Goal: Information Seeking & Learning: Learn about a topic

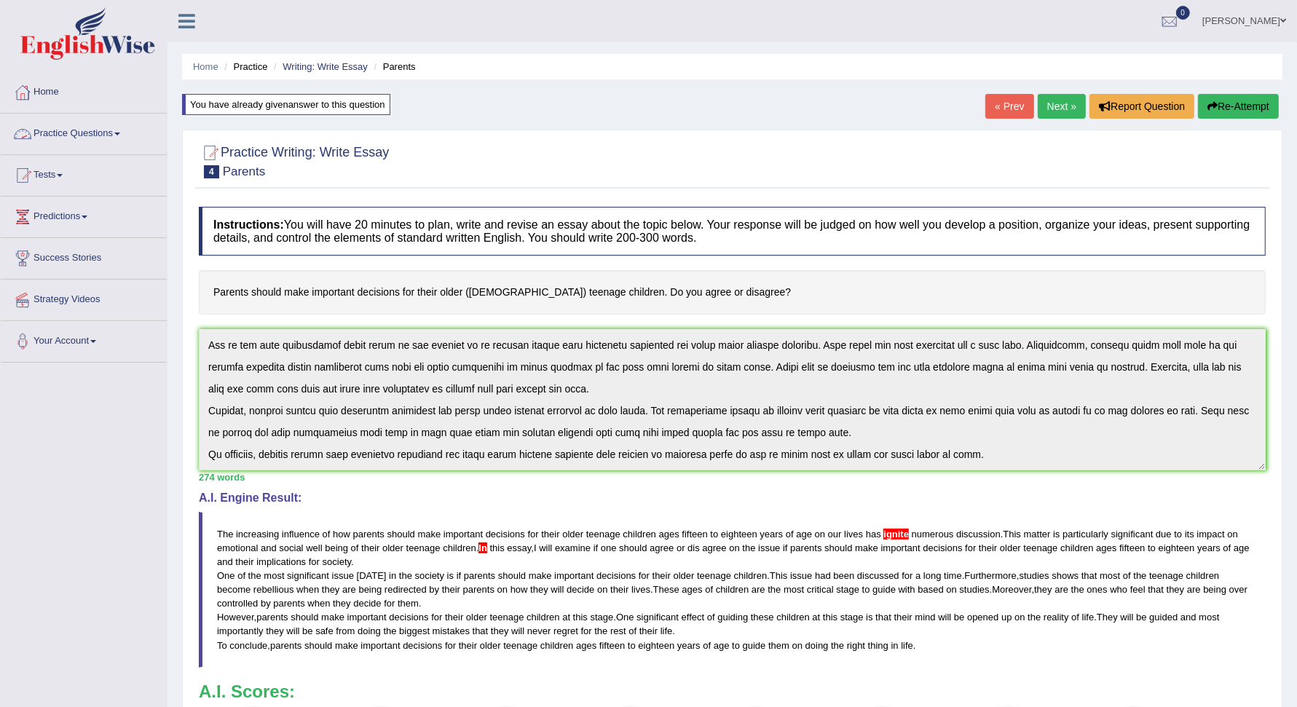
click at [130, 135] on link "Practice Questions" at bounding box center [84, 132] width 166 height 36
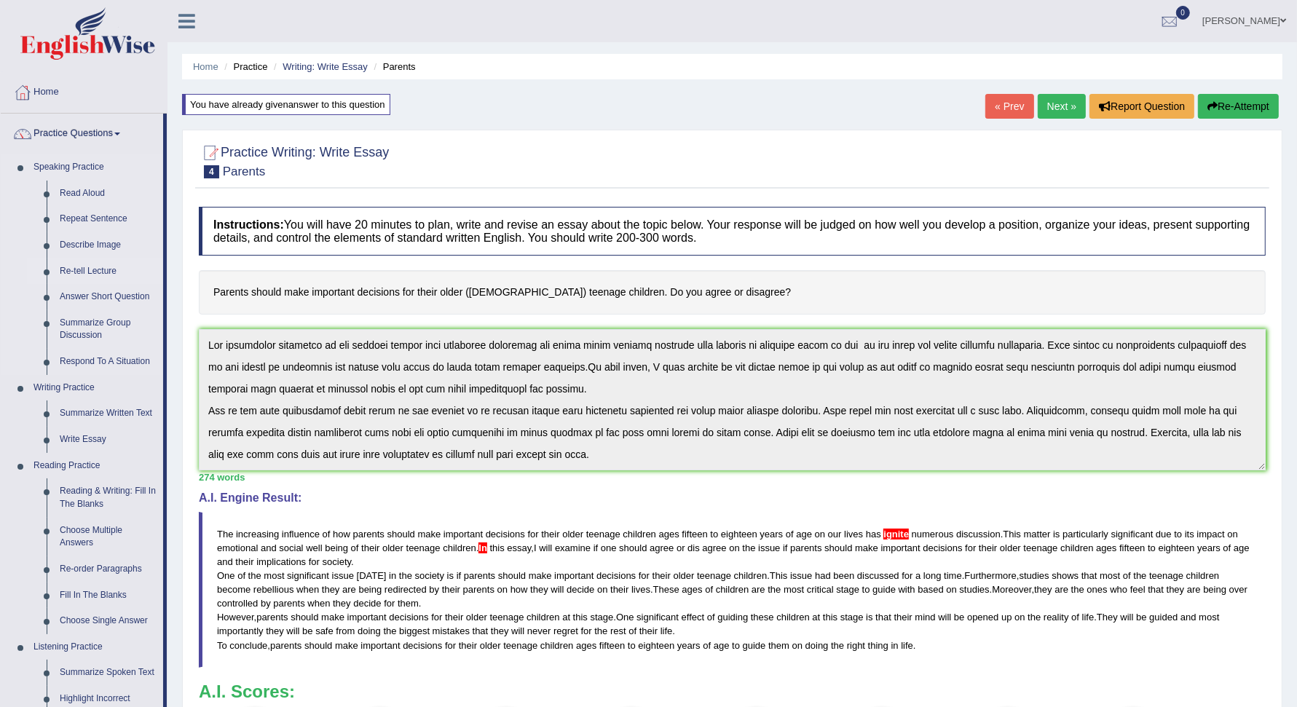
click at [98, 270] on link "Re-tell Lecture" at bounding box center [108, 271] width 110 height 26
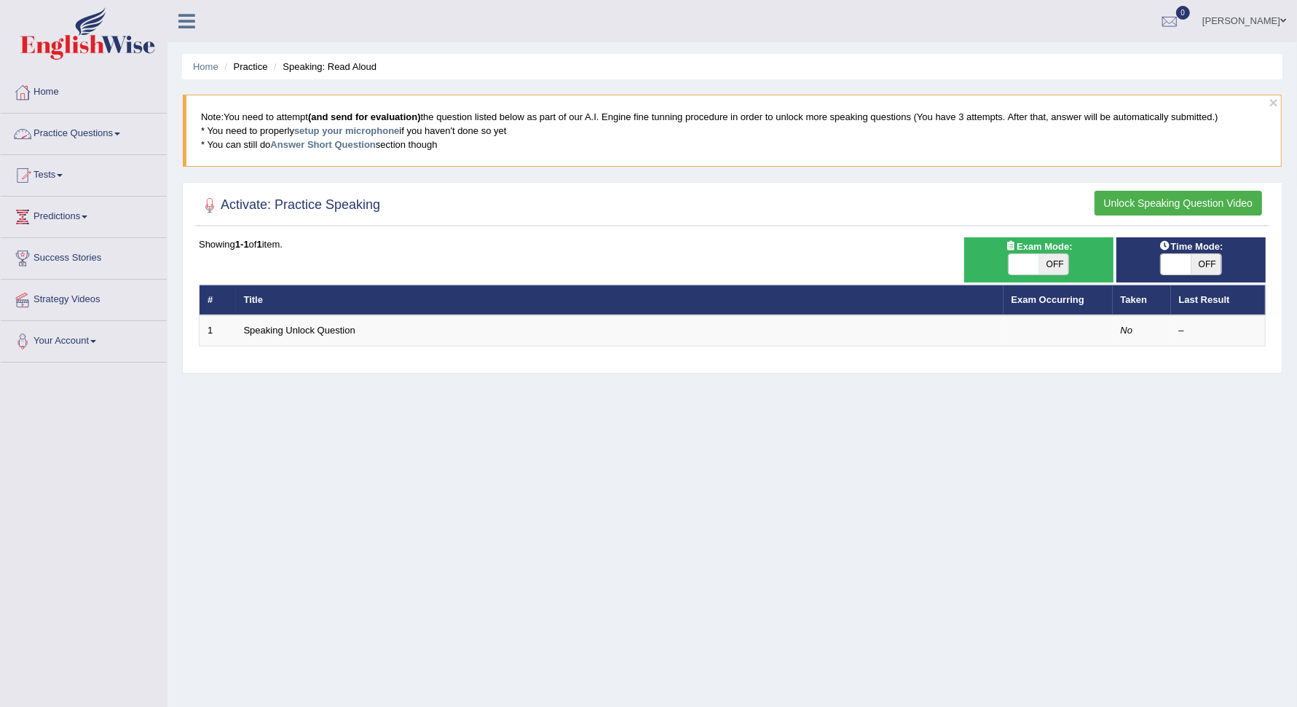
click at [115, 127] on link "Practice Questions" at bounding box center [84, 132] width 166 height 36
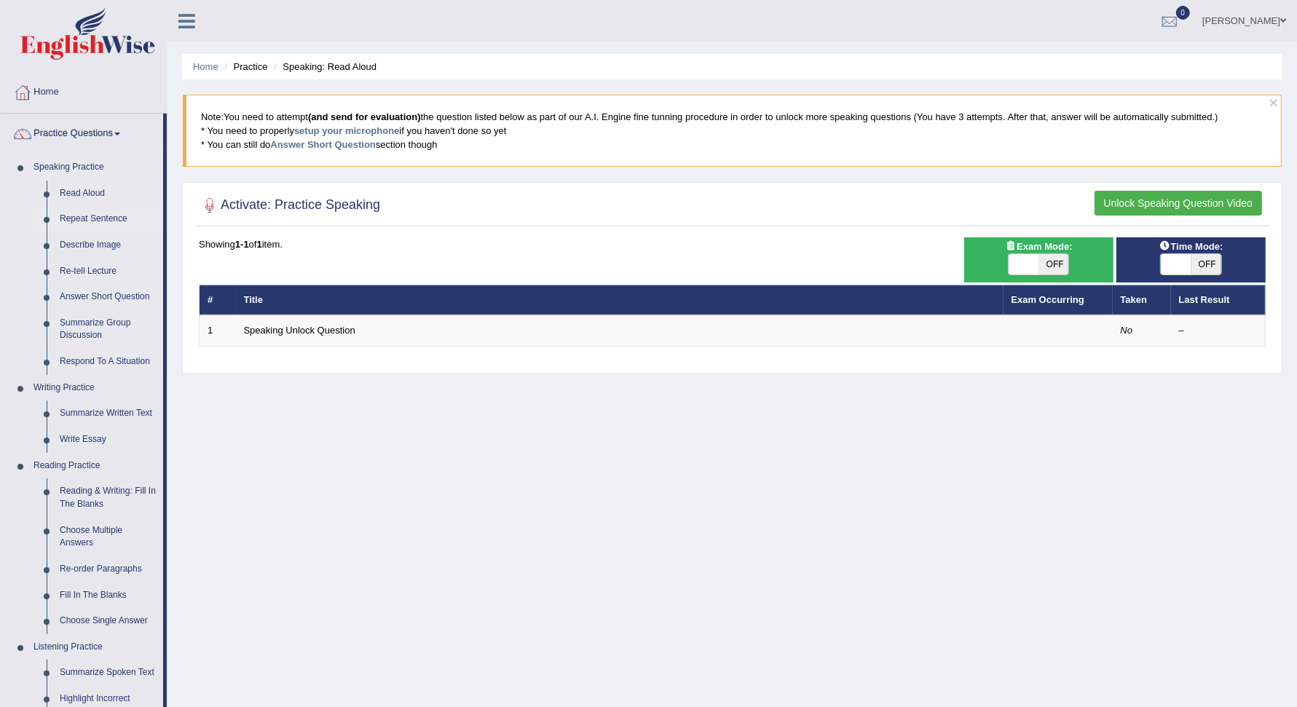
click at [123, 219] on link "Repeat Sentence" at bounding box center [108, 219] width 110 height 26
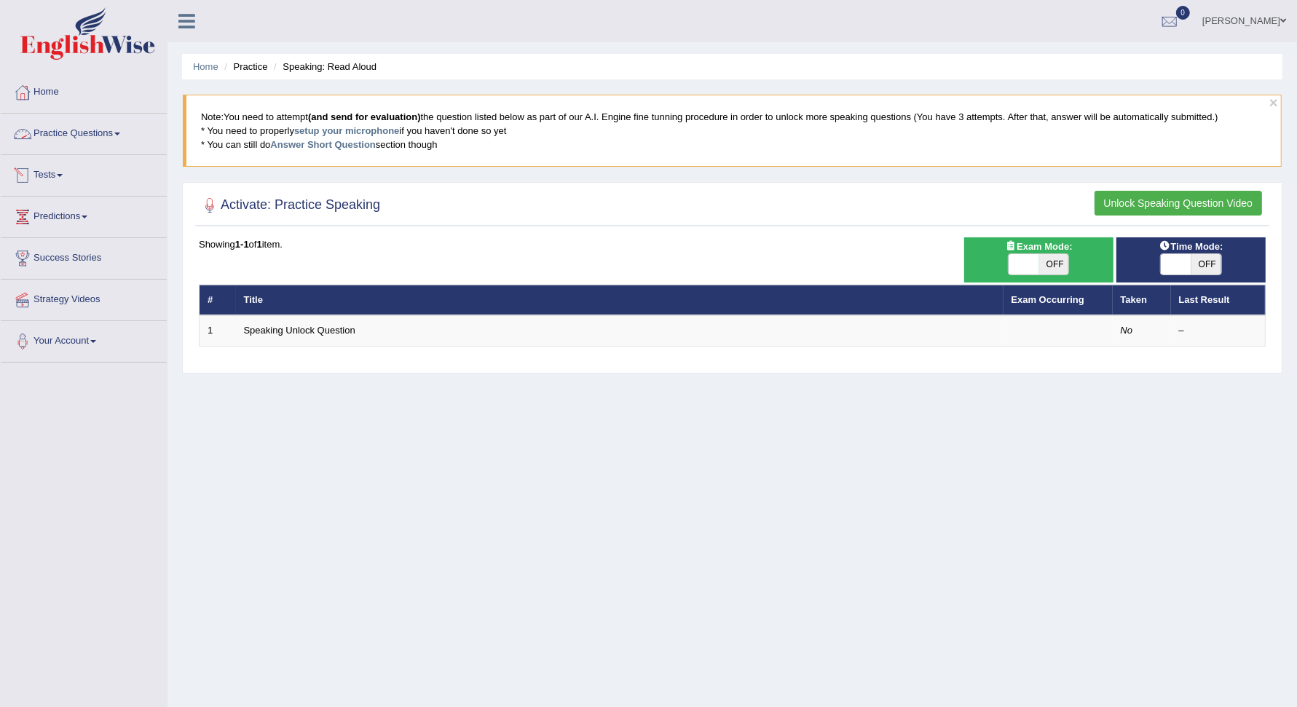
click at [123, 135] on link "Practice Questions" at bounding box center [84, 132] width 166 height 36
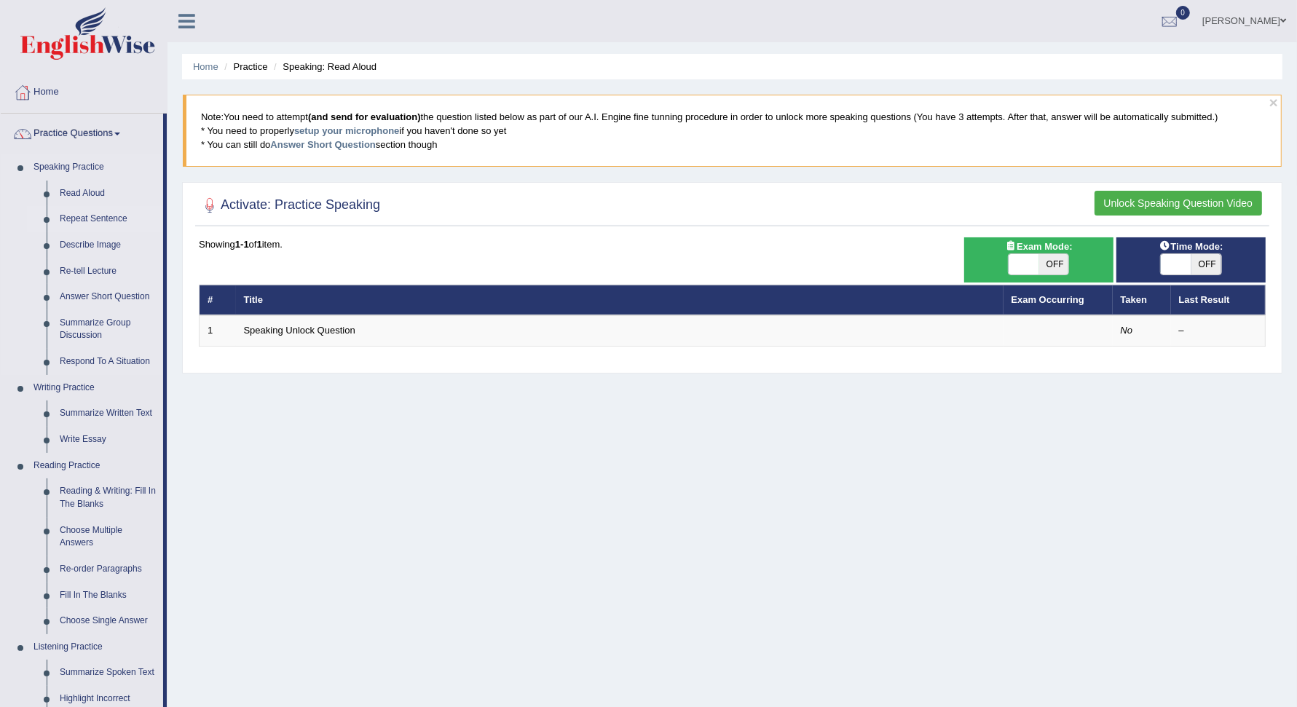
click at [92, 213] on link "Repeat Sentence" at bounding box center [108, 219] width 110 height 26
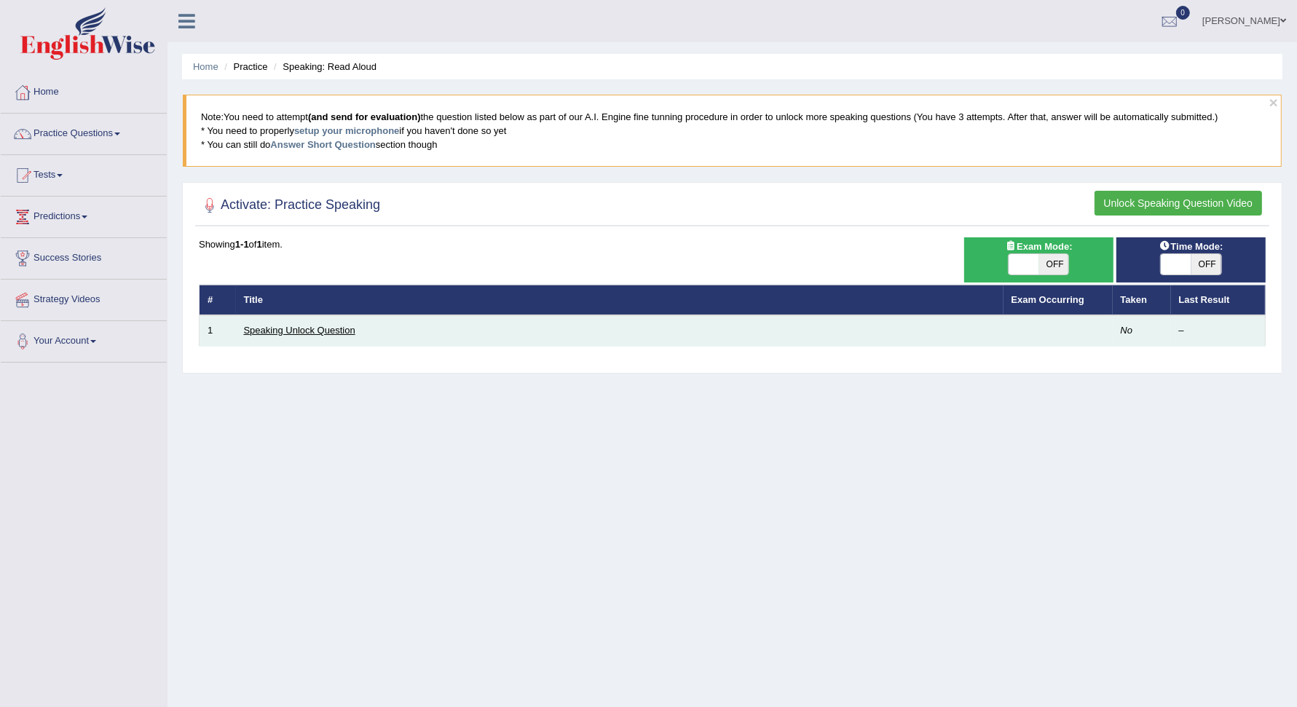
click at [281, 332] on link "Speaking Unlock Question" at bounding box center [299, 330] width 111 height 11
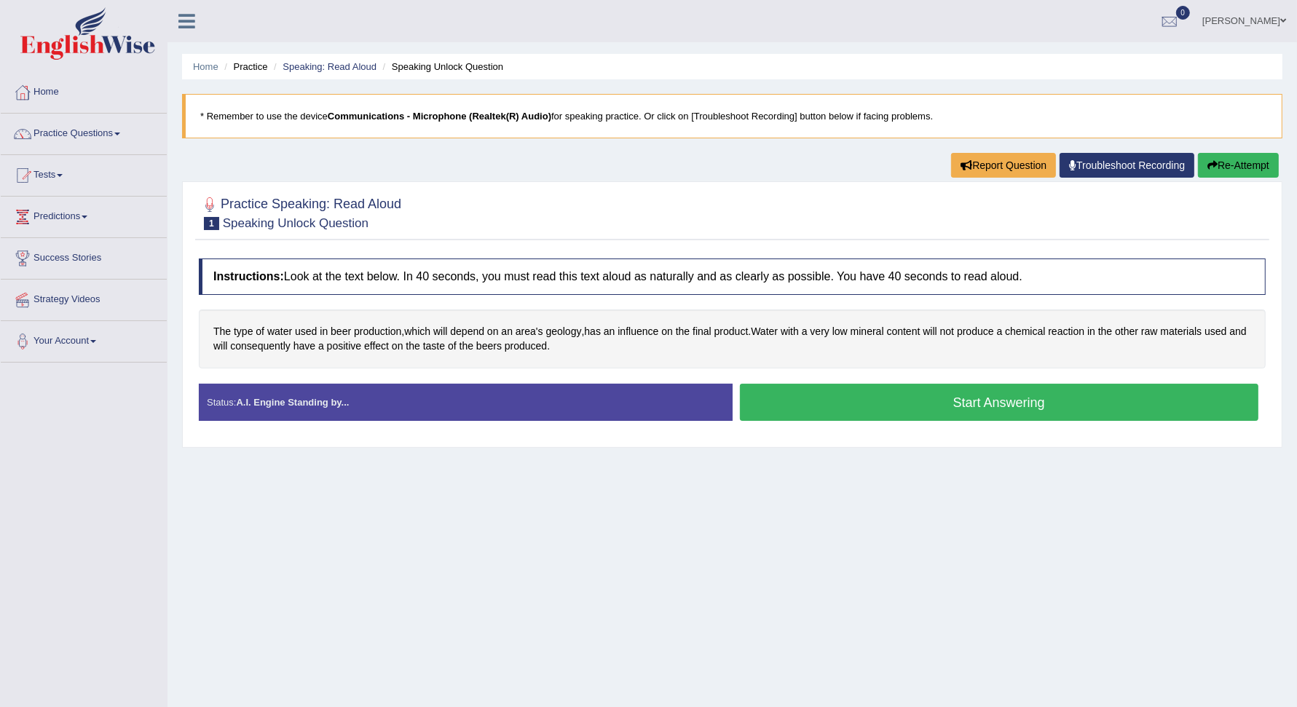
click at [871, 402] on button "Start Answering" at bounding box center [999, 402] width 519 height 37
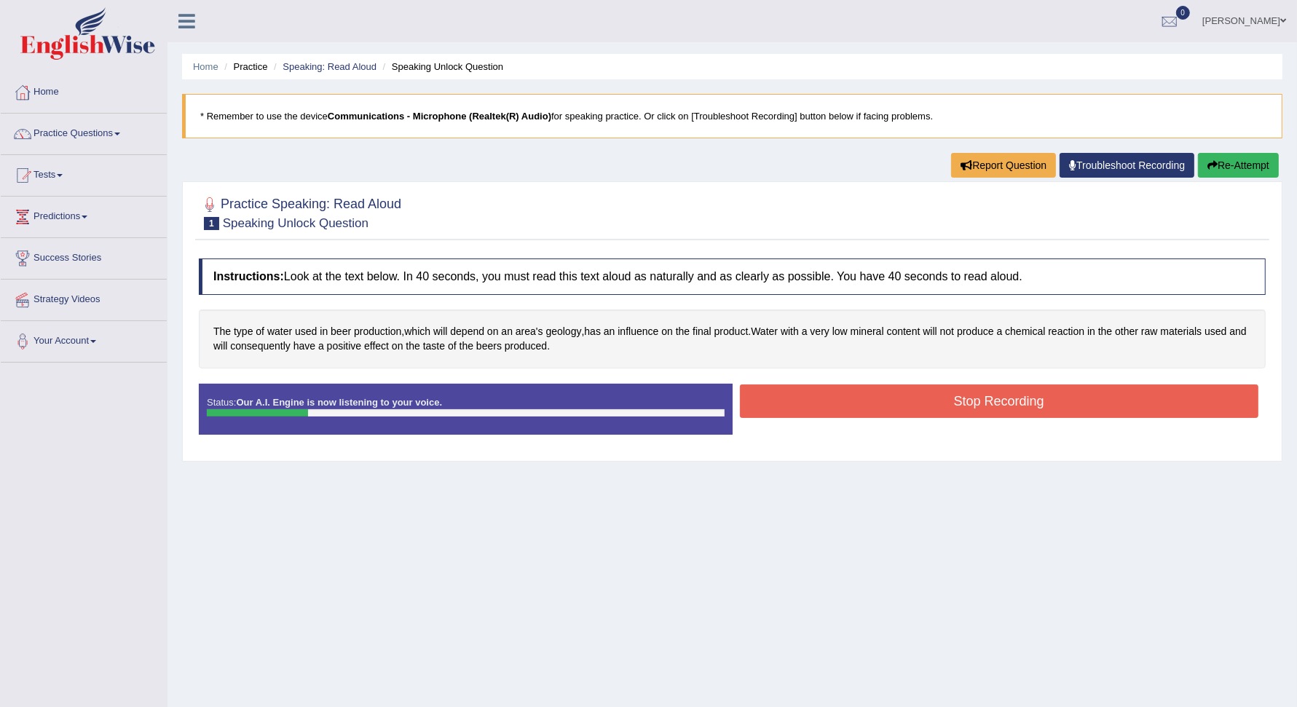
click at [871, 402] on button "Stop Recording" at bounding box center [999, 400] width 519 height 33
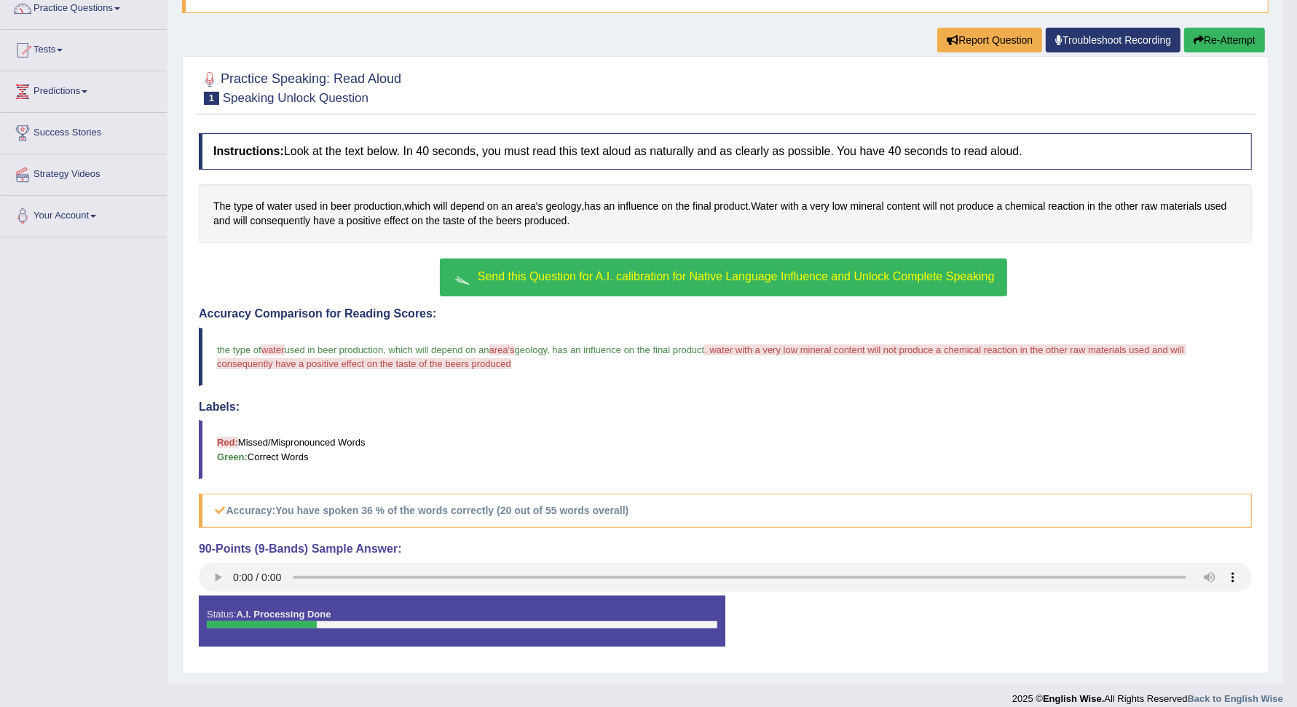
scroll to position [134, 0]
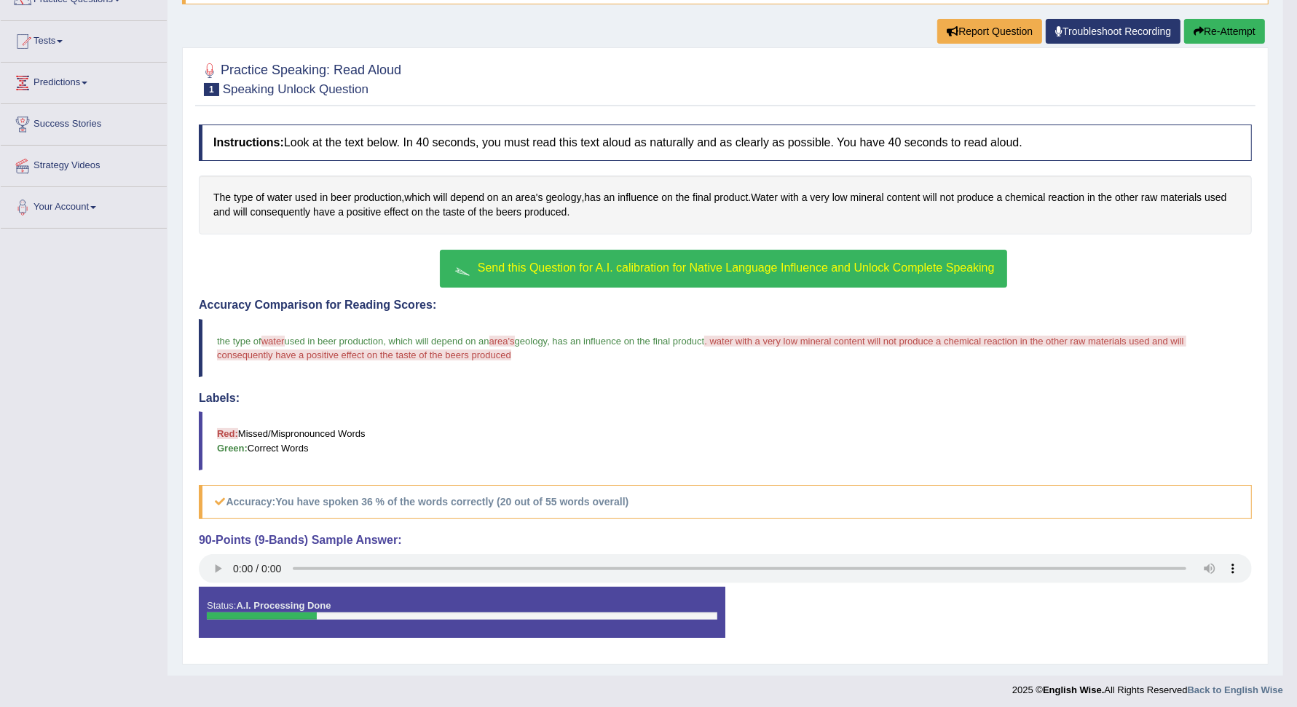
click at [799, 269] on span "Send this Question for A.I. calibration for Native Language Influence and Unloc…" at bounding box center [736, 267] width 517 height 12
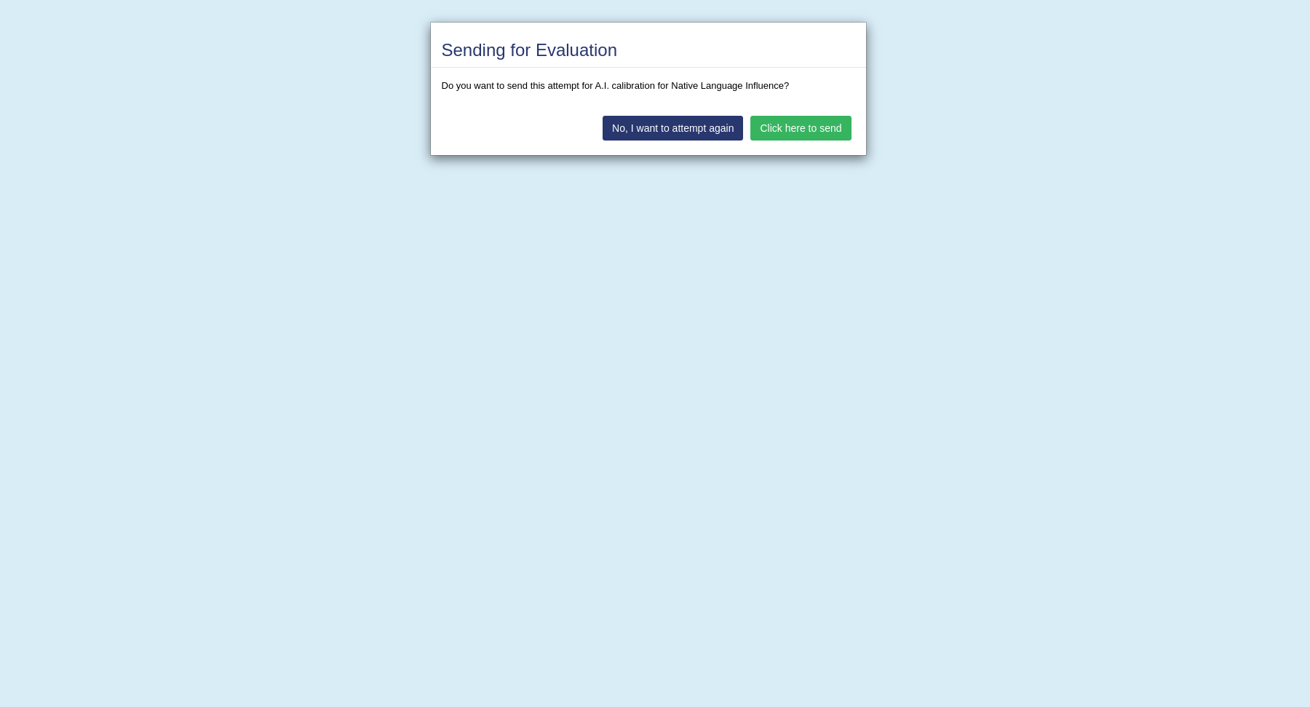
click at [808, 126] on button "Click here to send" at bounding box center [801, 128] width 100 height 25
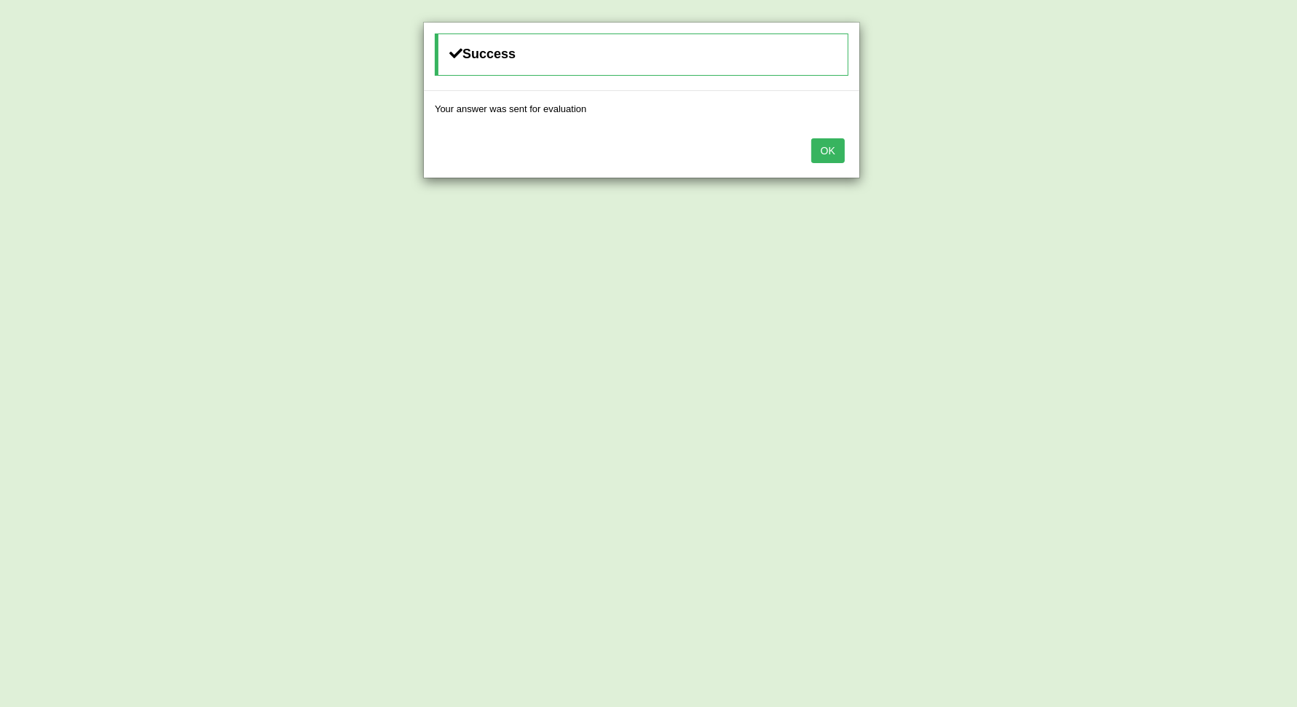
click at [844, 149] on button "OK" at bounding box center [827, 150] width 33 height 25
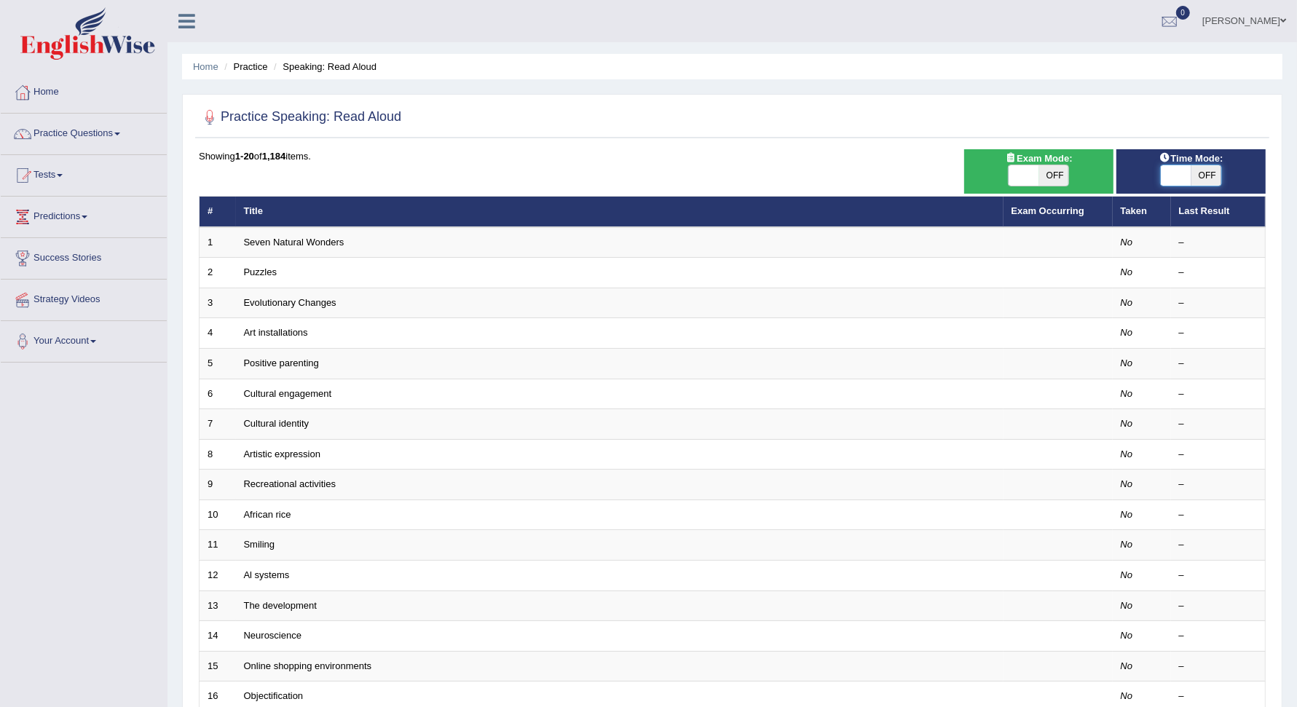
click at [1170, 172] on span at bounding box center [1176, 175] width 31 height 20
click at [1174, 170] on span at bounding box center [1176, 175] width 31 height 20
checkbox input "true"
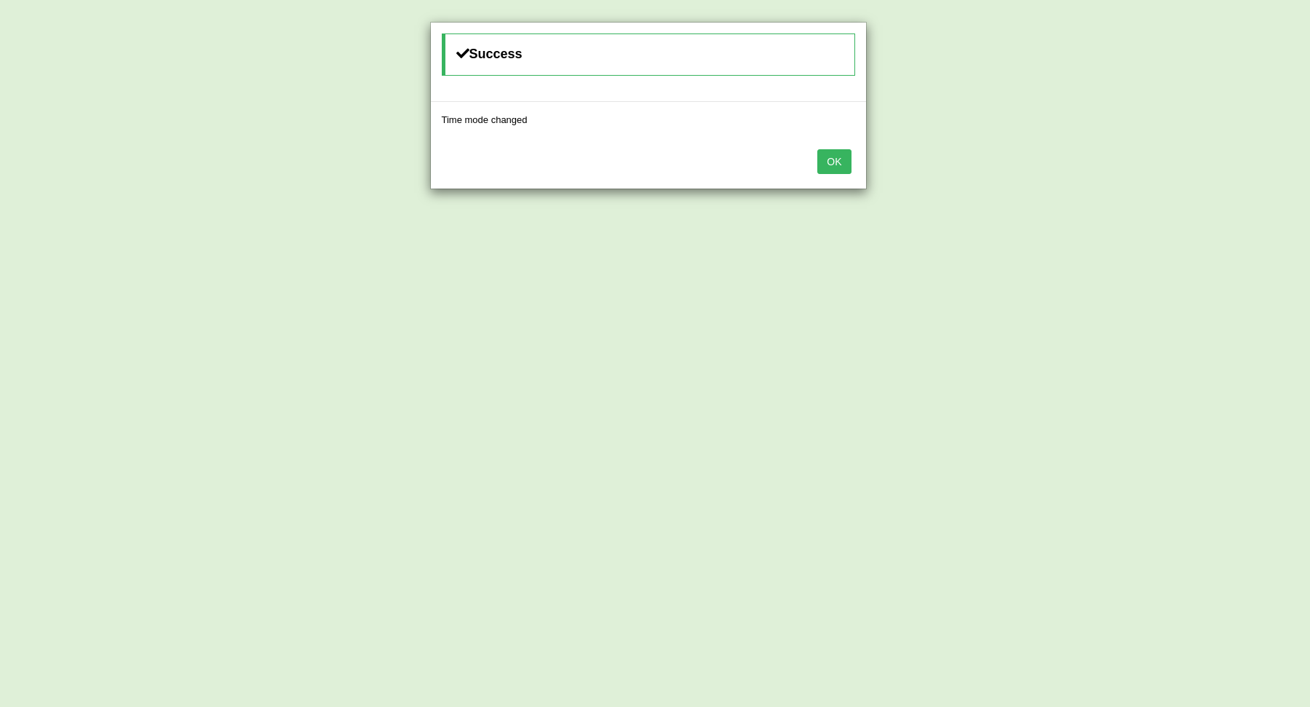
click at [842, 164] on button "OK" at bounding box center [834, 161] width 33 height 25
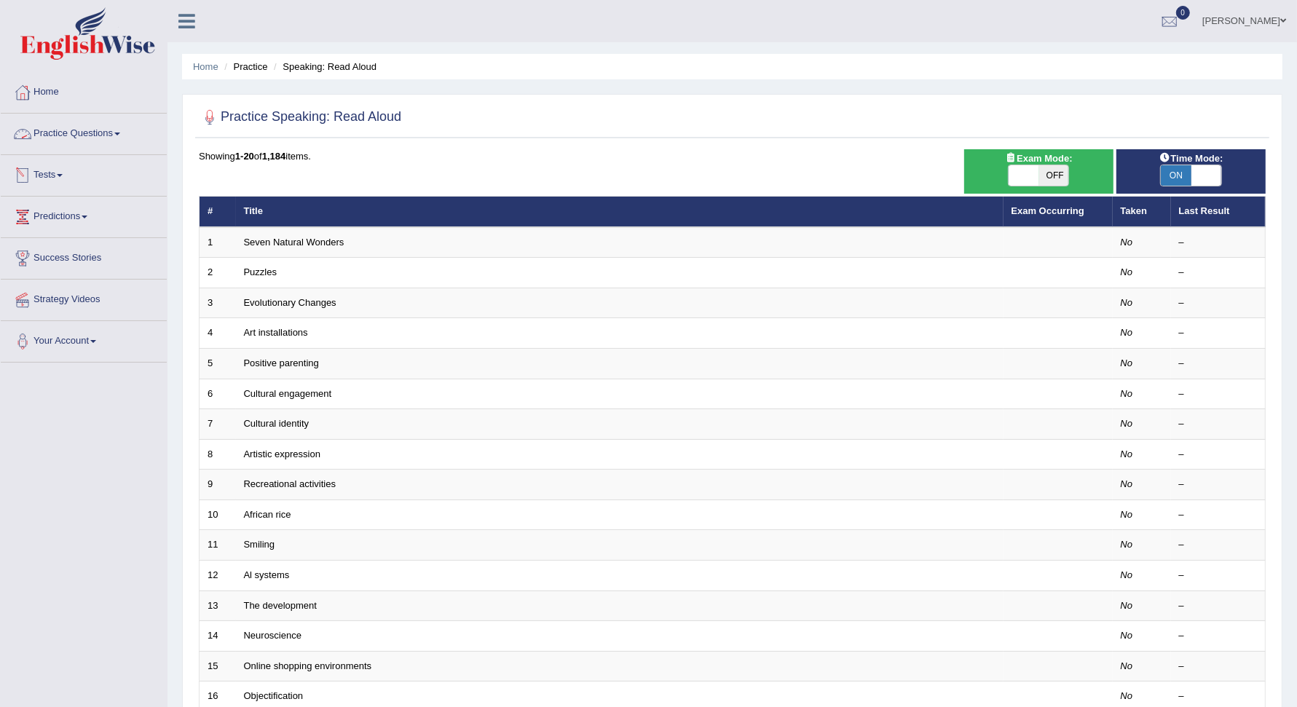
click at [132, 130] on link "Practice Questions" at bounding box center [84, 132] width 166 height 36
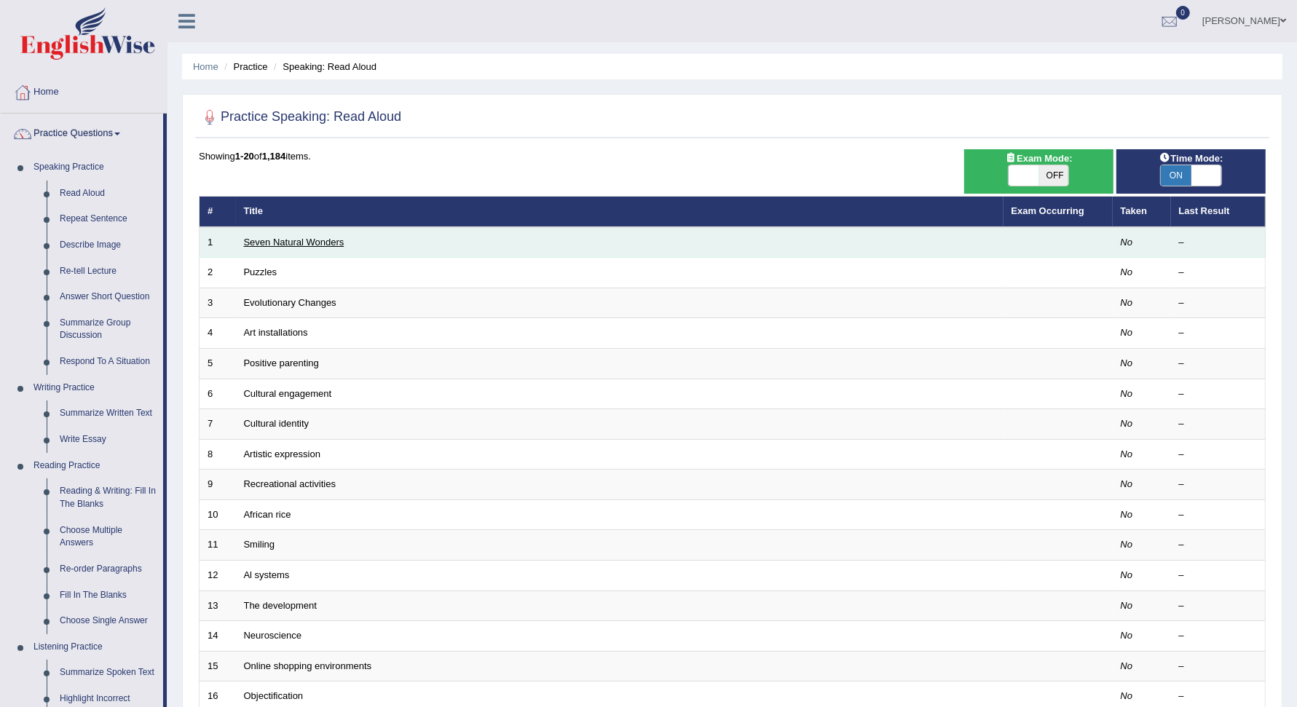
click at [288, 237] on link "Seven Natural Wonders" at bounding box center [294, 242] width 100 height 11
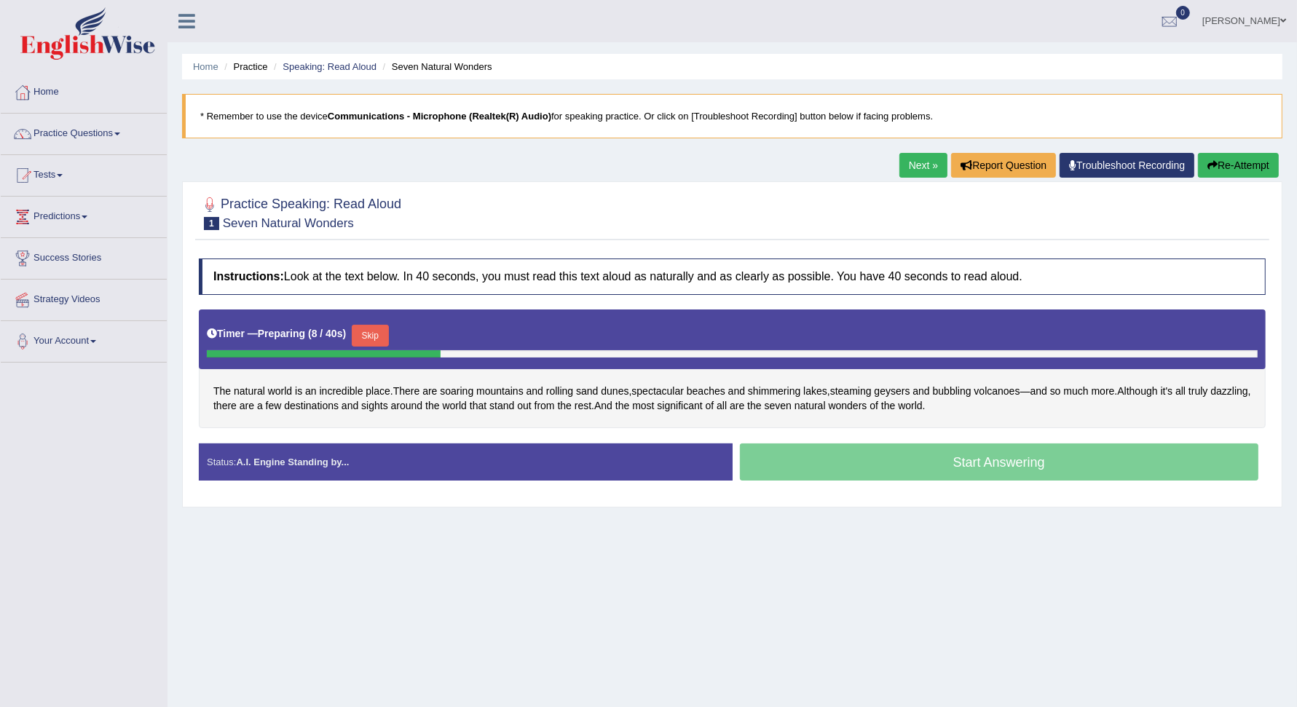
click at [550, 313] on div "Timer — Preparing ( 8 / 40s ) Skip" at bounding box center [732, 339] width 1067 height 60
click at [376, 328] on button "Skip" at bounding box center [375, 336] width 36 height 22
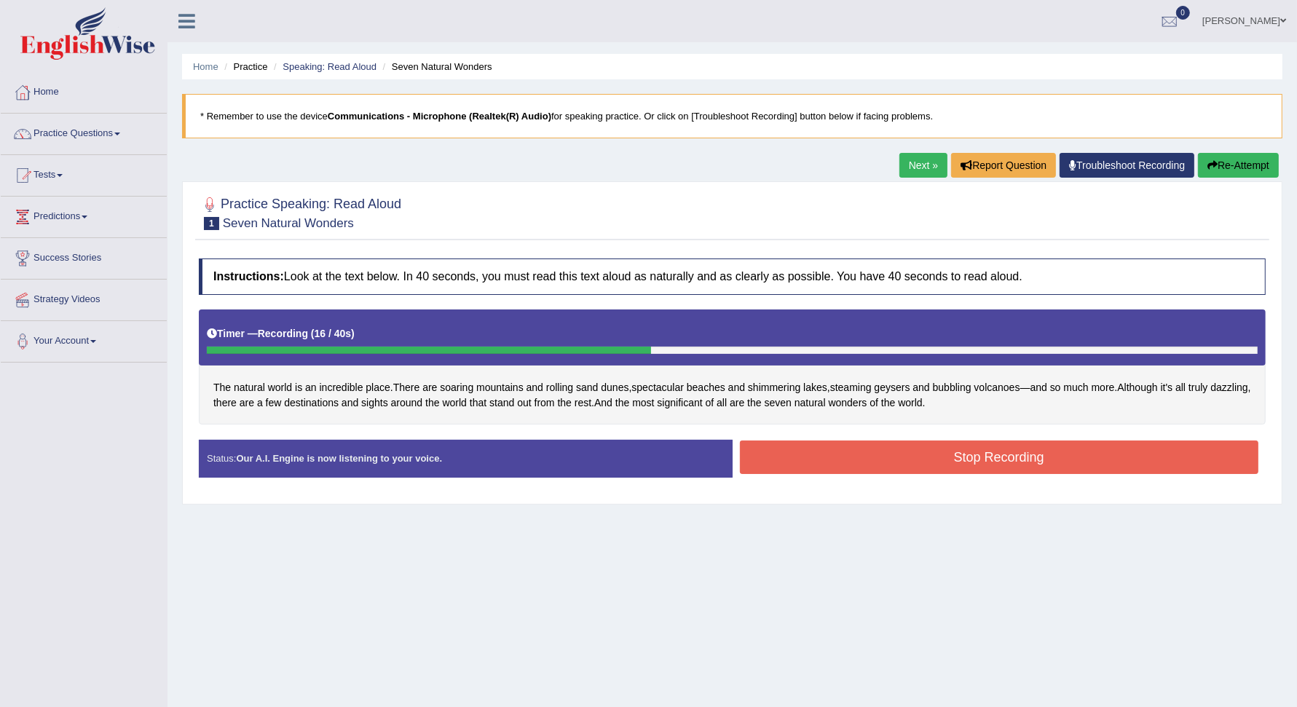
click at [943, 465] on button "Stop Recording" at bounding box center [999, 456] width 519 height 33
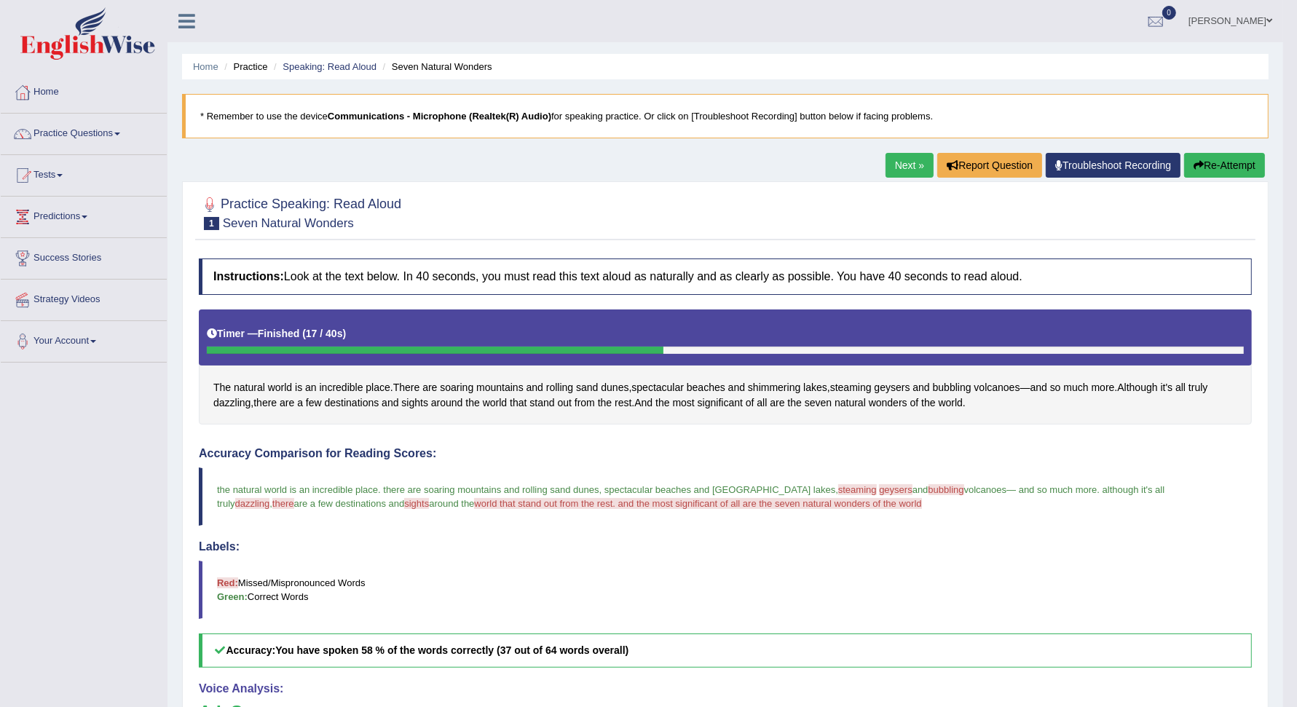
click at [900, 157] on link "Next »" at bounding box center [909, 165] width 48 height 25
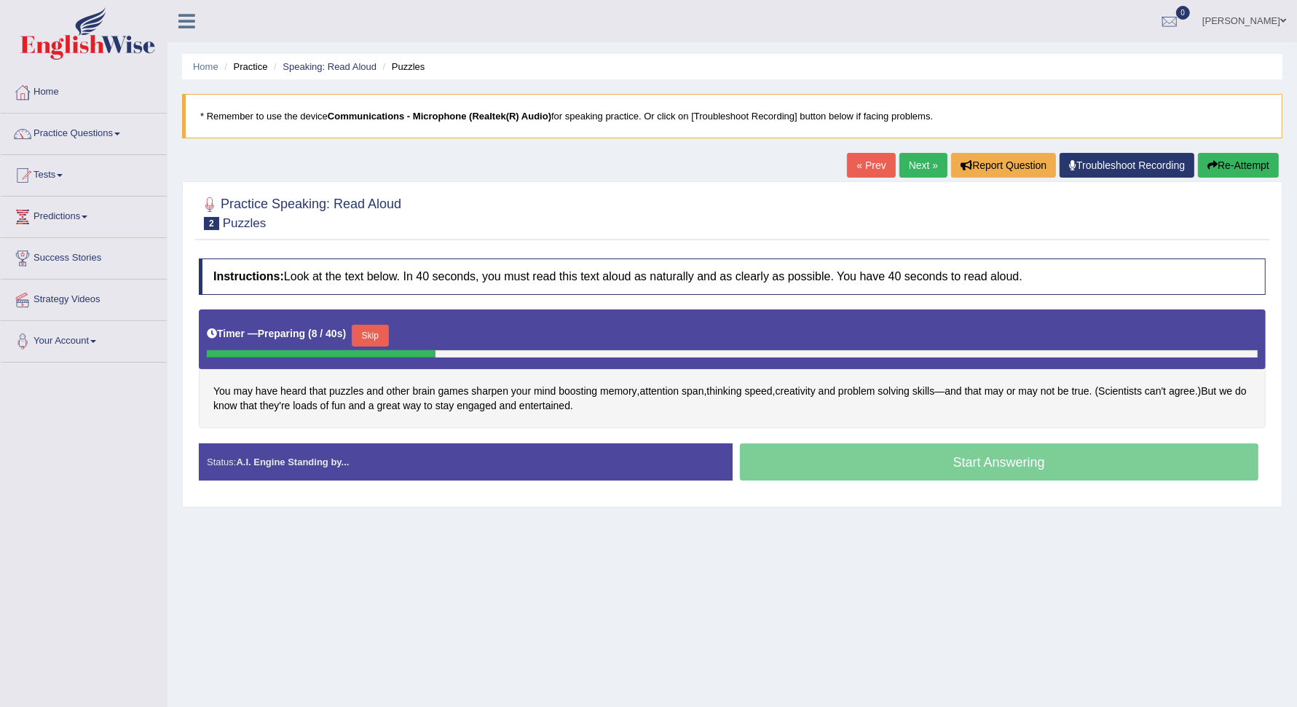
click at [381, 333] on button "Skip" at bounding box center [370, 336] width 36 height 22
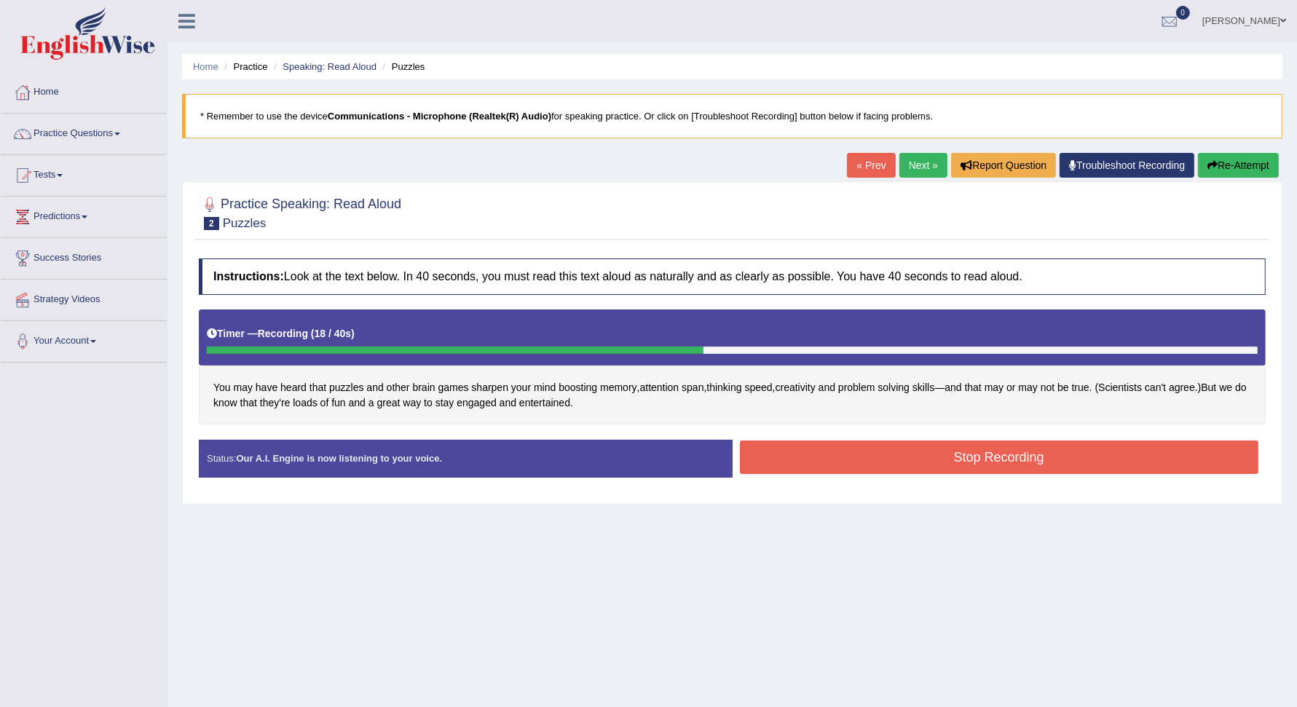
click at [865, 473] on div "Stop Recording" at bounding box center [999, 458] width 534 height 37
click at [866, 467] on button "Stop Recording" at bounding box center [999, 456] width 519 height 33
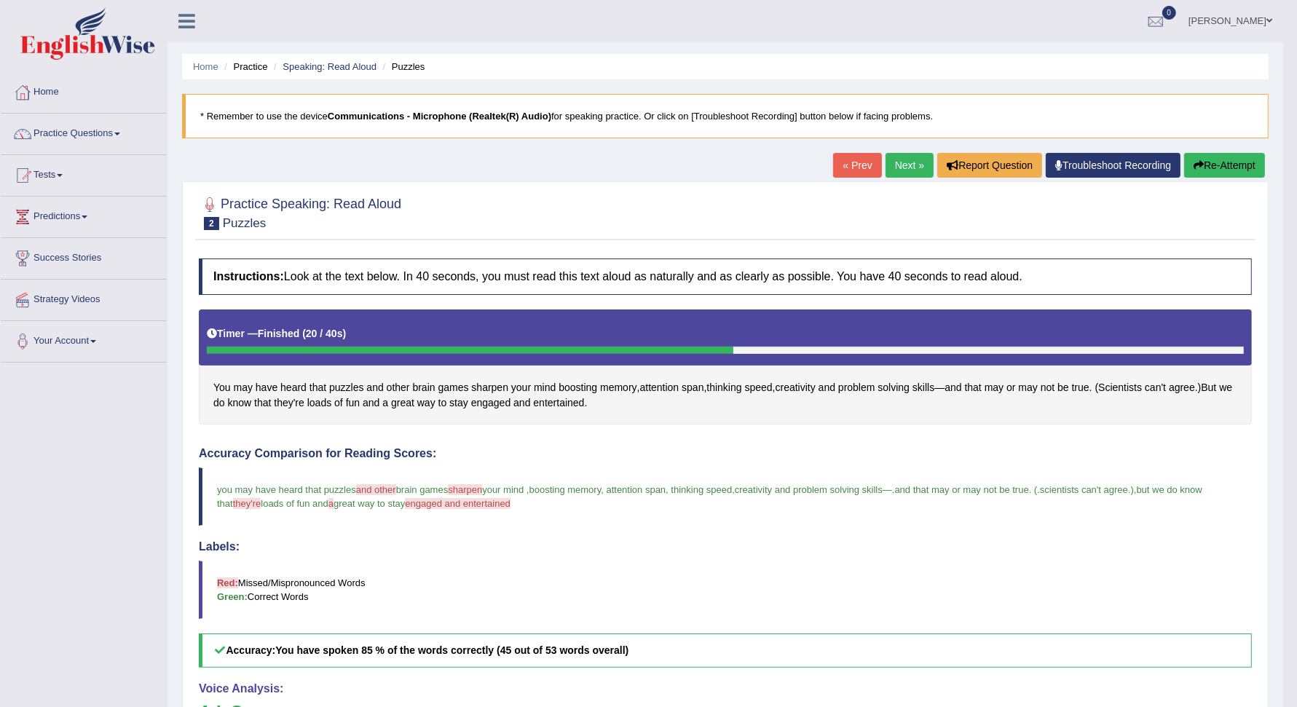
click at [901, 162] on link "Next »" at bounding box center [909, 165] width 48 height 25
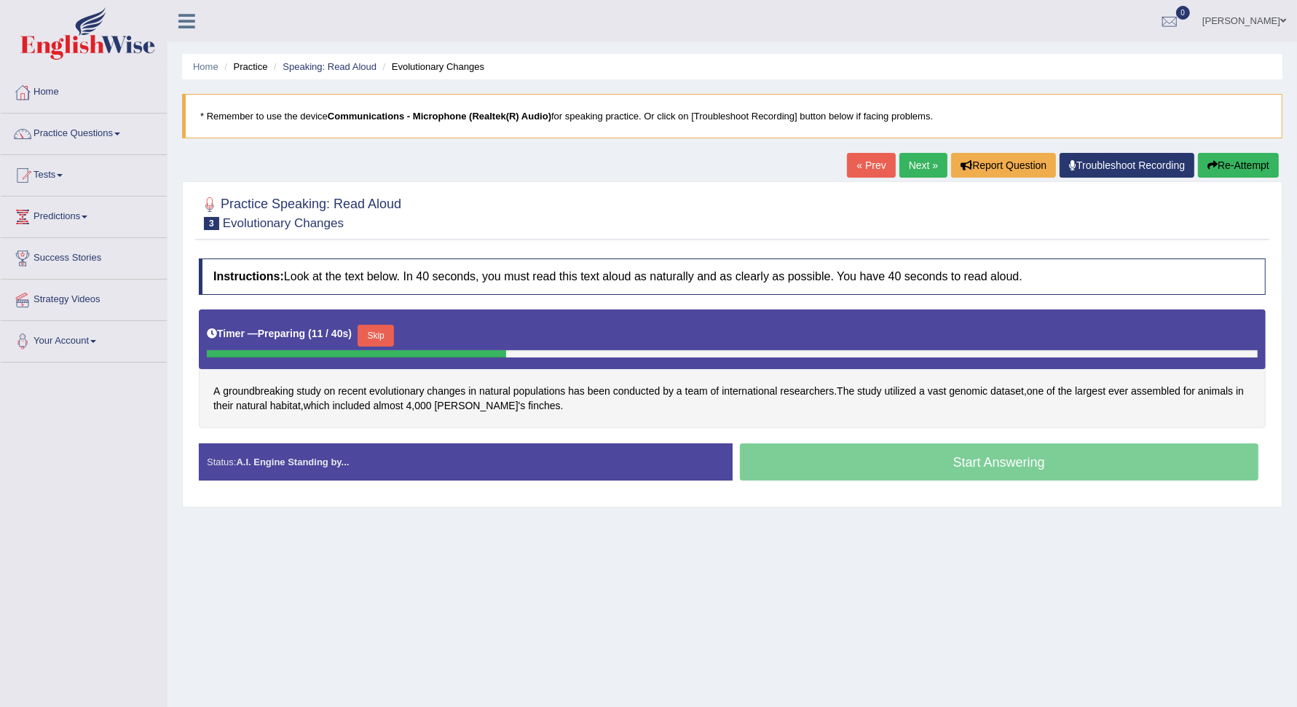
click at [372, 325] on button "Skip" at bounding box center [375, 336] width 36 height 22
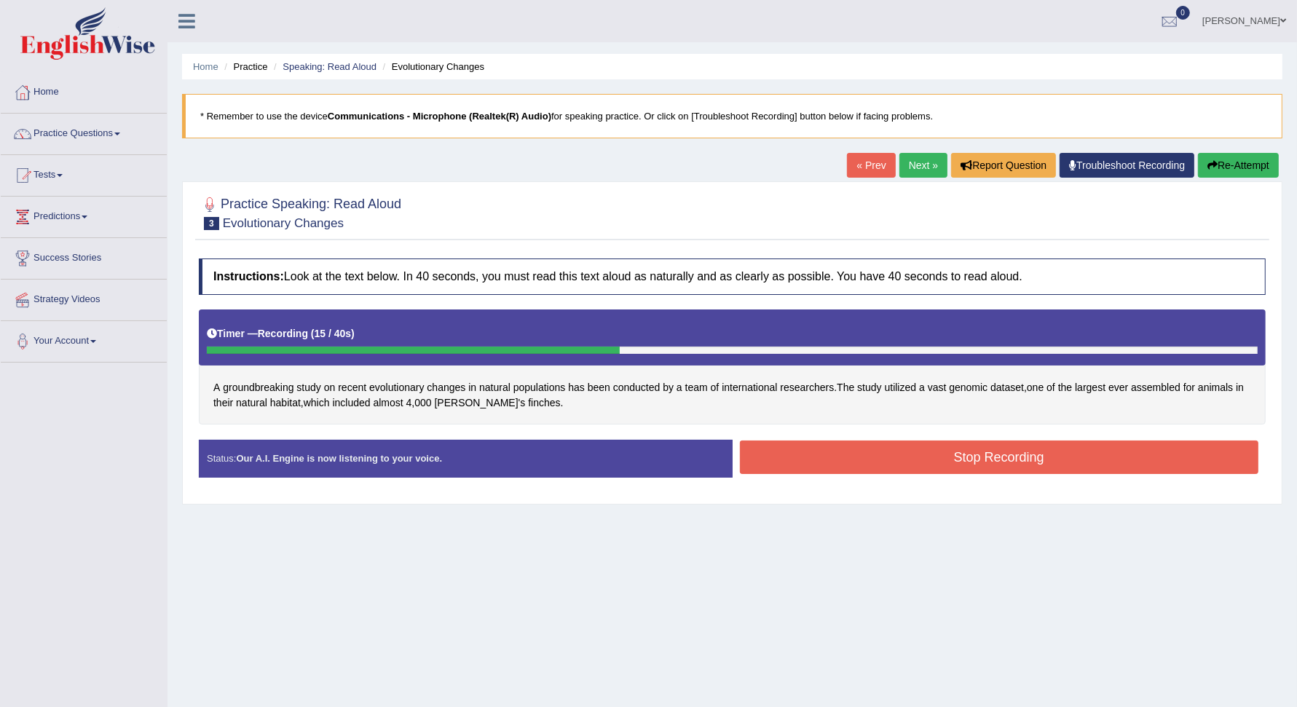
click at [845, 457] on button "Stop Recording" at bounding box center [999, 456] width 519 height 33
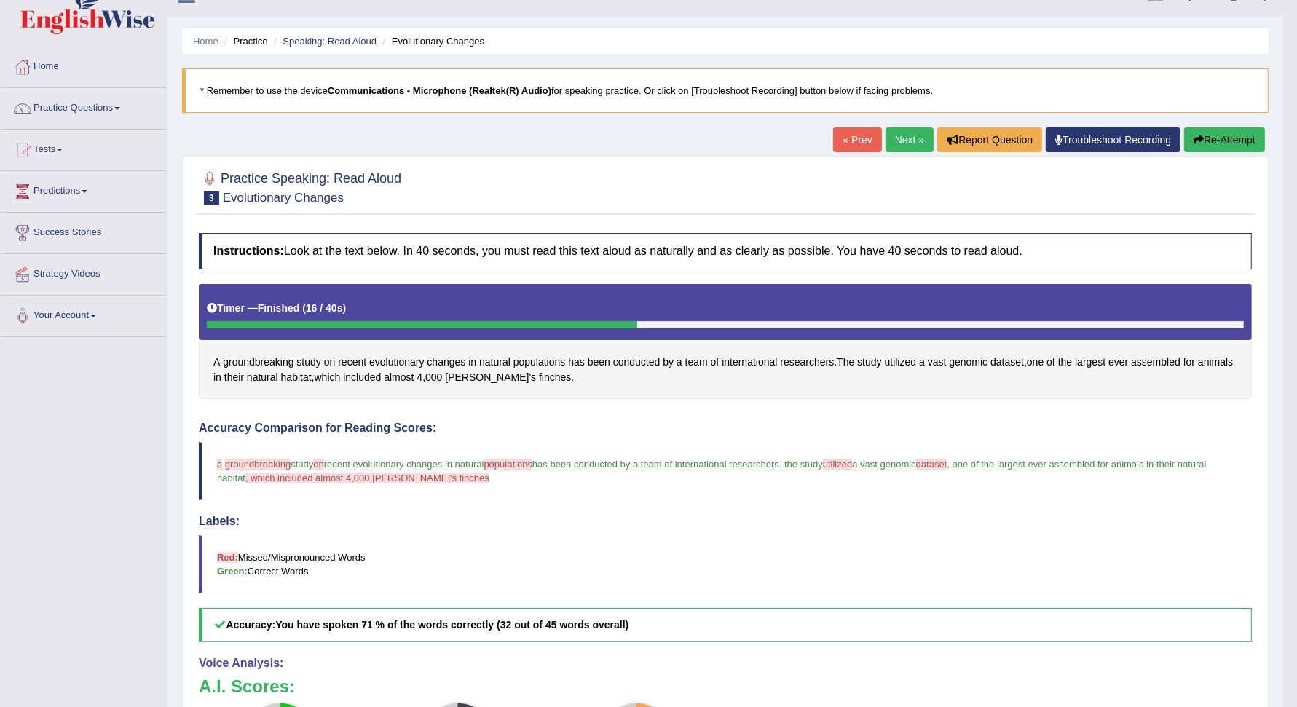
scroll to position [24, 0]
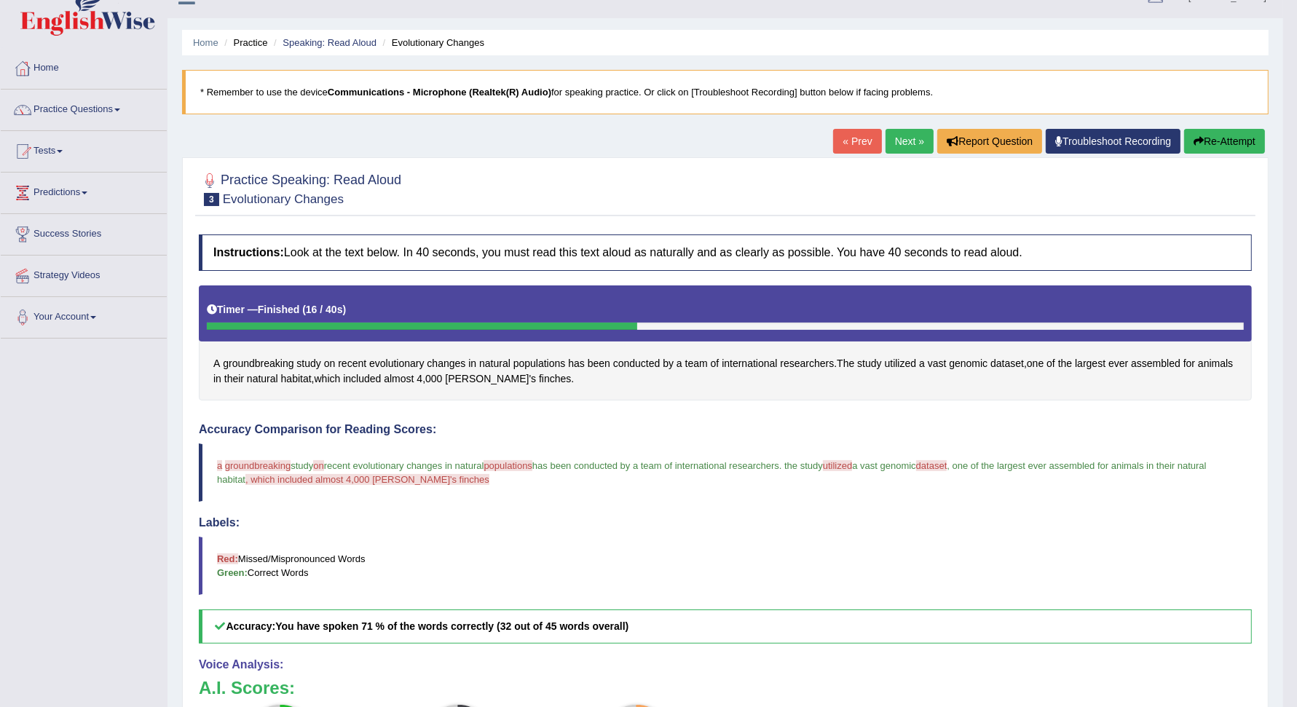
click at [898, 145] on link "Next »" at bounding box center [909, 141] width 48 height 25
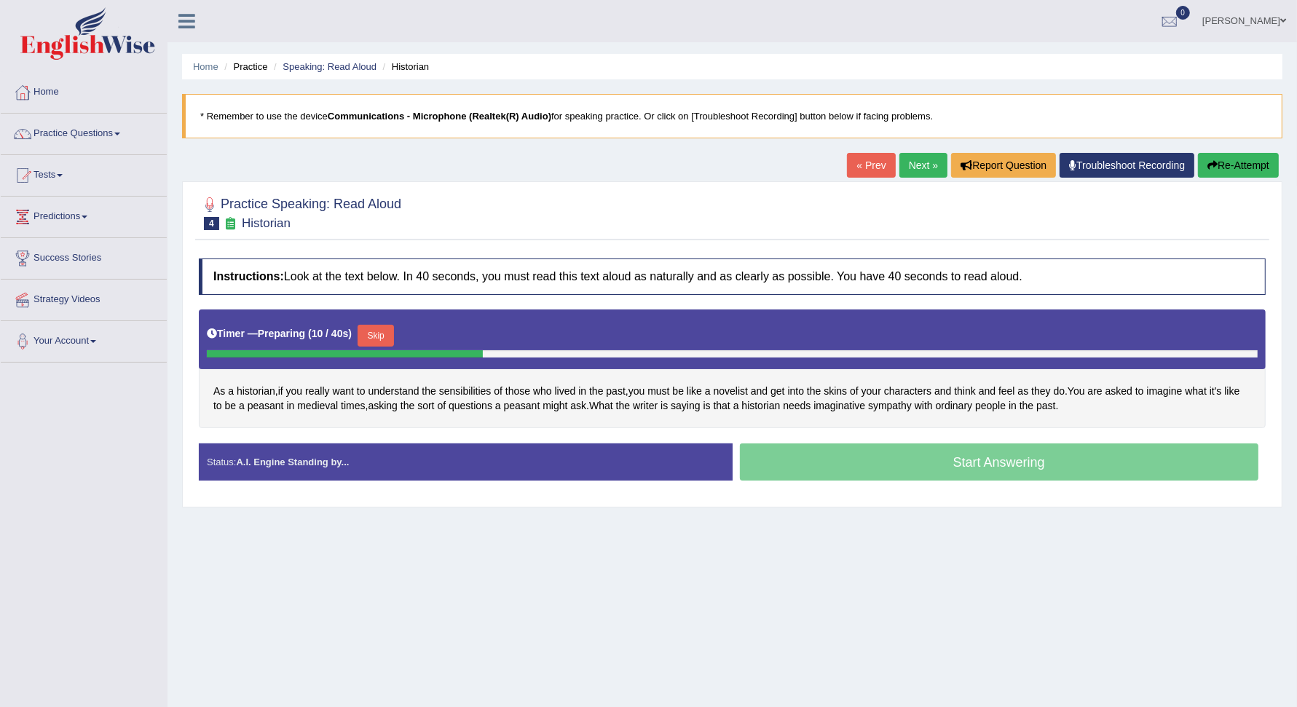
click at [366, 325] on button "Skip" at bounding box center [375, 336] width 36 height 22
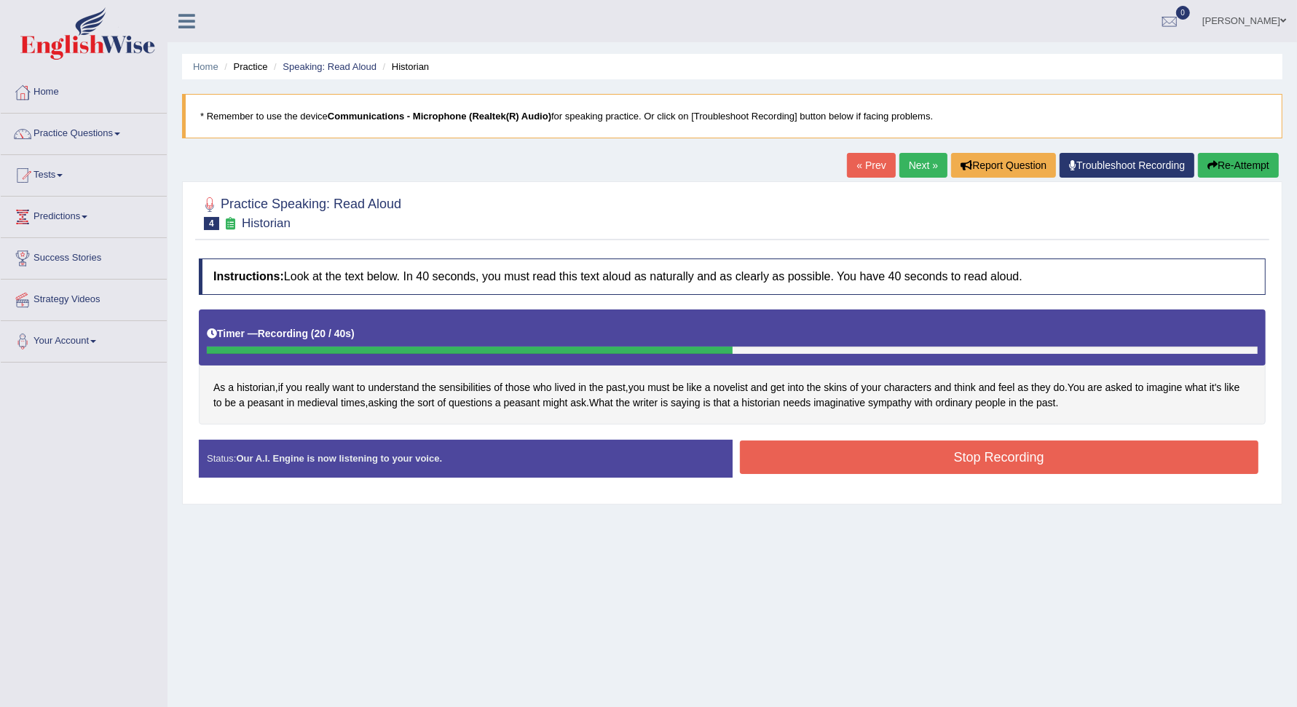
click at [849, 461] on button "Stop Recording" at bounding box center [999, 456] width 519 height 33
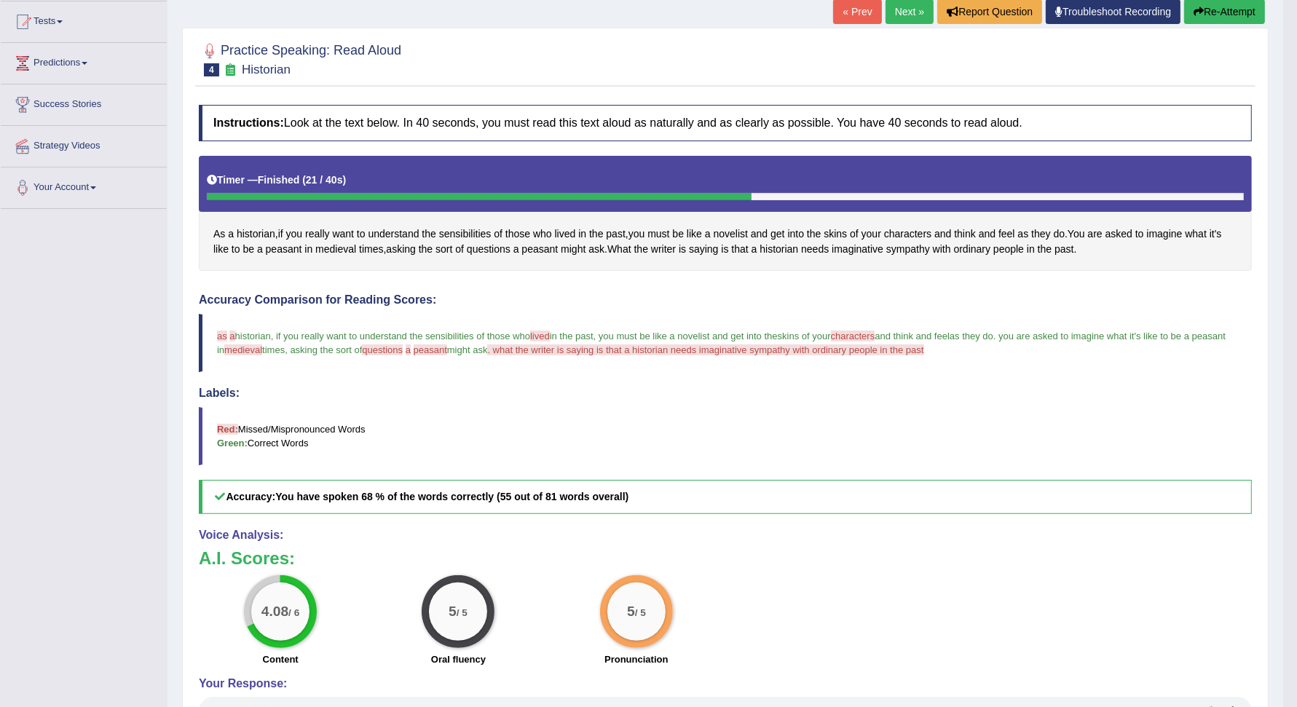
scroll to position [155, 0]
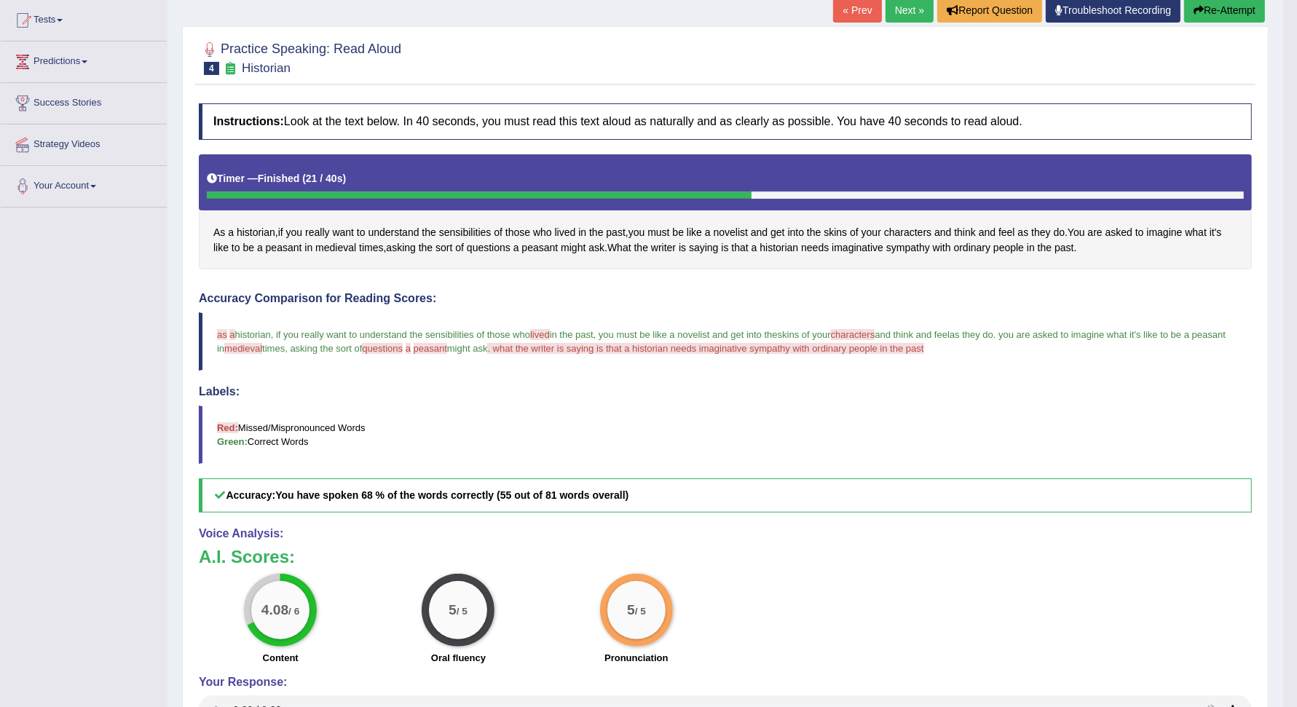
click at [901, 6] on link "Next »" at bounding box center [909, 10] width 48 height 25
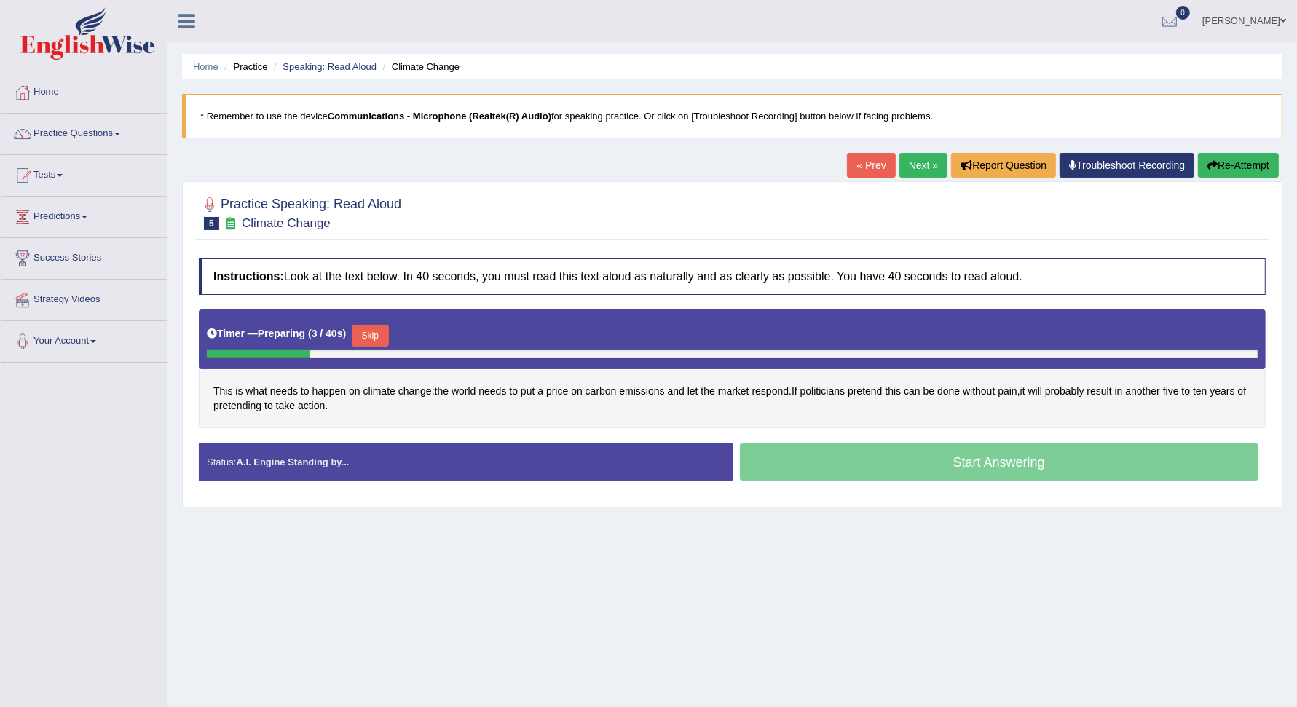
click at [358, 331] on button "Skip" at bounding box center [370, 336] width 36 height 22
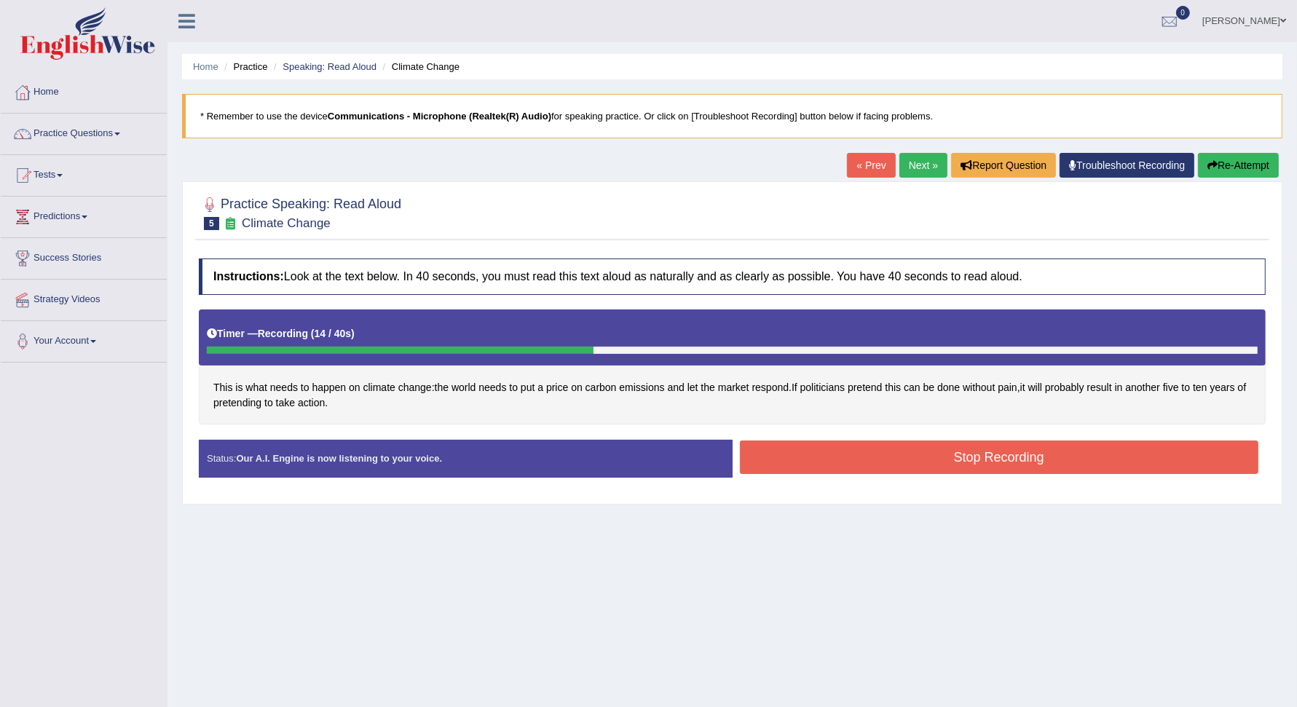
click at [951, 459] on button "Stop Recording" at bounding box center [999, 456] width 519 height 33
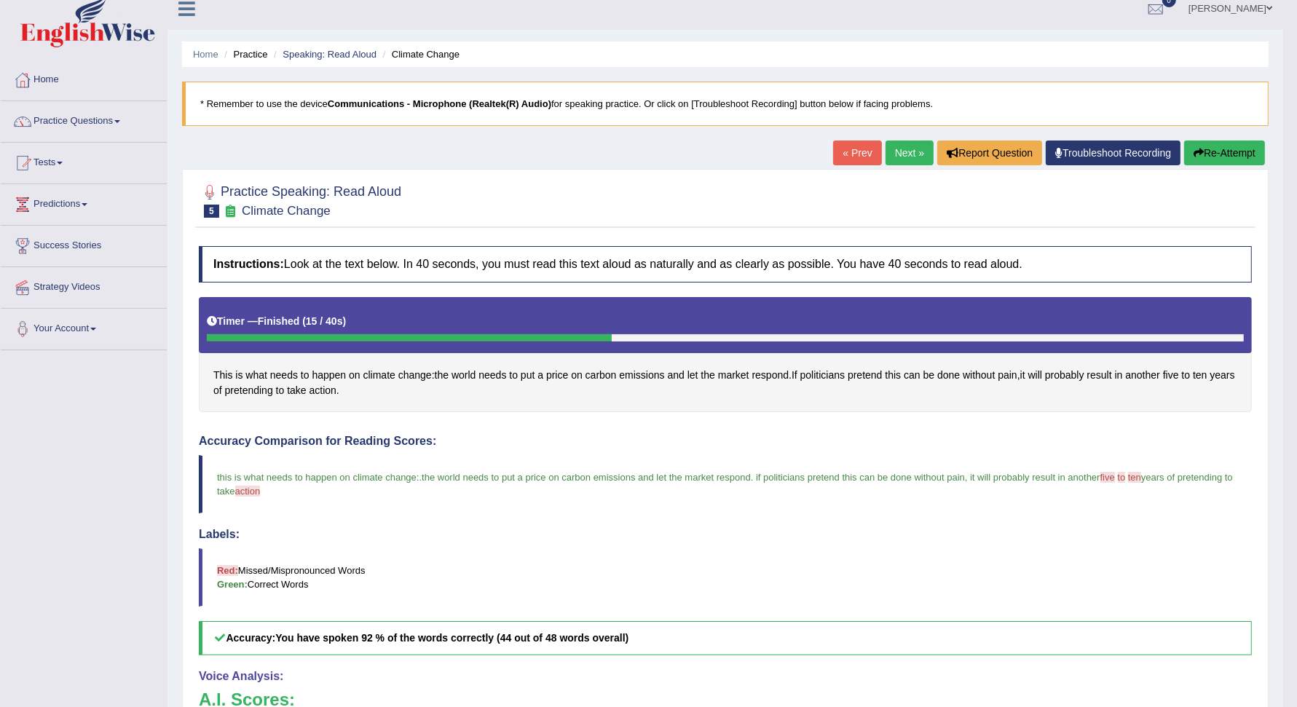
scroll to position [8, 0]
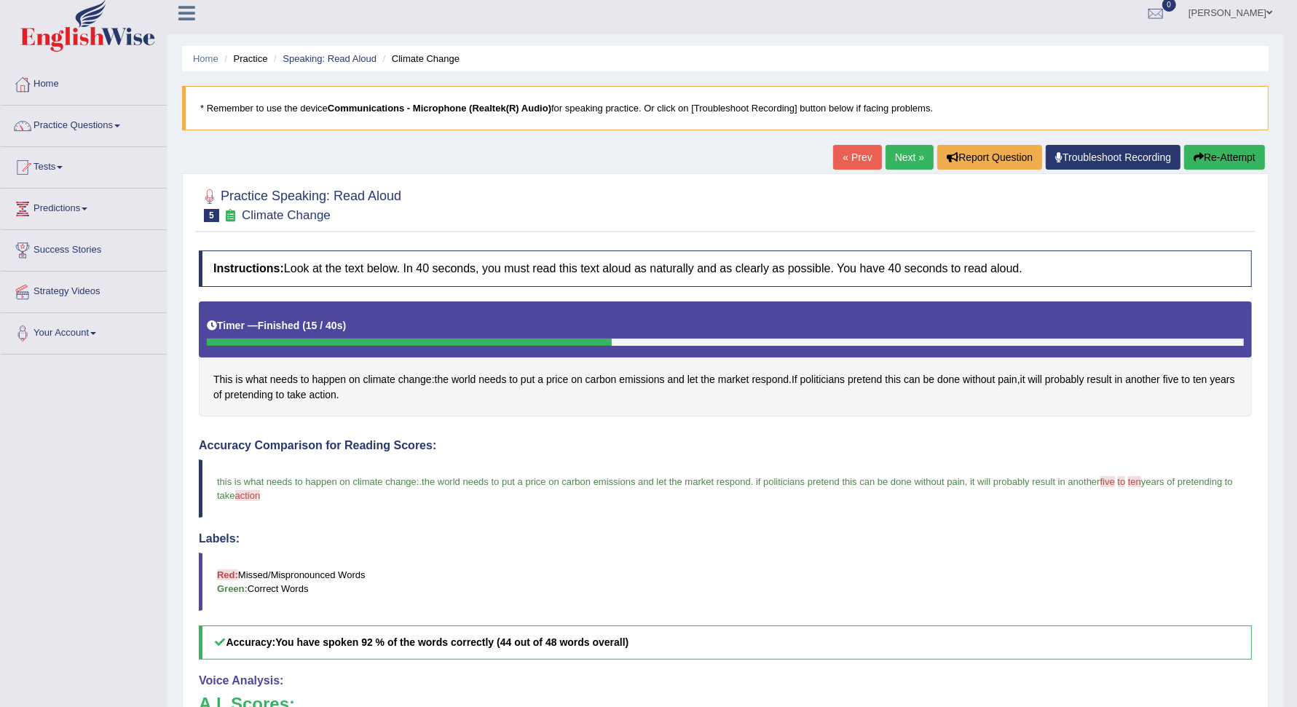
click at [905, 143] on div "Home Practice Speaking: Read Aloud Climate Change * Remember to use the device …" at bounding box center [724, 471] width 1115 height 959
click at [906, 153] on link "Next »" at bounding box center [909, 157] width 48 height 25
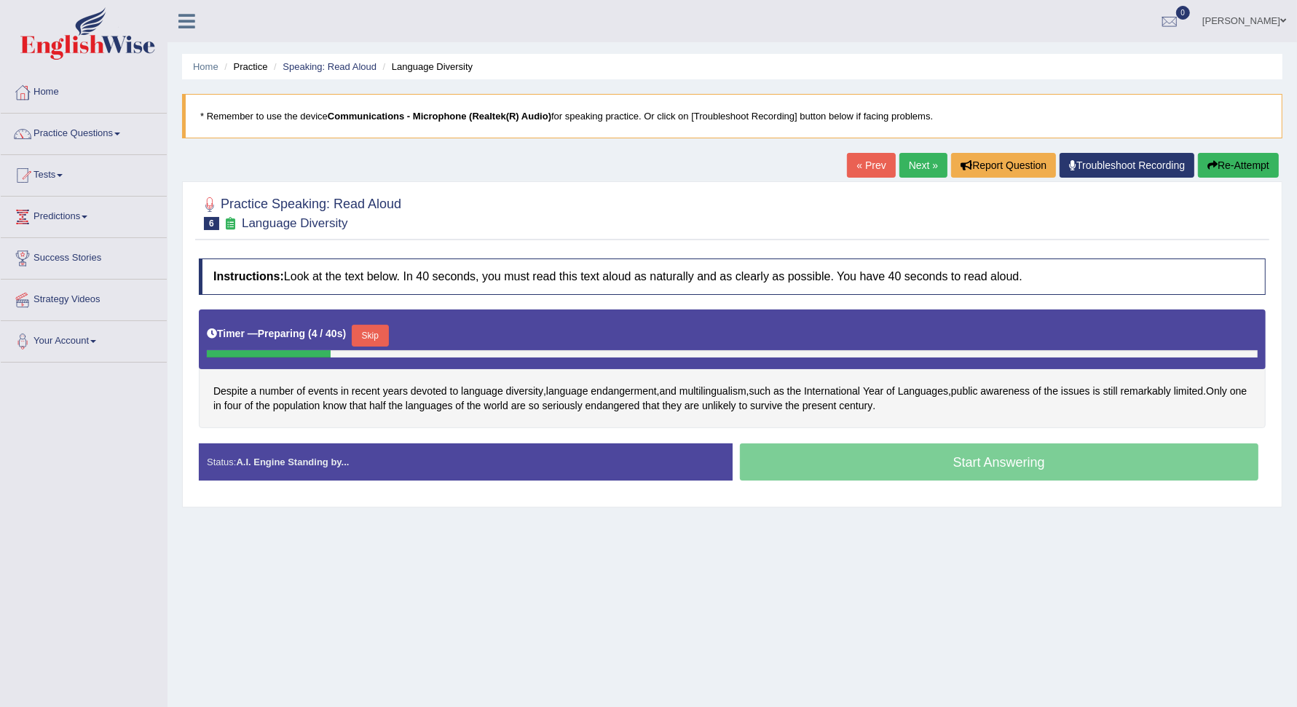
click at [363, 327] on button "Skip" at bounding box center [370, 336] width 36 height 22
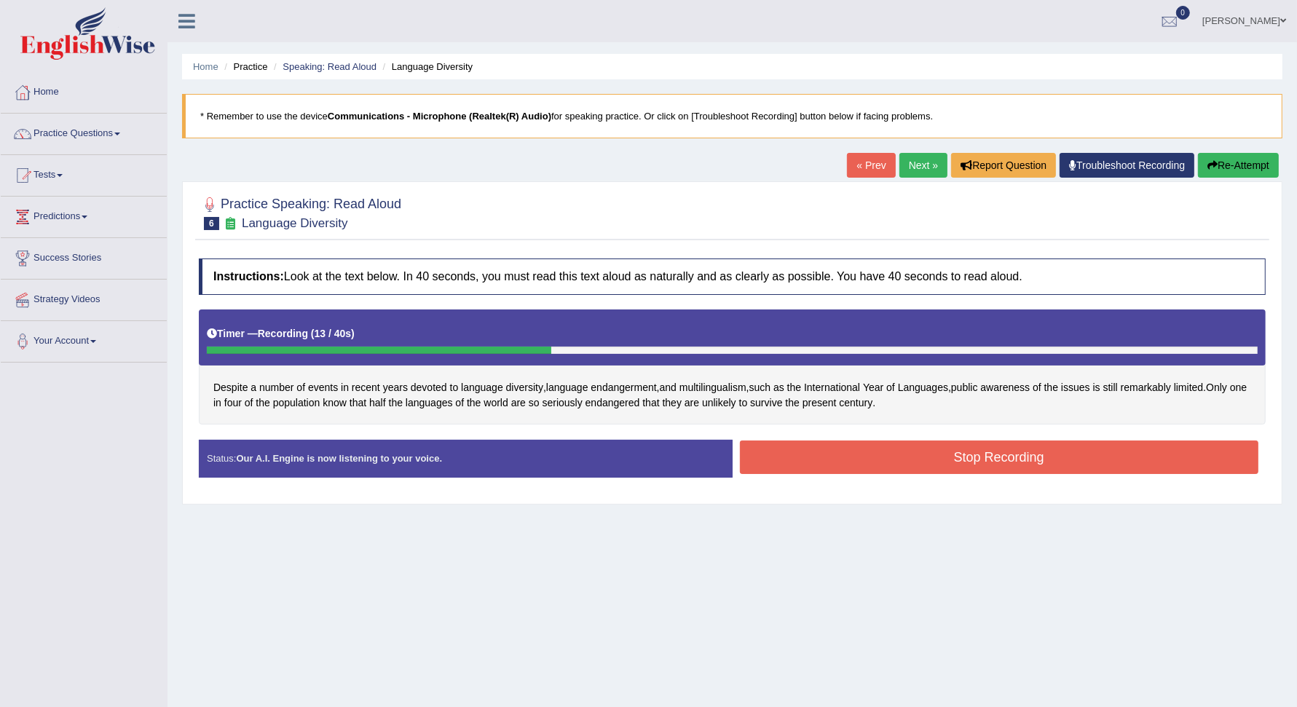
click at [1134, 459] on button "Stop Recording" at bounding box center [999, 456] width 519 height 33
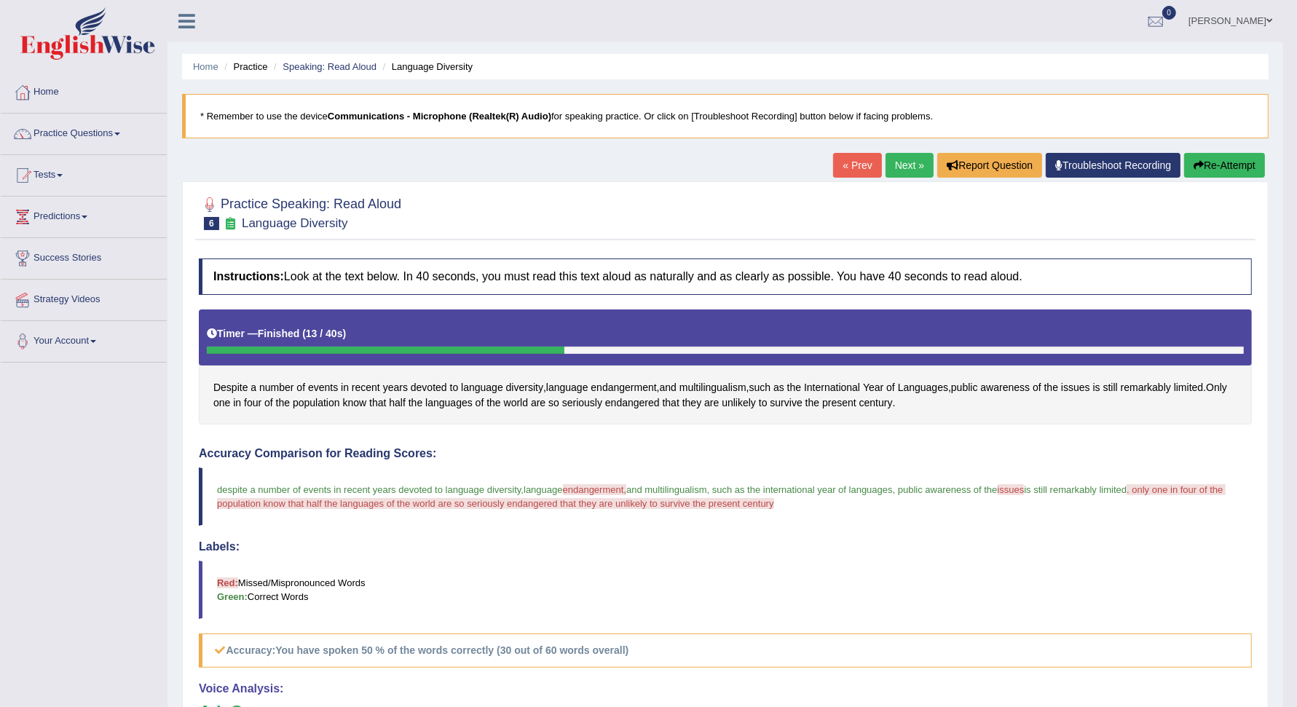
click at [1211, 157] on button "Re-Attempt" at bounding box center [1224, 165] width 81 height 25
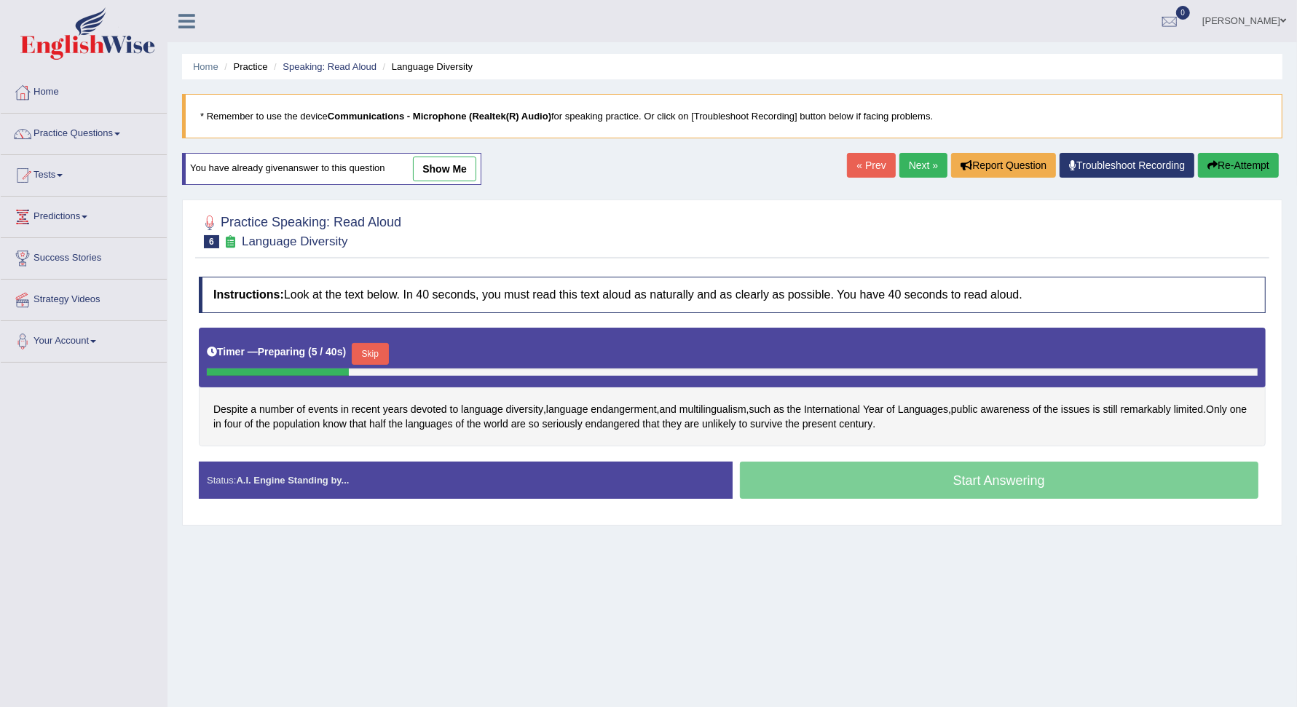
click at [368, 347] on button "Skip" at bounding box center [370, 354] width 36 height 22
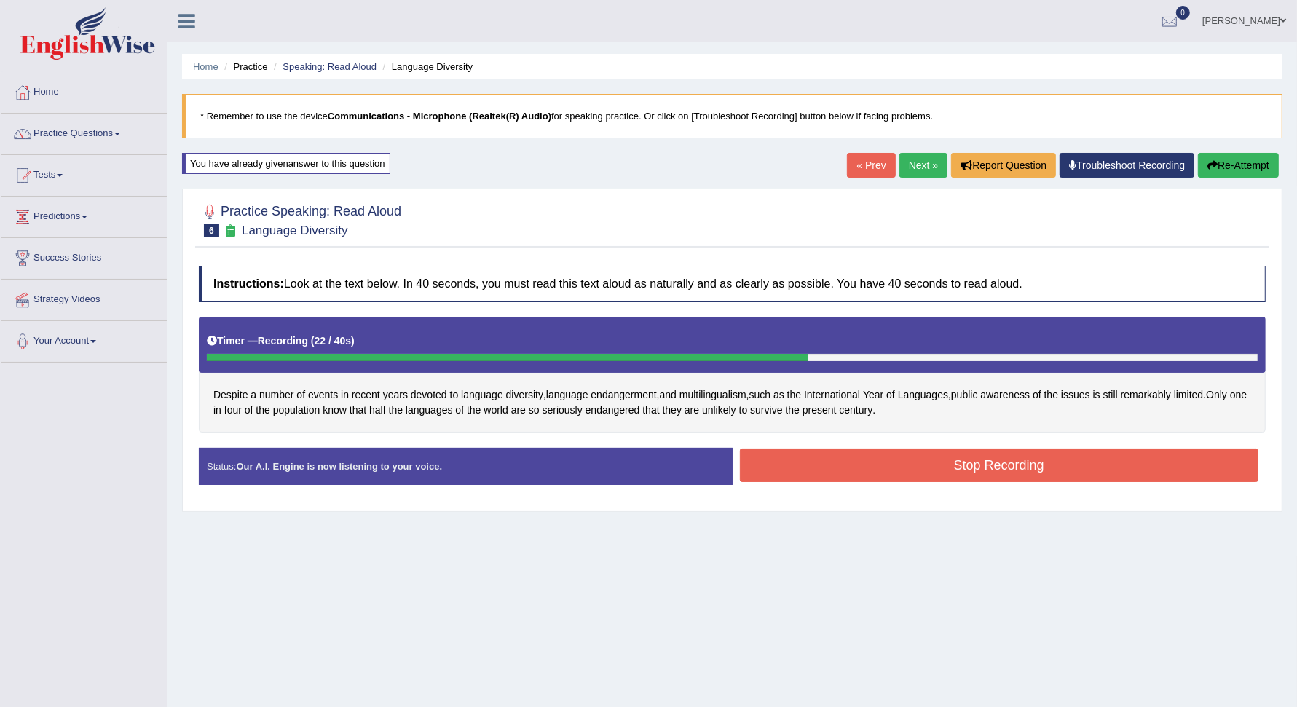
click at [890, 457] on button "Stop Recording" at bounding box center [999, 464] width 519 height 33
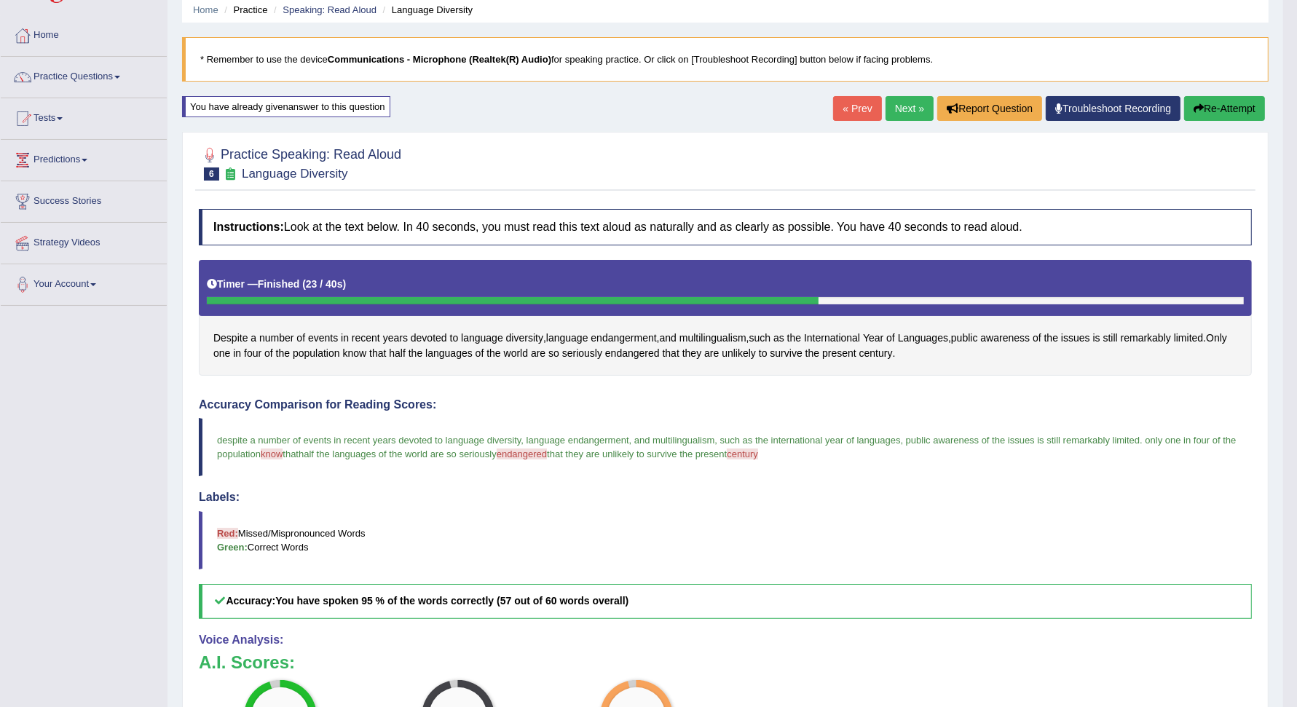
scroll to position [49, 0]
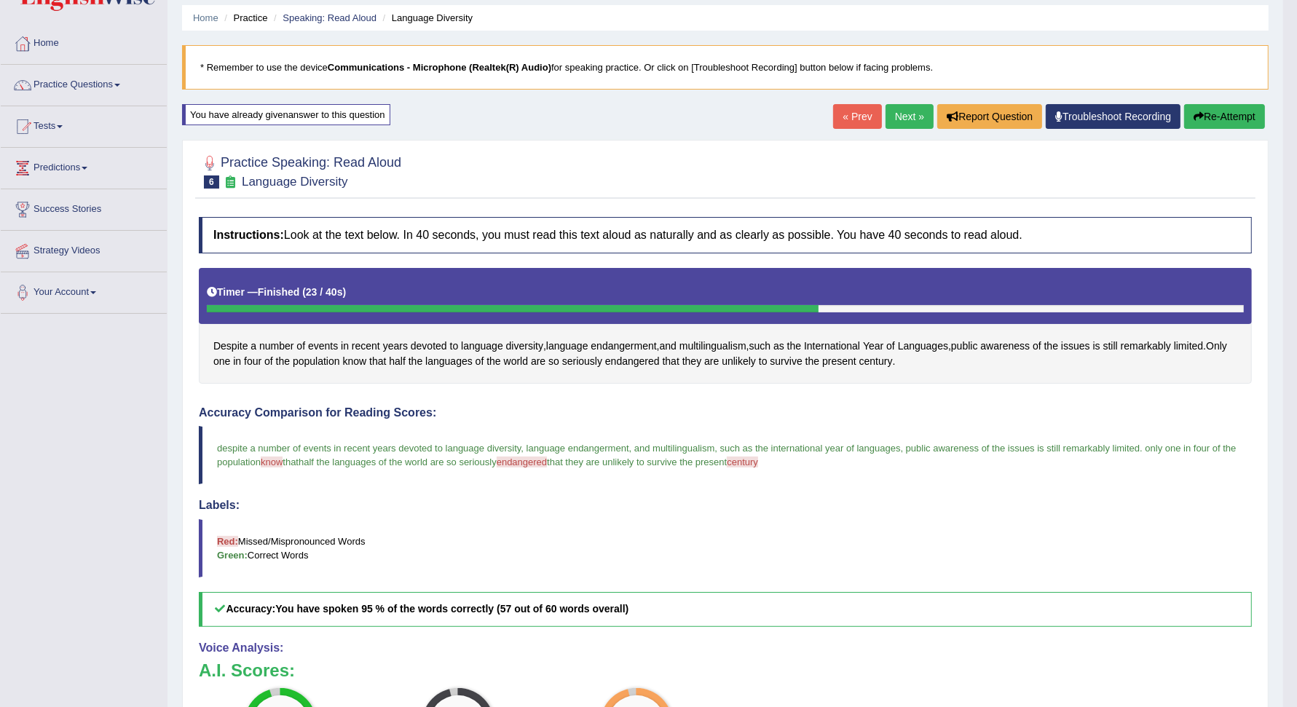
click at [914, 121] on link "Next »" at bounding box center [909, 116] width 48 height 25
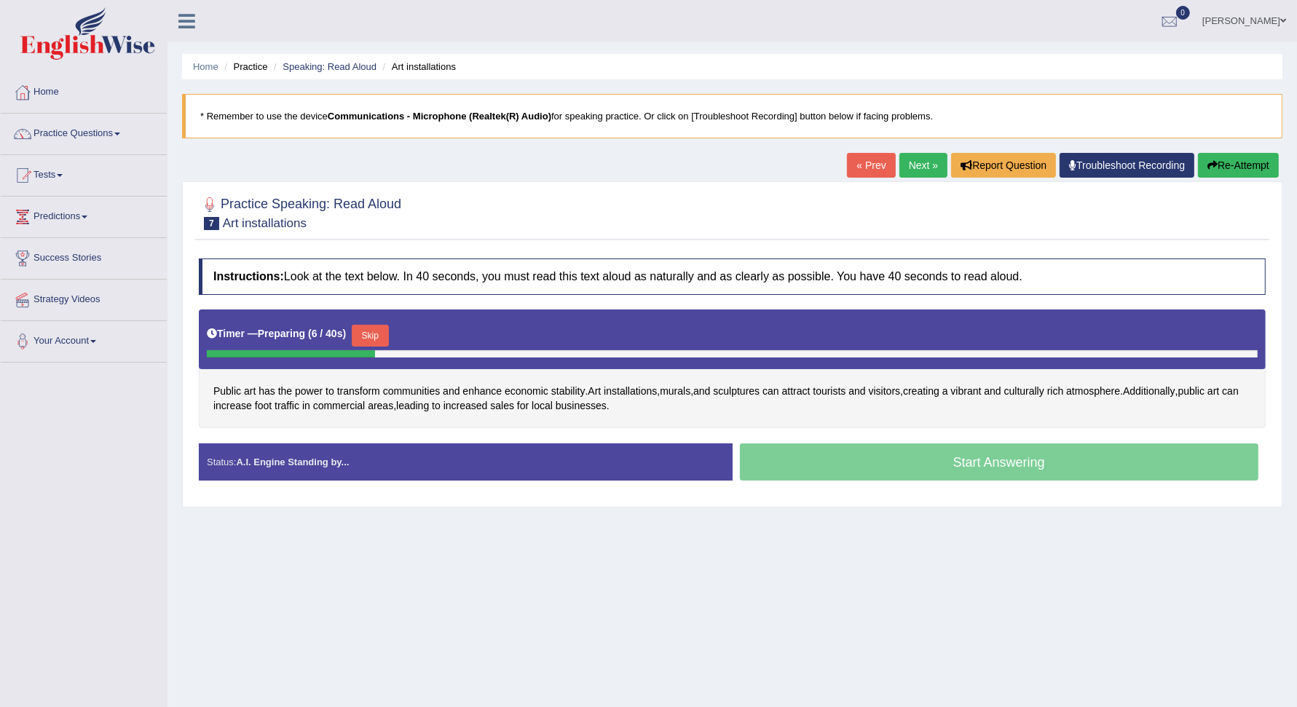
click at [364, 335] on button "Skip" at bounding box center [370, 336] width 36 height 22
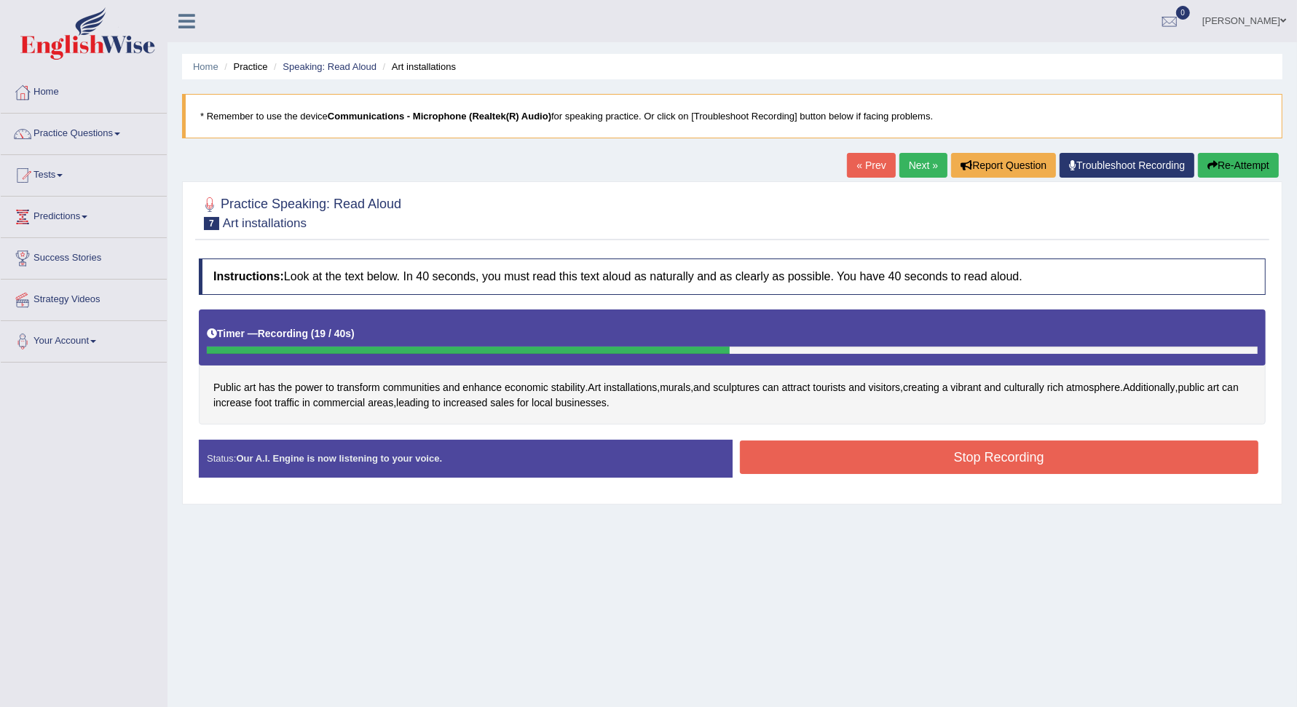
click at [887, 451] on button "Stop Recording" at bounding box center [999, 456] width 519 height 33
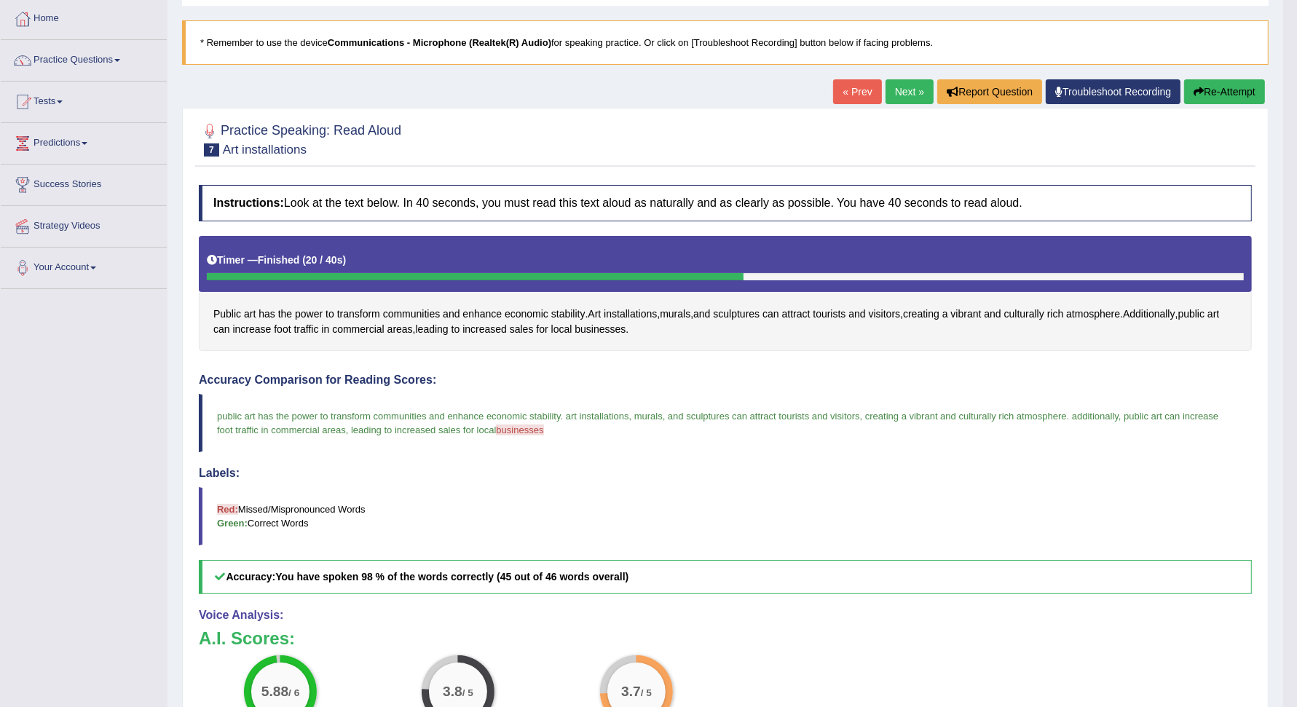
scroll to position [71, 0]
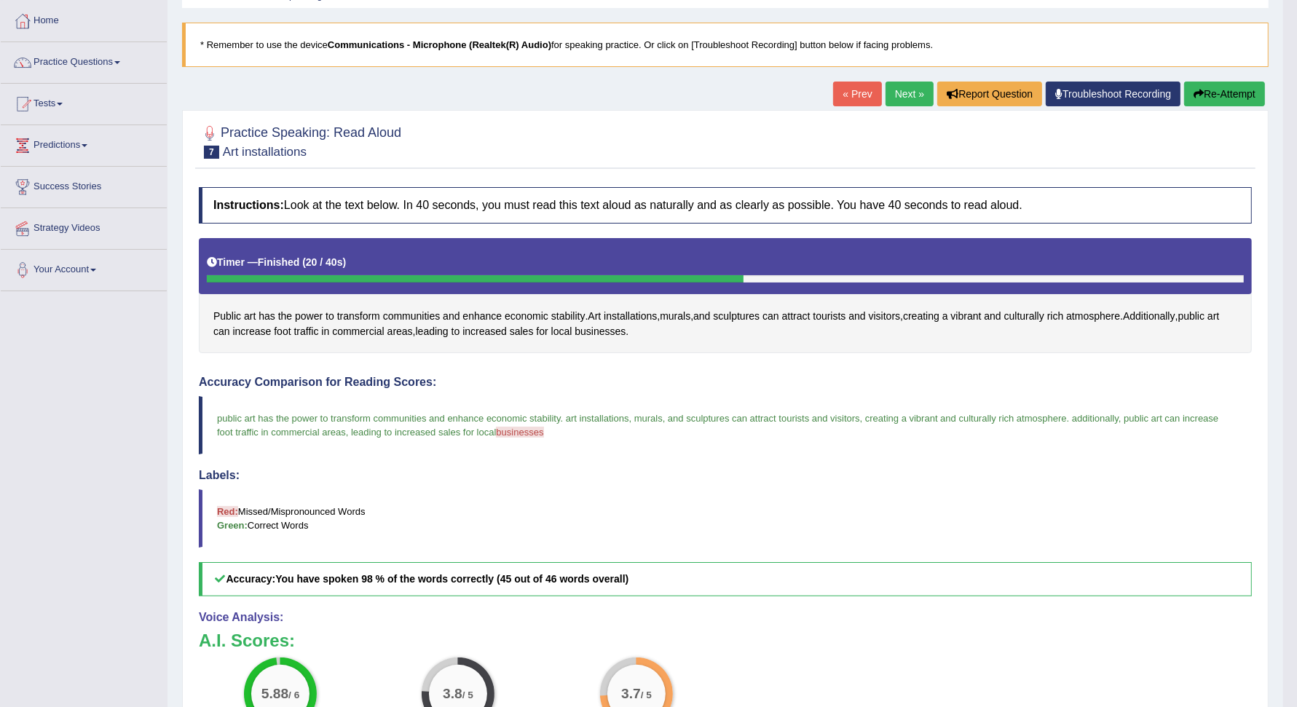
click at [1227, 90] on button "Re-Attempt" at bounding box center [1224, 94] width 81 height 25
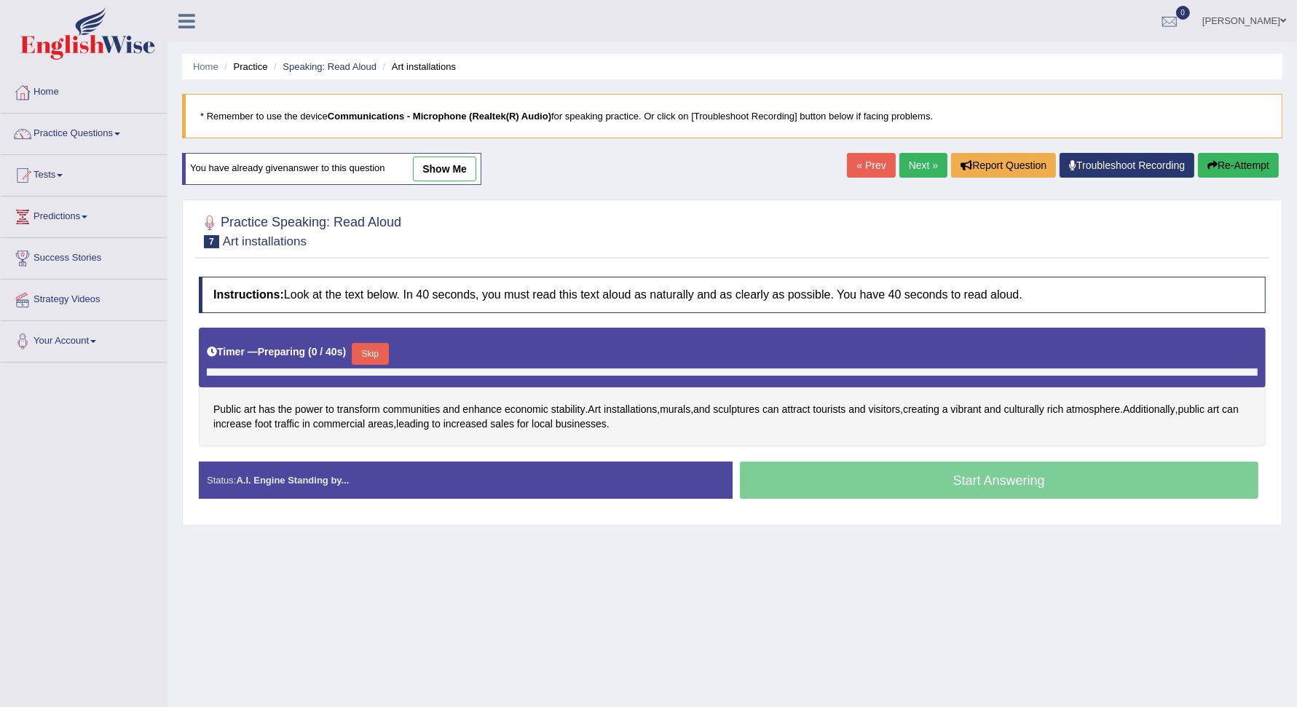
scroll to position [57, 0]
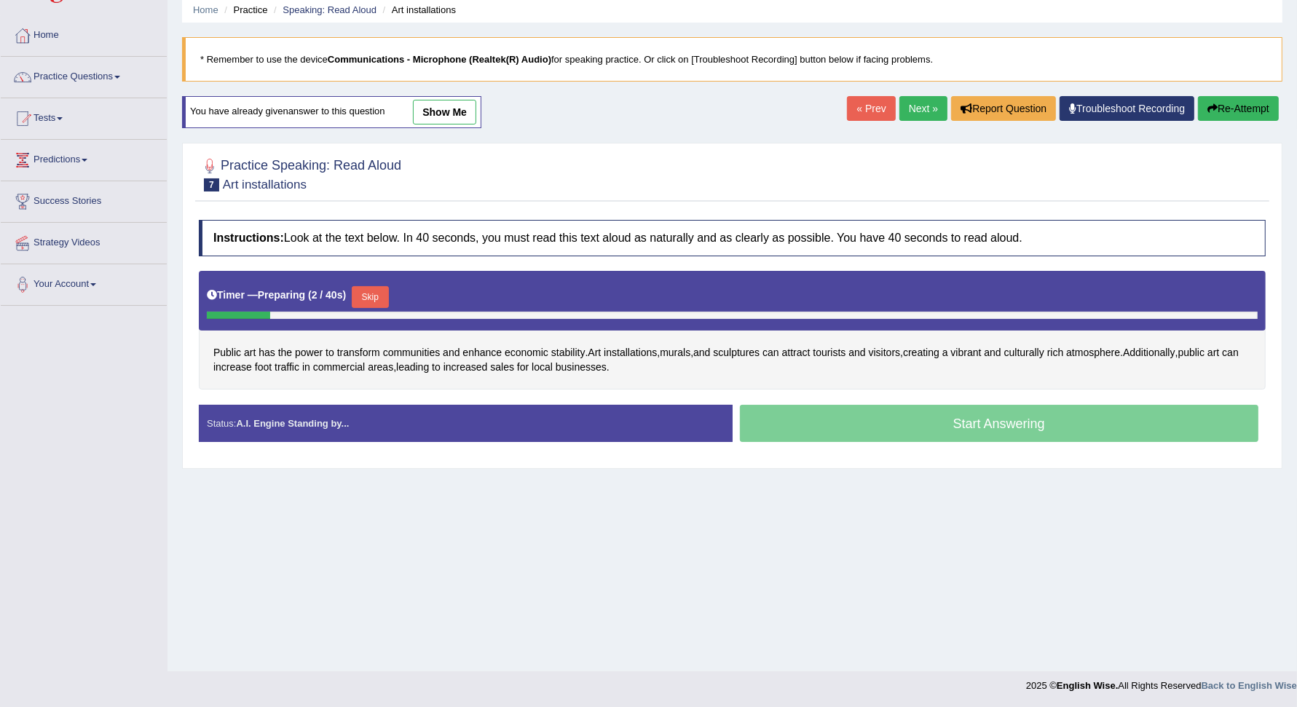
click at [375, 296] on button "Skip" at bounding box center [370, 297] width 36 height 22
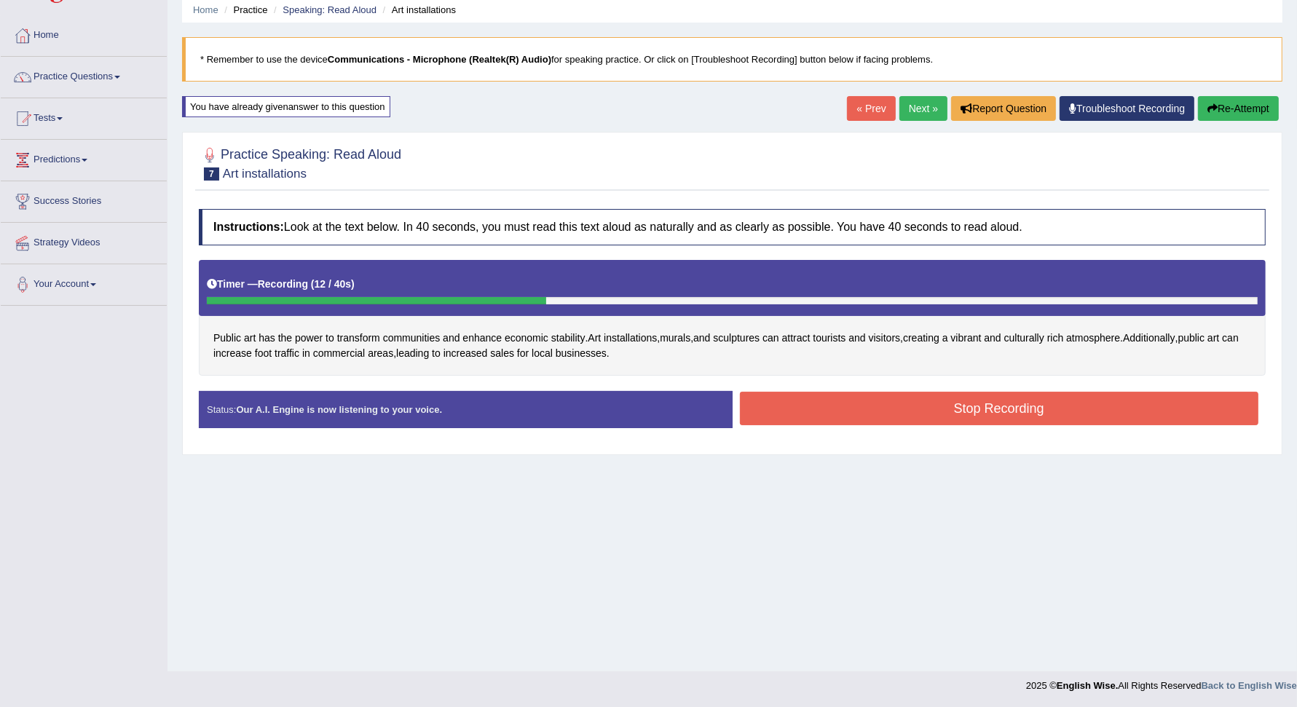
click at [1099, 401] on button "Stop Recording" at bounding box center [999, 408] width 519 height 33
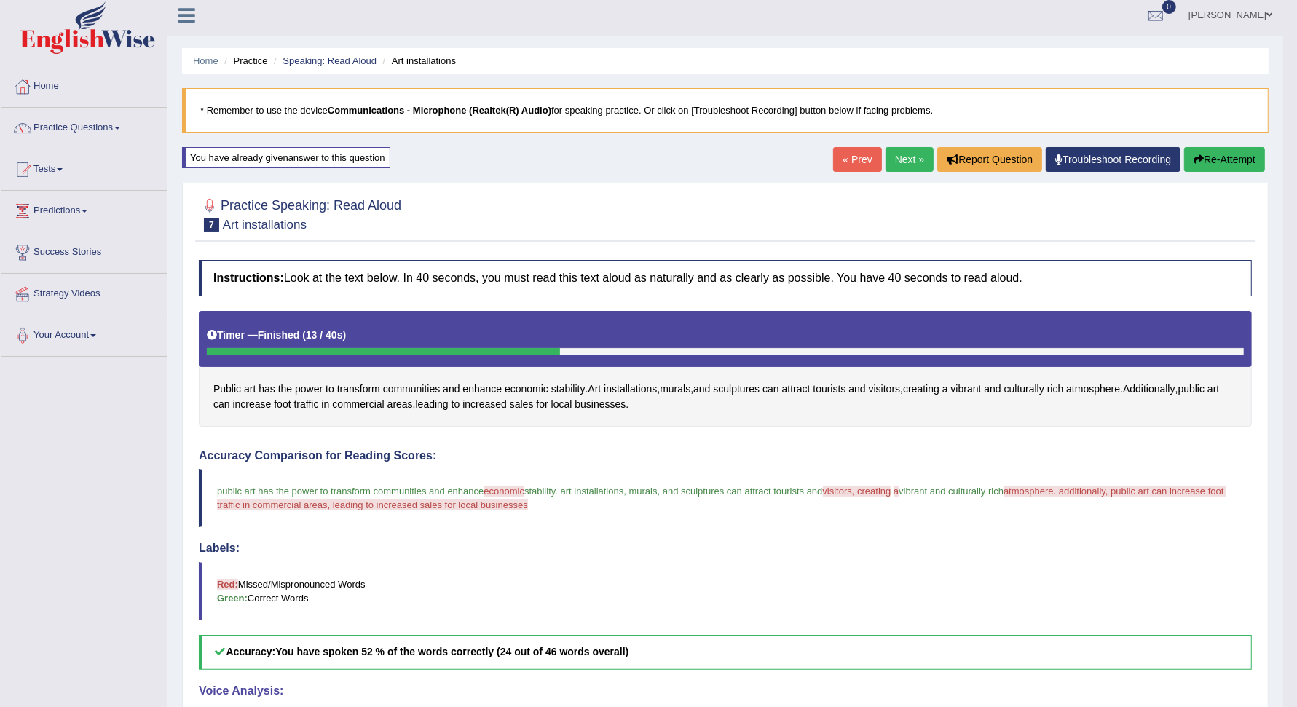
scroll to position [8, 0]
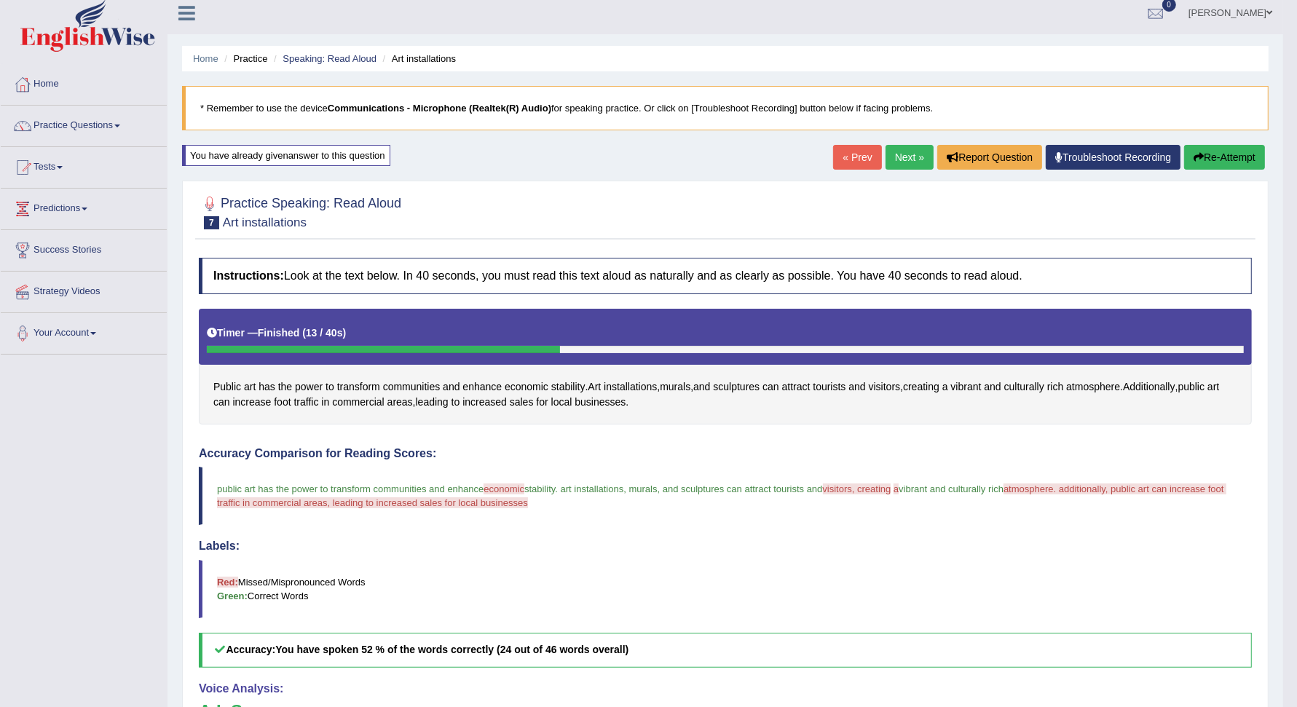
click at [1222, 154] on button "Re-Attempt" at bounding box center [1224, 157] width 81 height 25
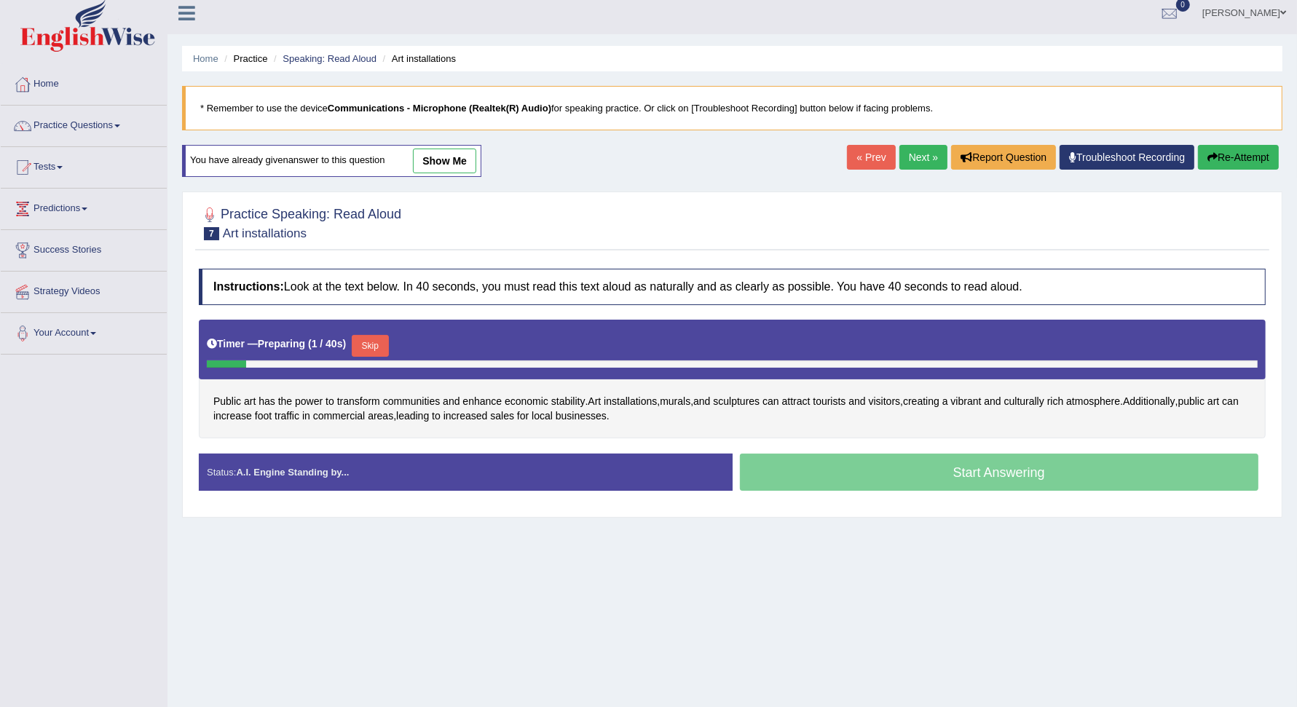
click at [373, 344] on button "Skip" at bounding box center [370, 346] width 36 height 22
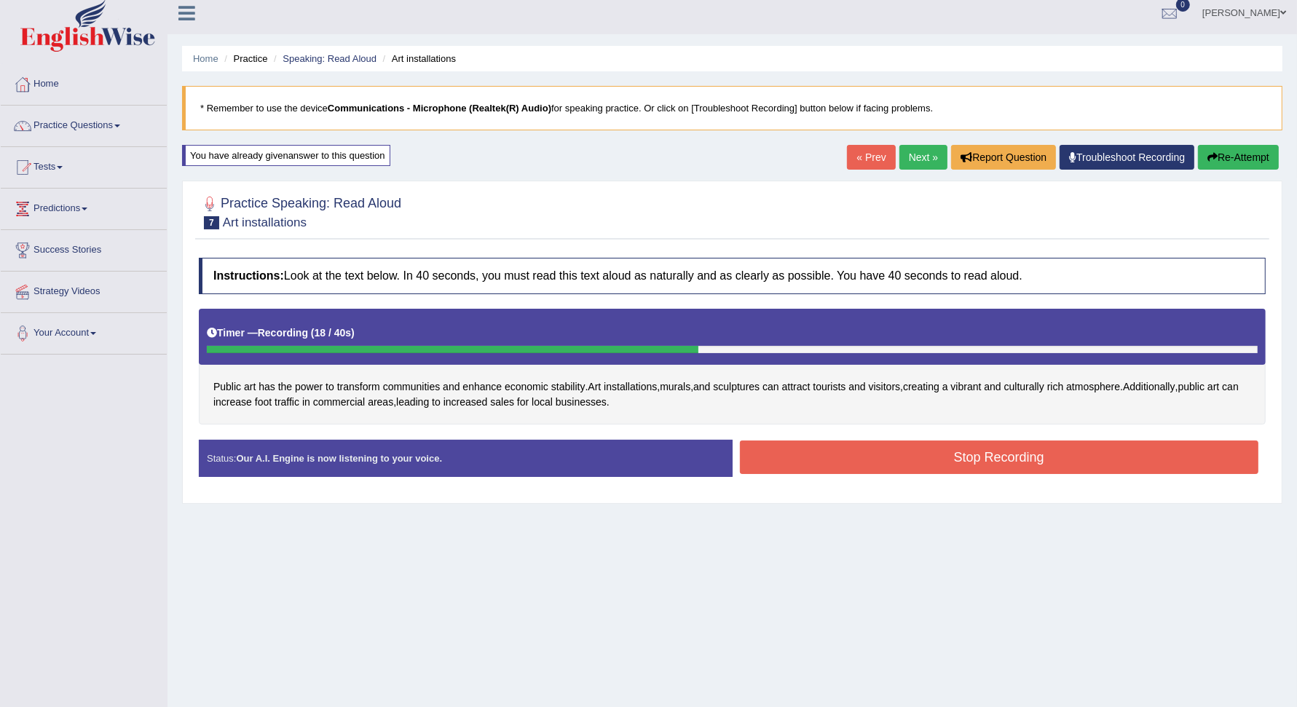
click at [885, 452] on button "Stop Recording" at bounding box center [999, 456] width 519 height 33
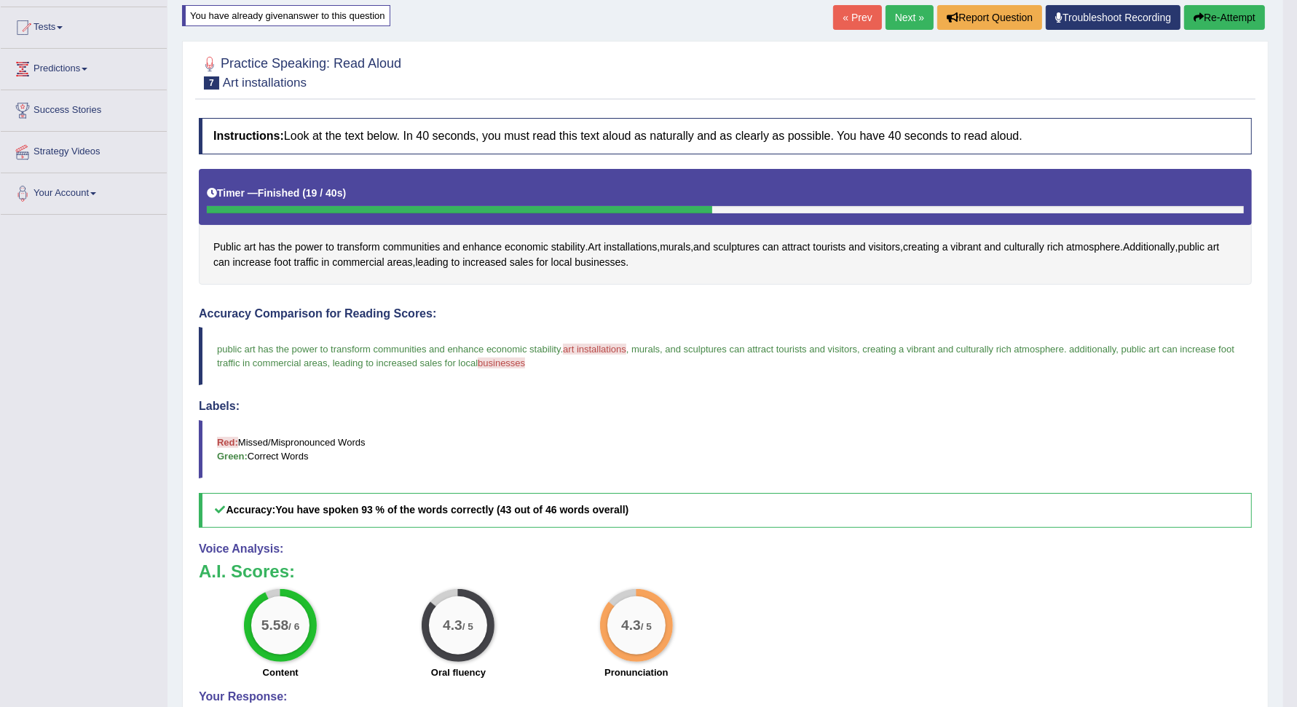
scroll to position [146, 0]
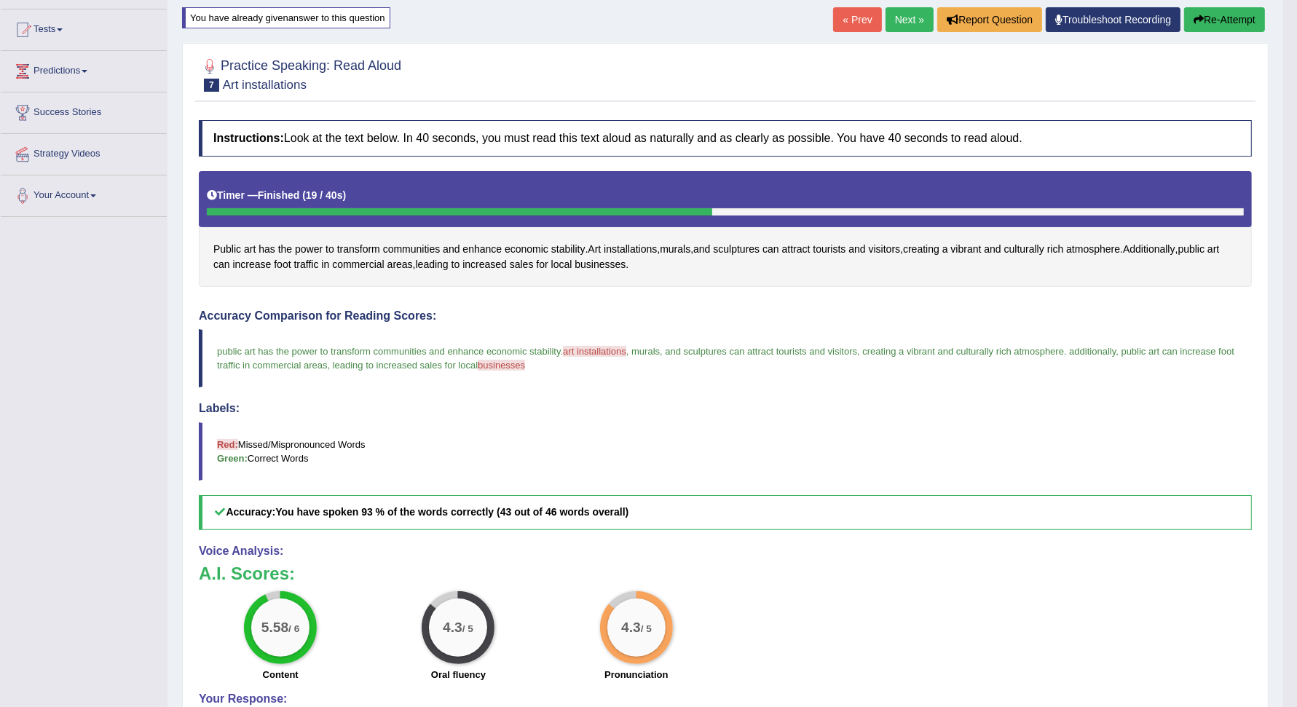
click at [902, 26] on link "Next »" at bounding box center [909, 19] width 48 height 25
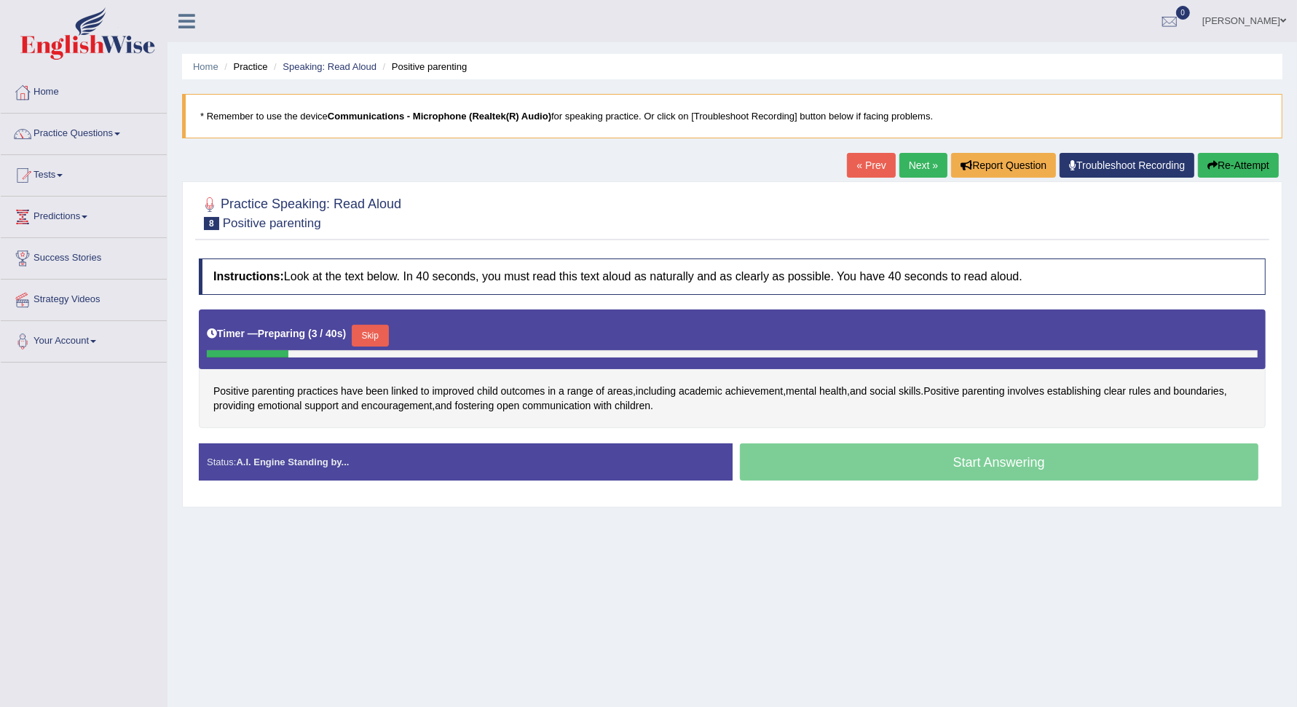
click at [368, 325] on button "Skip" at bounding box center [370, 336] width 36 height 22
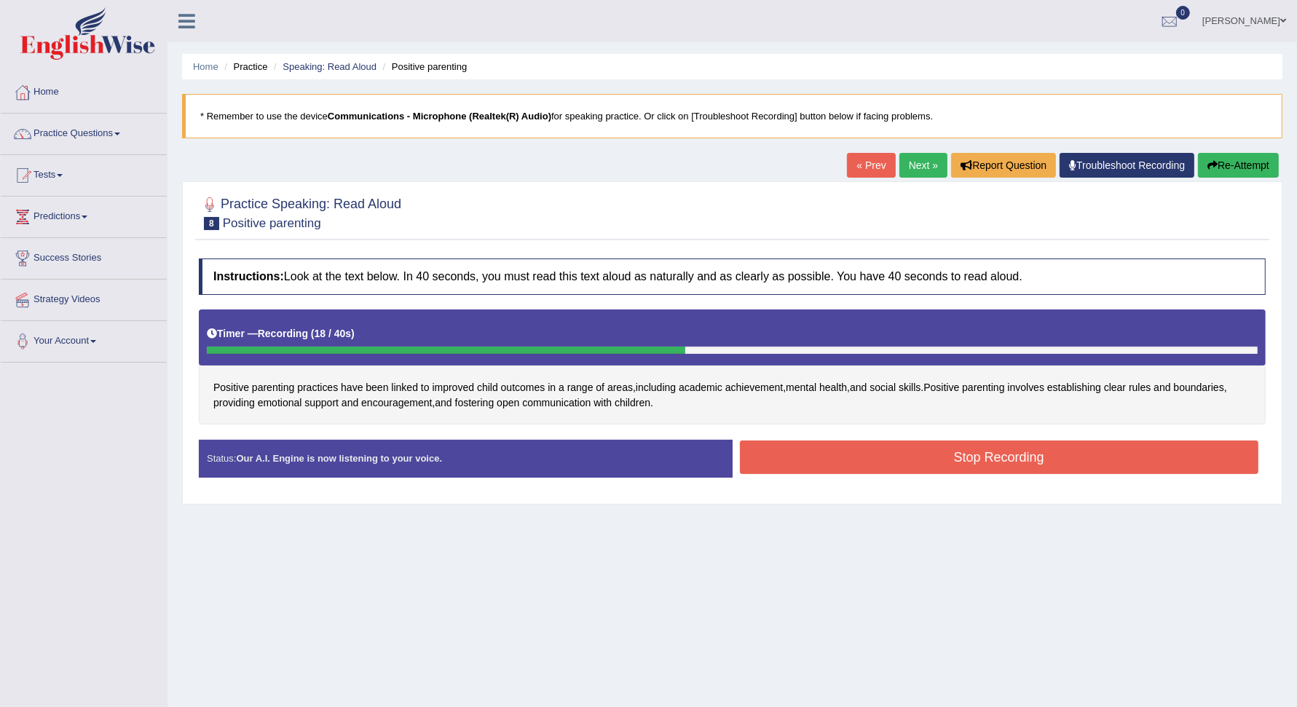
click at [847, 453] on button "Stop Recording" at bounding box center [999, 456] width 519 height 33
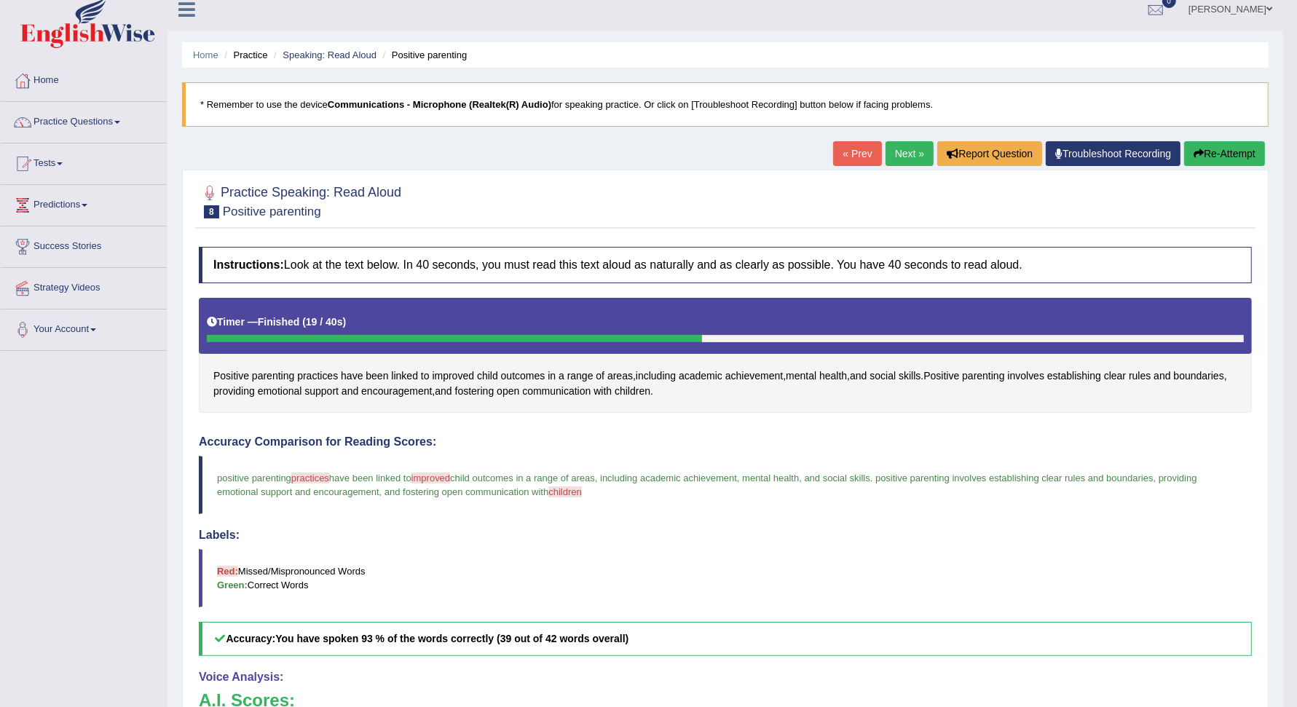
scroll to position [7, 0]
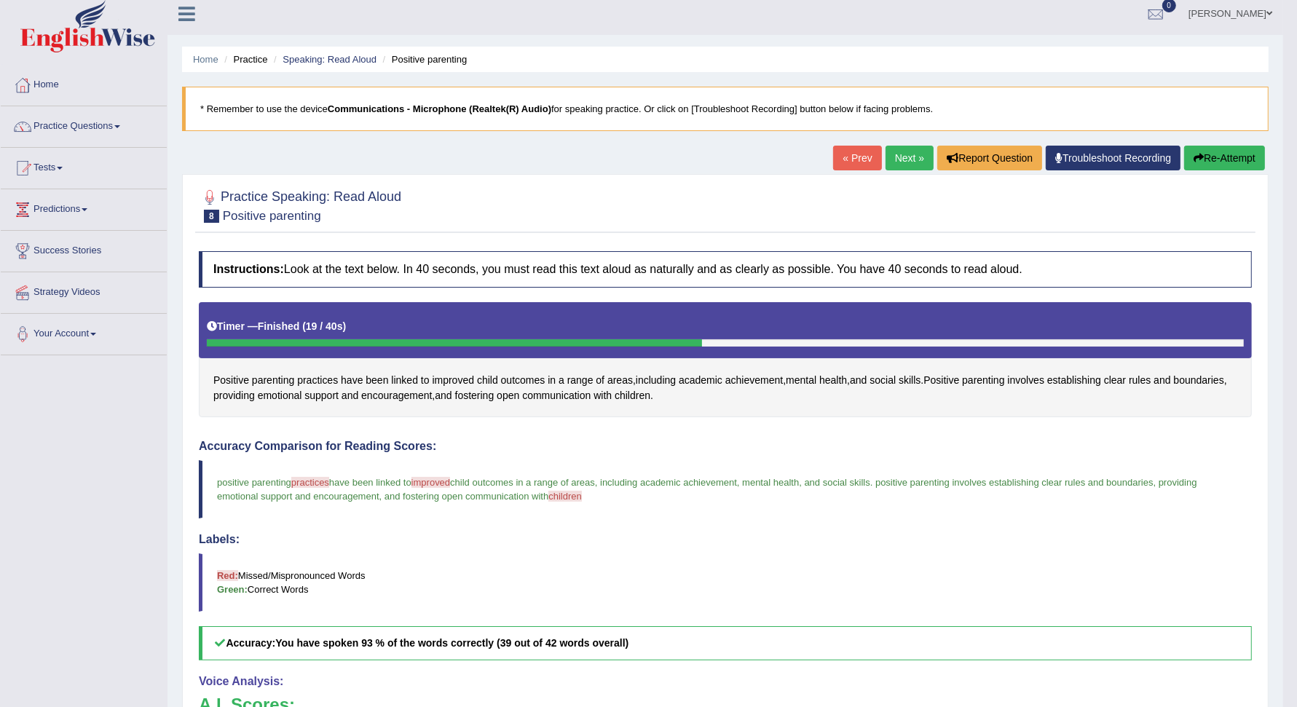
click at [1214, 154] on button "Re-Attempt" at bounding box center [1224, 158] width 81 height 25
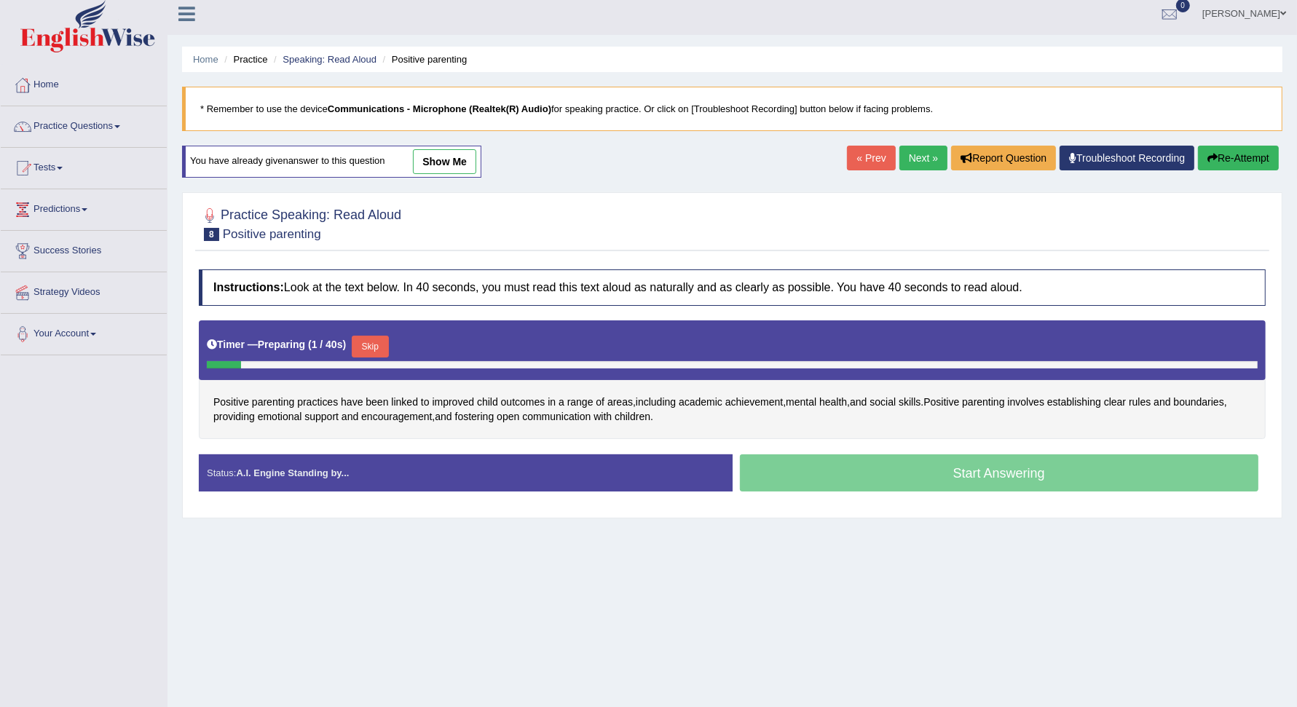
click at [375, 339] on button "Skip" at bounding box center [370, 347] width 36 height 22
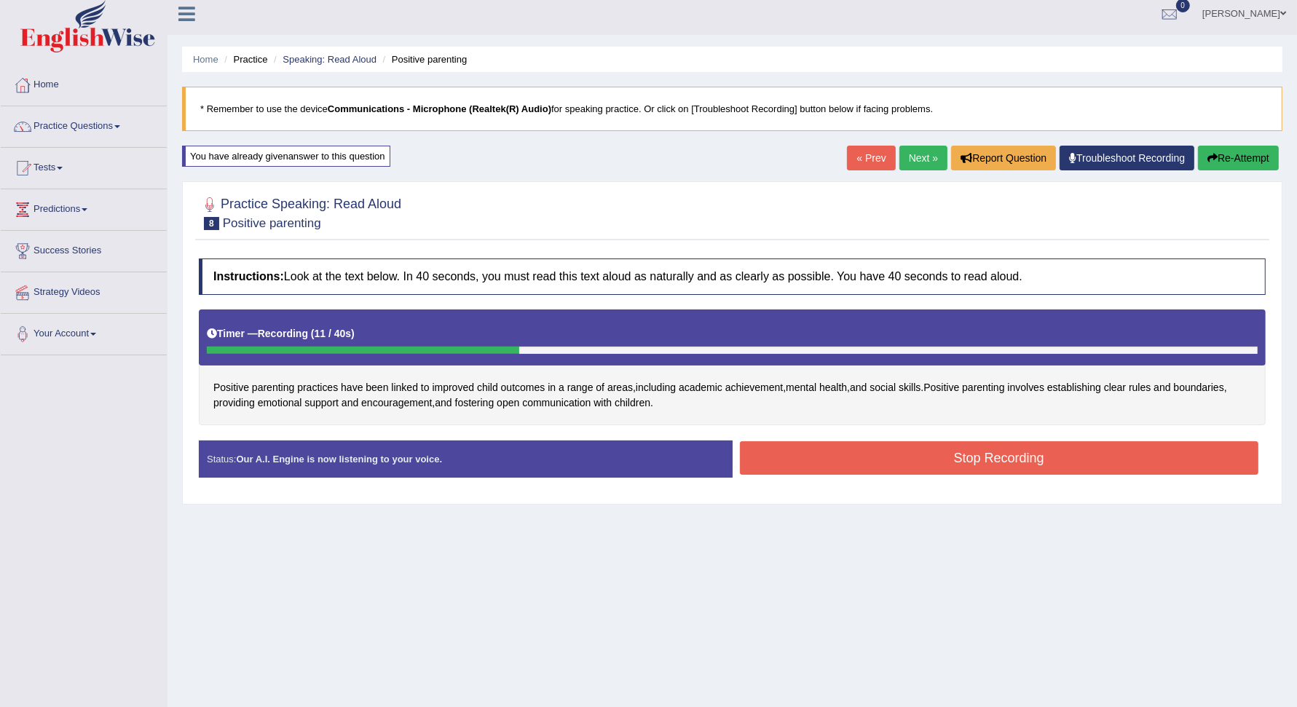
click at [1118, 459] on button "Stop Recording" at bounding box center [999, 457] width 519 height 33
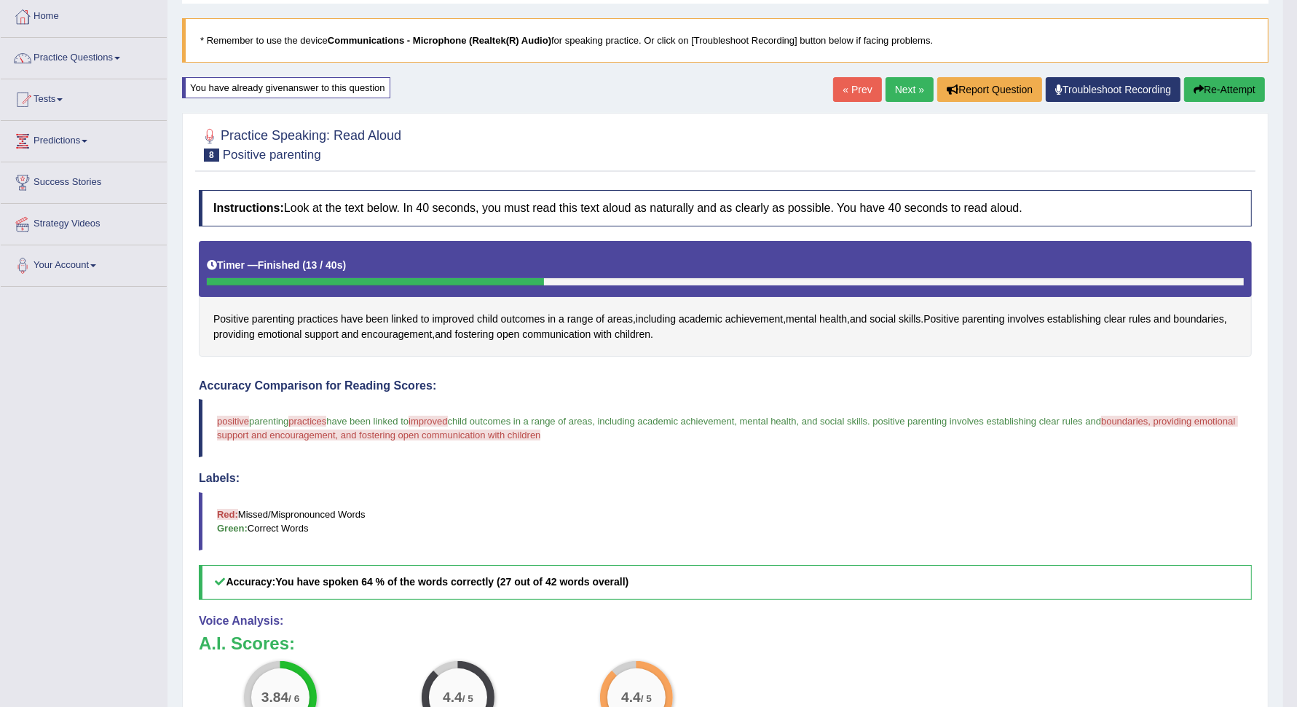
scroll to position [75, 0]
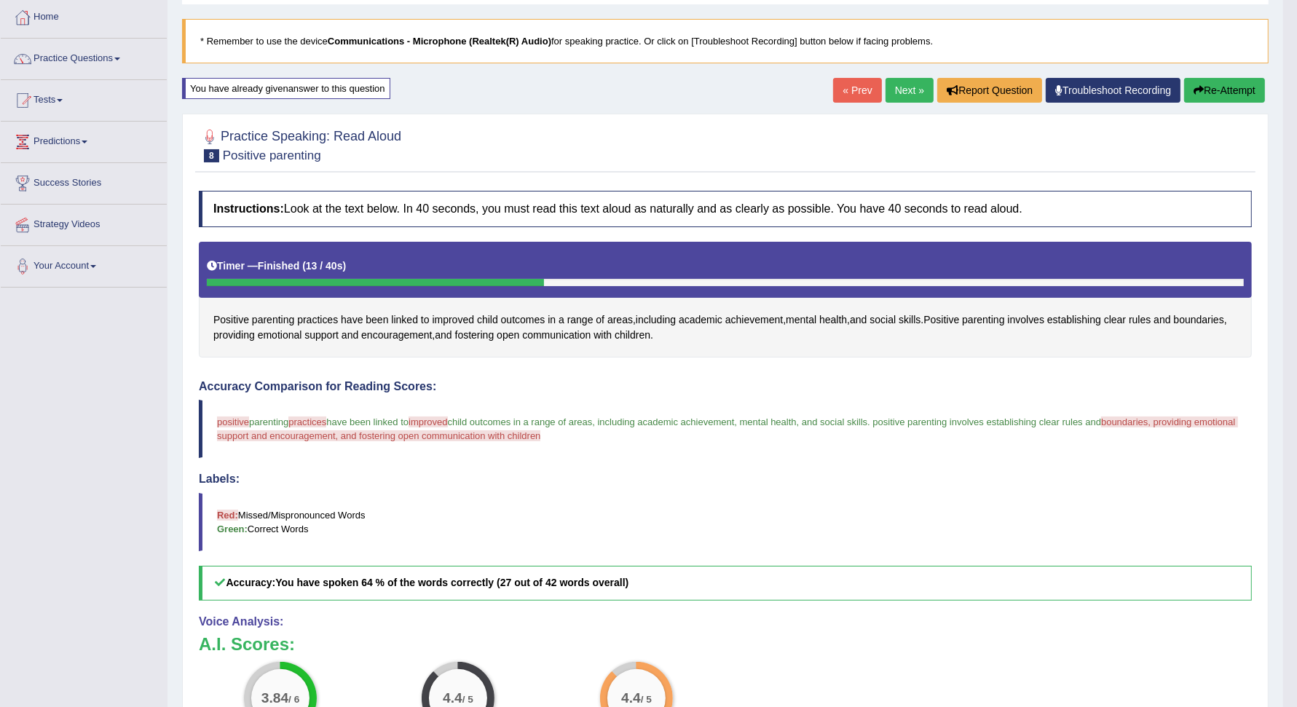
click at [899, 101] on link "Next »" at bounding box center [909, 90] width 48 height 25
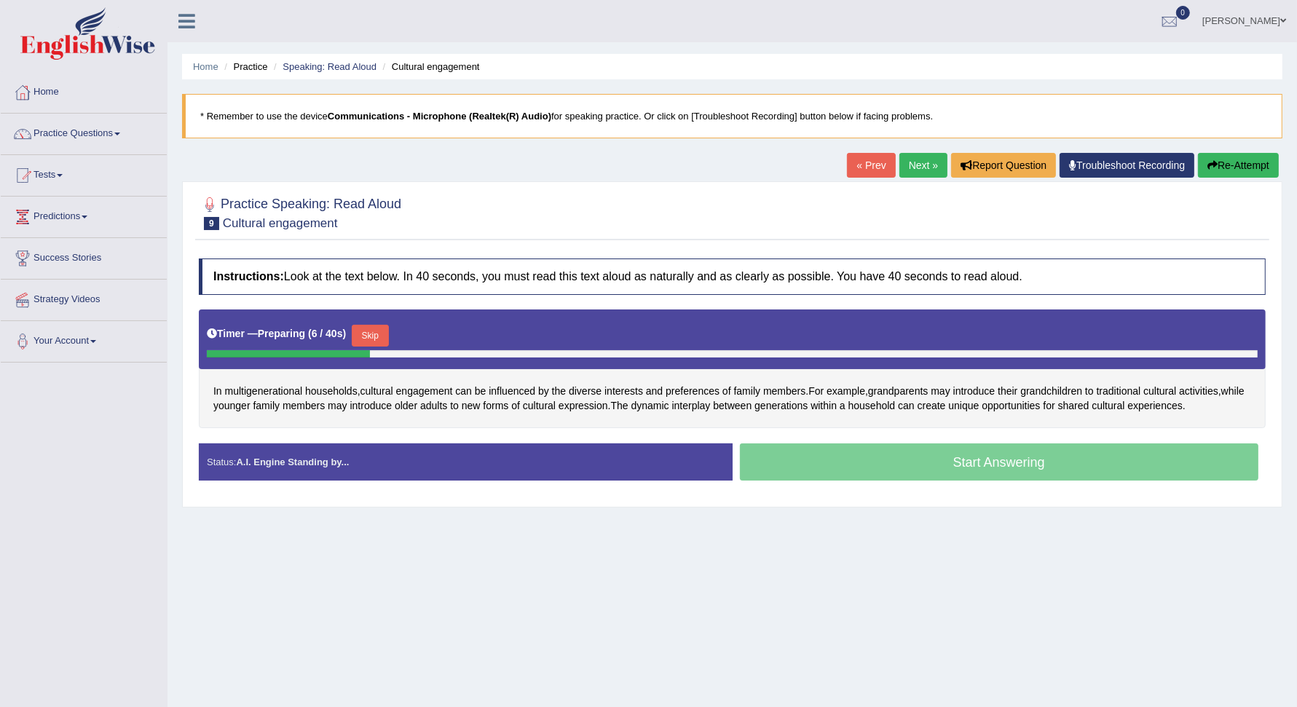
click at [374, 332] on button "Skip" at bounding box center [370, 336] width 36 height 22
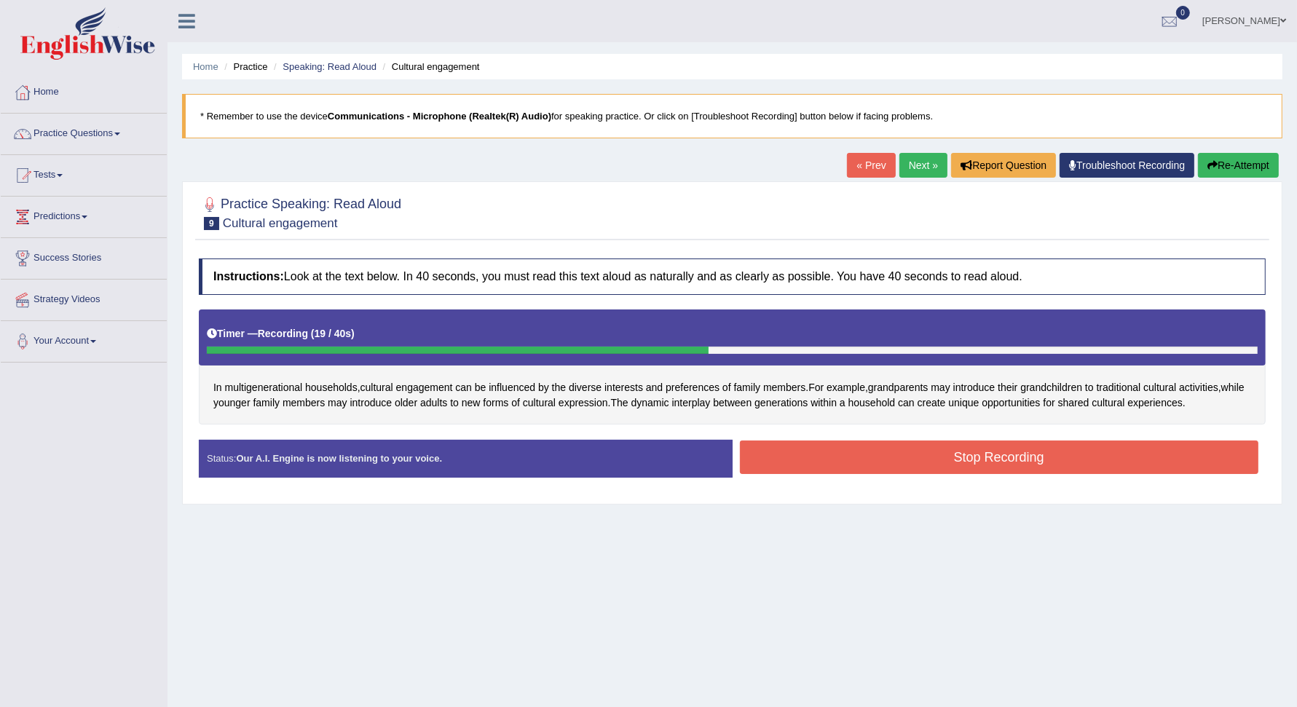
click at [882, 452] on button "Stop Recording" at bounding box center [999, 456] width 519 height 33
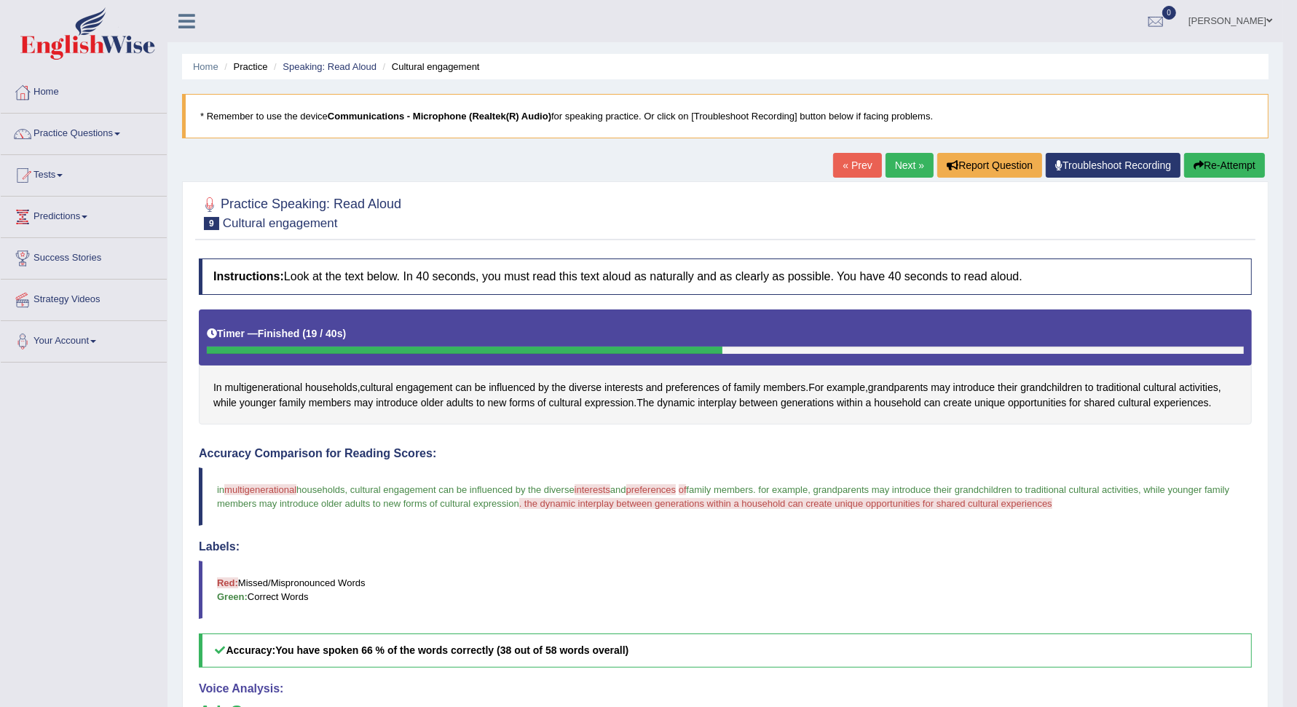
click at [1230, 164] on button "Re-Attempt" at bounding box center [1224, 165] width 81 height 25
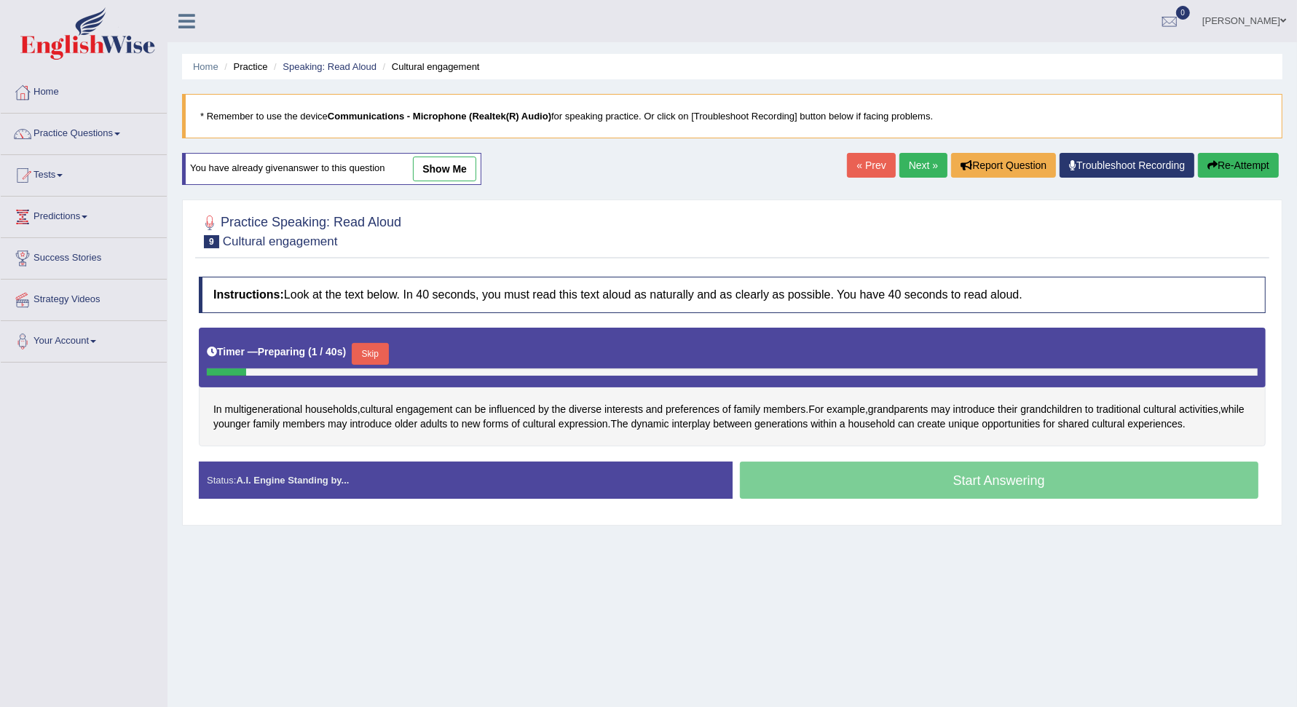
click at [376, 346] on button "Skip" at bounding box center [370, 354] width 36 height 22
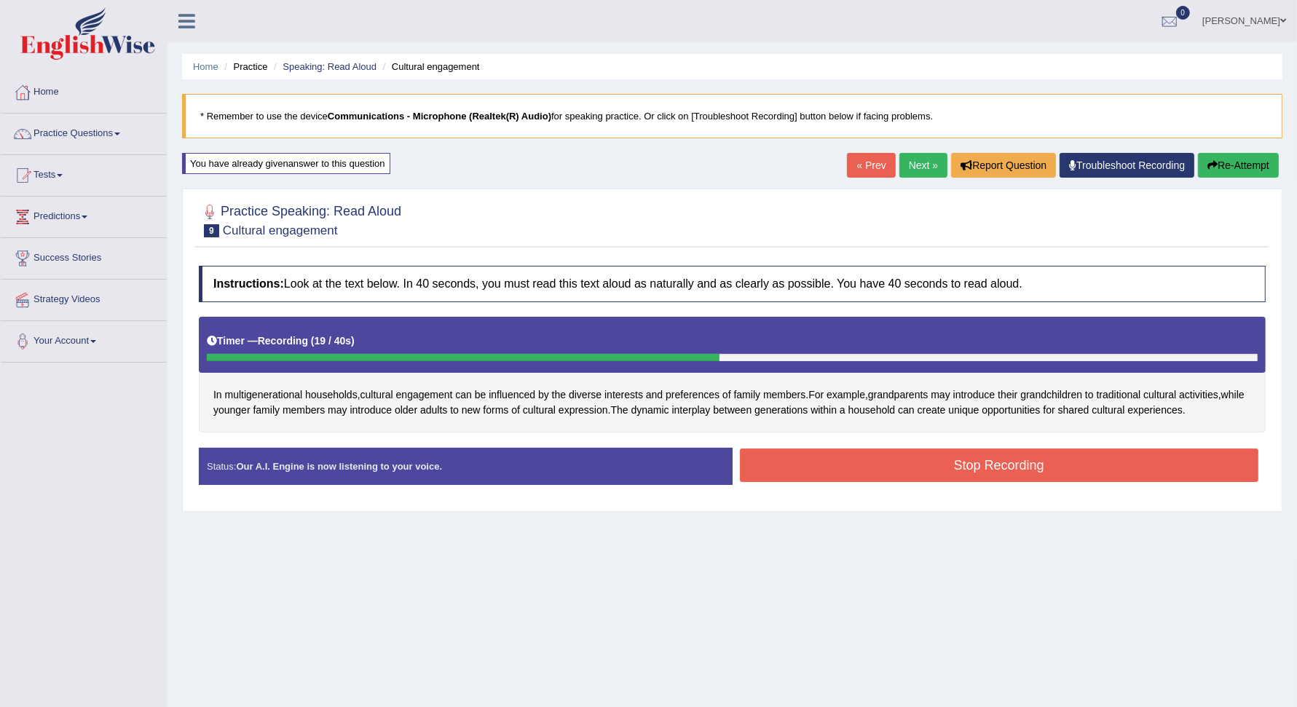
click at [918, 466] on button "Stop Recording" at bounding box center [999, 464] width 519 height 33
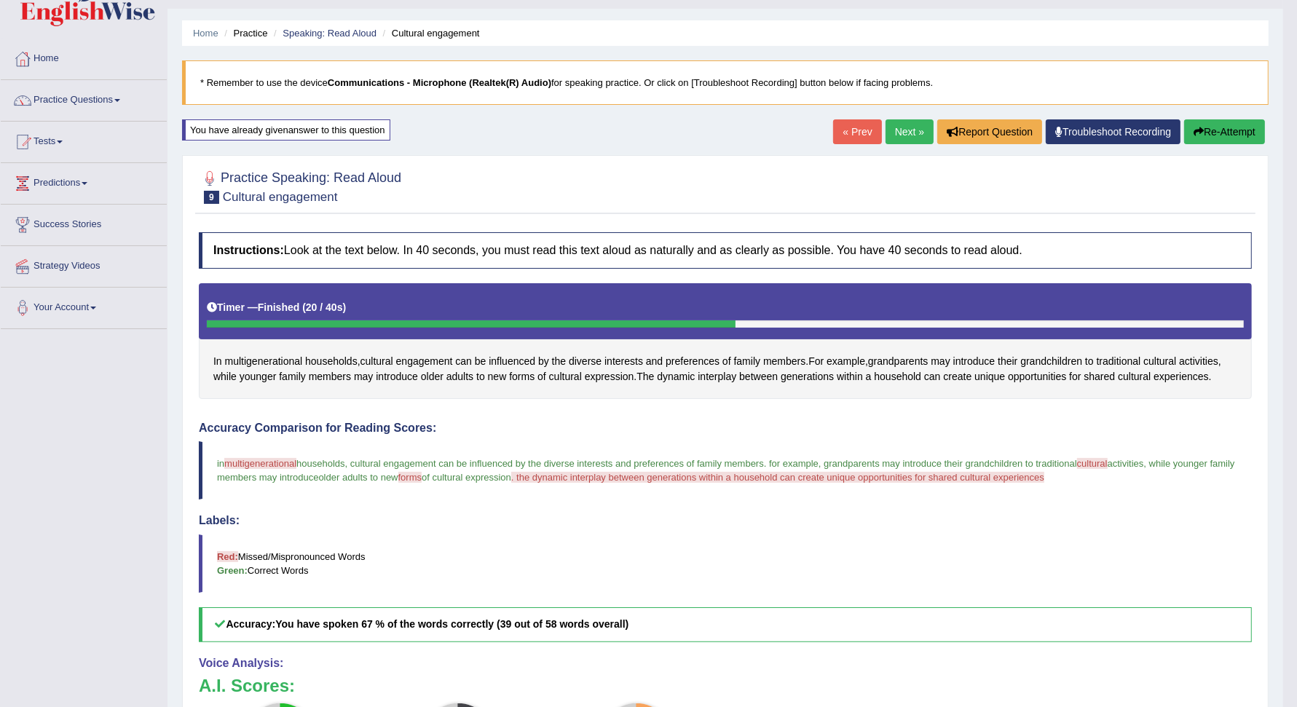
scroll to position [31, 0]
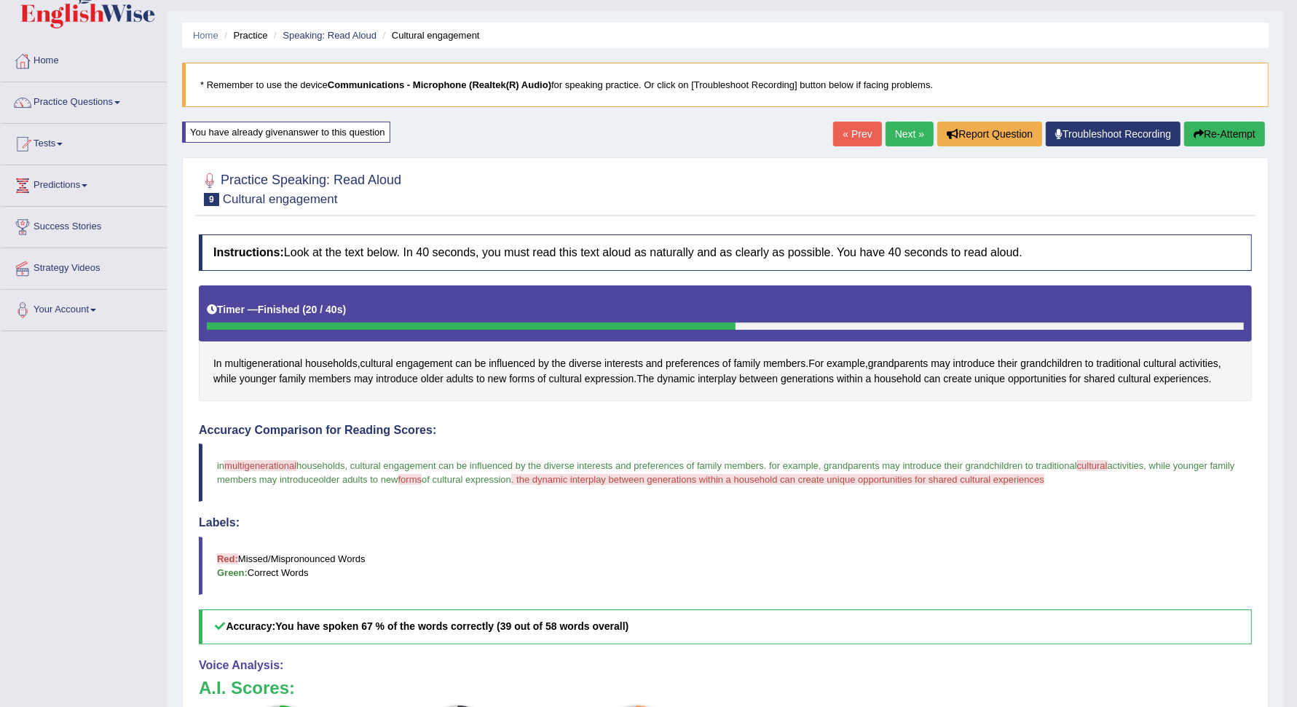
click at [1229, 132] on button "Re-Attempt" at bounding box center [1224, 134] width 81 height 25
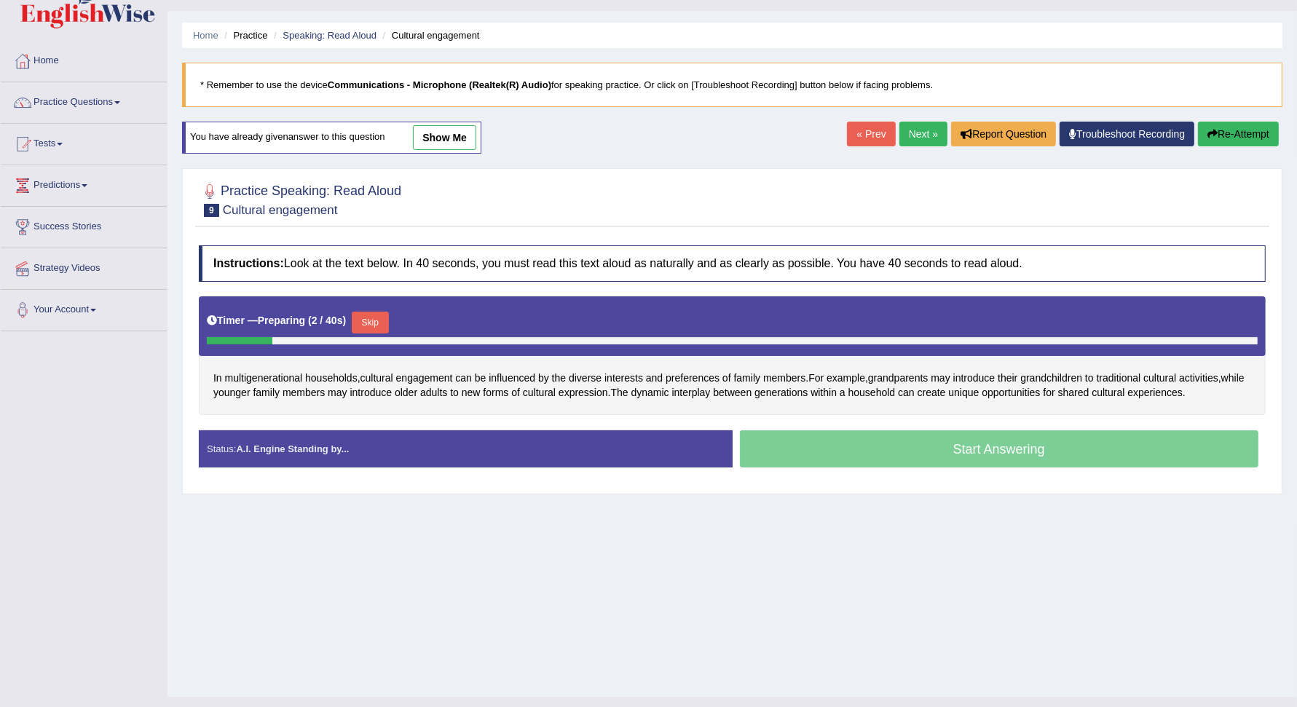
click at [368, 321] on button "Skip" at bounding box center [370, 323] width 36 height 22
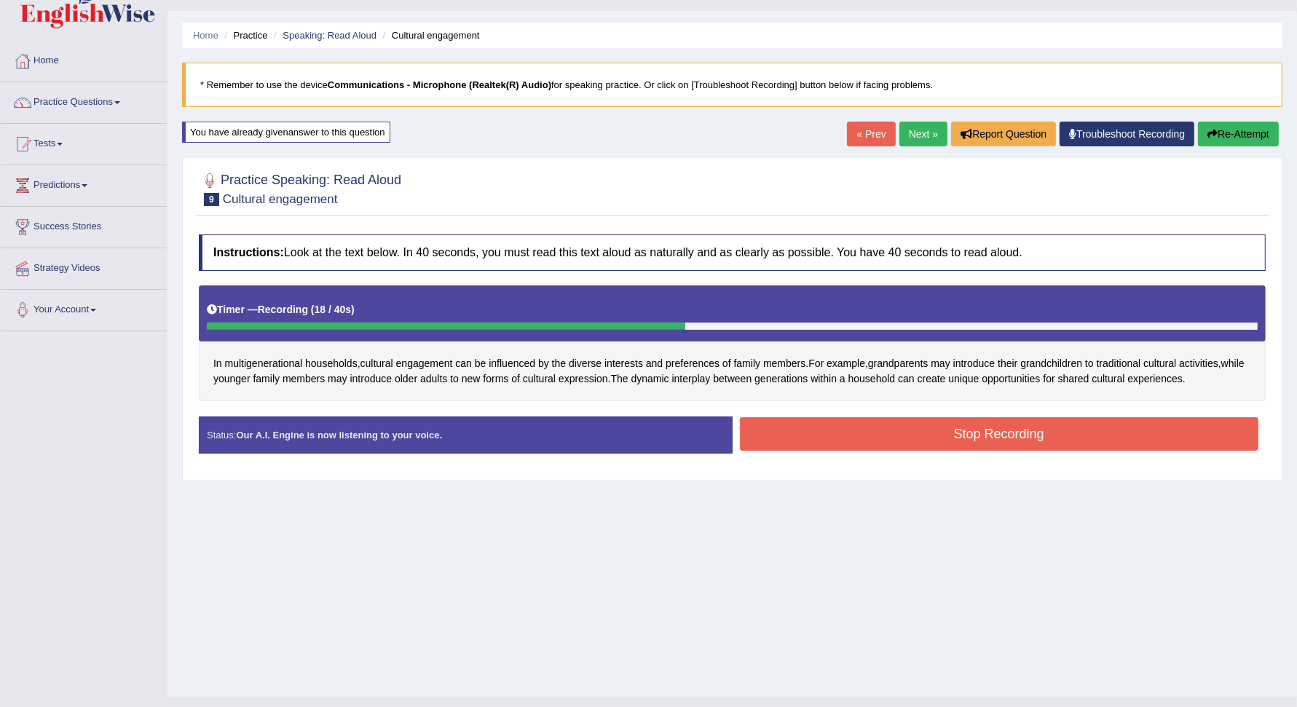
click at [867, 429] on button "Stop Recording" at bounding box center [999, 433] width 519 height 33
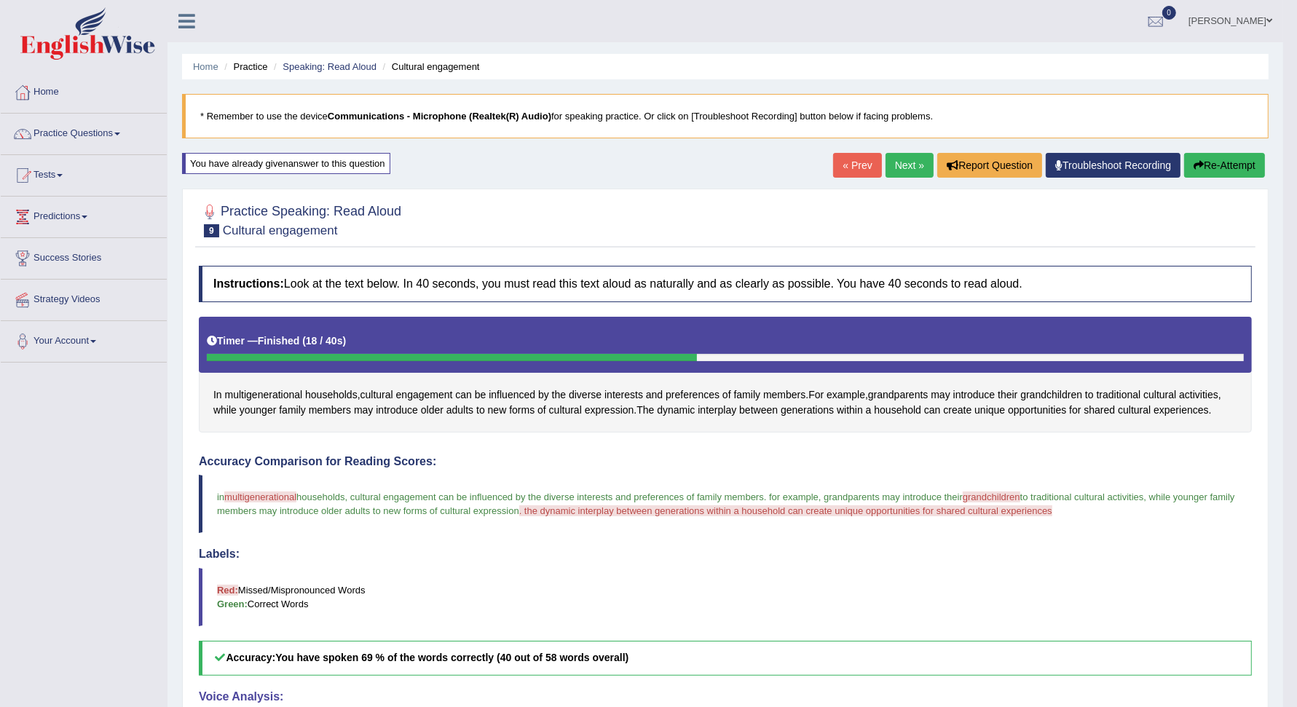
click at [896, 164] on link "Next »" at bounding box center [909, 165] width 48 height 25
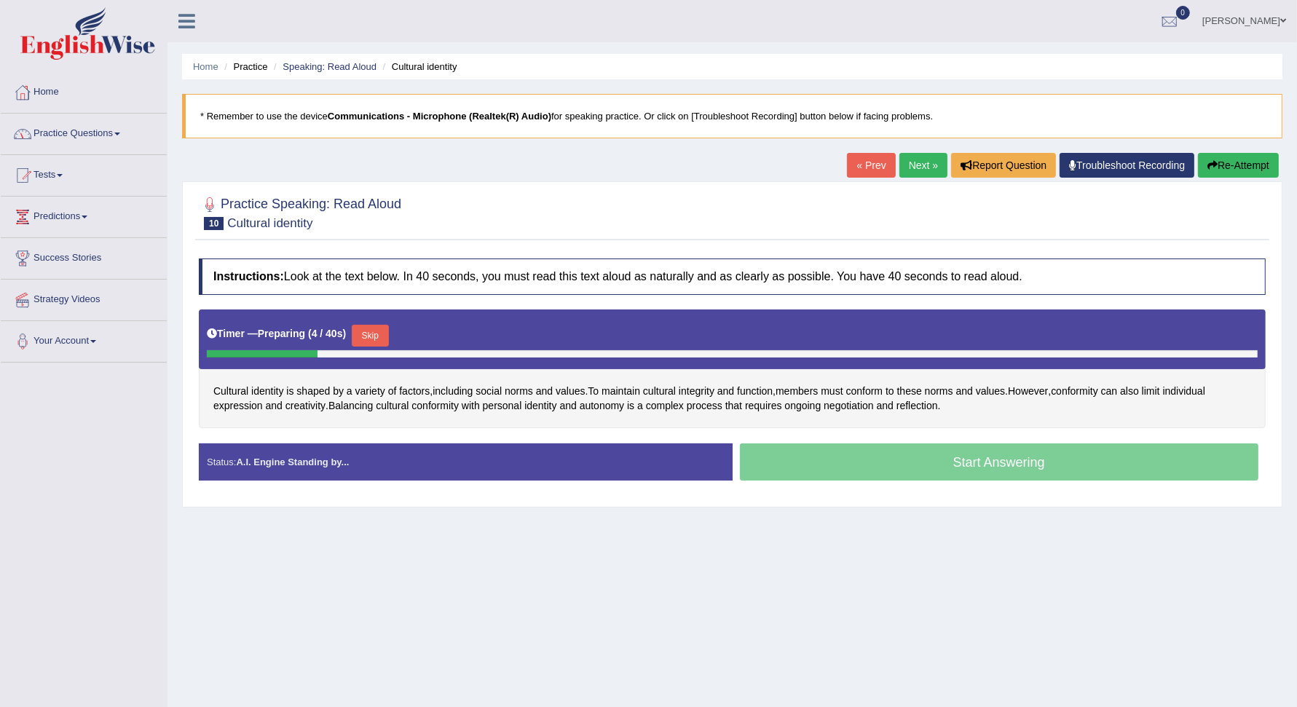
click at [124, 128] on link "Practice Questions" at bounding box center [84, 132] width 166 height 36
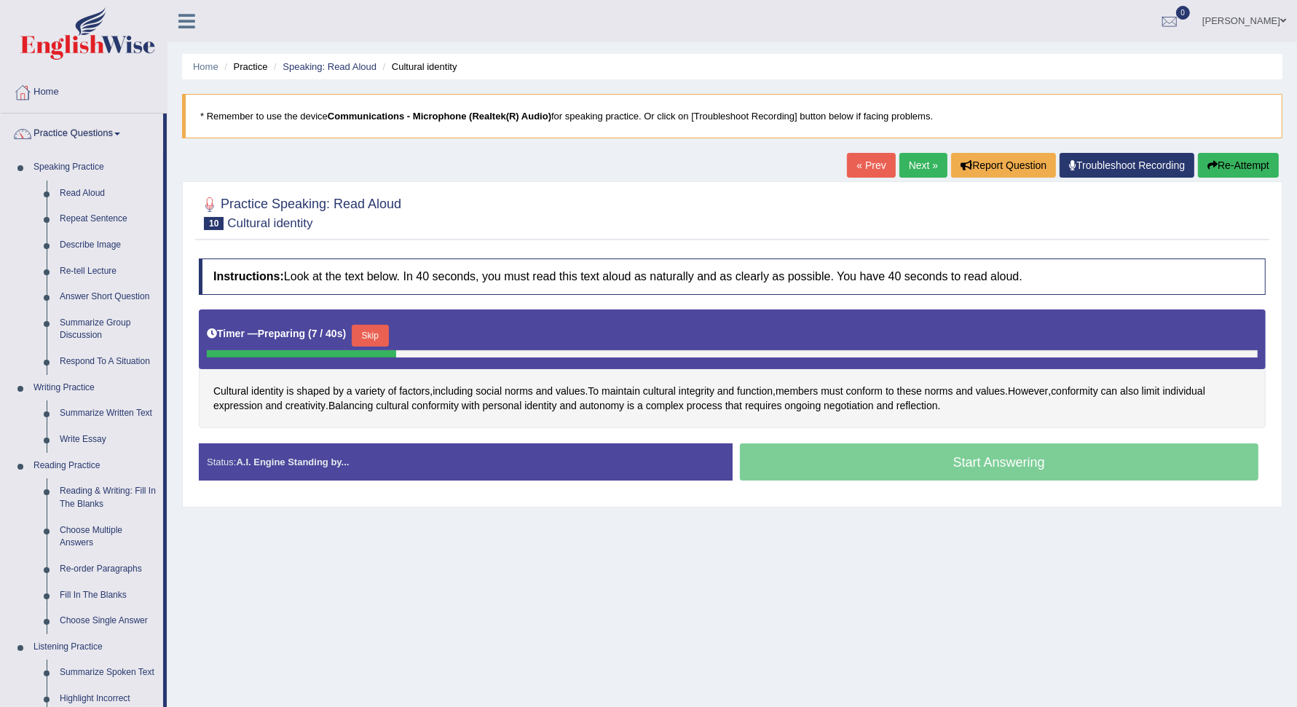
click at [373, 325] on button "Skip" at bounding box center [370, 336] width 36 height 22
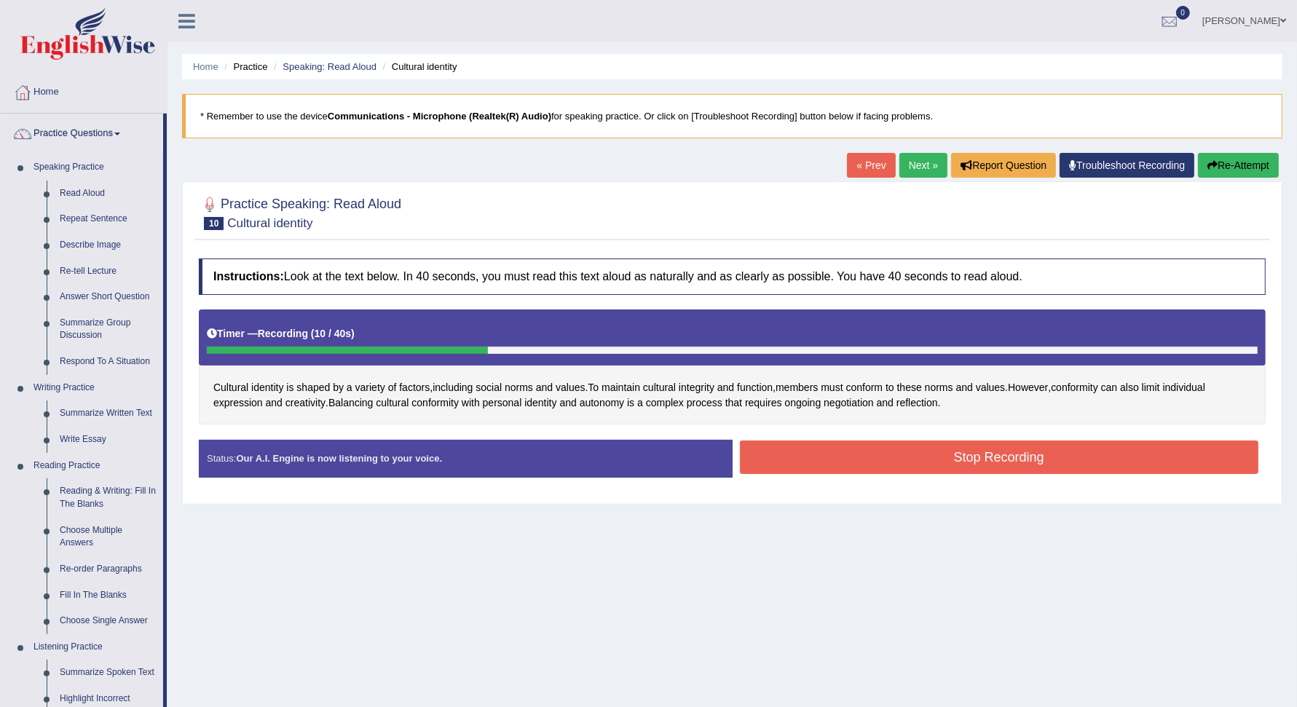
click at [976, 466] on button "Stop Recording" at bounding box center [999, 456] width 519 height 33
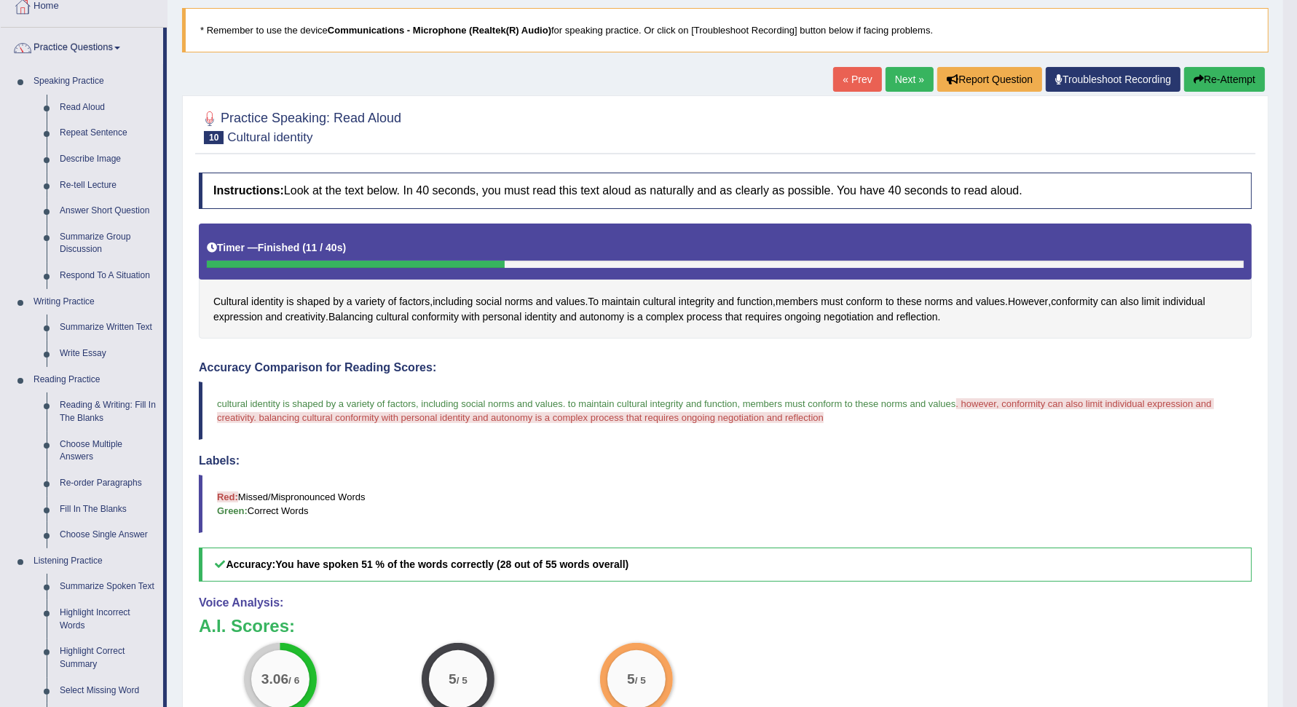
scroll to position [85, 0]
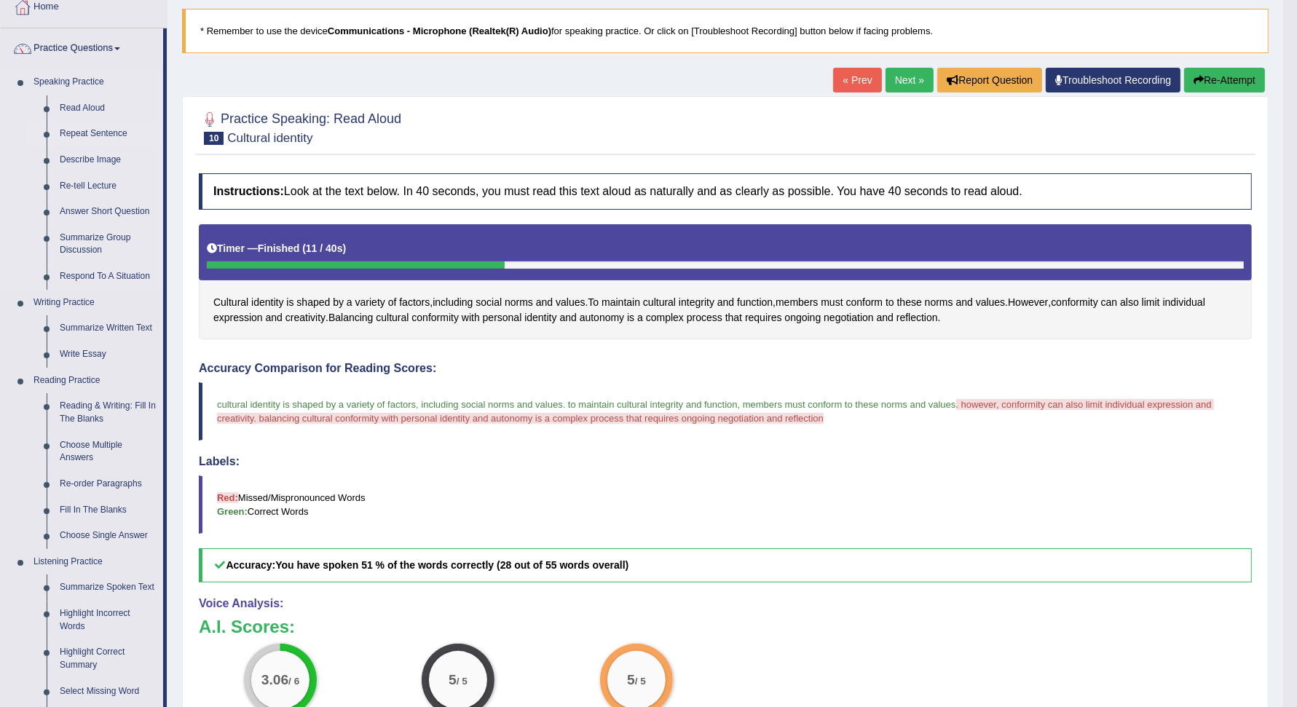
click at [79, 126] on link "Repeat Sentence" at bounding box center [108, 134] width 110 height 26
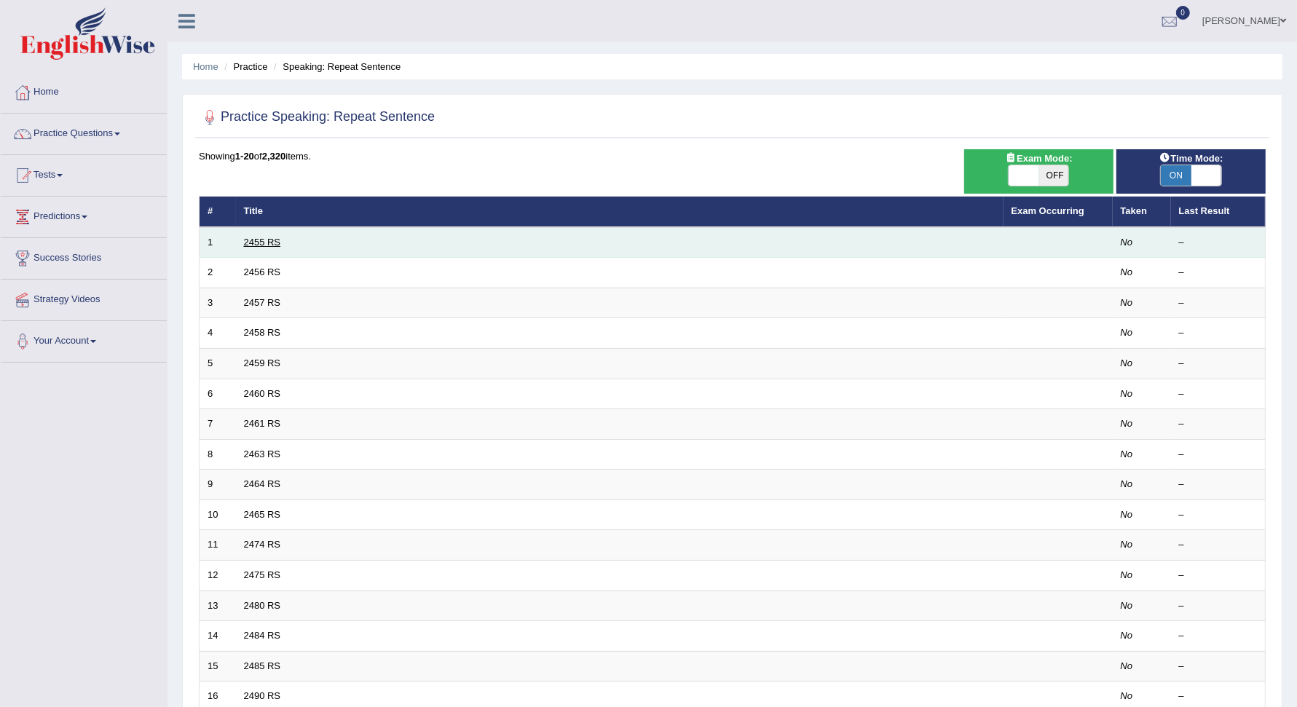
click at [251, 240] on link "2455 RS" at bounding box center [262, 242] width 37 height 11
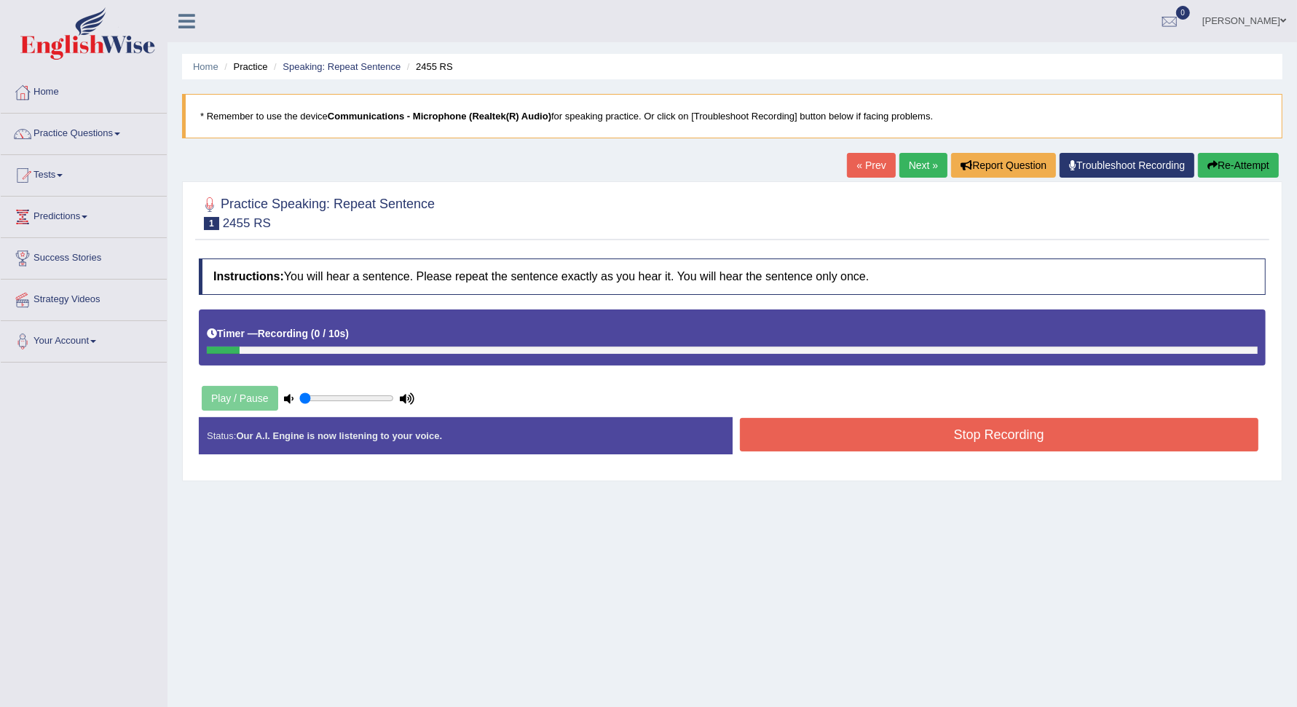
click at [957, 443] on button "Stop Recording" at bounding box center [999, 434] width 519 height 33
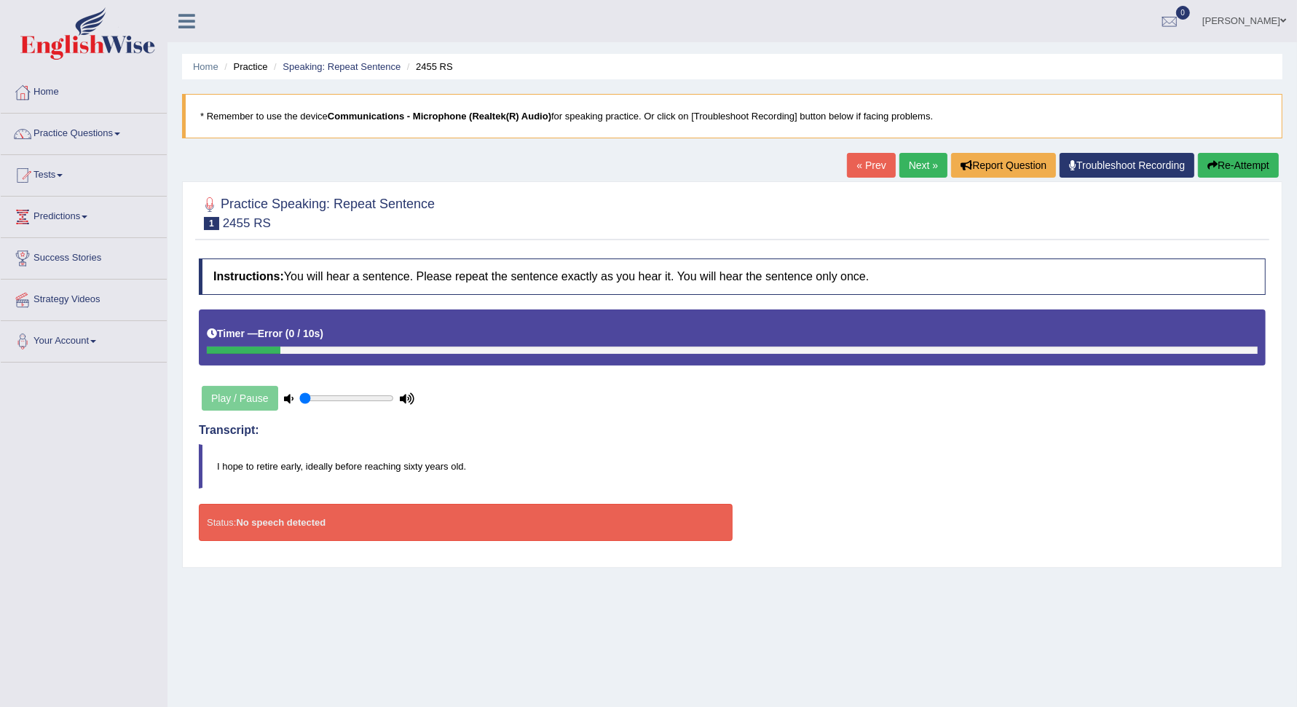
click at [1238, 160] on button "Re-Attempt" at bounding box center [1238, 165] width 81 height 25
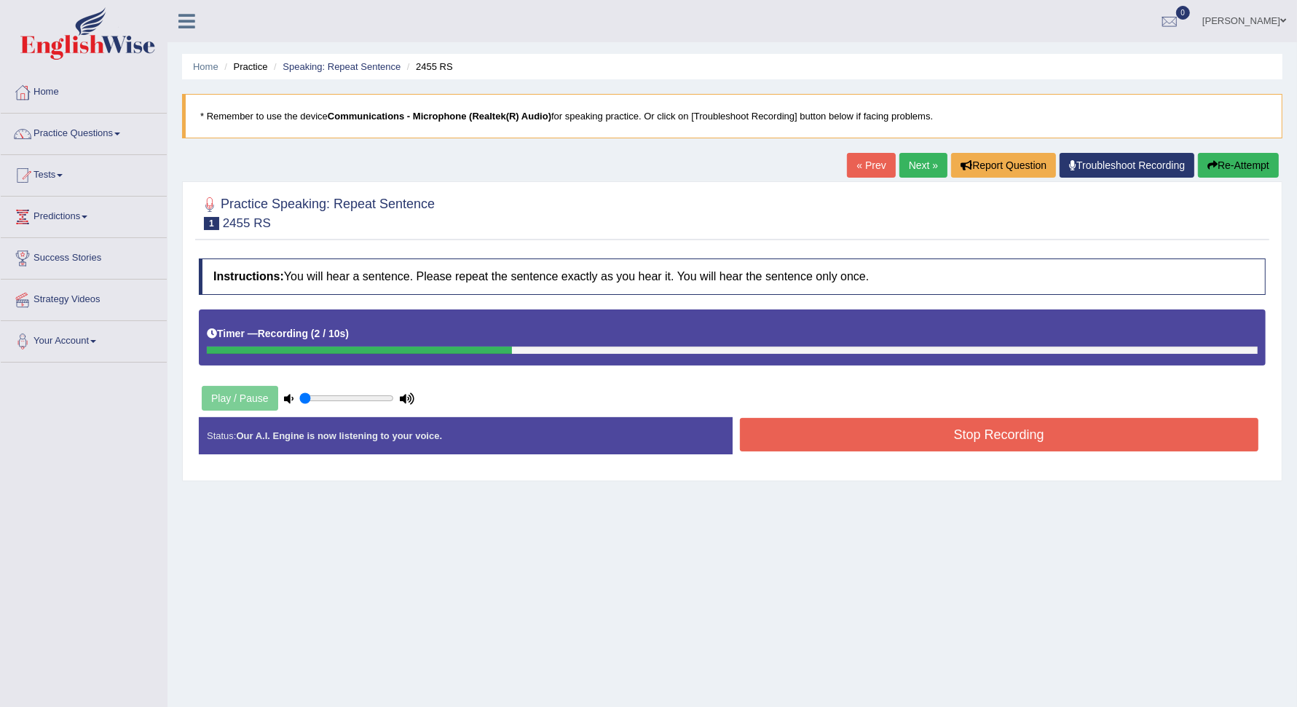
click at [1002, 442] on button "Stop Recording" at bounding box center [999, 434] width 519 height 33
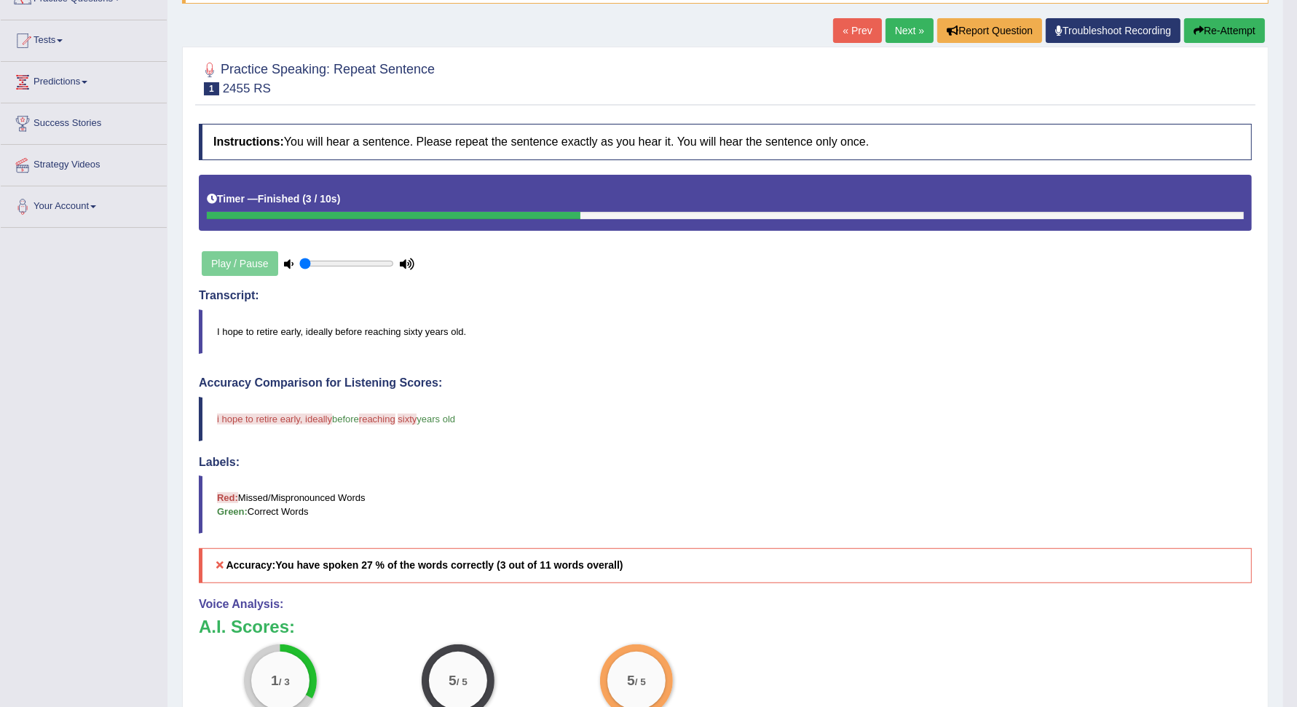
scroll to position [133, 0]
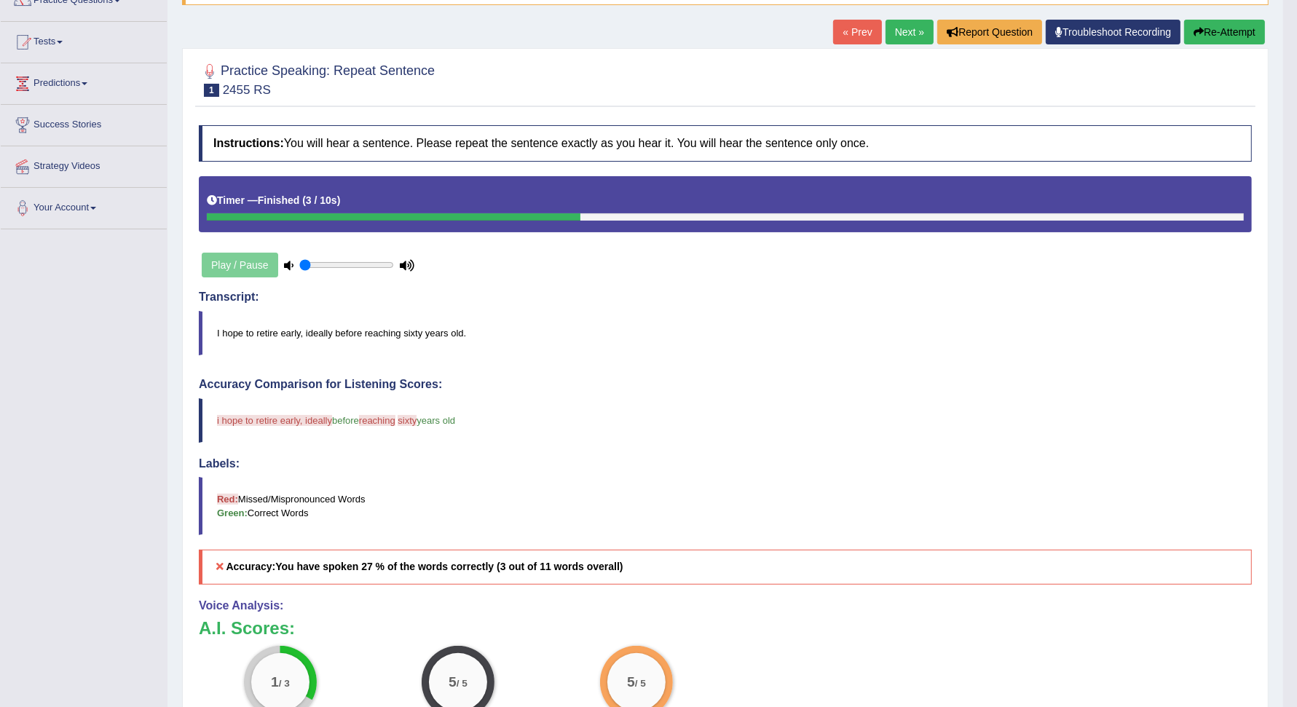
click at [914, 31] on link "Next »" at bounding box center [909, 32] width 48 height 25
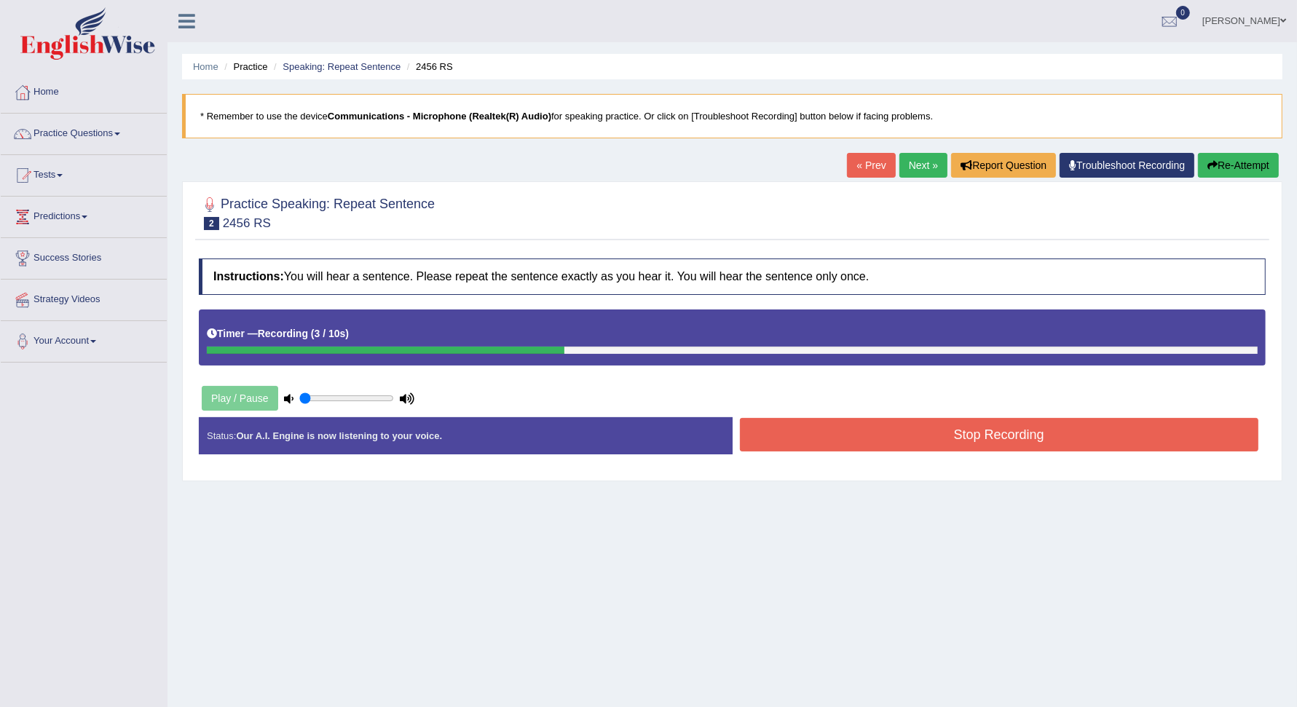
click at [1035, 436] on button "Stop Recording" at bounding box center [999, 434] width 519 height 33
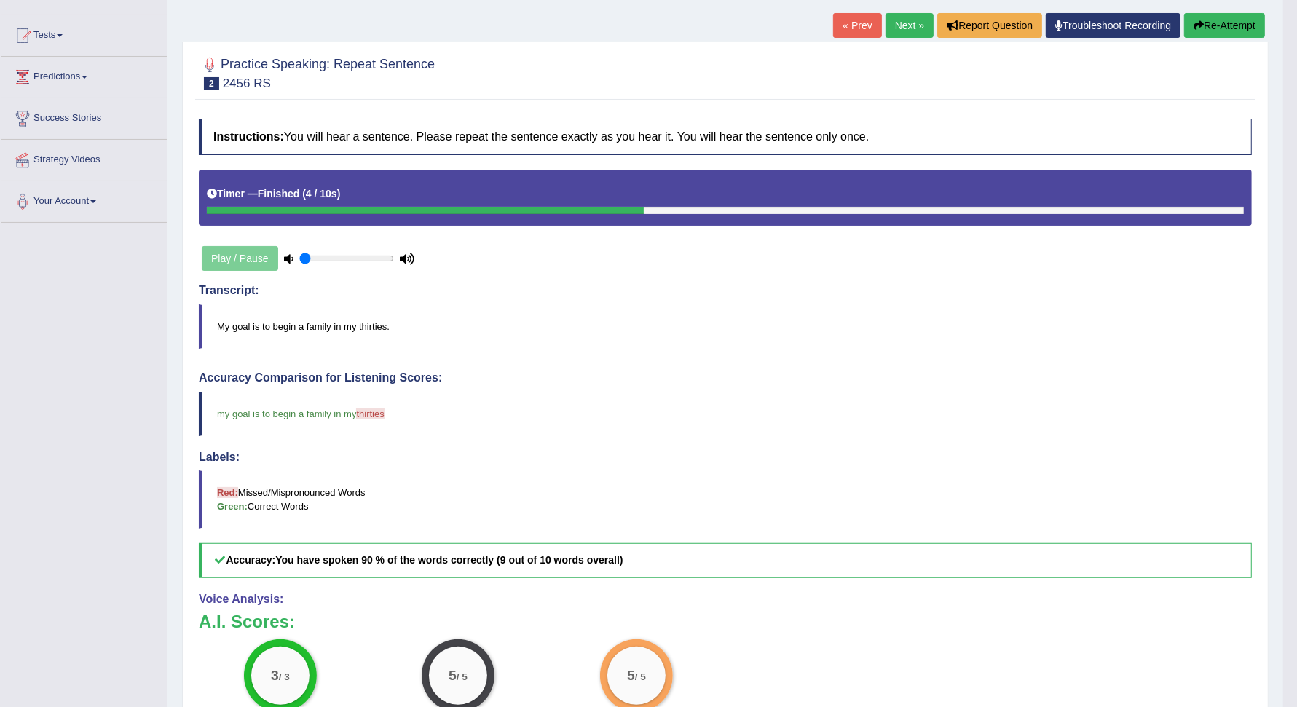
scroll to position [139, 0]
click at [913, 20] on link "Next »" at bounding box center [909, 26] width 48 height 25
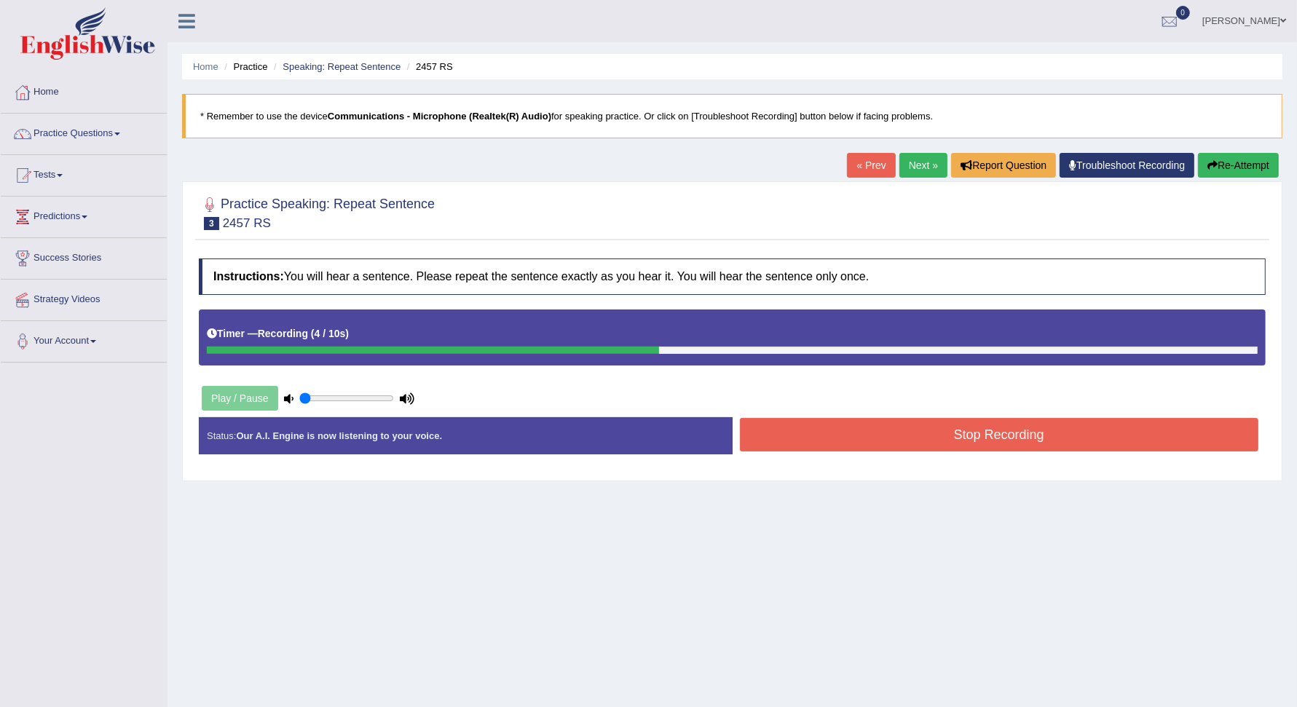
click at [1042, 426] on button "Stop Recording" at bounding box center [999, 434] width 519 height 33
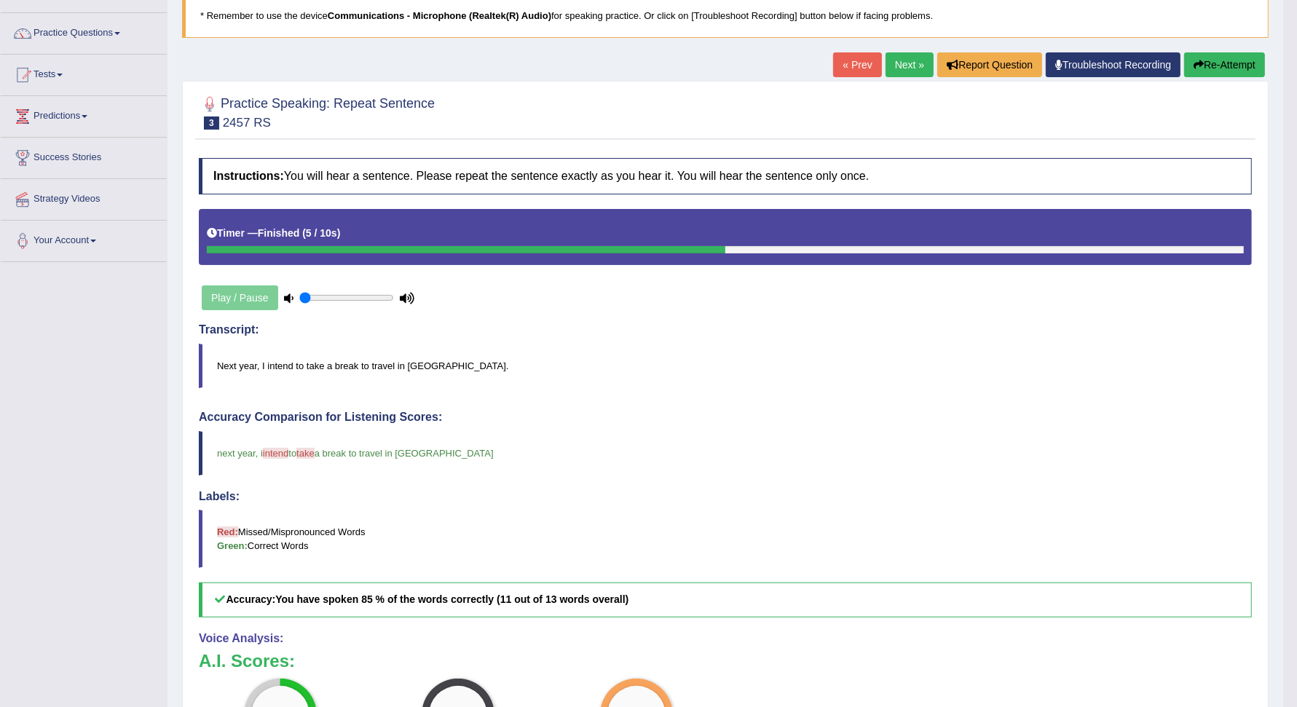
scroll to position [99, 0]
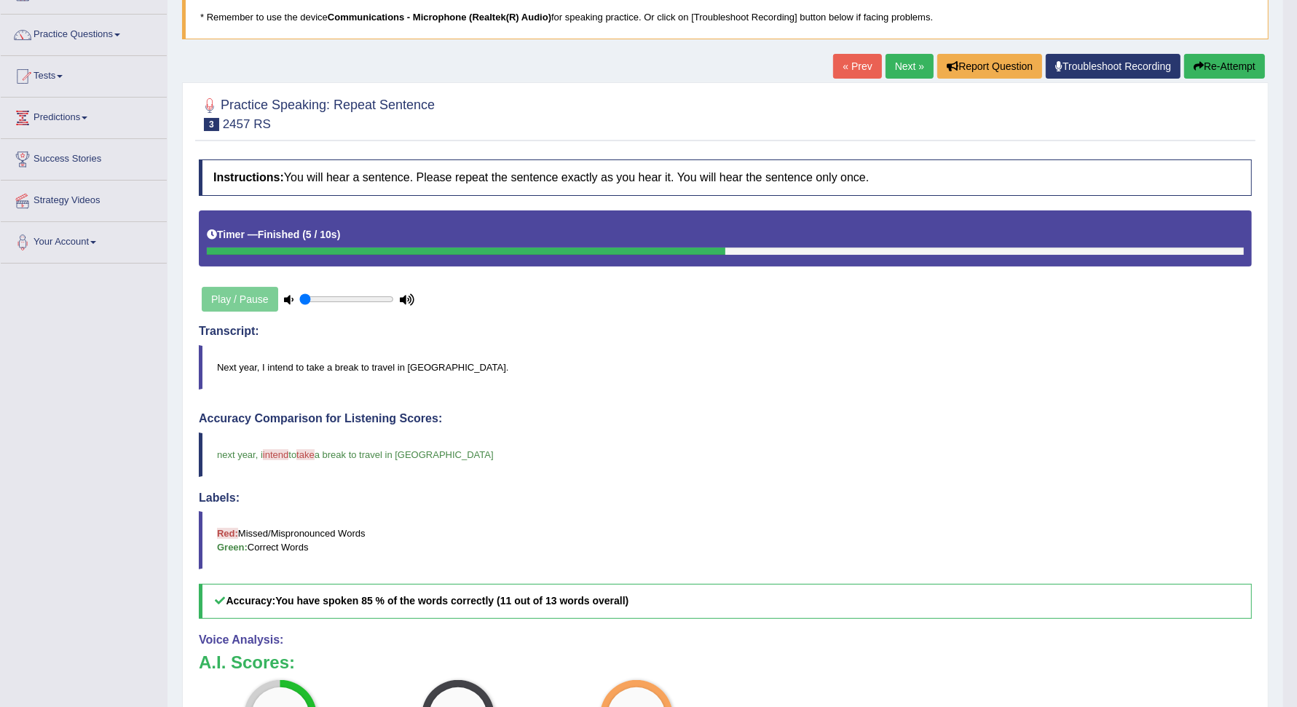
click at [902, 58] on link "Next »" at bounding box center [909, 66] width 48 height 25
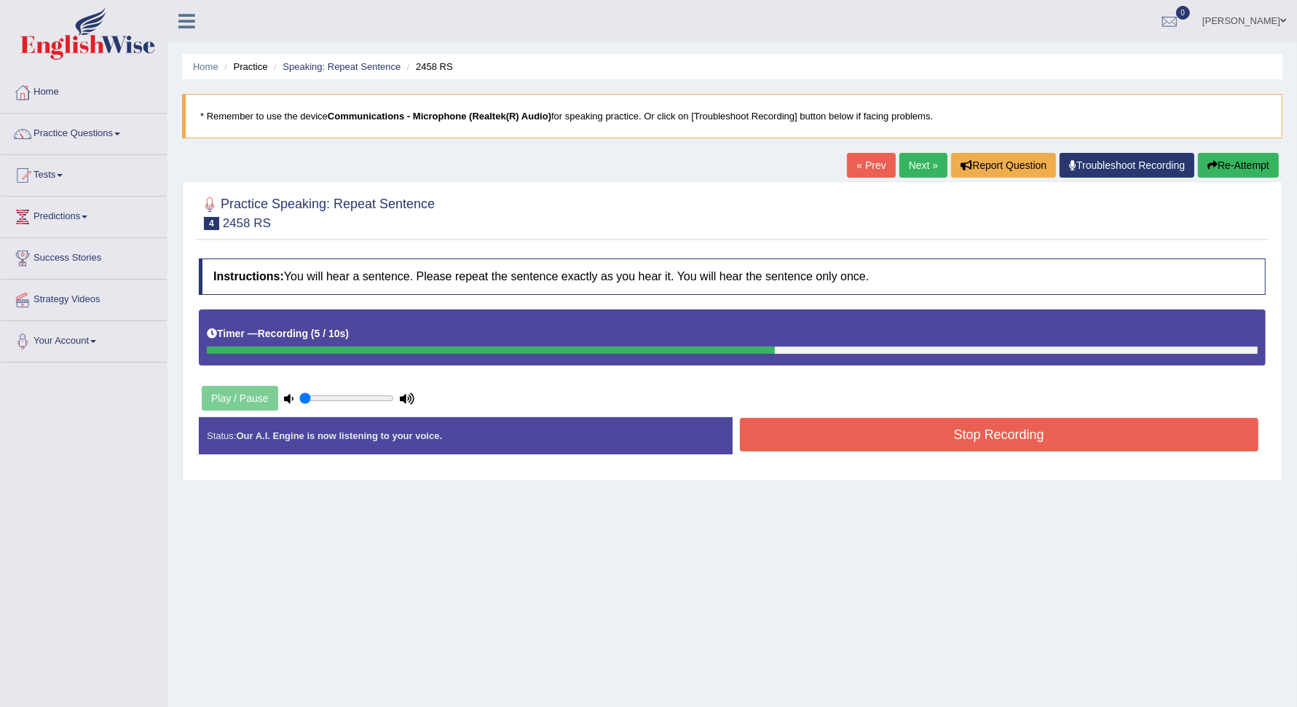
click at [1249, 159] on button "Re-Attempt" at bounding box center [1238, 165] width 81 height 25
click at [1067, 426] on button "Stop Recording" at bounding box center [999, 434] width 519 height 33
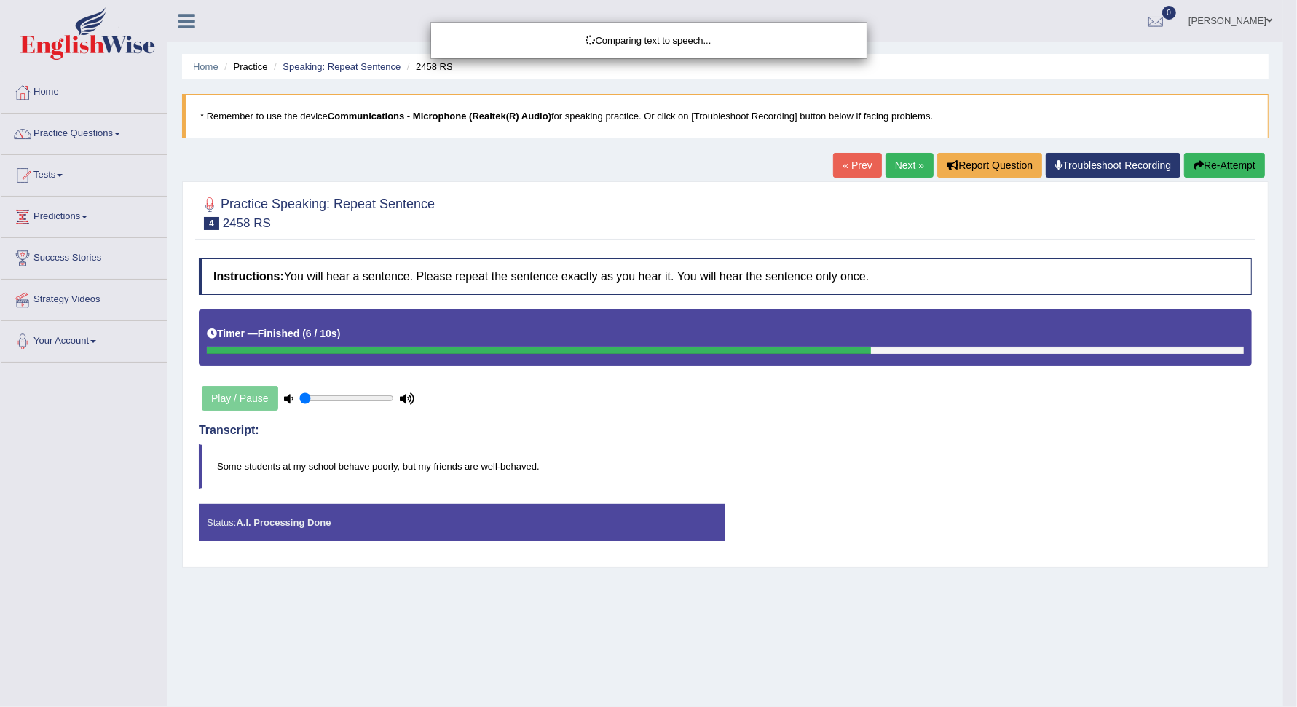
click at [1067, 426] on div "Comparing text to speech..." at bounding box center [648, 353] width 1297 height 707
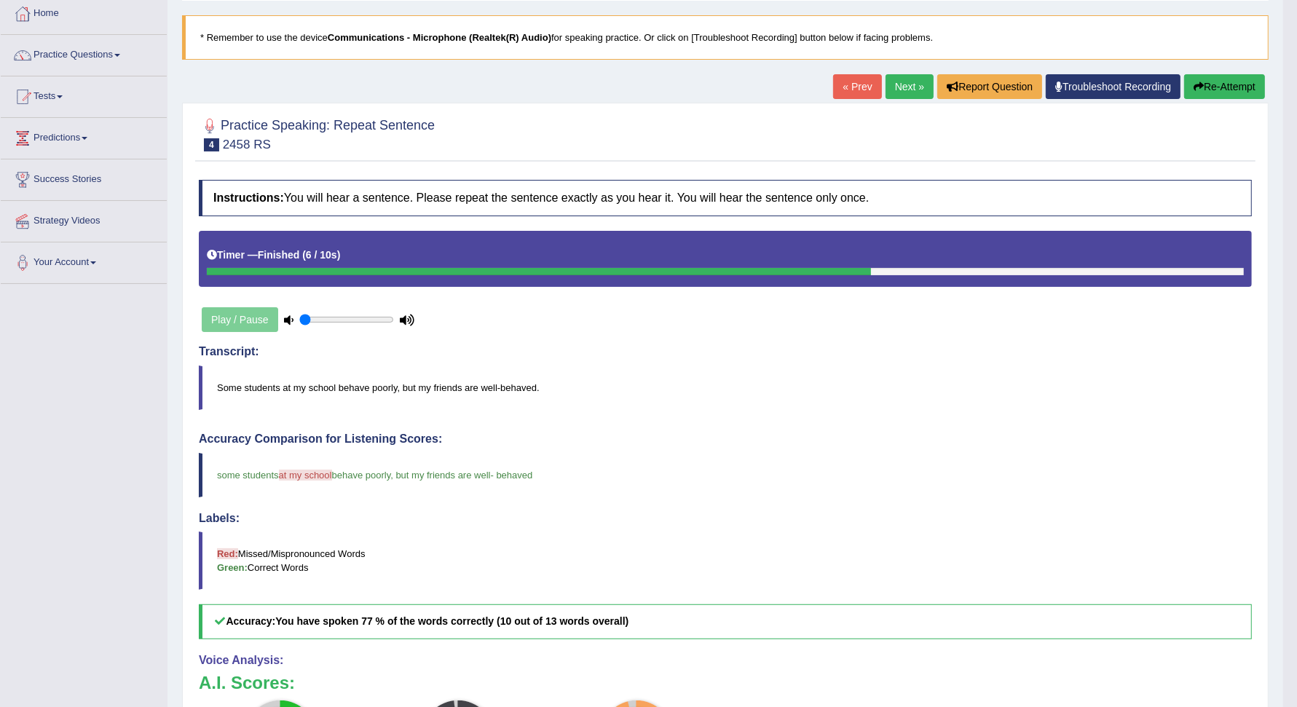
scroll to position [78, 0]
click at [915, 80] on link "Next »" at bounding box center [909, 87] width 48 height 25
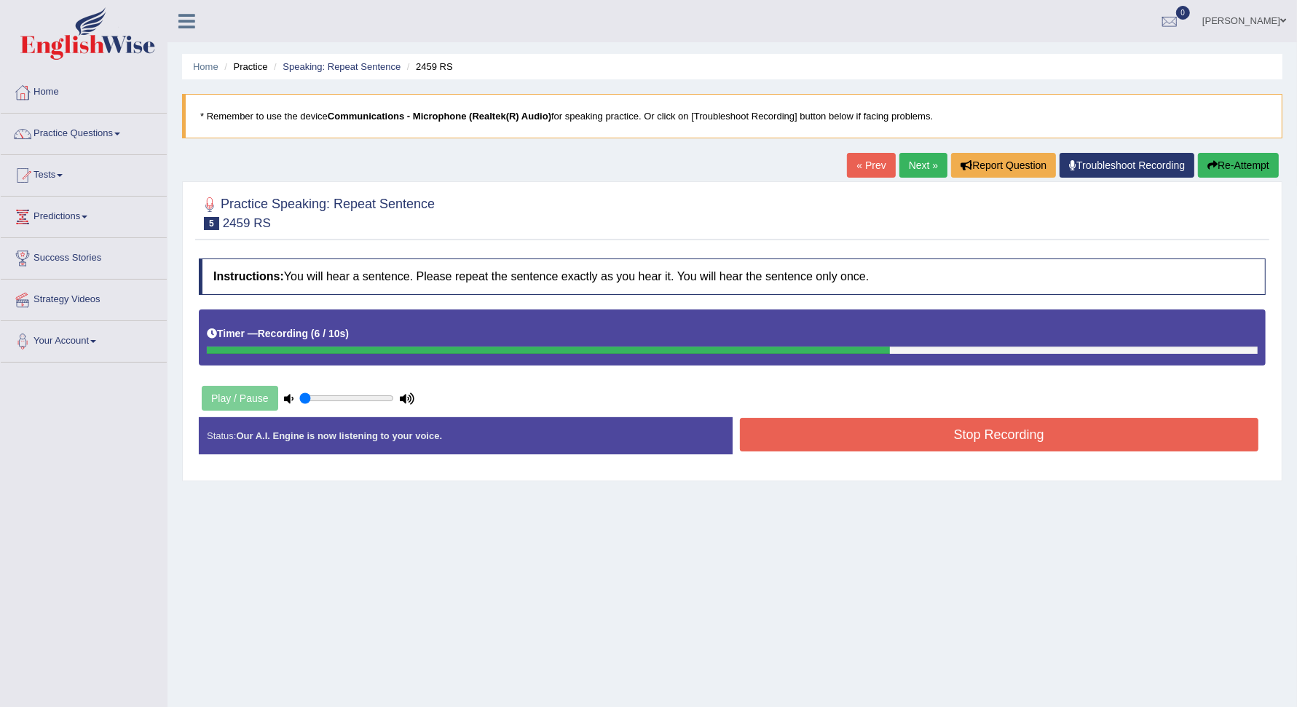
click at [954, 432] on button "Stop Recording" at bounding box center [999, 434] width 519 height 33
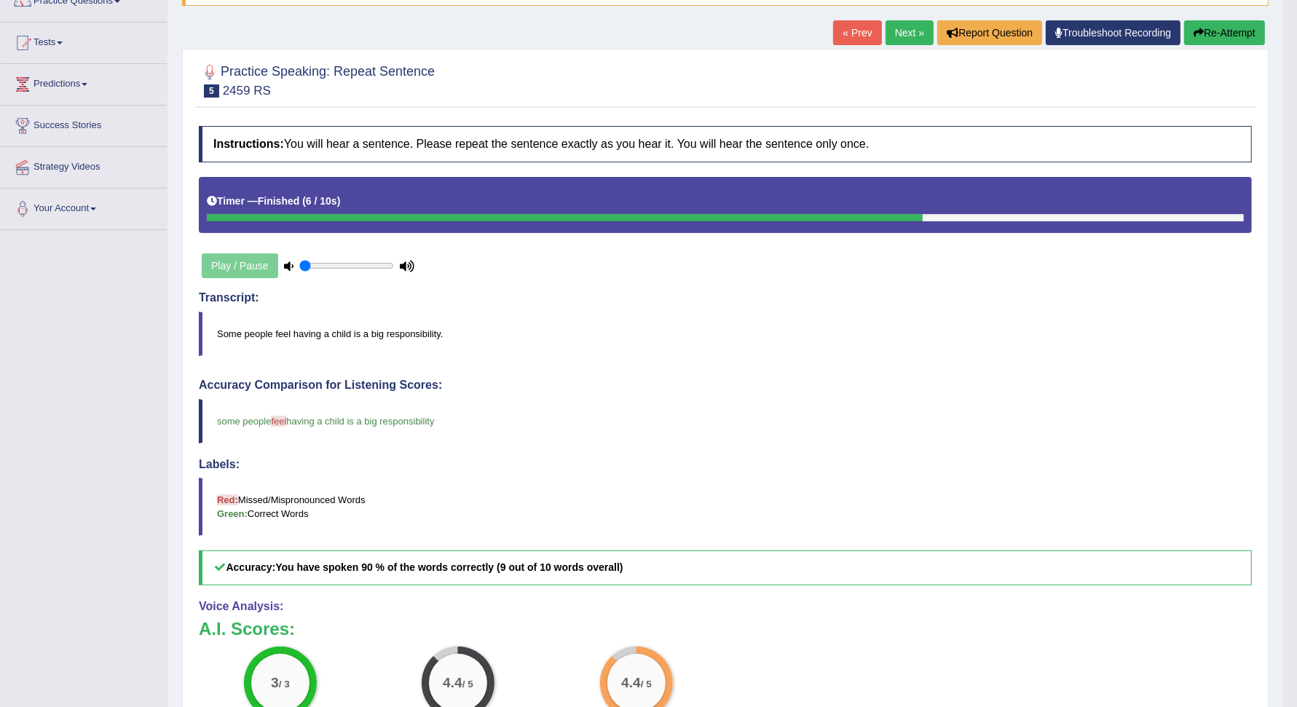
scroll to position [133, 0]
click at [910, 25] on link "Next »" at bounding box center [909, 32] width 48 height 25
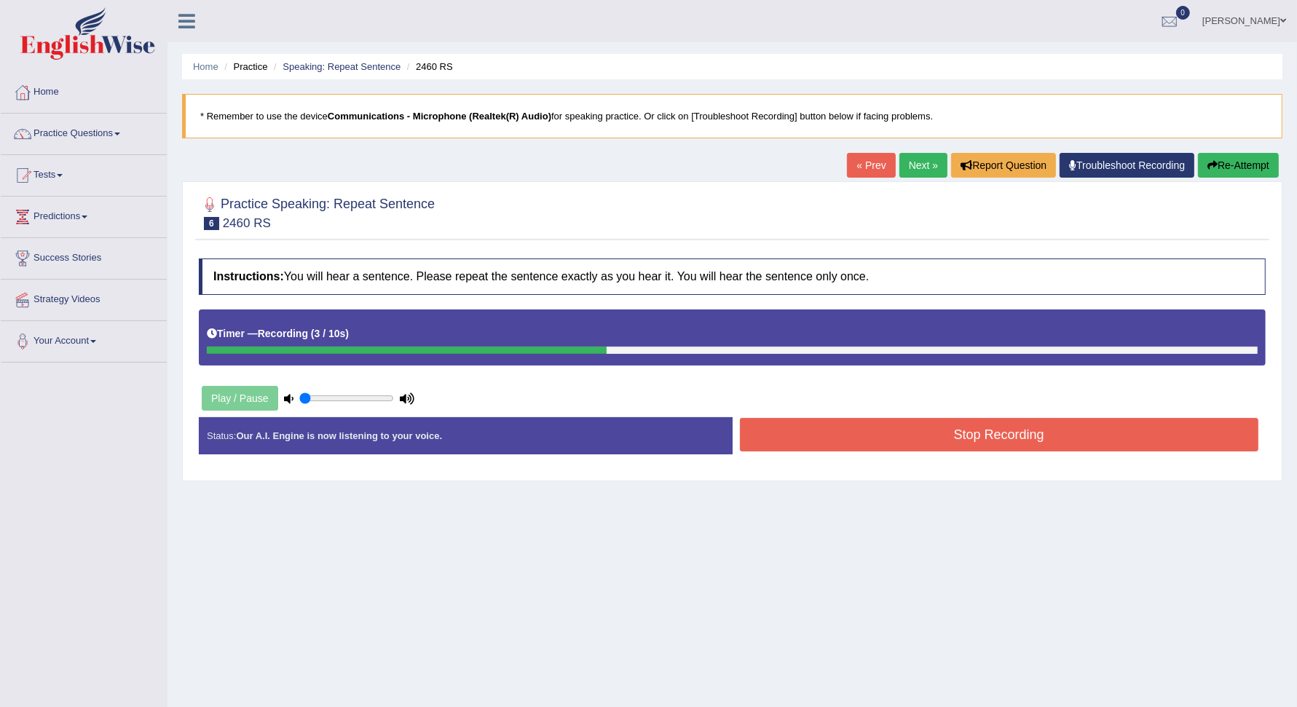
click at [1013, 440] on button "Stop Recording" at bounding box center [999, 434] width 519 height 33
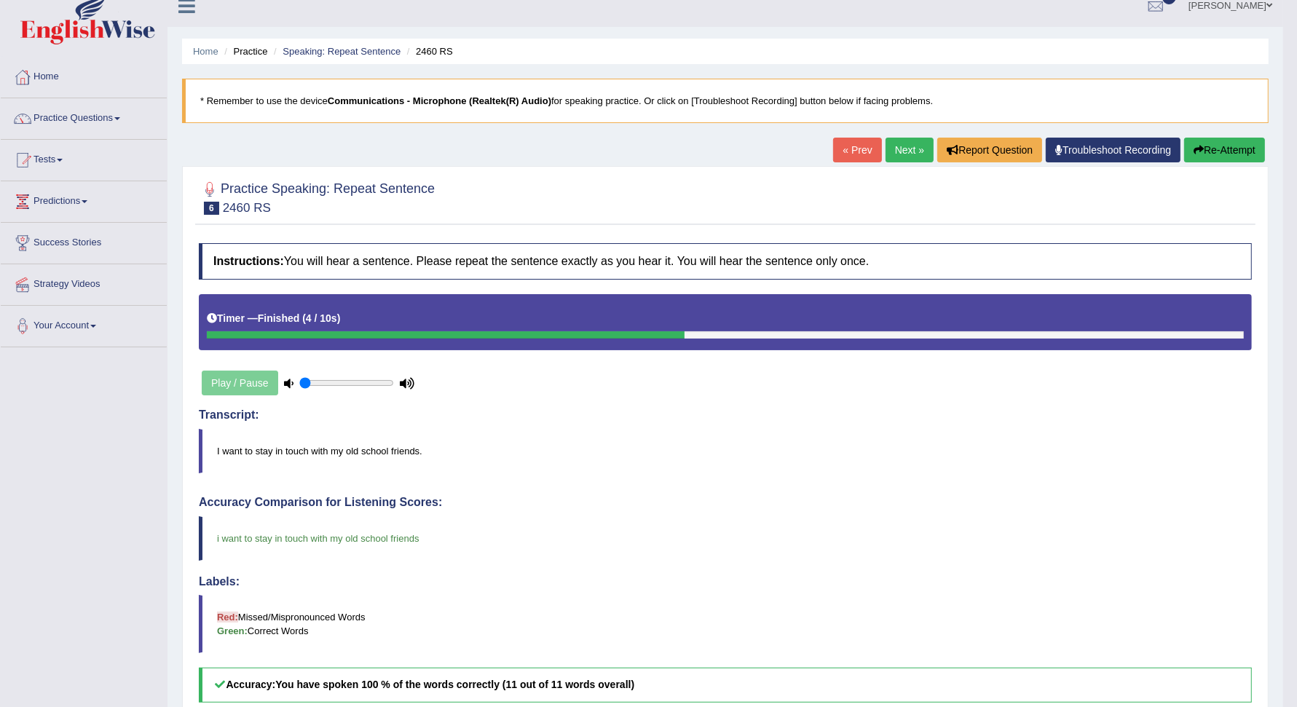
scroll to position [13, 0]
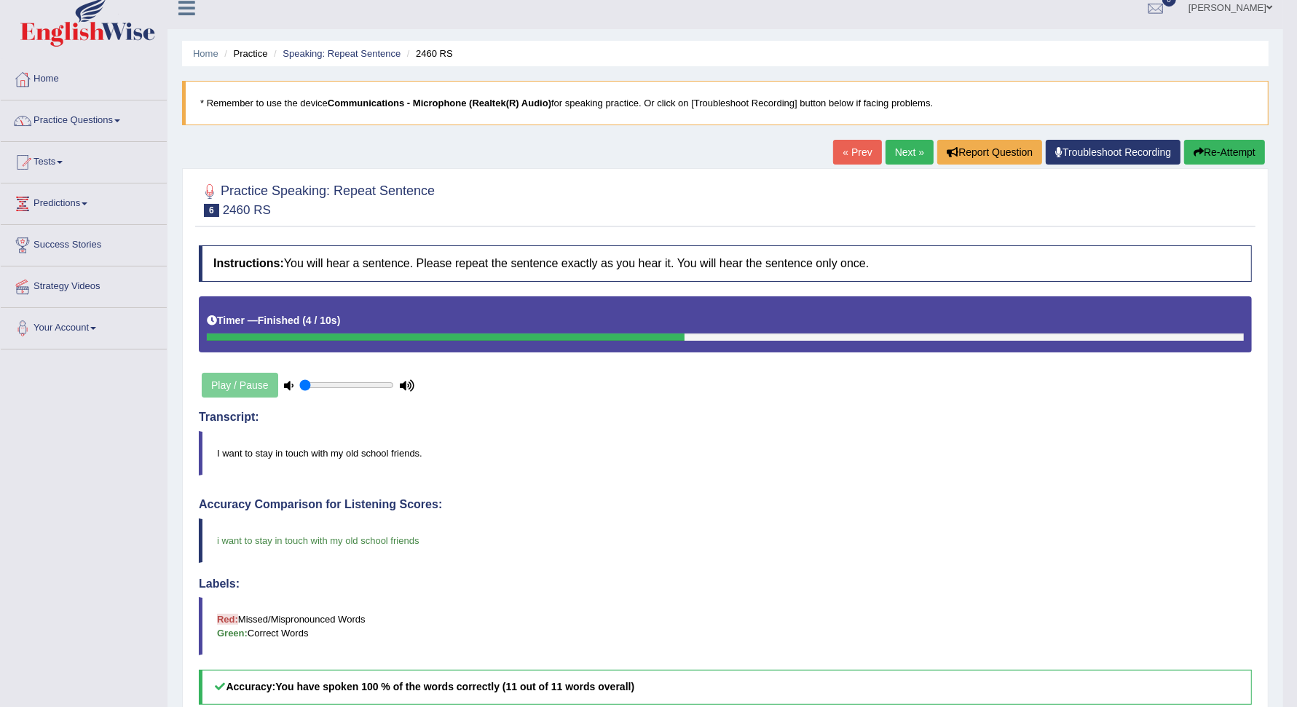
click at [127, 115] on link "Practice Questions" at bounding box center [84, 118] width 166 height 36
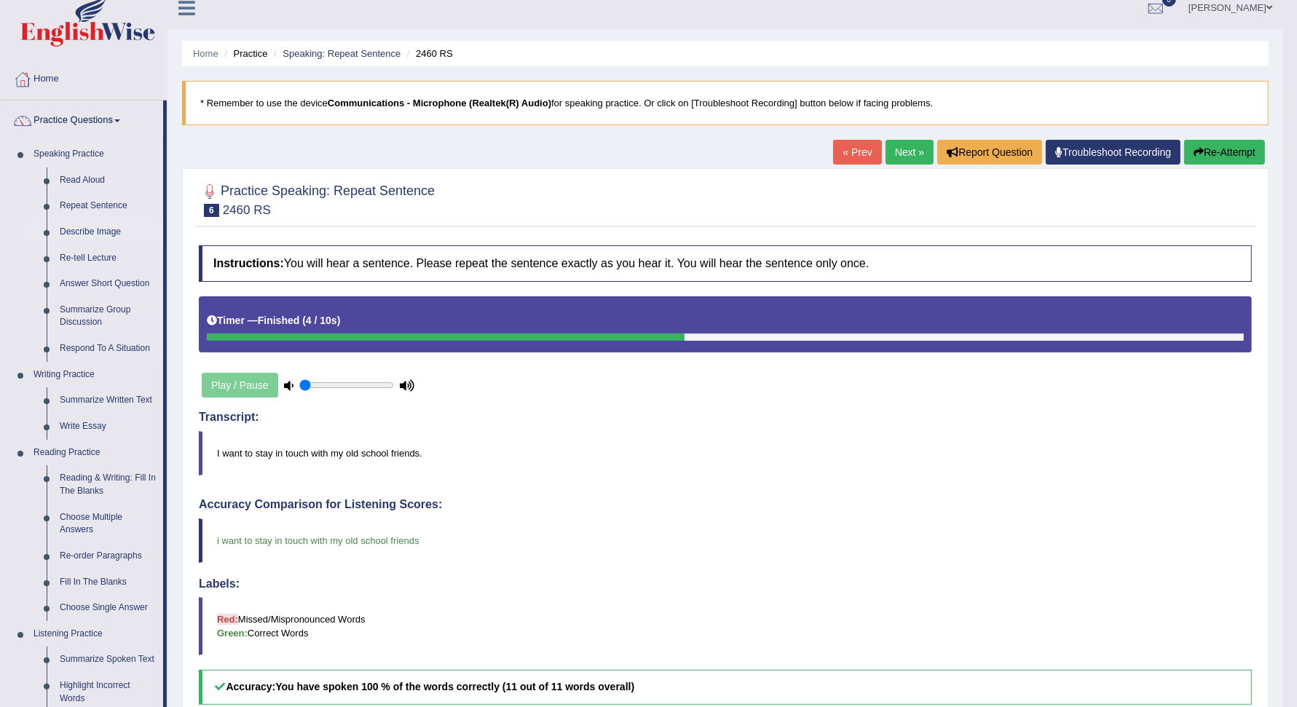
click at [87, 226] on link "Describe Image" at bounding box center [108, 232] width 110 height 26
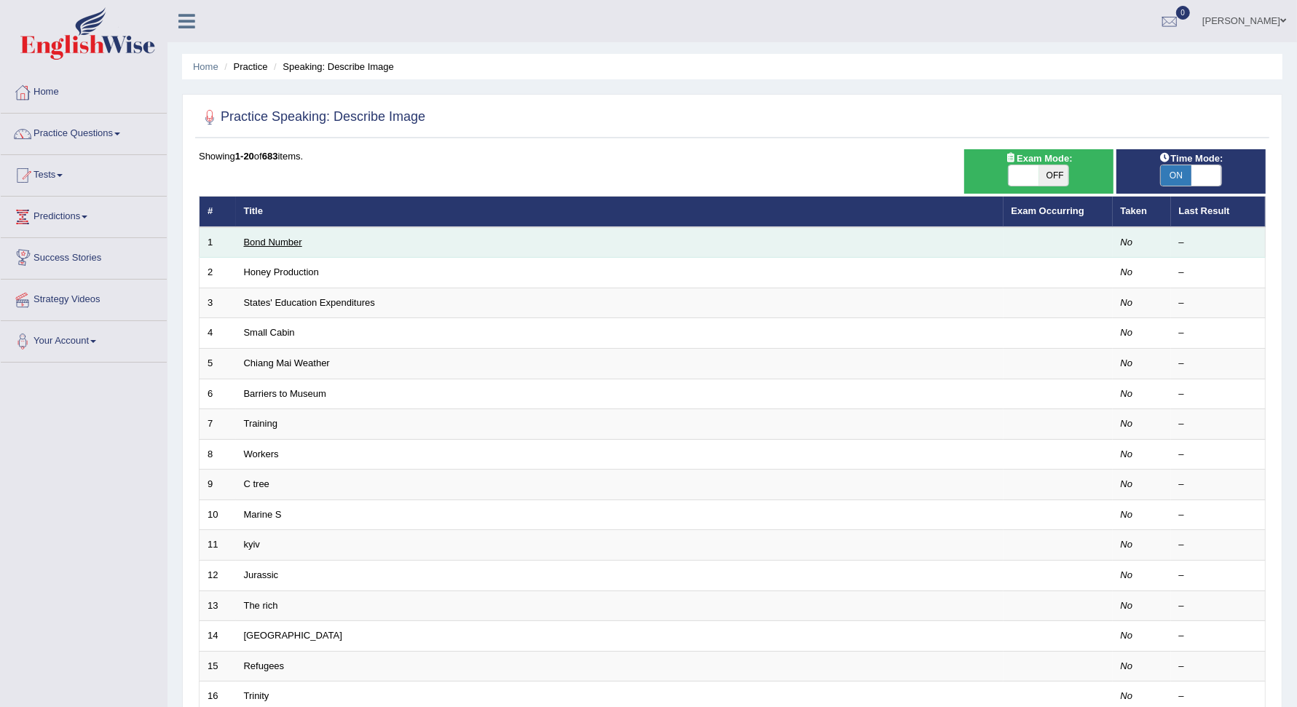
click at [277, 240] on link "Bond Number" at bounding box center [273, 242] width 58 height 11
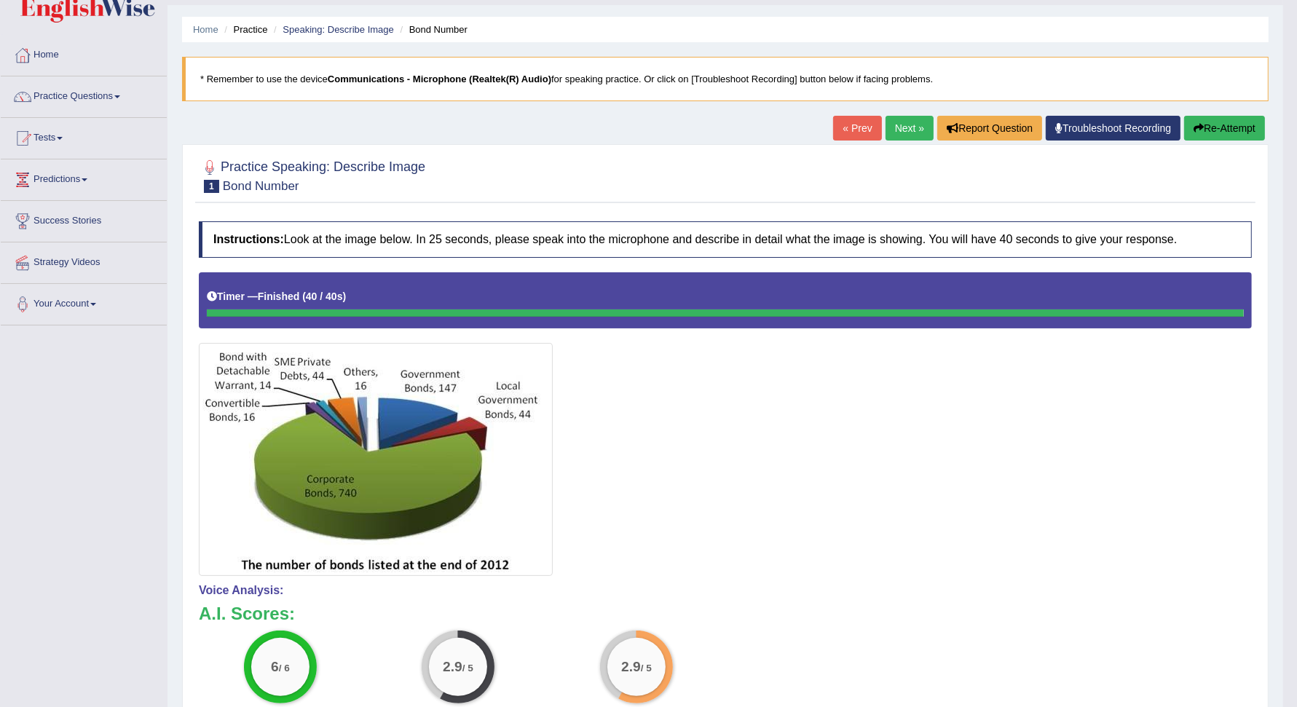
scroll to position [35, 0]
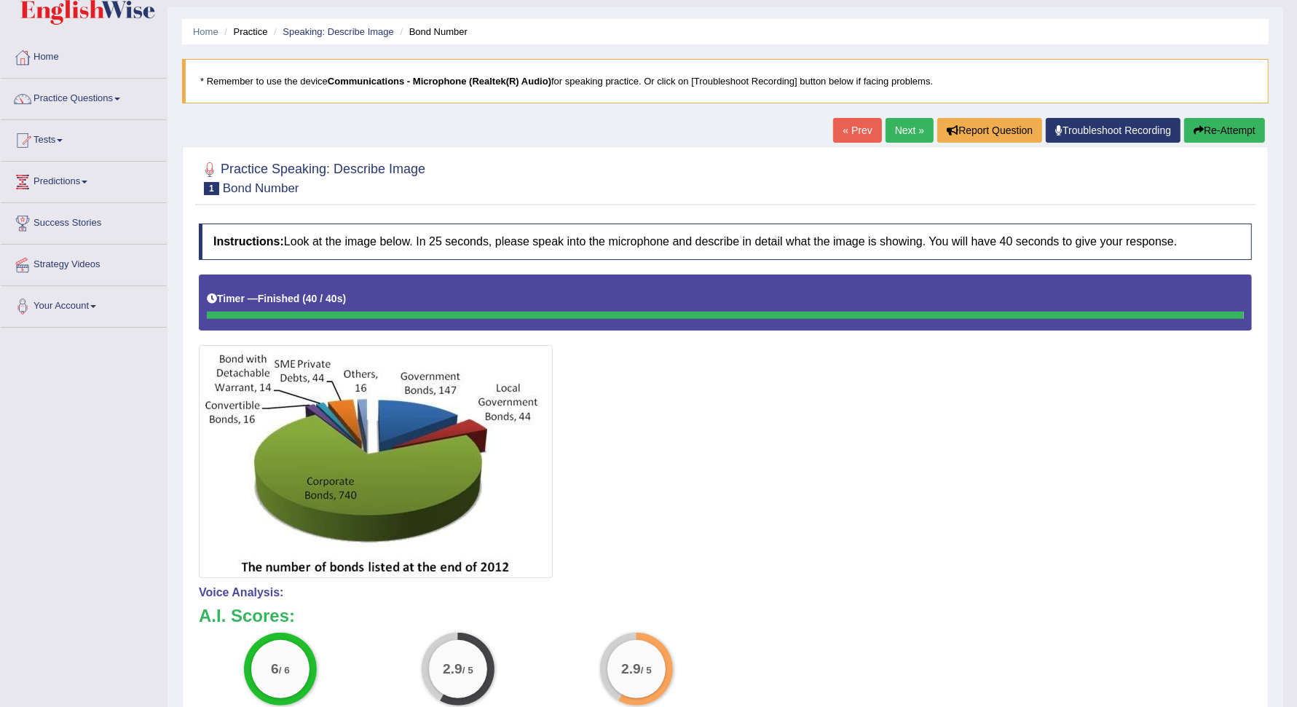
click at [907, 126] on link "Next »" at bounding box center [909, 130] width 48 height 25
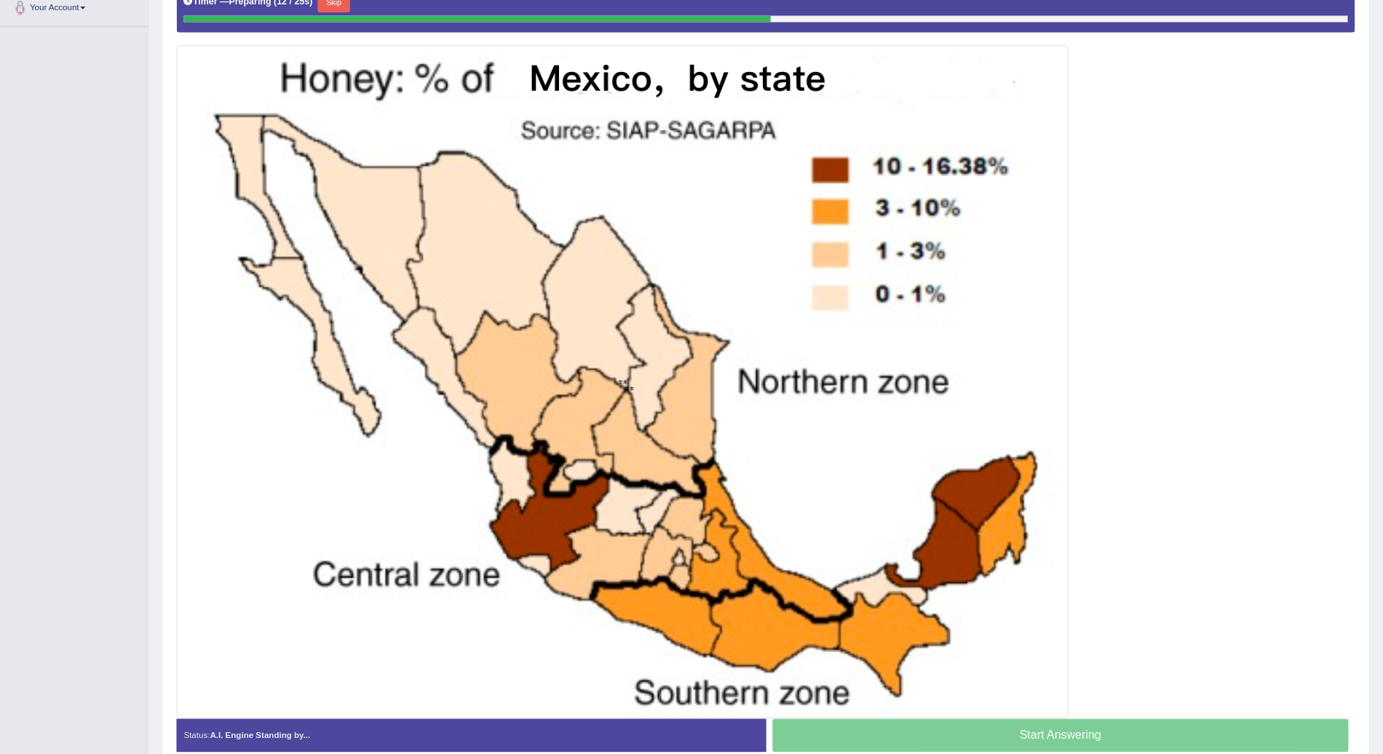
scroll to position [333, 0]
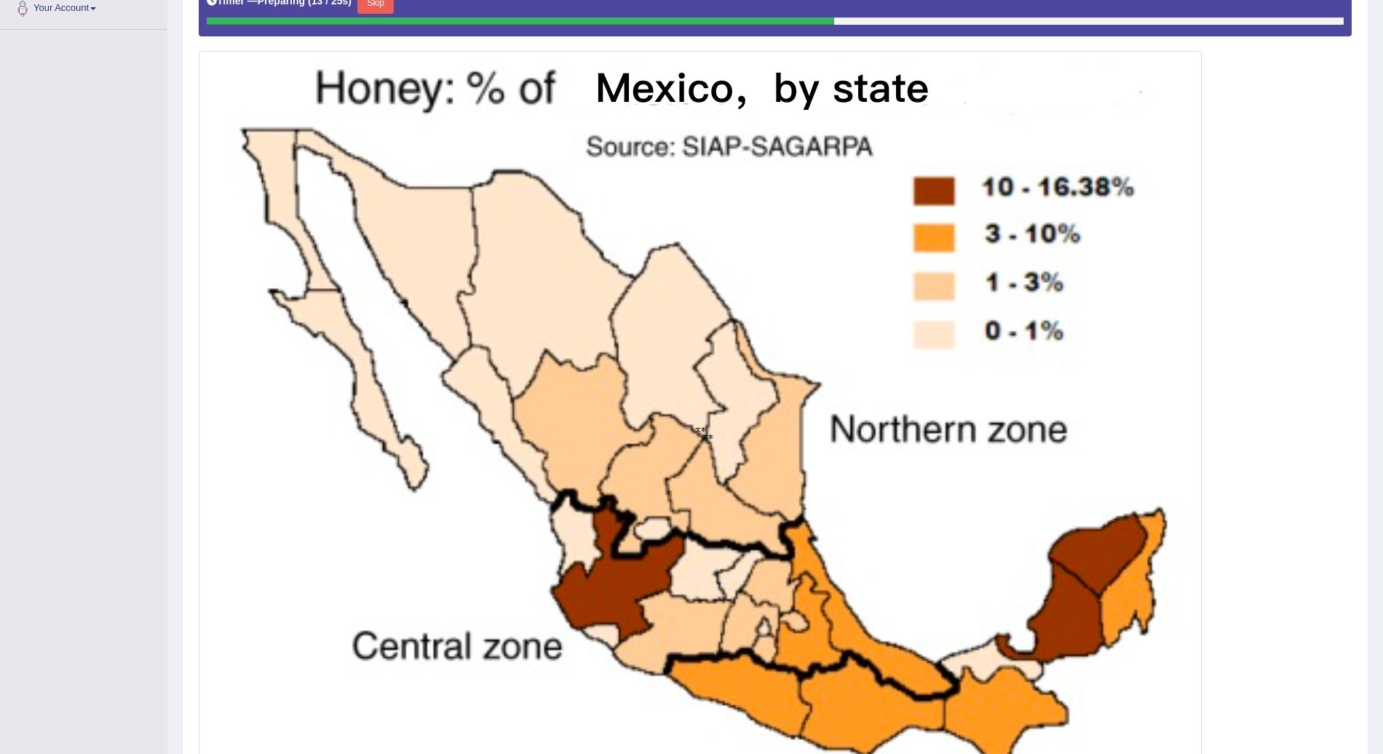
drag, startPoint x: 186, startPoint y: 14, endPoint x: 751, endPoint y: 317, distance: 641.7
click at [751, 317] on img at bounding box center [700, 430] width 996 height 750
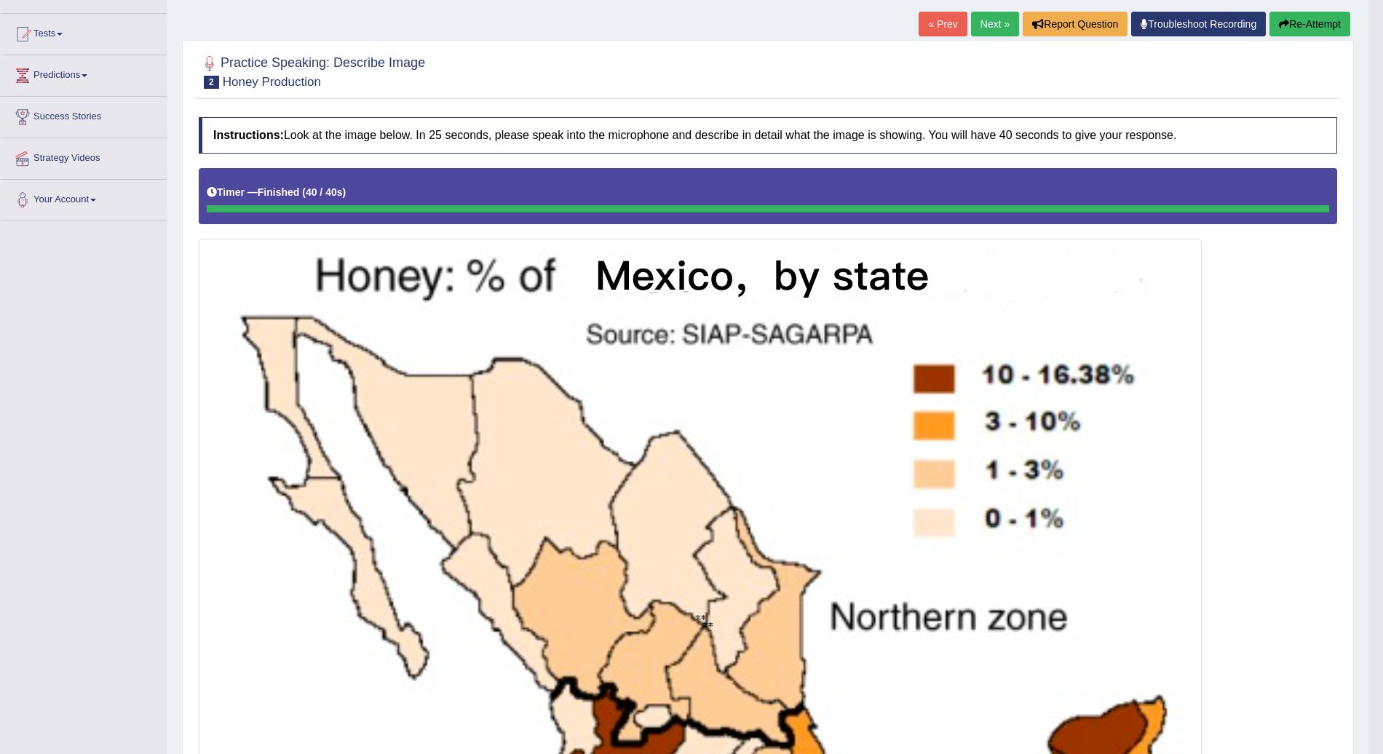
scroll to position [64, 0]
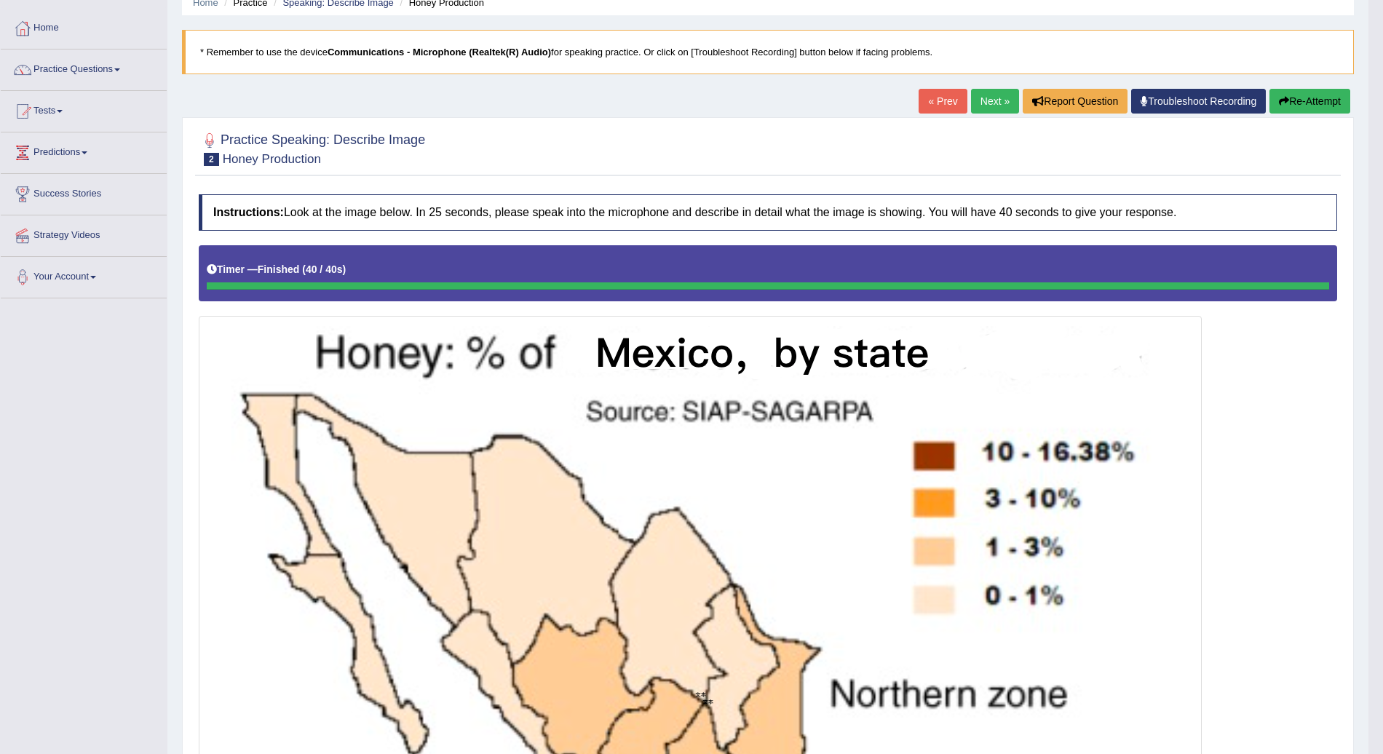
click at [995, 100] on link "Next »" at bounding box center [995, 101] width 48 height 25
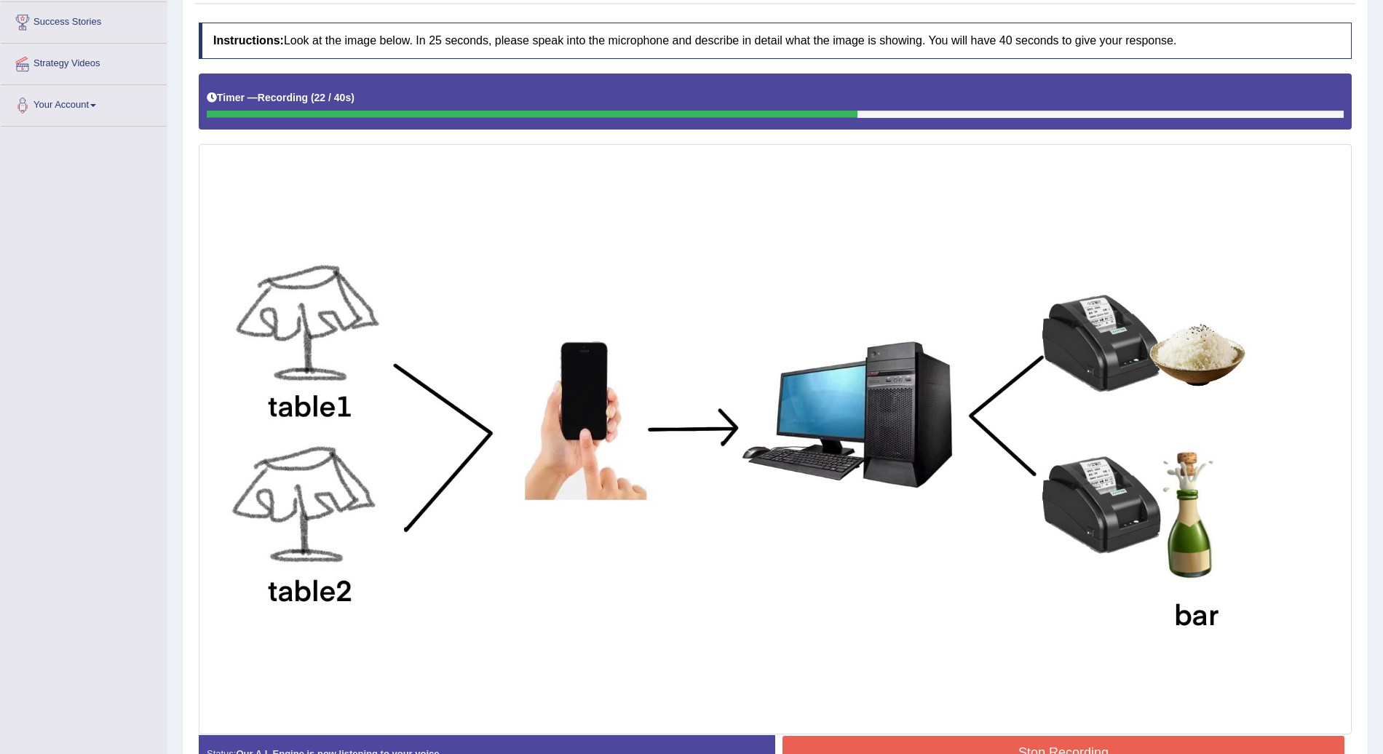
scroll to position [235, 0]
click at [1011, 738] on button "Stop Recording" at bounding box center [1064, 753] width 562 height 33
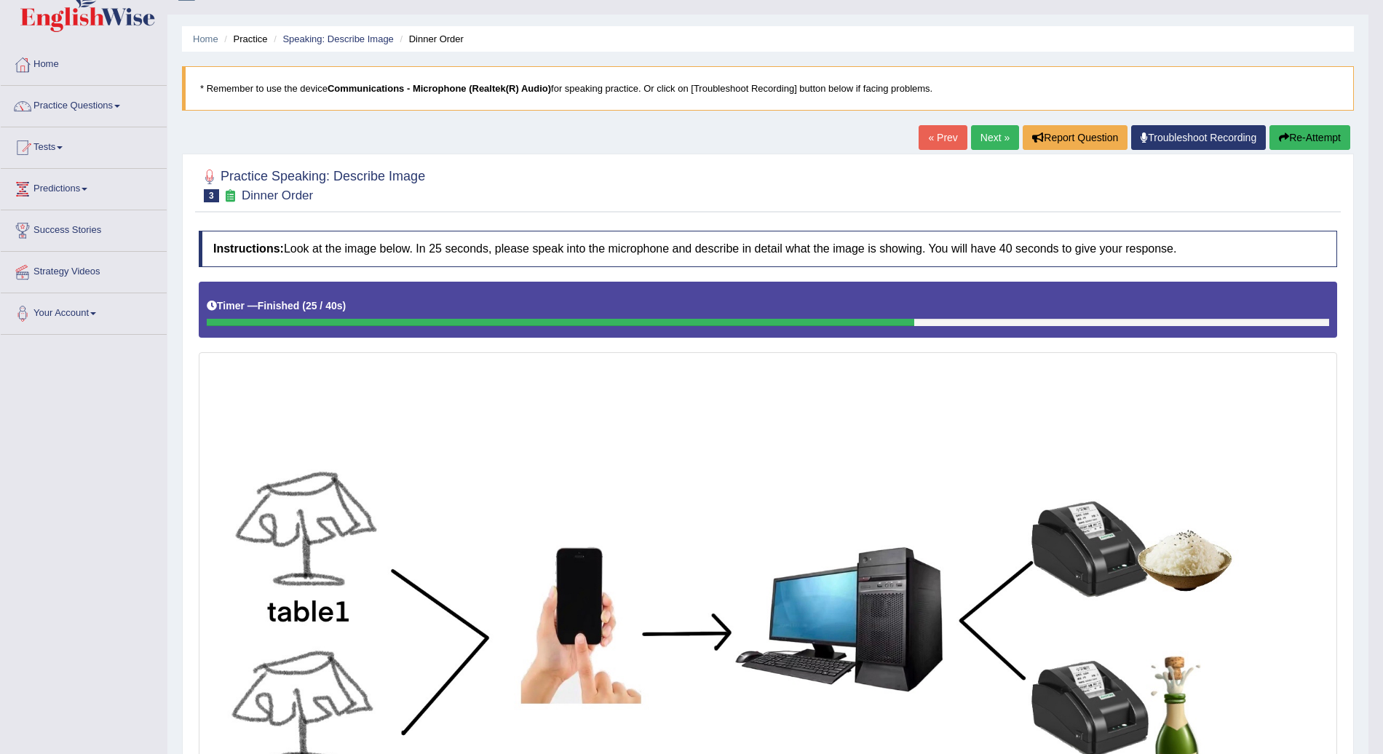
scroll to position [0, 0]
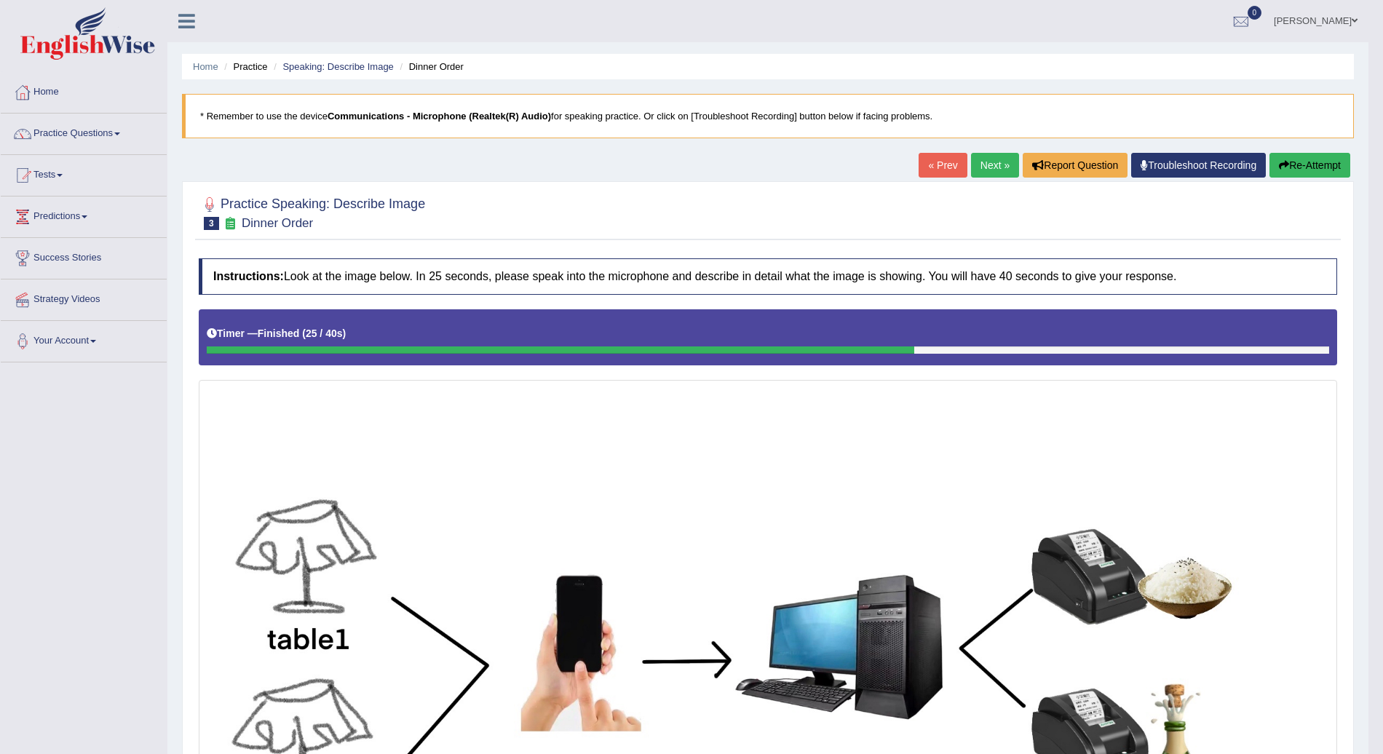
click at [984, 162] on link "Next »" at bounding box center [995, 165] width 48 height 25
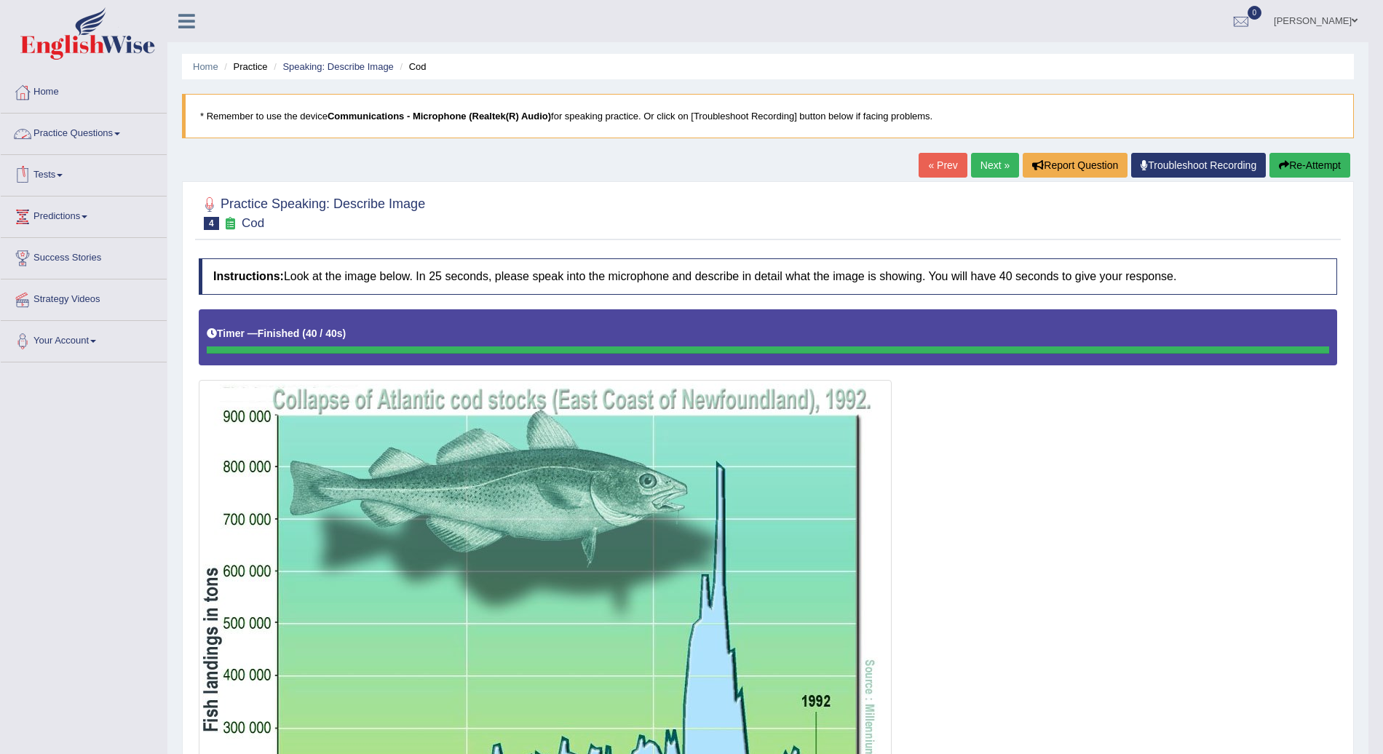
click at [125, 129] on link "Practice Questions" at bounding box center [84, 132] width 166 height 36
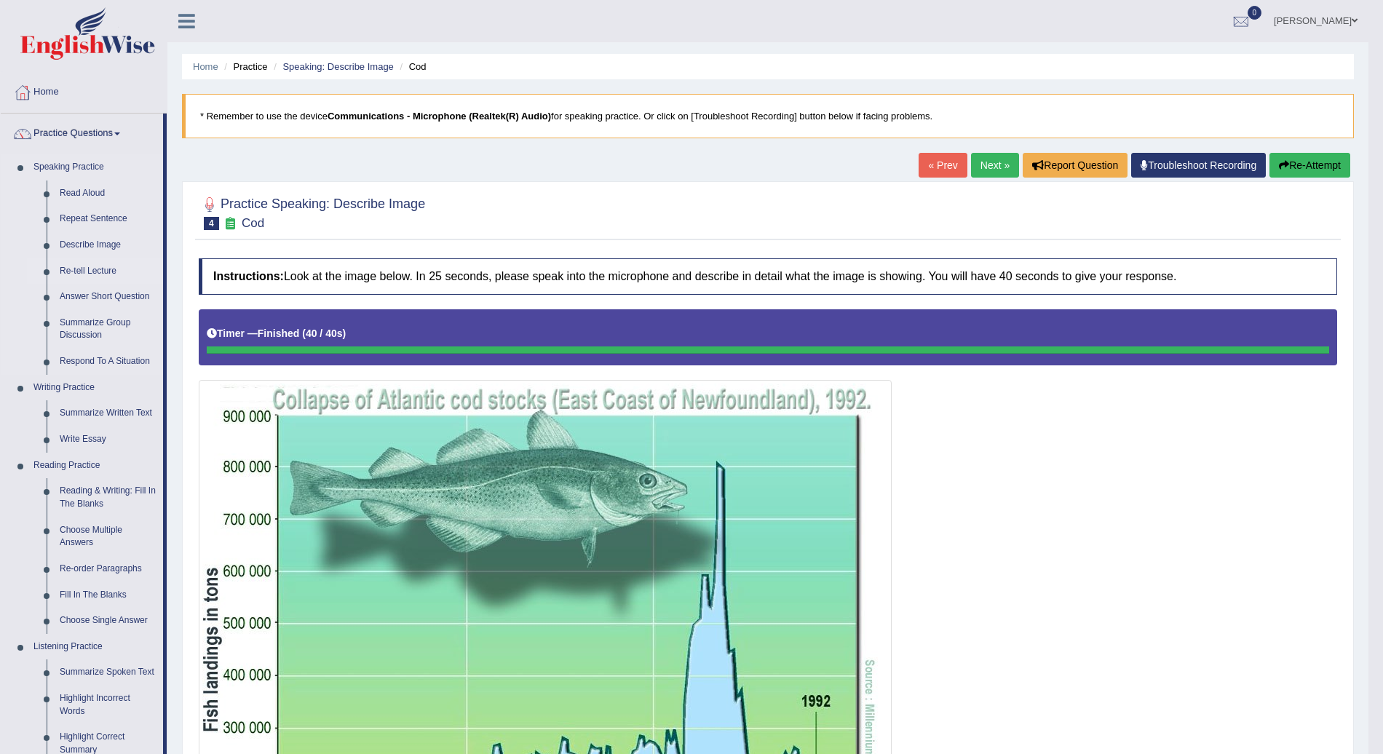
click at [86, 269] on link "Re-tell Lecture" at bounding box center [108, 271] width 110 height 26
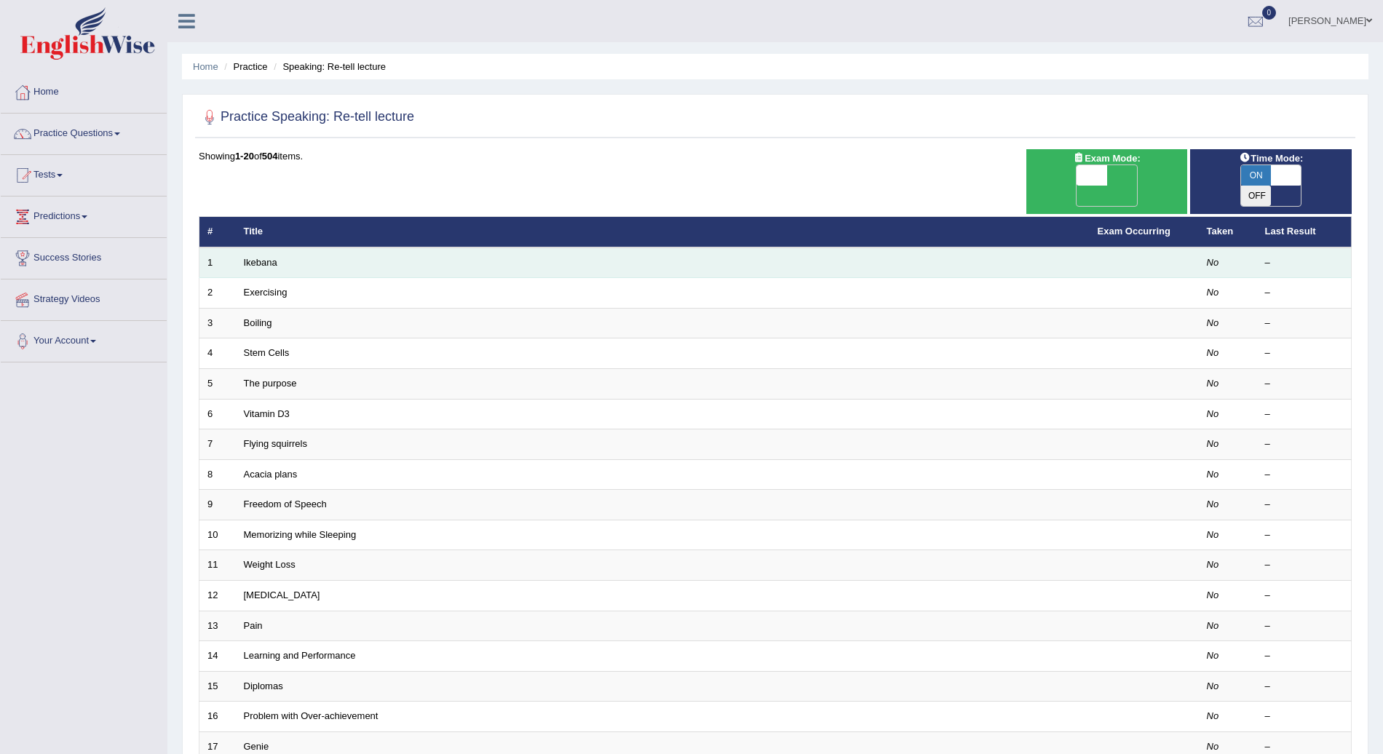
click at [249, 249] on td "Ikebana" at bounding box center [663, 263] width 854 height 31
click at [269, 257] on link "Ikebana" at bounding box center [260, 262] width 33 height 11
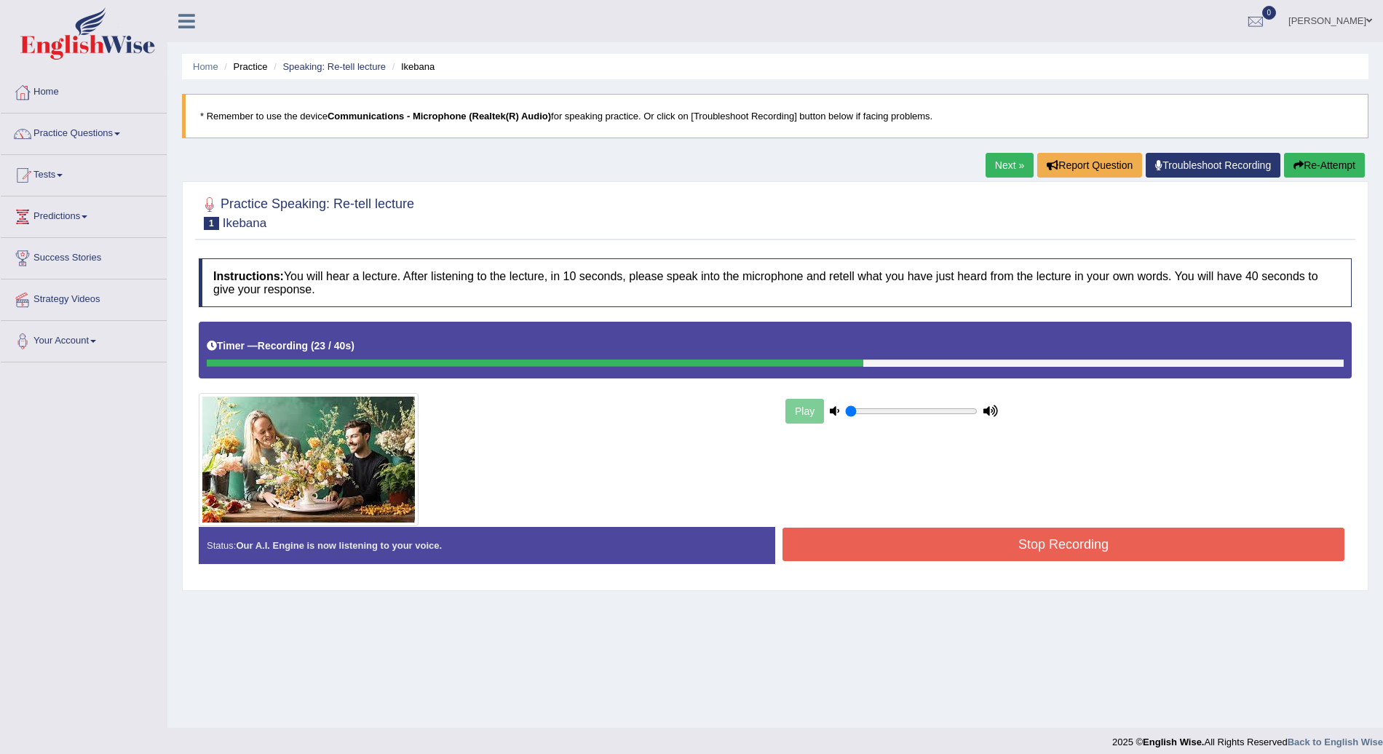
click at [1051, 542] on button "Stop Recording" at bounding box center [1064, 544] width 562 height 33
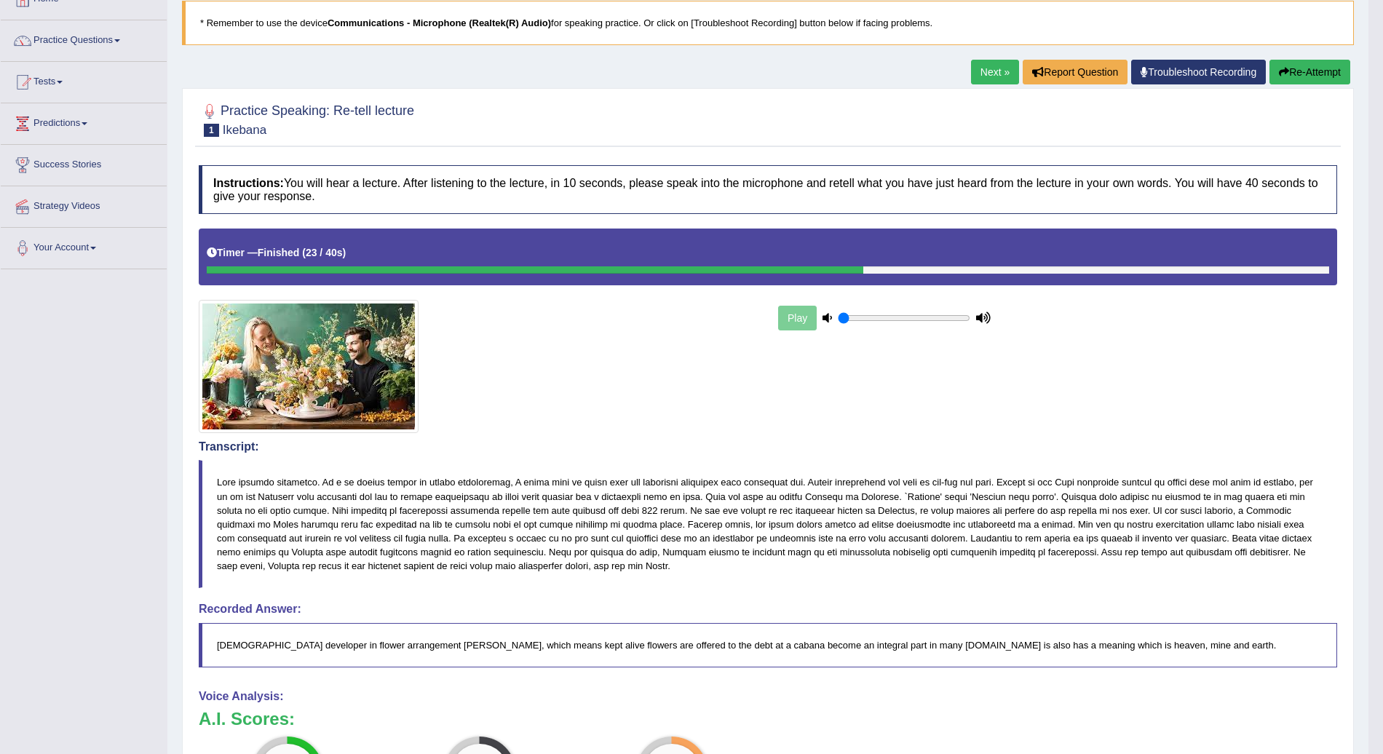
scroll to position [92, 0]
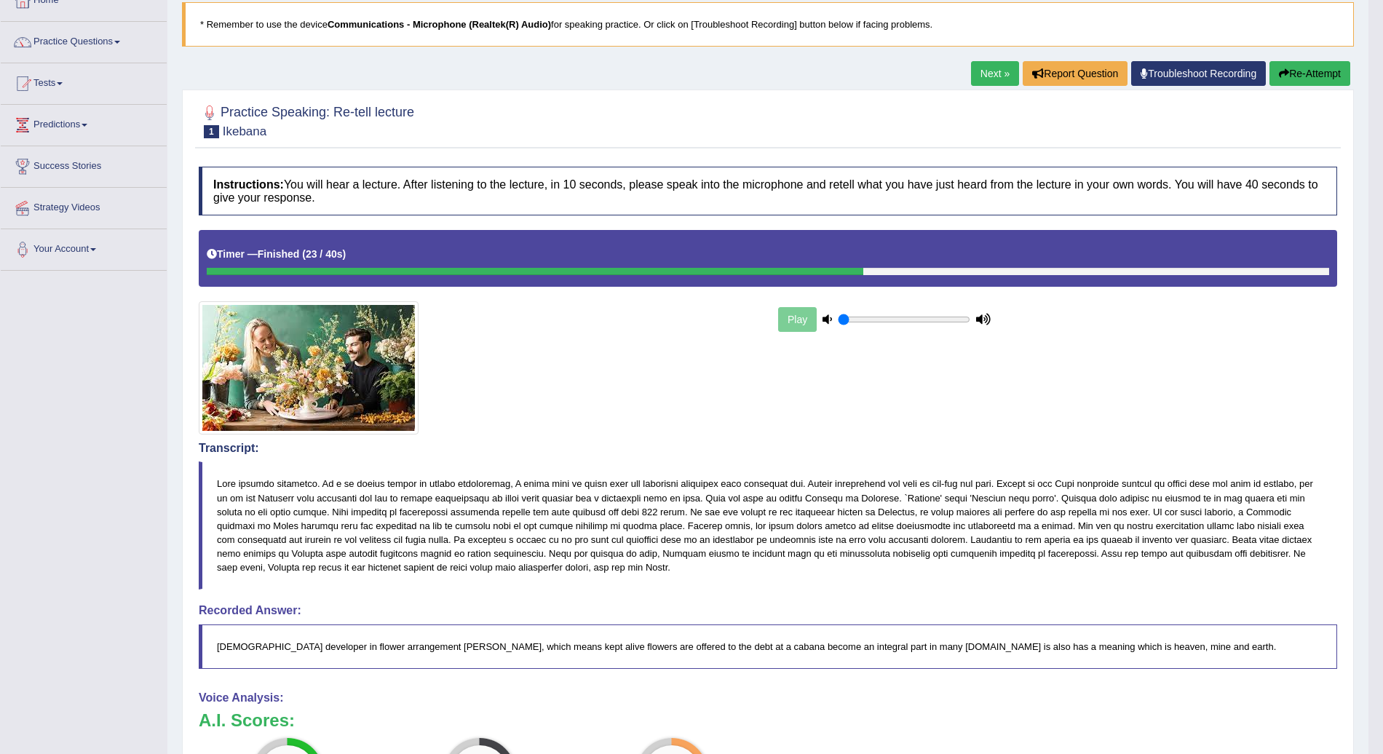
click at [992, 70] on link "Next »" at bounding box center [995, 73] width 48 height 25
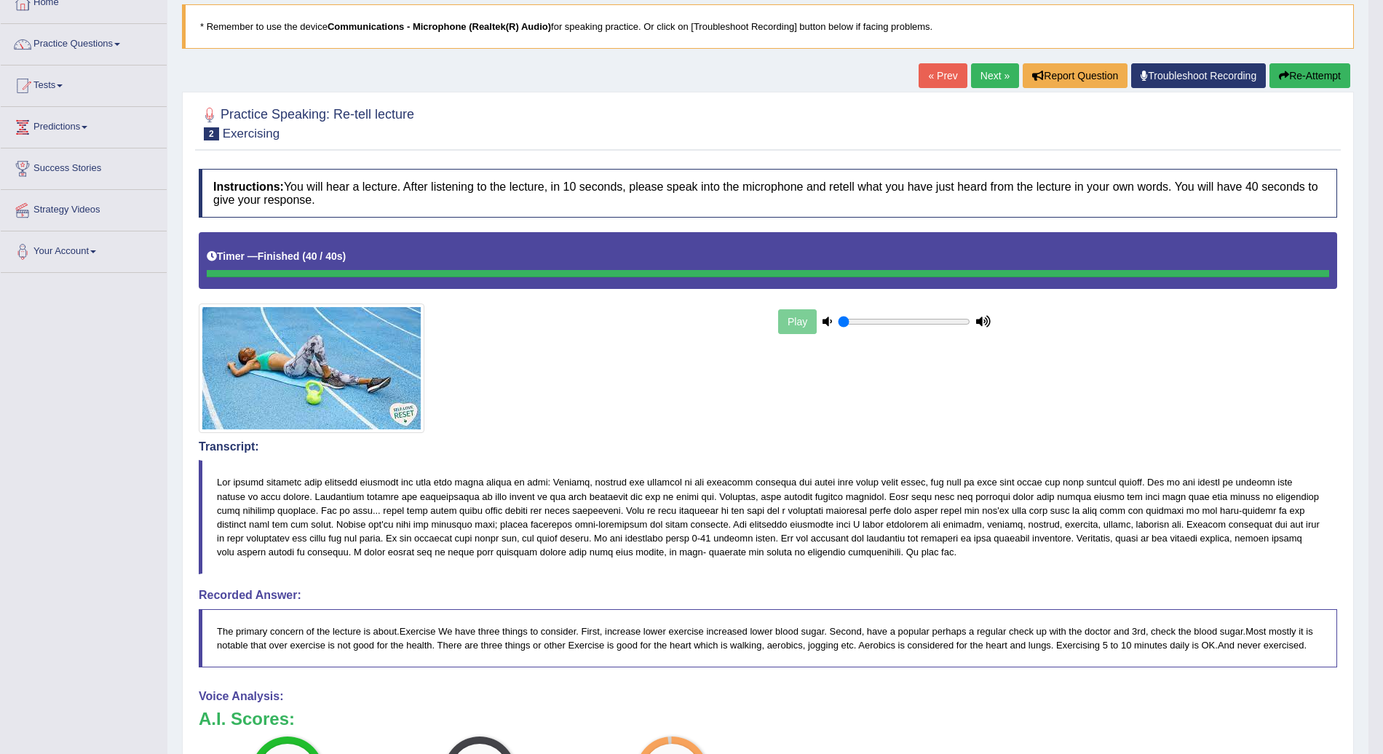
scroll to position [89, 0]
click at [992, 73] on link "Next »" at bounding box center [995, 76] width 48 height 25
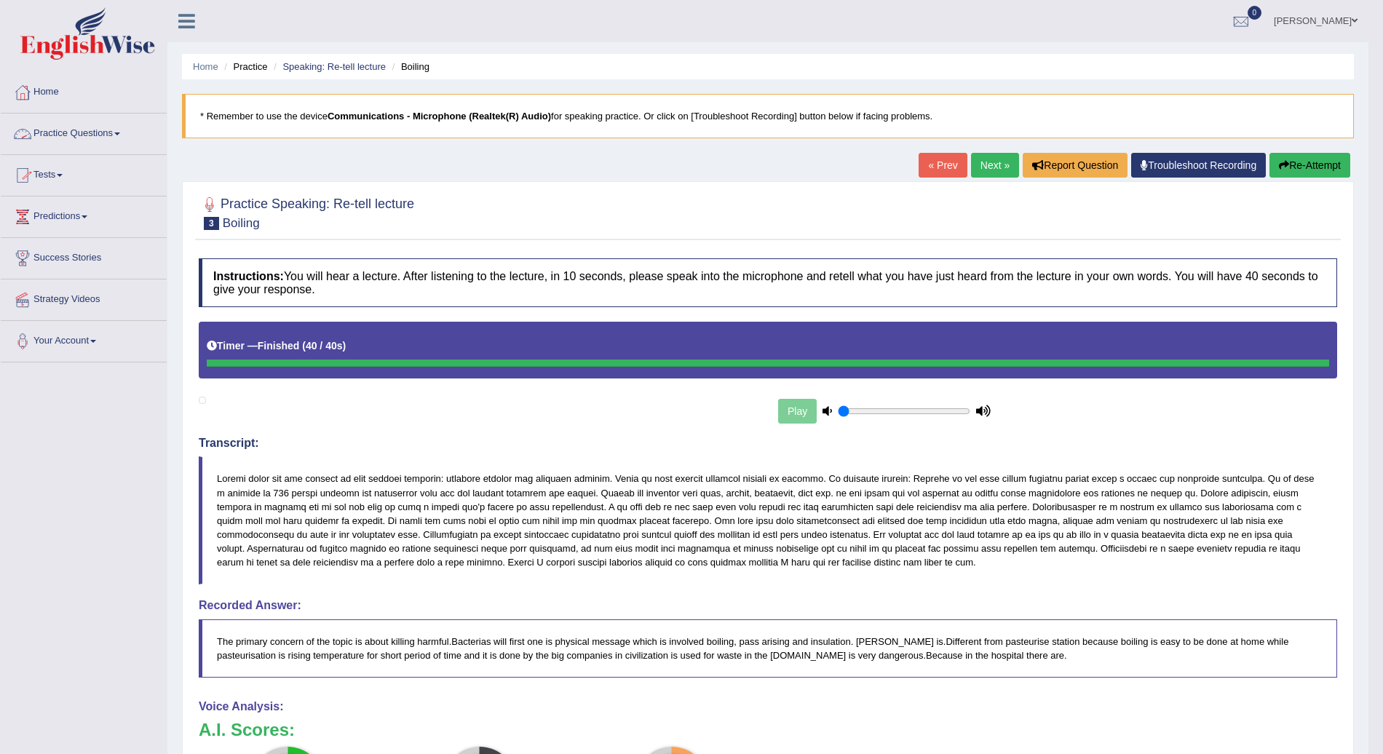
click at [120, 134] on span at bounding box center [117, 134] width 6 height 3
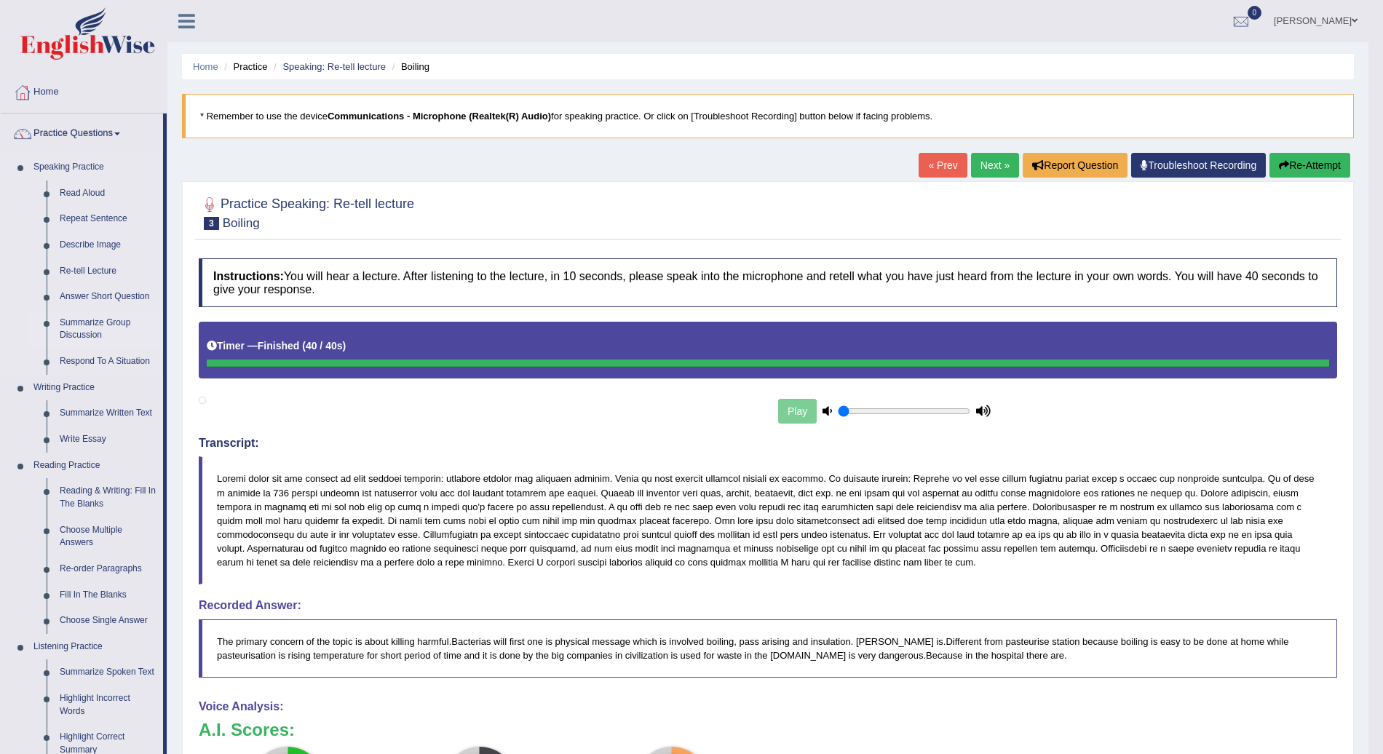
click at [102, 326] on link "Summarize Group Discussion" at bounding box center [108, 329] width 110 height 39
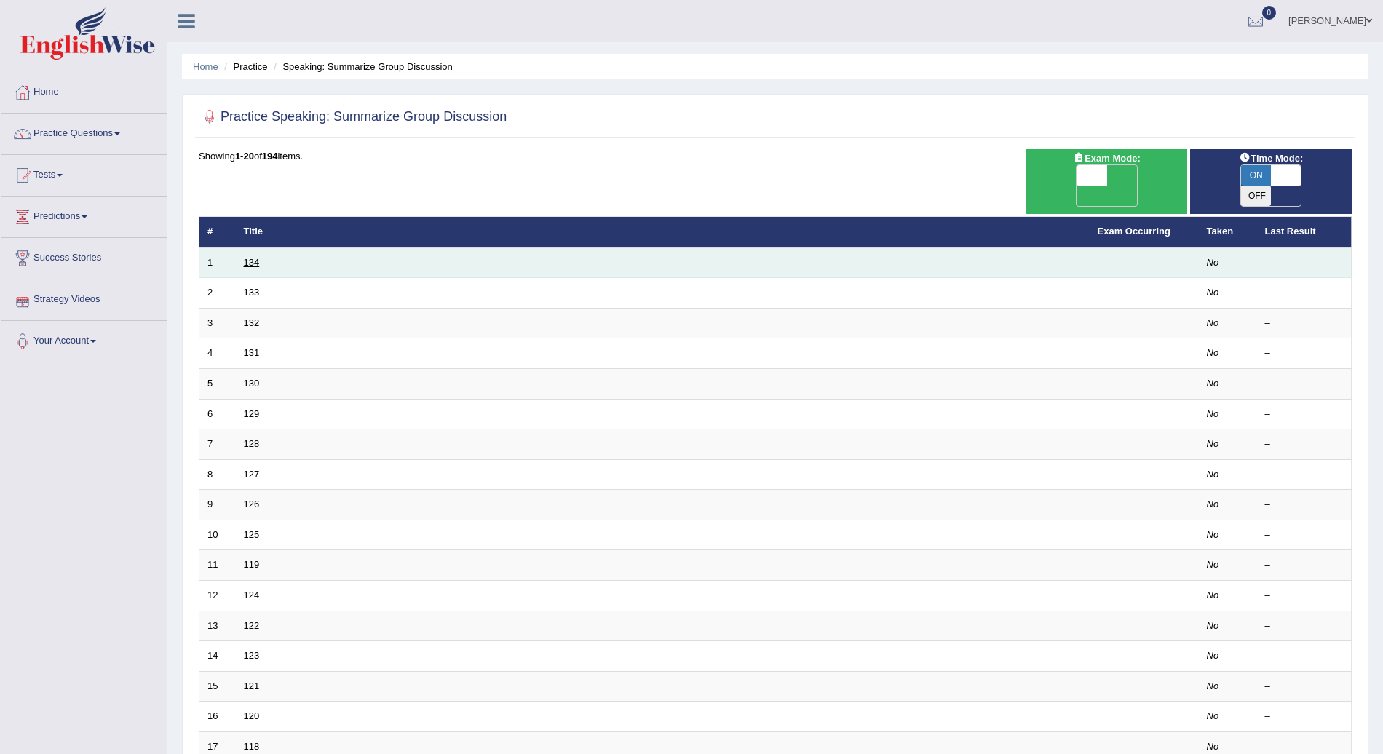
click at [248, 257] on link "134" at bounding box center [252, 262] width 16 height 11
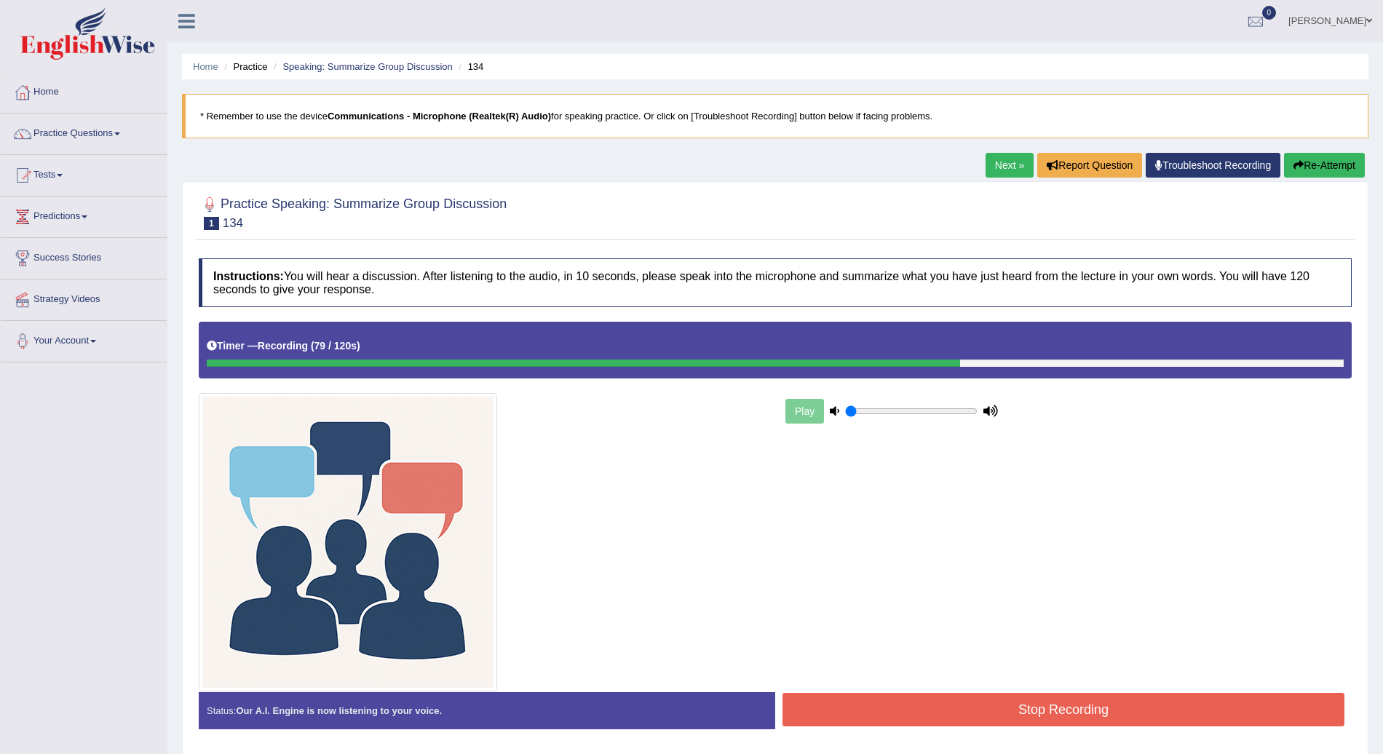
click at [933, 705] on button "Stop Recording" at bounding box center [1064, 709] width 562 height 33
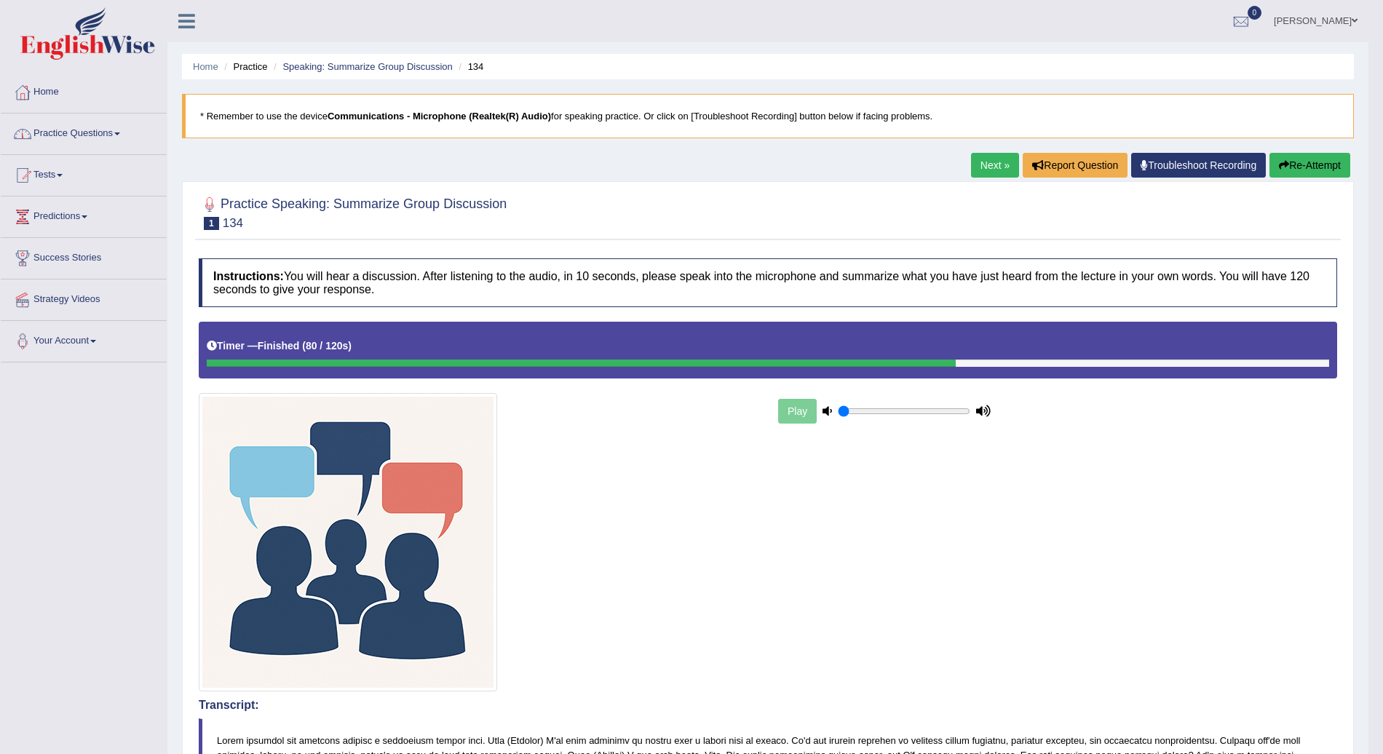
click at [119, 124] on link "Practice Questions" at bounding box center [84, 132] width 166 height 36
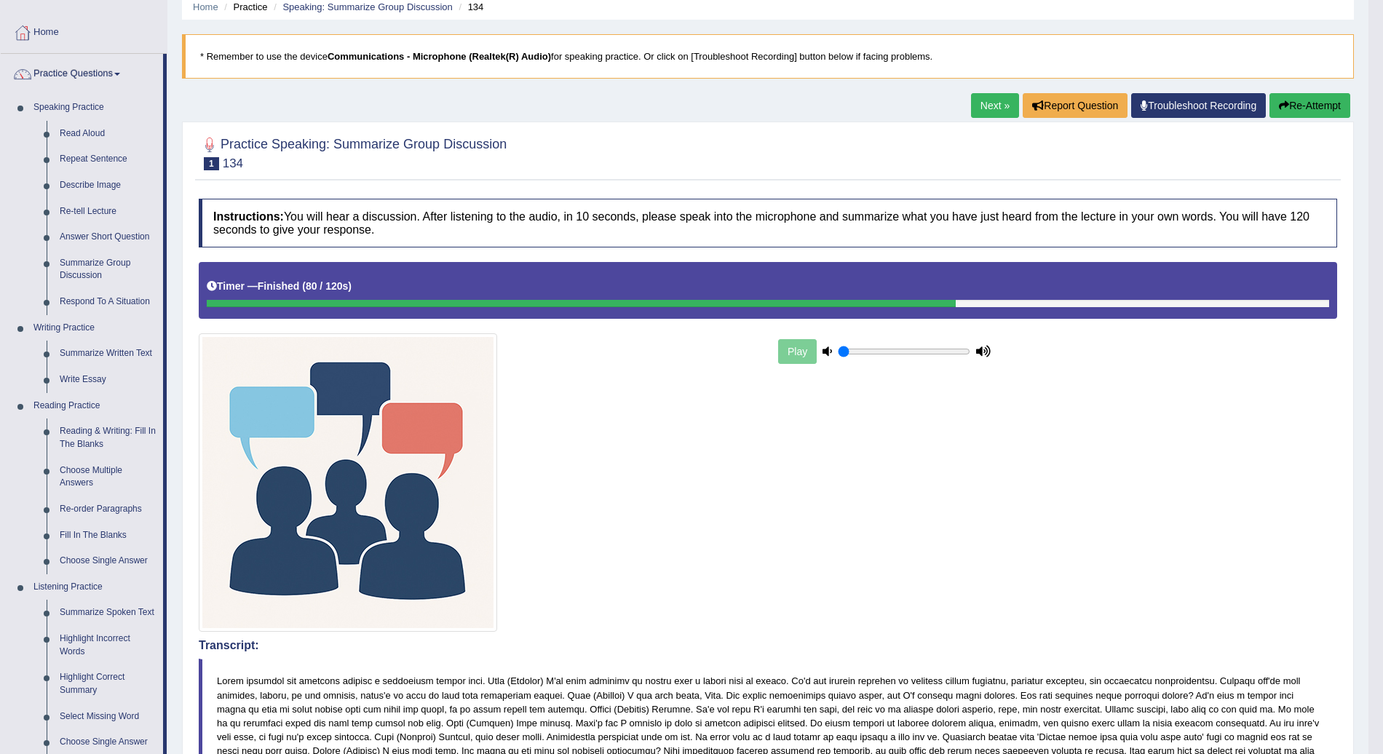
scroll to position [71, 0]
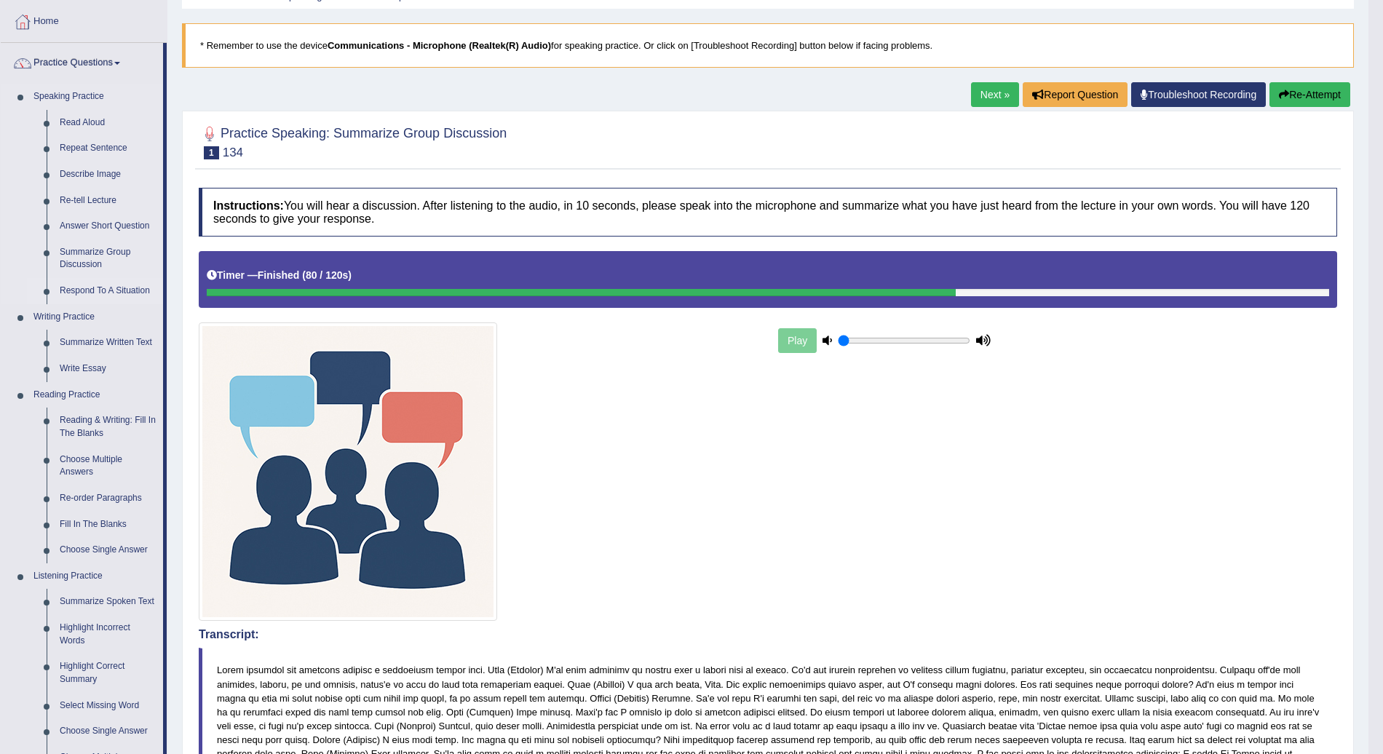
click at [110, 290] on link "Respond To A Situation" at bounding box center [108, 291] width 110 height 26
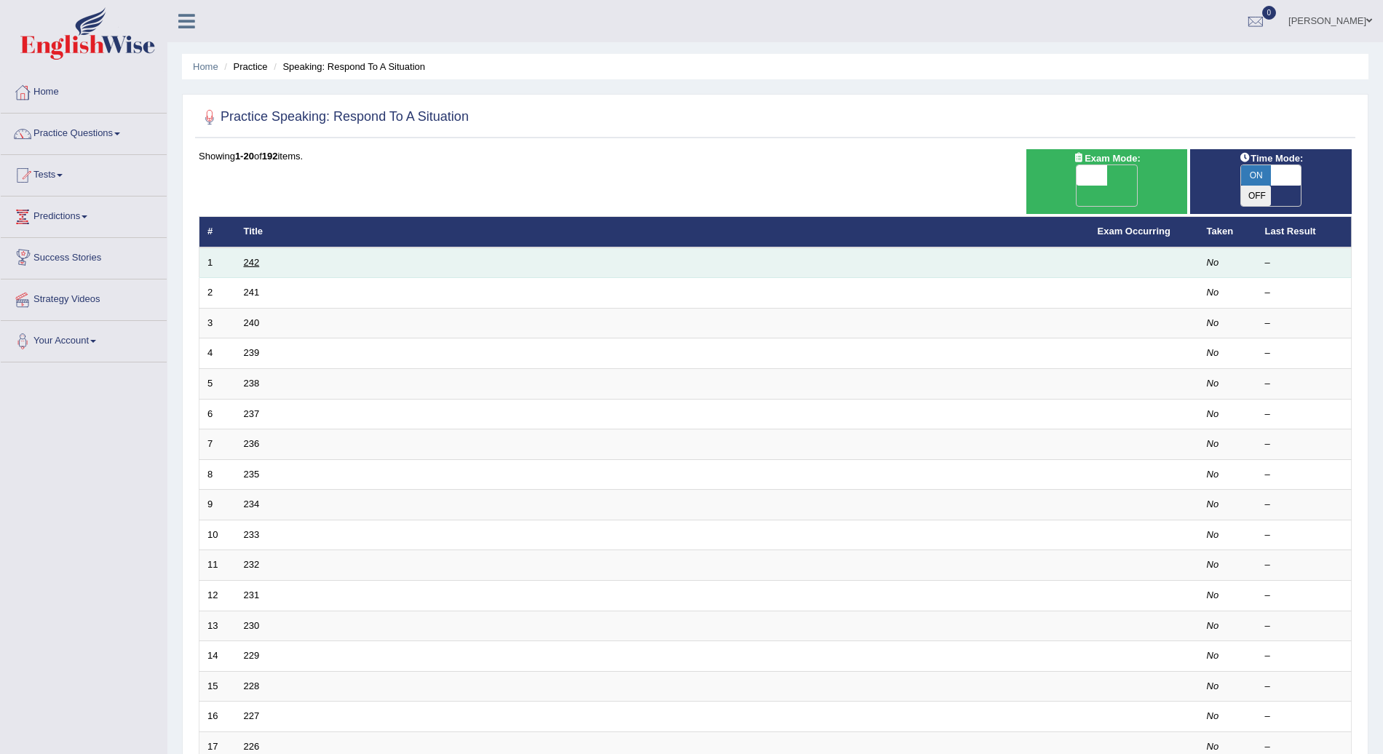
click at [244, 257] on link "242" at bounding box center [252, 262] width 16 height 11
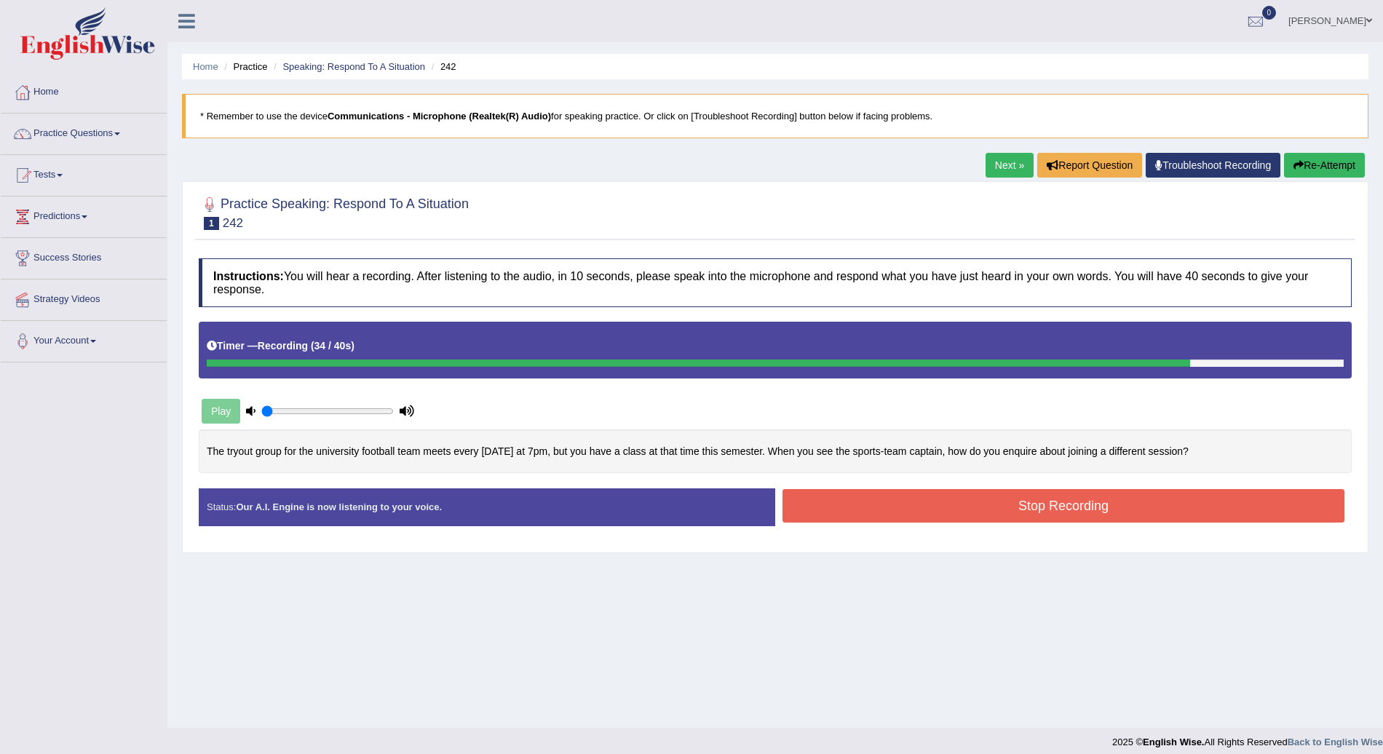
click at [1019, 499] on button "Stop Recording" at bounding box center [1064, 505] width 562 height 33
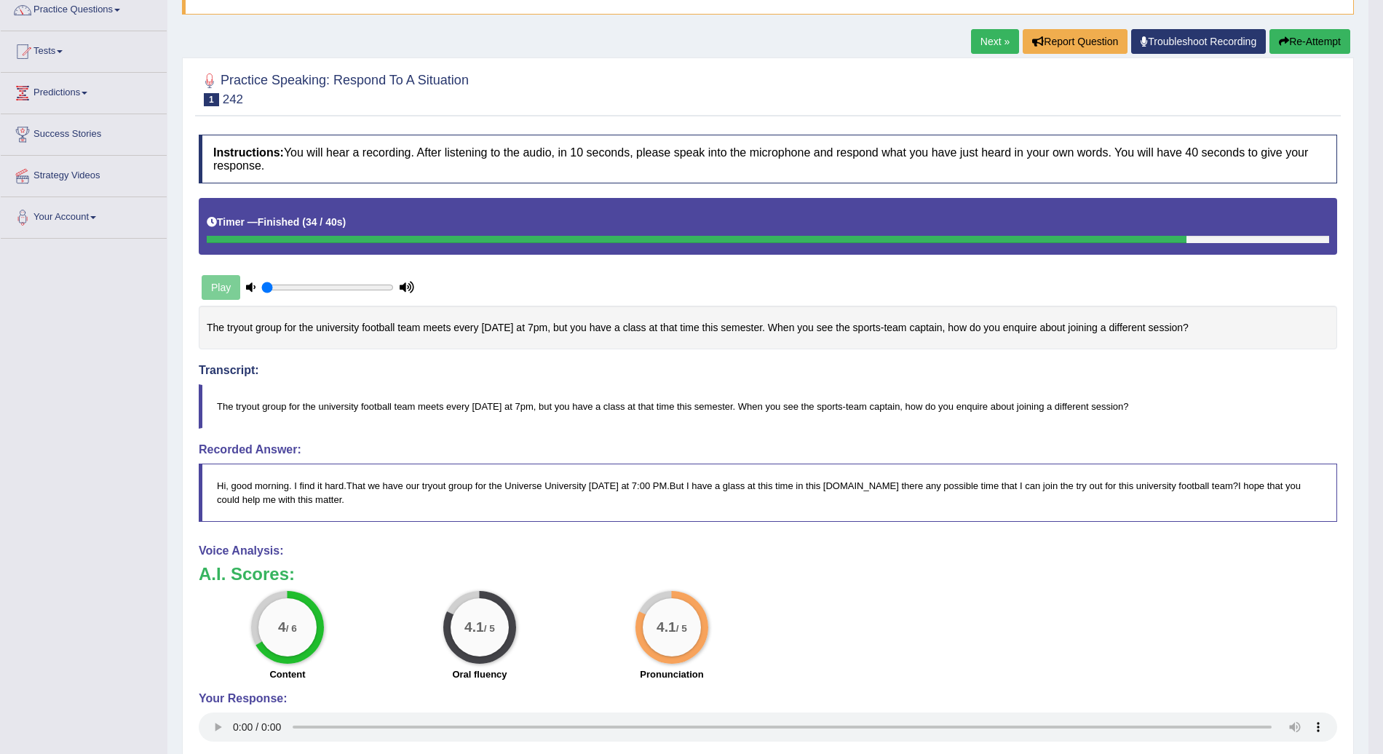
scroll to position [127, 0]
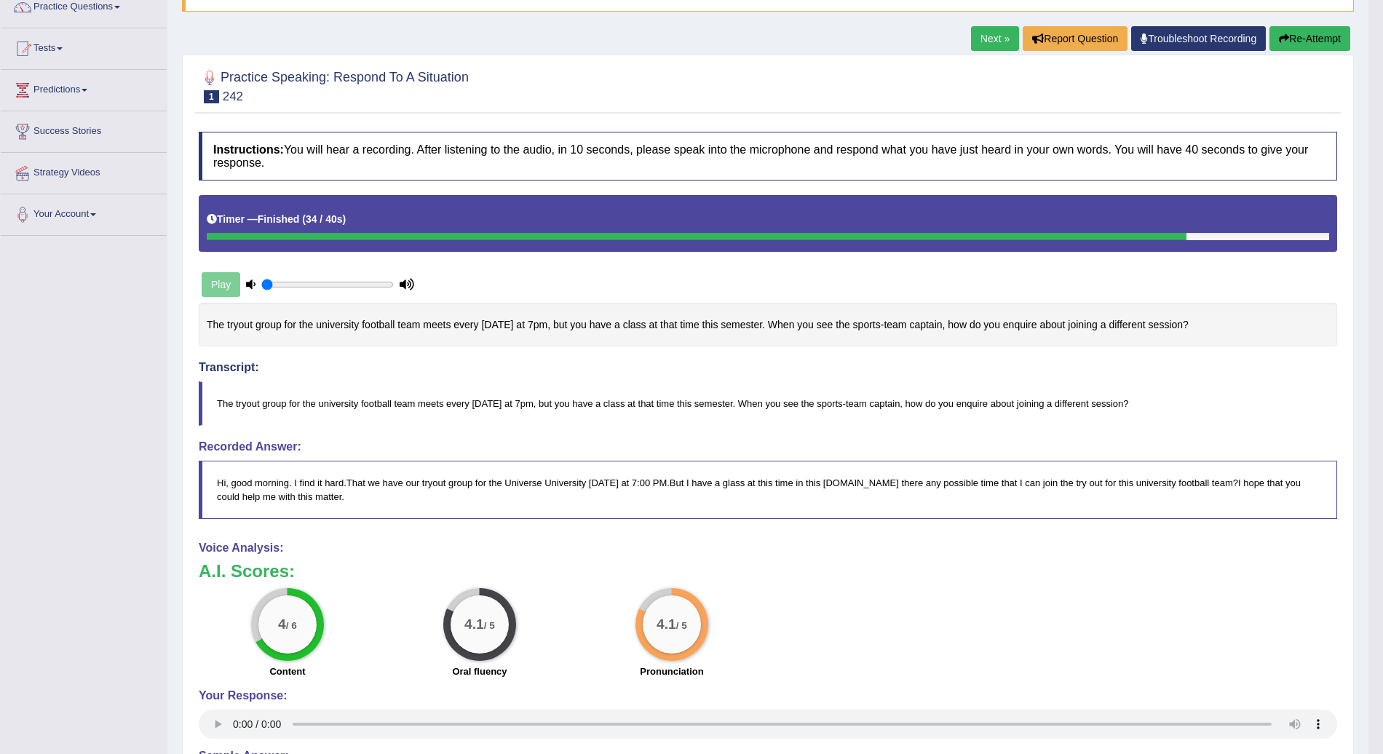
click at [995, 36] on link "Next »" at bounding box center [995, 38] width 48 height 25
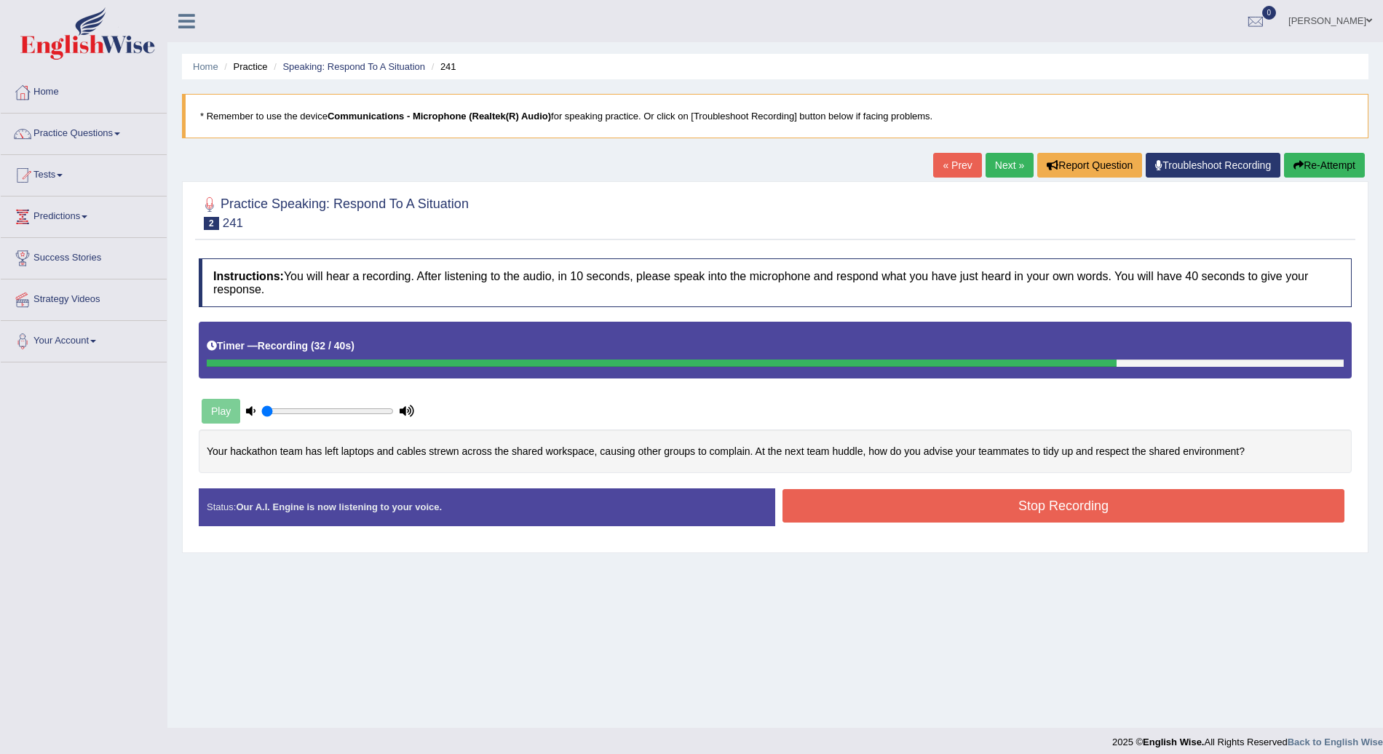
click at [1045, 499] on button "Stop Recording" at bounding box center [1064, 505] width 562 height 33
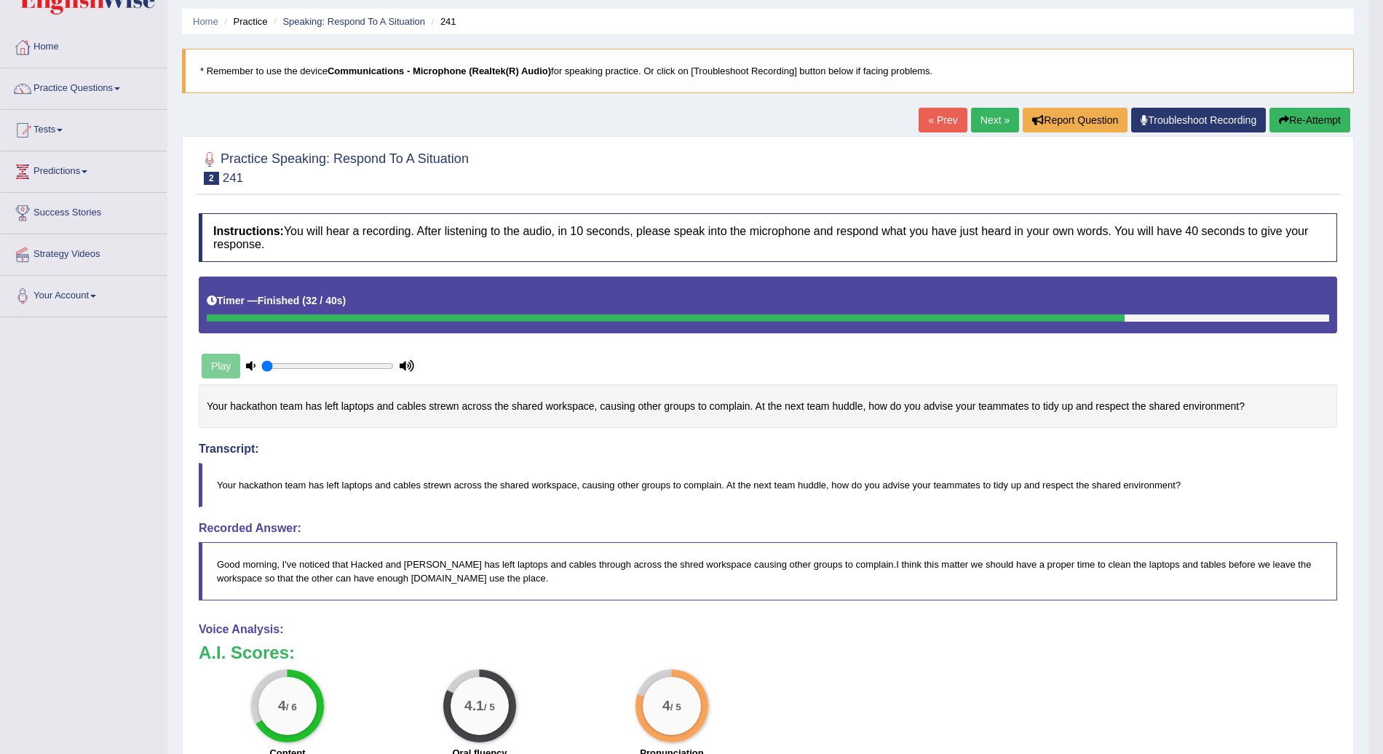
scroll to position [42, 0]
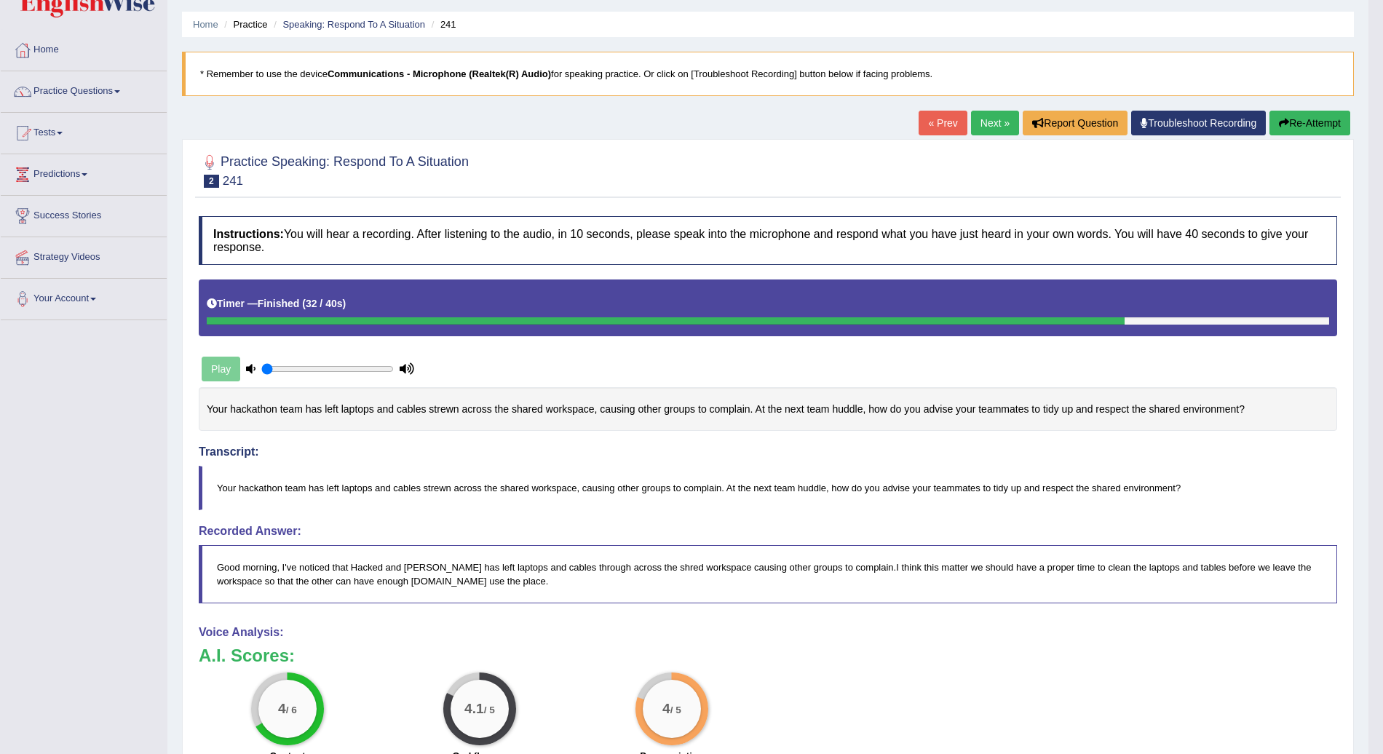
click at [986, 122] on link "Next »" at bounding box center [995, 123] width 48 height 25
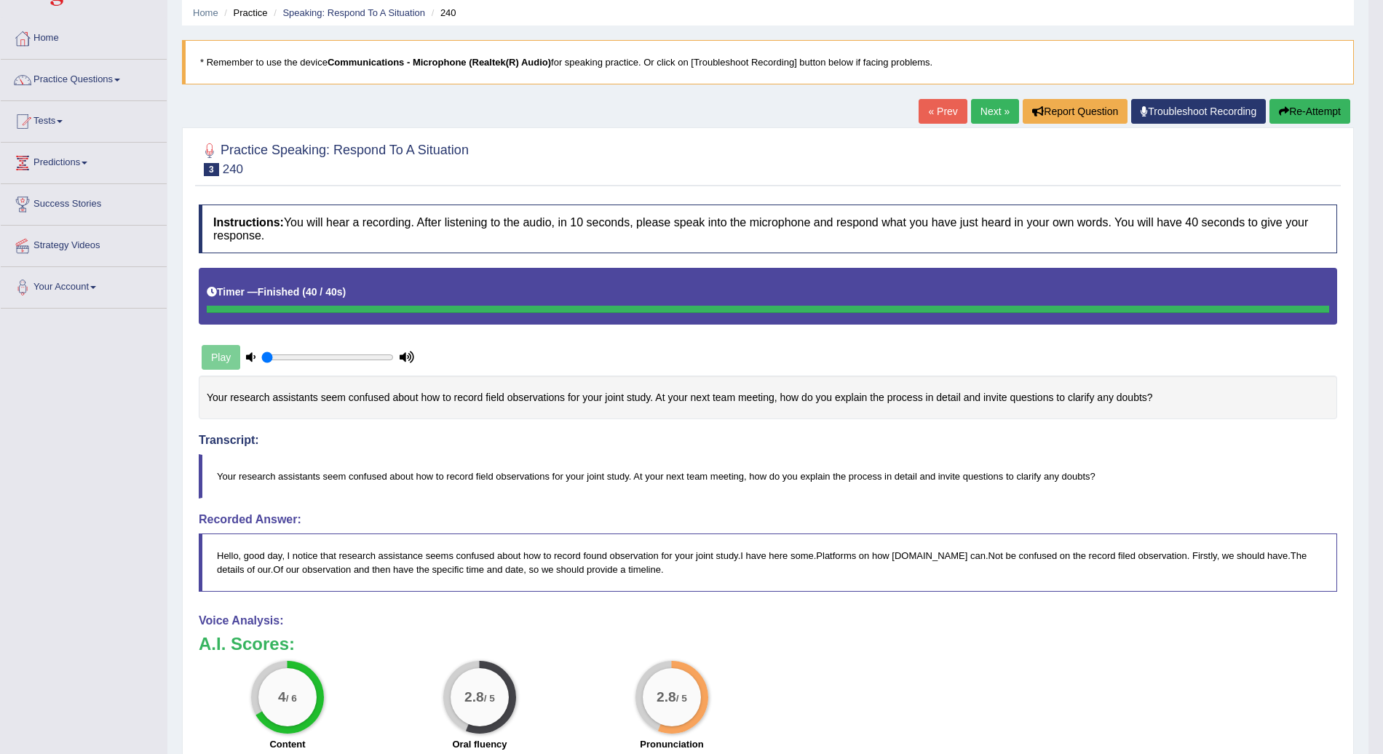
scroll to position [52, 0]
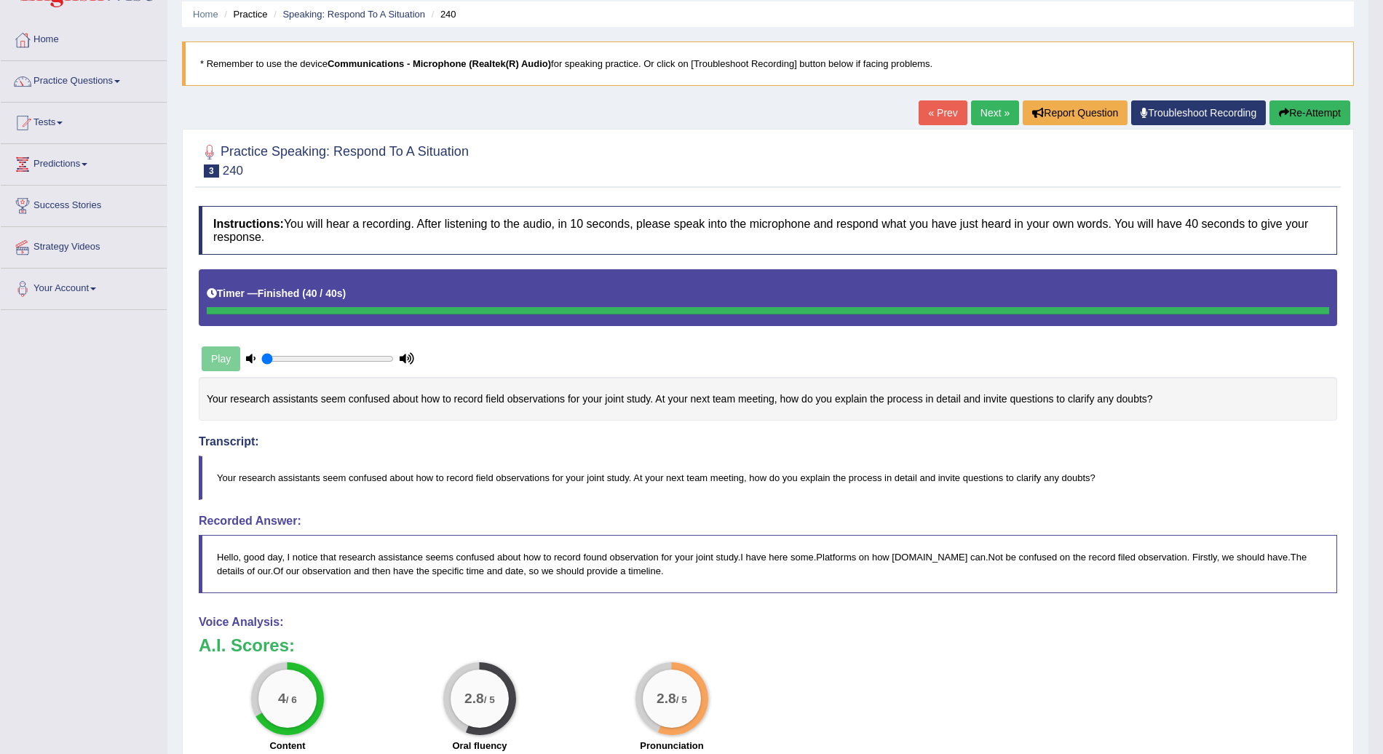
click at [997, 105] on link "Next »" at bounding box center [995, 112] width 48 height 25
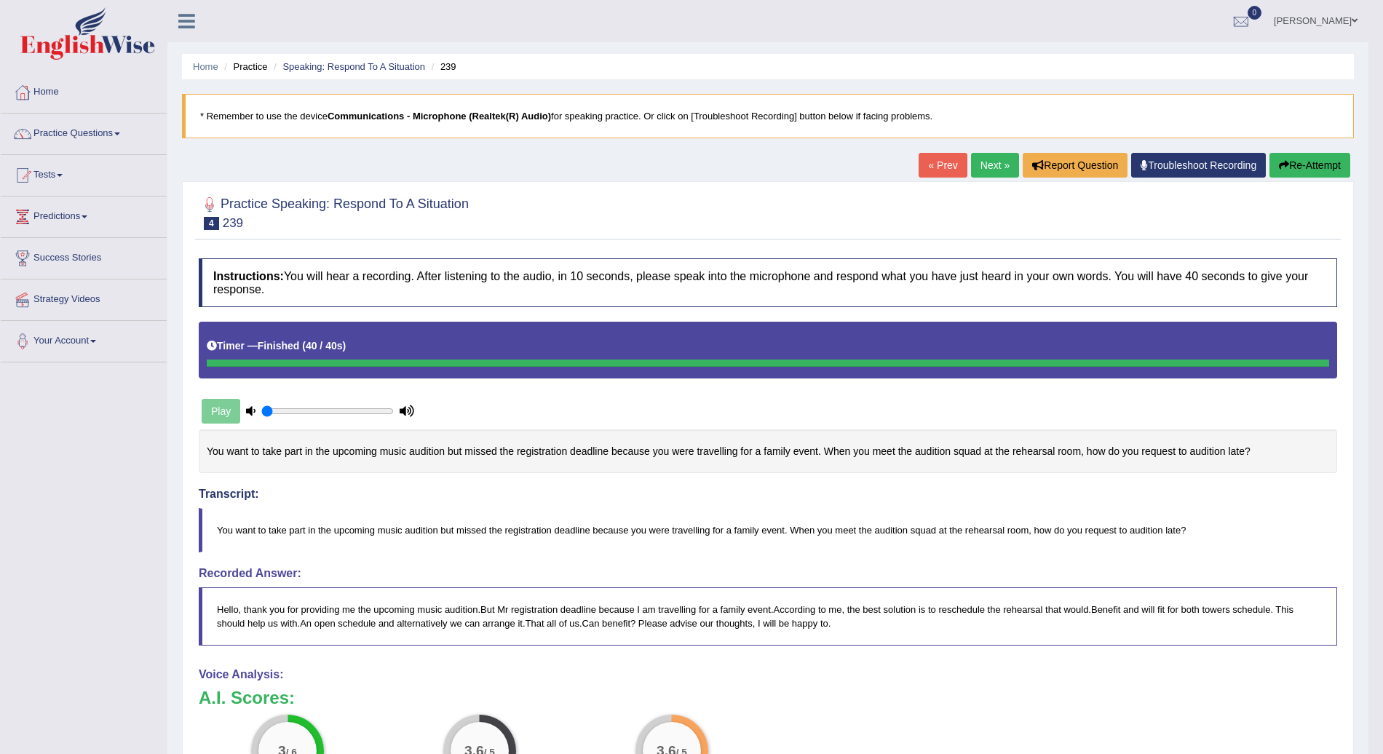
click at [984, 165] on link "Next »" at bounding box center [995, 165] width 48 height 25
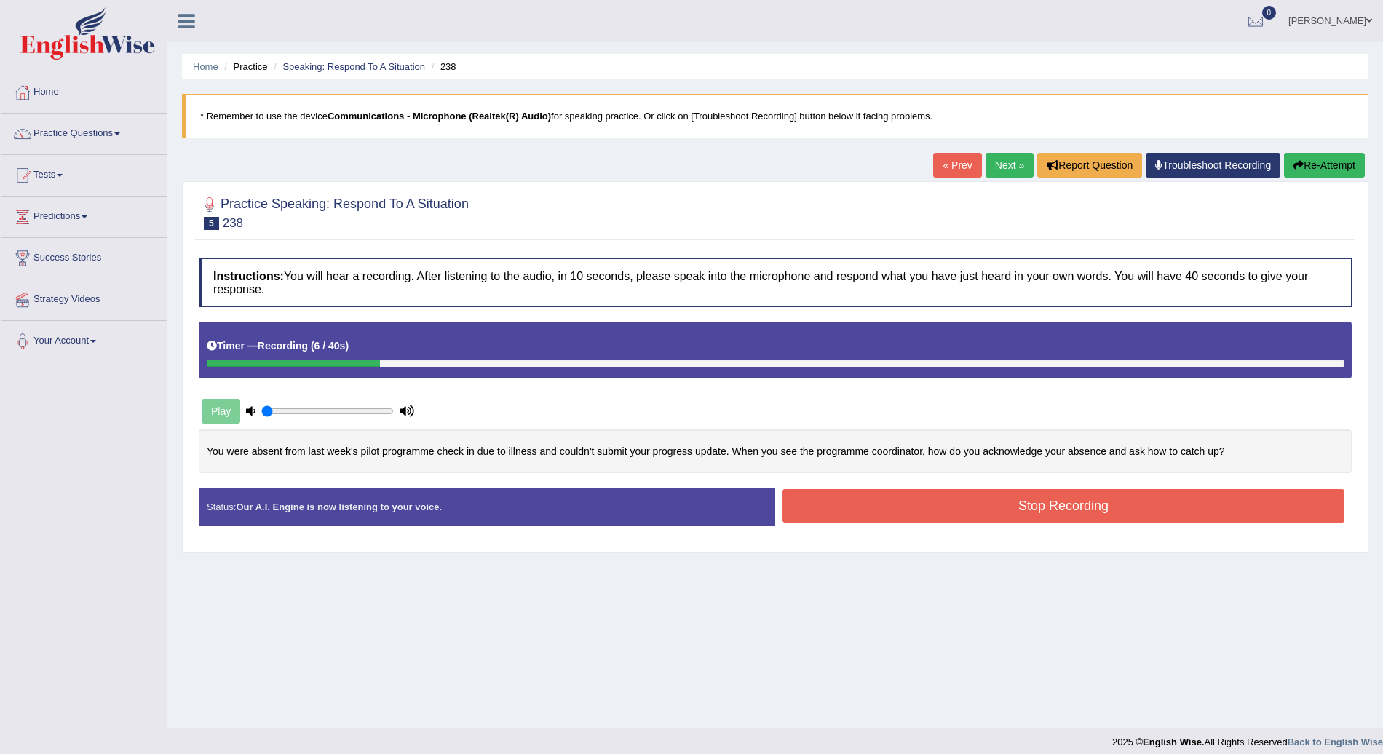
click at [1332, 157] on button "Re-Attempt" at bounding box center [1324, 165] width 81 height 25
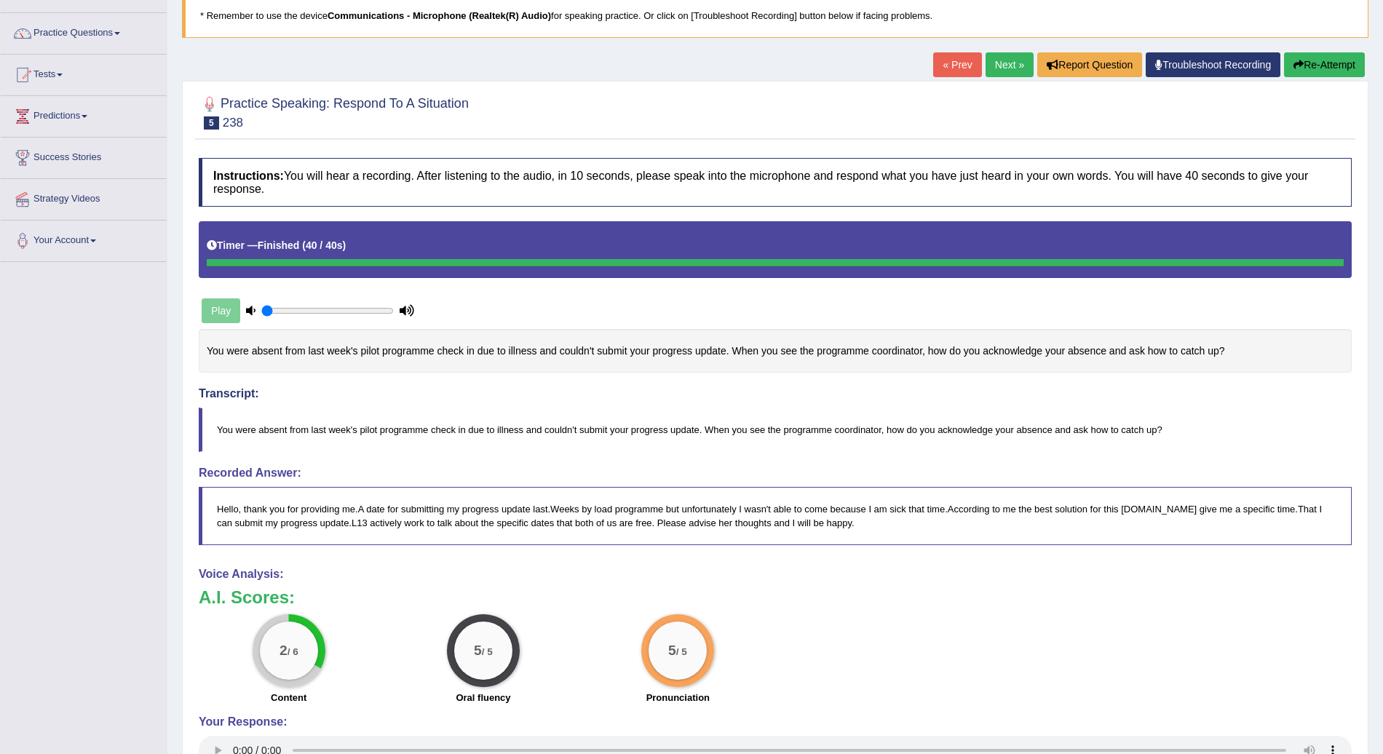
scroll to position [99, 0]
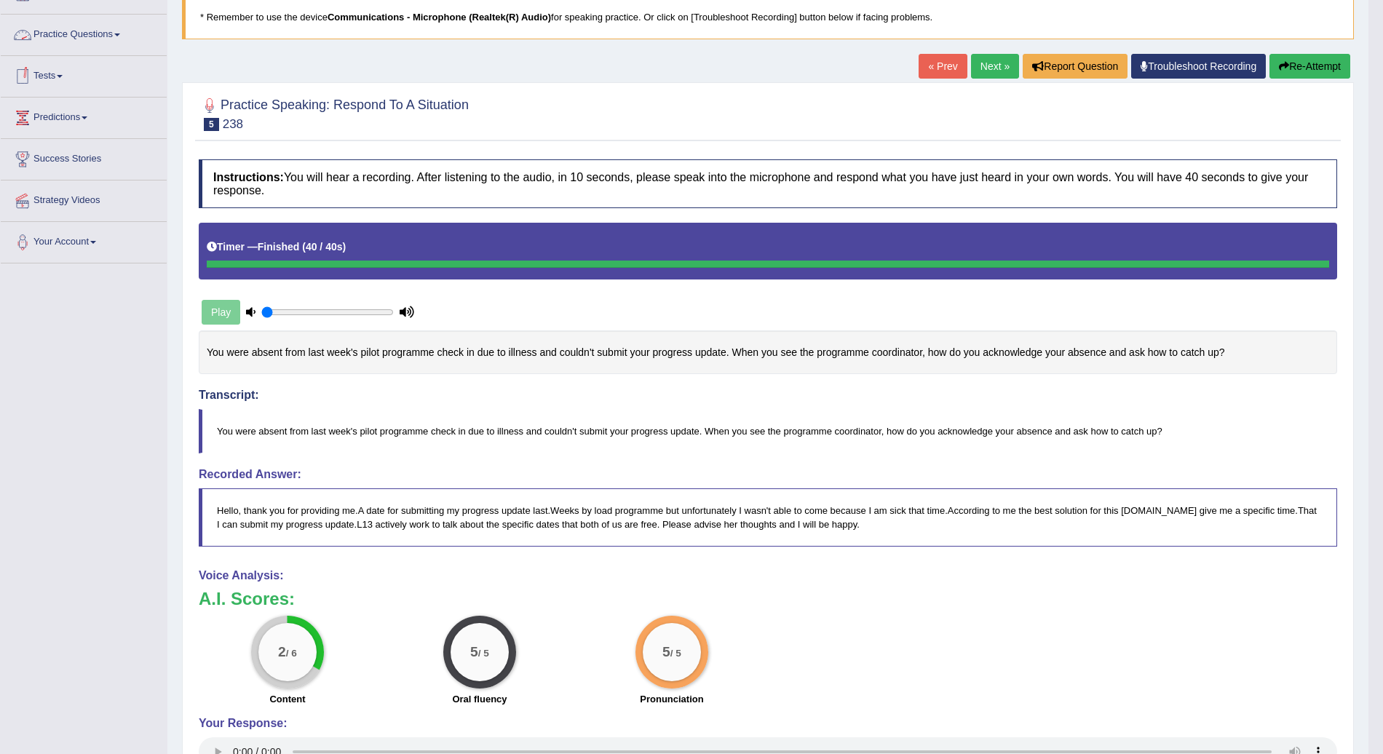
click at [119, 31] on link "Practice Questions" at bounding box center [84, 33] width 166 height 36
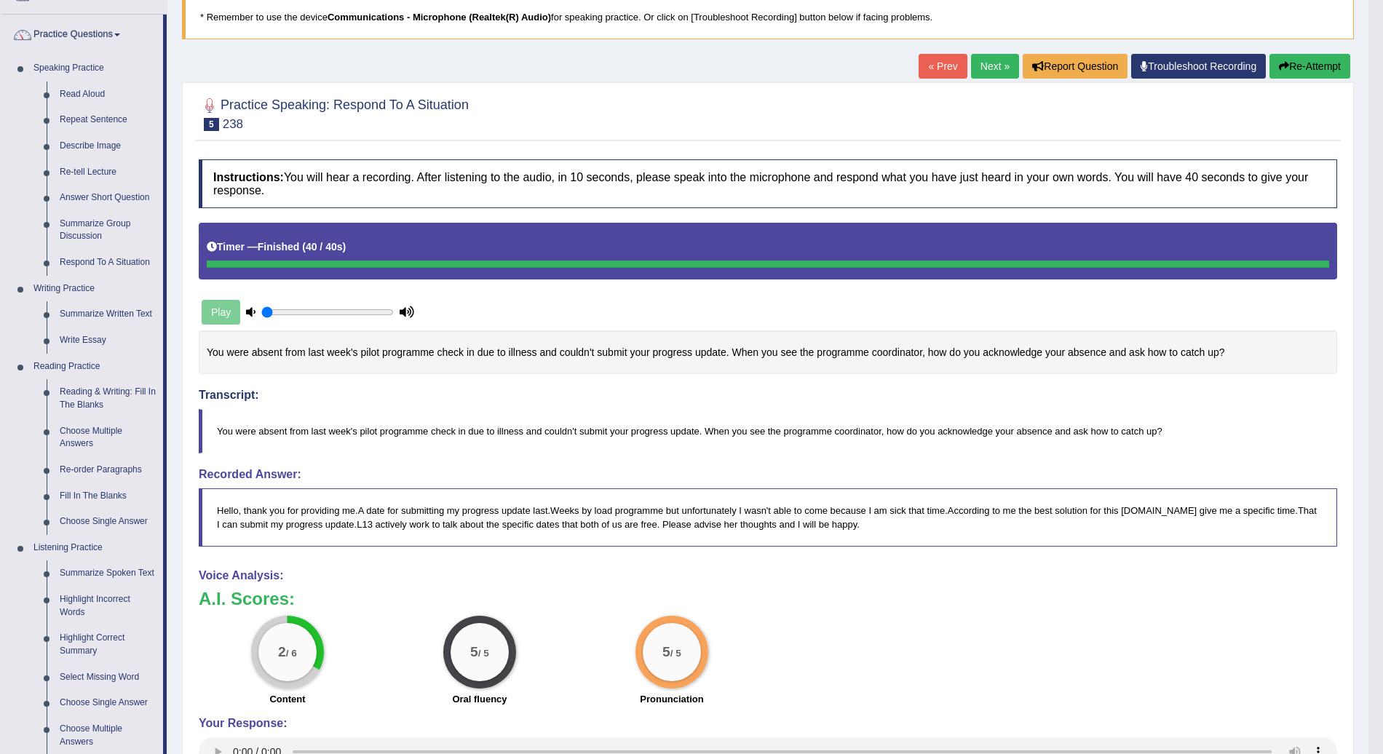
click at [997, 71] on link "Next »" at bounding box center [995, 66] width 48 height 25
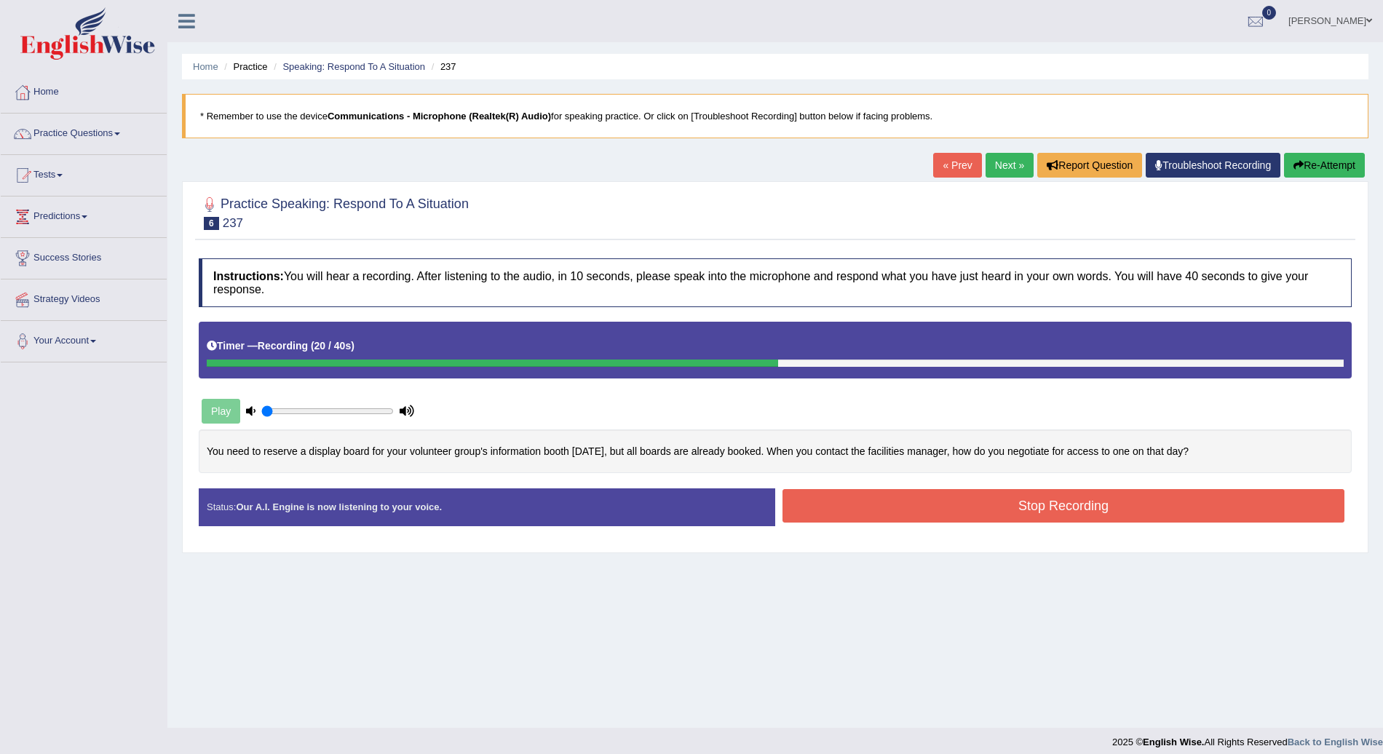
click at [1319, 158] on button "Re-Attempt" at bounding box center [1324, 165] width 81 height 25
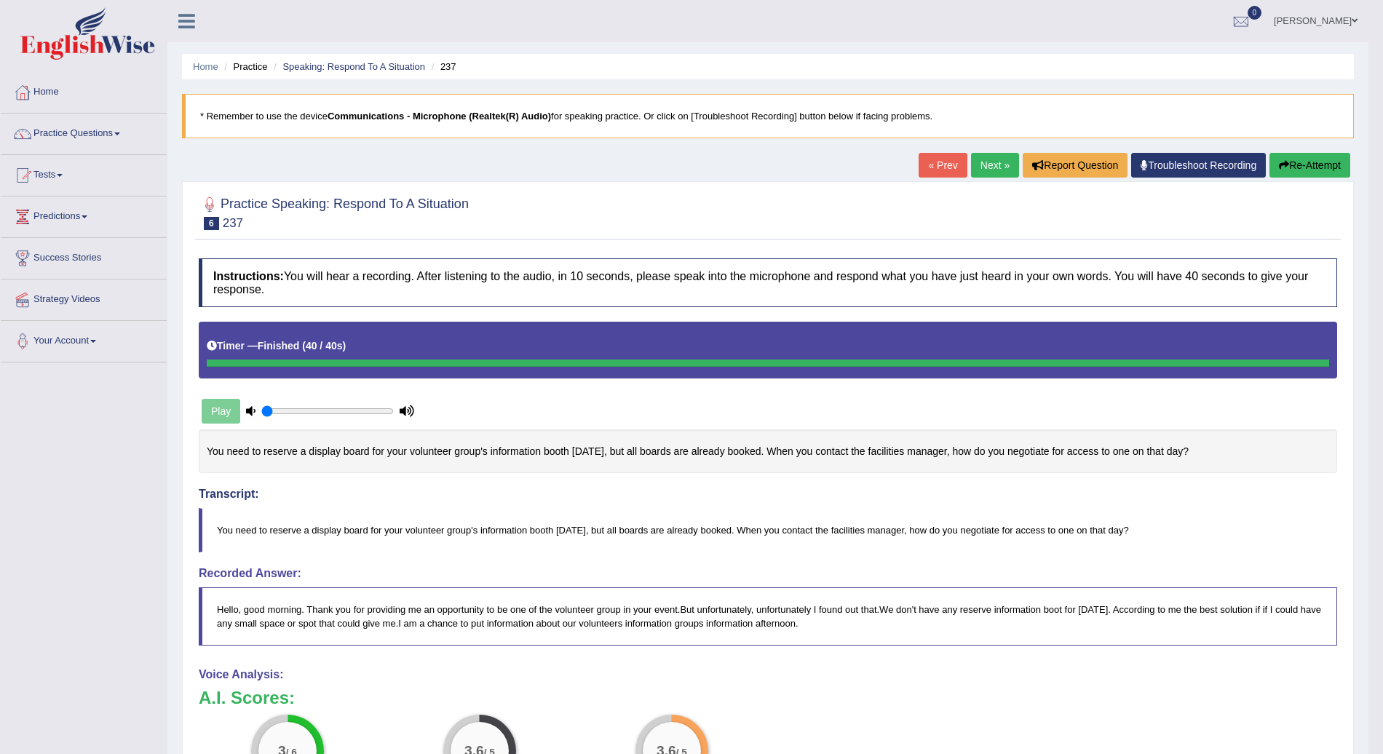
click at [1309, 165] on button "Re-Attempt" at bounding box center [1310, 165] width 81 height 25
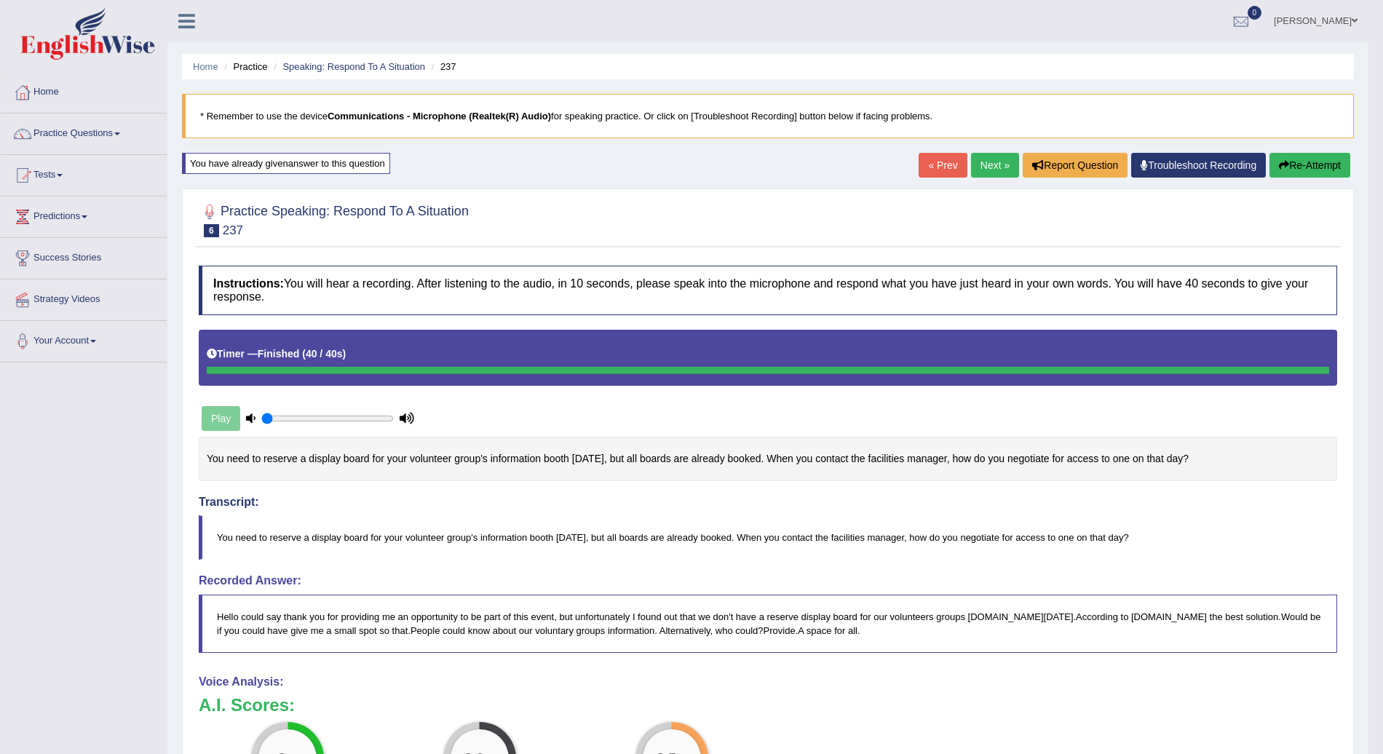
click at [993, 170] on link "Next »" at bounding box center [995, 165] width 48 height 25
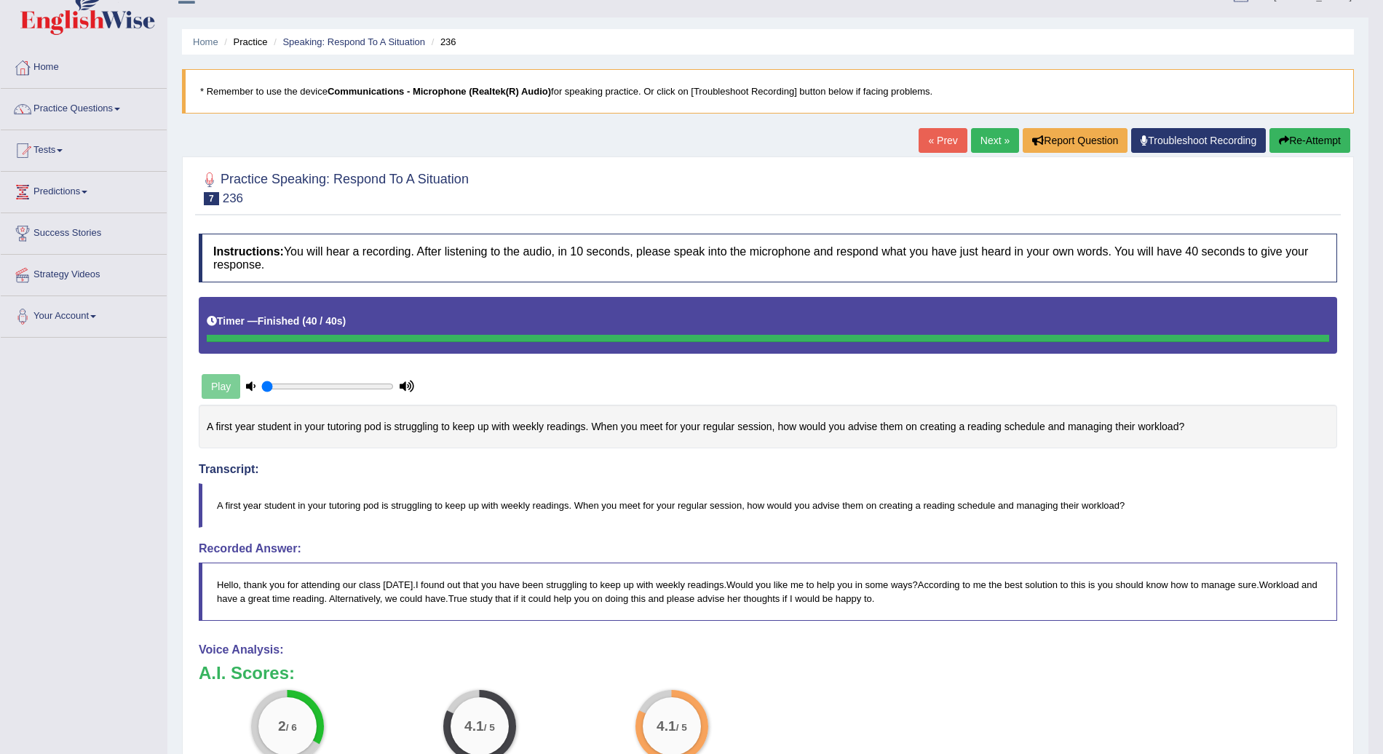
scroll to position [24, 0]
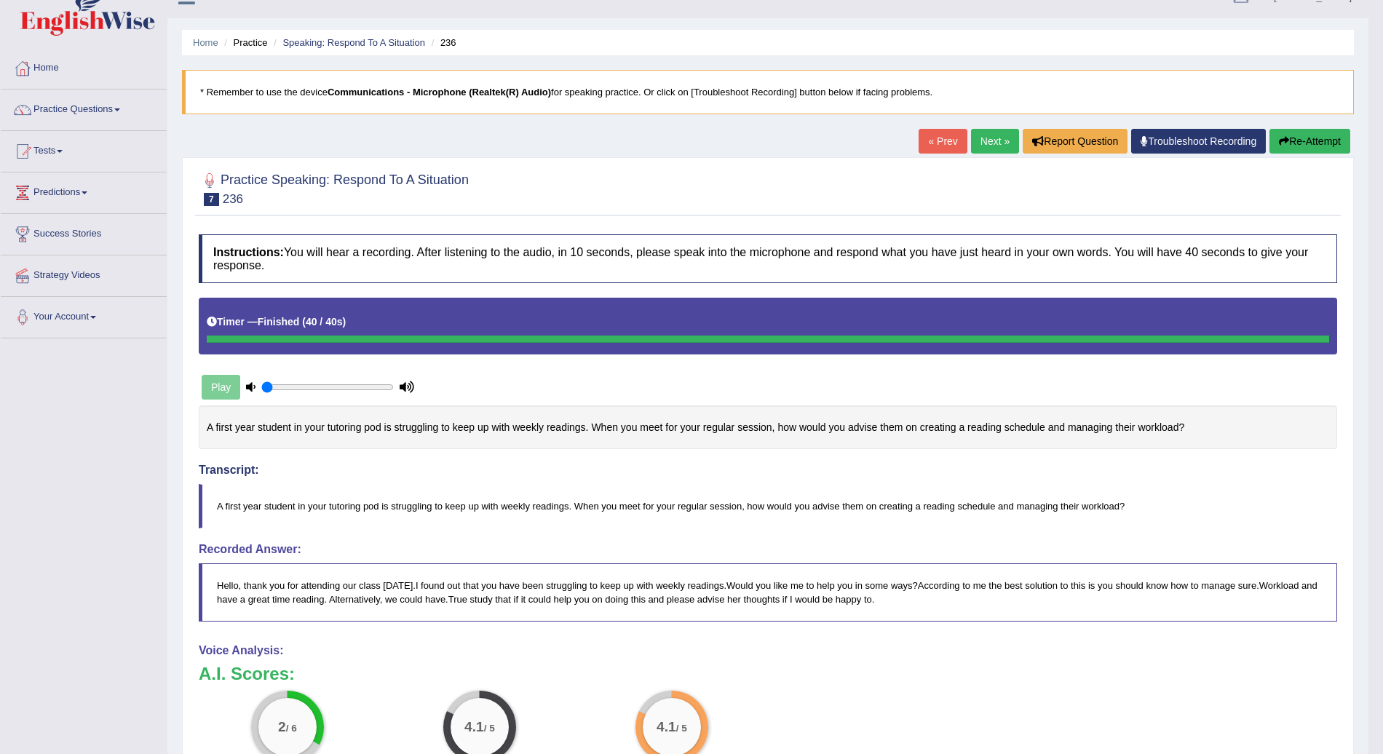
click at [1286, 143] on icon "button" at bounding box center [1284, 141] width 10 height 10
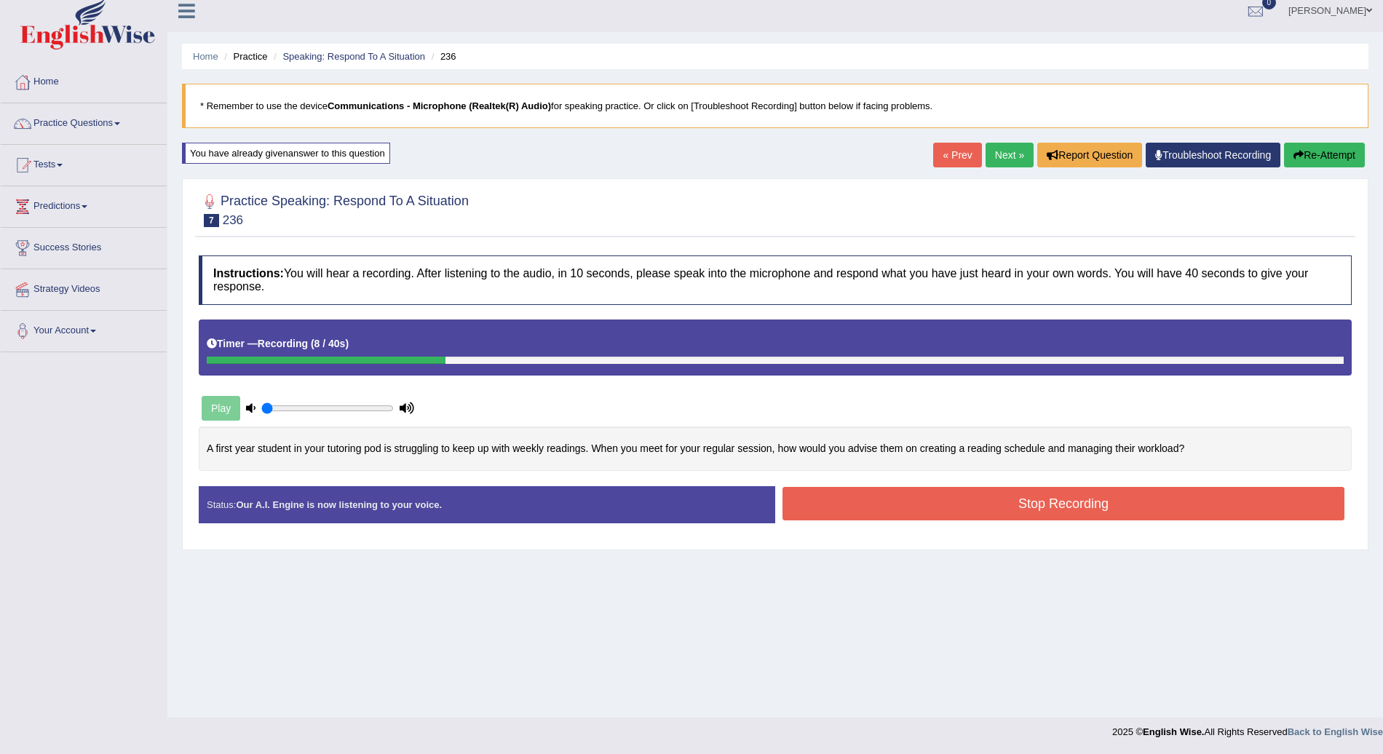
click at [1317, 161] on button "Re-Attempt" at bounding box center [1324, 155] width 81 height 25
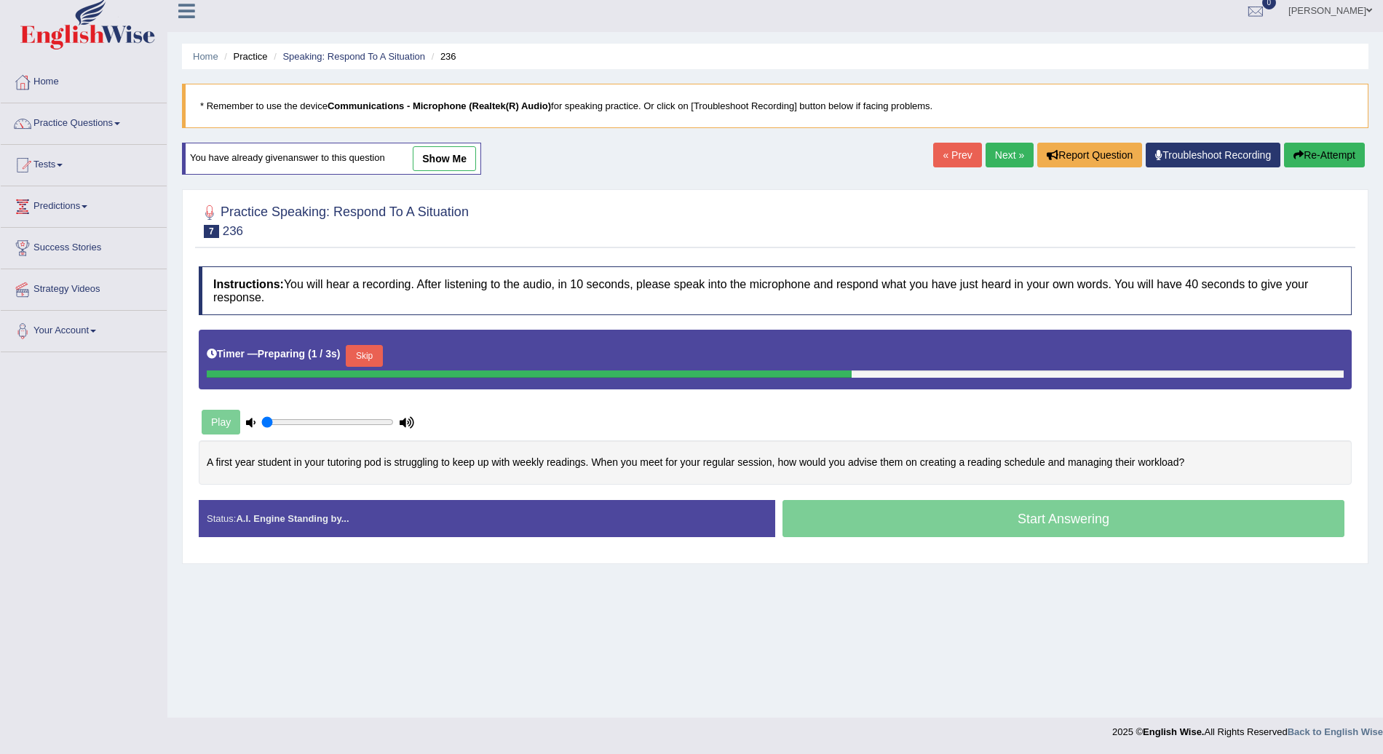
click at [362, 354] on button "Skip" at bounding box center [364, 356] width 36 height 22
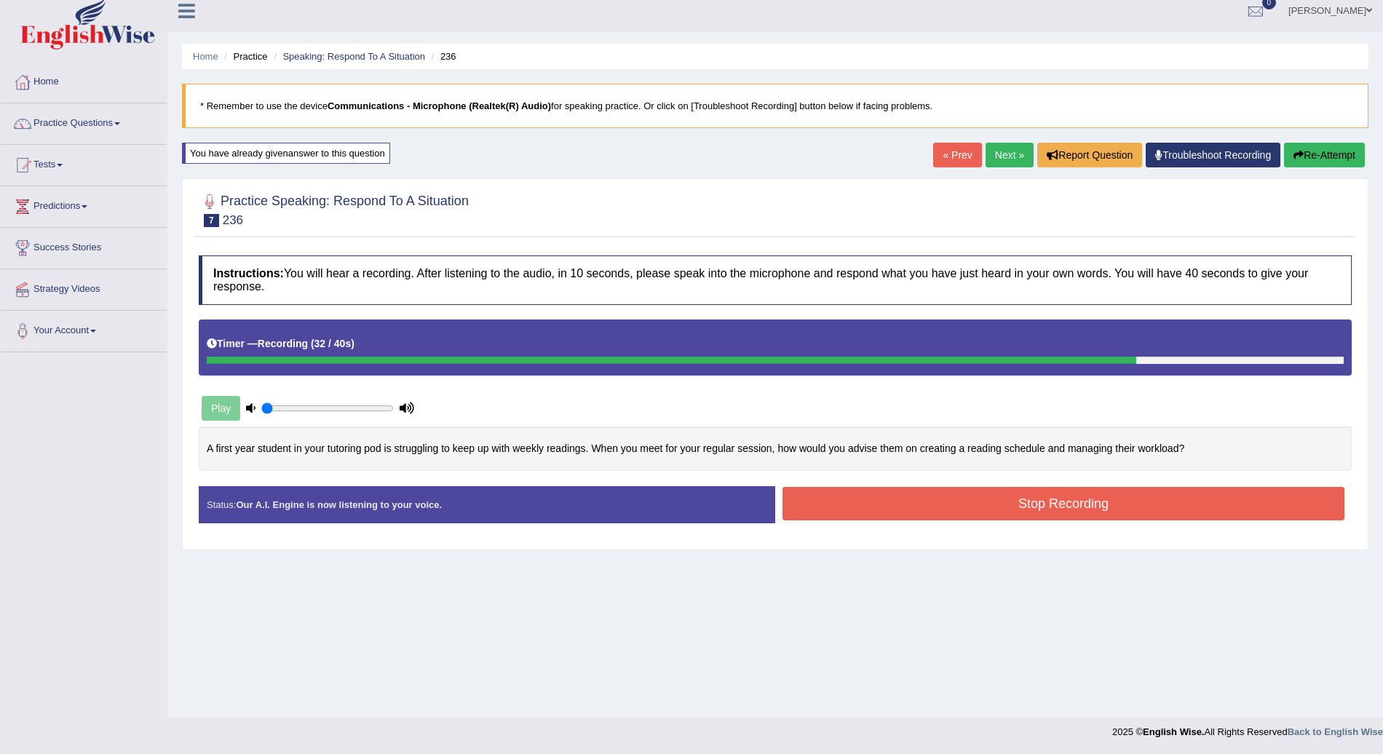
click at [1089, 497] on button "Stop Recording" at bounding box center [1064, 503] width 562 height 33
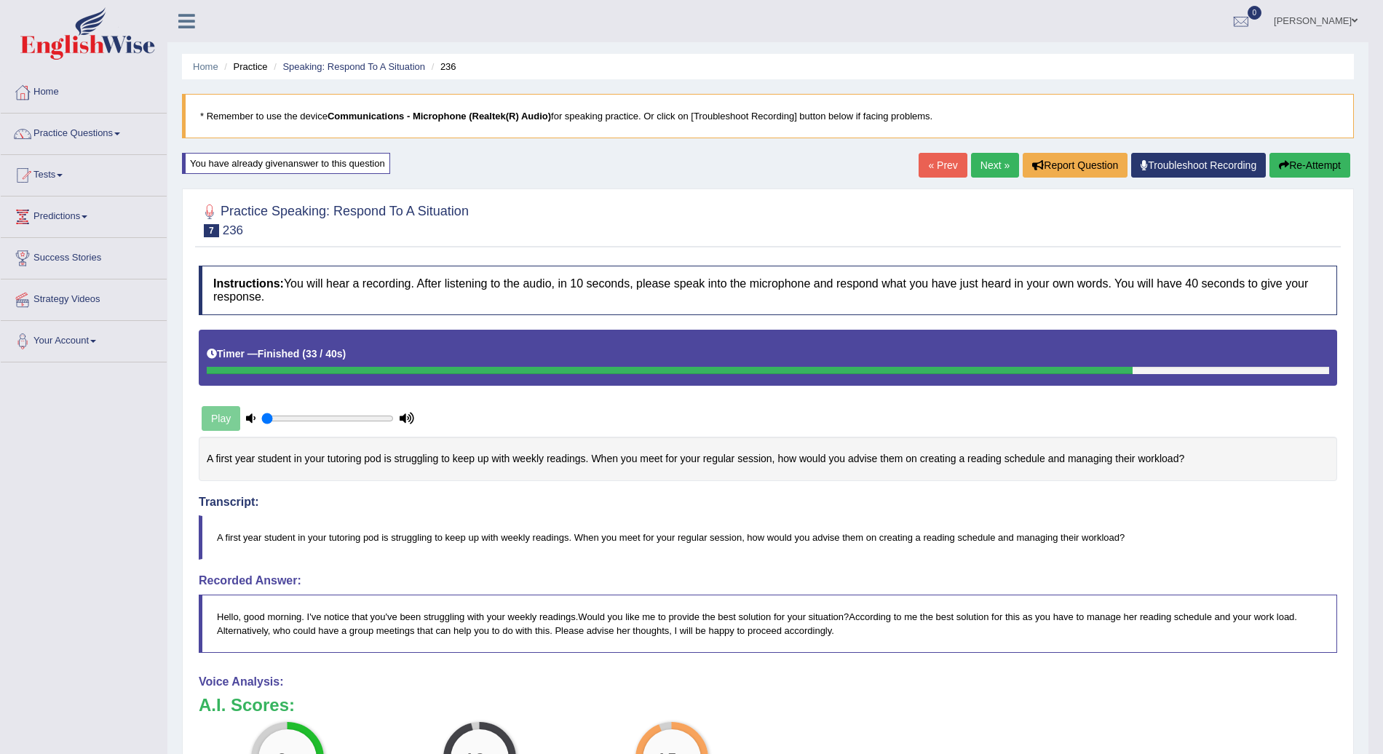
click at [1316, 160] on button "Re-Attempt" at bounding box center [1310, 165] width 81 height 25
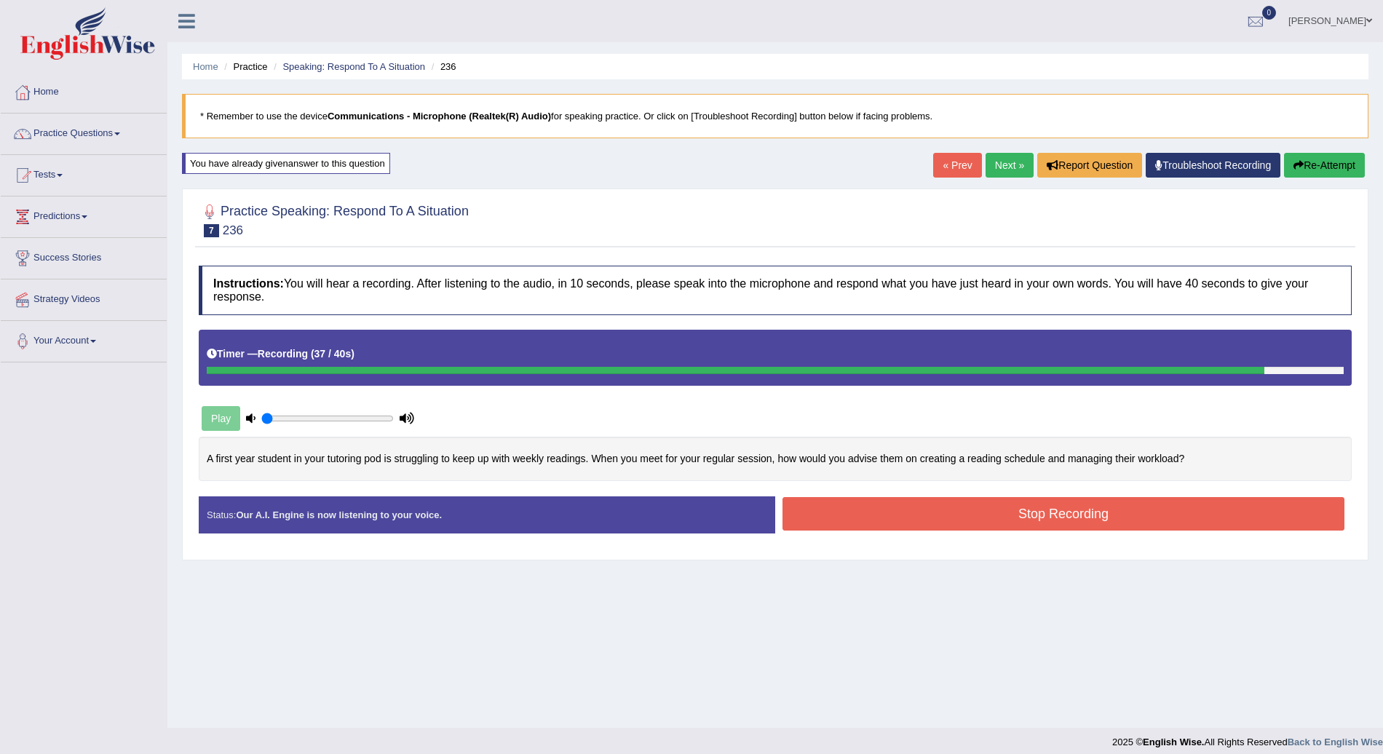
click at [1144, 513] on button "Stop Recording" at bounding box center [1064, 513] width 562 height 33
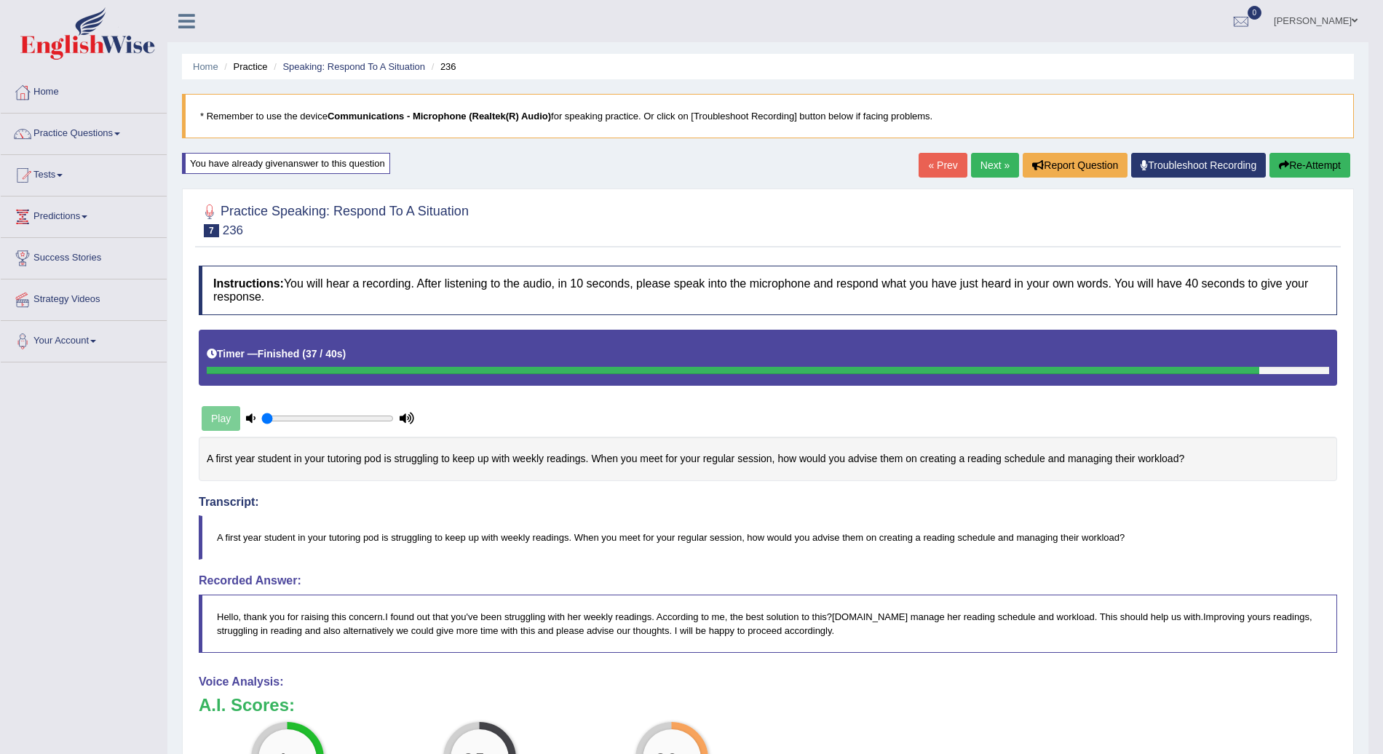
click at [997, 162] on link "Next »" at bounding box center [995, 165] width 48 height 25
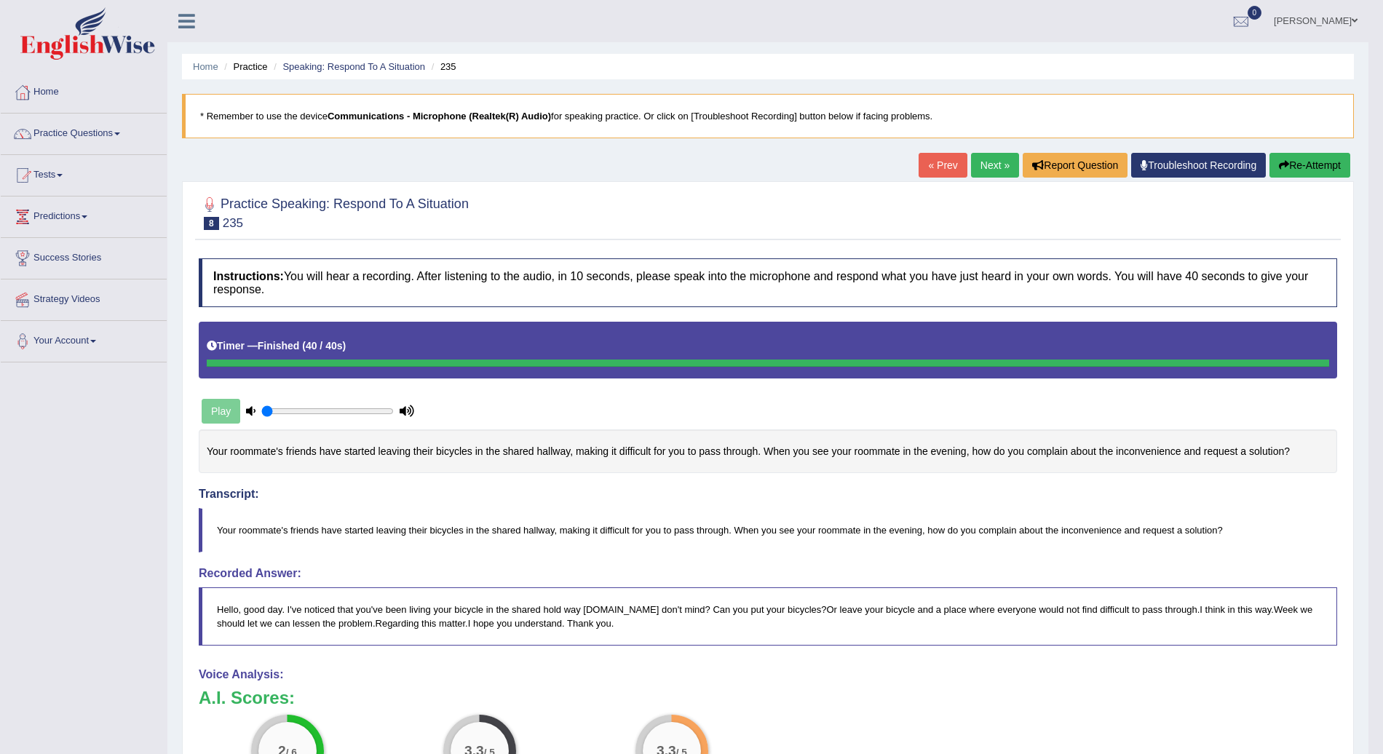
click at [1292, 161] on button "Re-Attempt" at bounding box center [1310, 165] width 81 height 25
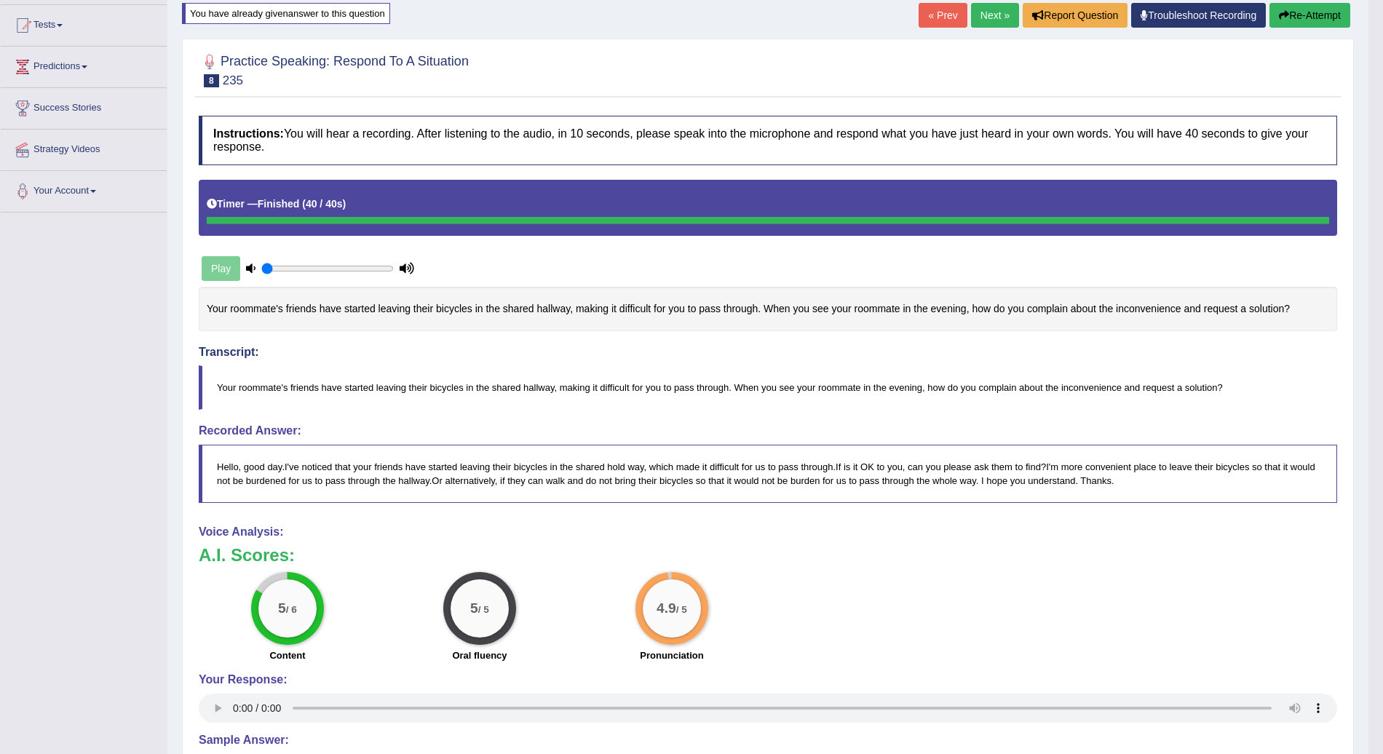
scroll to position [151, 0]
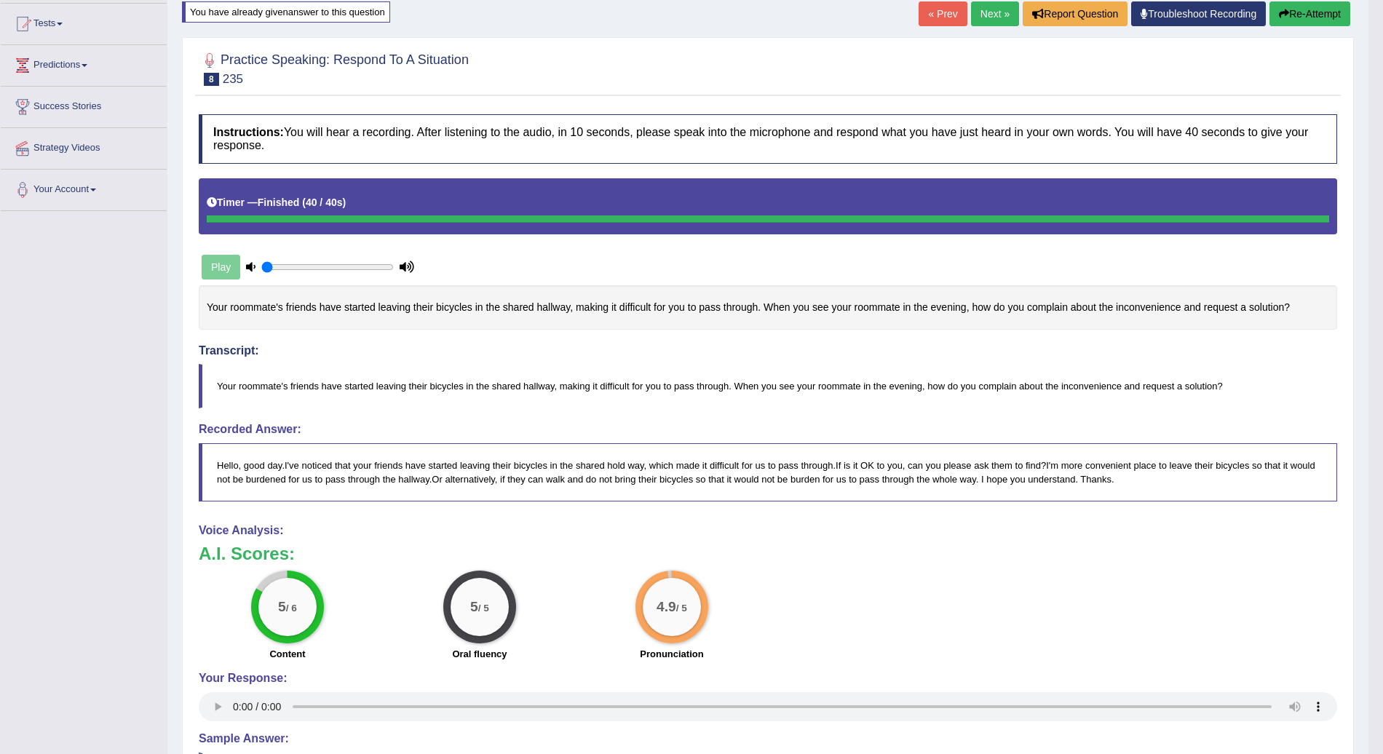
click at [993, 17] on link "Next »" at bounding box center [995, 13] width 48 height 25
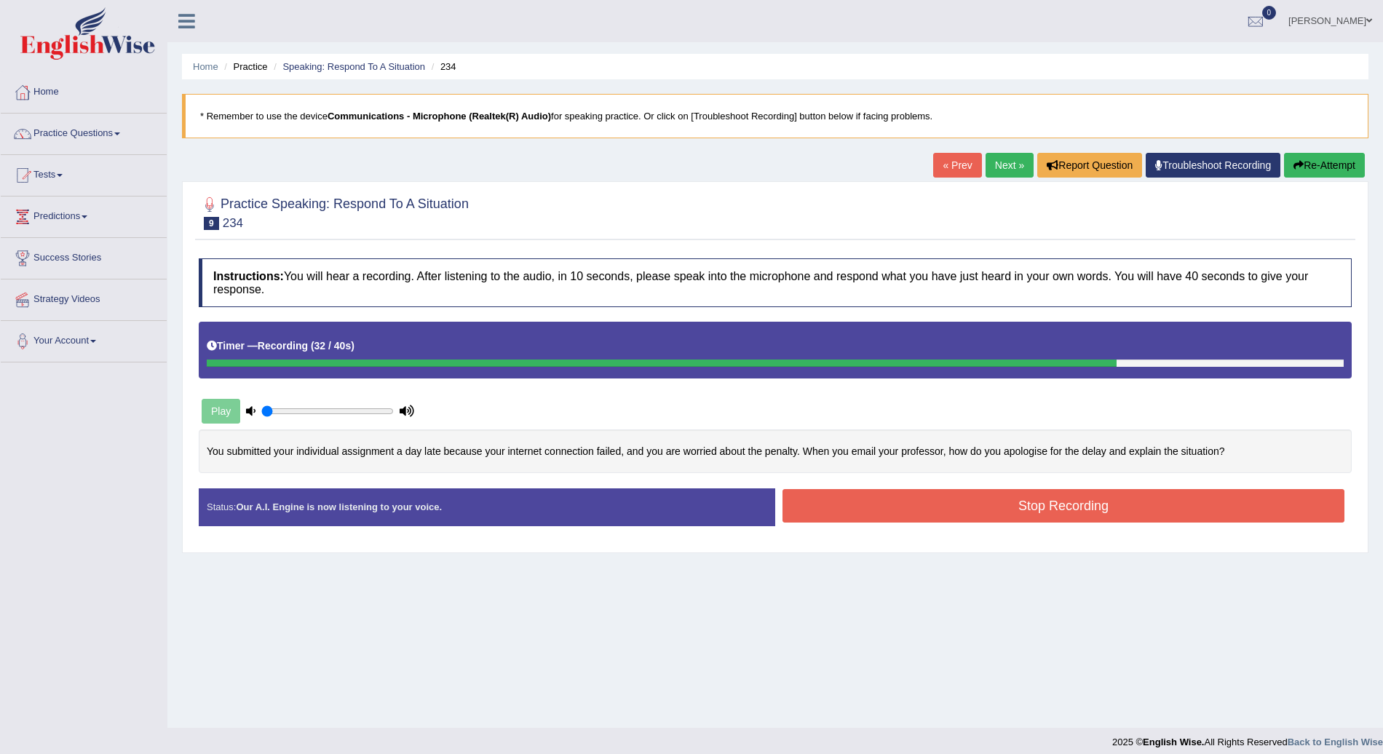
click at [1026, 513] on button "Stop Recording" at bounding box center [1064, 505] width 562 height 33
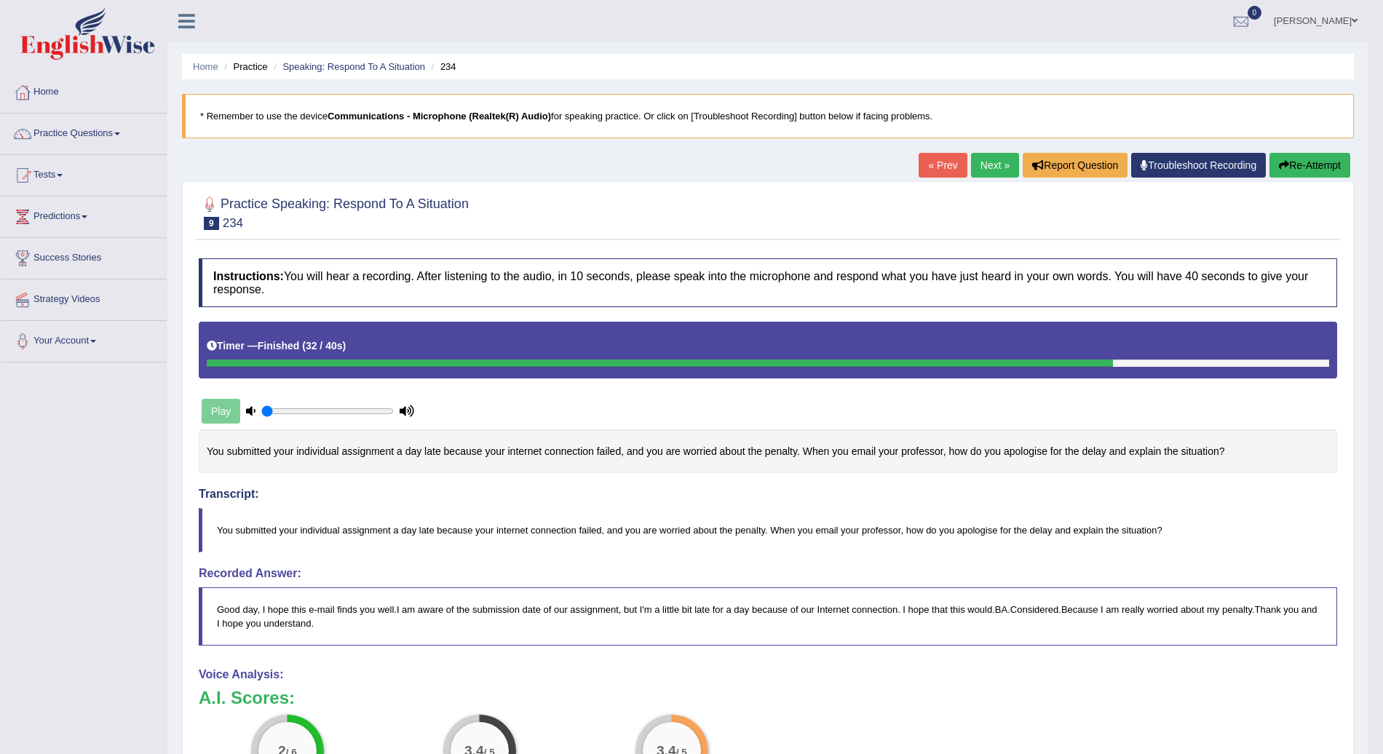
click at [1309, 156] on button "Re-Attempt" at bounding box center [1310, 165] width 81 height 25
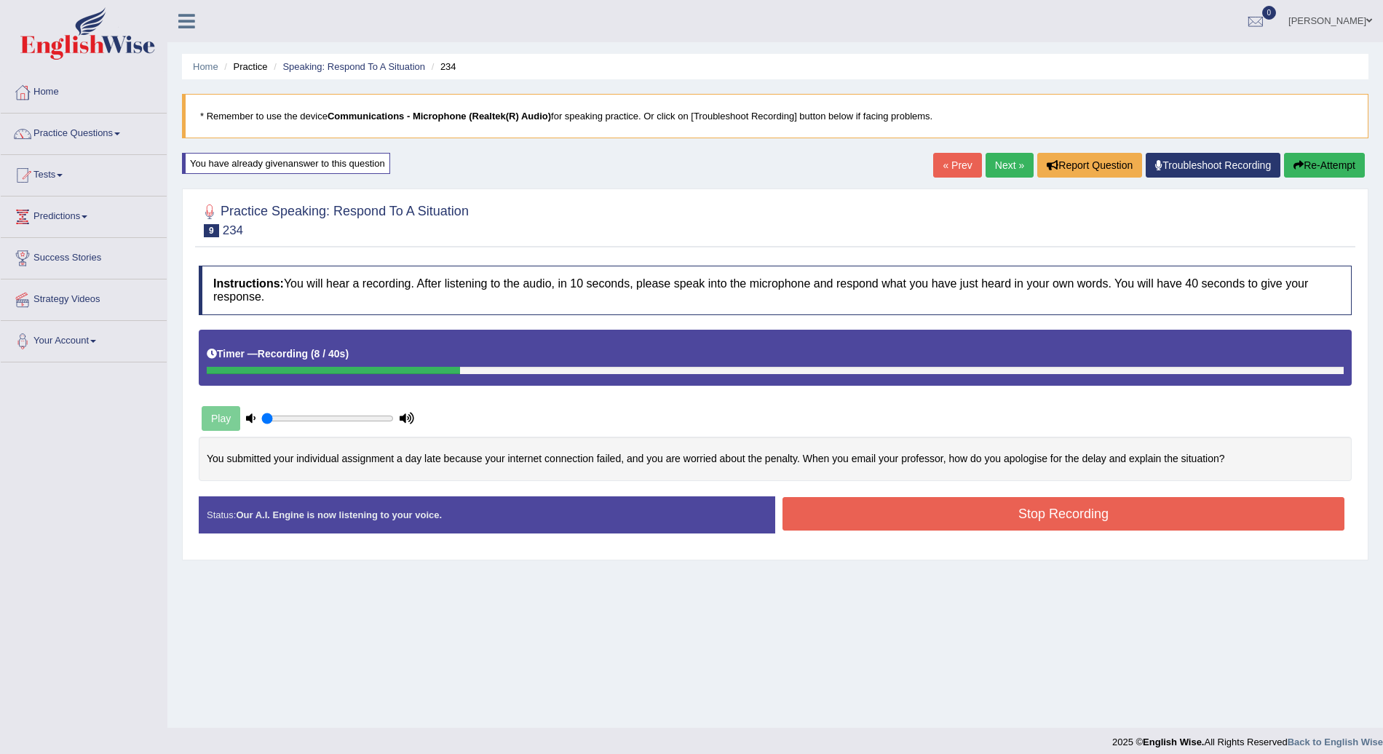
click at [1309, 156] on button "Re-Attempt" at bounding box center [1324, 165] width 81 height 25
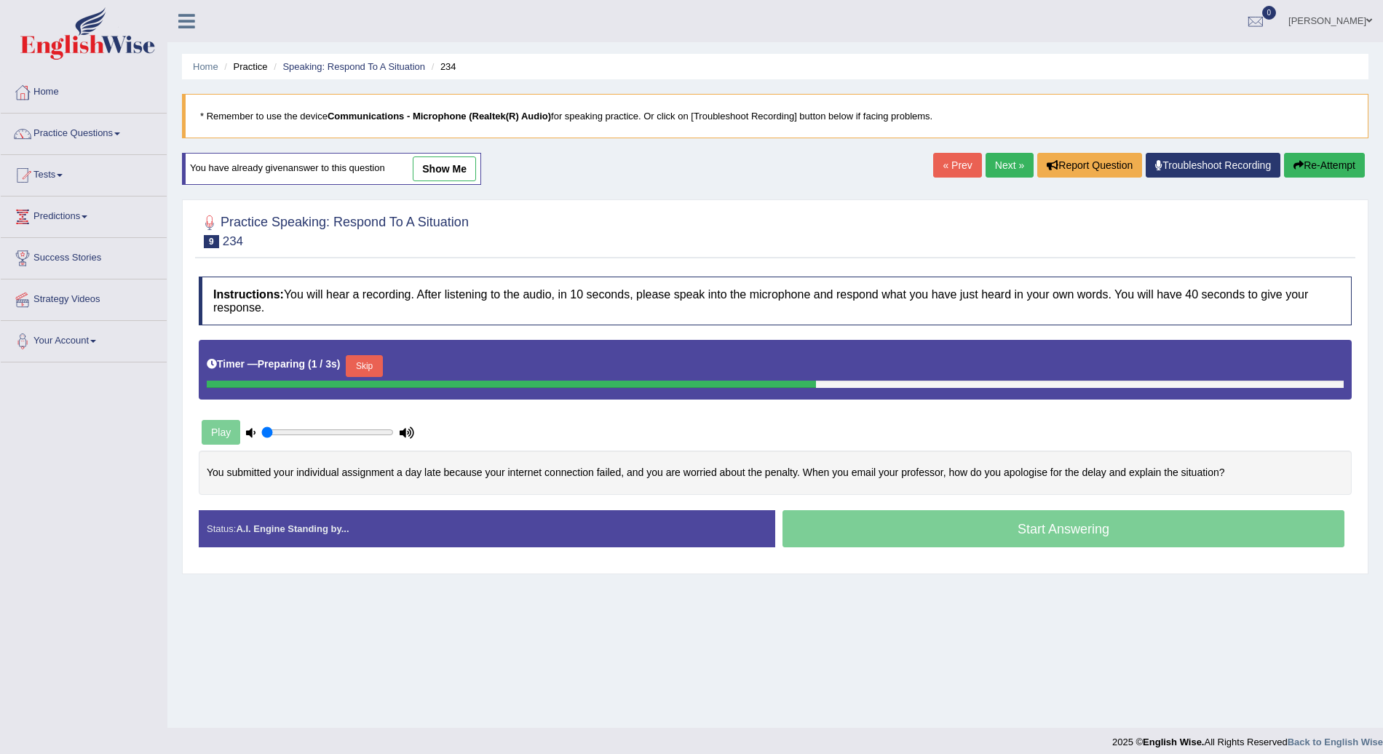
click at [366, 371] on button "Skip" at bounding box center [364, 366] width 36 height 22
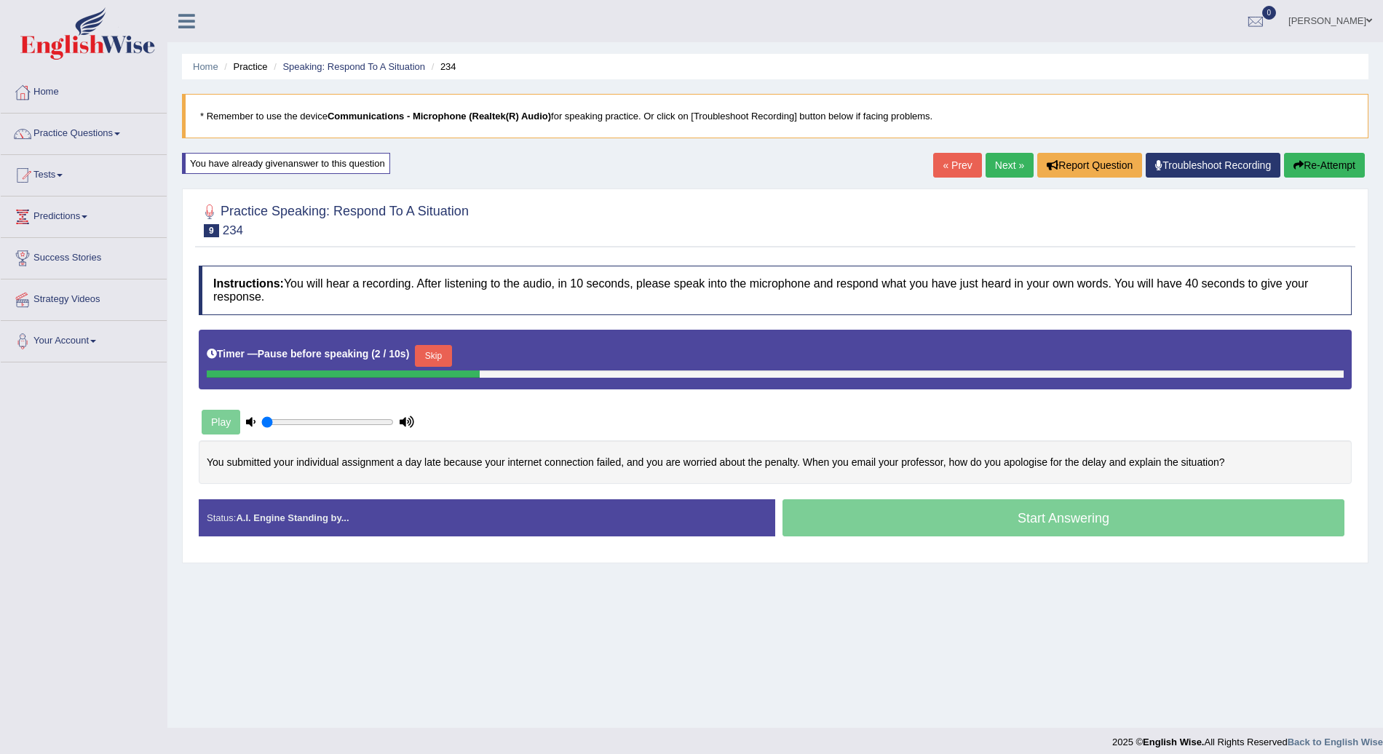
click at [432, 347] on button "Skip" at bounding box center [433, 356] width 36 height 22
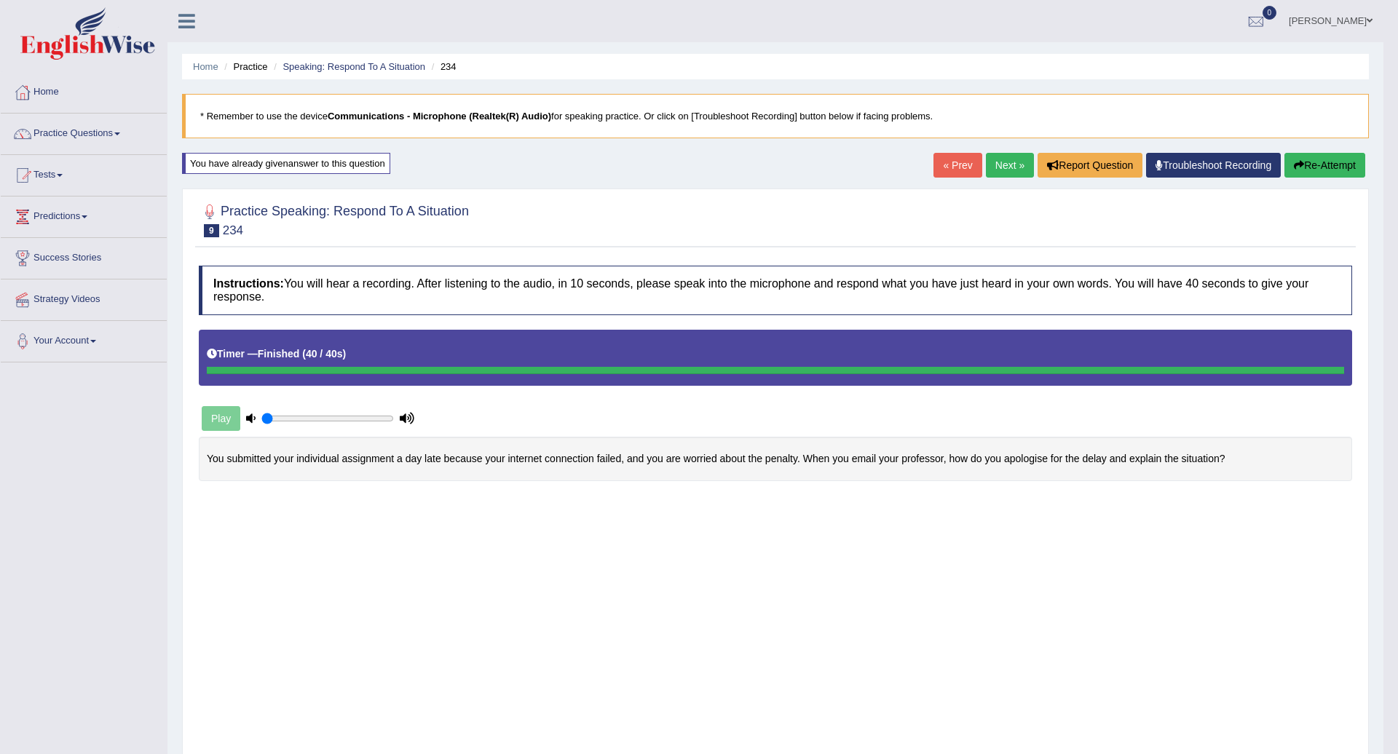
click at [977, 523] on body "Toggle navigation Home Practice Questions Speaking Practice Read Aloud Repeat S…" at bounding box center [699, 377] width 1398 height 754
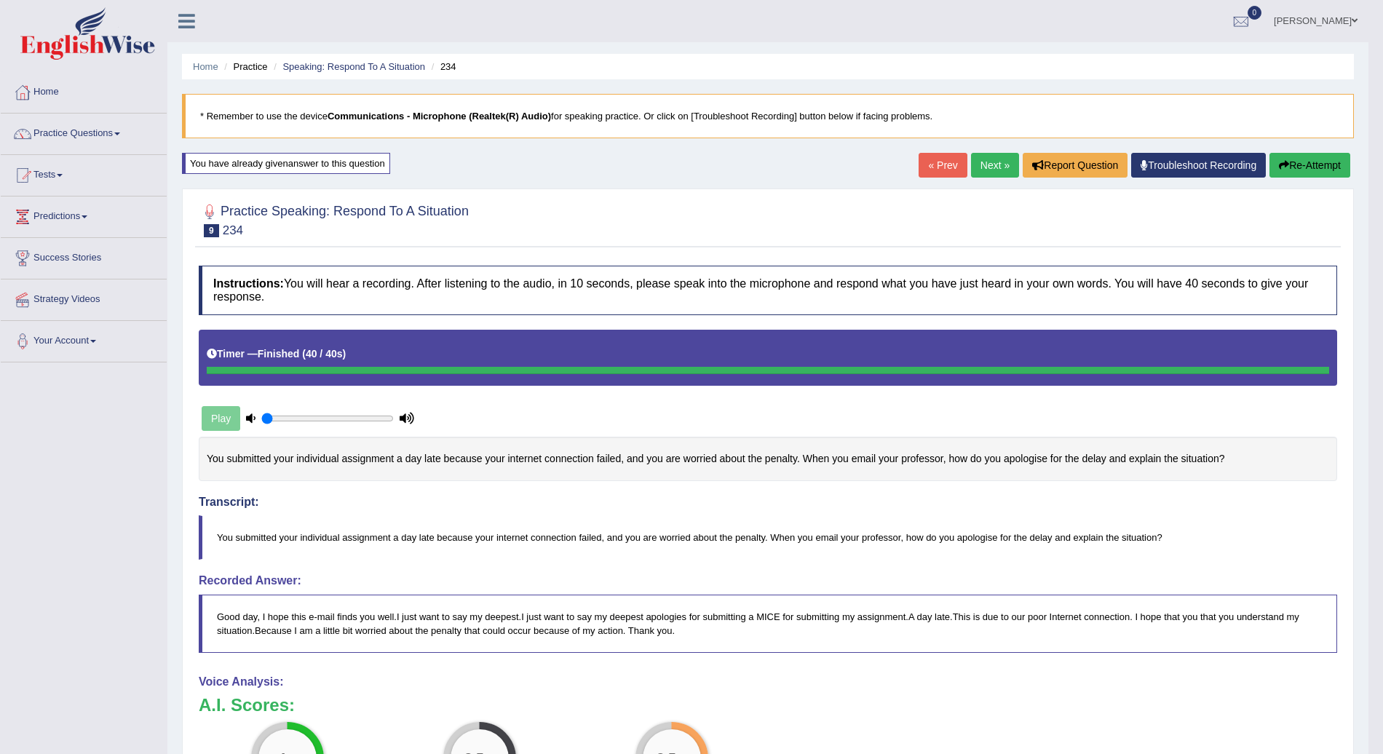
click at [1337, 157] on button "Re-Attempt" at bounding box center [1310, 165] width 81 height 25
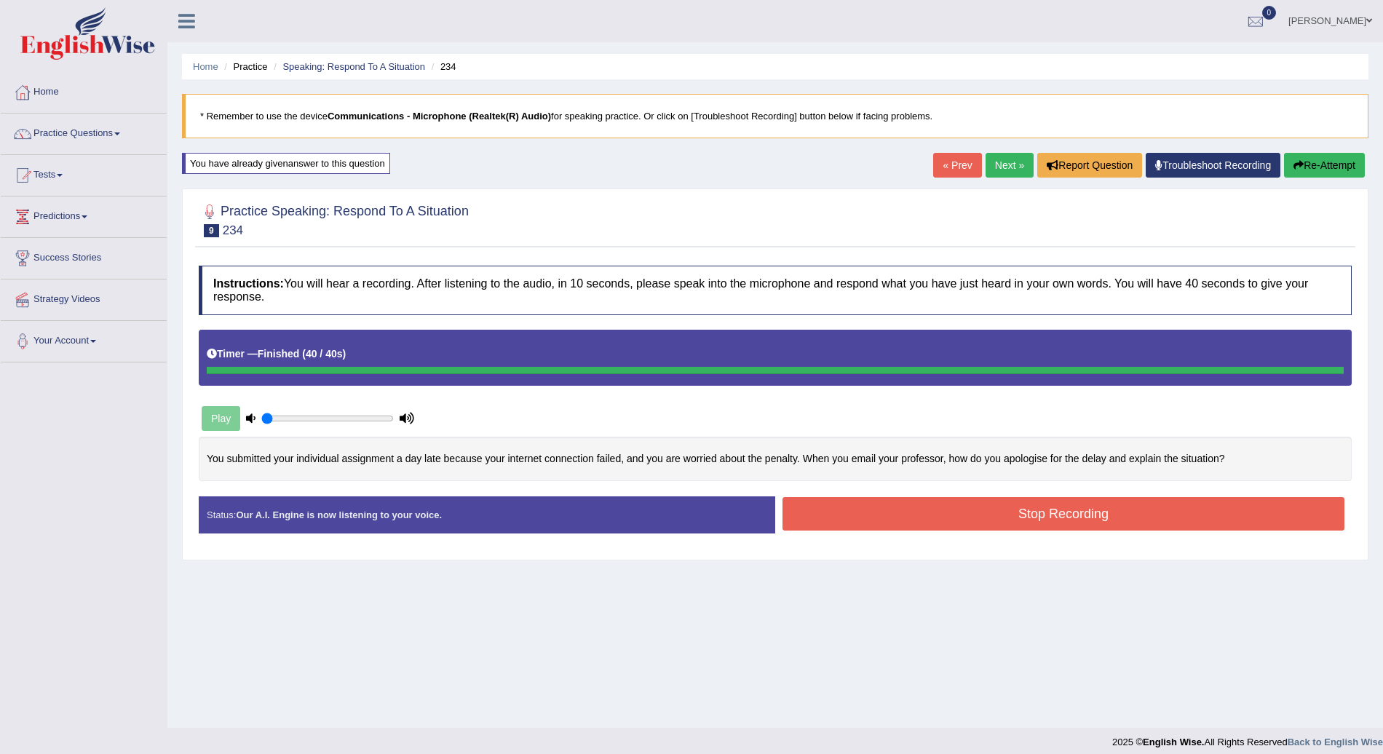
click at [1007, 512] on button "Stop Recording" at bounding box center [1064, 513] width 562 height 33
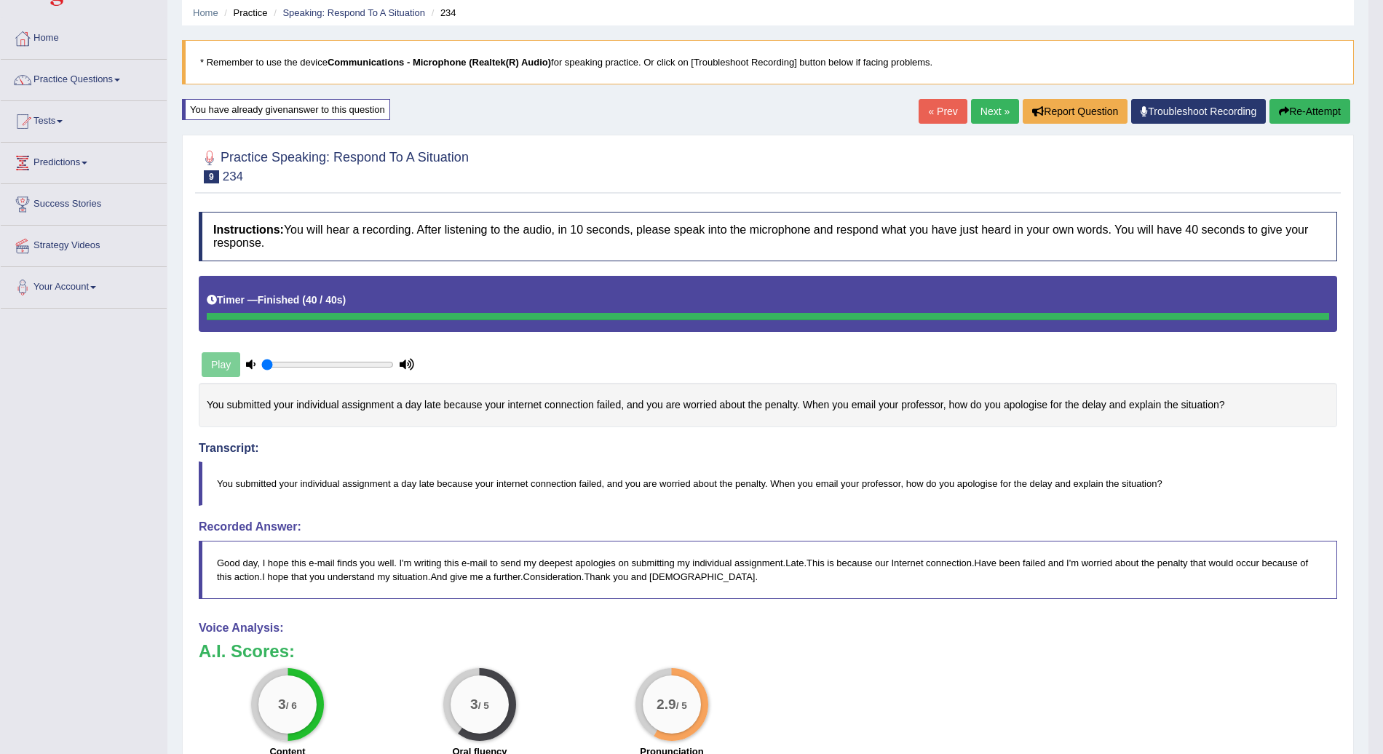
scroll to position [53, 0]
click at [992, 108] on link "Next »" at bounding box center [995, 112] width 48 height 25
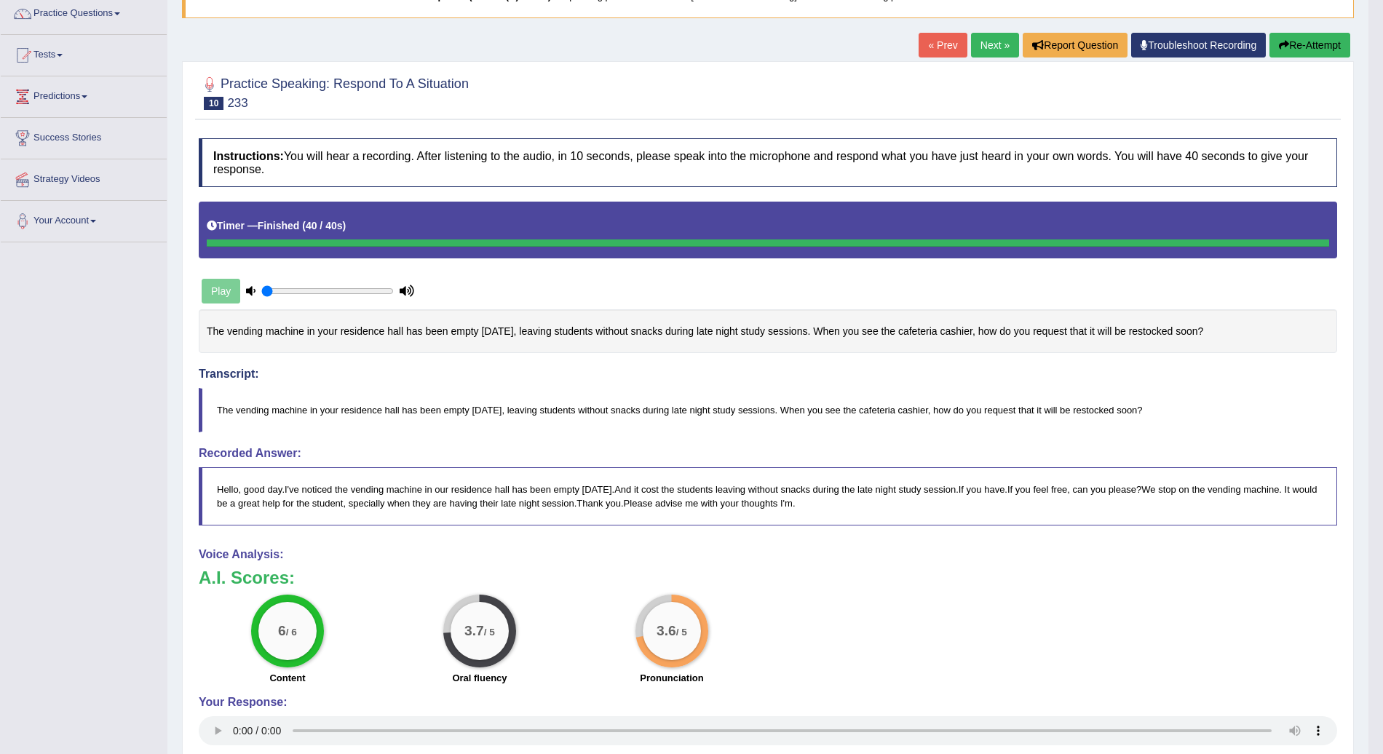
scroll to position [118, 0]
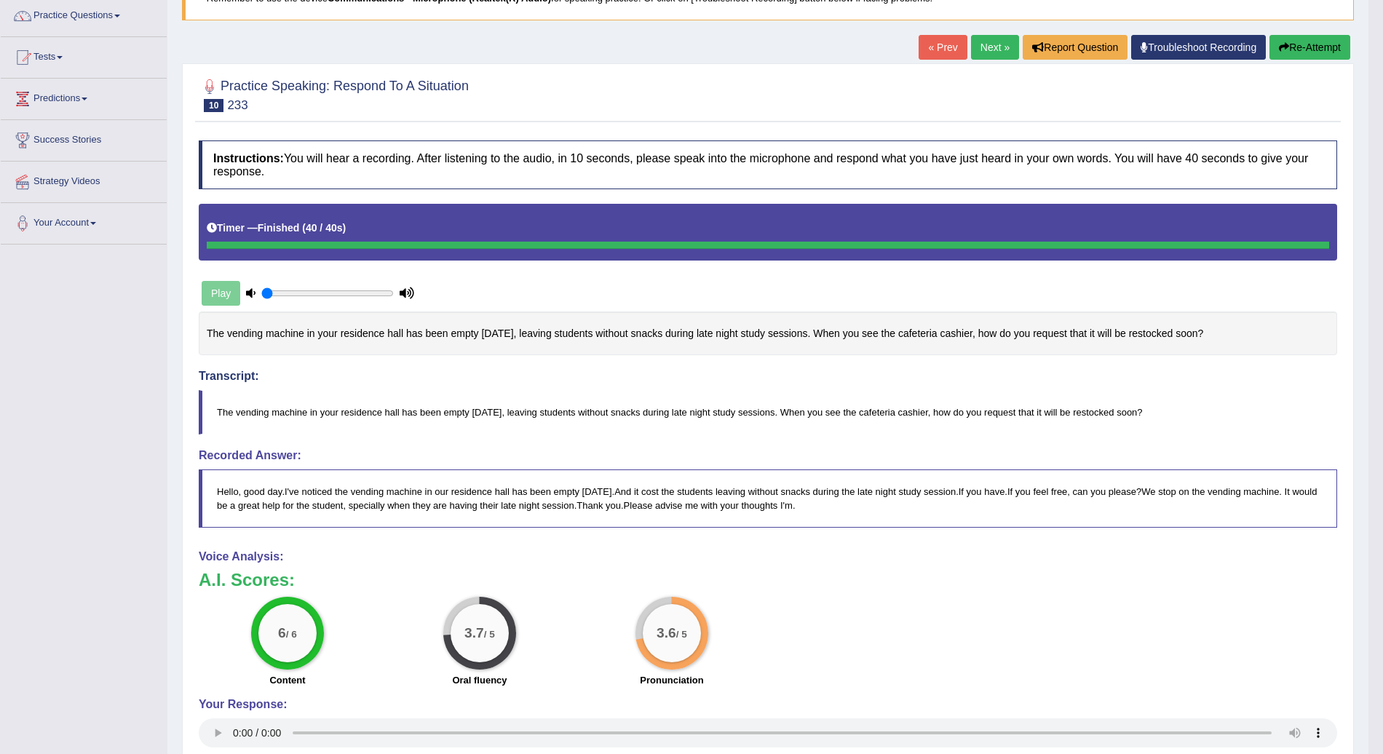
click at [992, 44] on link "Next »" at bounding box center [995, 47] width 48 height 25
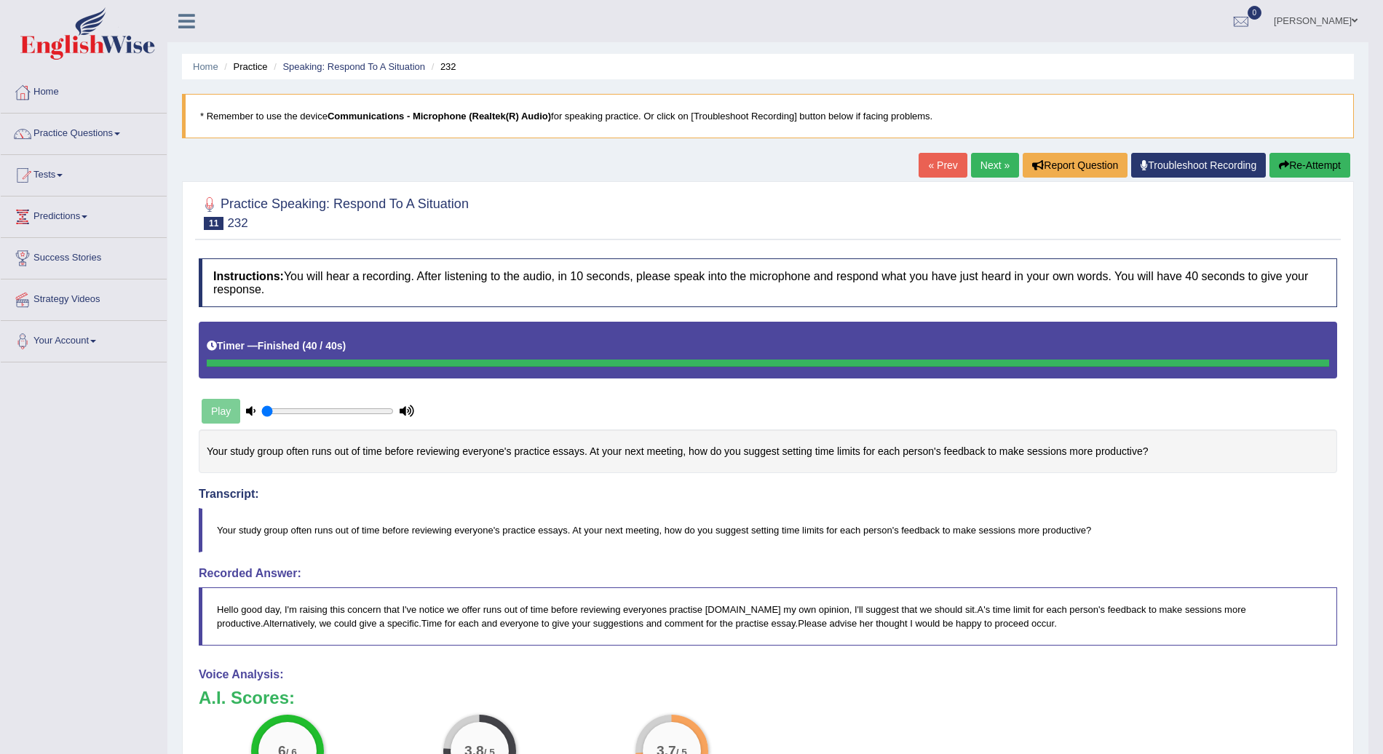
click at [987, 161] on link "Next »" at bounding box center [995, 165] width 48 height 25
click at [989, 153] on link "Next »" at bounding box center [995, 165] width 48 height 25
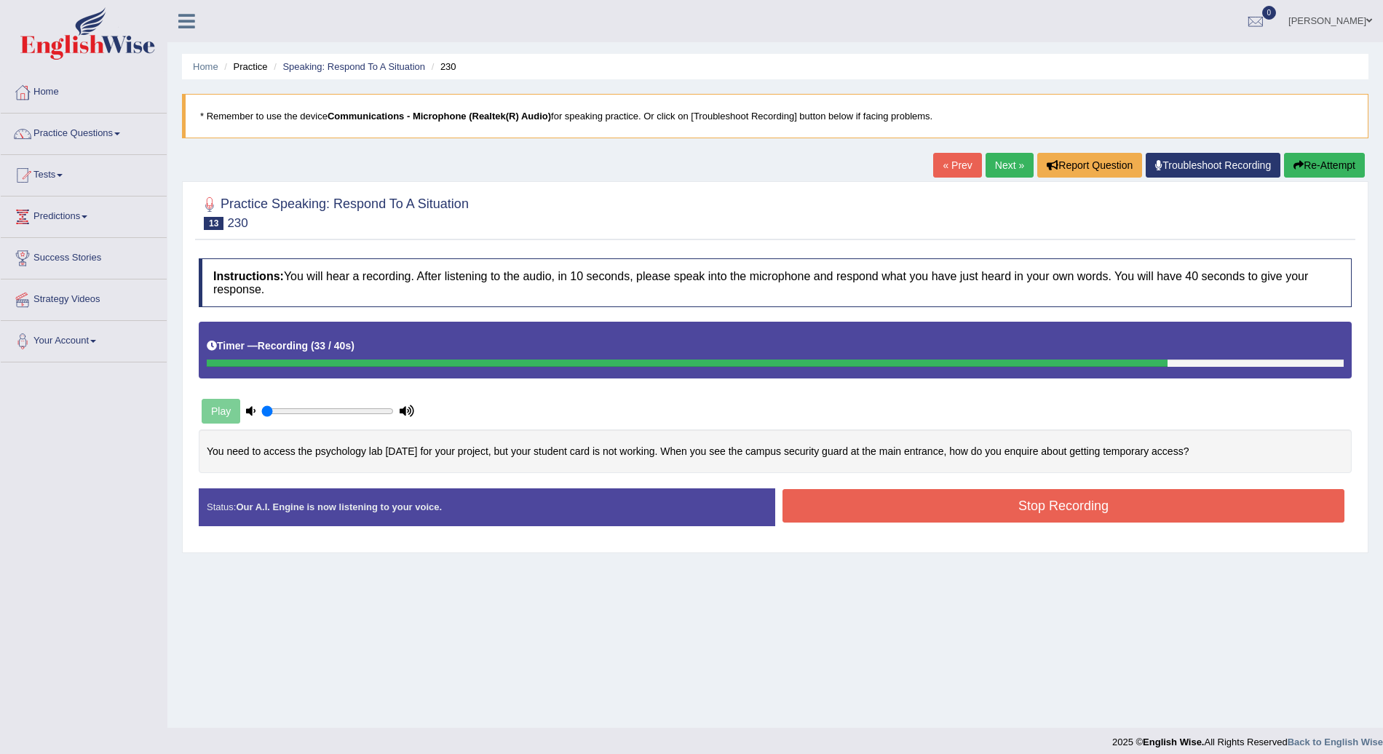
click at [1112, 505] on button "Stop Recording" at bounding box center [1064, 505] width 562 height 33
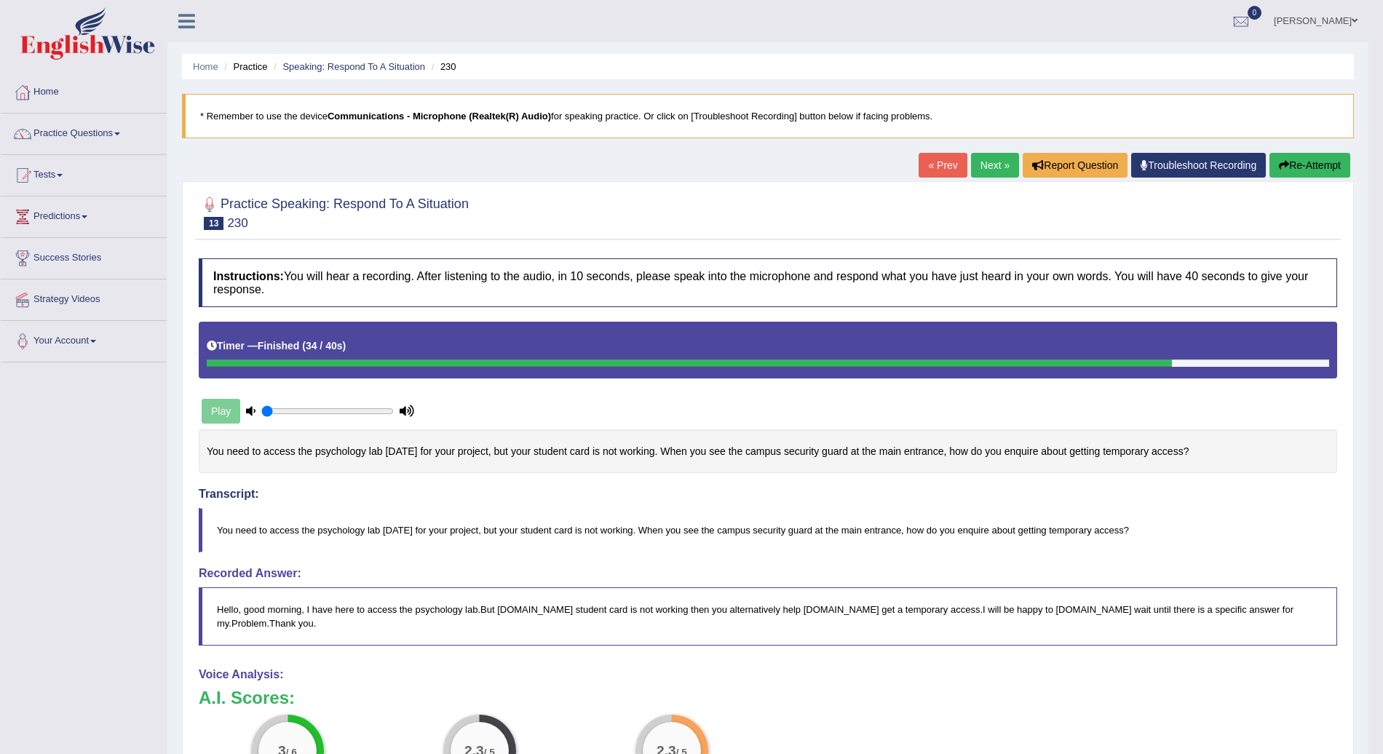
click at [1315, 159] on button "Re-Attempt" at bounding box center [1310, 165] width 81 height 25
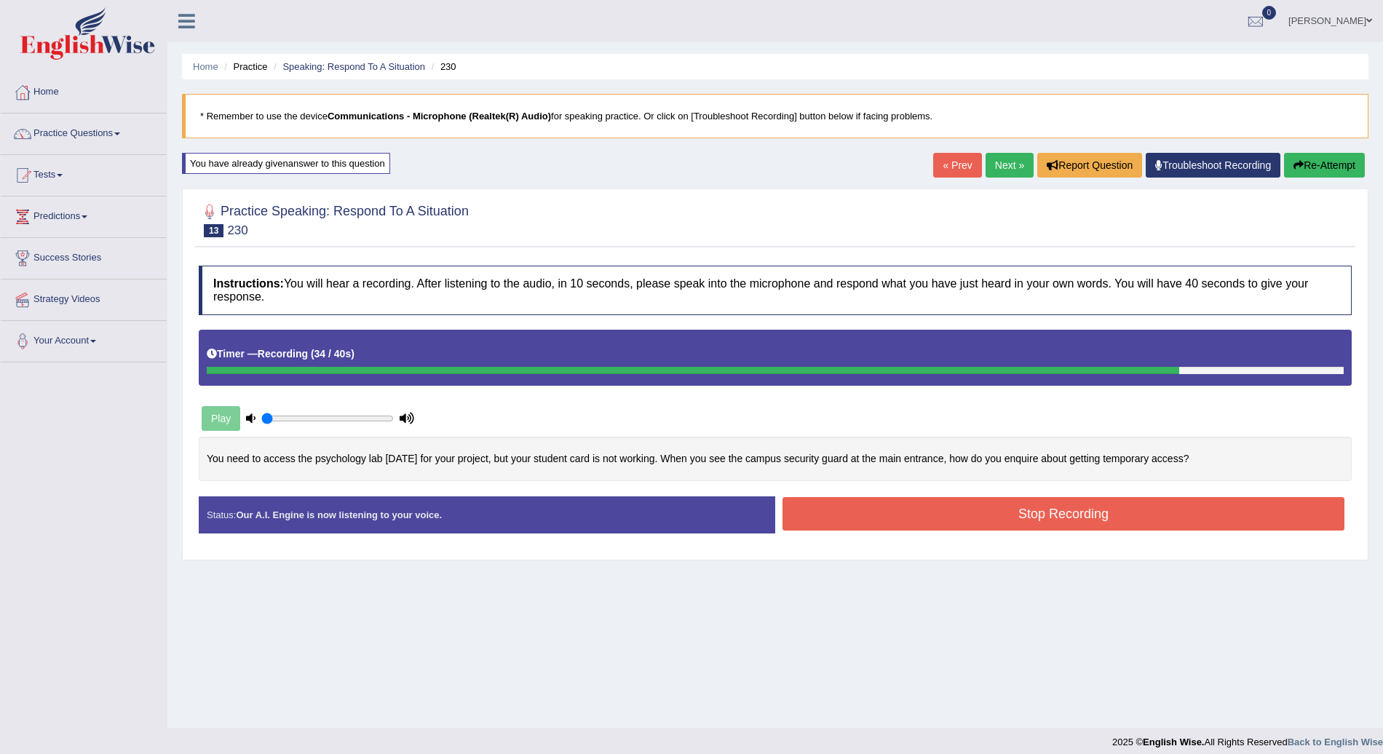
click at [1099, 516] on button "Stop Recording" at bounding box center [1064, 513] width 562 height 33
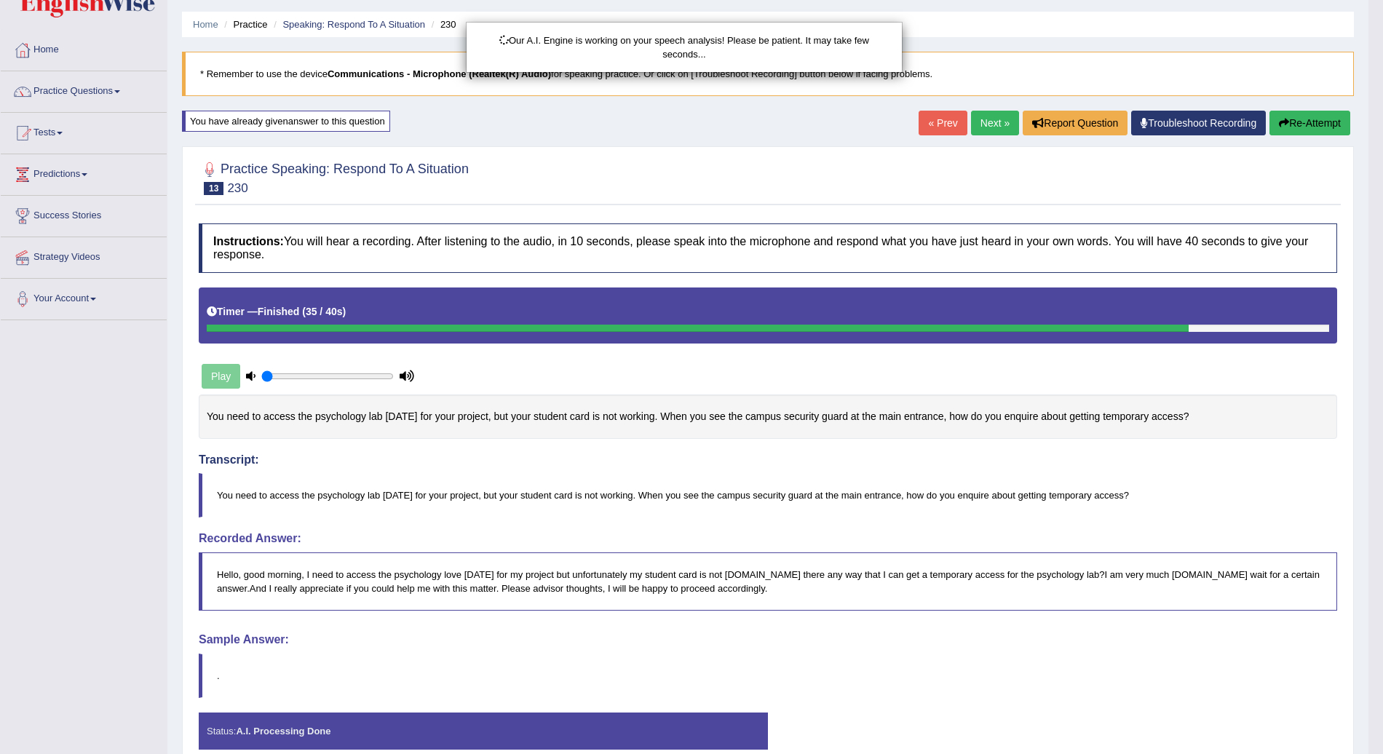
scroll to position [108, 0]
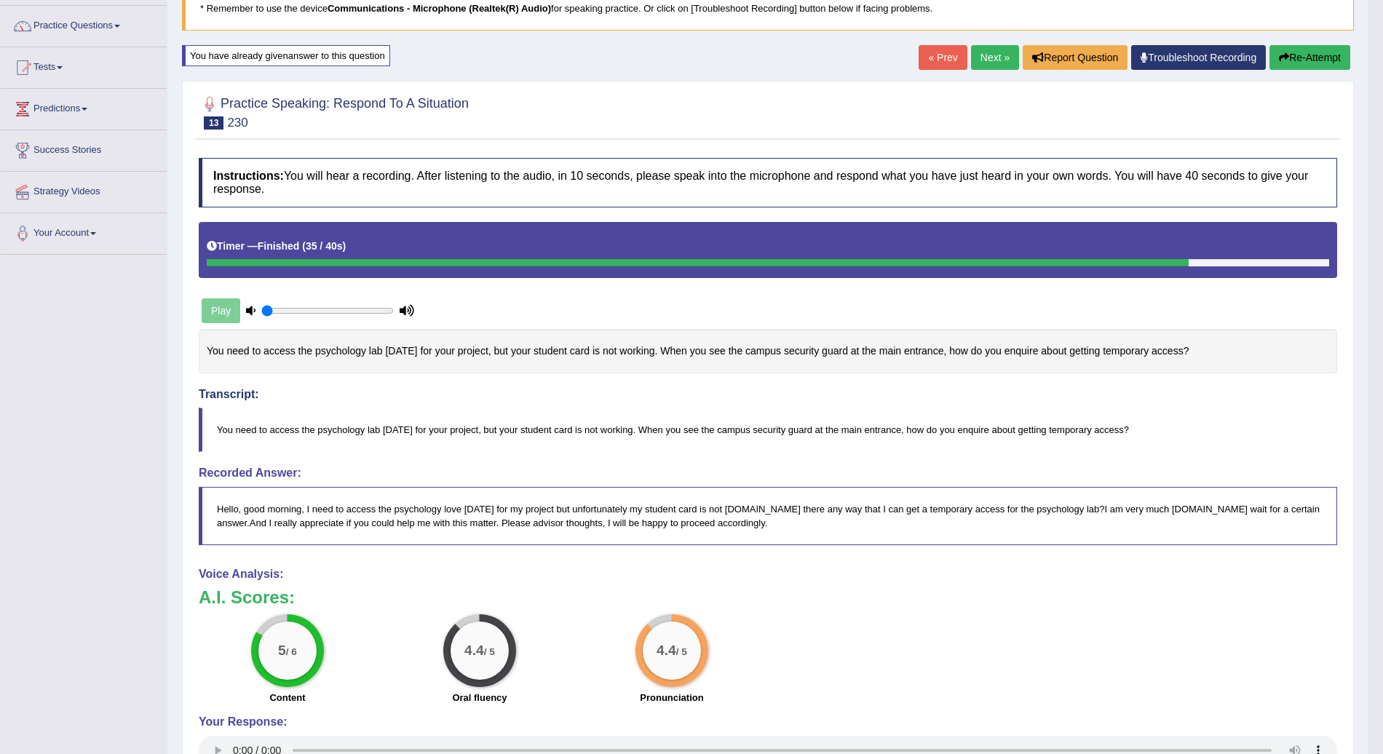
click at [992, 53] on link "Next »" at bounding box center [995, 57] width 48 height 25
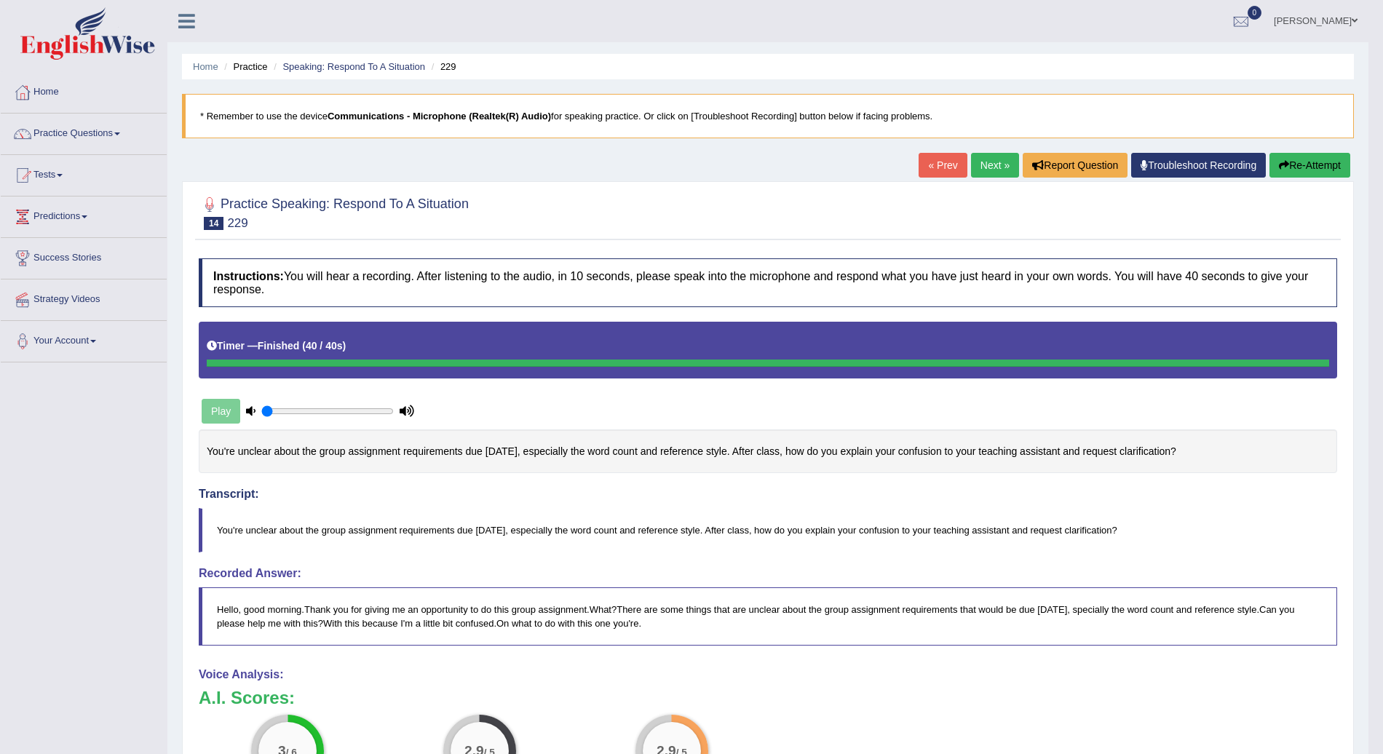
click at [1327, 157] on button "Re-Attempt" at bounding box center [1310, 165] width 81 height 25
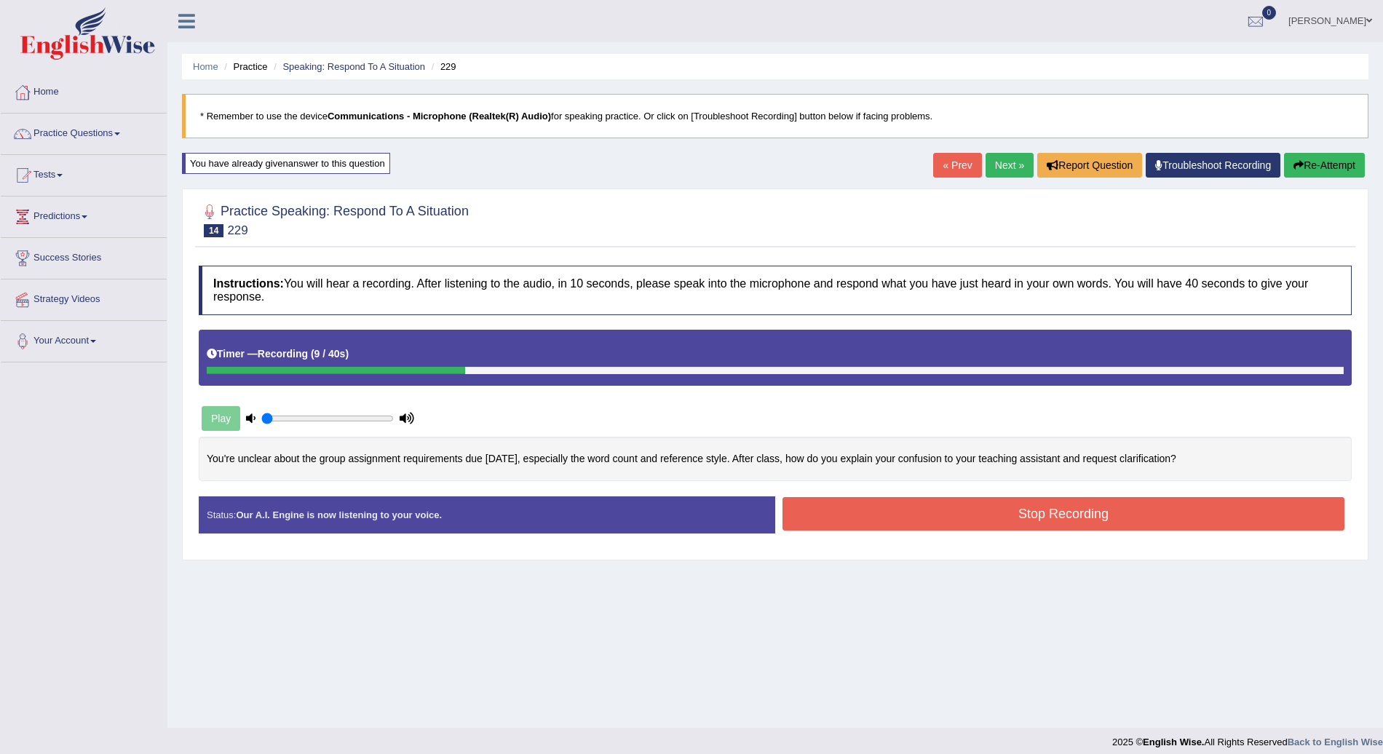
click at [1327, 157] on button "Re-Attempt" at bounding box center [1324, 165] width 81 height 25
click at [1114, 507] on button "Stop Recording" at bounding box center [1064, 513] width 562 height 33
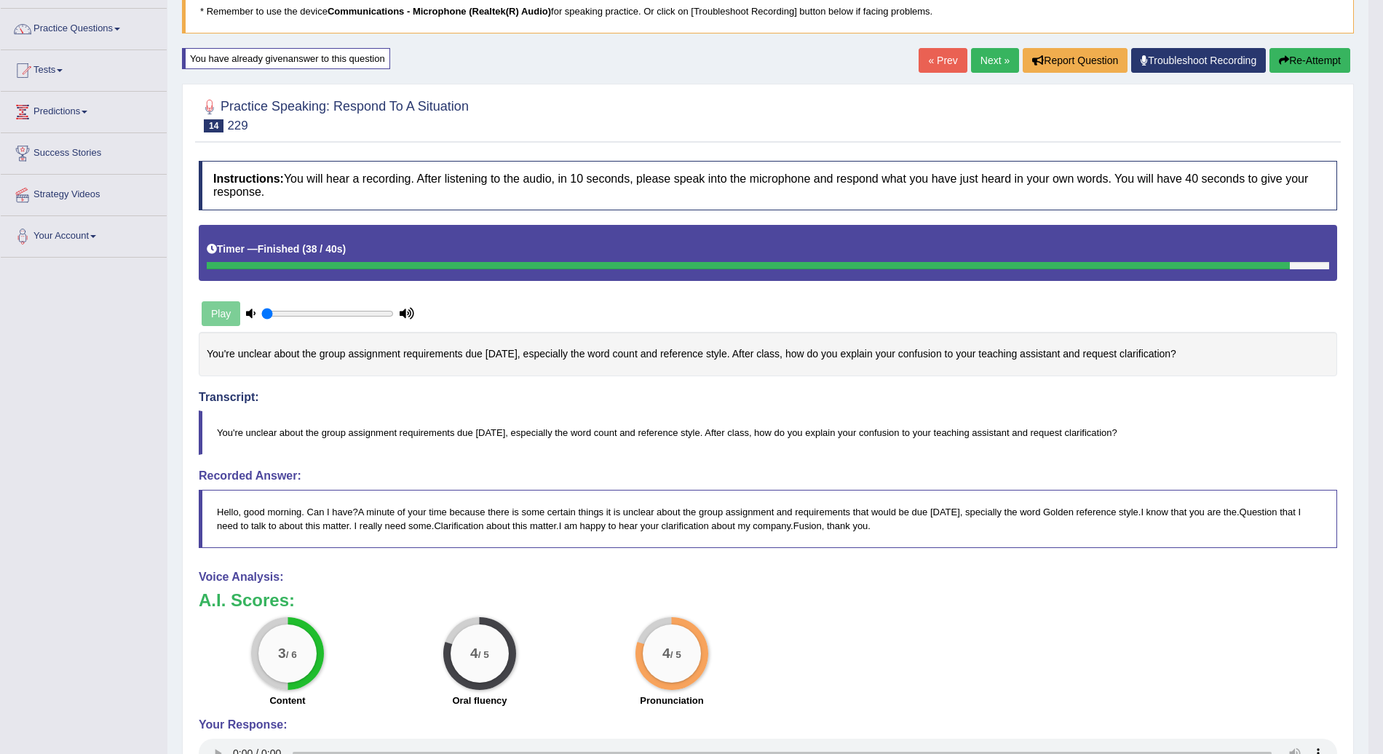
scroll to position [103, 0]
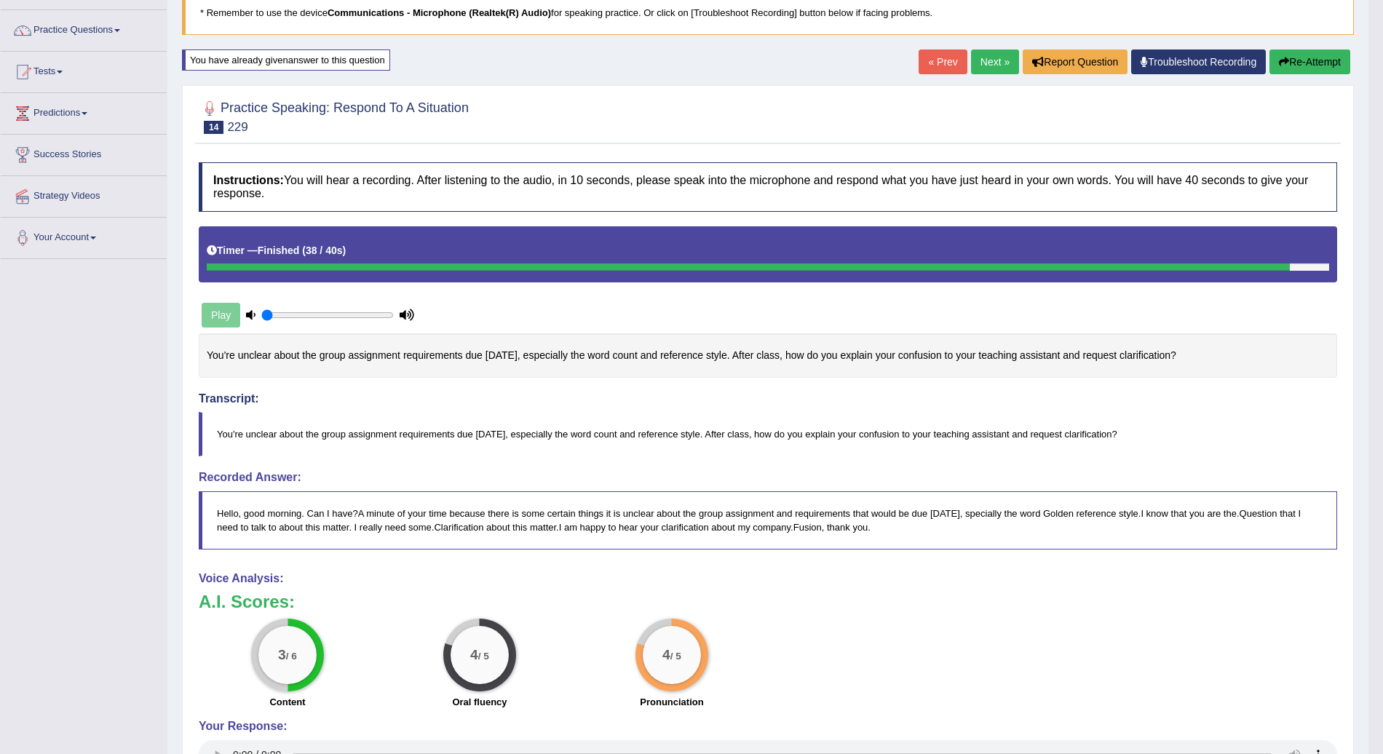
click at [994, 55] on link "Next »" at bounding box center [995, 62] width 48 height 25
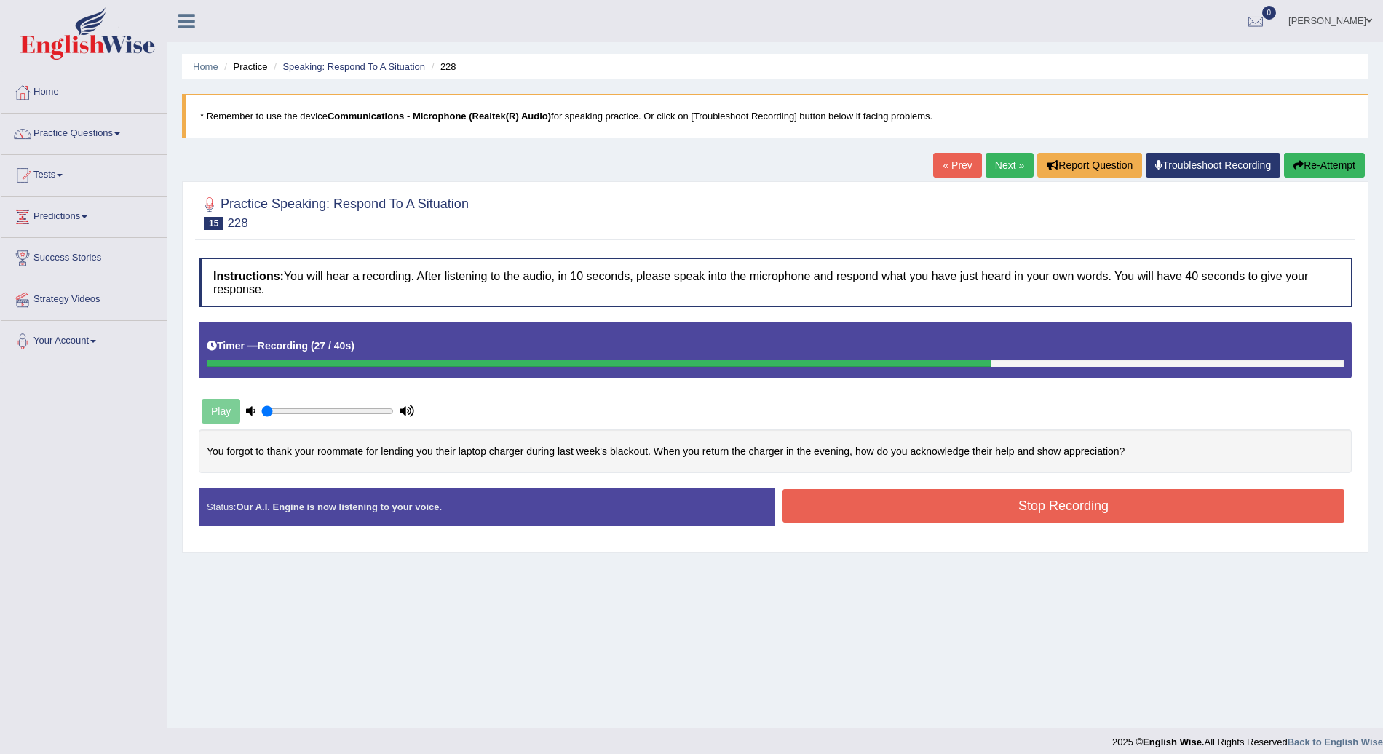
click at [1092, 504] on button "Stop Recording" at bounding box center [1064, 505] width 562 height 33
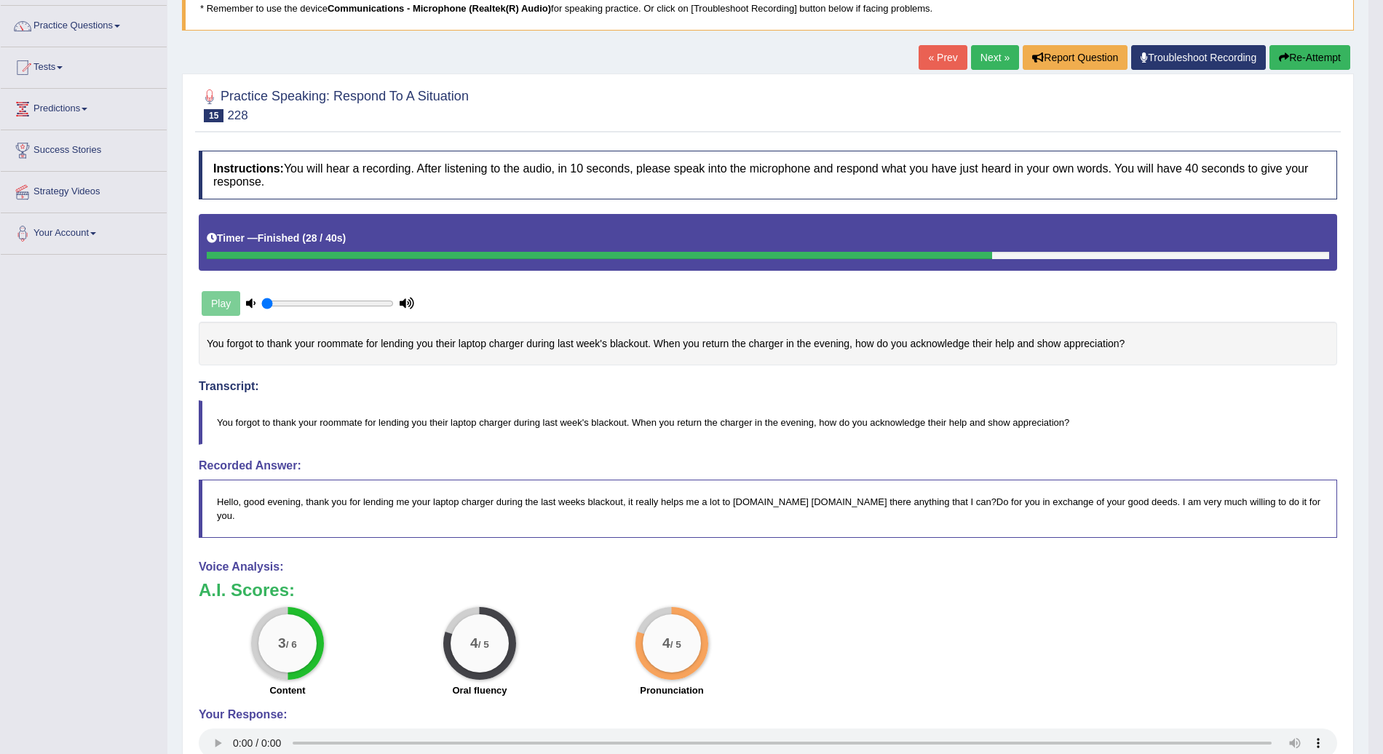
scroll to position [106, 0]
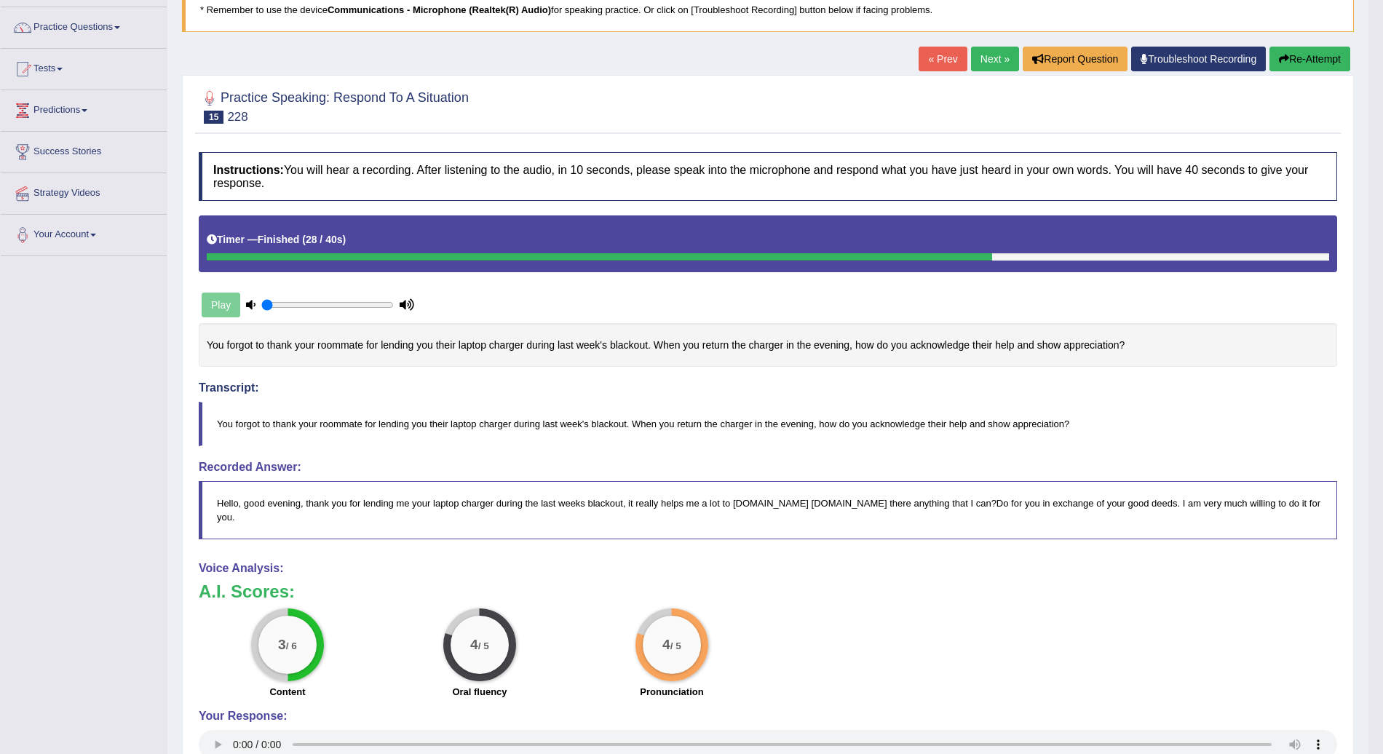
click at [1319, 58] on button "Re-Attempt" at bounding box center [1310, 59] width 81 height 25
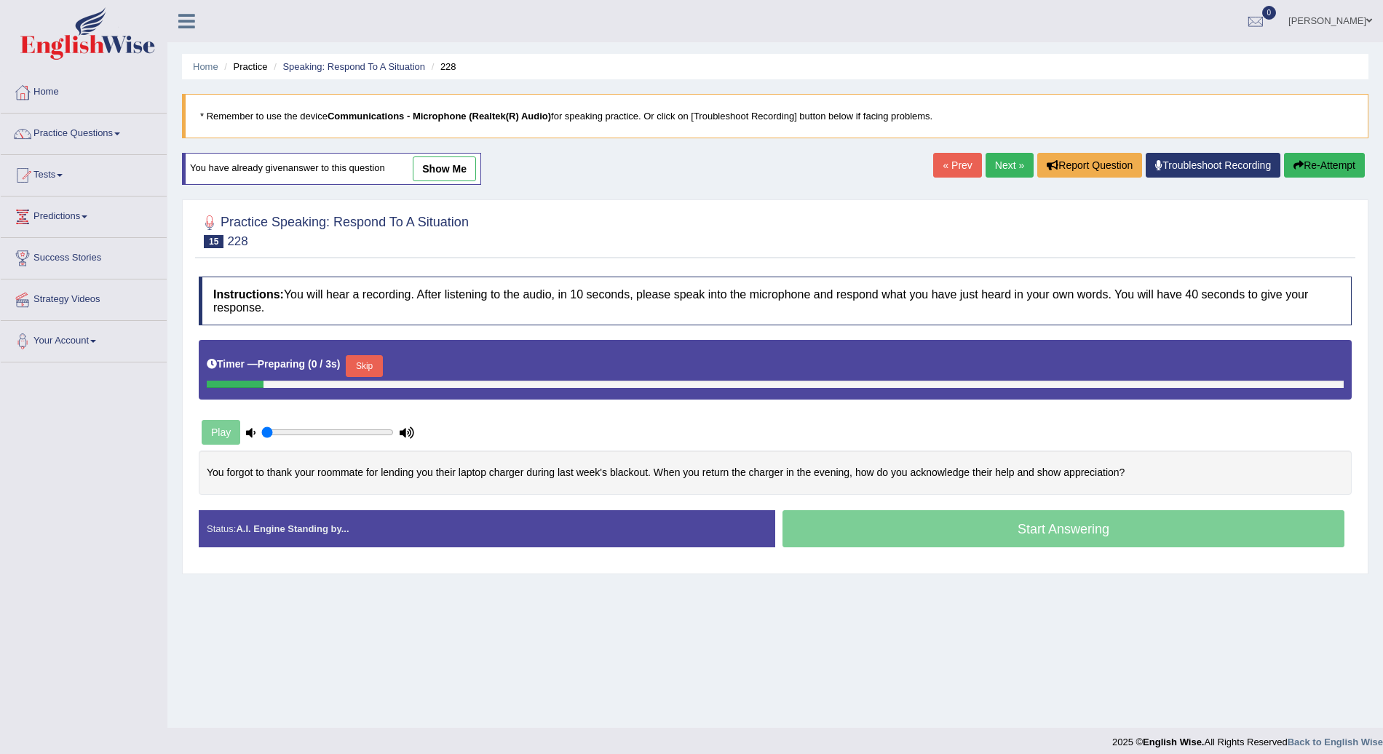
scroll to position [10, 0]
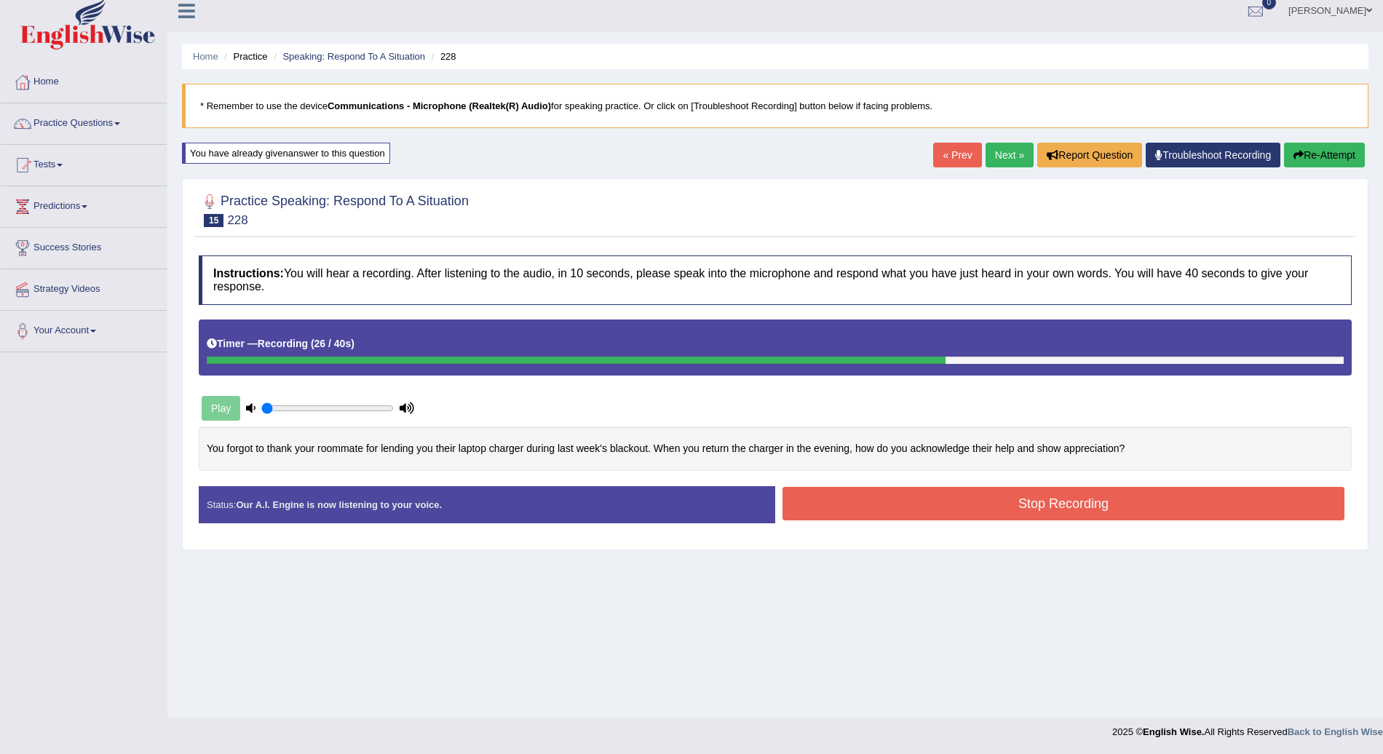
click at [1182, 492] on button "Stop Recording" at bounding box center [1064, 503] width 562 height 33
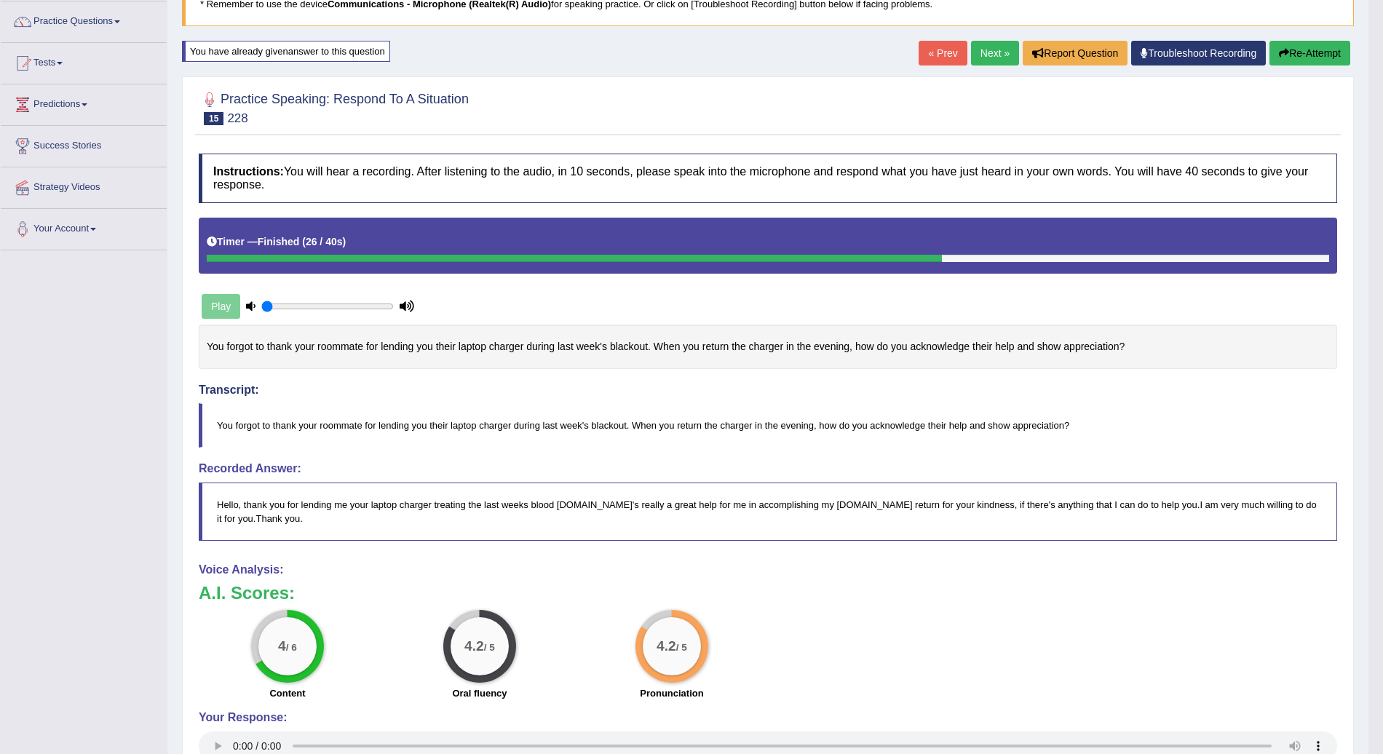
scroll to position [111, 0]
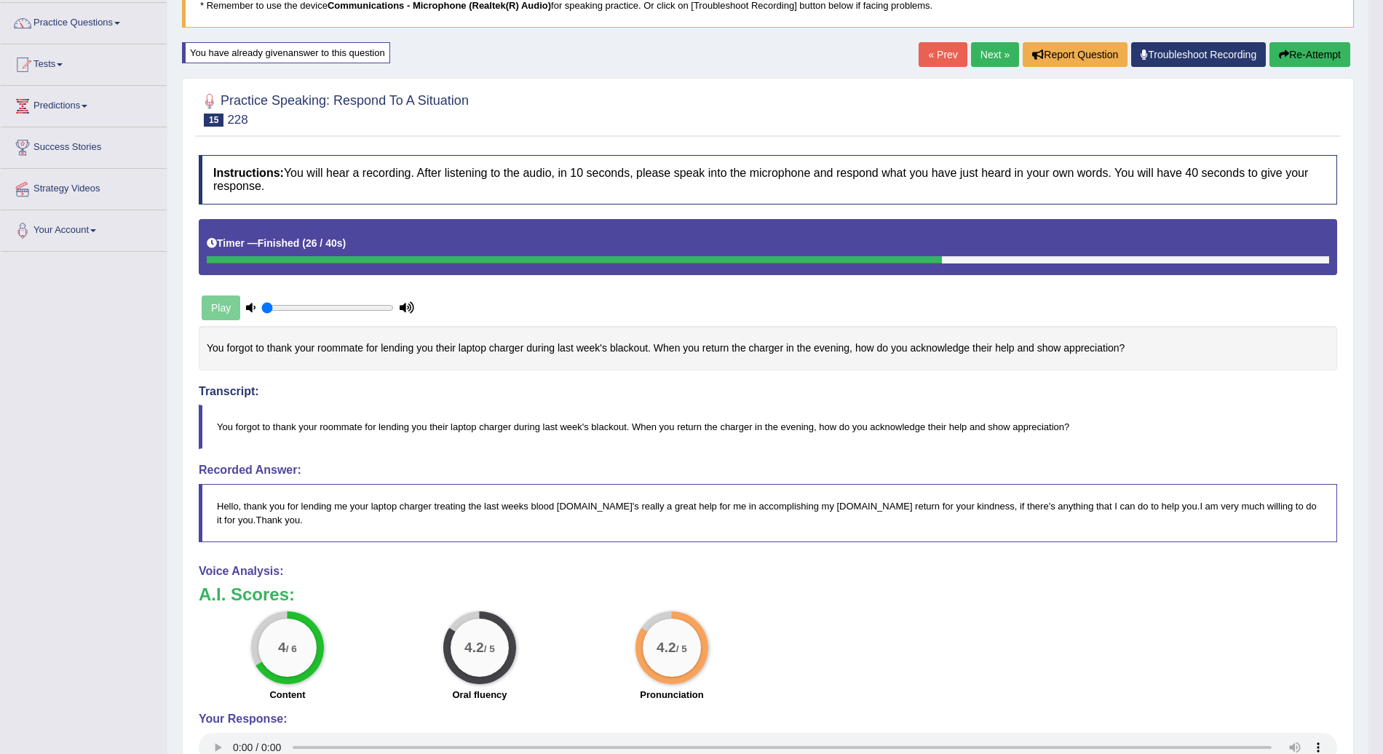
click at [995, 50] on link "Next »" at bounding box center [995, 54] width 48 height 25
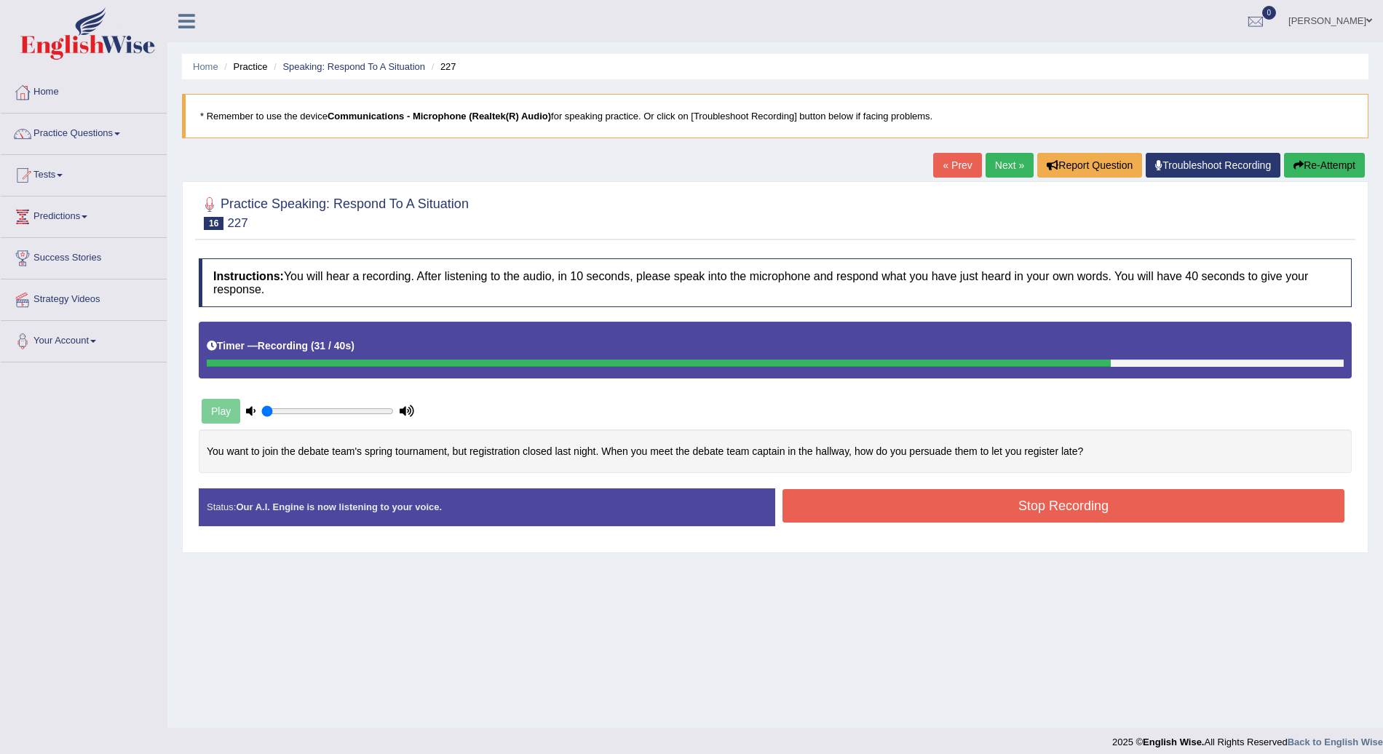
click at [1048, 504] on button "Stop Recording" at bounding box center [1064, 505] width 562 height 33
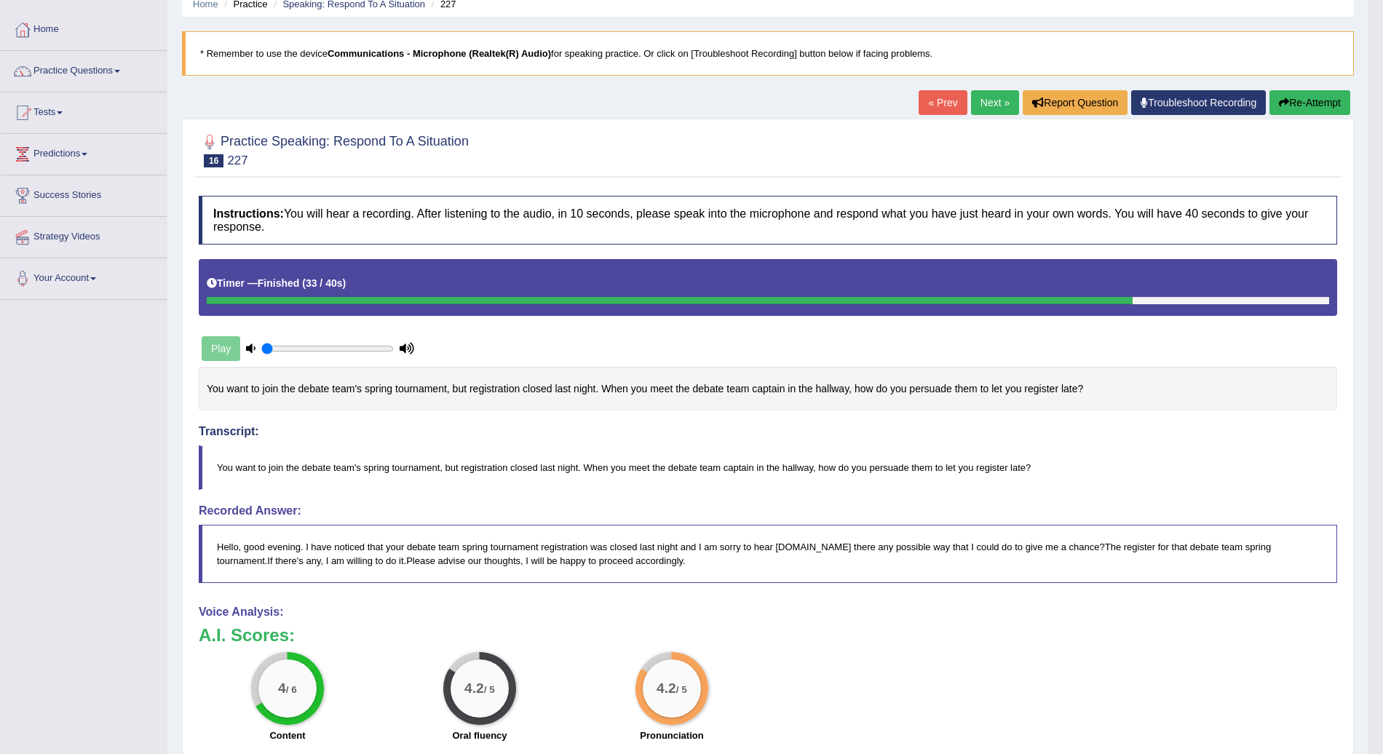
scroll to position [44, 0]
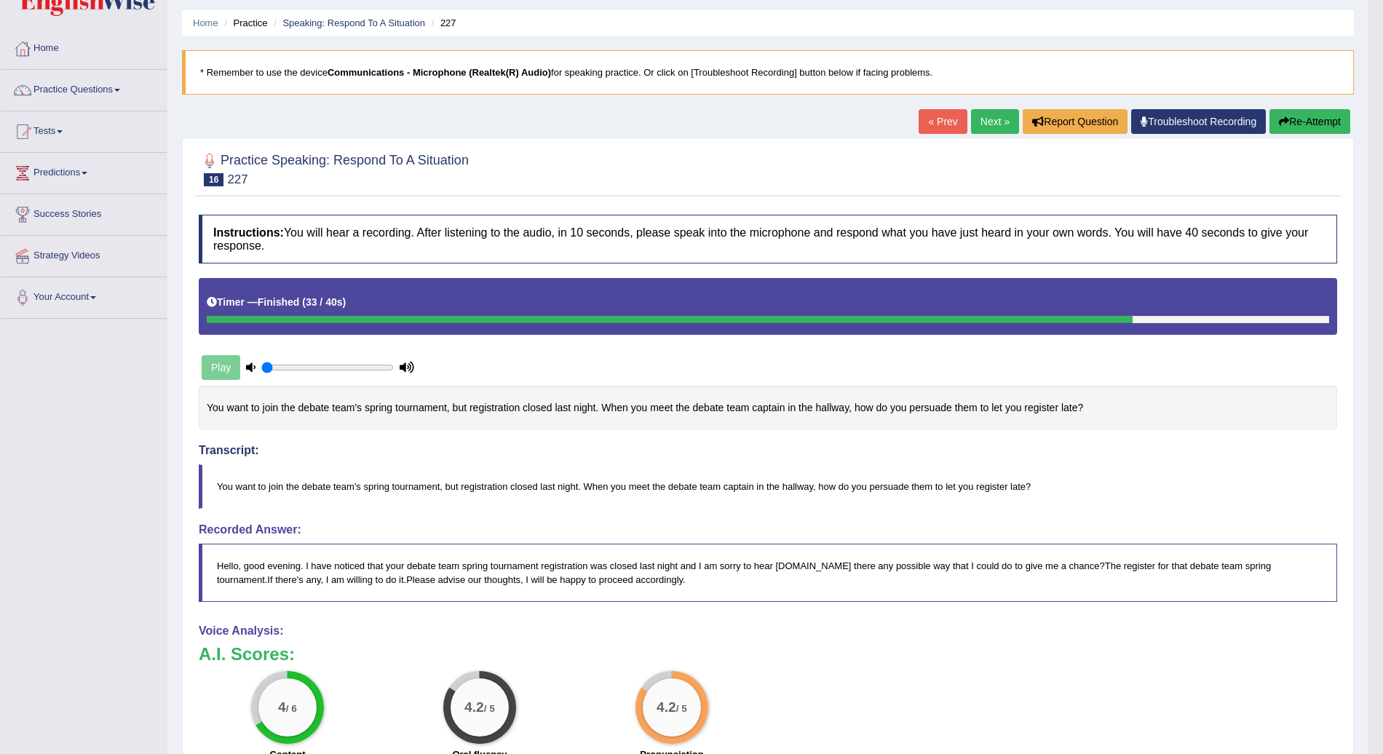
click at [990, 117] on link "Next »" at bounding box center [995, 121] width 48 height 25
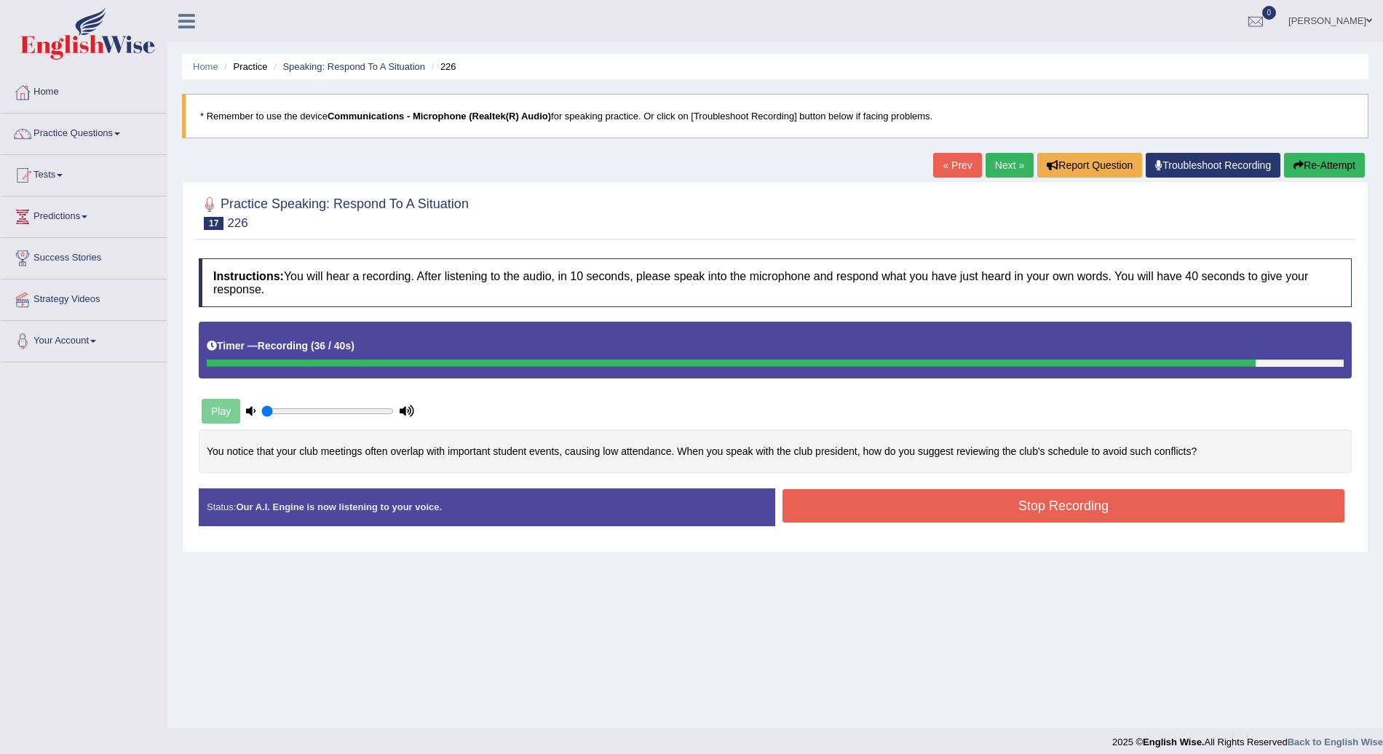
click at [1195, 622] on div "Home Practice Speaking: Respond To A Situation 226 * Remember to use the device…" at bounding box center [775, 364] width 1216 height 728
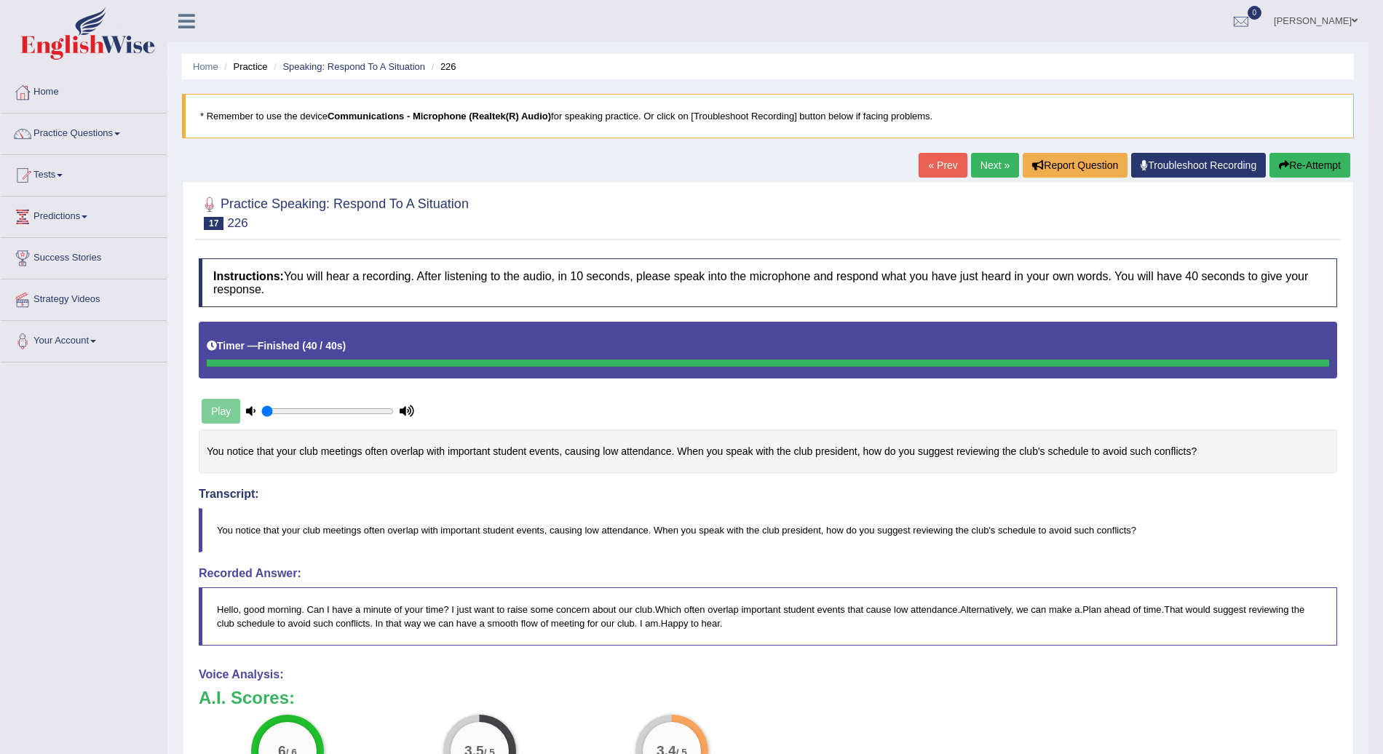
click at [1003, 163] on link "Next »" at bounding box center [995, 165] width 48 height 25
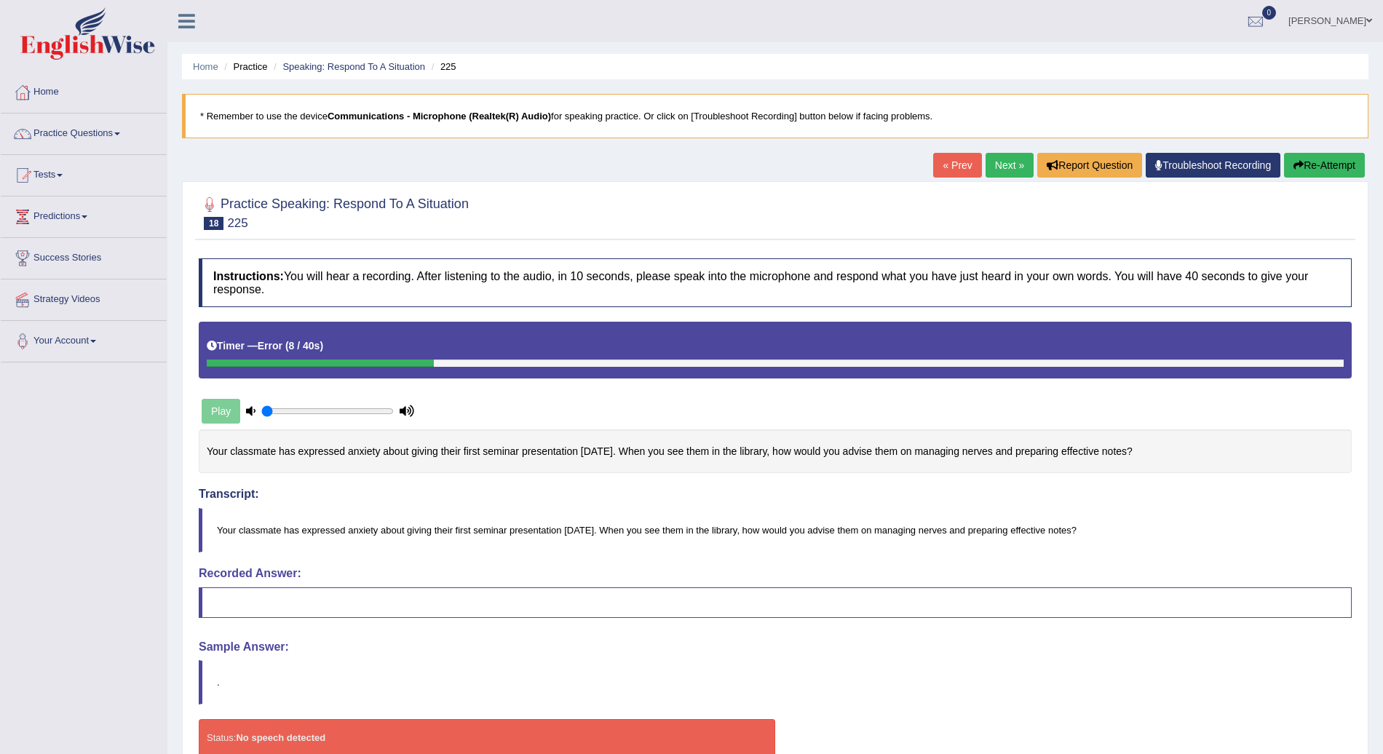
click at [1340, 158] on button "Re-Attempt" at bounding box center [1324, 165] width 81 height 25
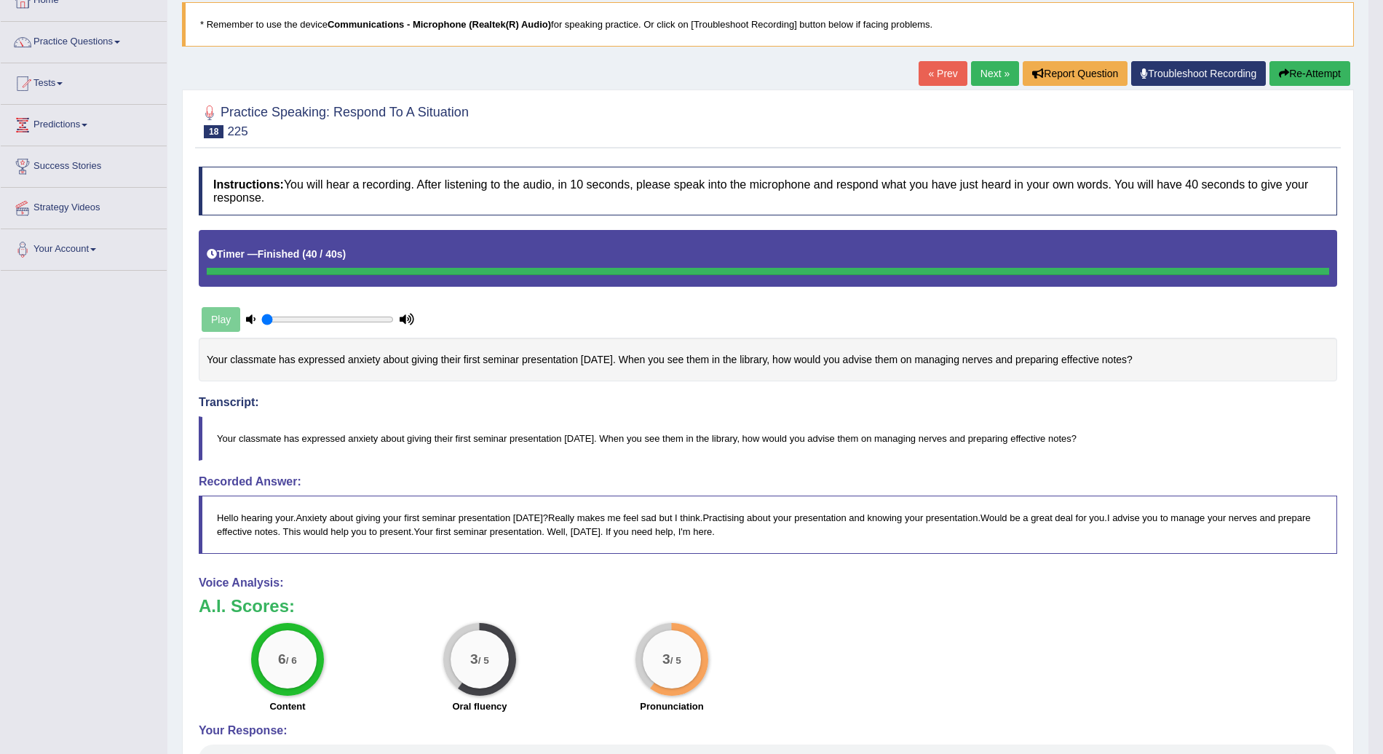
scroll to position [68, 0]
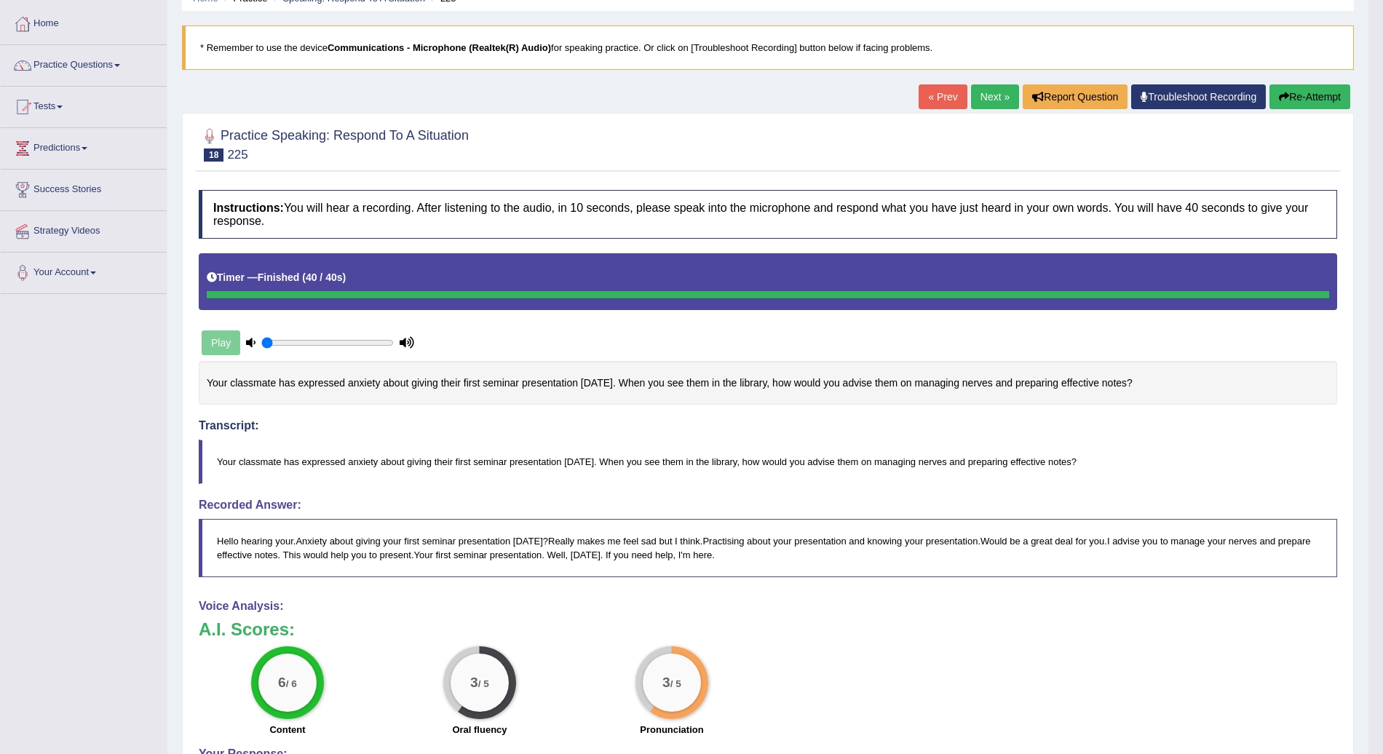
click at [997, 96] on link "Next »" at bounding box center [995, 96] width 48 height 25
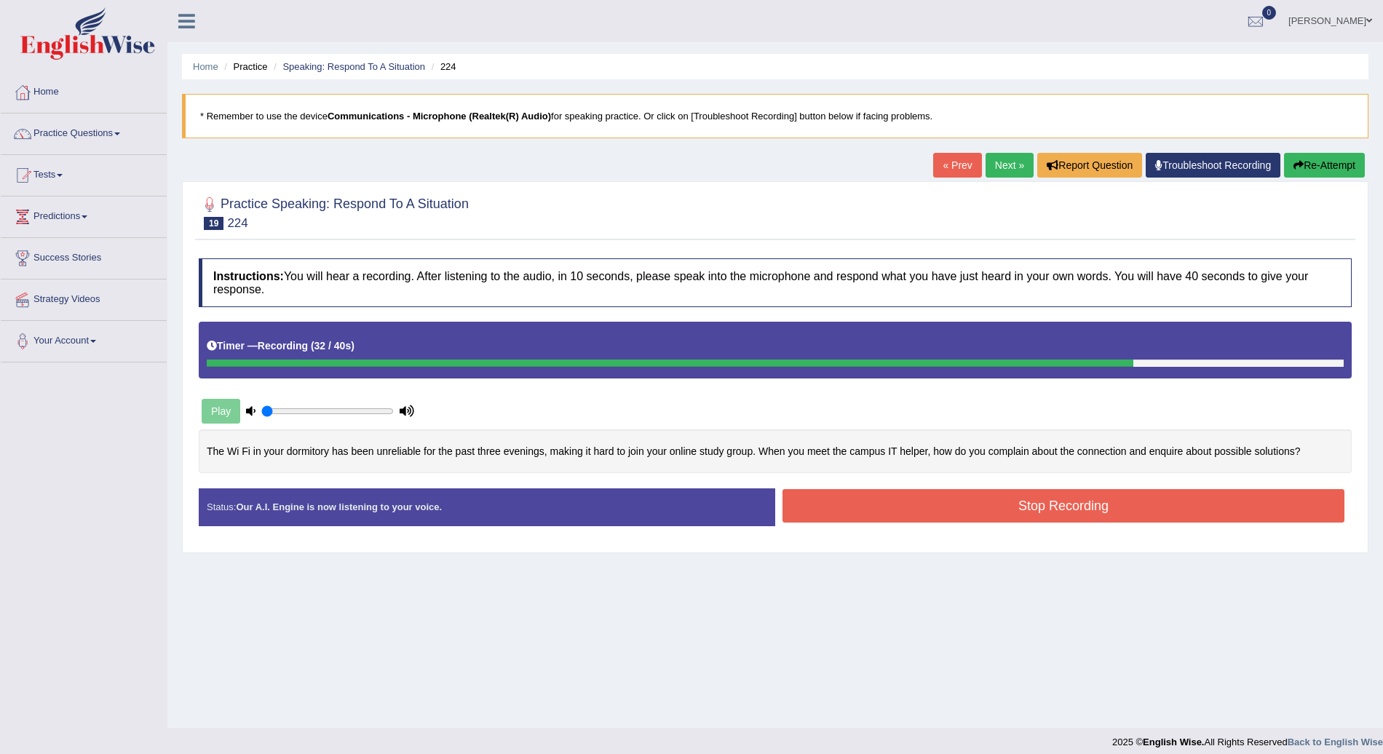
click at [1039, 511] on button "Stop Recording" at bounding box center [1064, 505] width 562 height 33
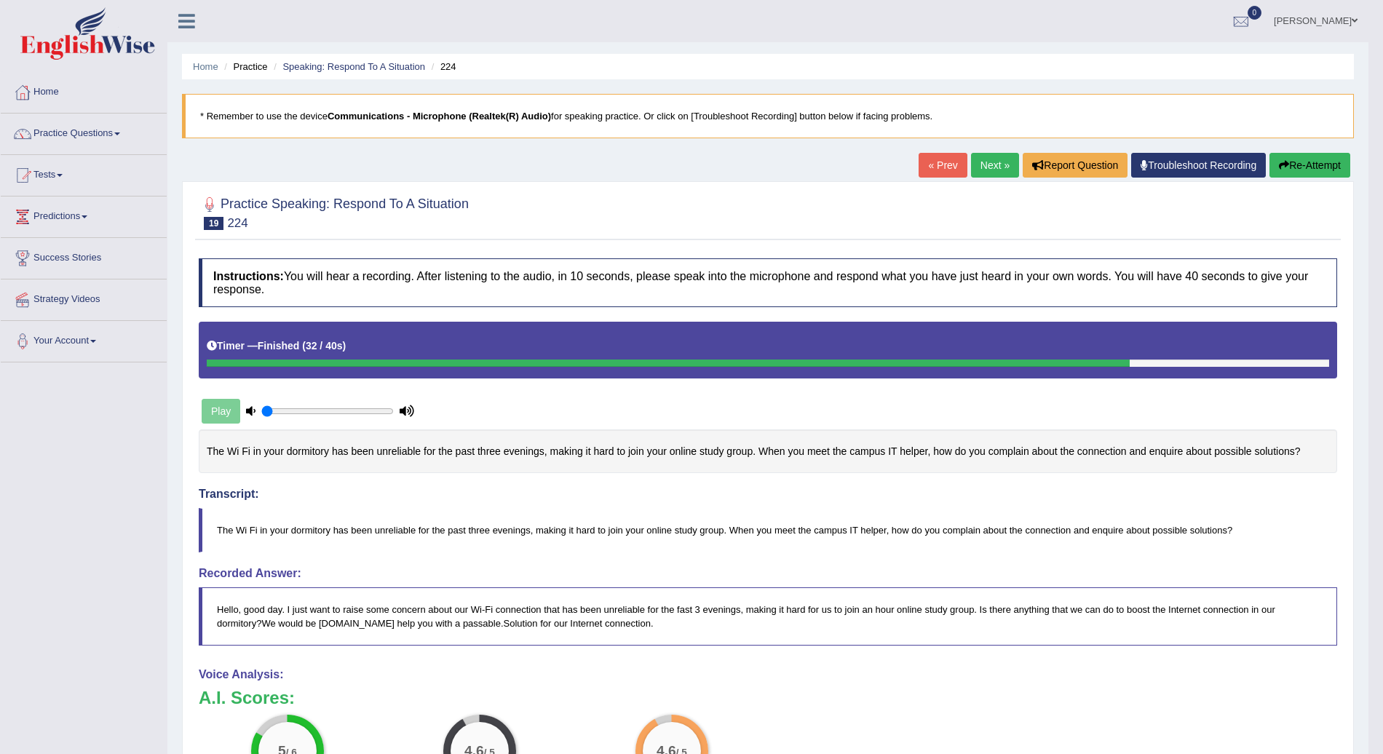
click at [997, 158] on link "Next »" at bounding box center [995, 165] width 48 height 25
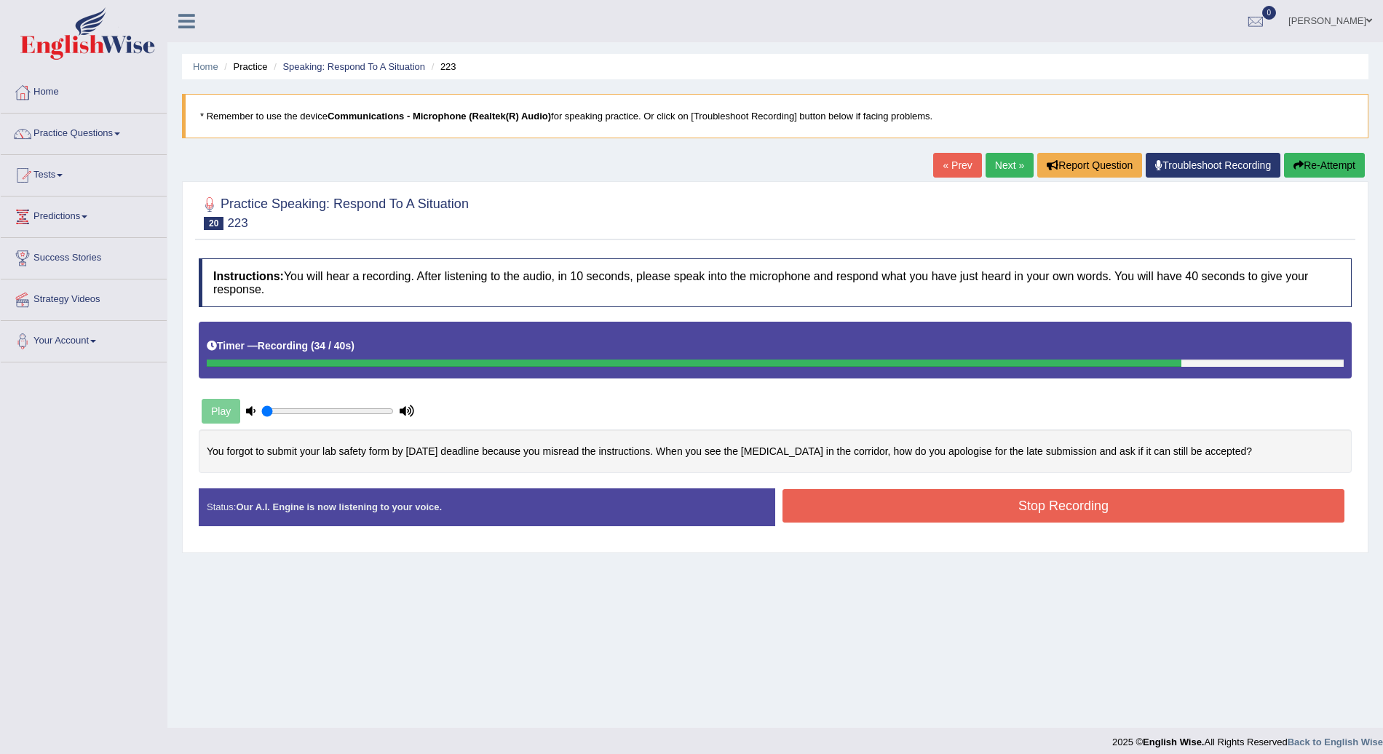
click at [1059, 511] on button "Stop Recording" at bounding box center [1064, 505] width 562 height 33
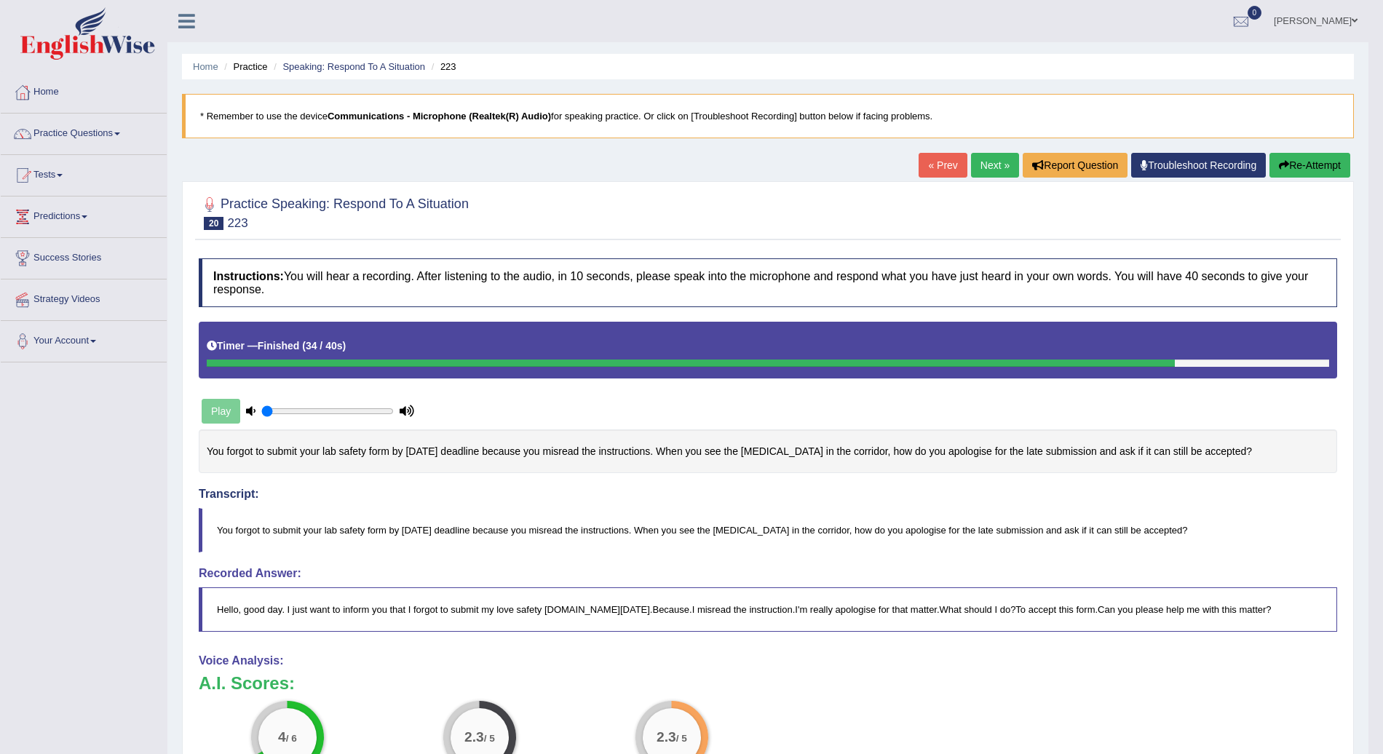
click at [1002, 166] on link "Next »" at bounding box center [995, 165] width 48 height 25
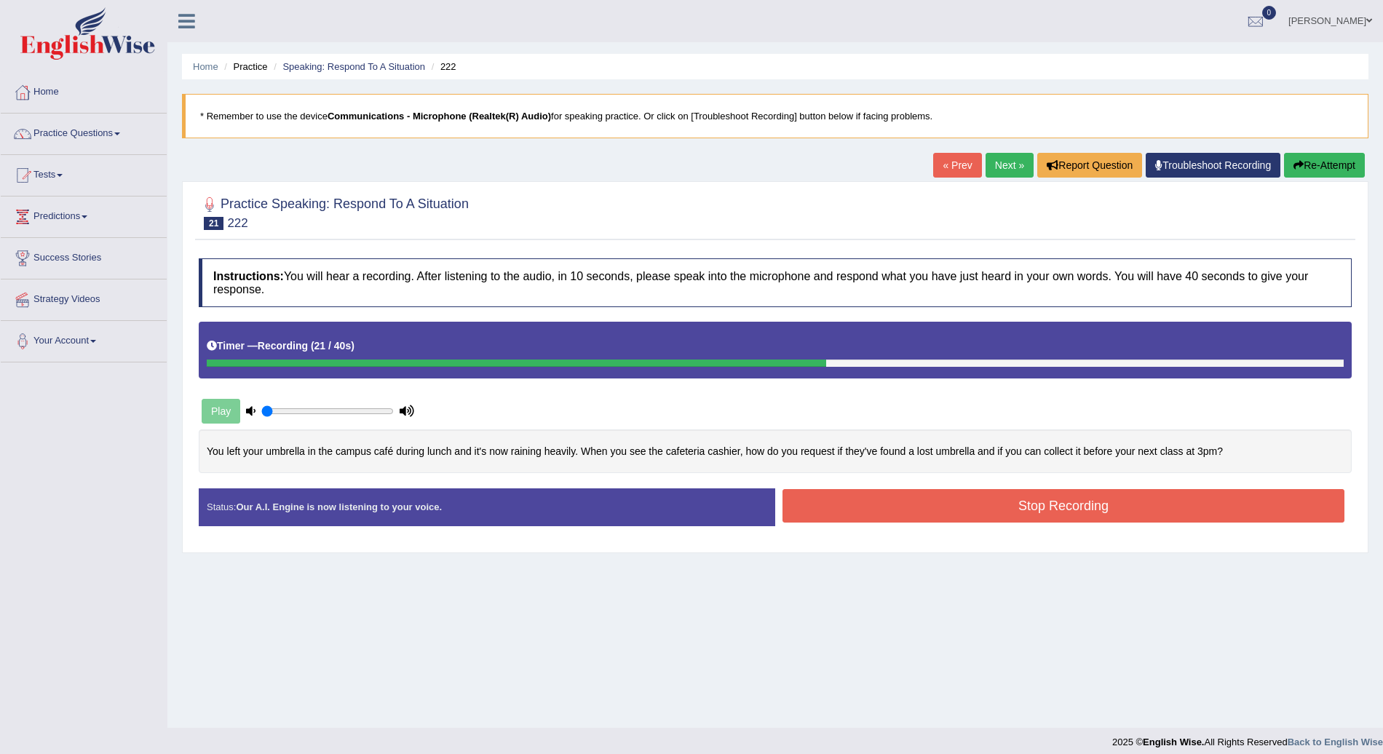
click at [1072, 513] on button "Stop Recording" at bounding box center [1064, 505] width 562 height 33
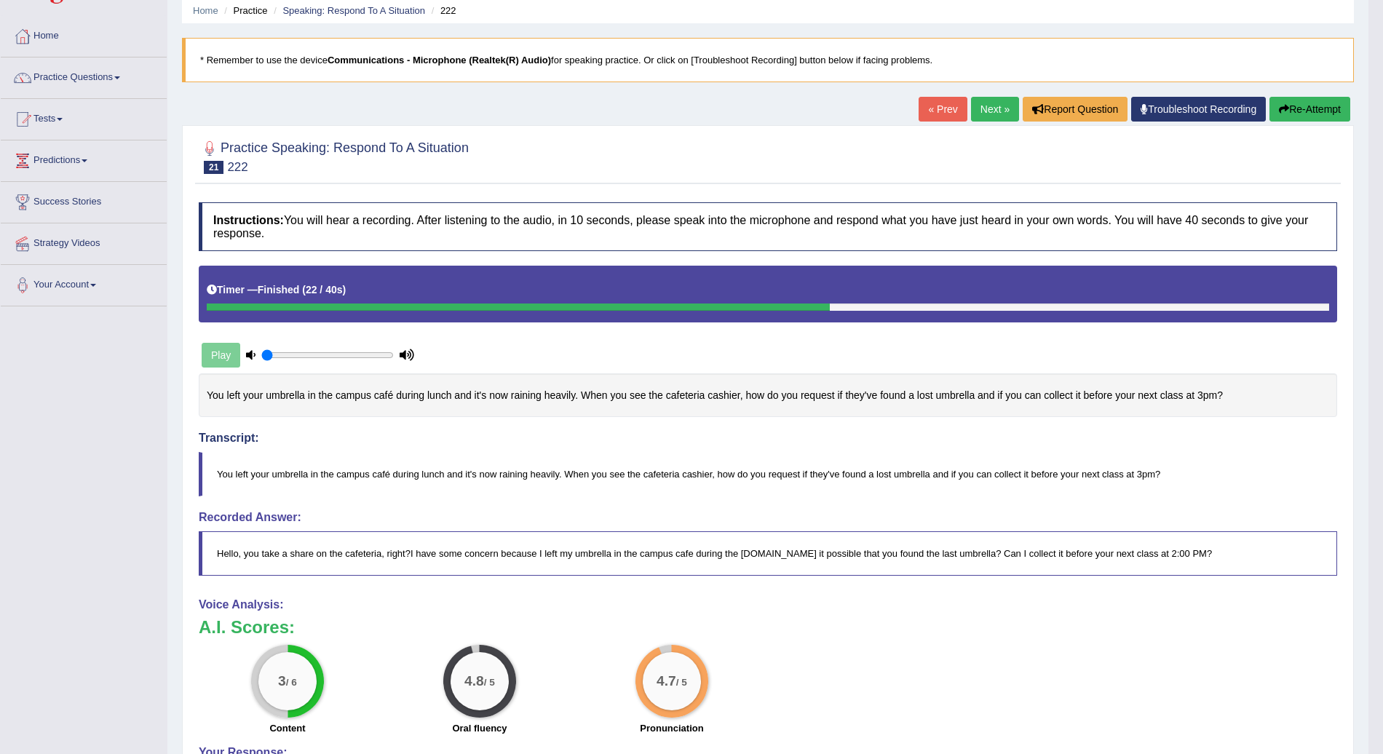
scroll to position [60, 0]
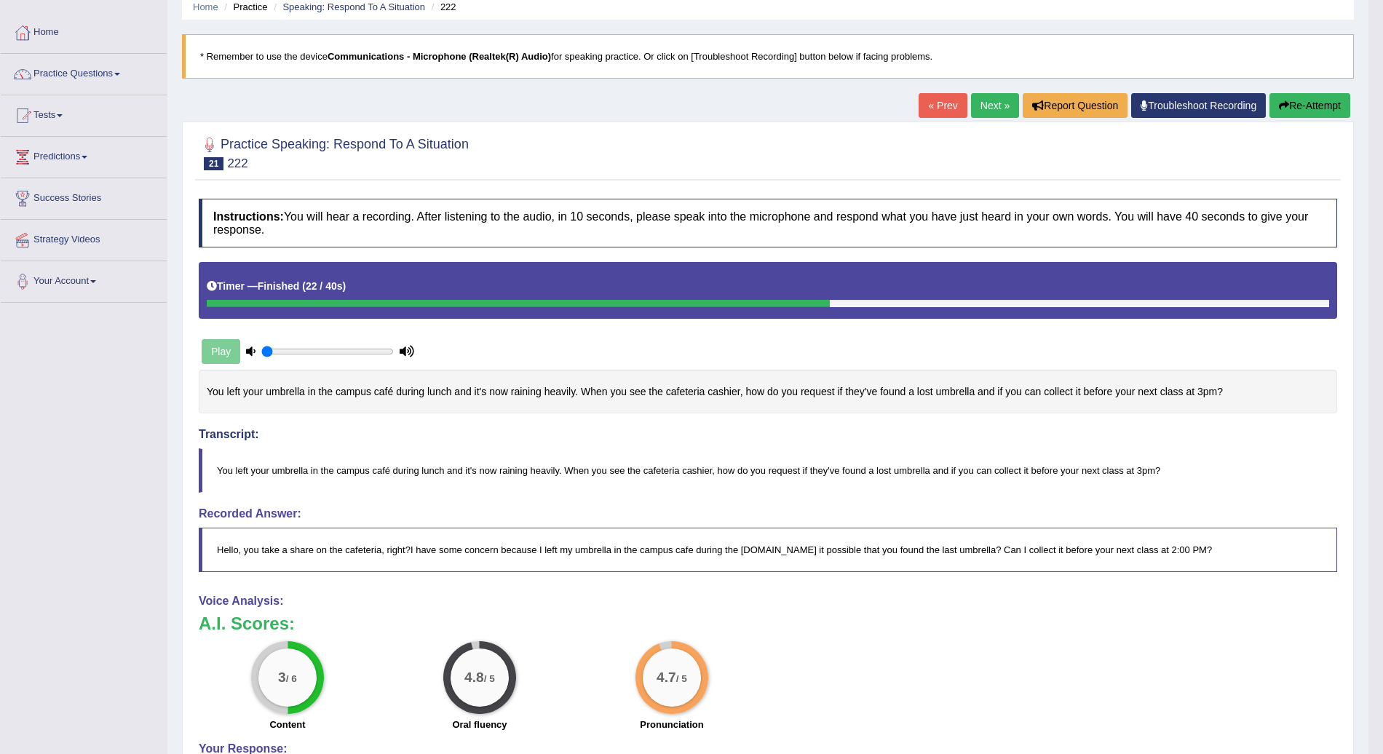
click at [989, 100] on link "Next »" at bounding box center [995, 105] width 48 height 25
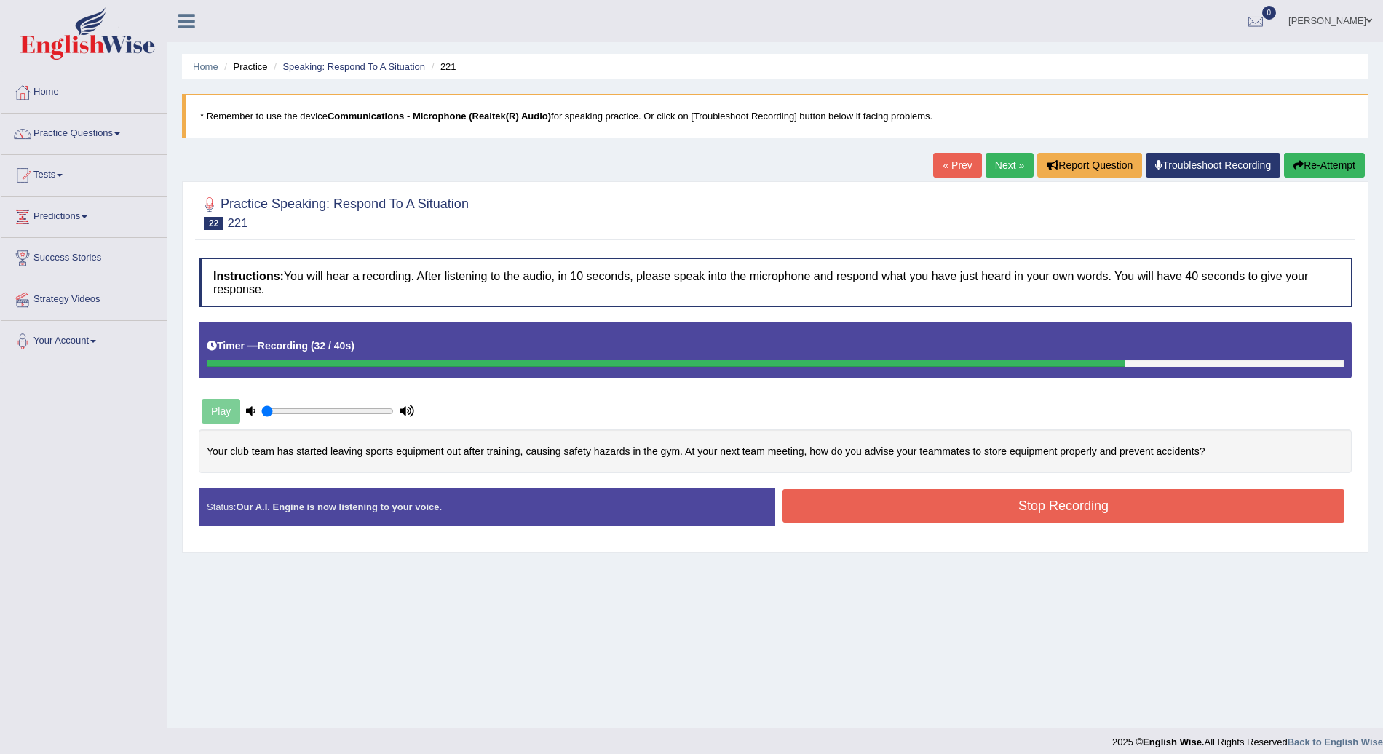
click at [1024, 509] on button "Stop Recording" at bounding box center [1064, 505] width 562 height 33
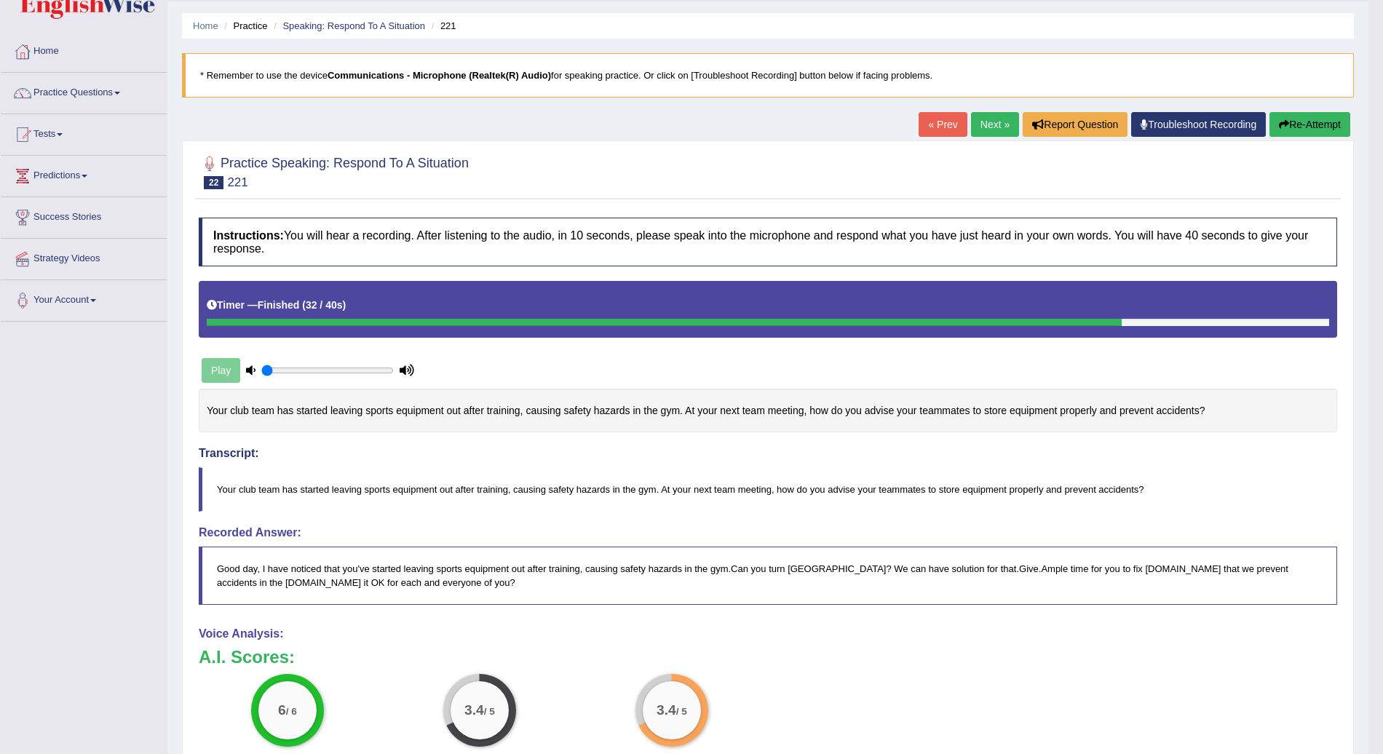
scroll to position [28, 0]
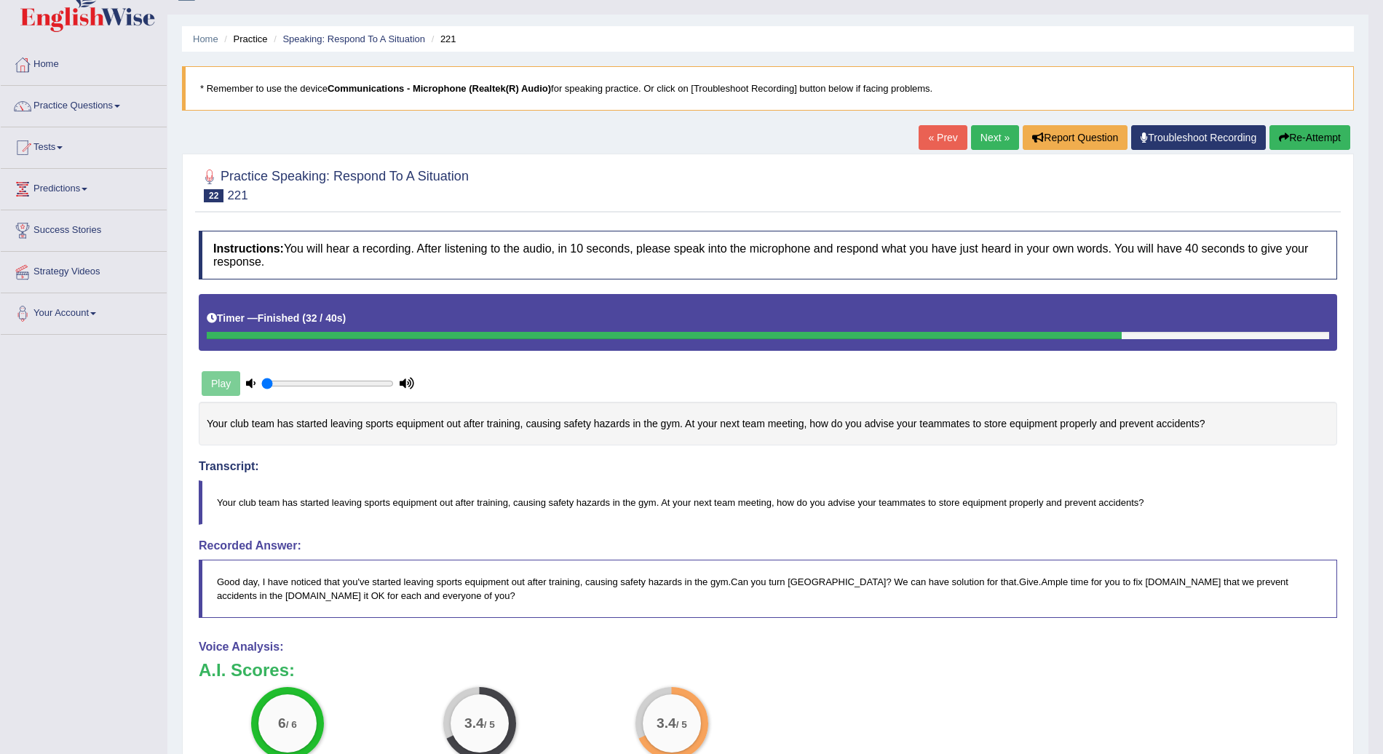
click at [997, 139] on link "Next »" at bounding box center [995, 137] width 48 height 25
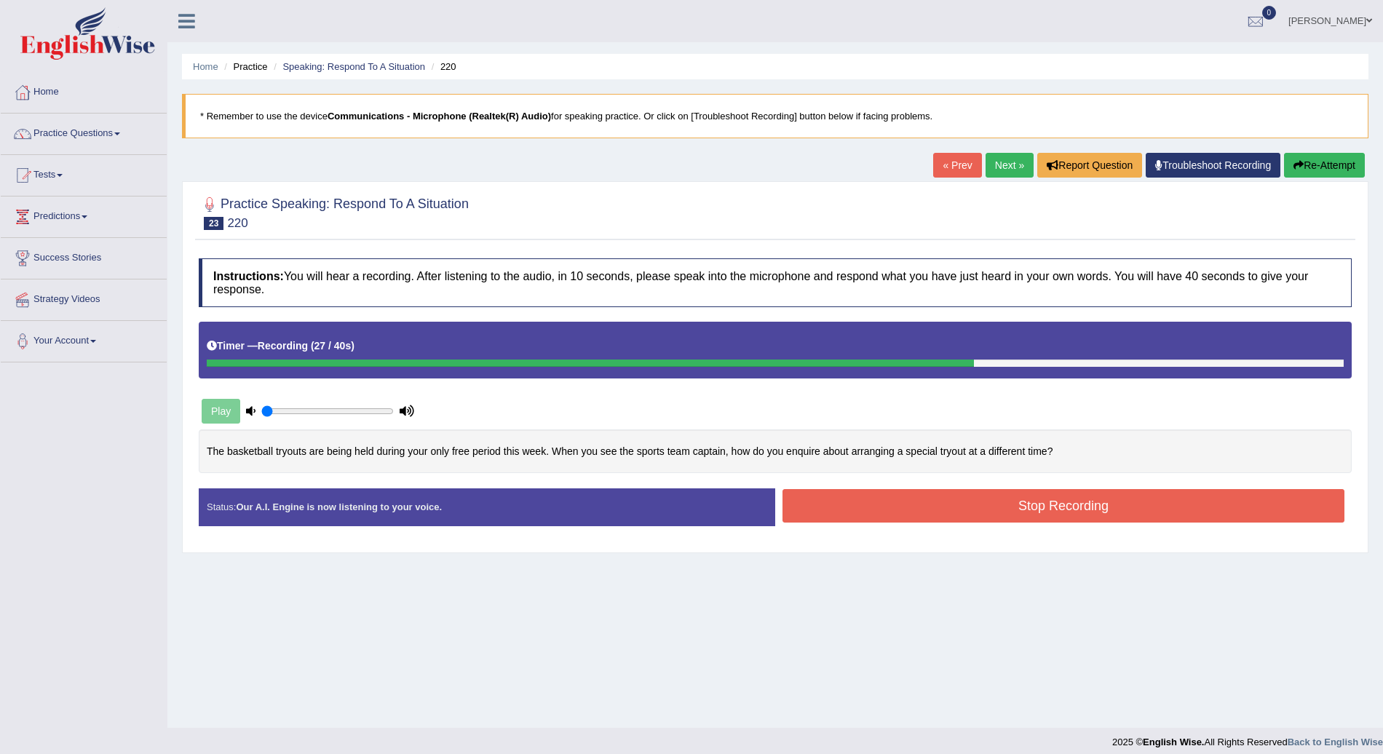
click at [1003, 509] on button "Stop Recording" at bounding box center [1064, 505] width 562 height 33
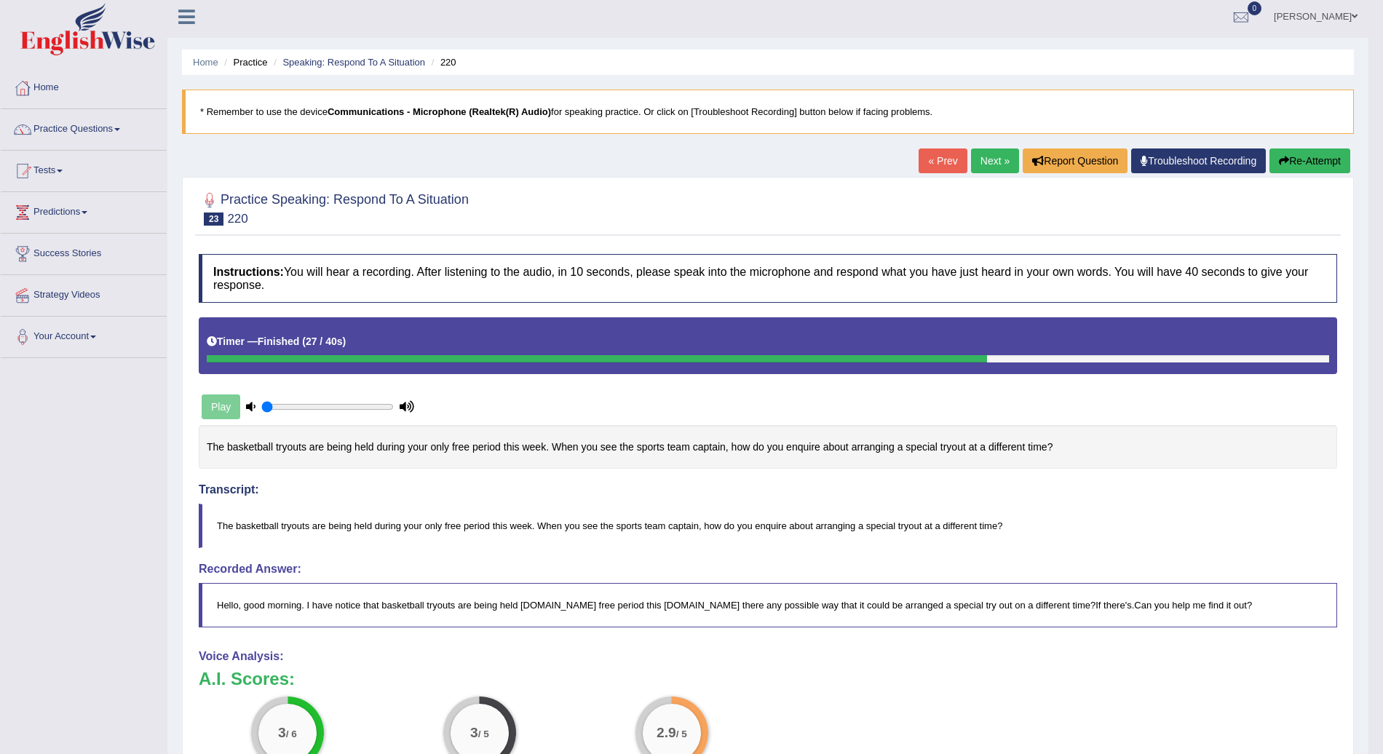
scroll to position [4, 0]
click at [1306, 160] on button "Re-Attempt" at bounding box center [1310, 161] width 81 height 25
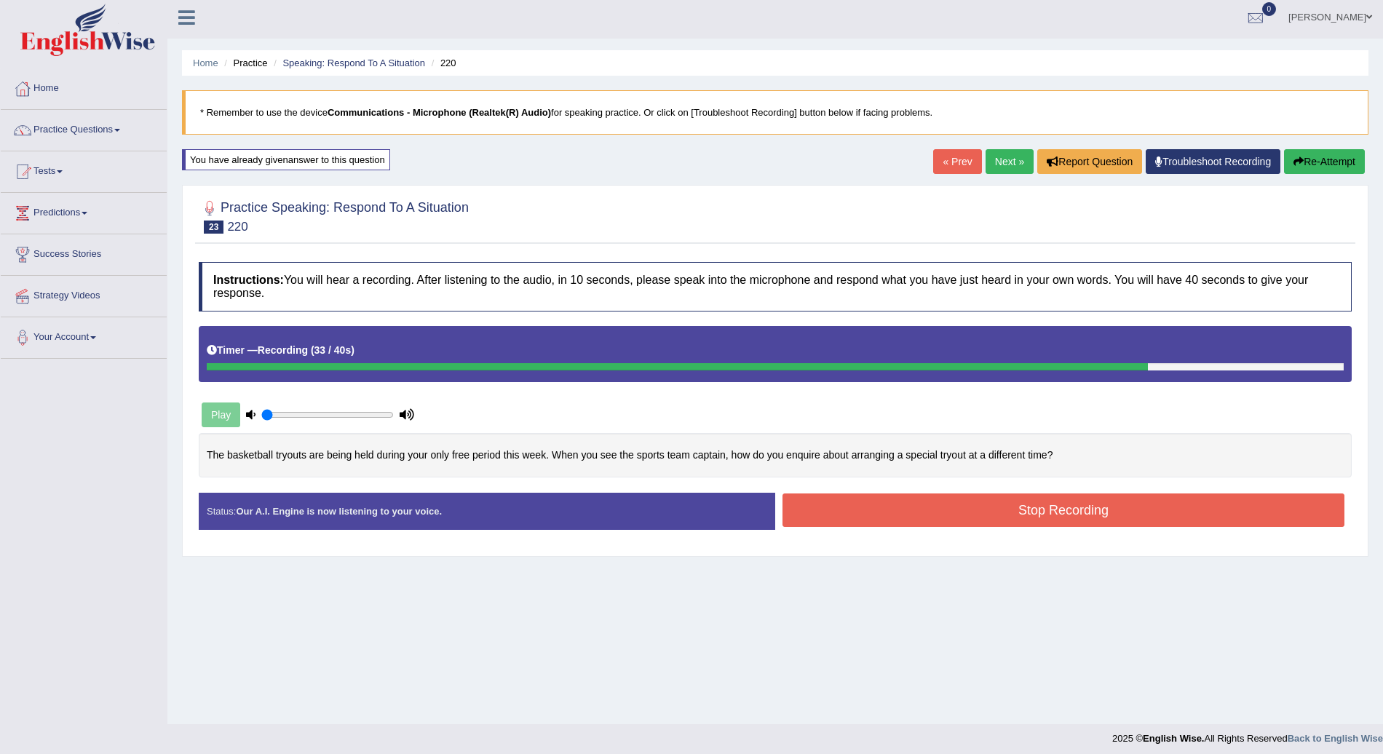
click at [1050, 503] on button "Stop Recording" at bounding box center [1064, 510] width 562 height 33
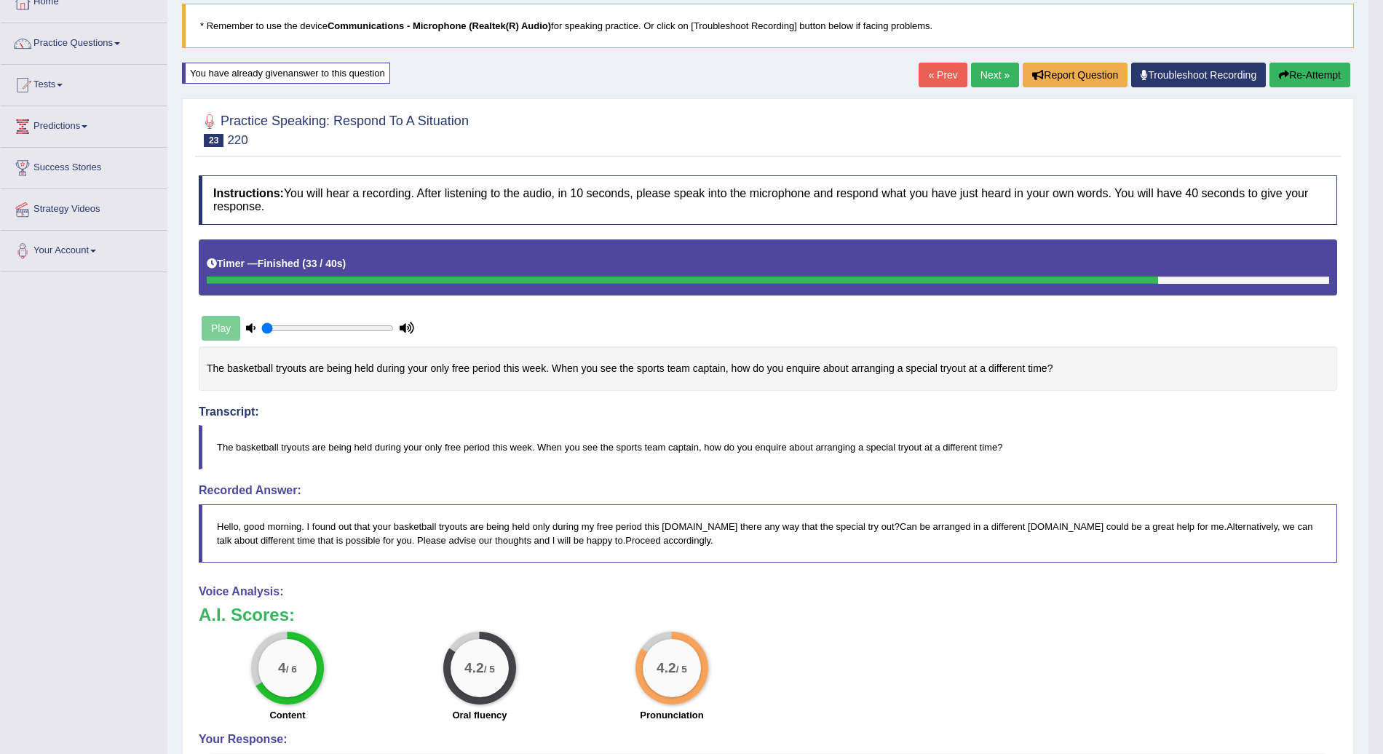
scroll to position [91, 0]
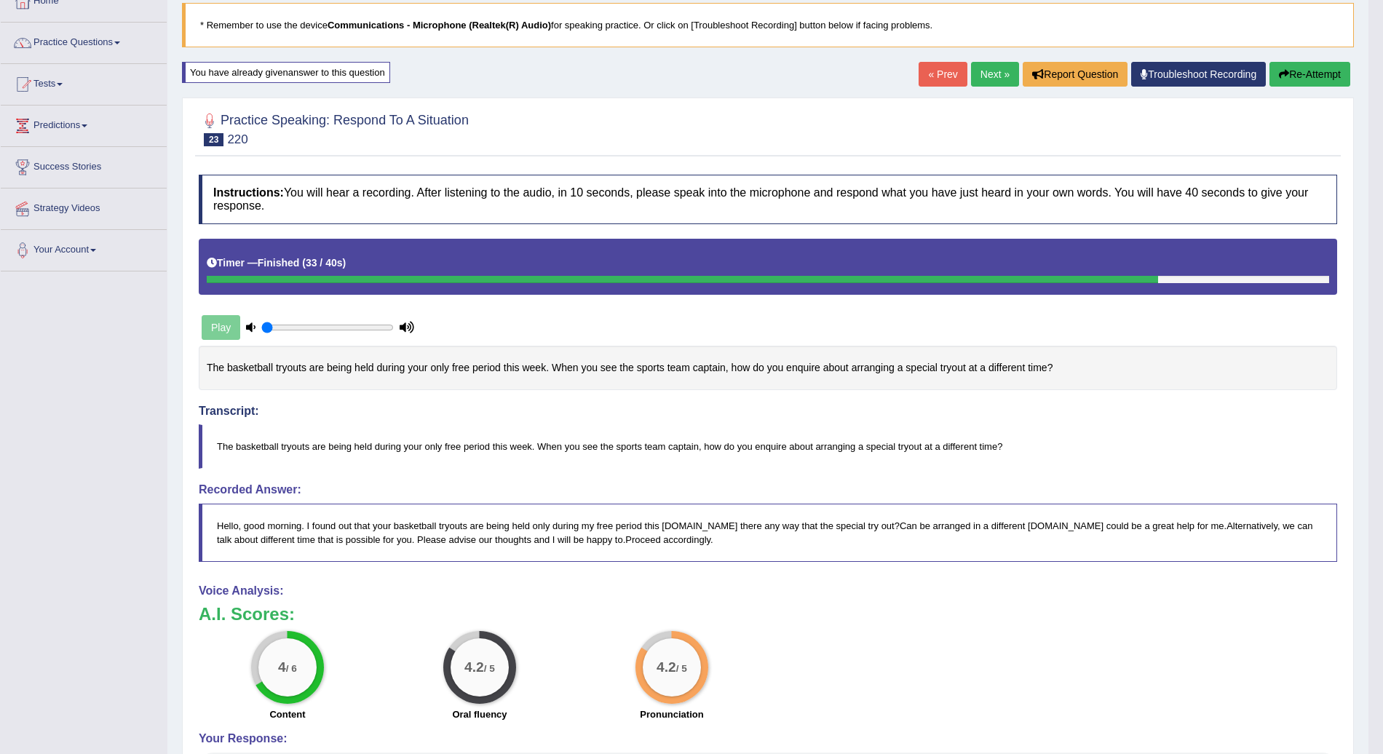
click at [988, 72] on link "Next »" at bounding box center [995, 74] width 48 height 25
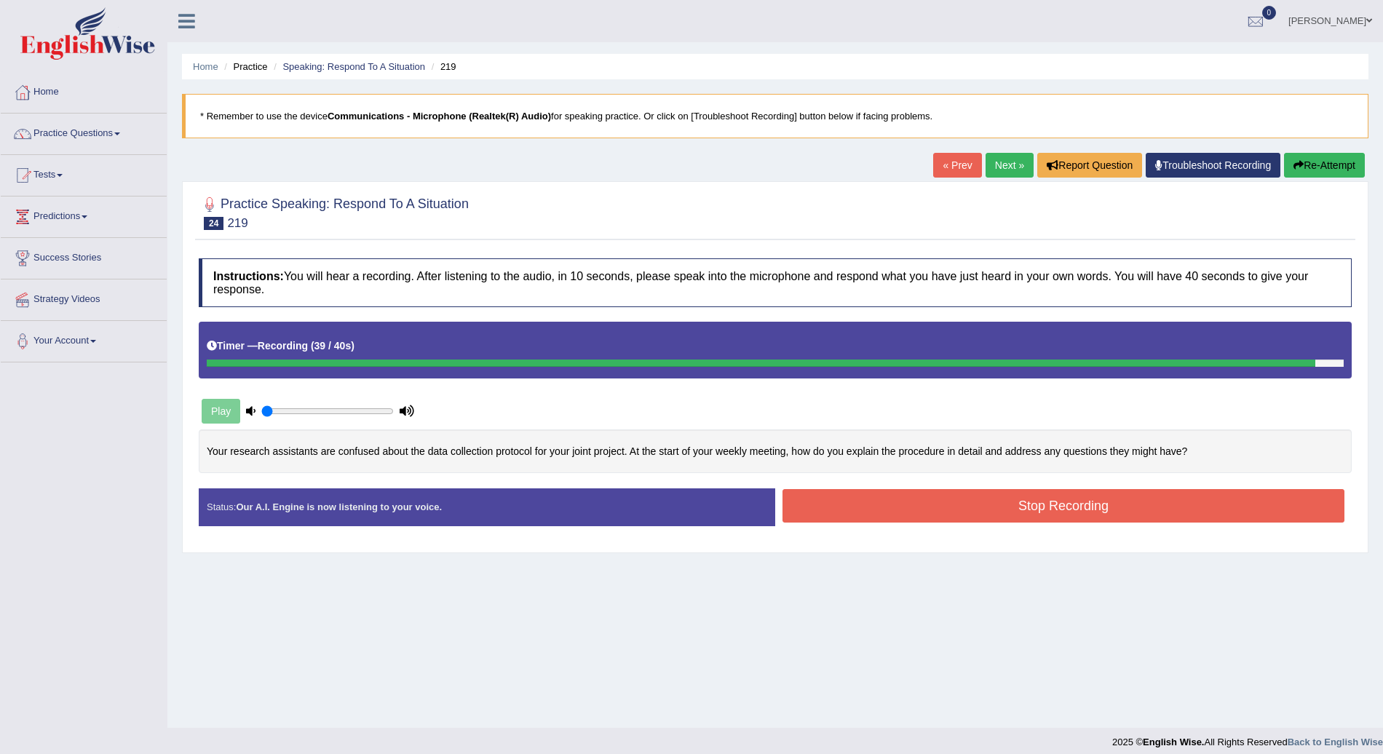
click at [1064, 503] on button "Stop Recording" at bounding box center [1064, 505] width 562 height 33
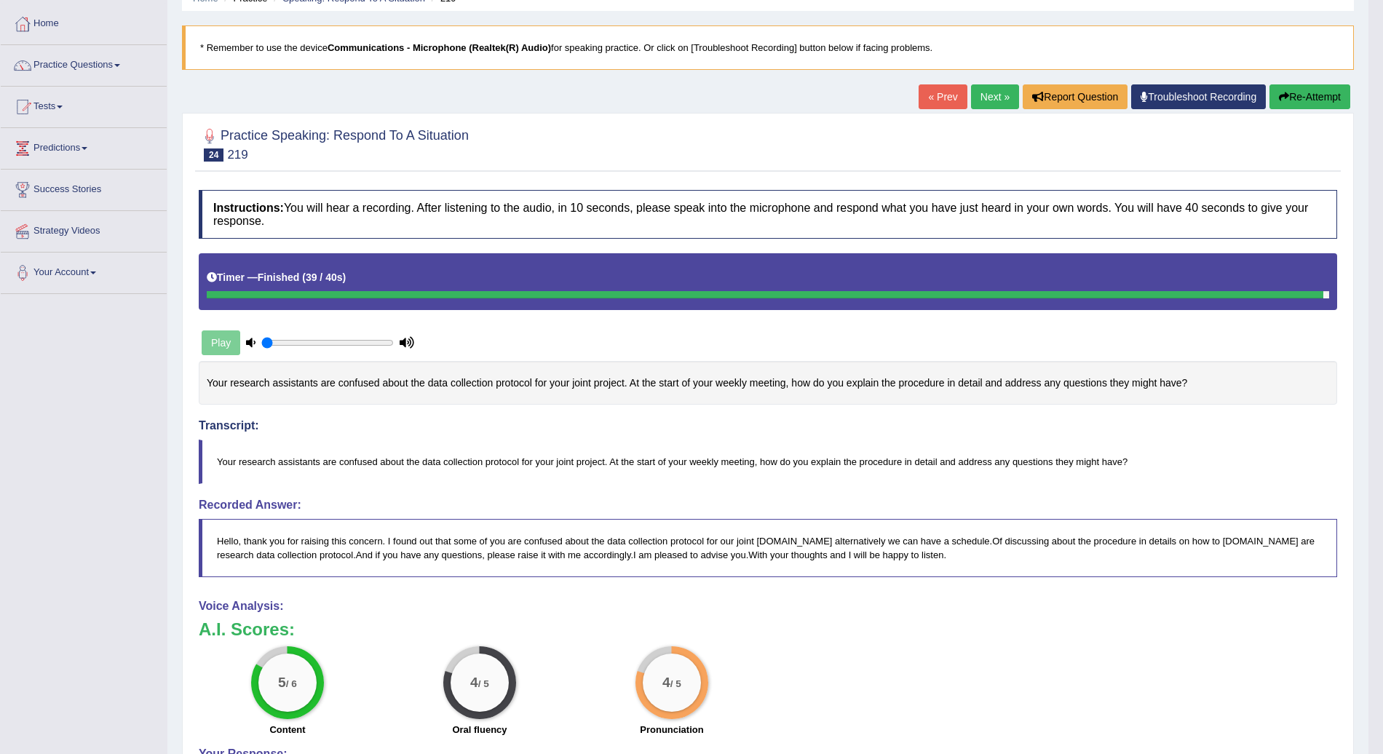
scroll to position [68, 0]
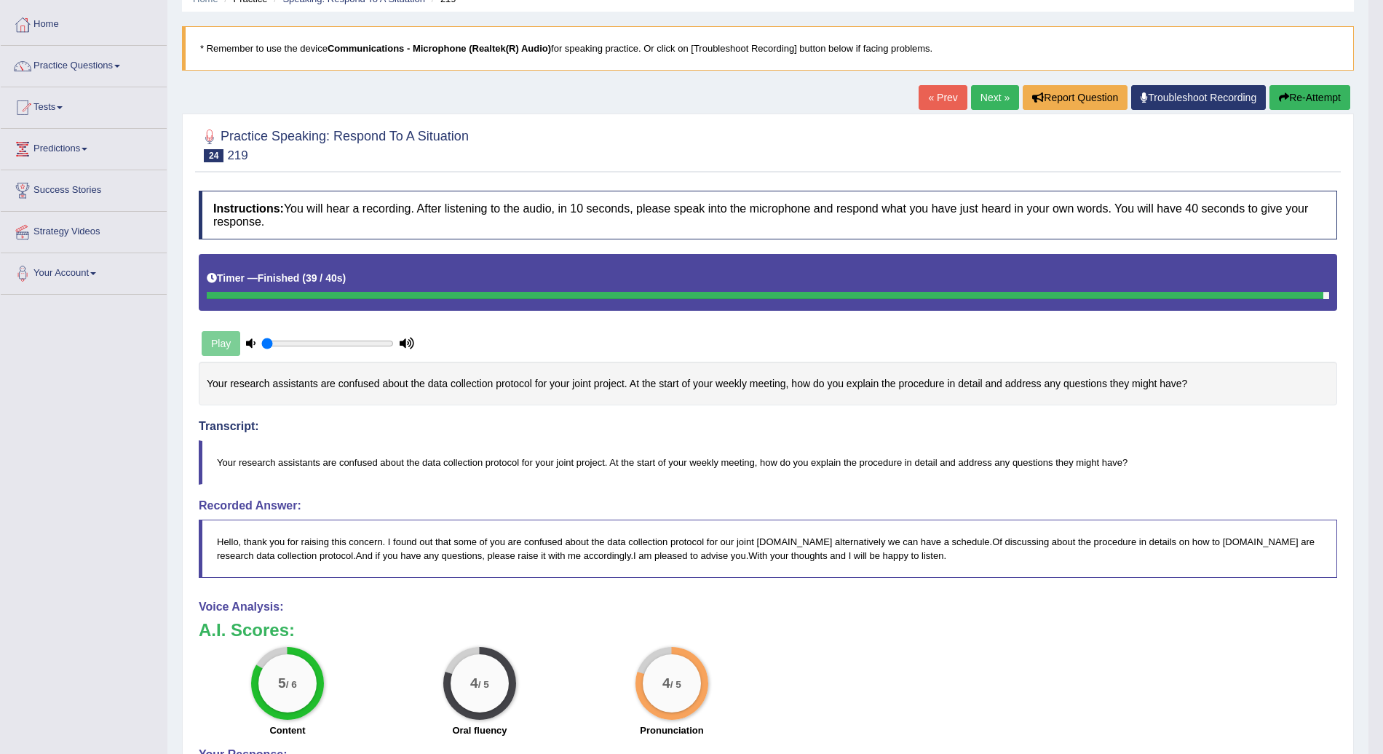
click at [992, 93] on link "Next »" at bounding box center [995, 97] width 48 height 25
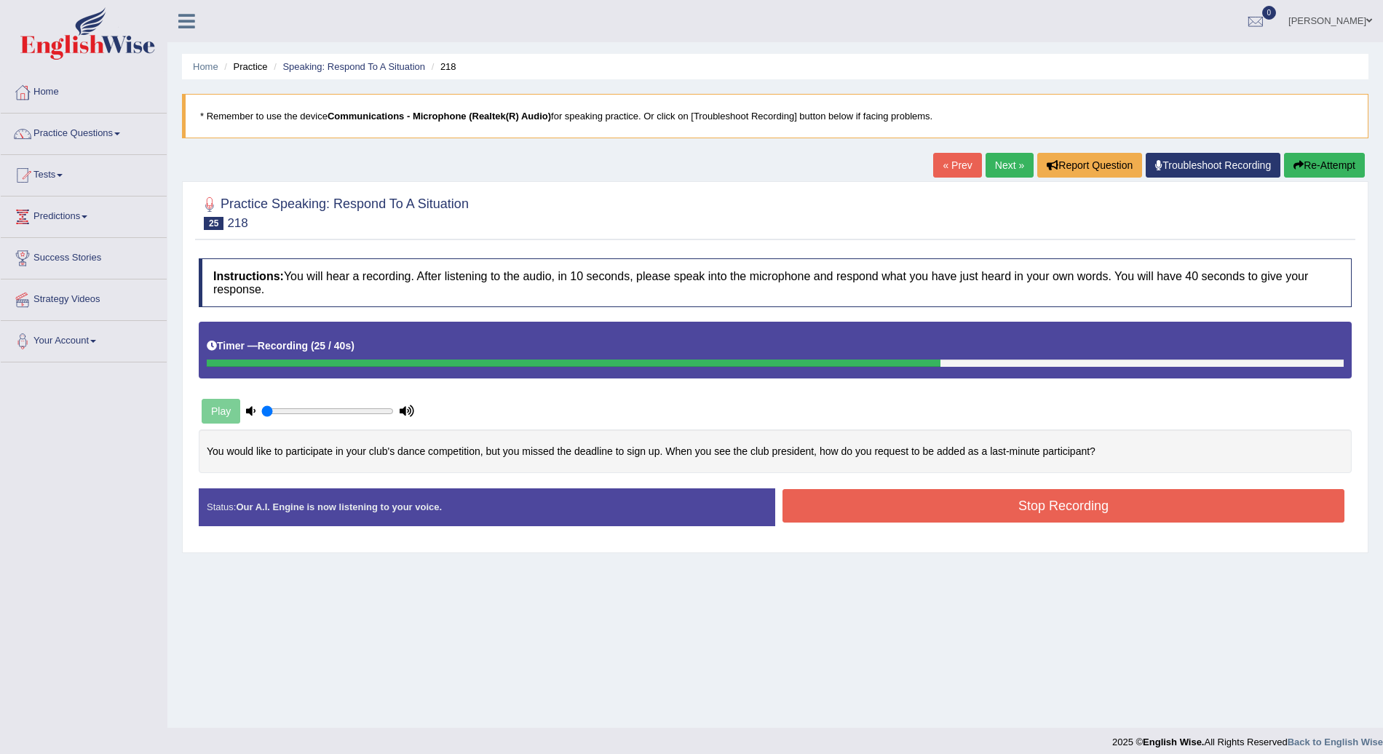
click at [1064, 508] on button "Stop Recording" at bounding box center [1064, 505] width 562 height 33
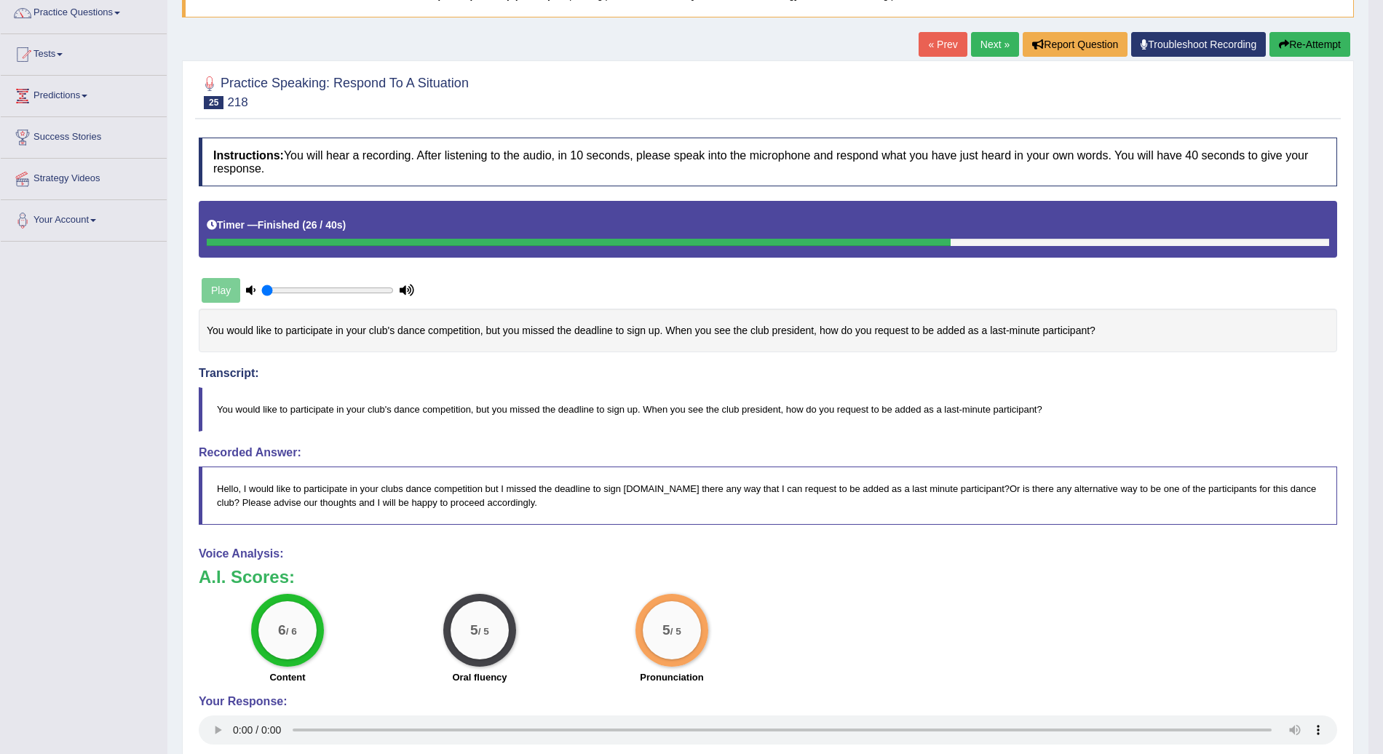
scroll to position [123, 0]
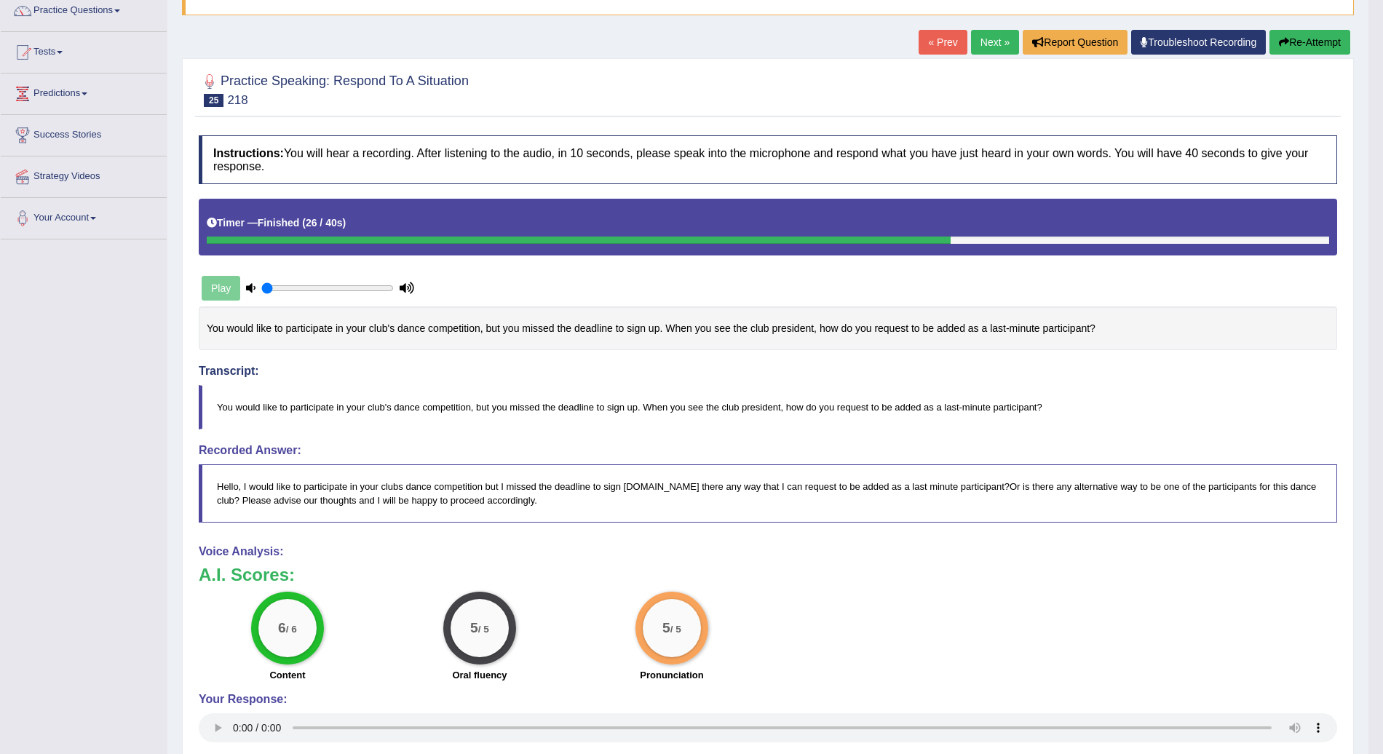
click at [992, 31] on link "Next »" at bounding box center [995, 42] width 48 height 25
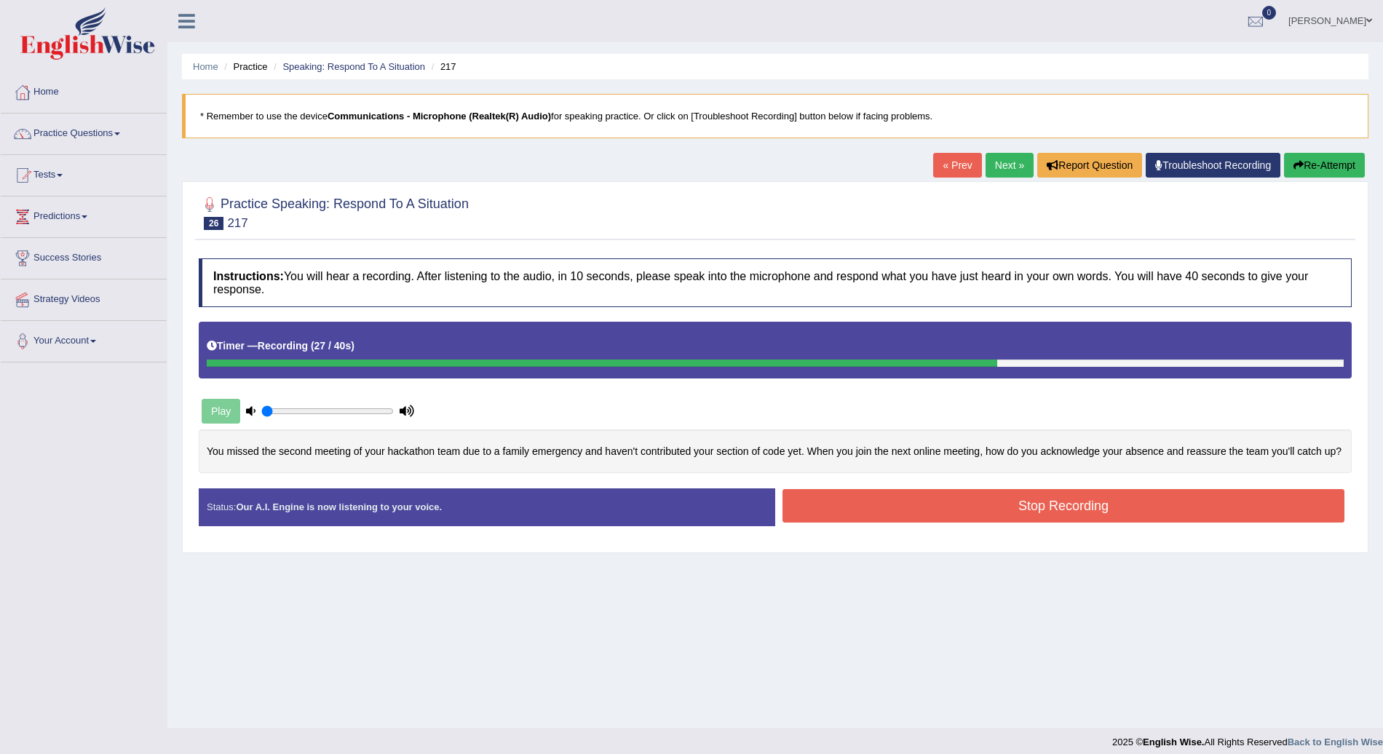
click at [1040, 508] on button "Stop Recording" at bounding box center [1064, 505] width 562 height 33
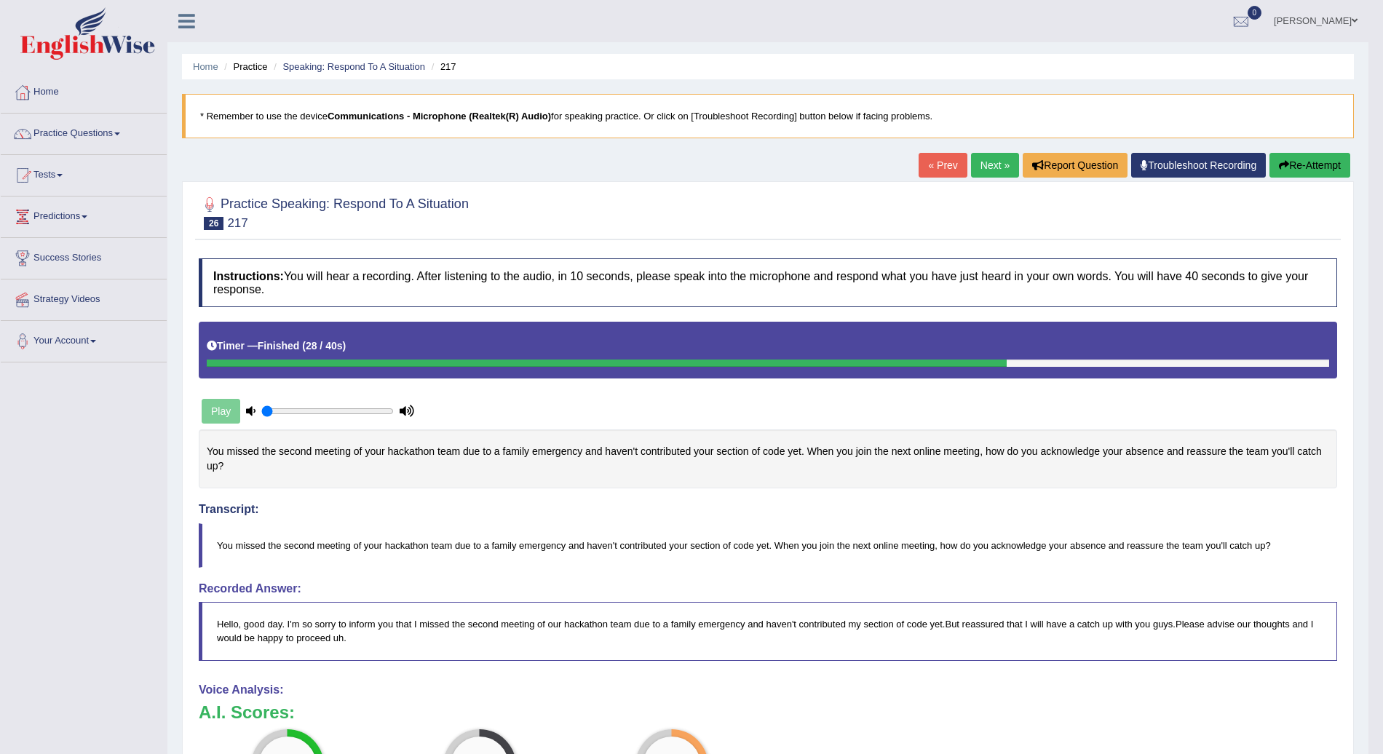
click at [1332, 160] on button "Re-Attempt" at bounding box center [1310, 165] width 81 height 25
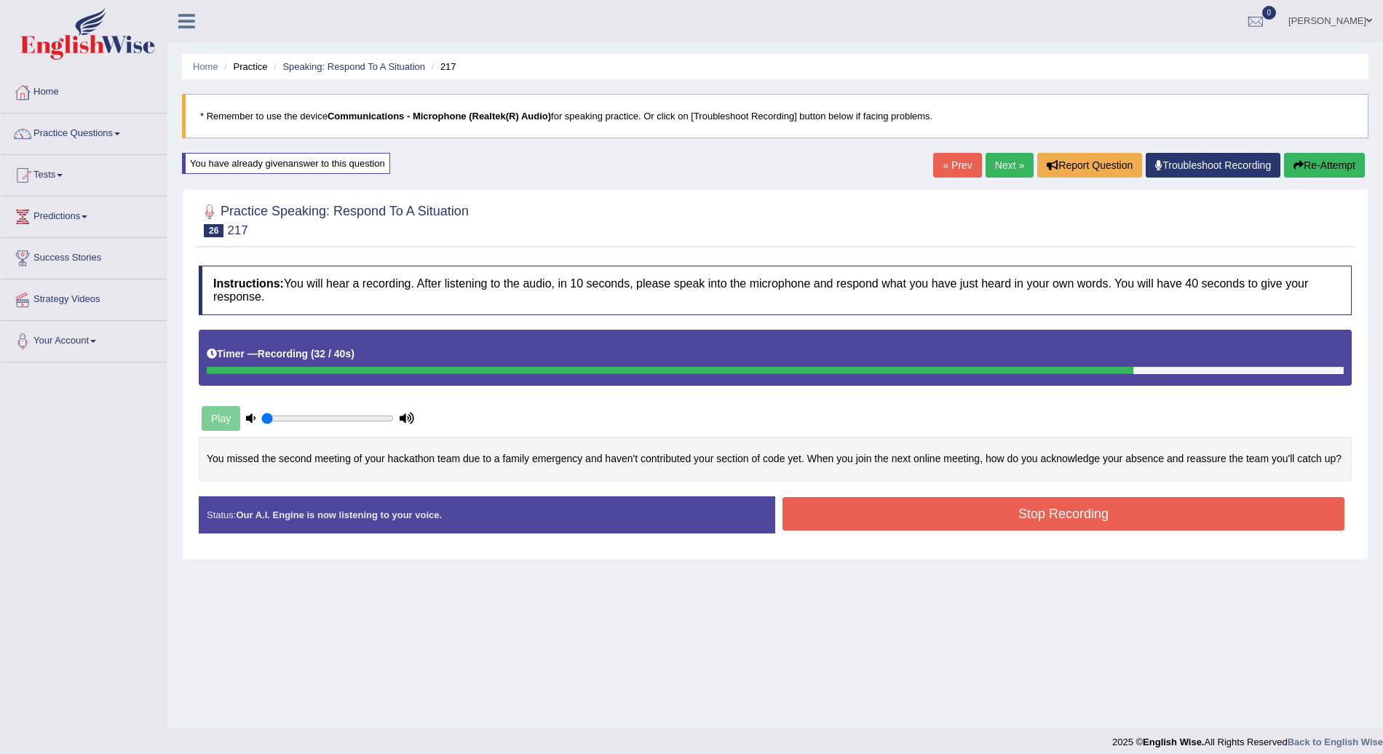
click at [1034, 517] on button "Stop Recording" at bounding box center [1064, 513] width 562 height 33
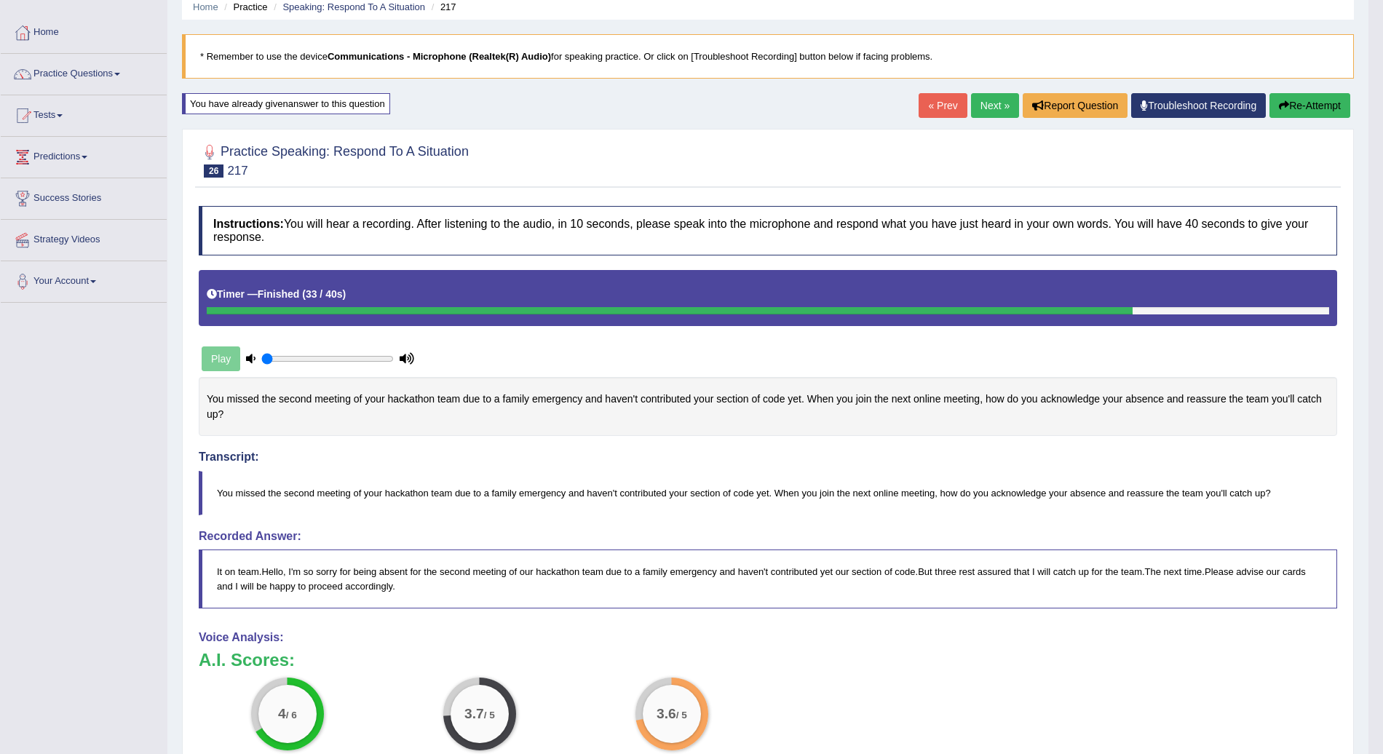
scroll to position [59, 0]
click at [1314, 109] on button "Re-Attempt" at bounding box center [1310, 106] width 81 height 25
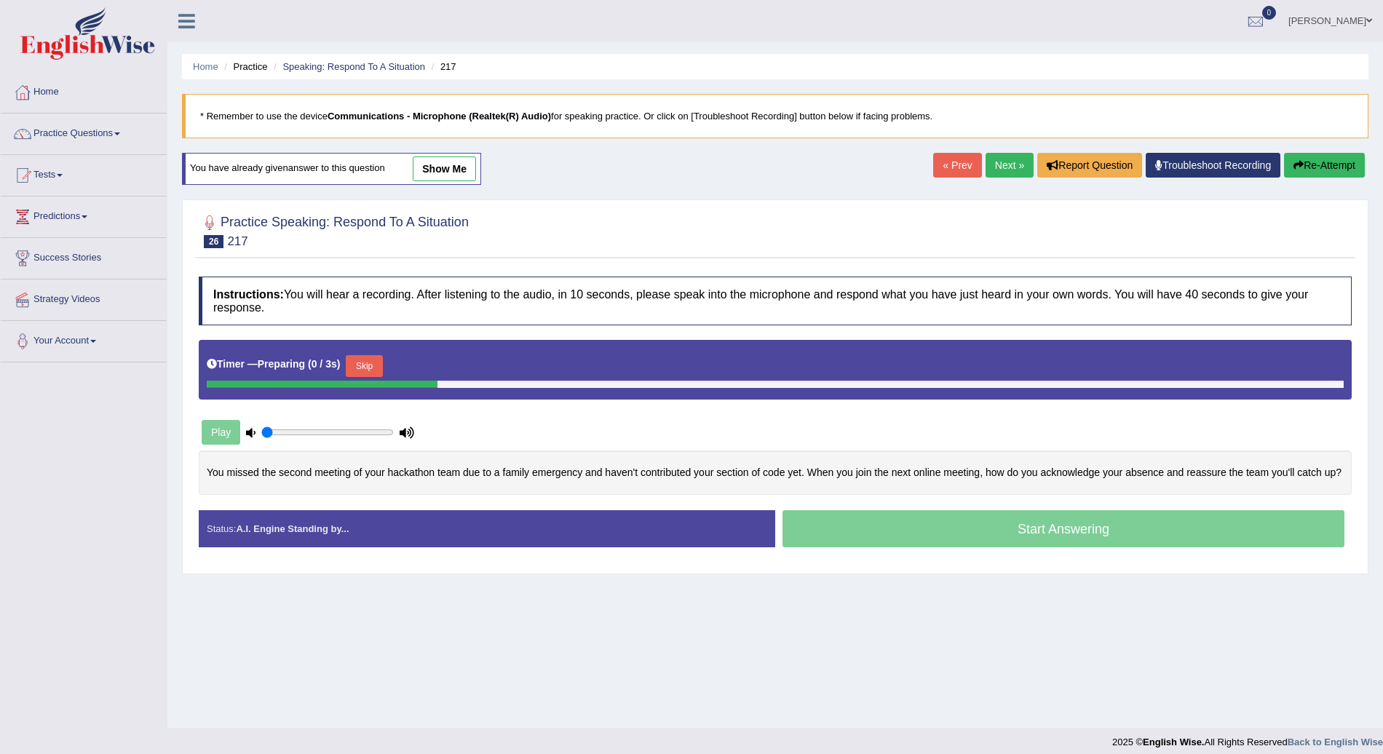
scroll to position [10, 0]
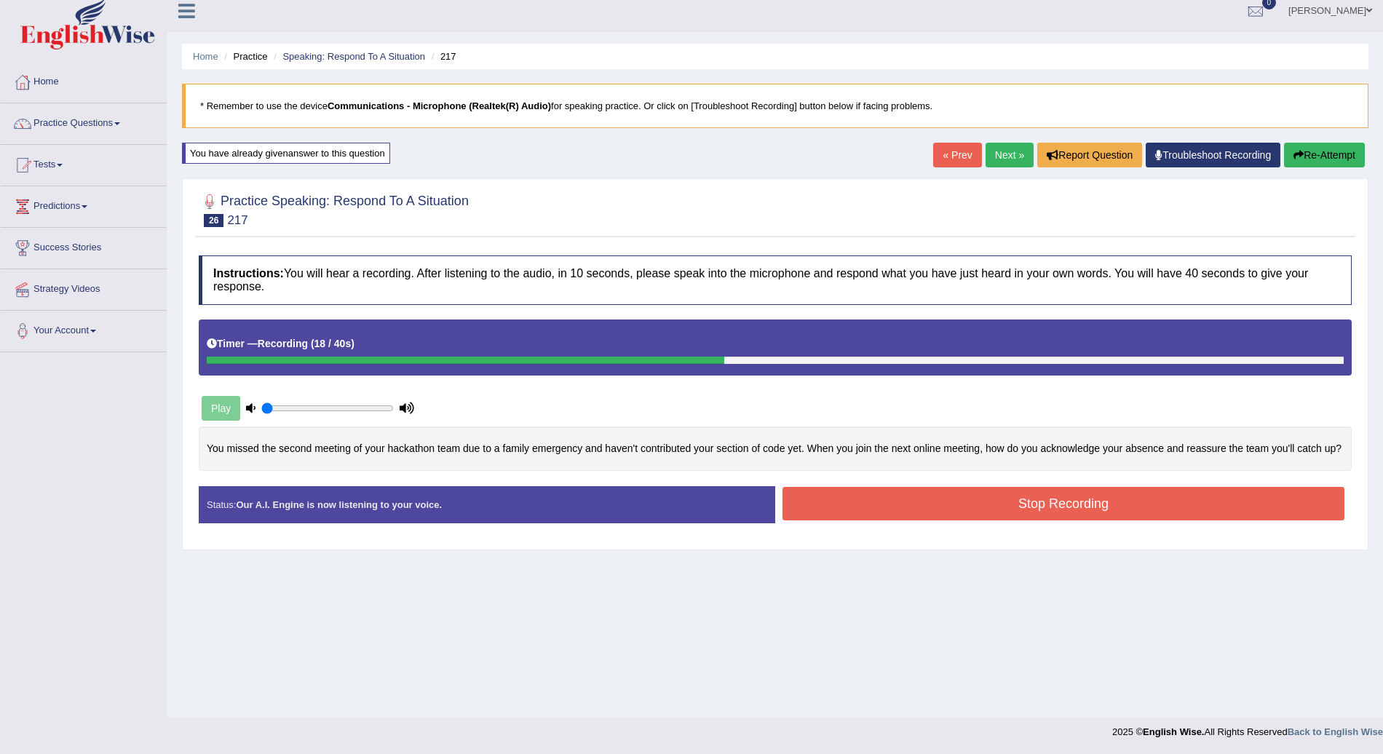
click at [1079, 497] on button "Stop Recording" at bounding box center [1064, 503] width 562 height 33
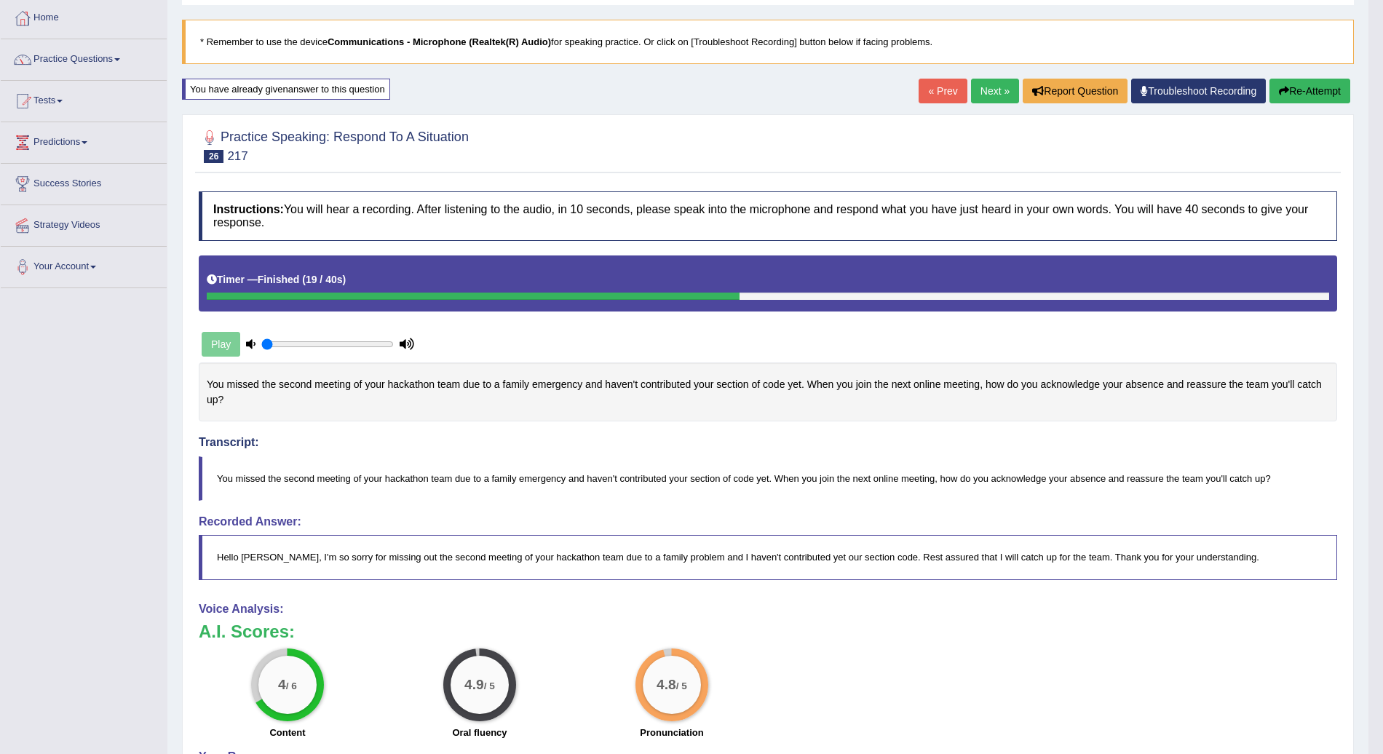
scroll to position [73, 0]
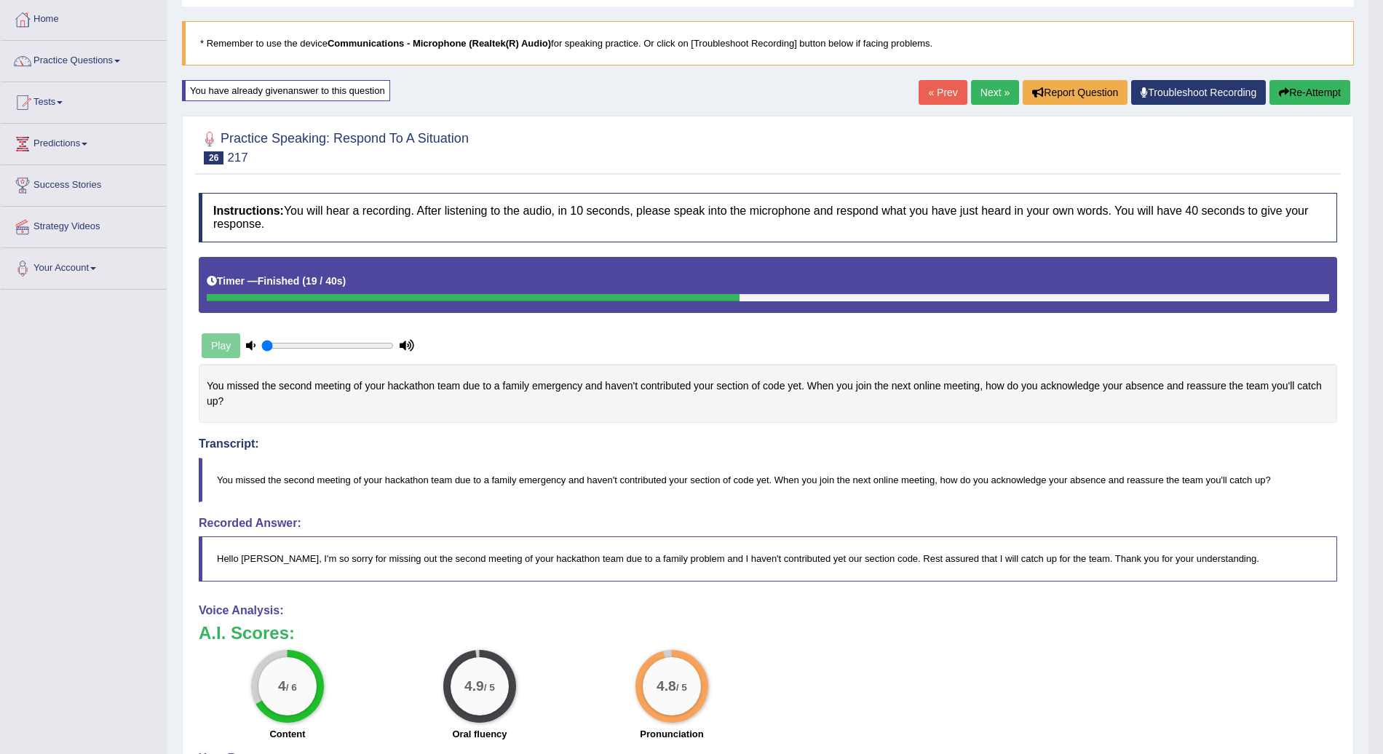
click at [990, 92] on link "Next »" at bounding box center [995, 92] width 48 height 25
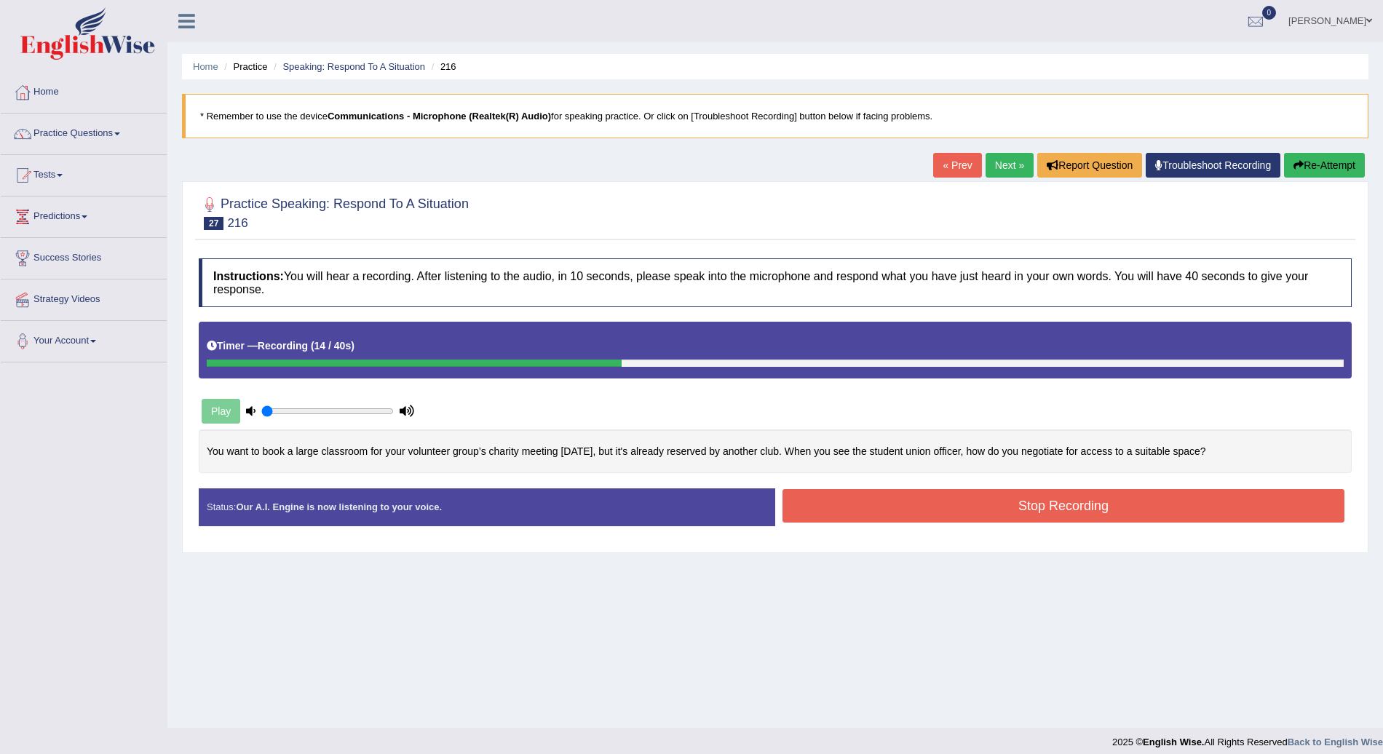
click at [1320, 153] on button "Re-Attempt" at bounding box center [1324, 165] width 81 height 25
click at [1061, 504] on button "Stop Recording" at bounding box center [1064, 505] width 562 height 33
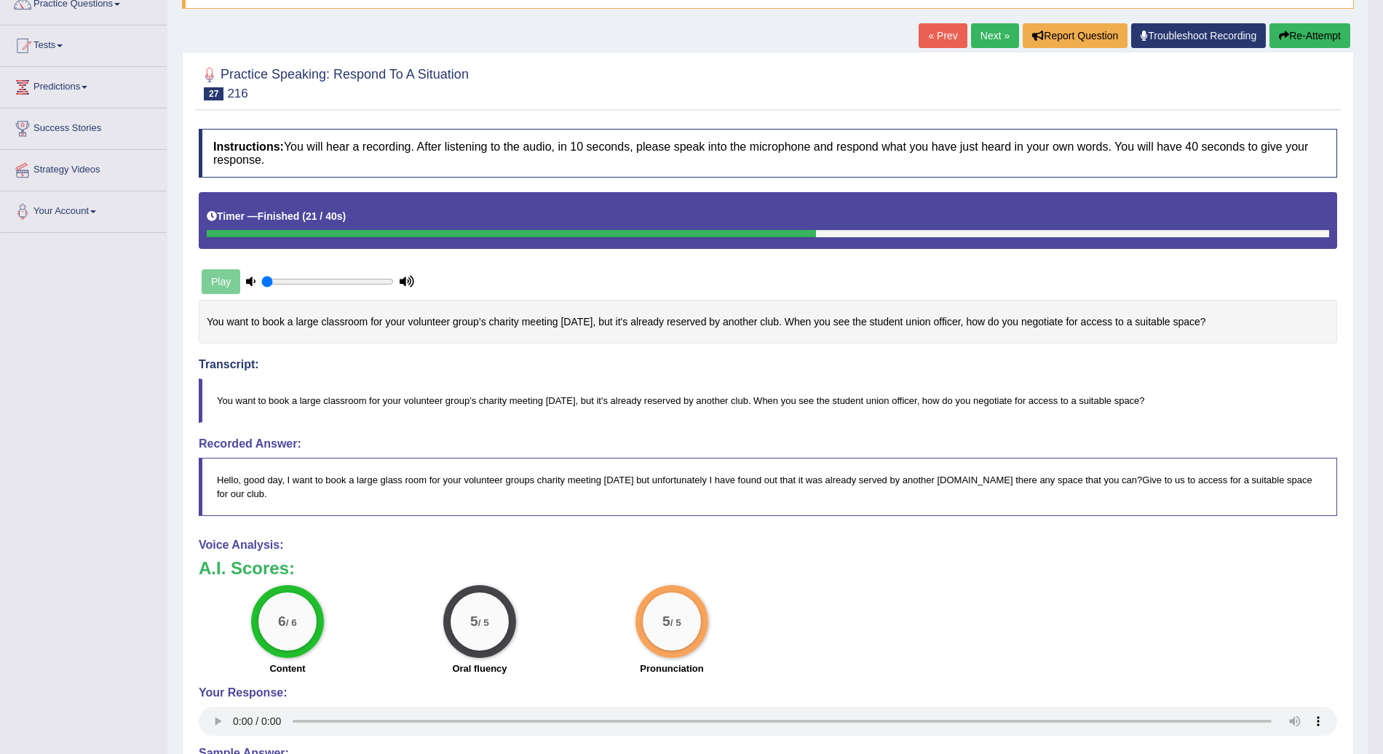
scroll to position [143, 0]
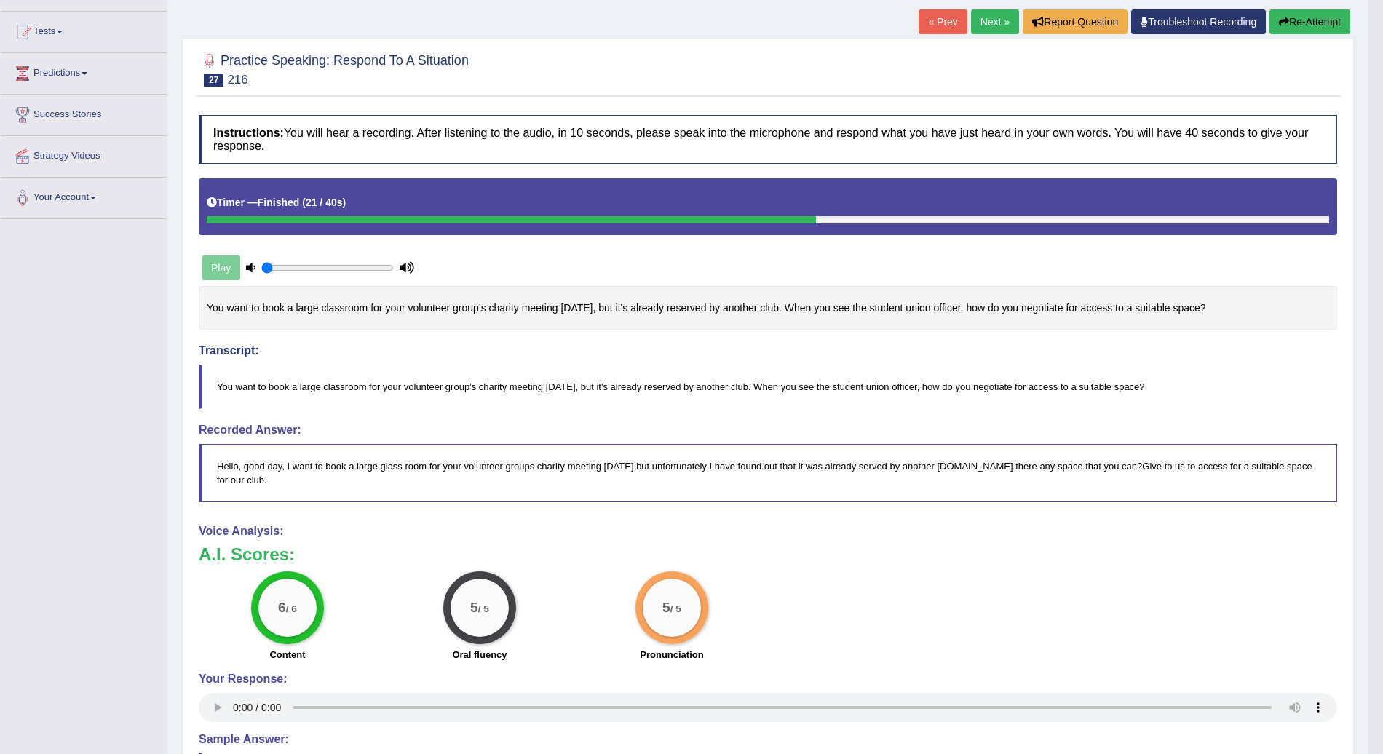
click at [1005, 20] on link "Next »" at bounding box center [995, 21] width 48 height 25
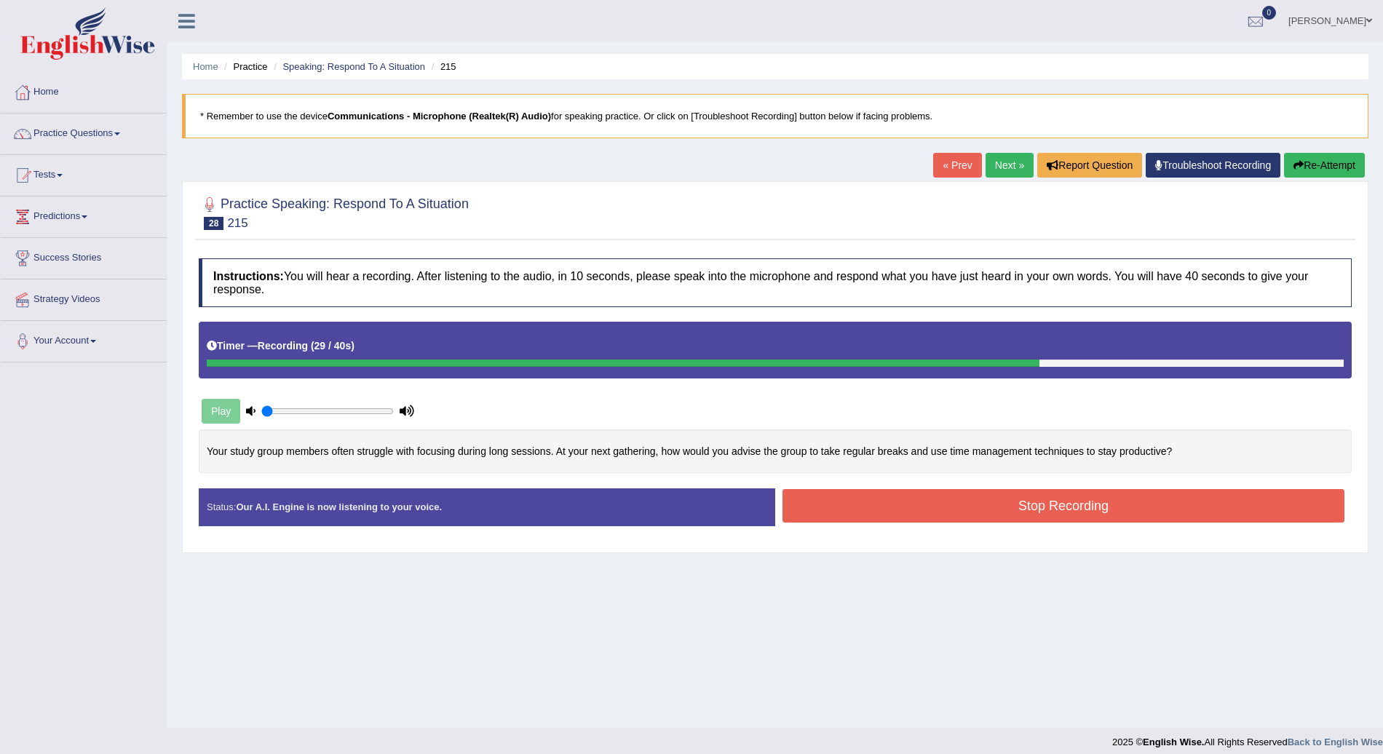
click at [1023, 509] on button "Stop Recording" at bounding box center [1064, 505] width 562 height 33
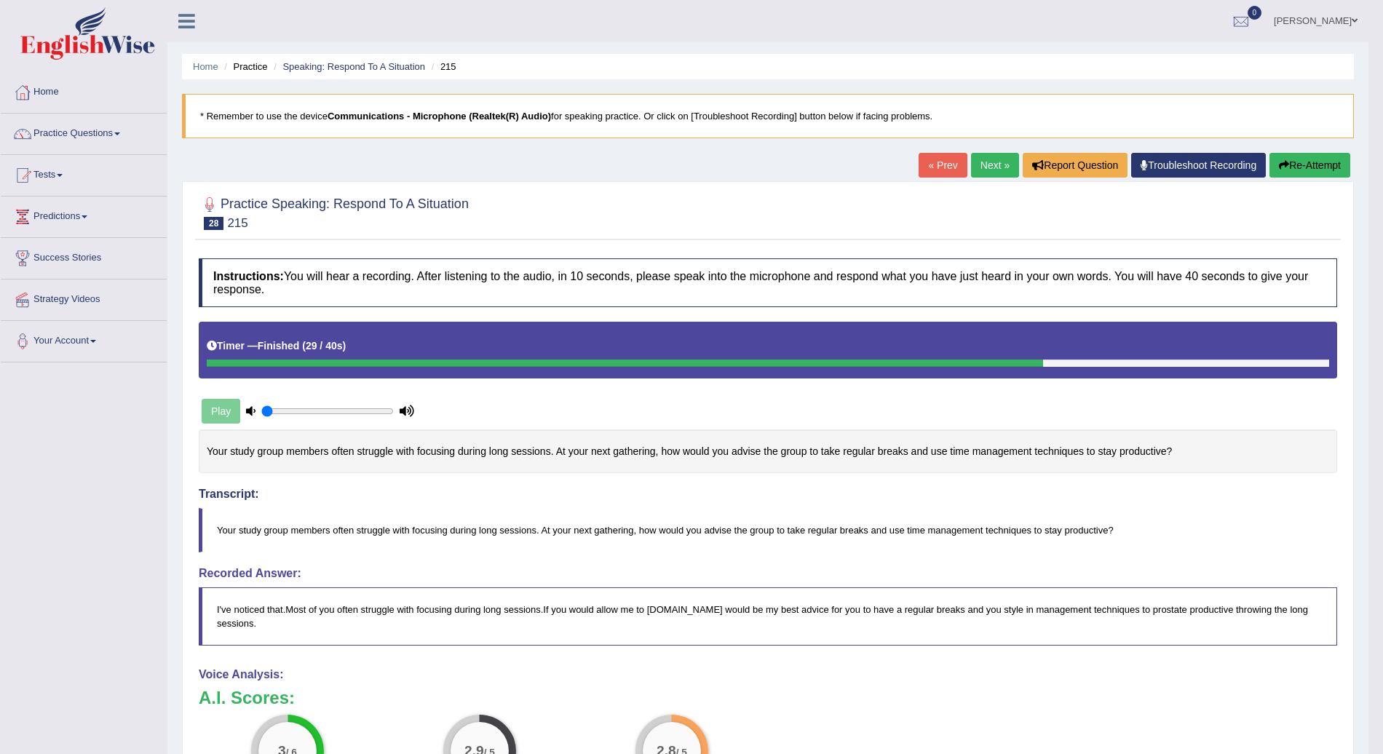
click at [1318, 159] on button "Re-Attempt" at bounding box center [1310, 165] width 81 height 25
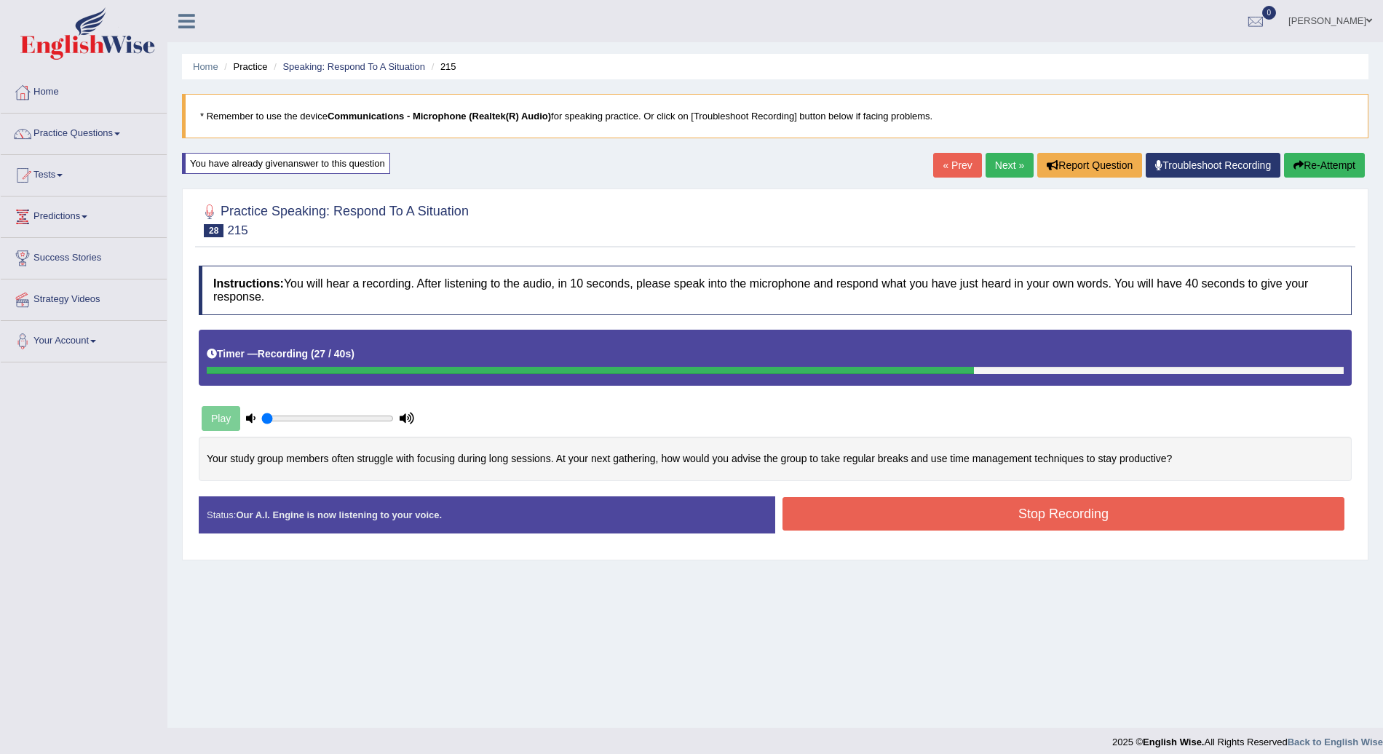
click at [1131, 497] on button "Stop Recording" at bounding box center [1064, 513] width 562 height 33
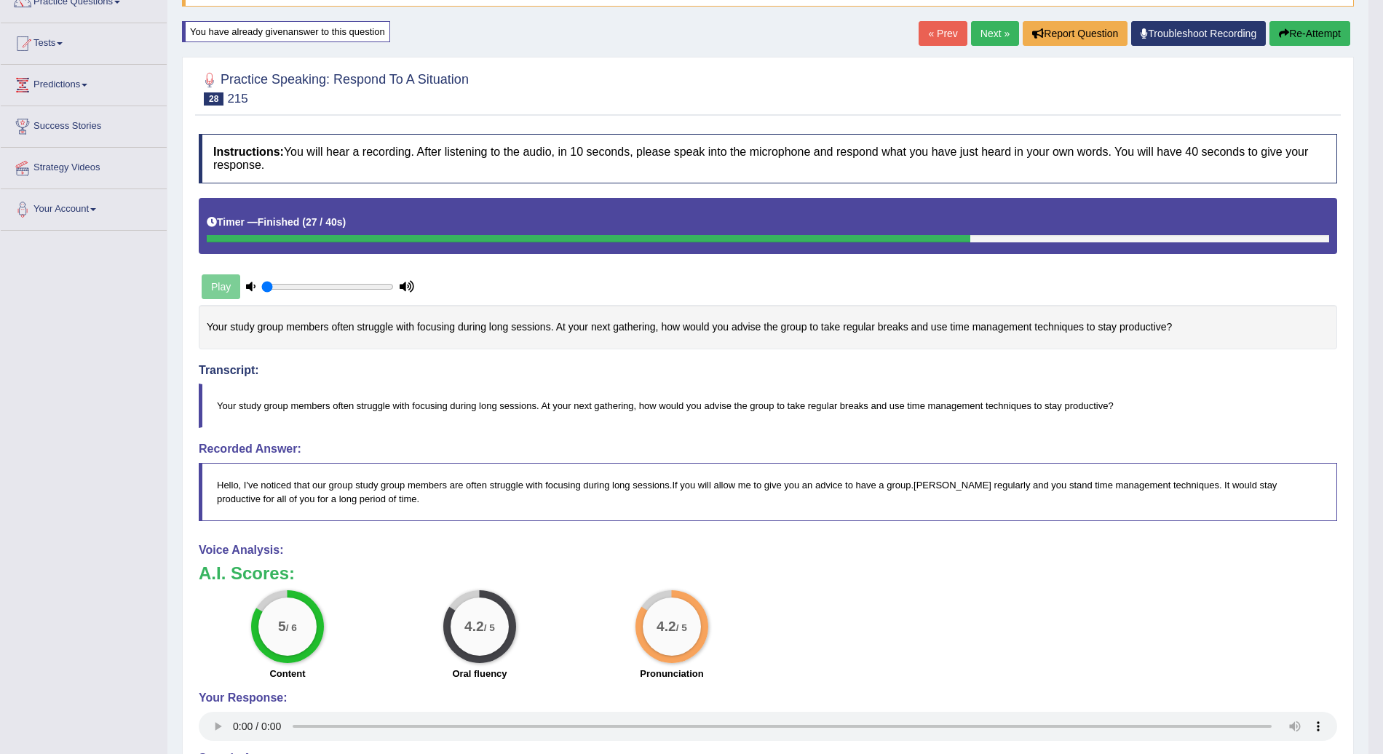
scroll to position [130, 0]
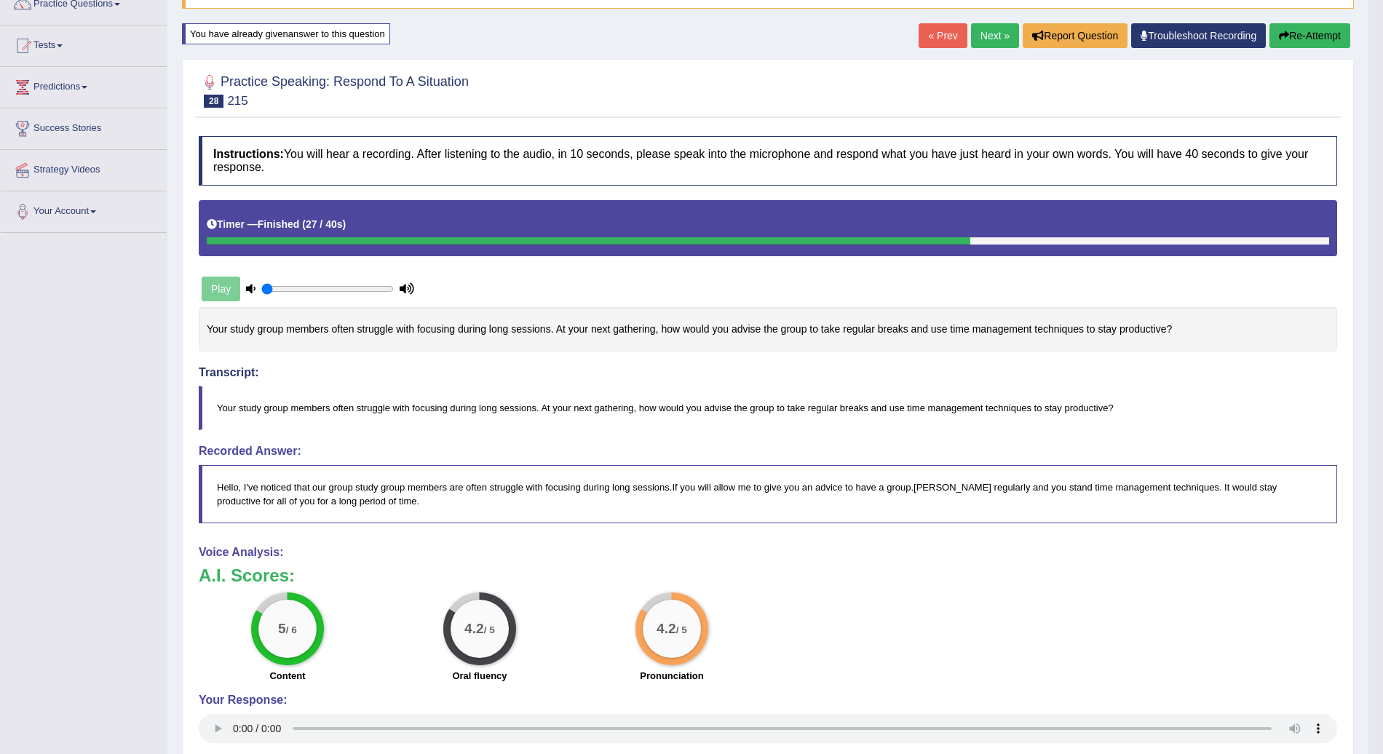
click at [992, 36] on link "Next »" at bounding box center [995, 35] width 48 height 25
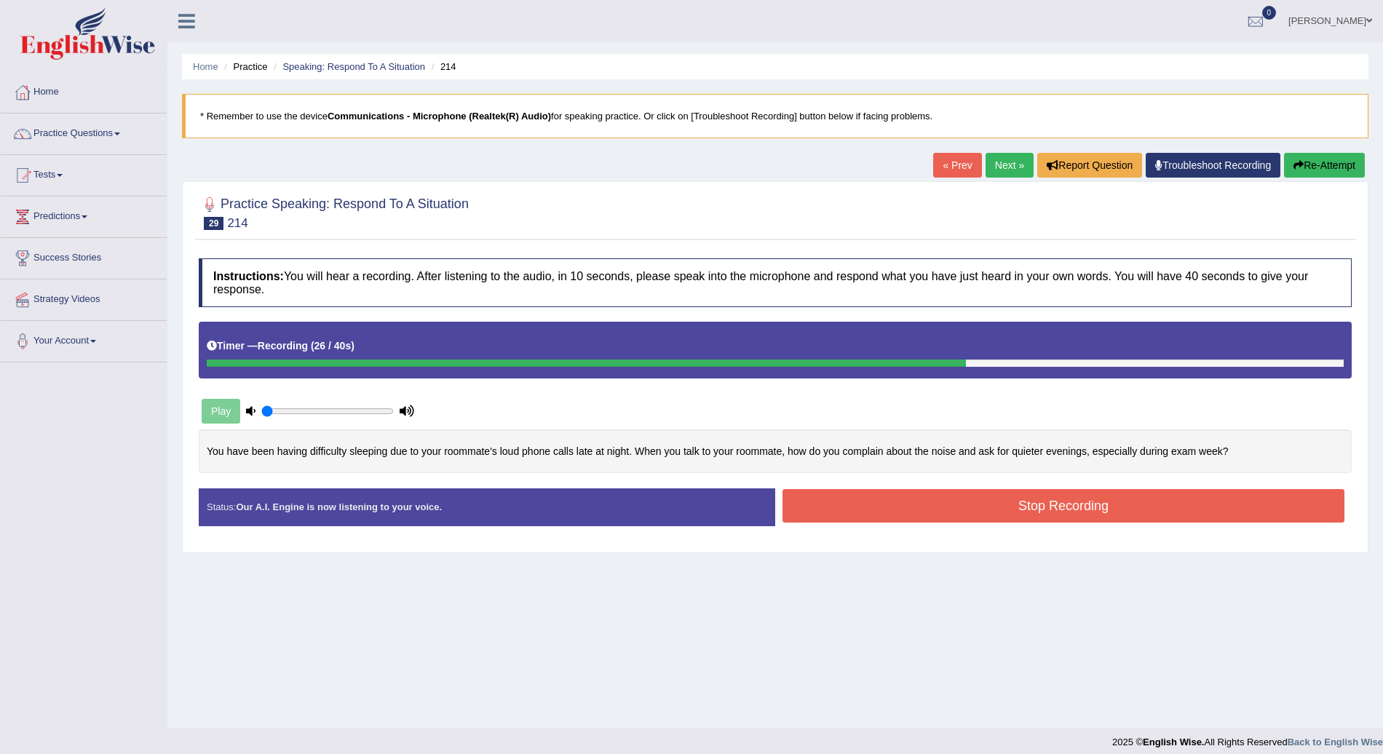
click at [1031, 510] on button "Stop Recording" at bounding box center [1064, 505] width 562 height 33
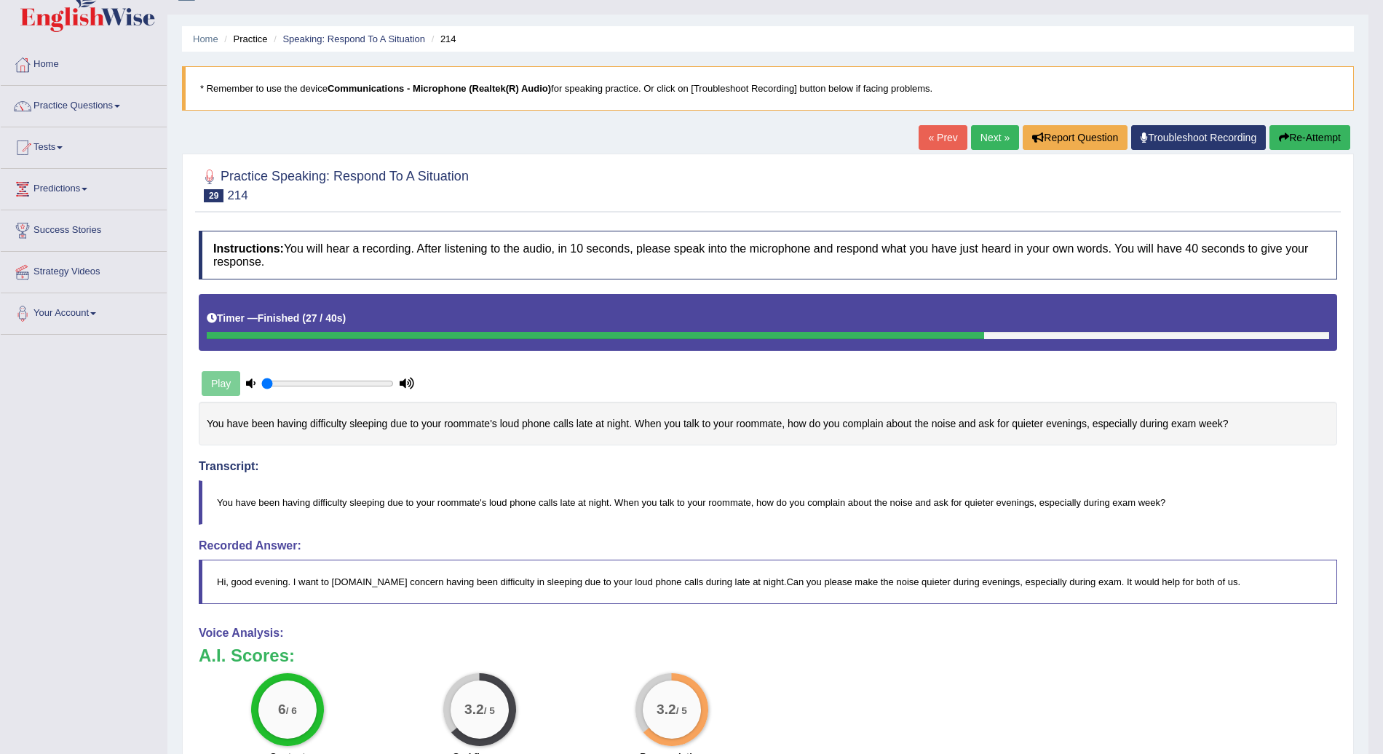
scroll to position [26, 0]
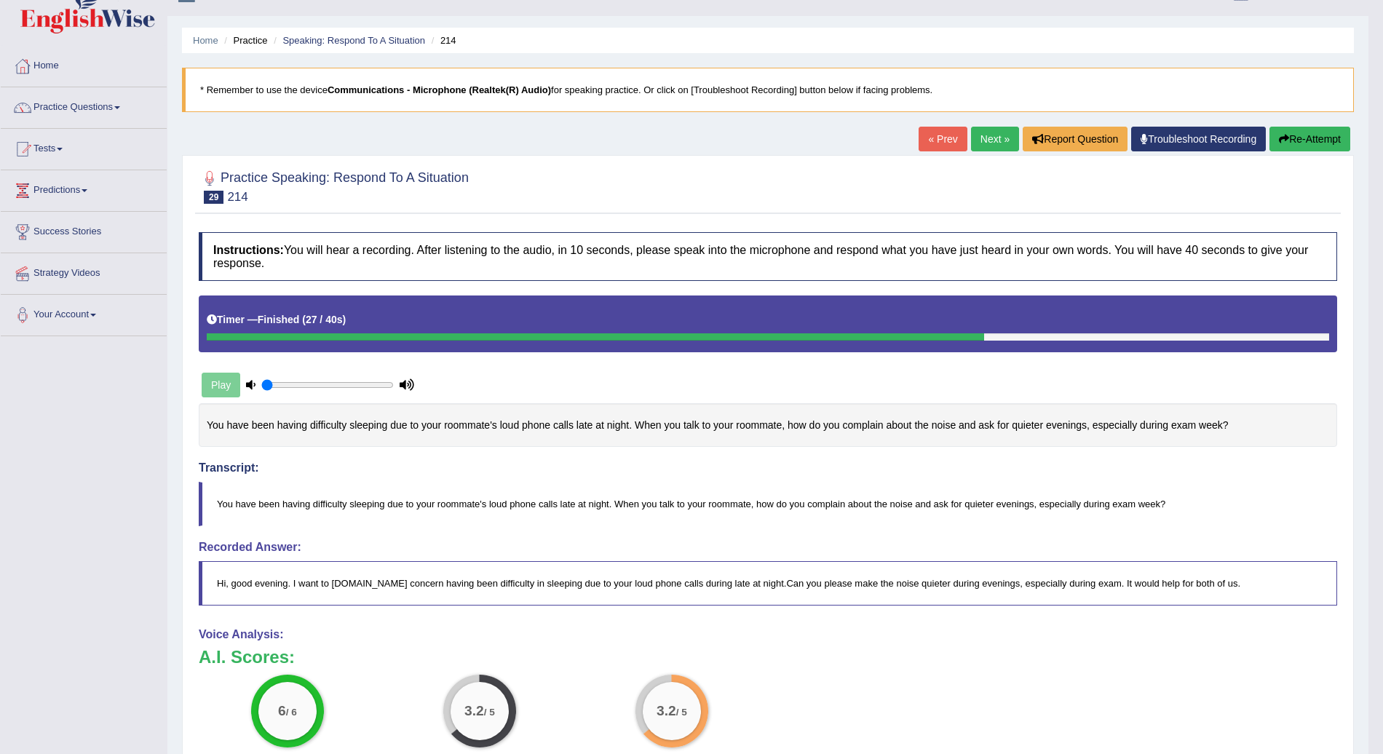
click at [1002, 138] on link "Next »" at bounding box center [995, 139] width 48 height 25
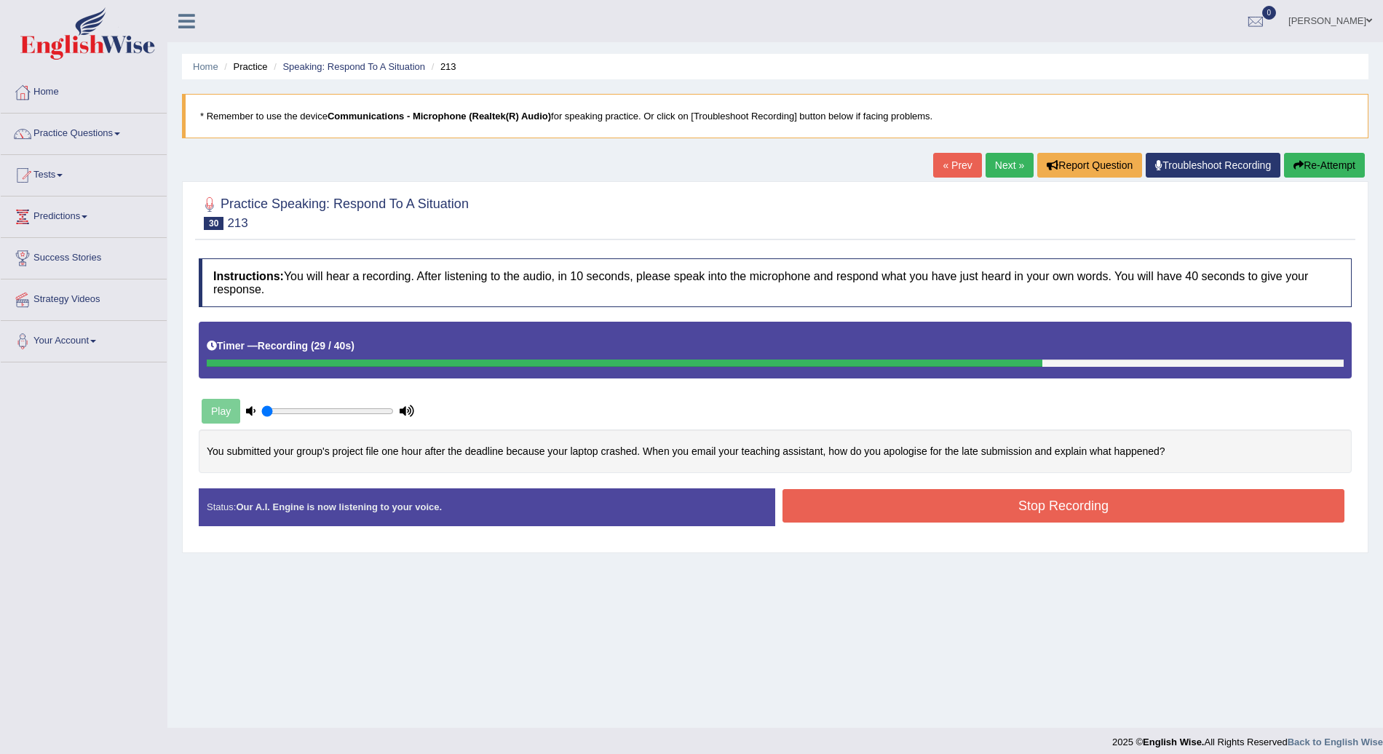
click at [1027, 507] on button "Stop Recording" at bounding box center [1064, 505] width 562 height 33
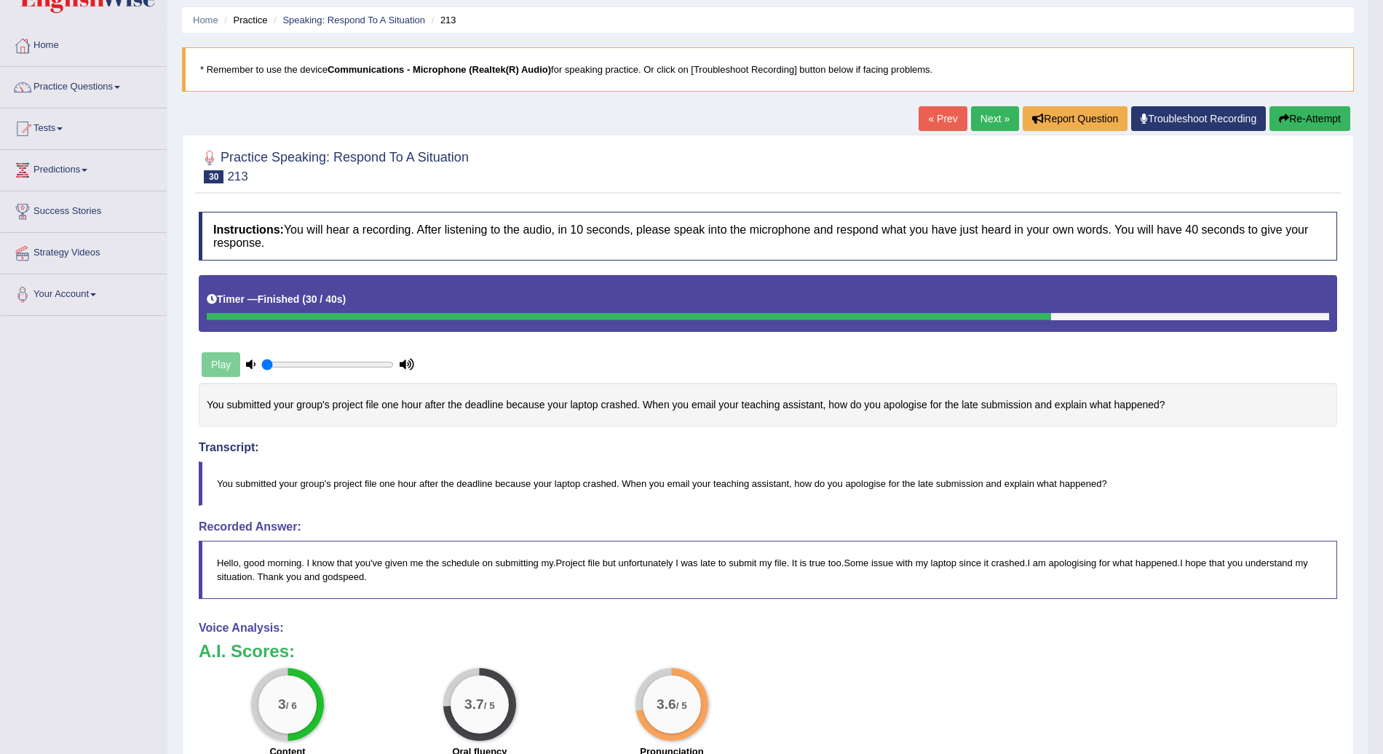
scroll to position [44, 0]
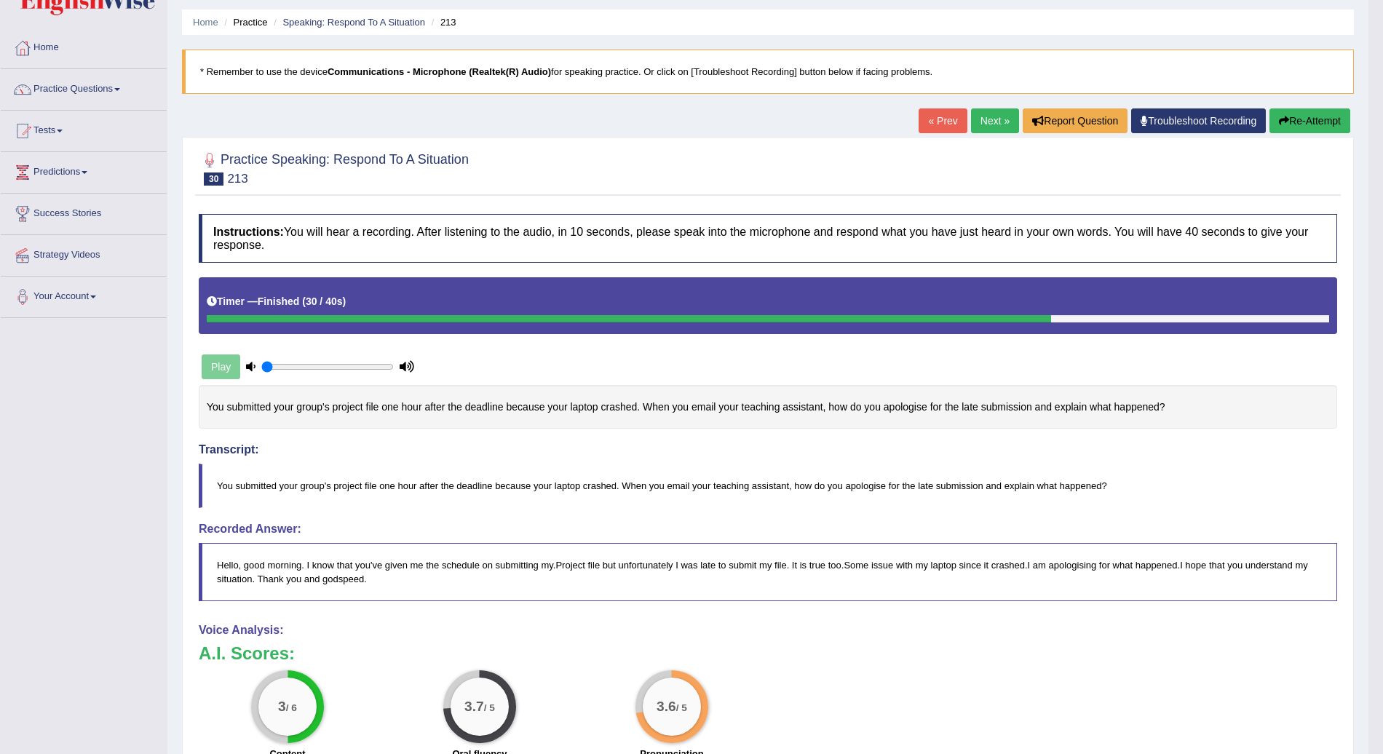
click at [1313, 122] on button "Re-Attempt" at bounding box center [1310, 120] width 81 height 25
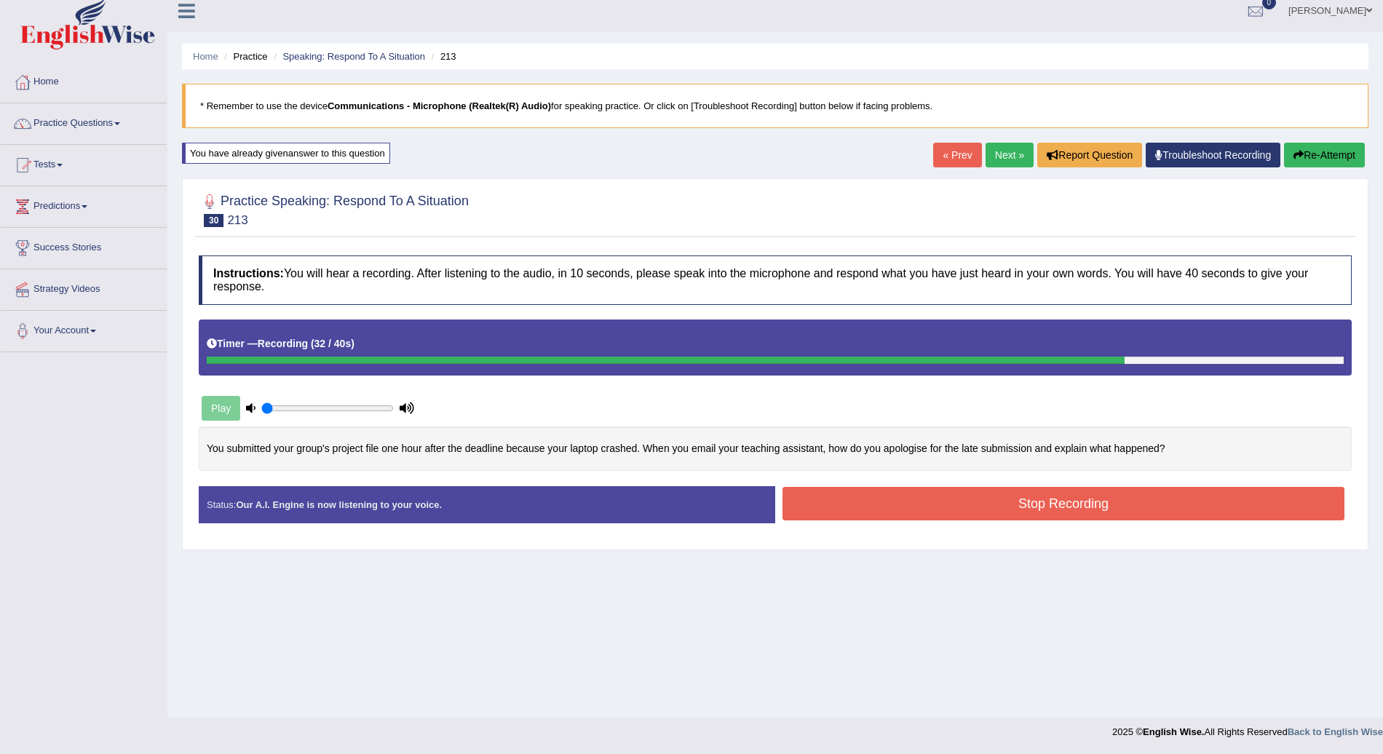
click at [1058, 502] on button "Stop Recording" at bounding box center [1064, 503] width 562 height 33
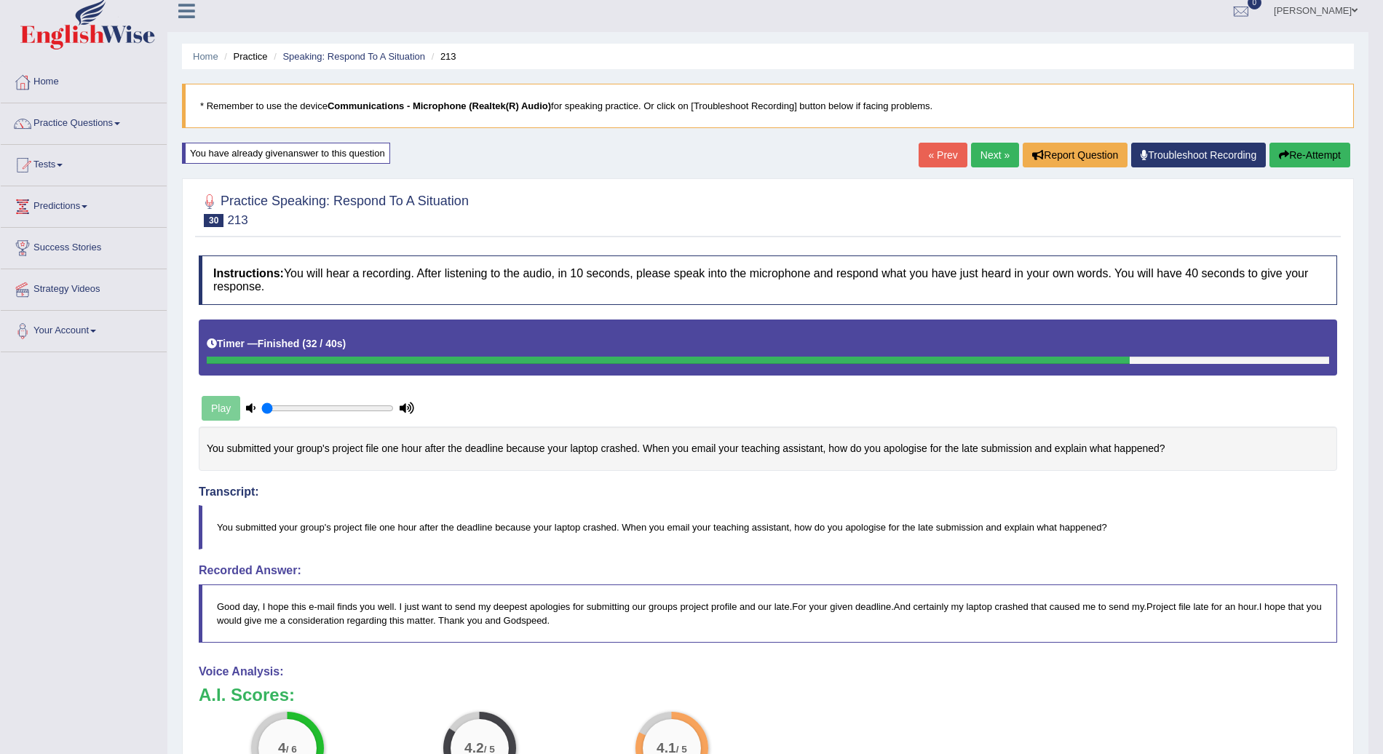
click at [1000, 150] on link "Next »" at bounding box center [995, 155] width 48 height 25
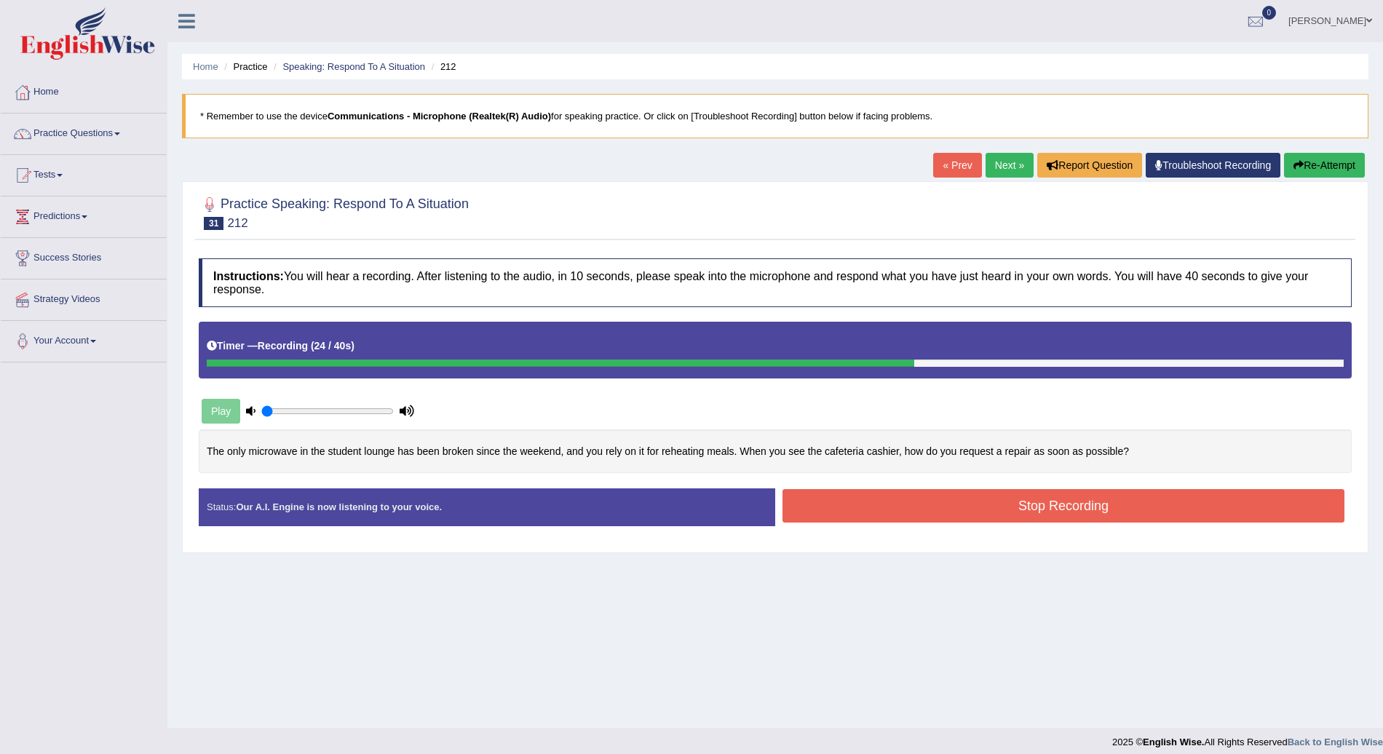
click at [995, 518] on button "Stop Recording" at bounding box center [1064, 505] width 562 height 33
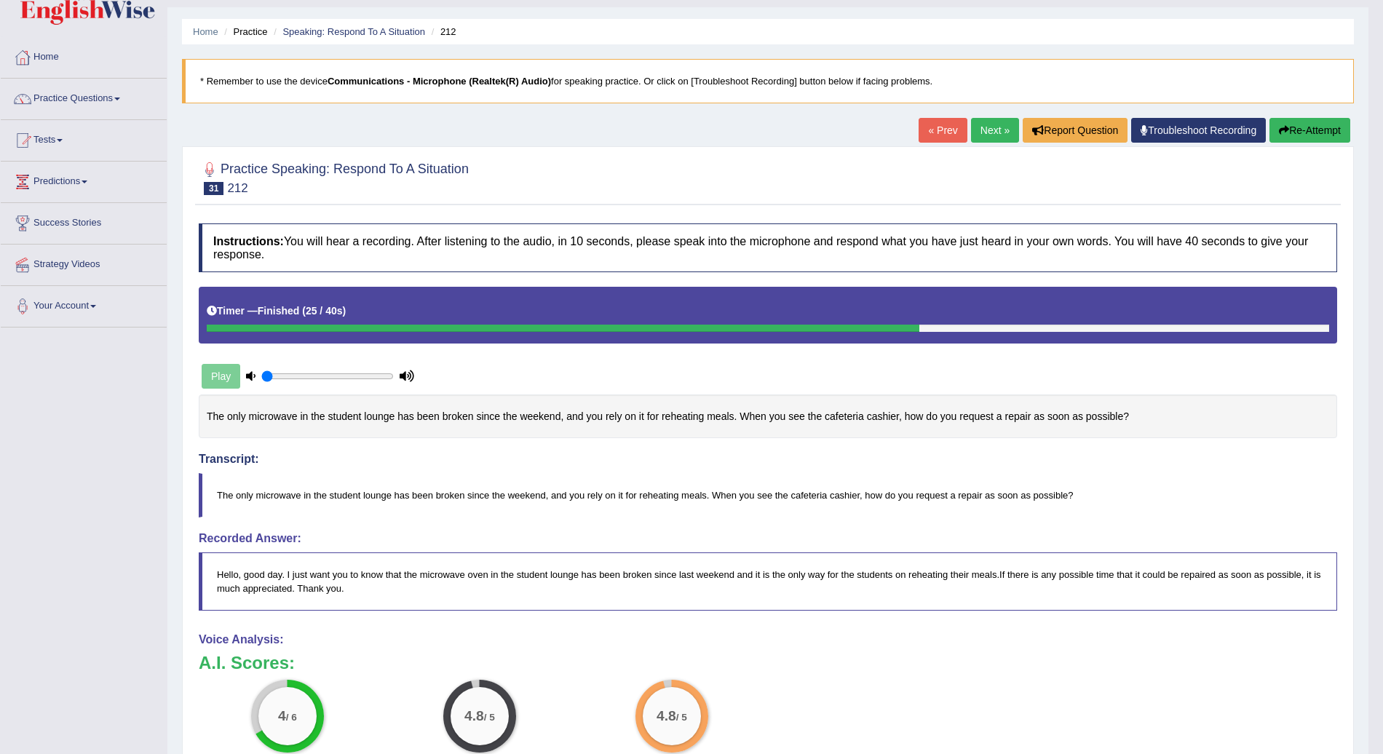
scroll to position [28, 0]
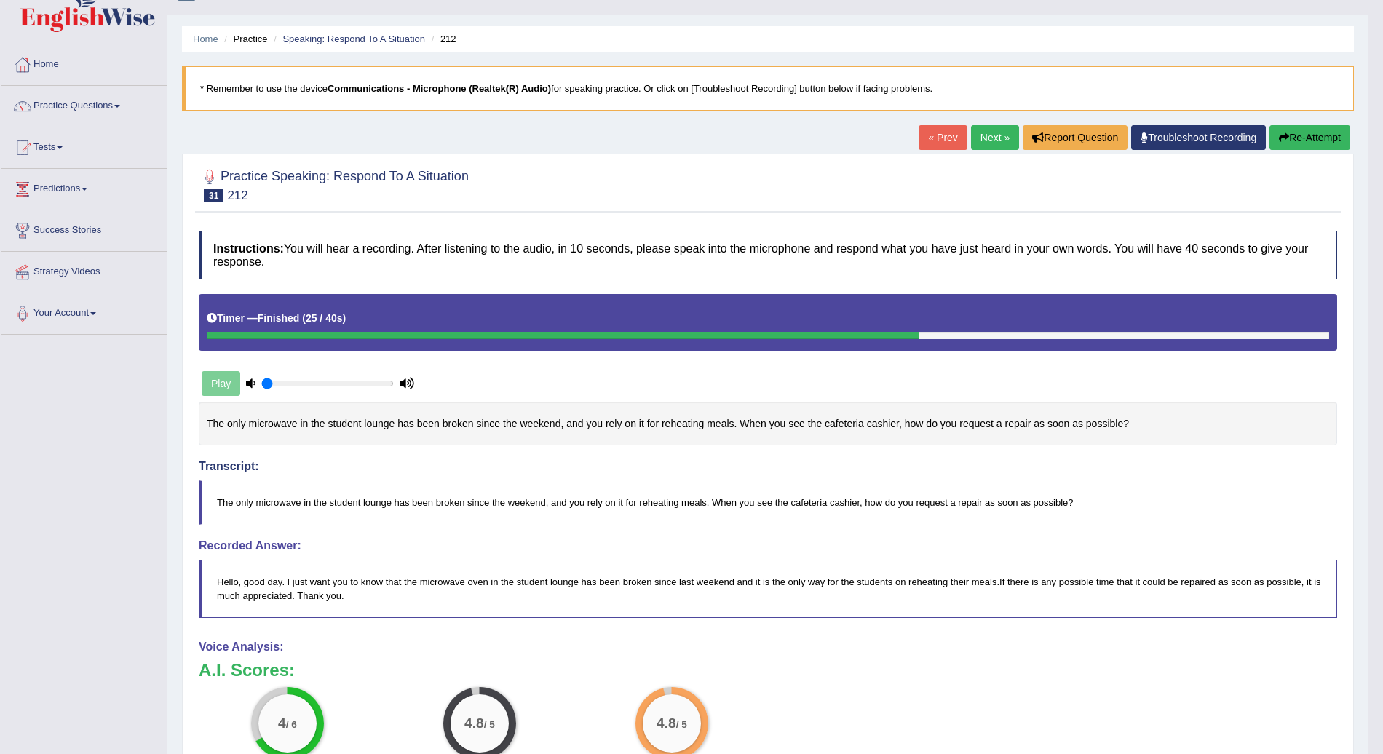
click at [997, 135] on link "Next »" at bounding box center [995, 137] width 48 height 25
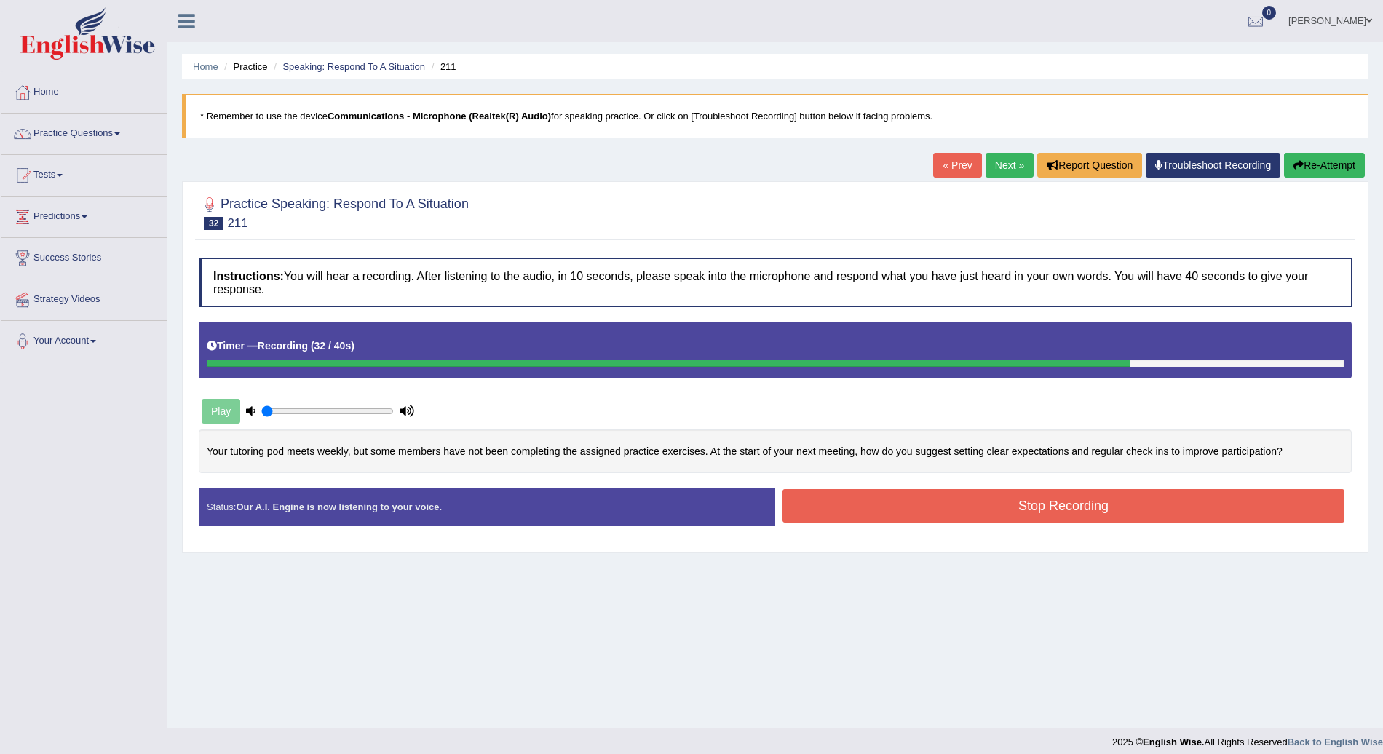
click at [1034, 499] on button "Stop Recording" at bounding box center [1064, 505] width 562 height 33
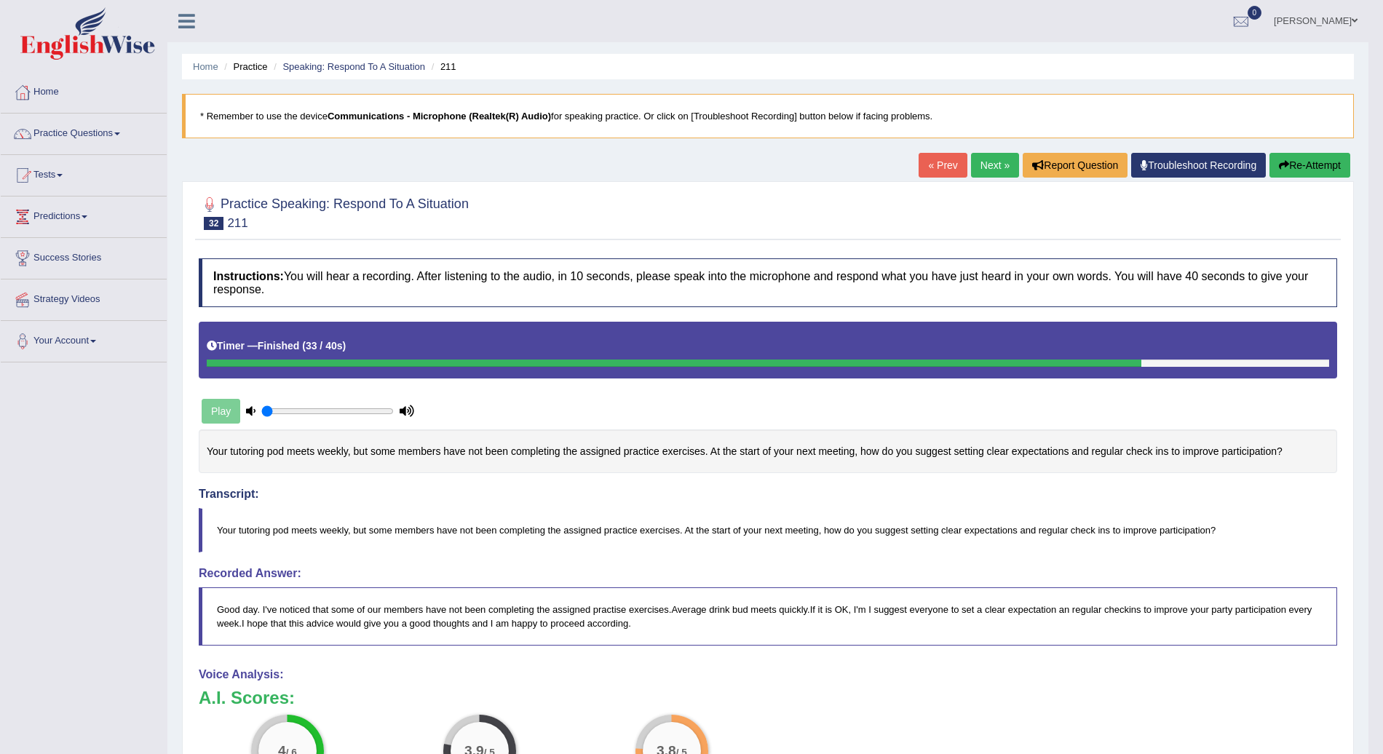
click at [994, 162] on link "Next »" at bounding box center [995, 165] width 48 height 25
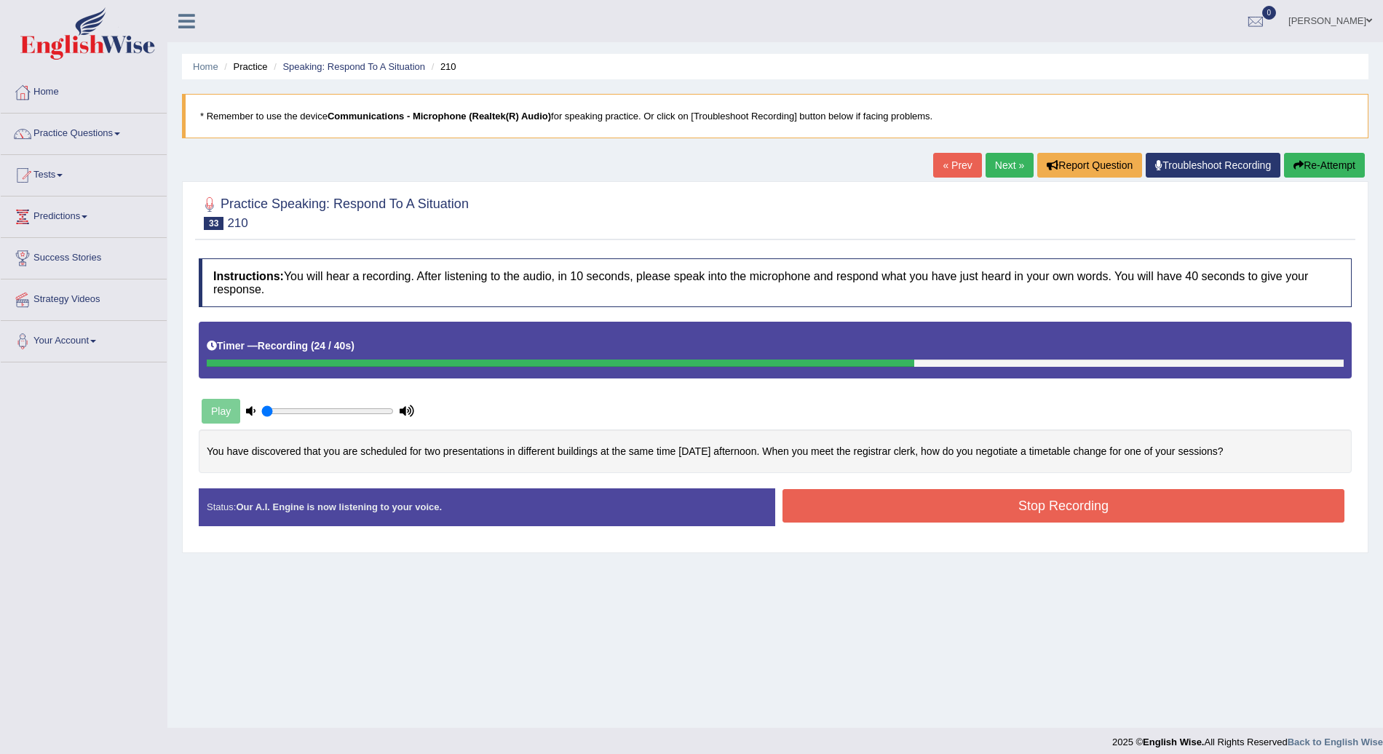
click at [1075, 499] on button "Stop Recording" at bounding box center [1064, 505] width 562 height 33
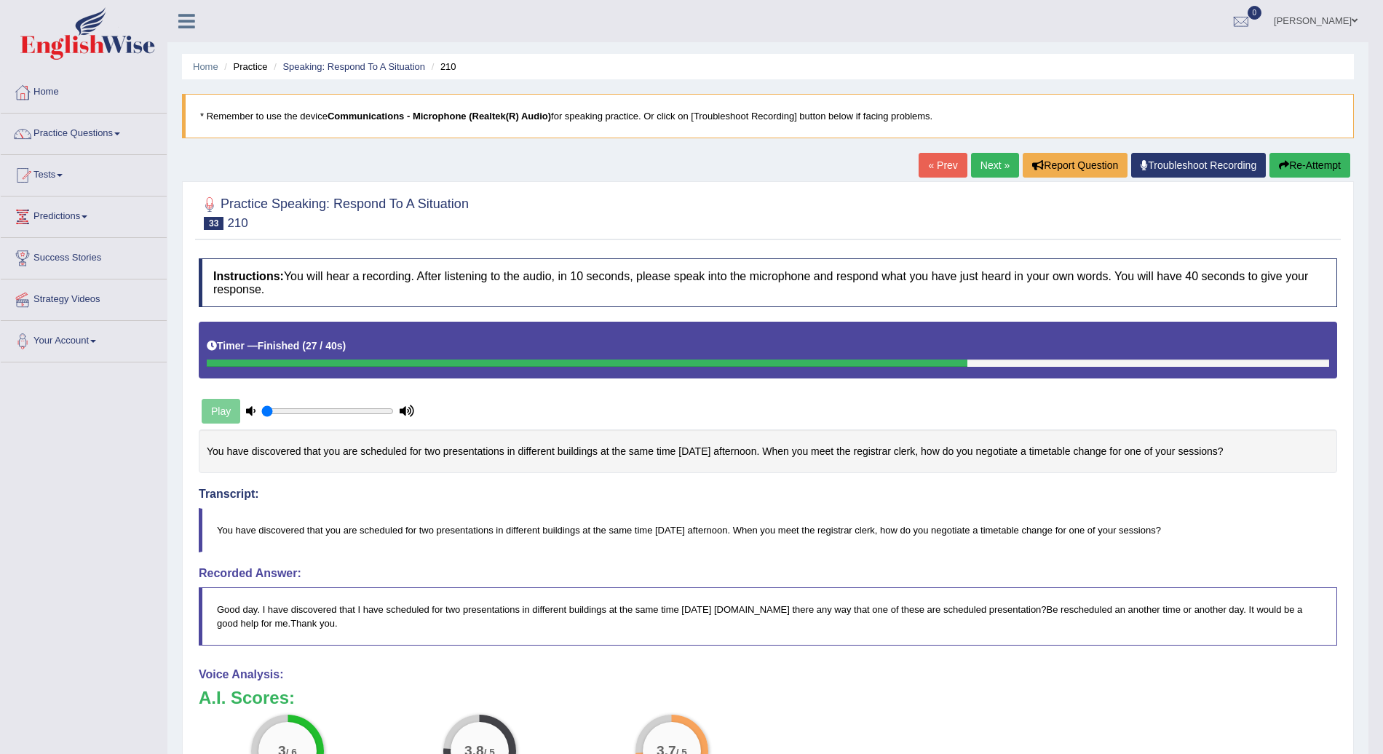
click at [1317, 165] on button "Re-Attempt" at bounding box center [1310, 165] width 81 height 25
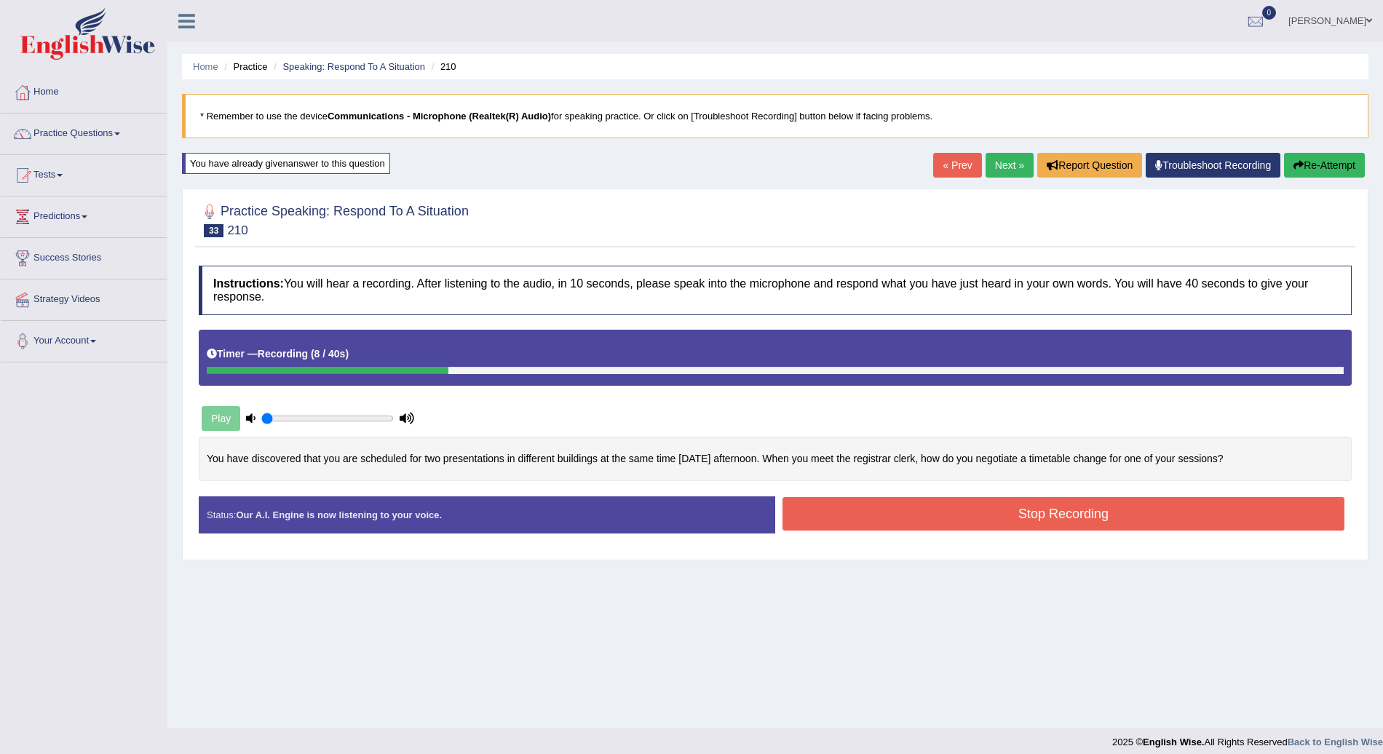
click at [1367, 208] on div "Practice Speaking: Respond To A Situation 33 210 Instructions: You will hear a …" at bounding box center [775, 374] width 1187 height 371
click at [1337, 163] on button "Re-Attempt" at bounding box center [1324, 165] width 81 height 25
click at [1092, 510] on button "Stop Recording" at bounding box center [1064, 513] width 562 height 33
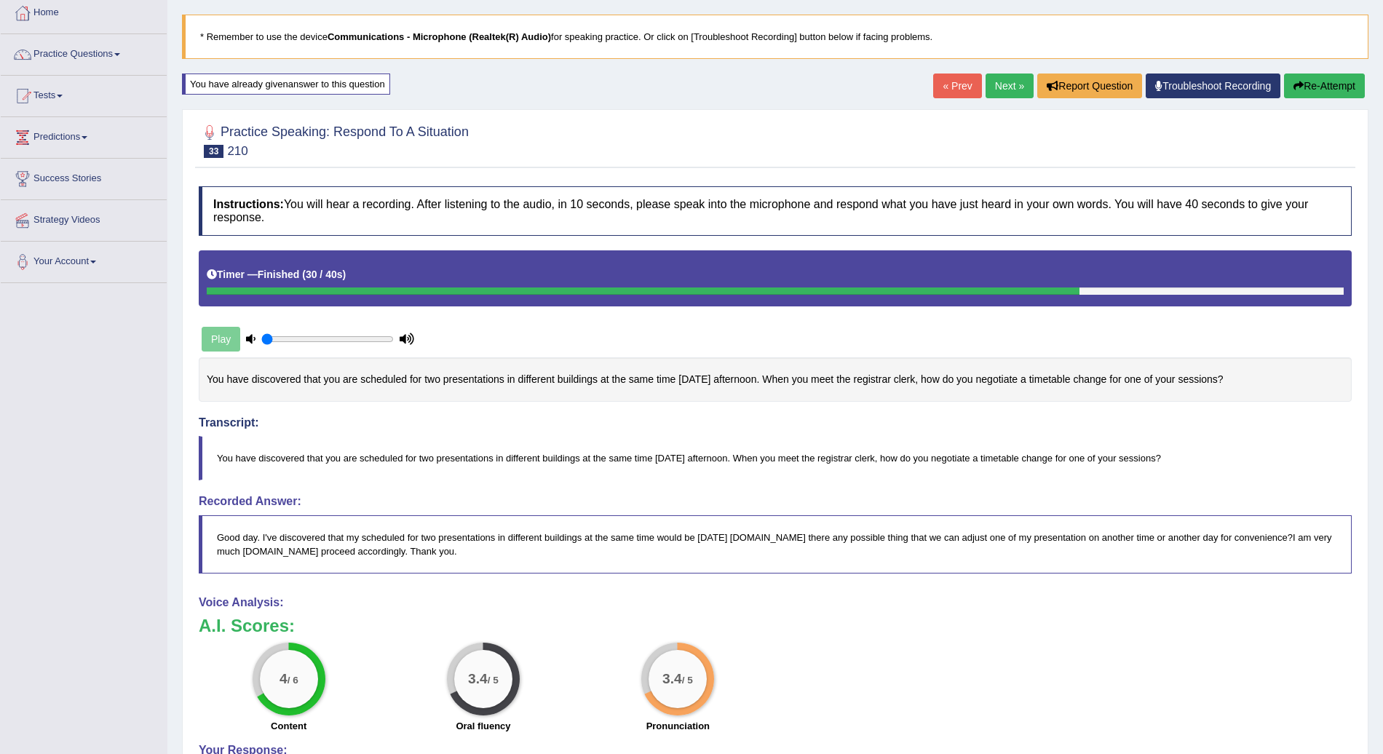
scroll to position [83, 0]
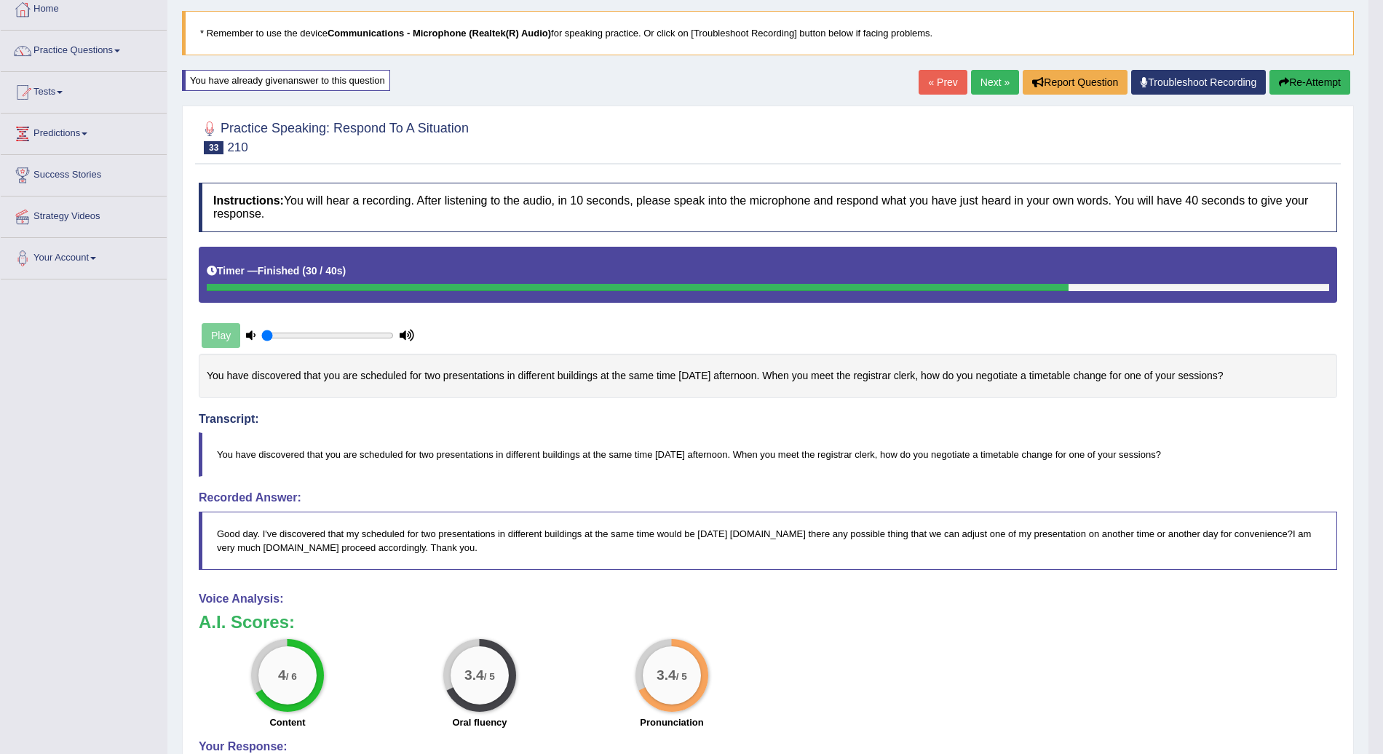
click at [995, 81] on link "Next »" at bounding box center [995, 82] width 48 height 25
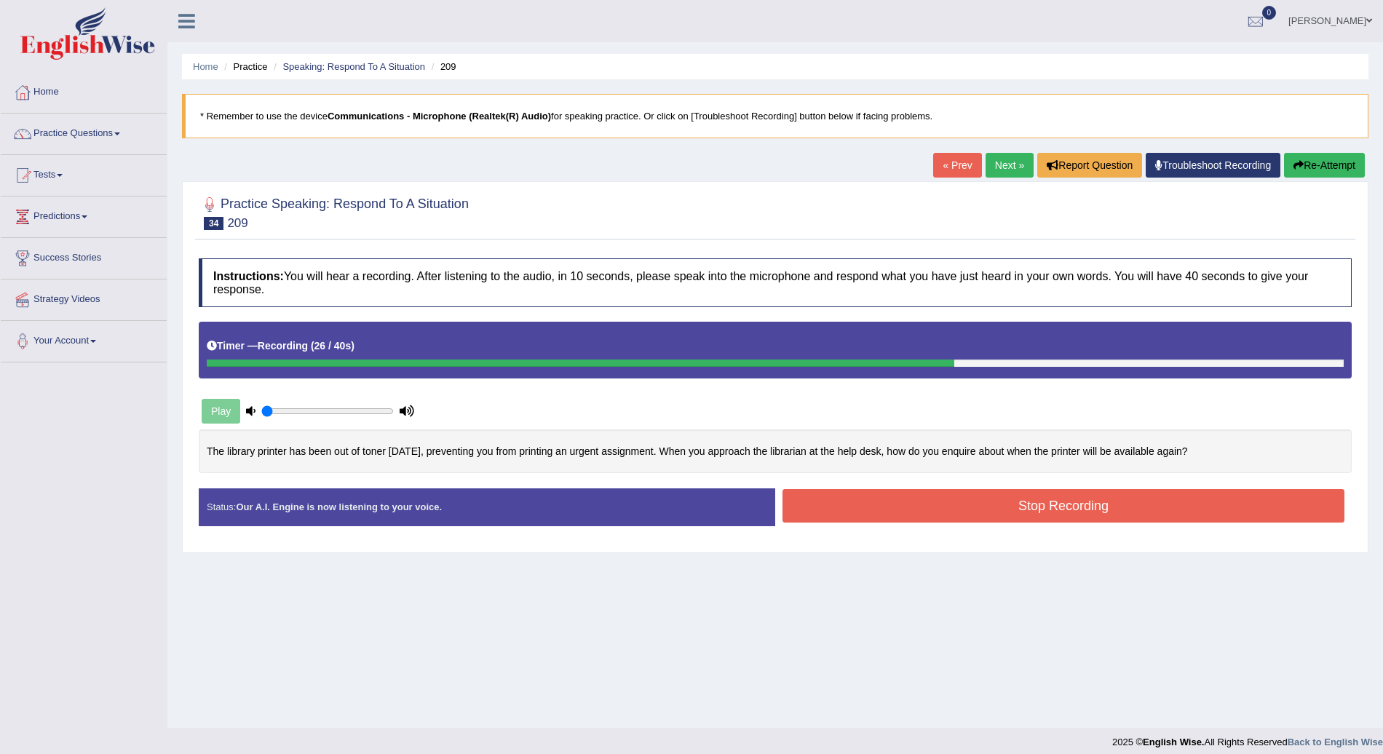
click at [1052, 499] on button "Stop Recording" at bounding box center [1064, 505] width 562 height 33
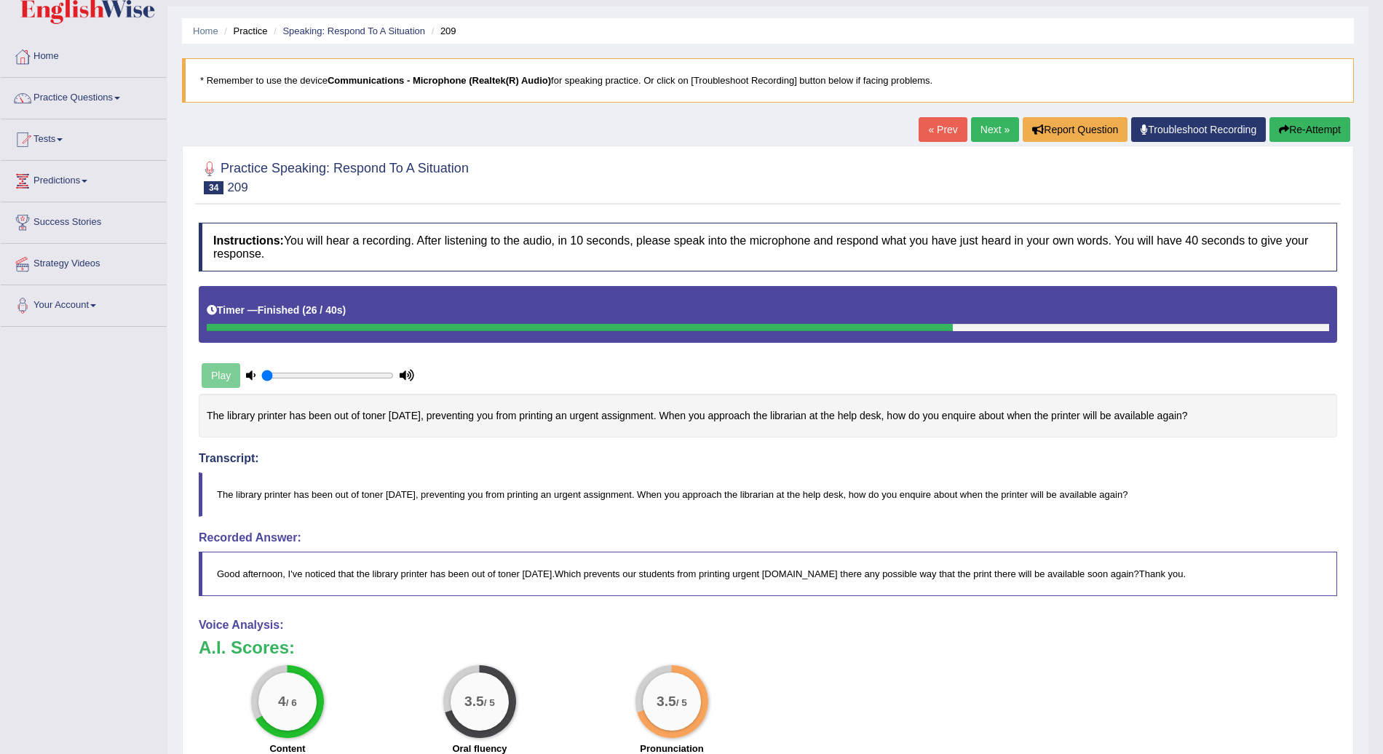
scroll to position [33, 0]
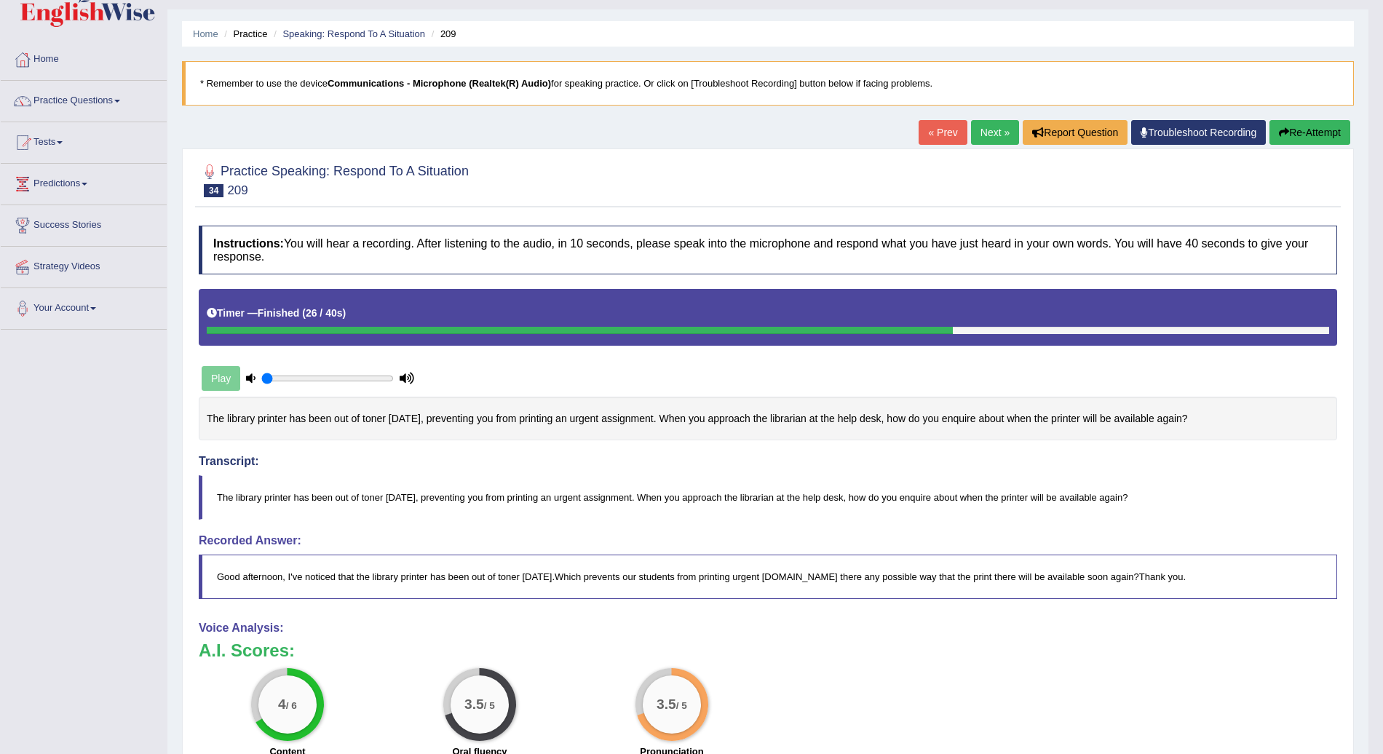
click at [993, 131] on link "Next »" at bounding box center [995, 132] width 48 height 25
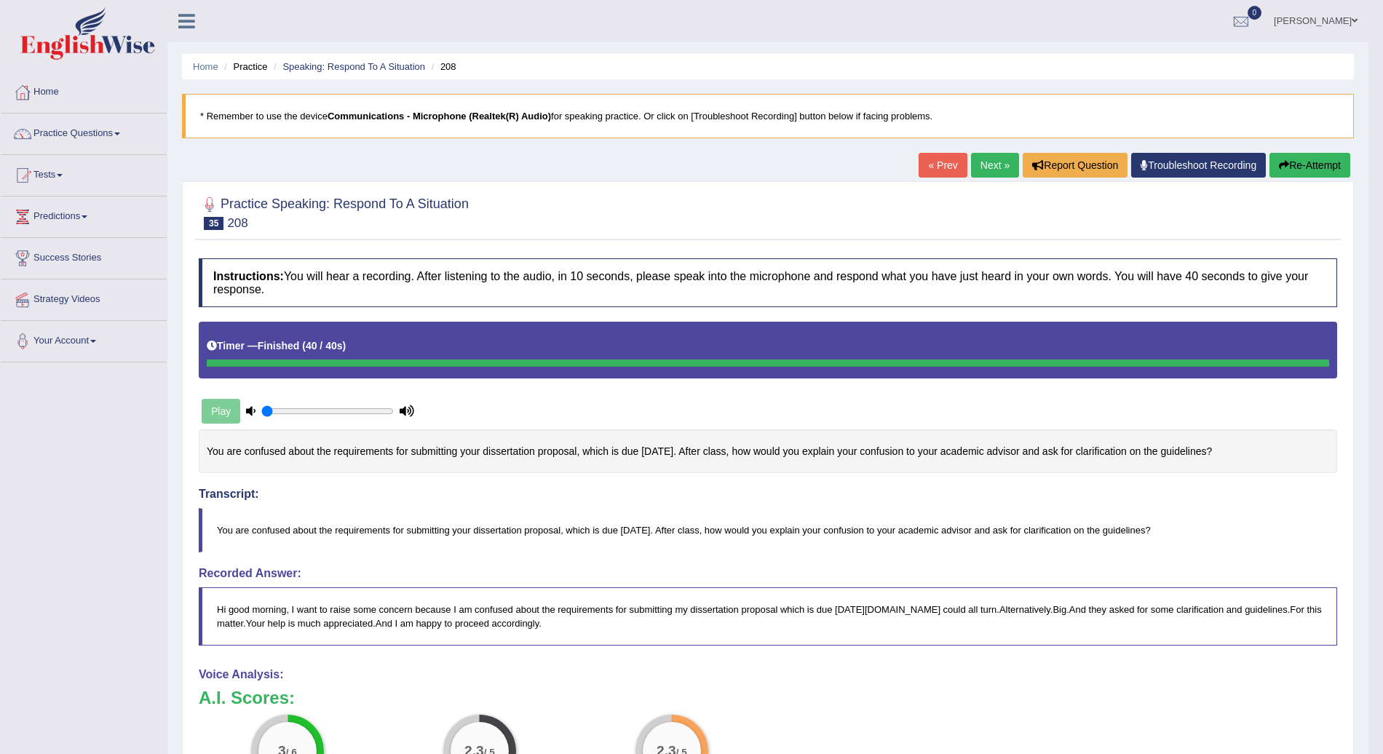
click at [1301, 163] on button "Re-Attempt" at bounding box center [1310, 165] width 81 height 25
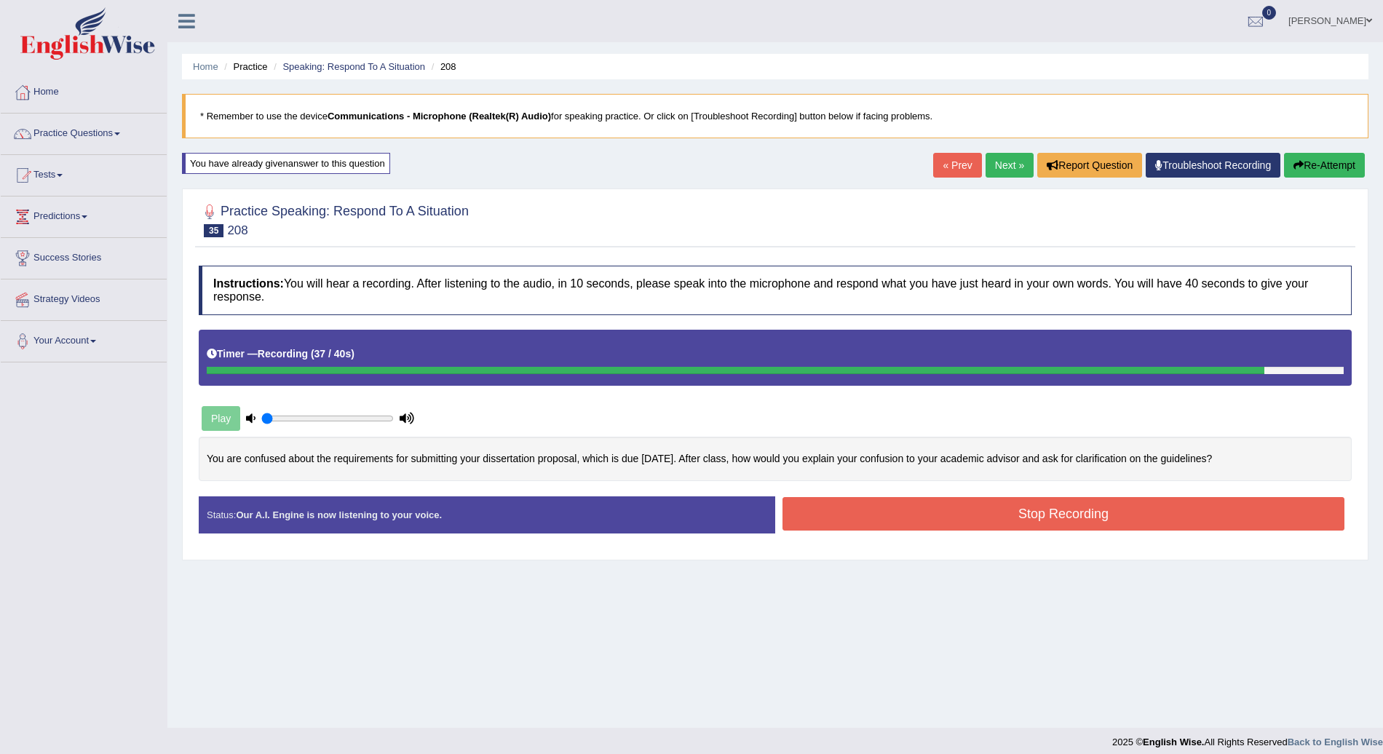
click at [1224, 510] on button "Stop Recording" at bounding box center [1064, 513] width 562 height 33
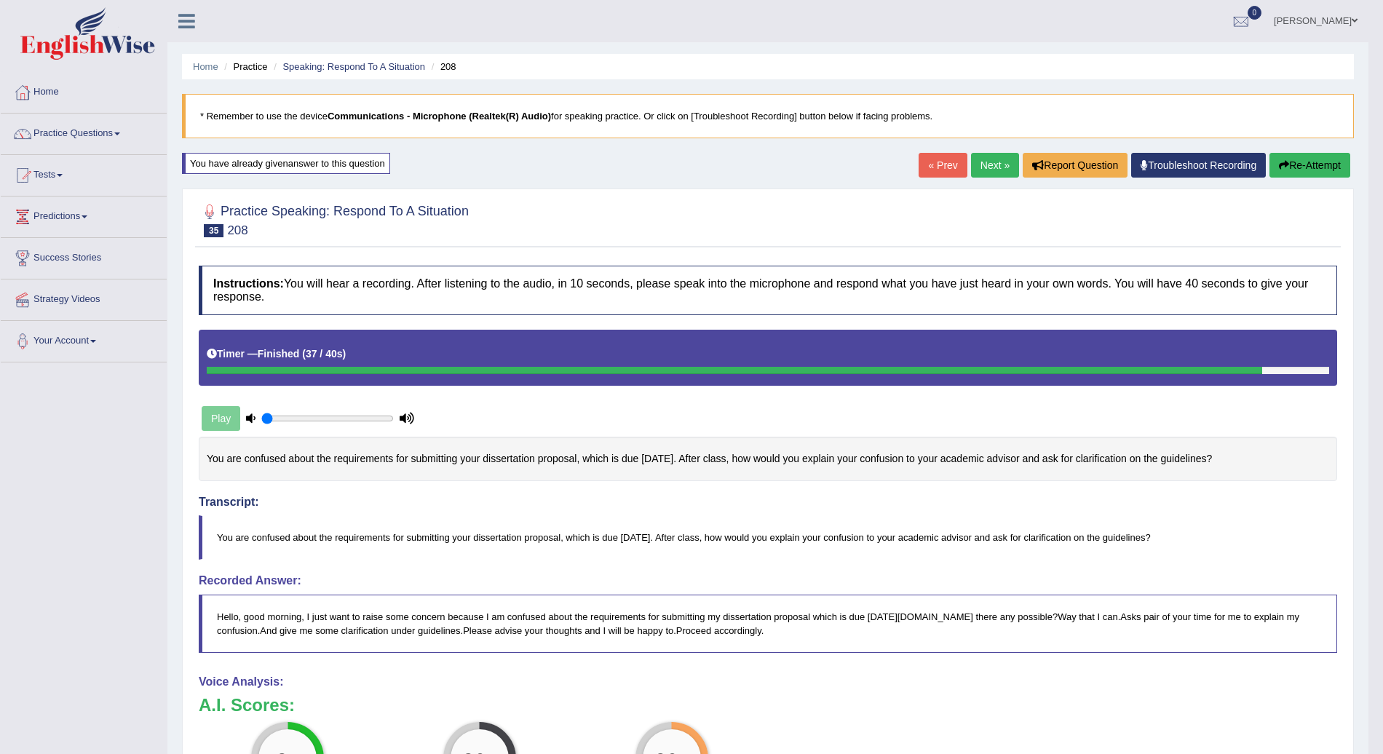
click at [1317, 169] on button "Re-Attempt" at bounding box center [1310, 165] width 81 height 25
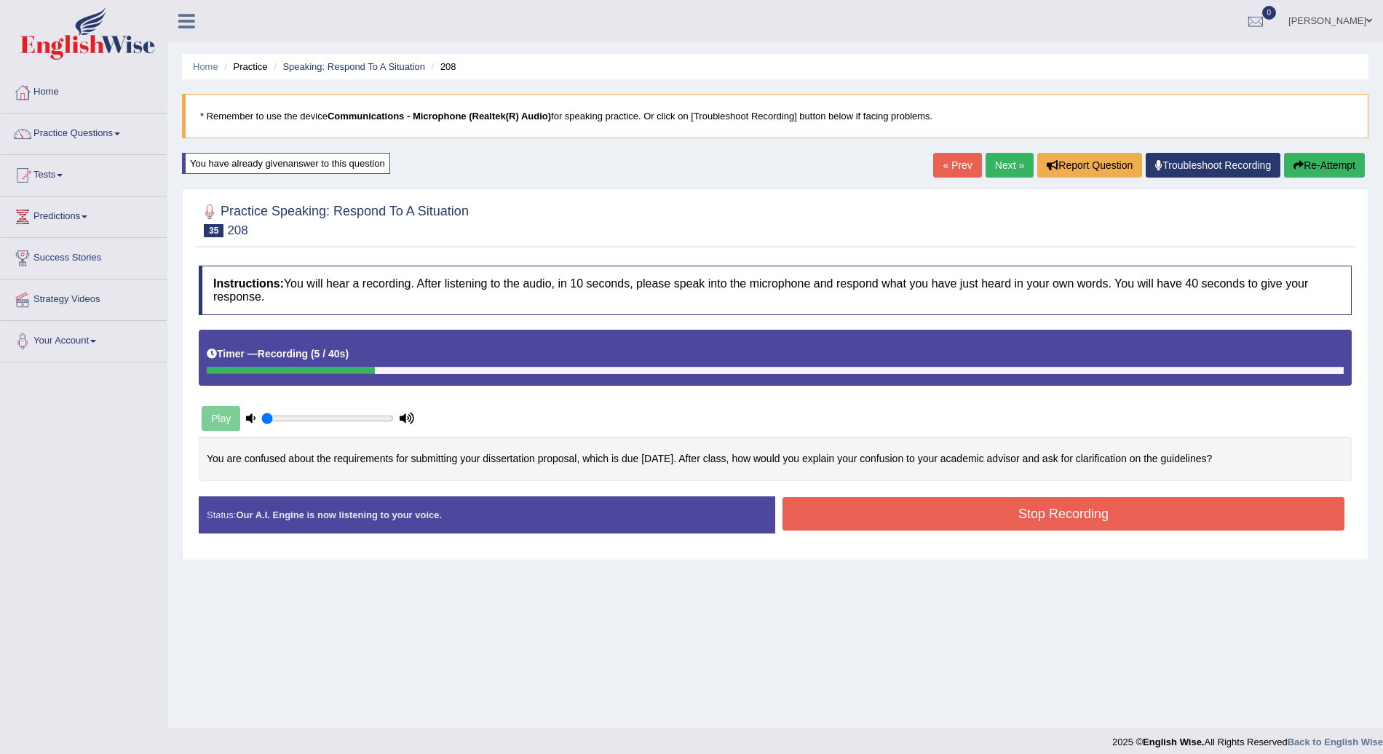
click at [1317, 169] on button "Re-Attempt" at bounding box center [1324, 165] width 81 height 25
click at [1110, 503] on button "Stop Recording" at bounding box center [1064, 513] width 562 height 33
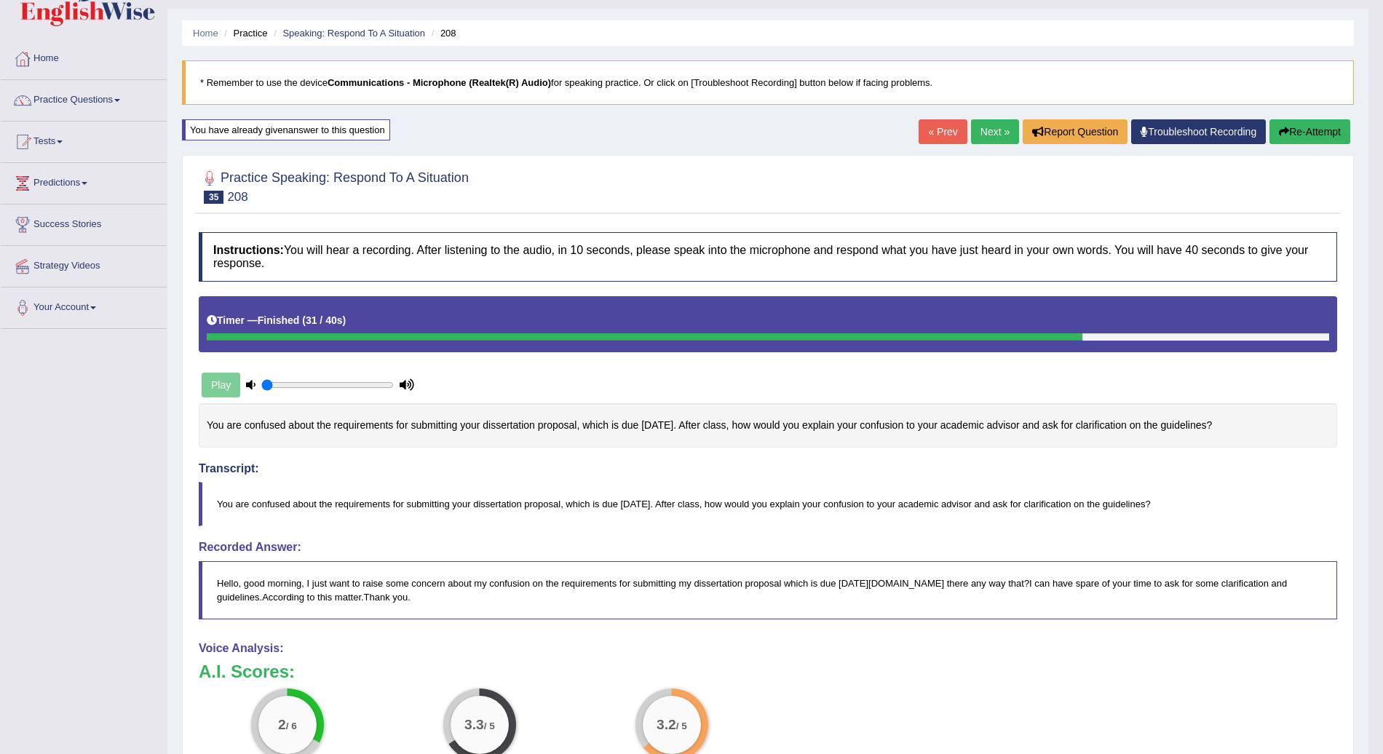
scroll to position [21, 0]
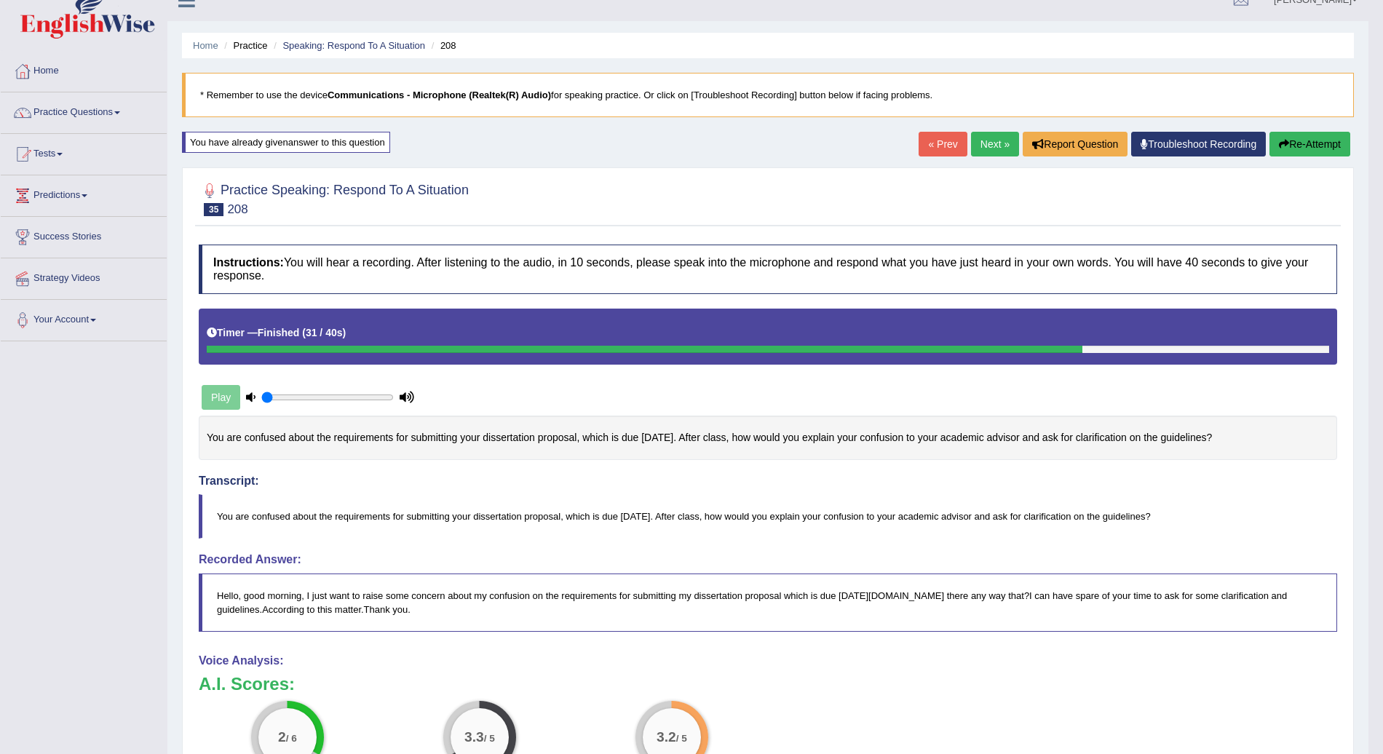
click at [1322, 138] on button "Re-Attempt" at bounding box center [1310, 144] width 81 height 25
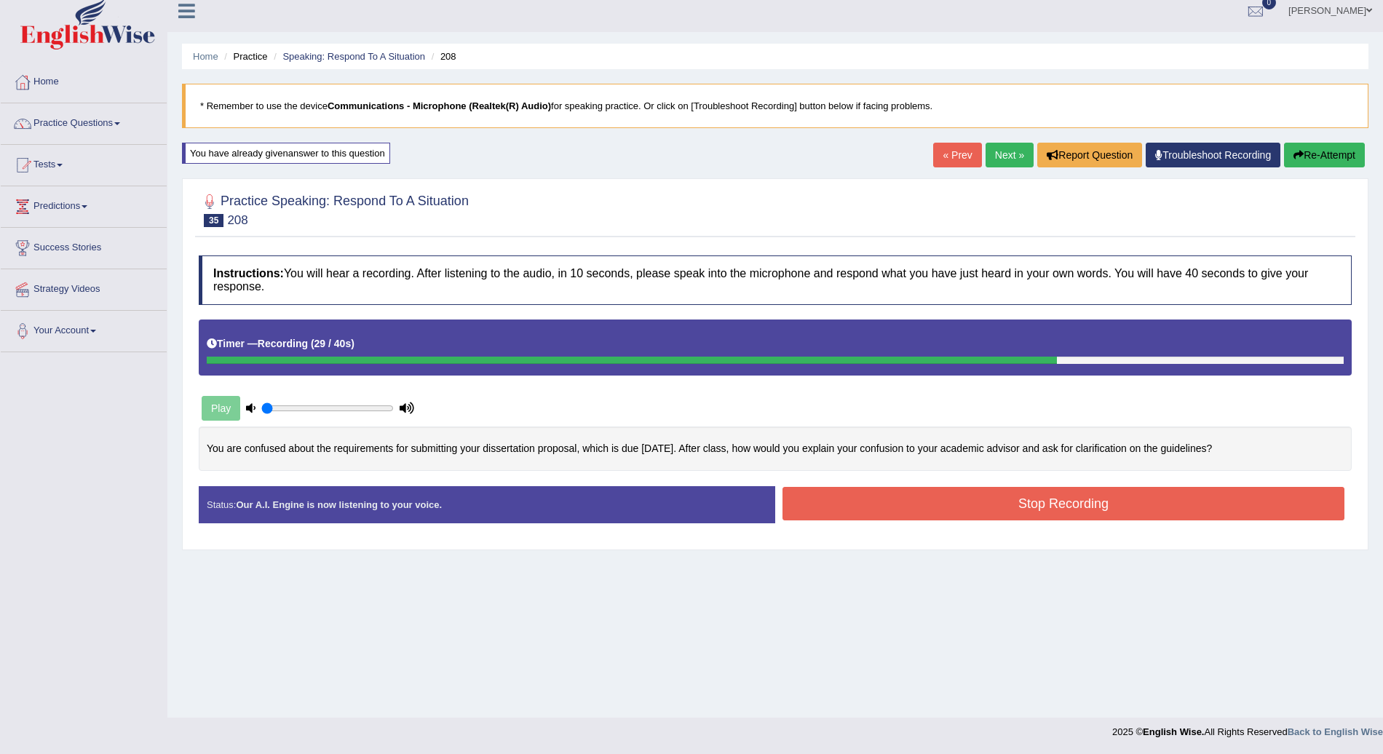
click at [946, 505] on button "Stop Recording" at bounding box center [1064, 503] width 562 height 33
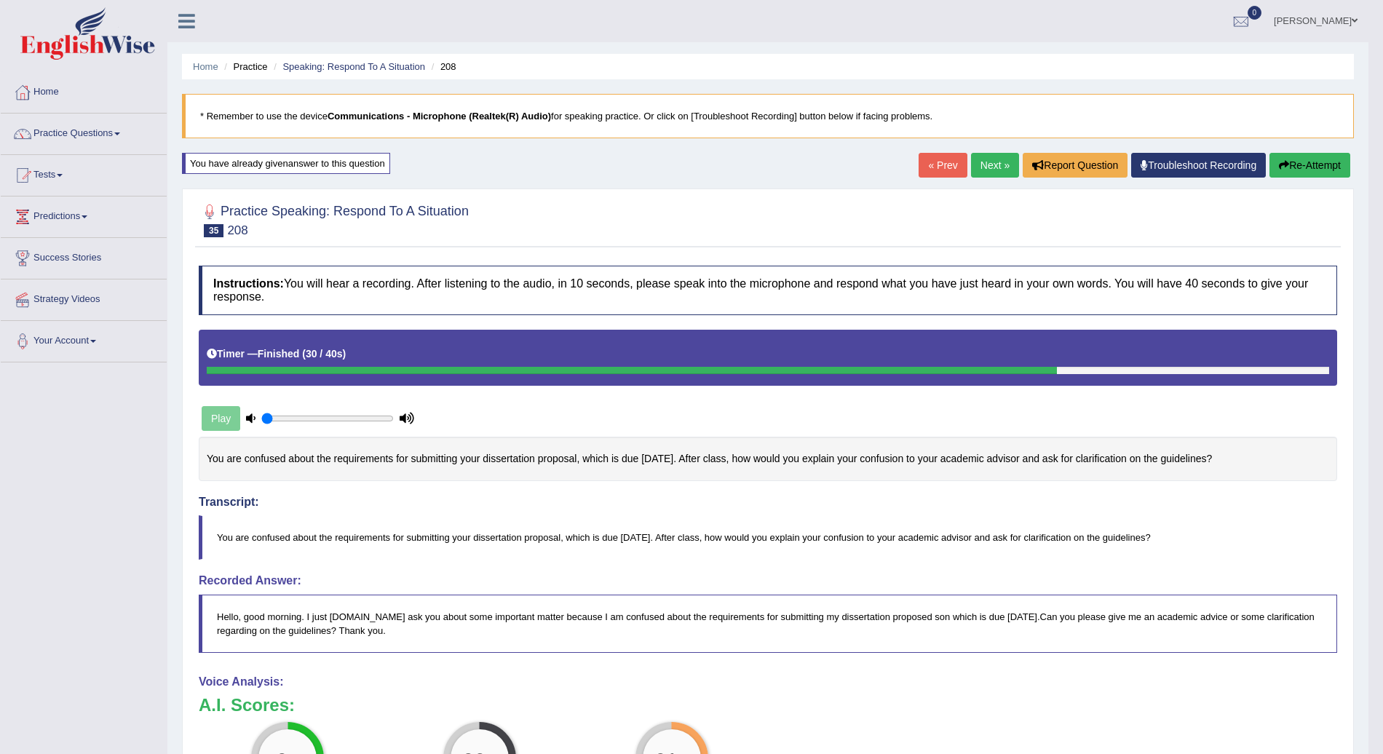
click at [1004, 163] on link "Next »" at bounding box center [995, 165] width 48 height 25
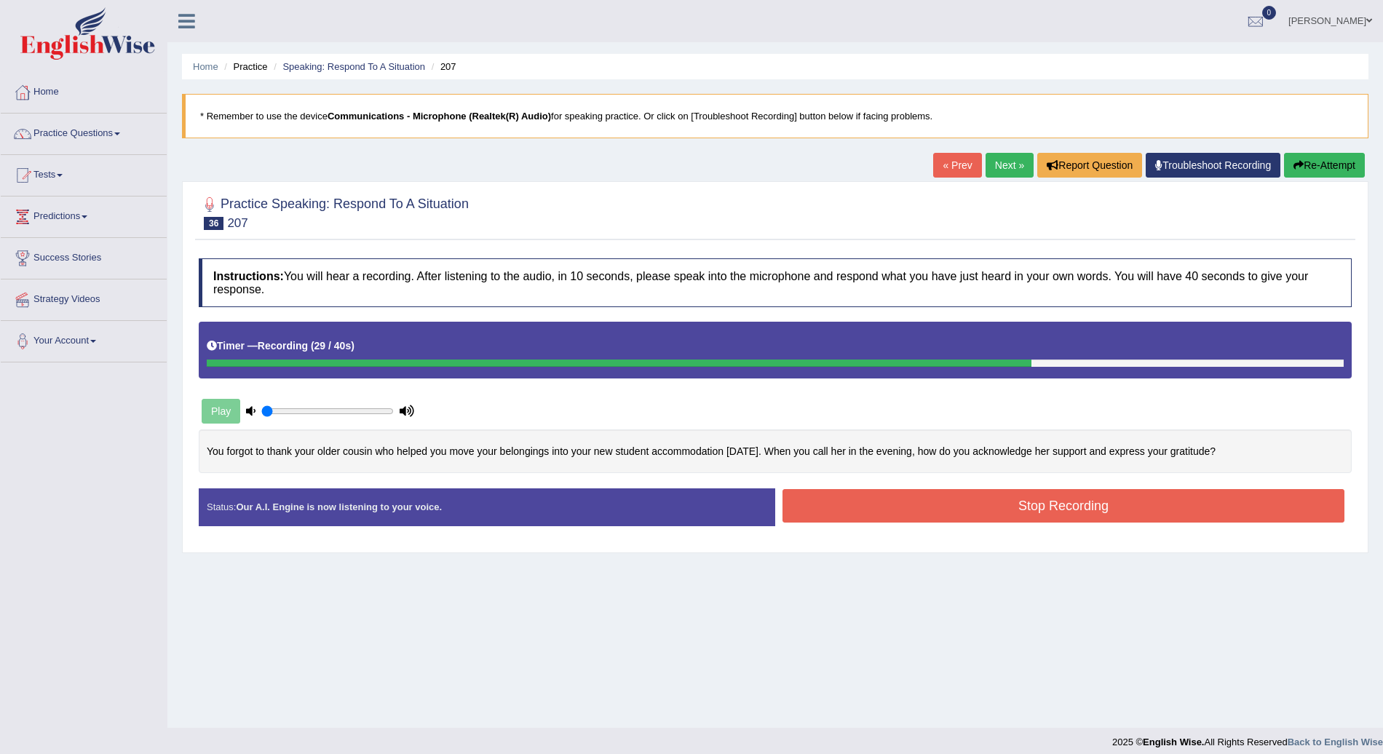
click at [1094, 510] on button "Stop Recording" at bounding box center [1064, 505] width 562 height 33
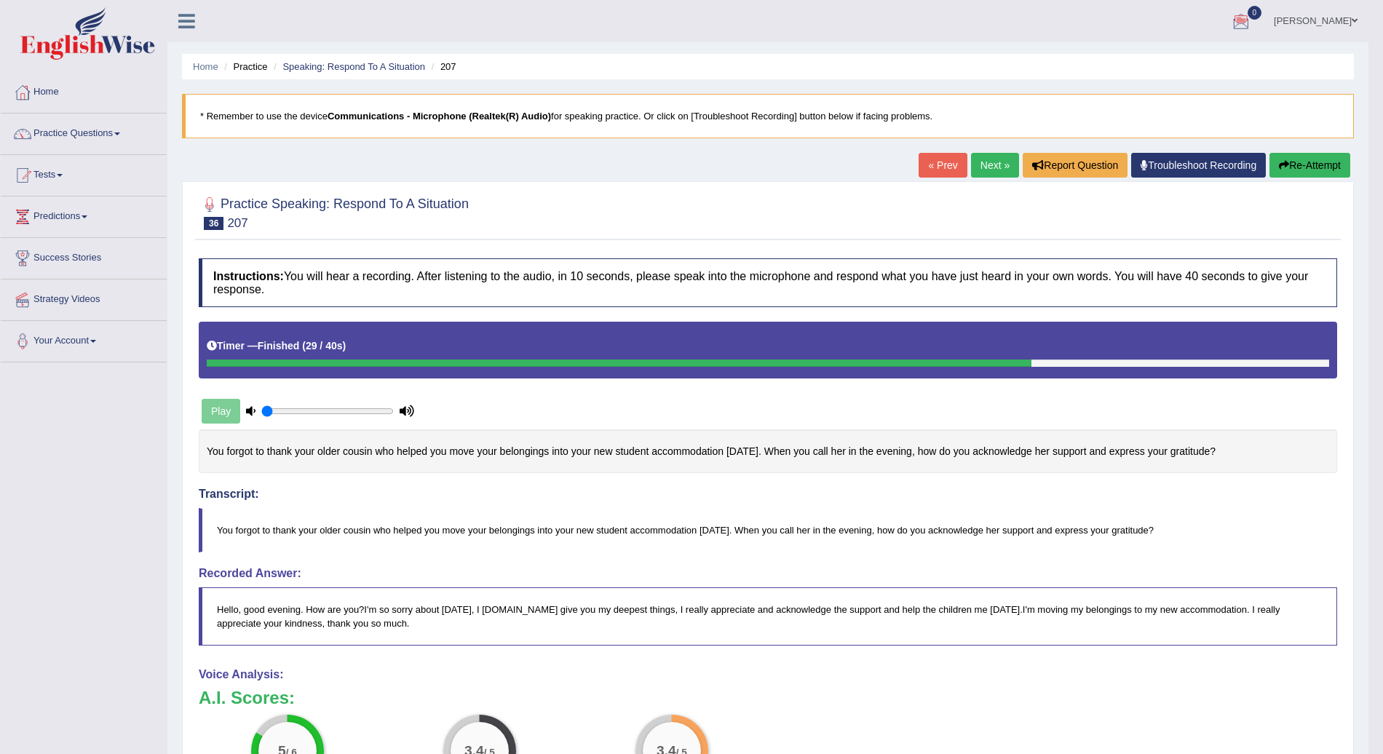
click at [1300, 159] on button "Re-Attempt" at bounding box center [1310, 165] width 81 height 25
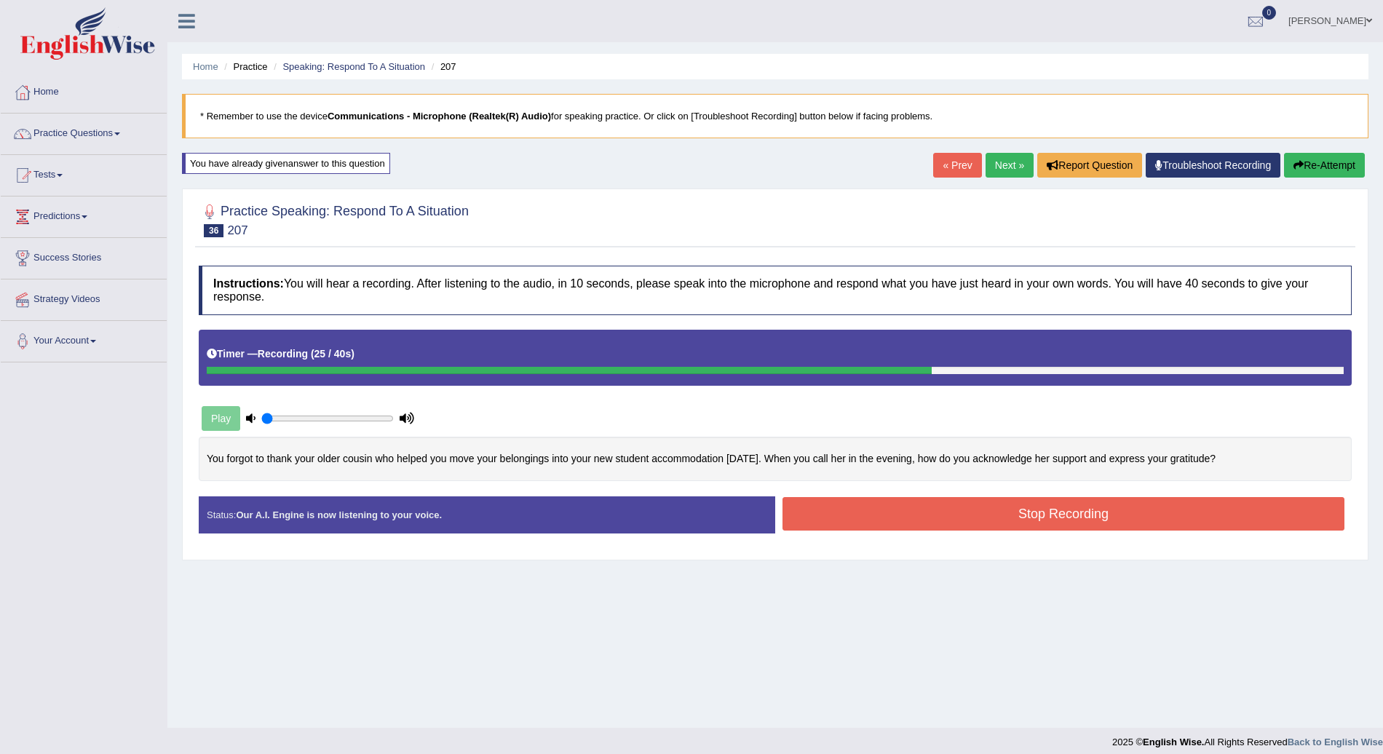
click at [1128, 508] on button "Stop Recording" at bounding box center [1064, 513] width 562 height 33
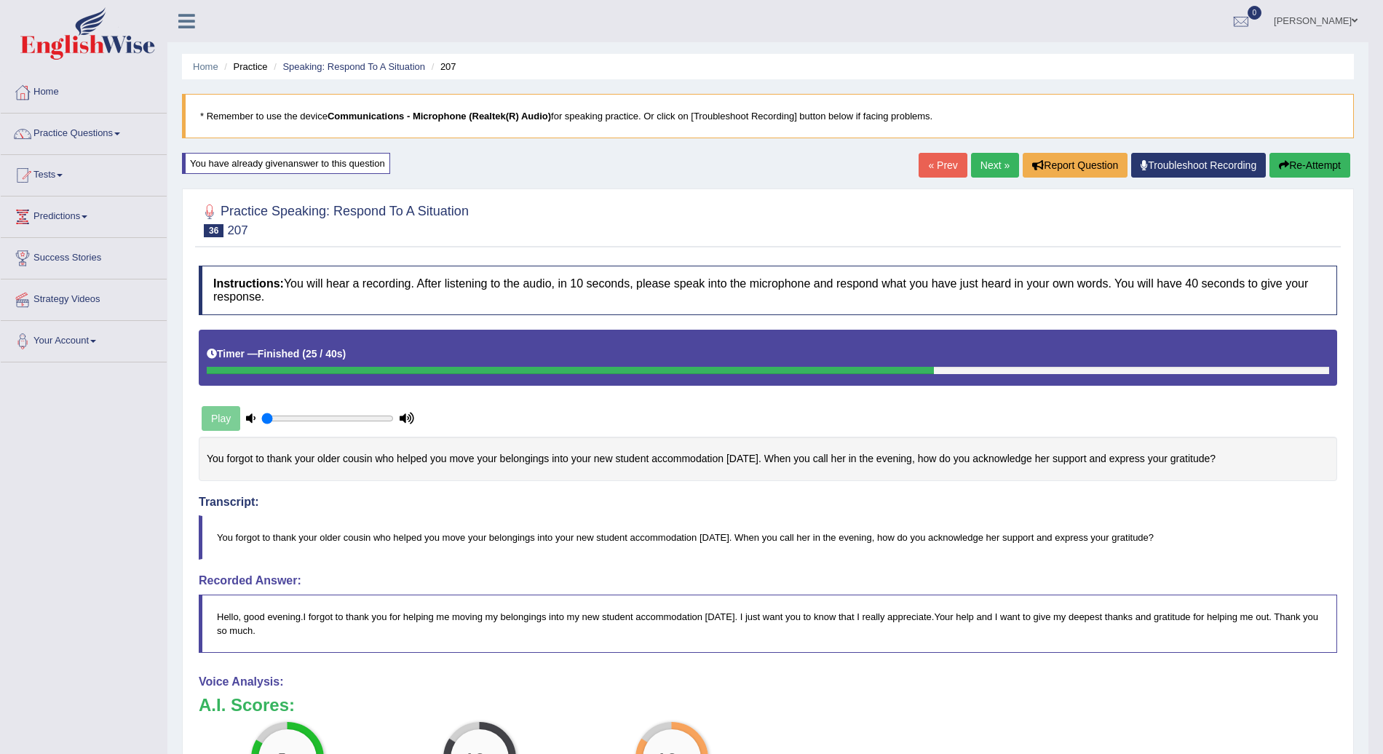
click at [995, 162] on link "Next »" at bounding box center [995, 165] width 48 height 25
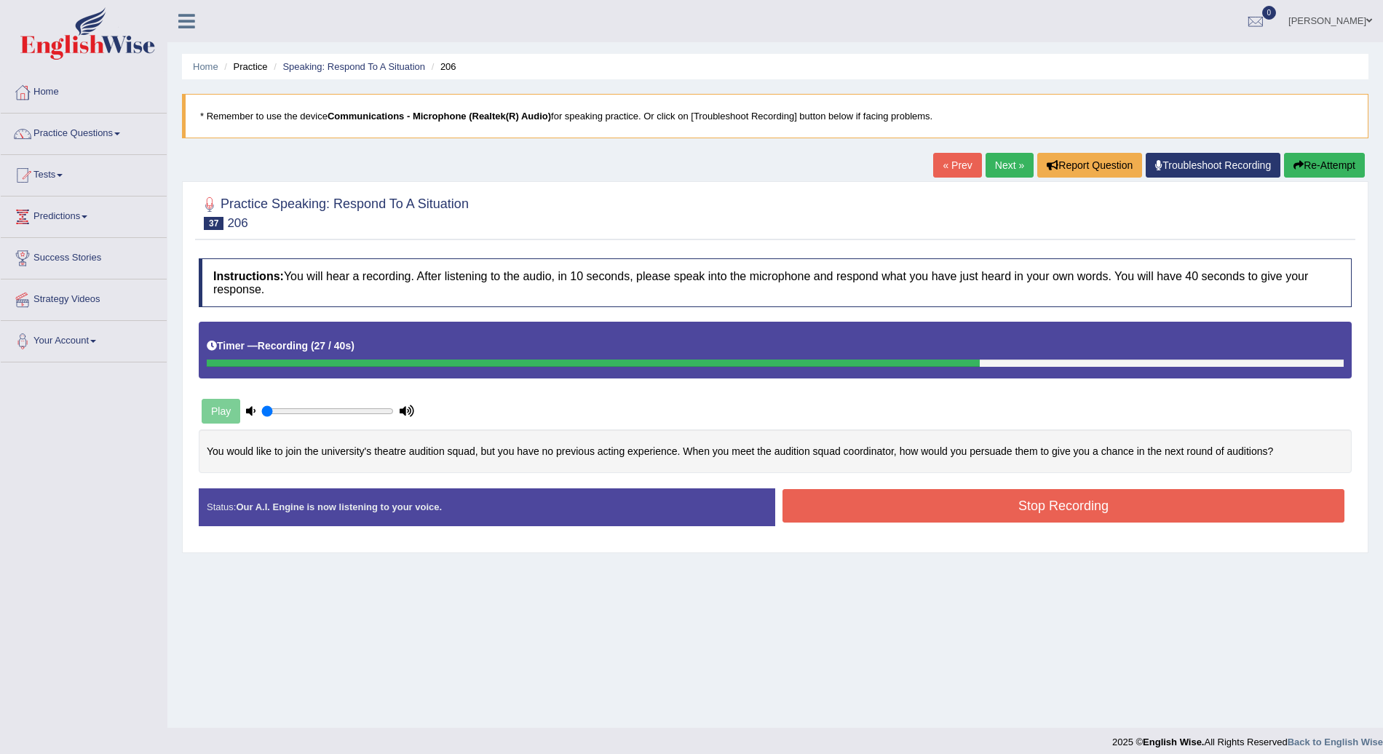
click at [1064, 508] on button "Stop Recording" at bounding box center [1064, 505] width 562 height 33
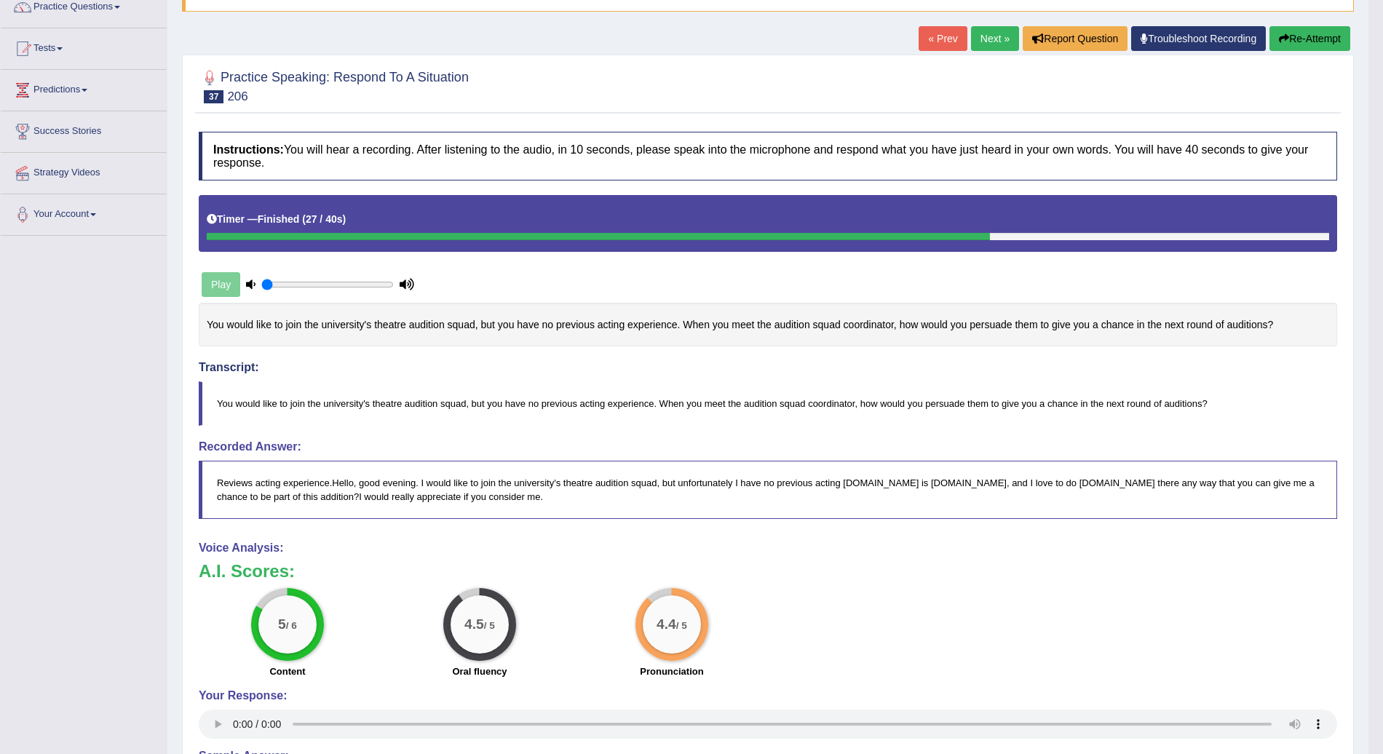
scroll to position [124, 0]
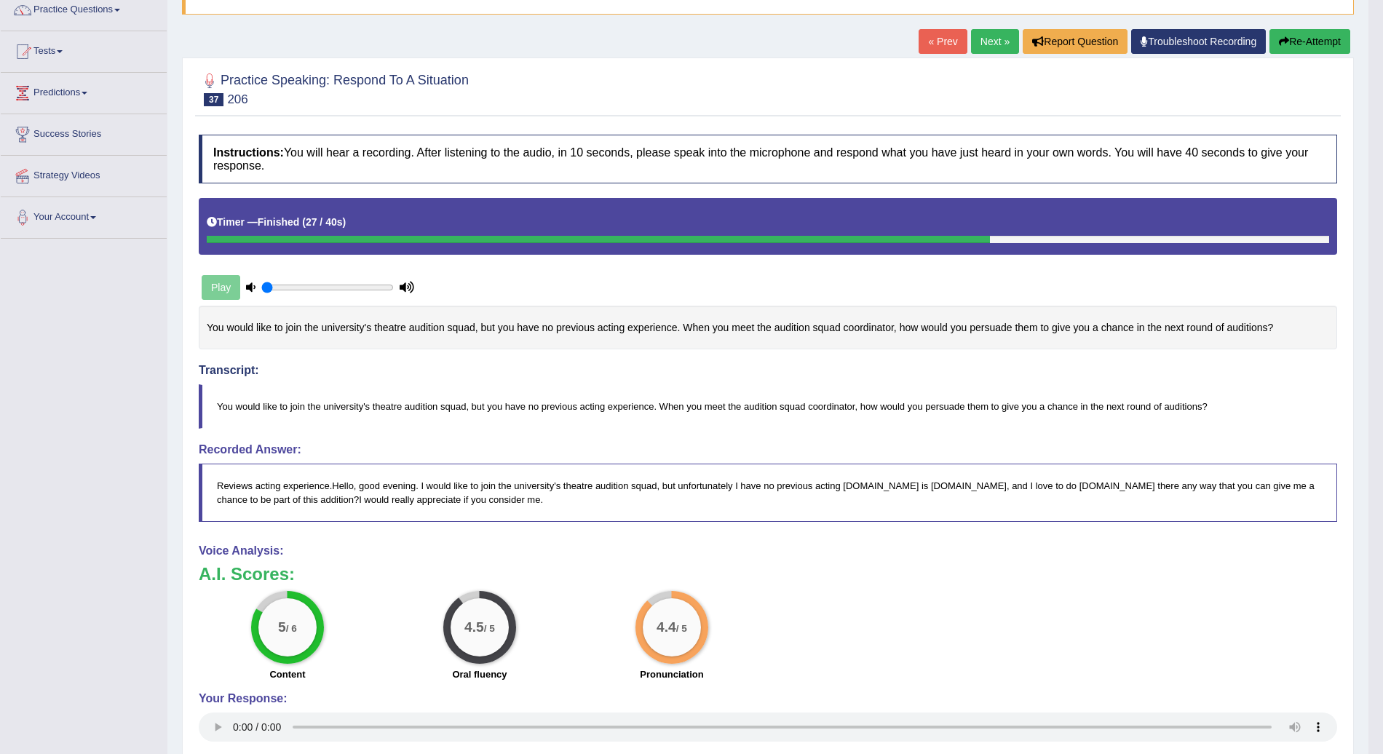
click at [988, 41] on link "Next »" at bounding box center [995, 41] width 48 height 25
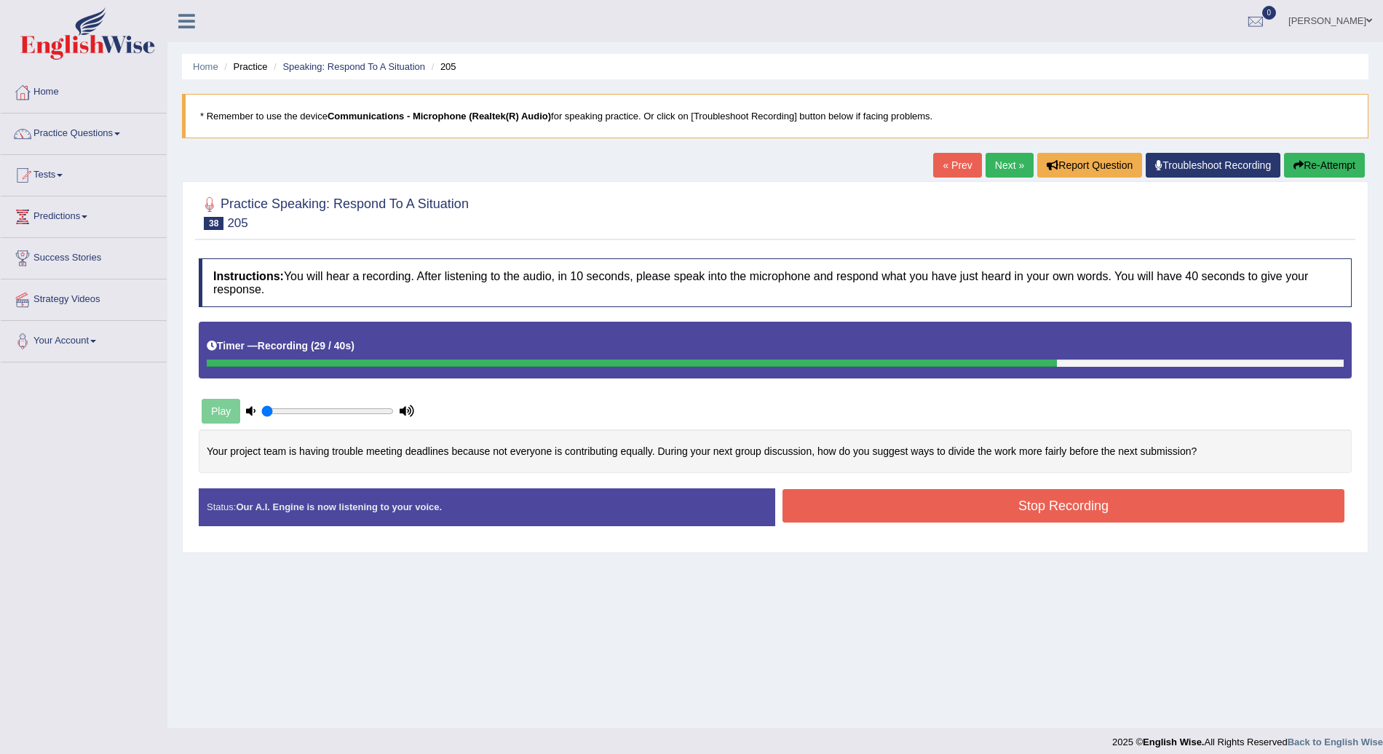
click at [1009, 510] on button "Stop Recording" at bounding box center [1064, 505] width 562 height 33
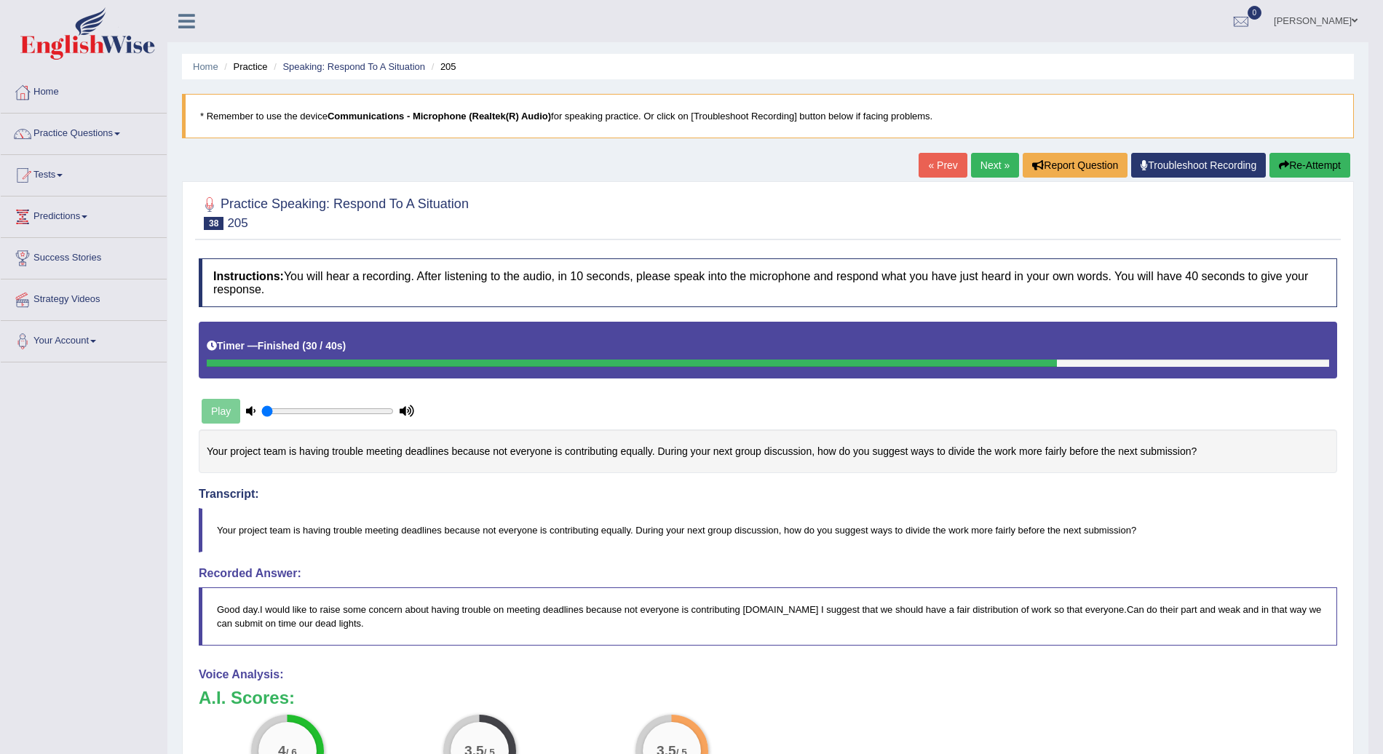
click at [1325, 165] on button "Re-Attempt" at bounding box center [1310, 165] width 81 height 25
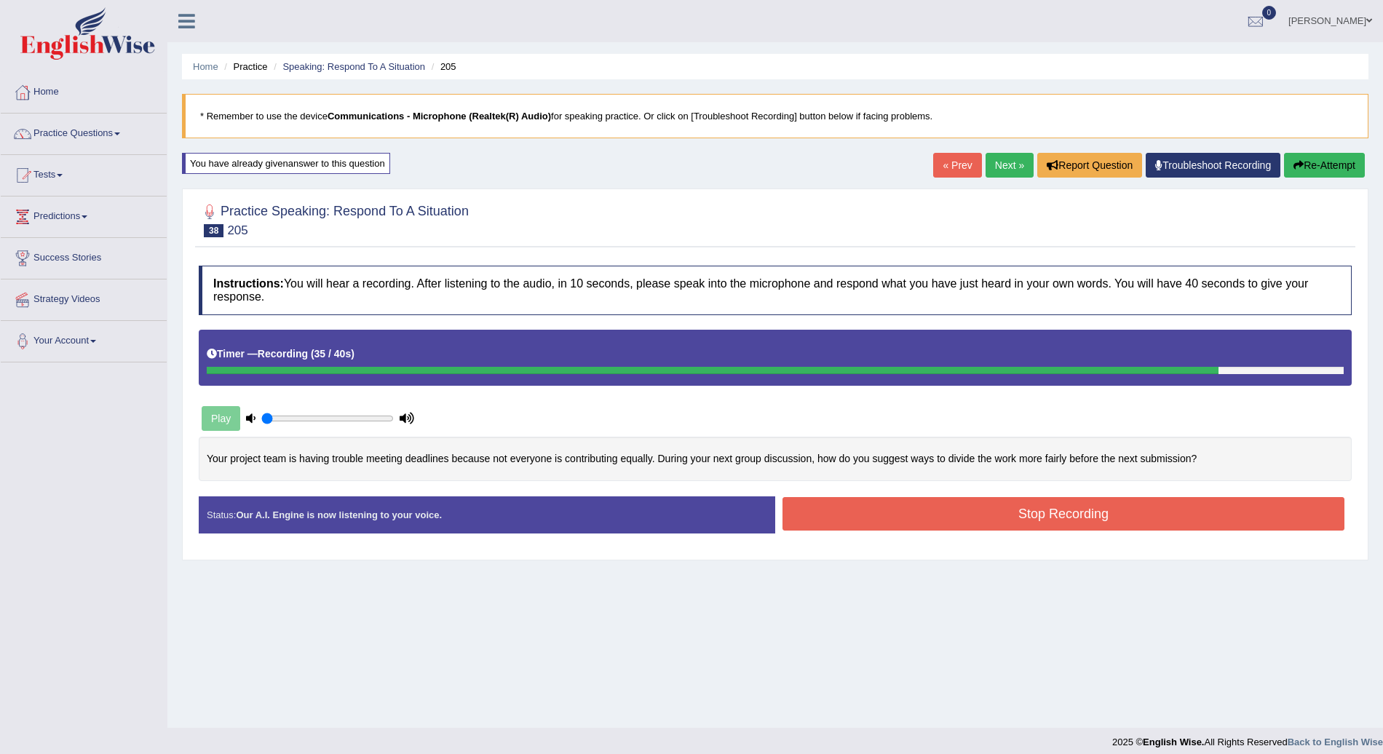
click at [1107, 513] on button "Stop Recording" at bounding box center [1064, 513] width 562 height 33
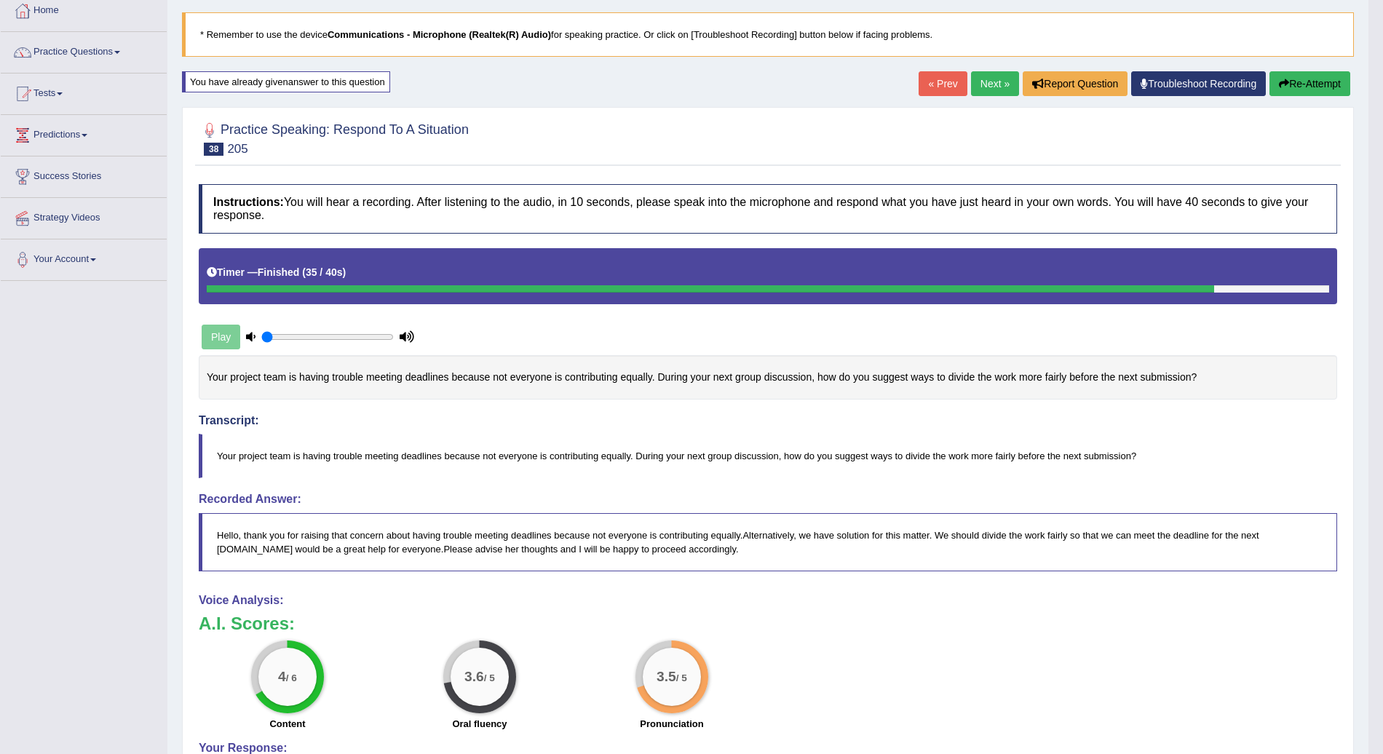
scroll to position [79, 0]
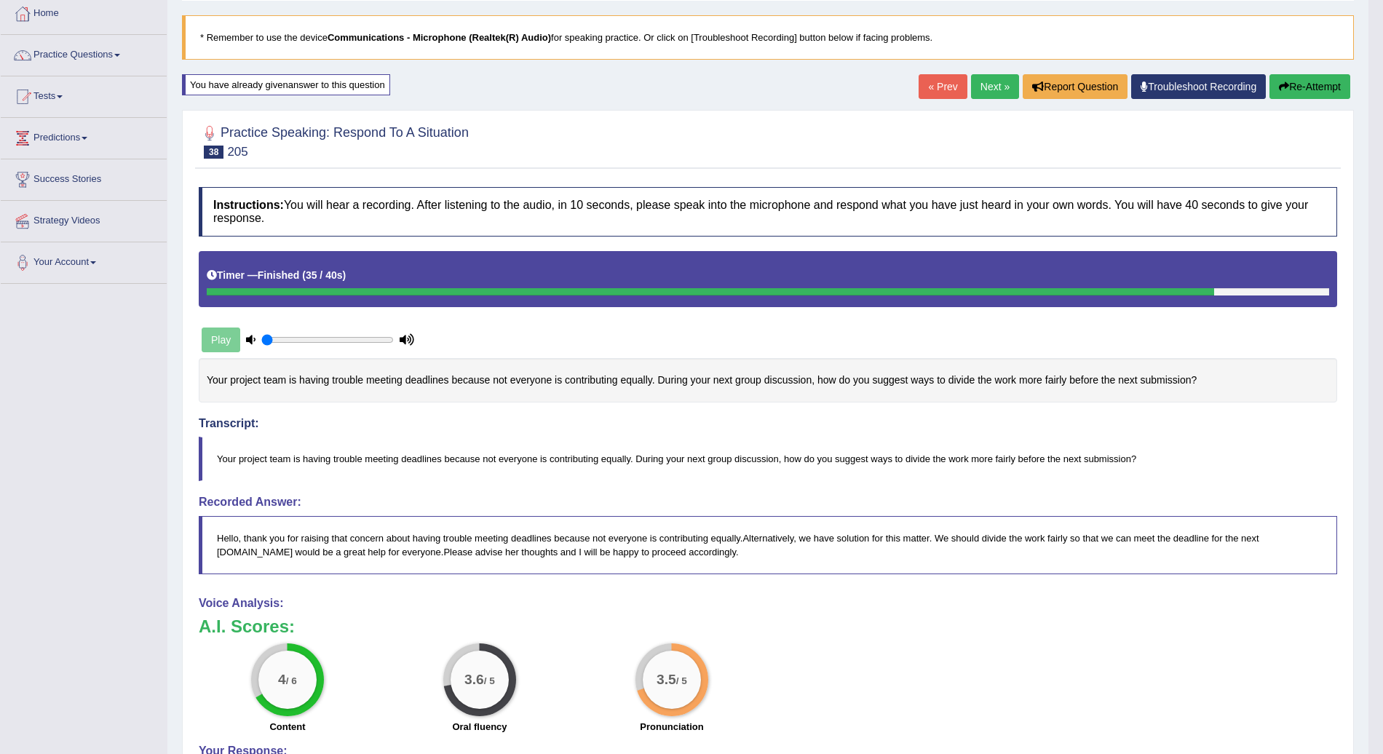
click at [993, 88] on link "Next »" at bounding box center [995, 86] width 48 height 25
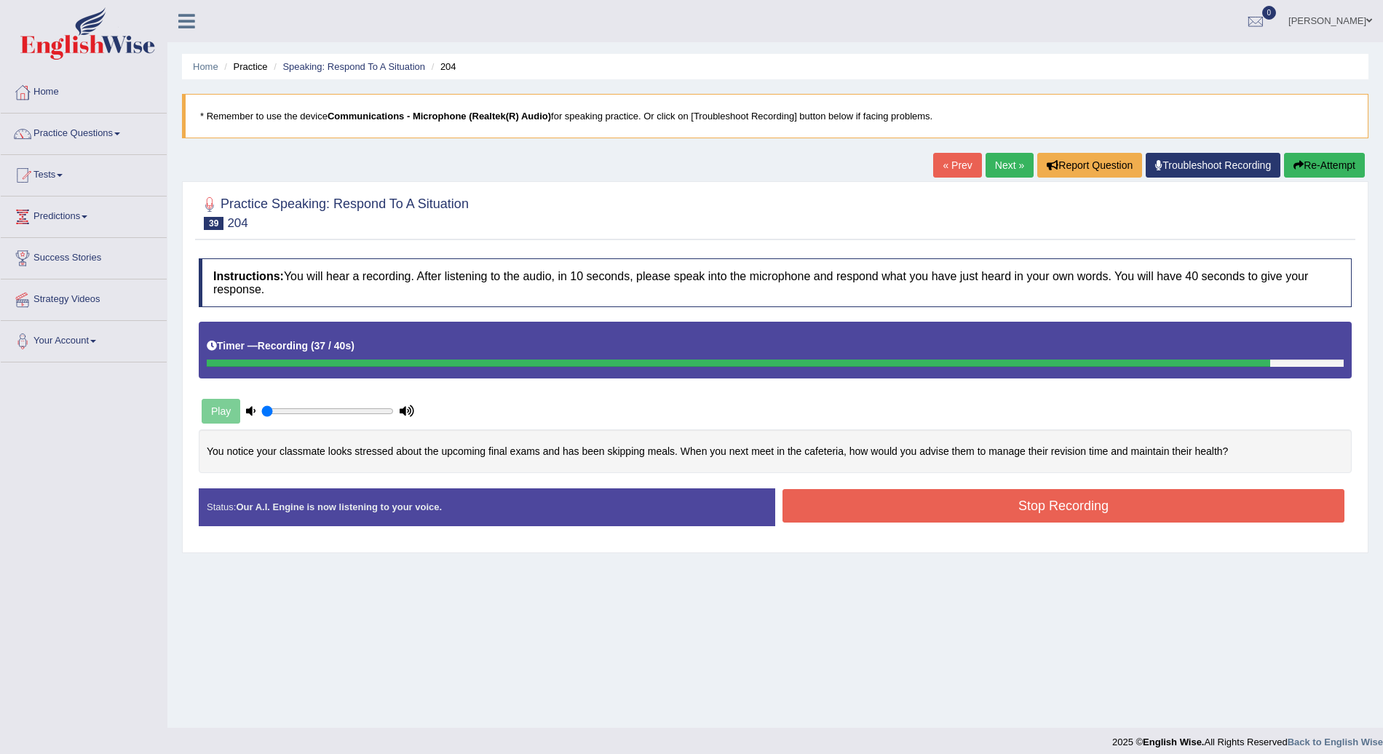
click at [1003, 514] on button "Stop Recording" at bounding box center [1064, 505] width 562 height 33
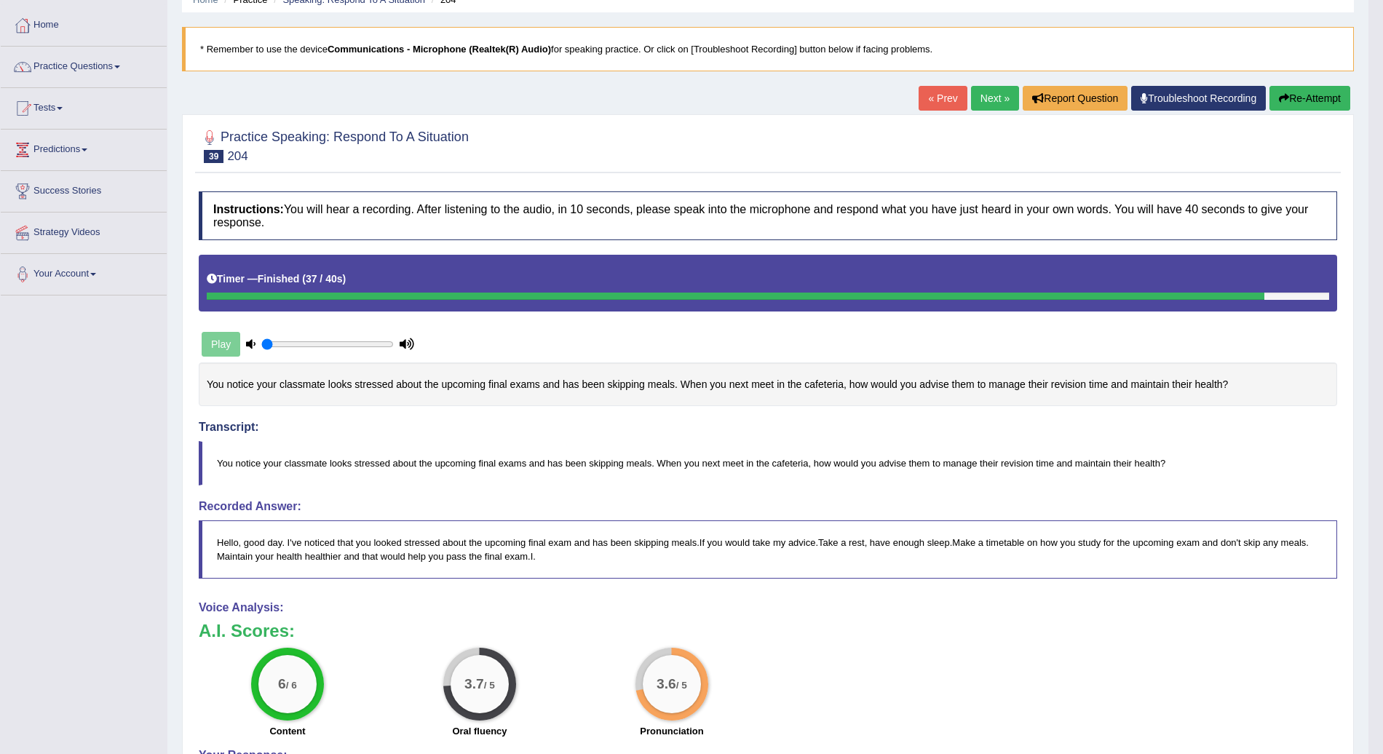
scroll to position [59, 0]
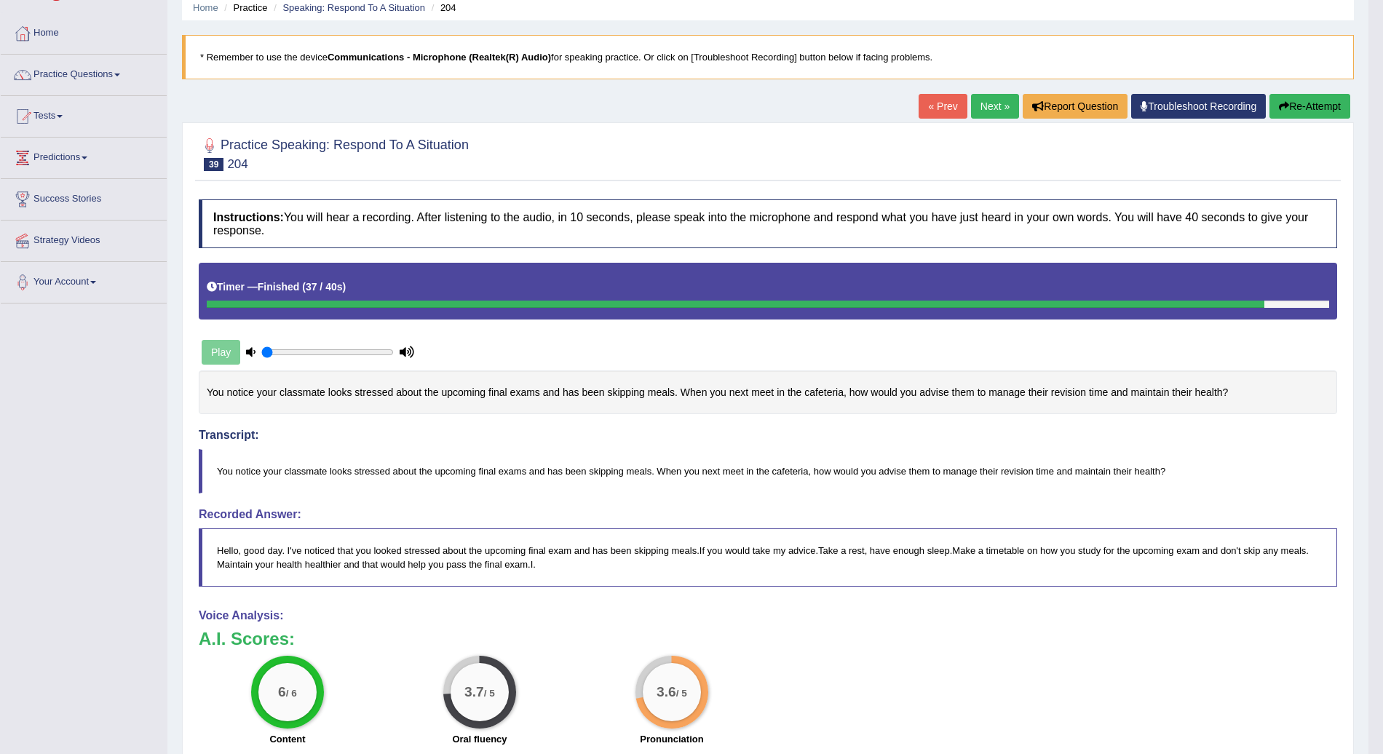
click at [996, 108] on link "Next »" at bounding box center [995, 106] width 48 height 25
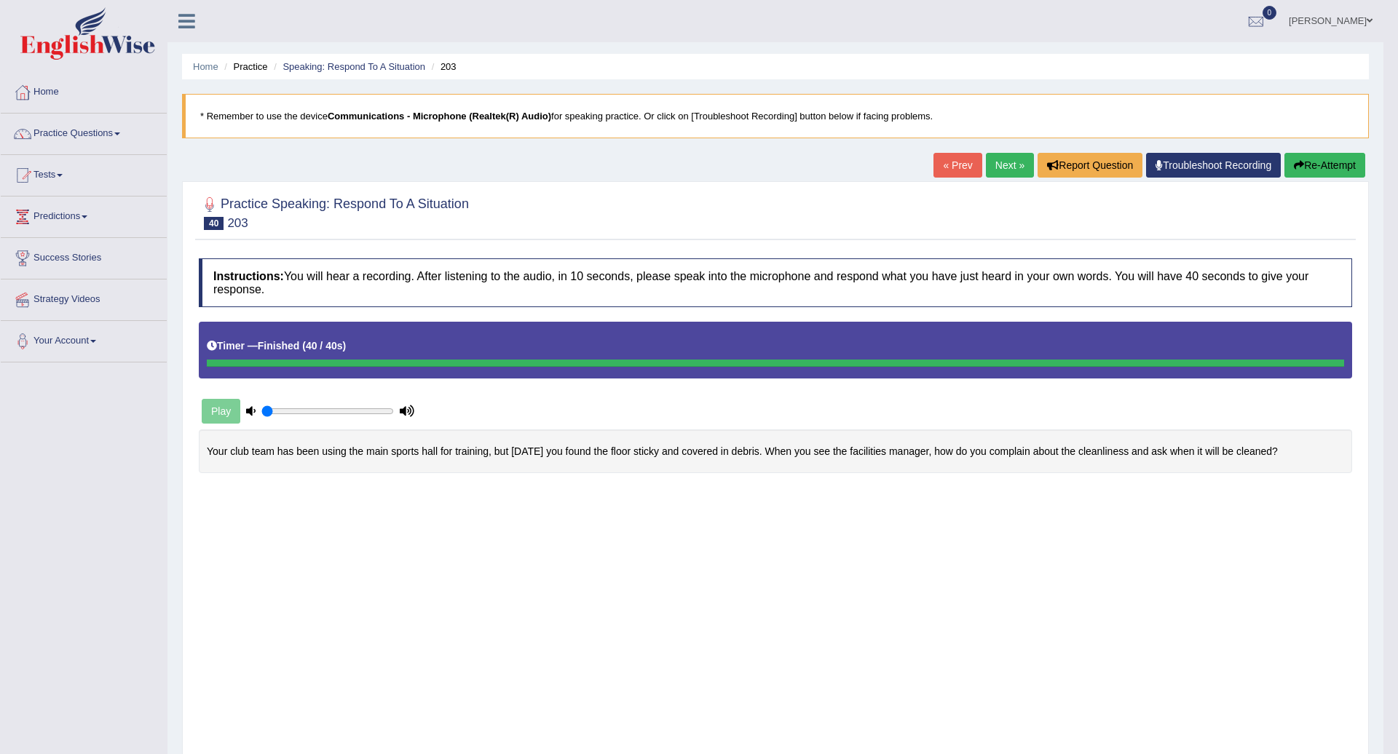
click at [979, 504] on body "Toggle navigation Home Practice Questions Speaking Practice Read Aloud Repeat S…" at bounding box center [699, 377] width 1398 height 754
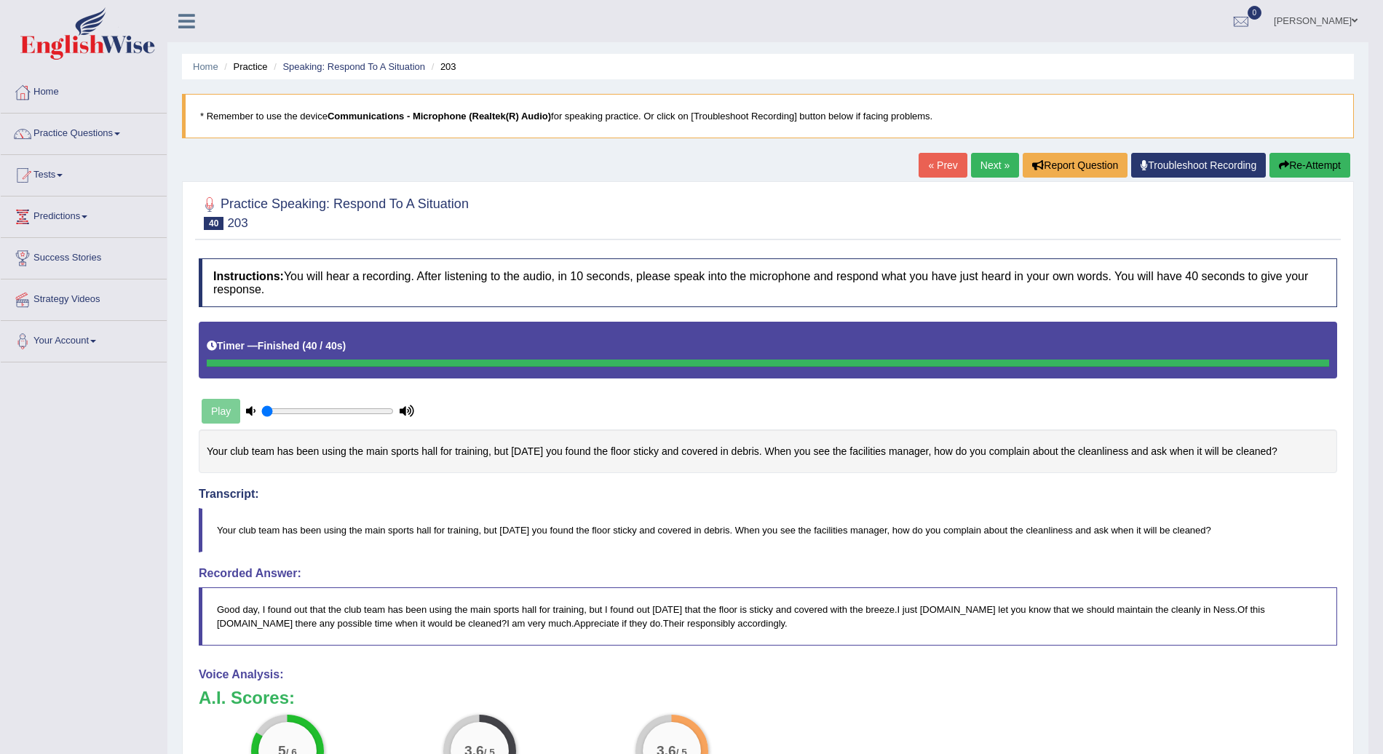
click at [992, 156] on link "Next »" at bounding box center [995, 165] width 48 height 25
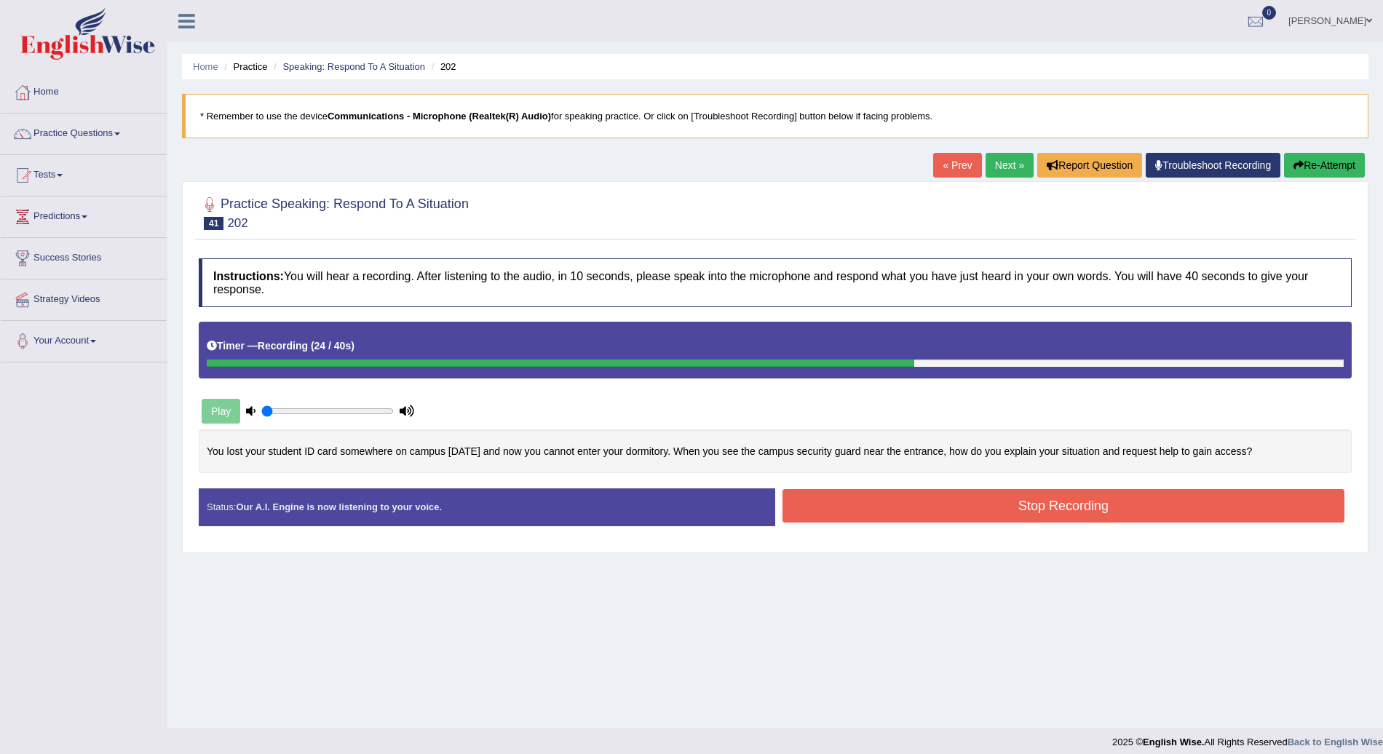
click at [1000, 506] on button "Stop Recording" at bounding box center [1064, 505] width 562 height 33
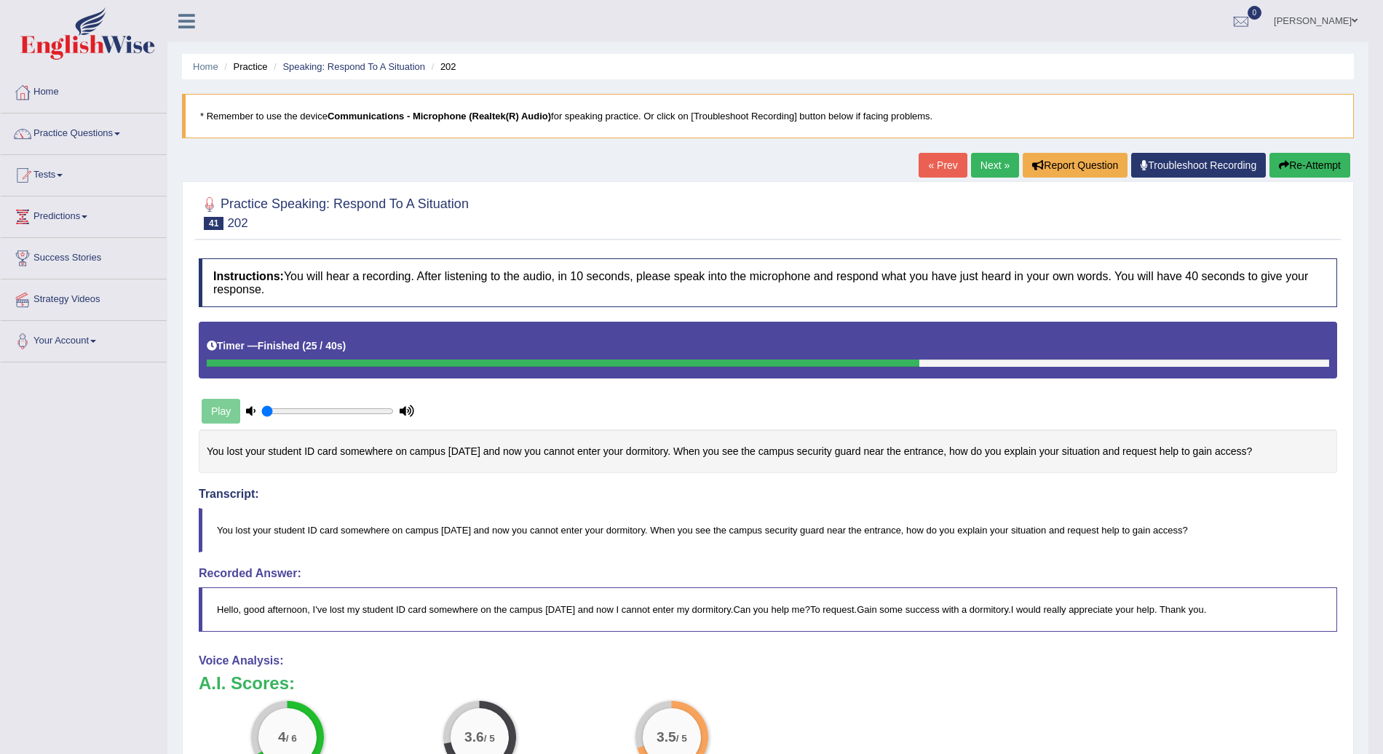
click at [1316, 161] on button "Re-Attempt" at bounding box center [1310, 165] width 81 height 25
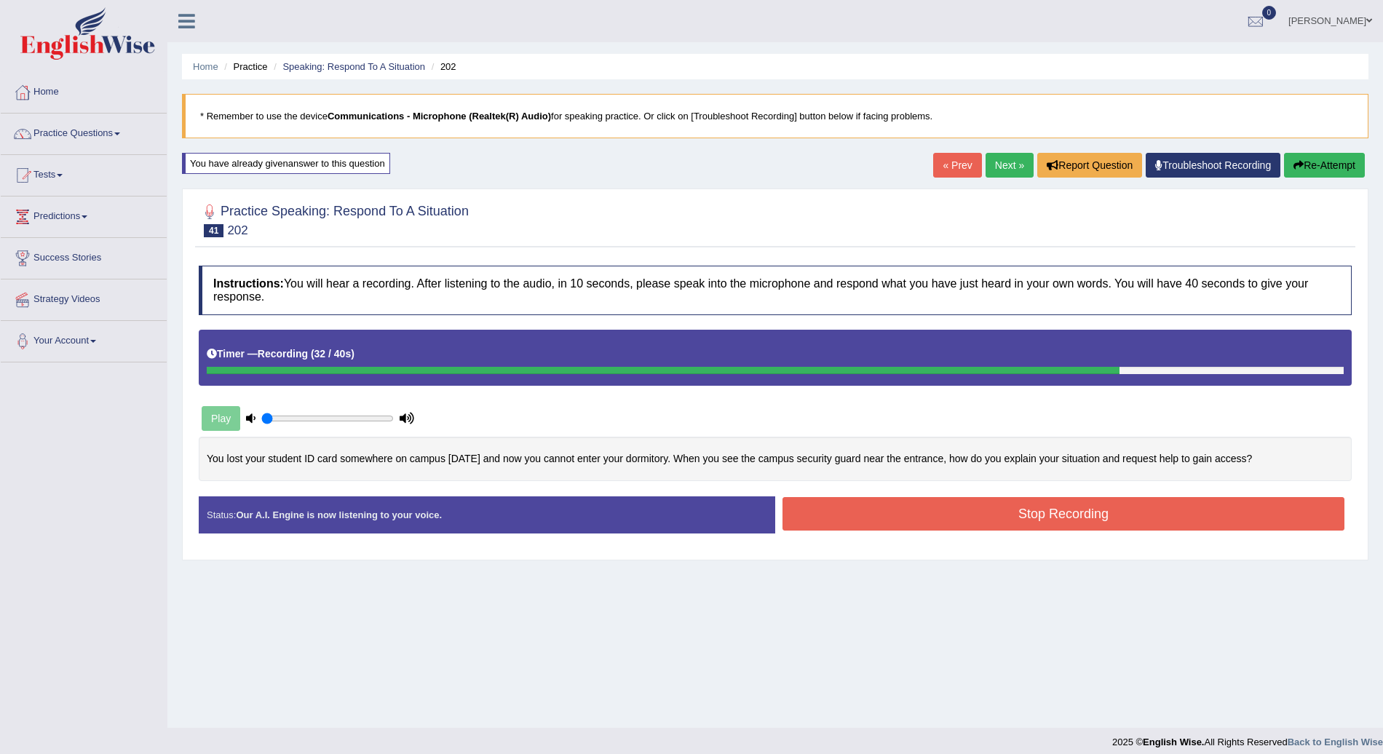
click at [1072, 520] on button "Stop Recording" at bounding box center [1064, 513] width 562 height 33
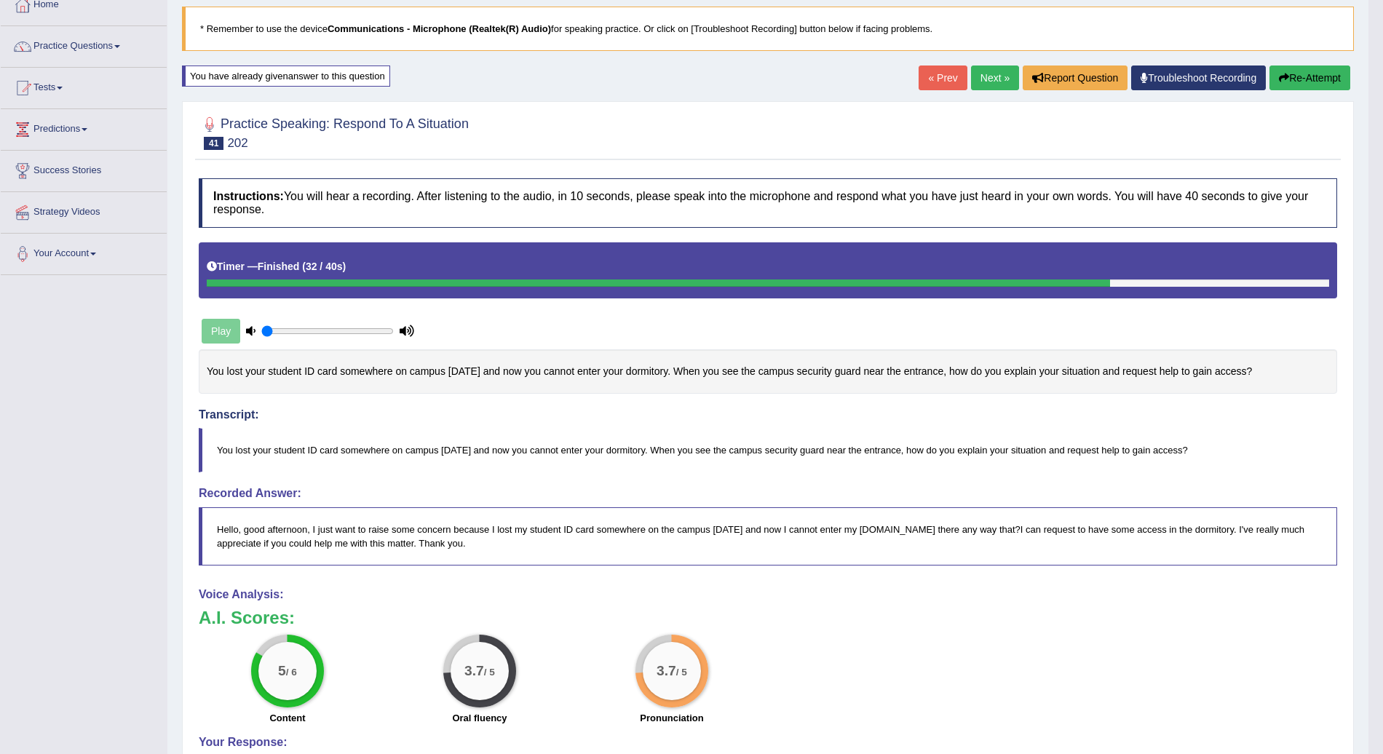
scroll to position [88, 0]
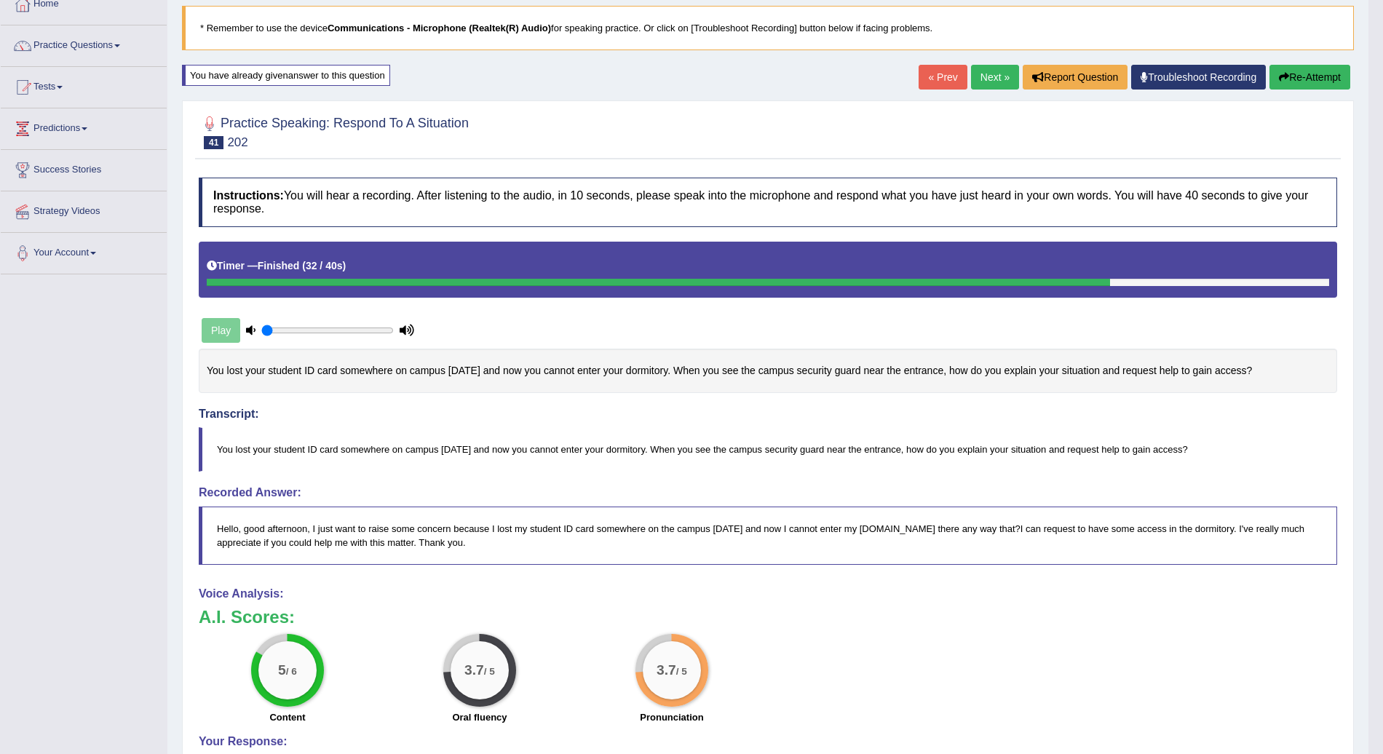
click at [987, 71] on link "Next »" at bounding box center [995, 77] width 48 height 25
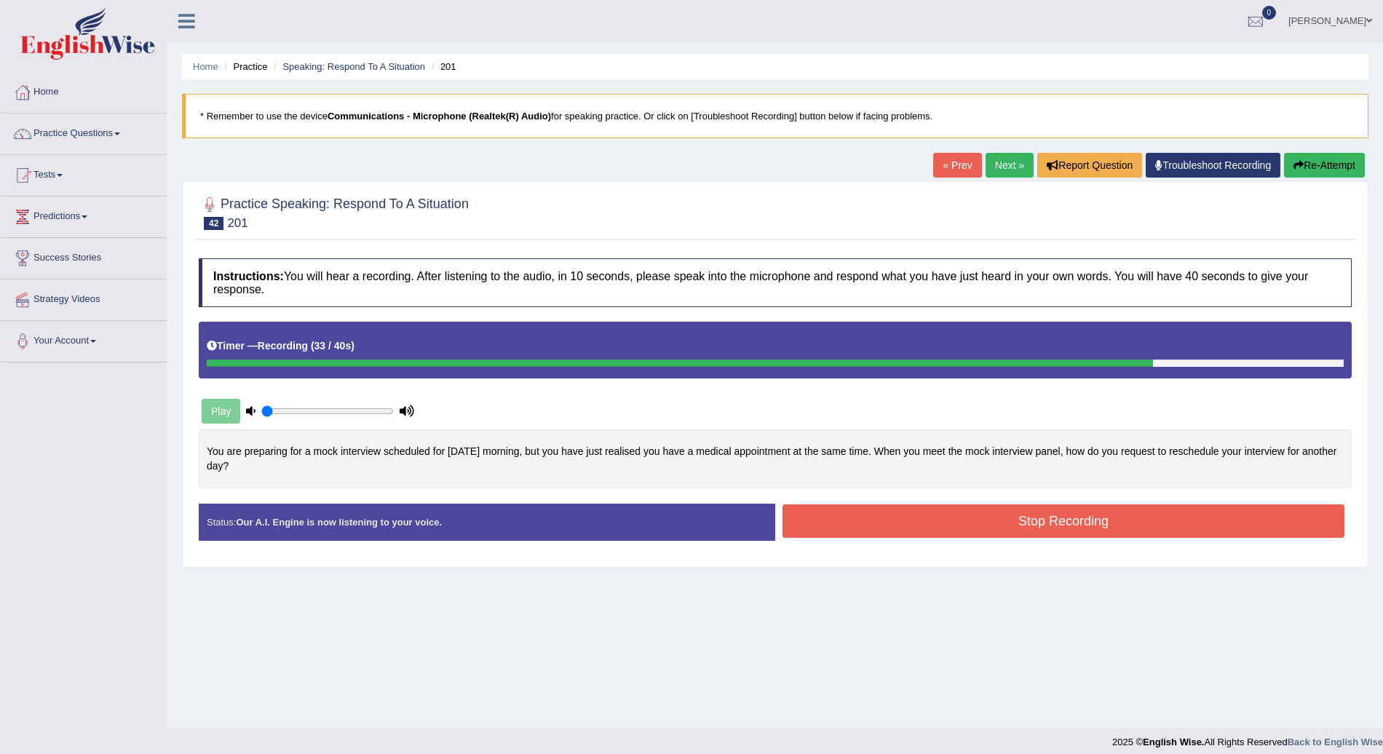
click at [1083, 521] on button "Stop Recording" at bounding box center [1064, 521] width 562 height 33
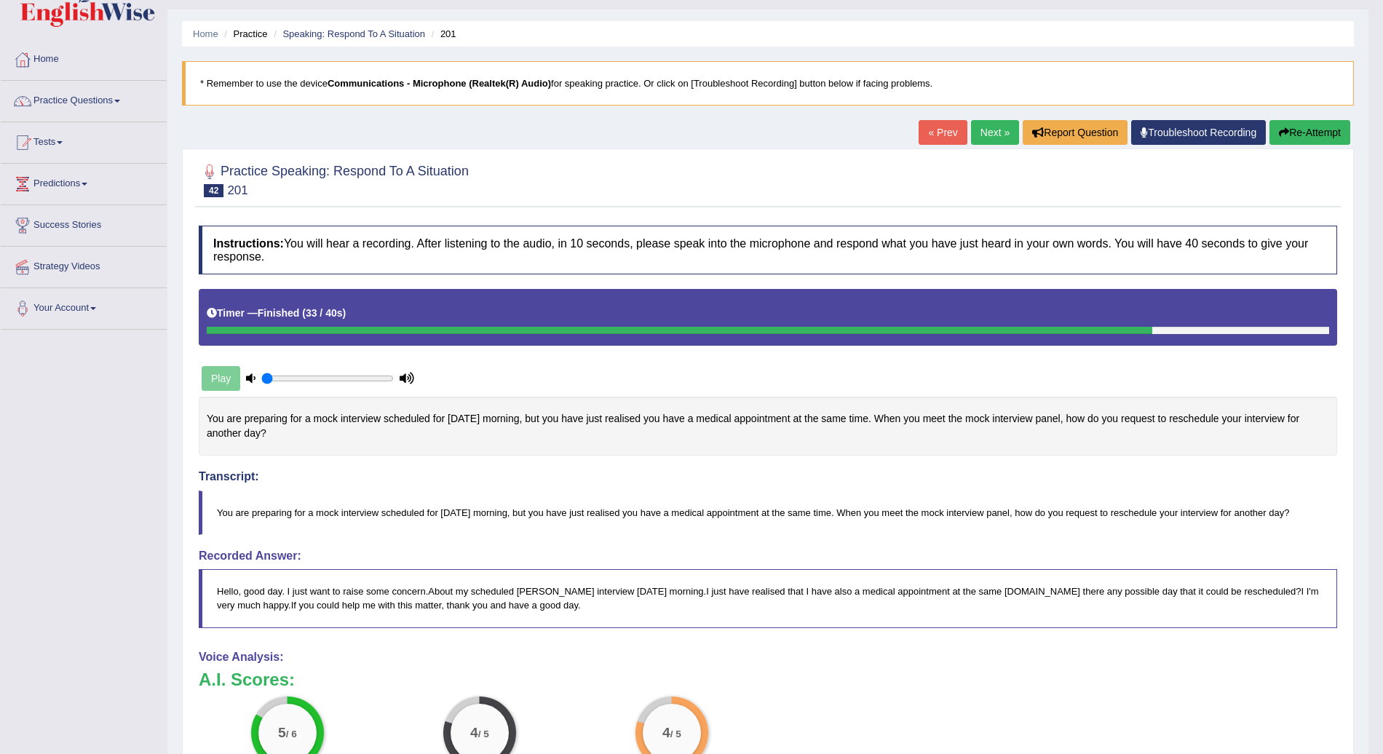
scroll to position [7, 0]
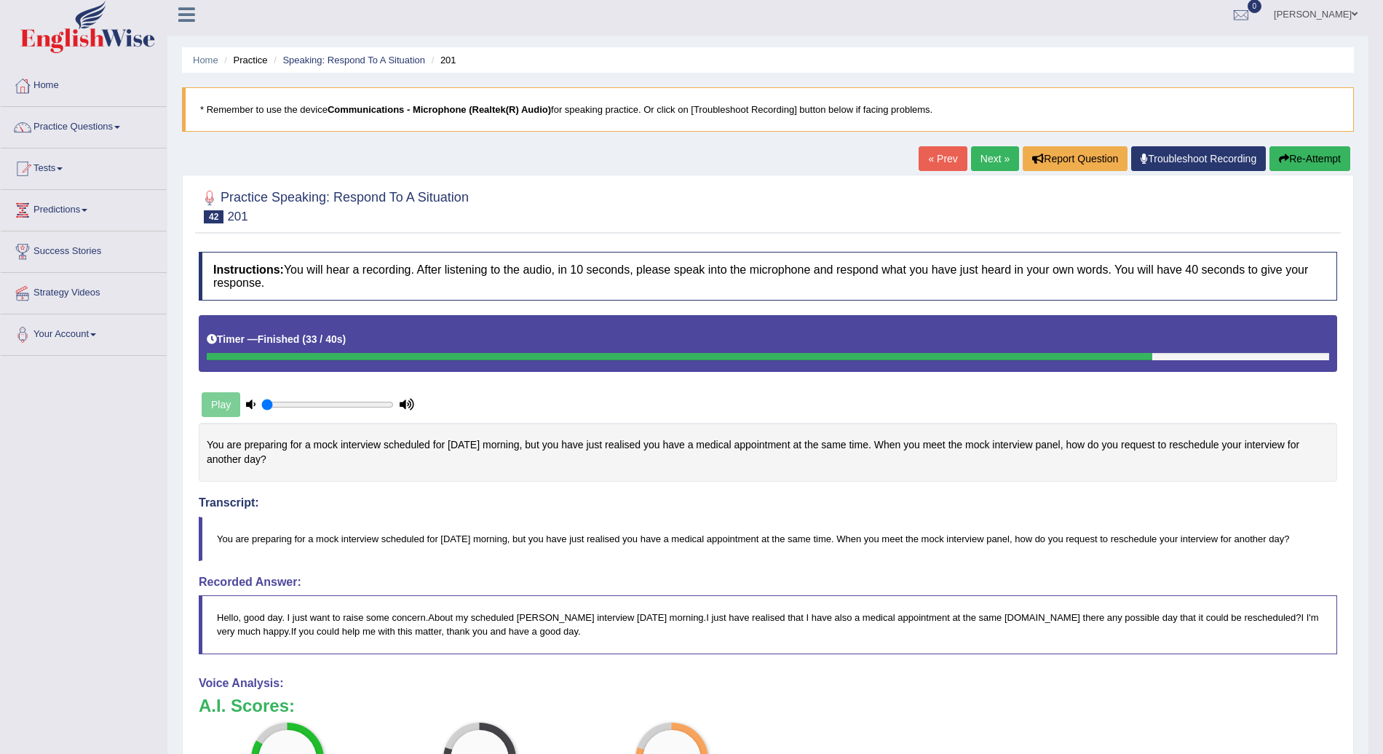
click at [998, 151] on link "Next »" at bounding box center [995, 158] width 48 height 25
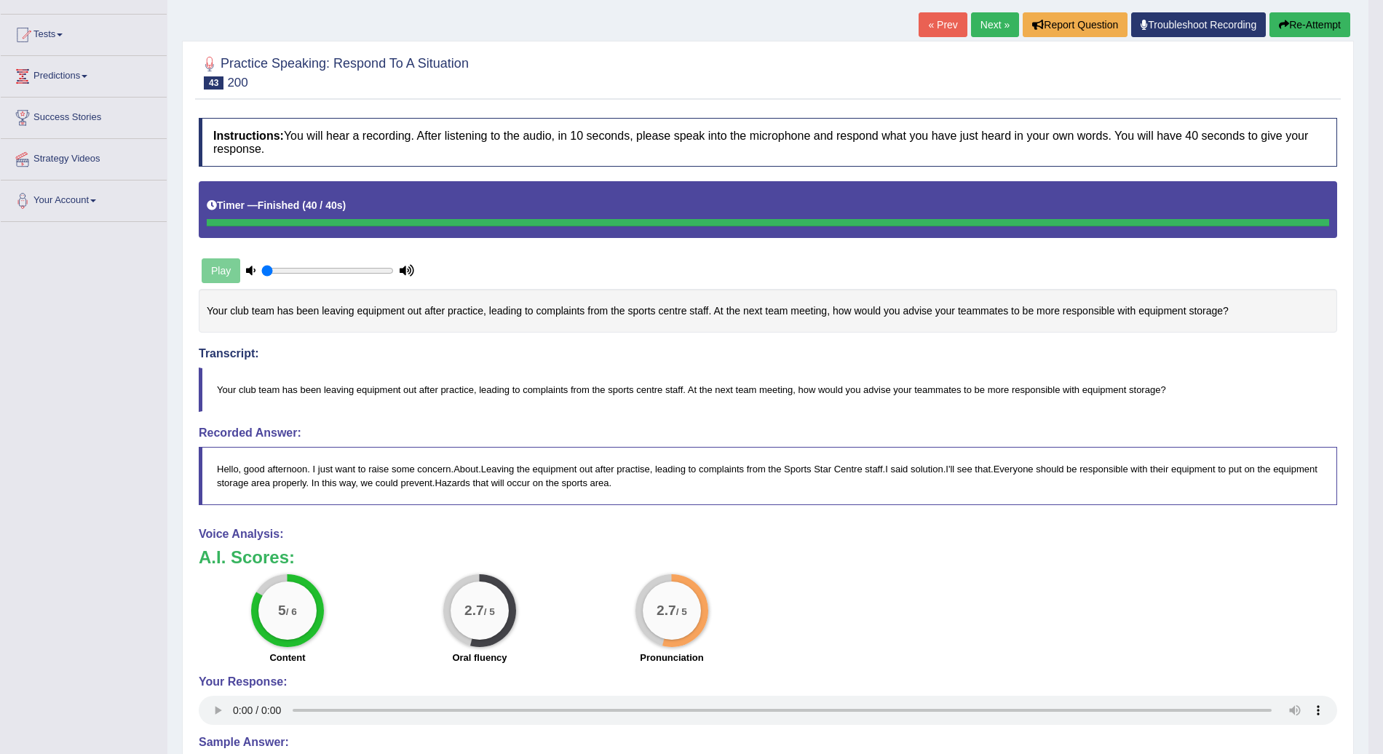
scroll to position [141, 0]
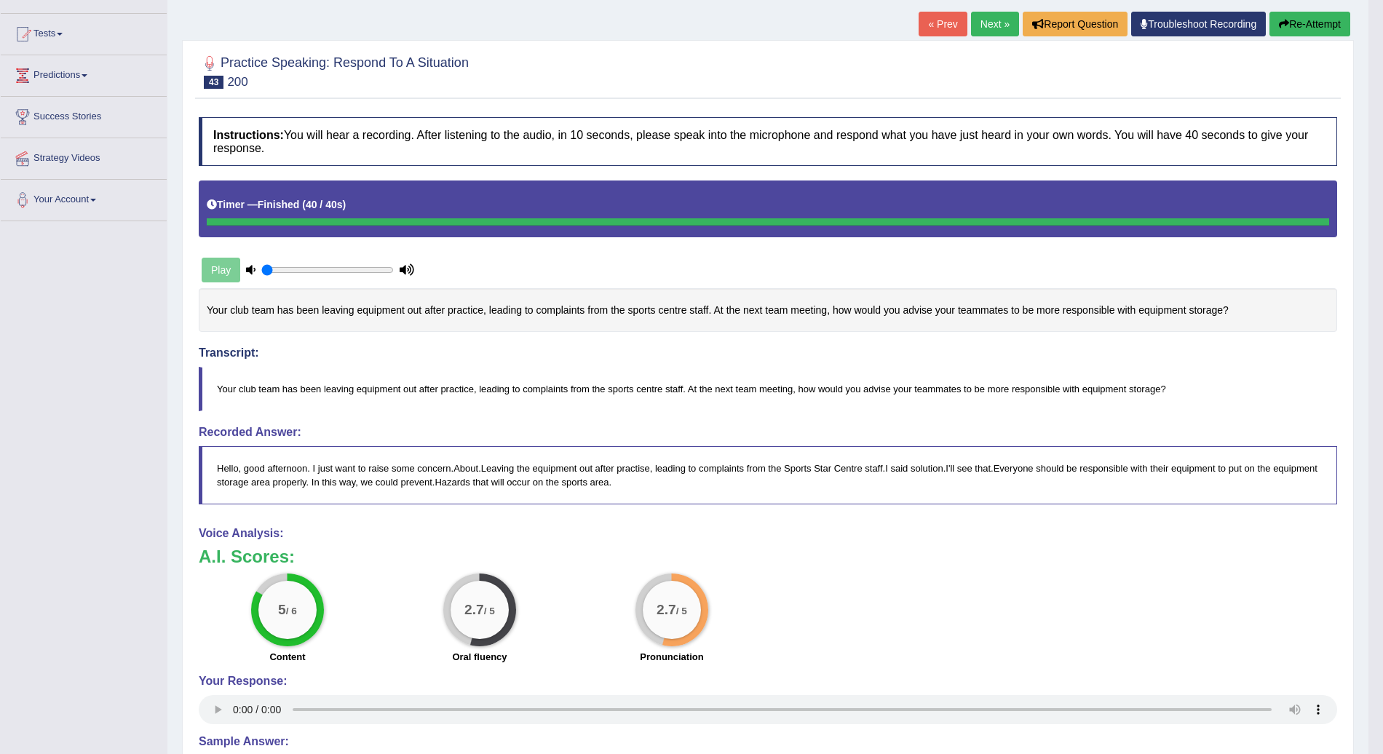
click at [1308, 20] on button "Re-Attempt" at bounding box center [1310, 24] width 81 height 25
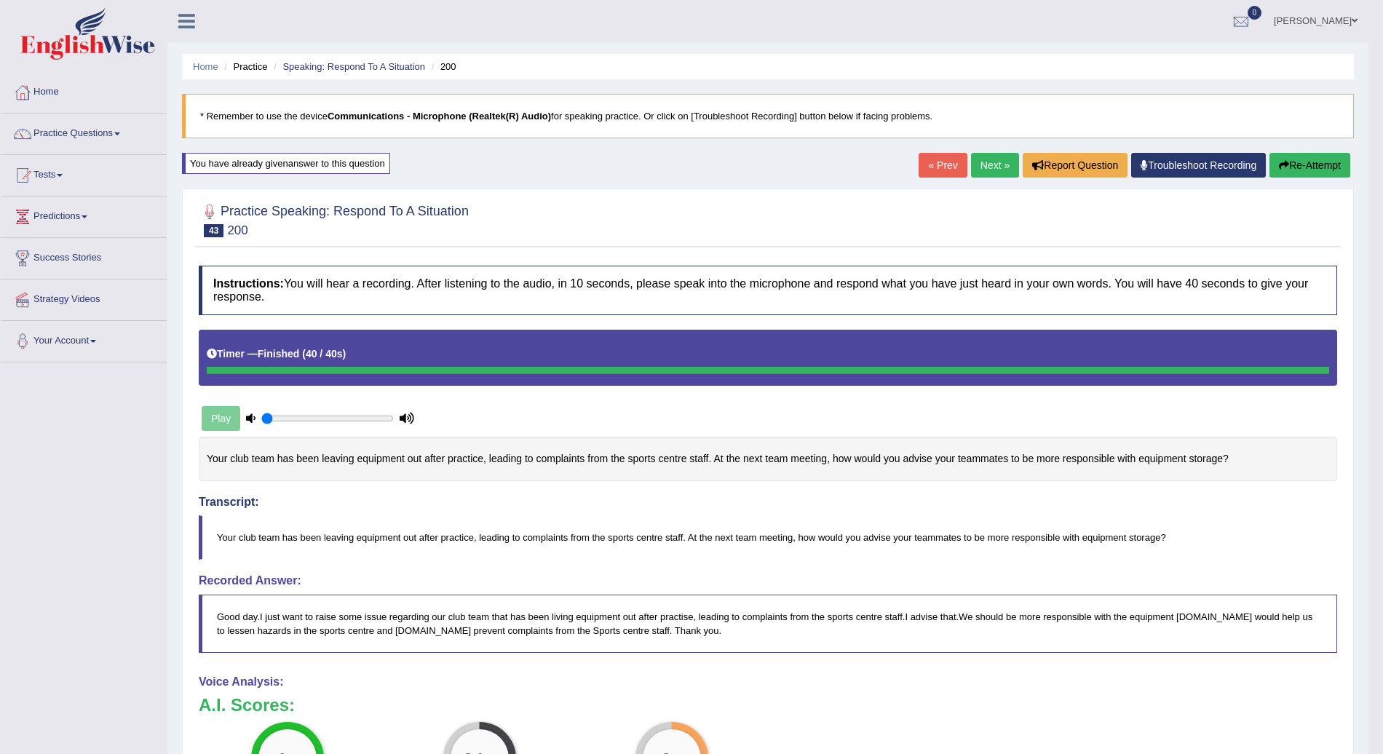
click at [995, 161] on link "Next »" at bounding box center [995, 165] width 48 height 25
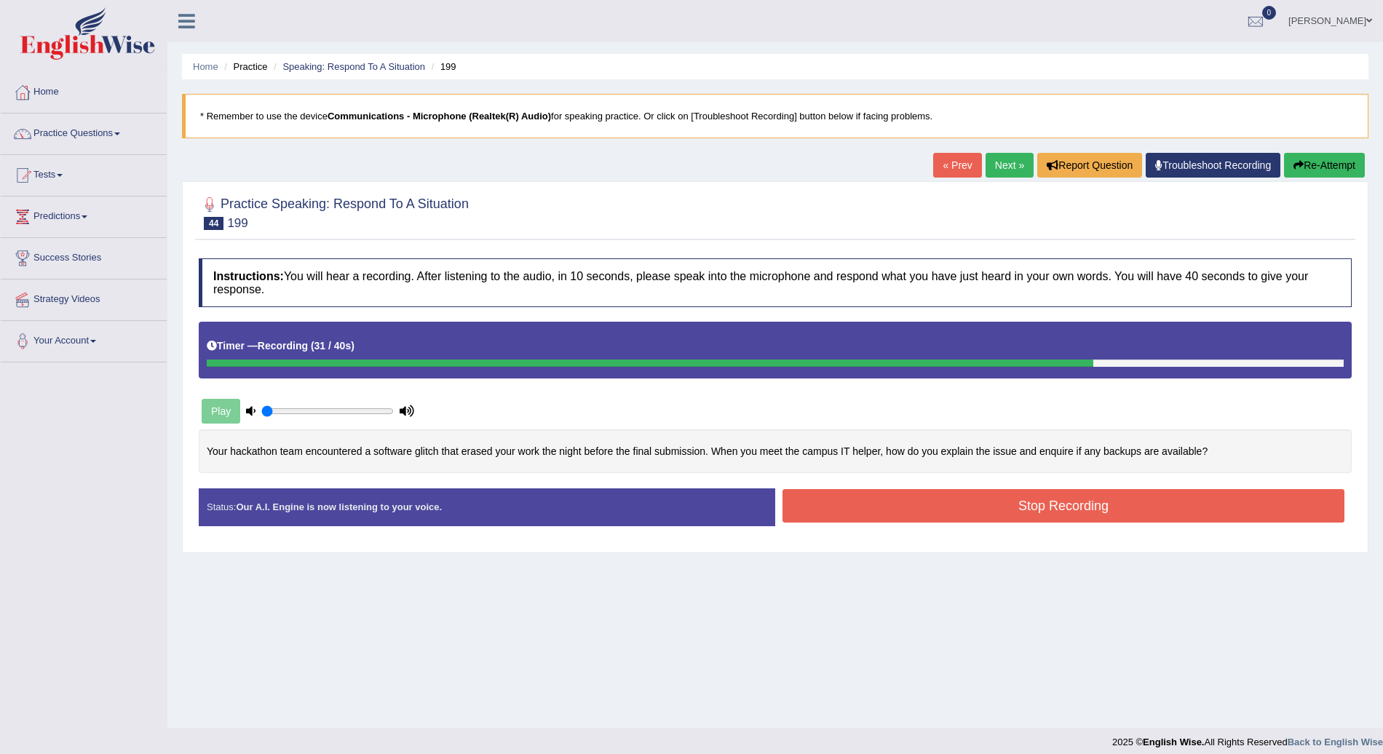
click at [984, 512] on button "Stop Recording" at bounding box center [1064, 505] width 562 height 33
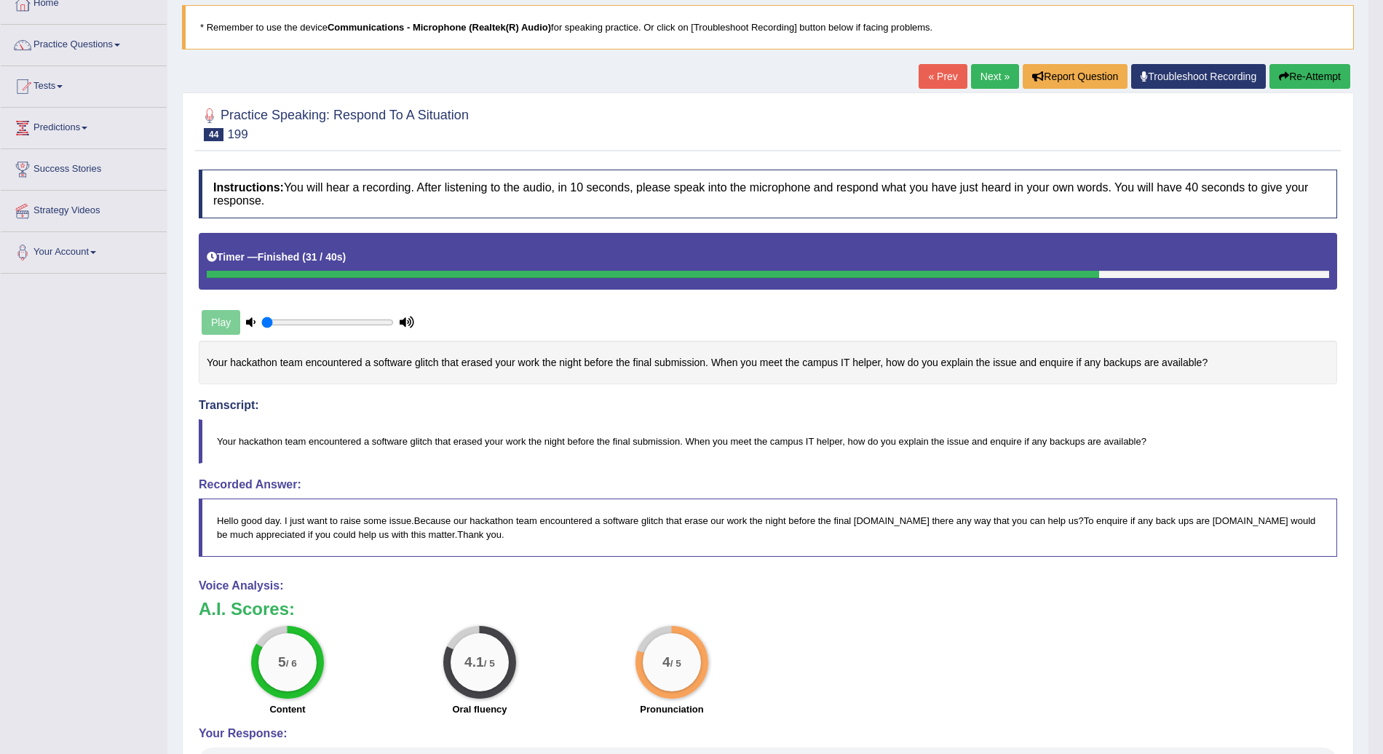
scroll to position [90, 0]
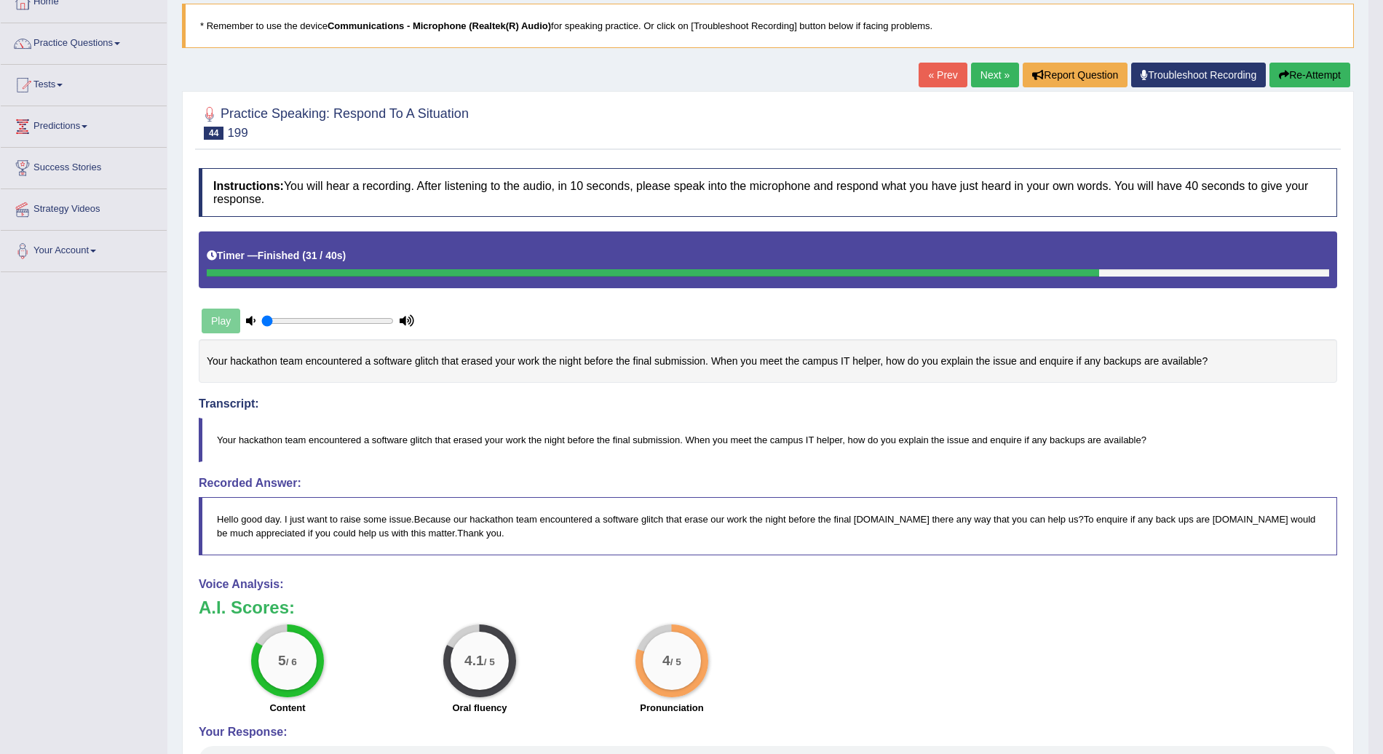
click at [992, 68] on link "Next »" at bounding box center [995, 75] width 48 height 25
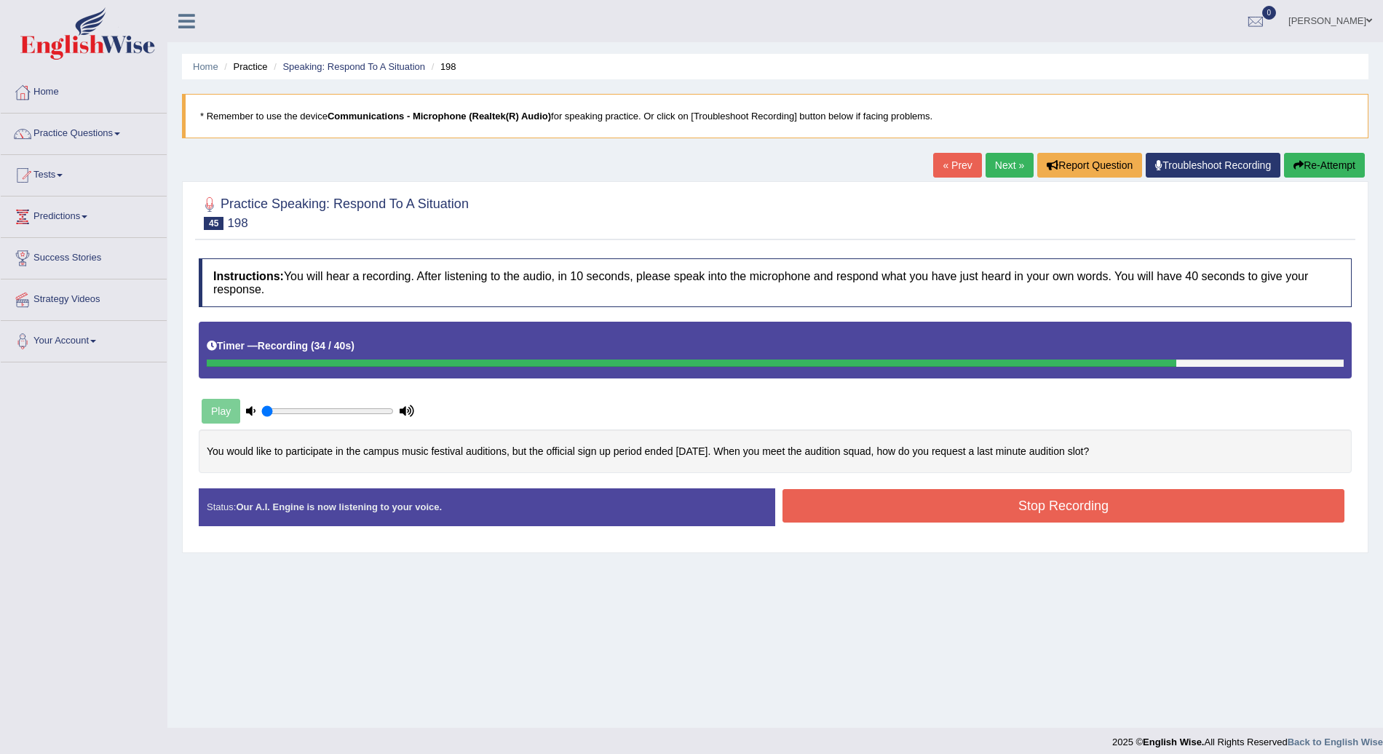
click at [1031, 501] on button "Stop Recording" at bounding box center [1064, 505] width 562 height 33
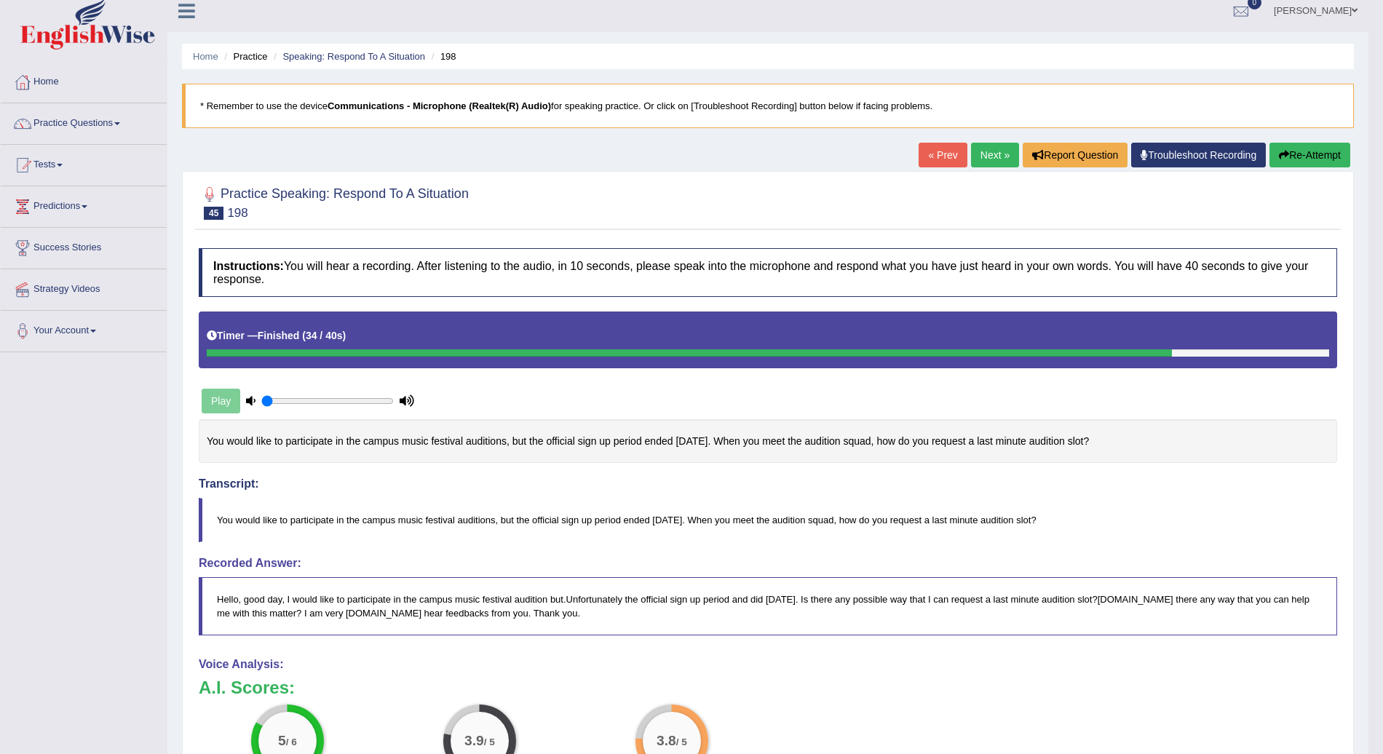
scroll to position [3, 0]
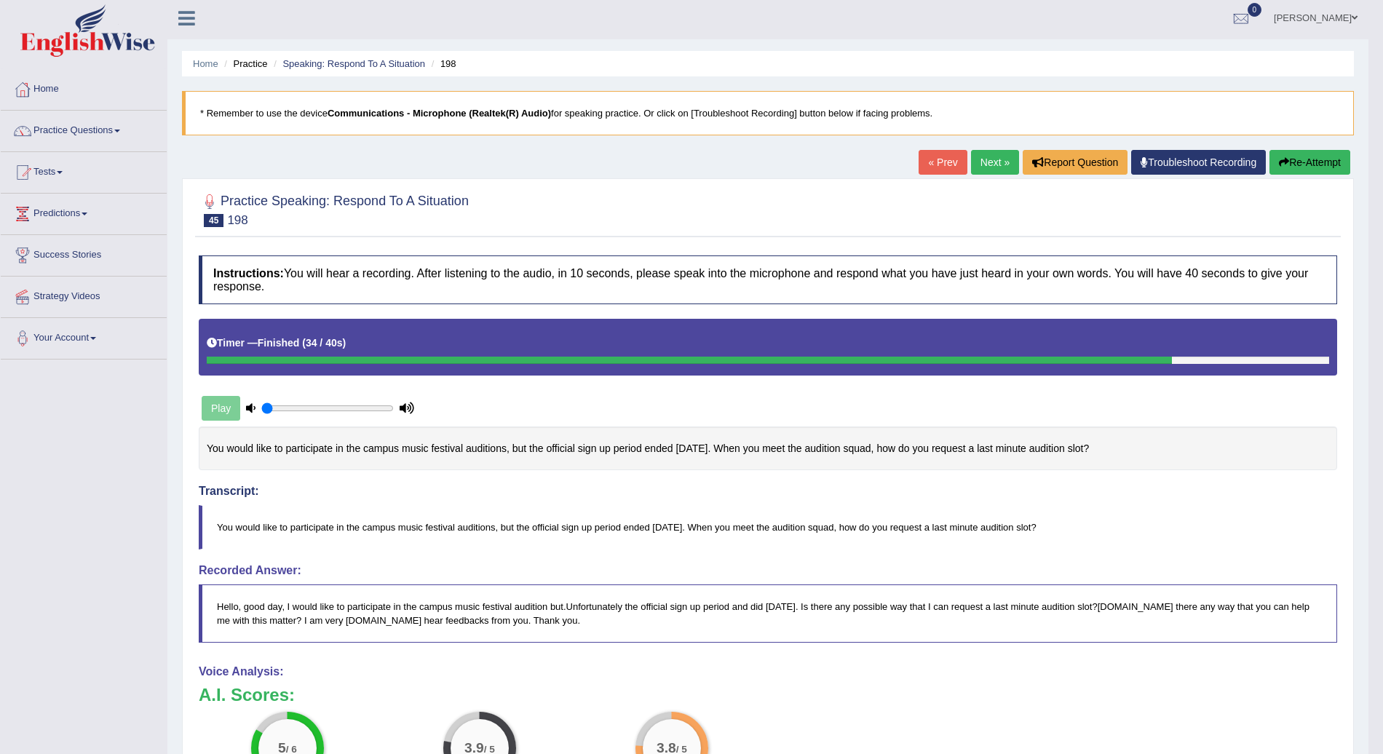
click at [1329, 160] on button "Re-Attempt" at bounding box center [1310, 162] width 81 height 25
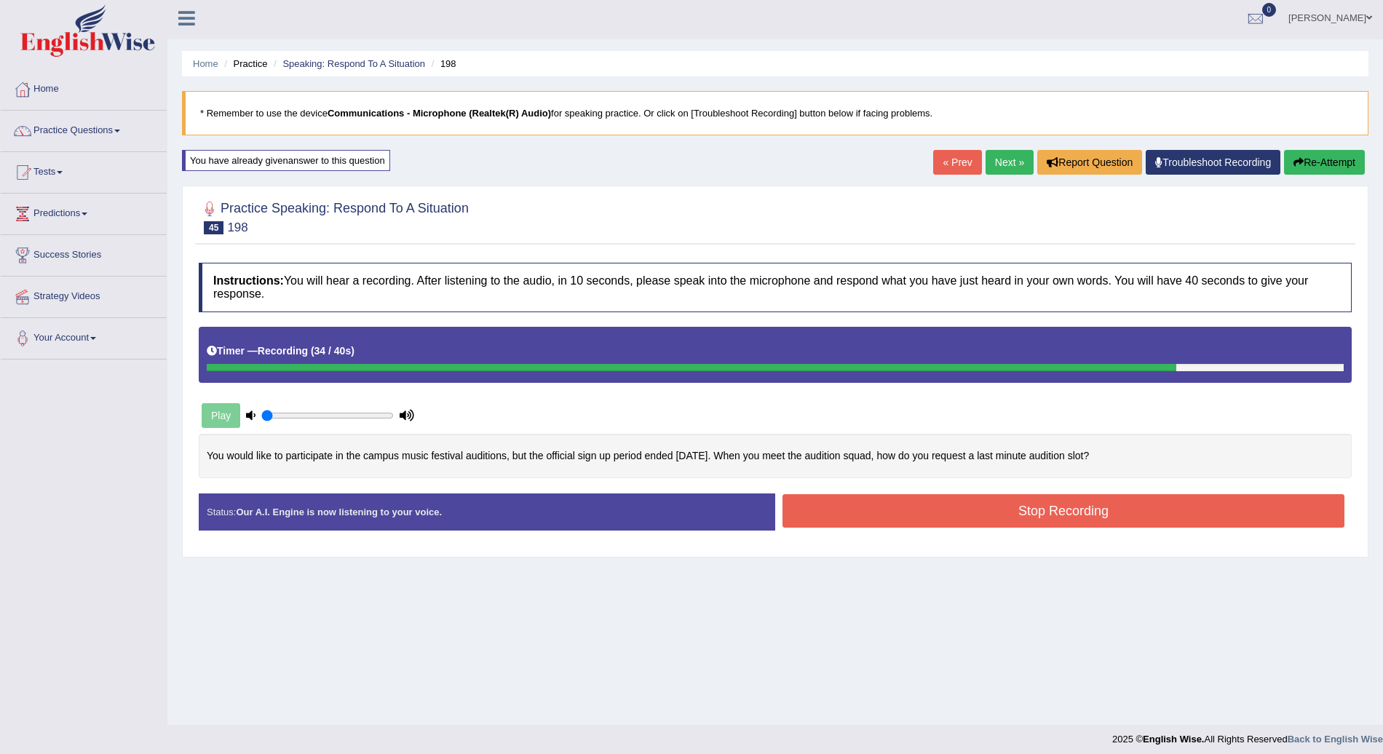
click at [1094, 502] on button "Stop Recording" at bounding box center [1064, 510] width 562 height 33
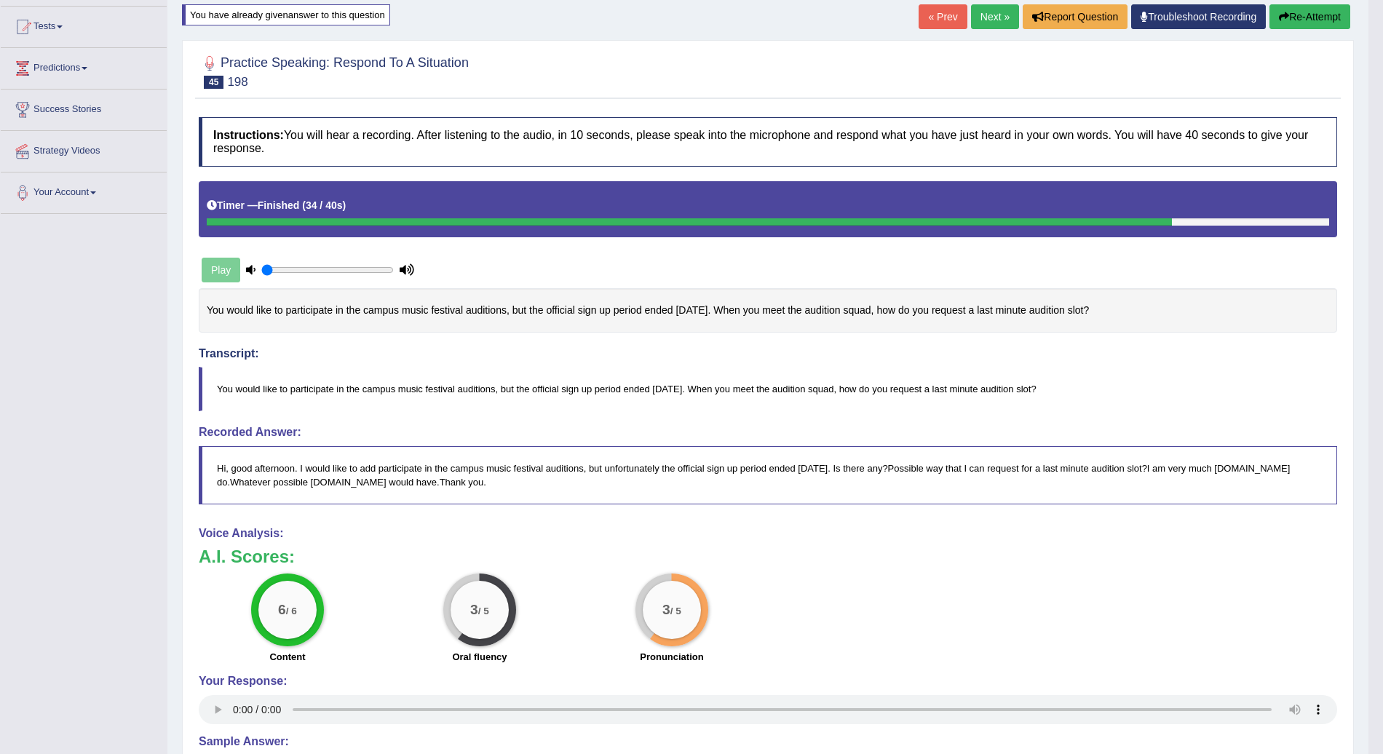
scroll to position [149, 0]
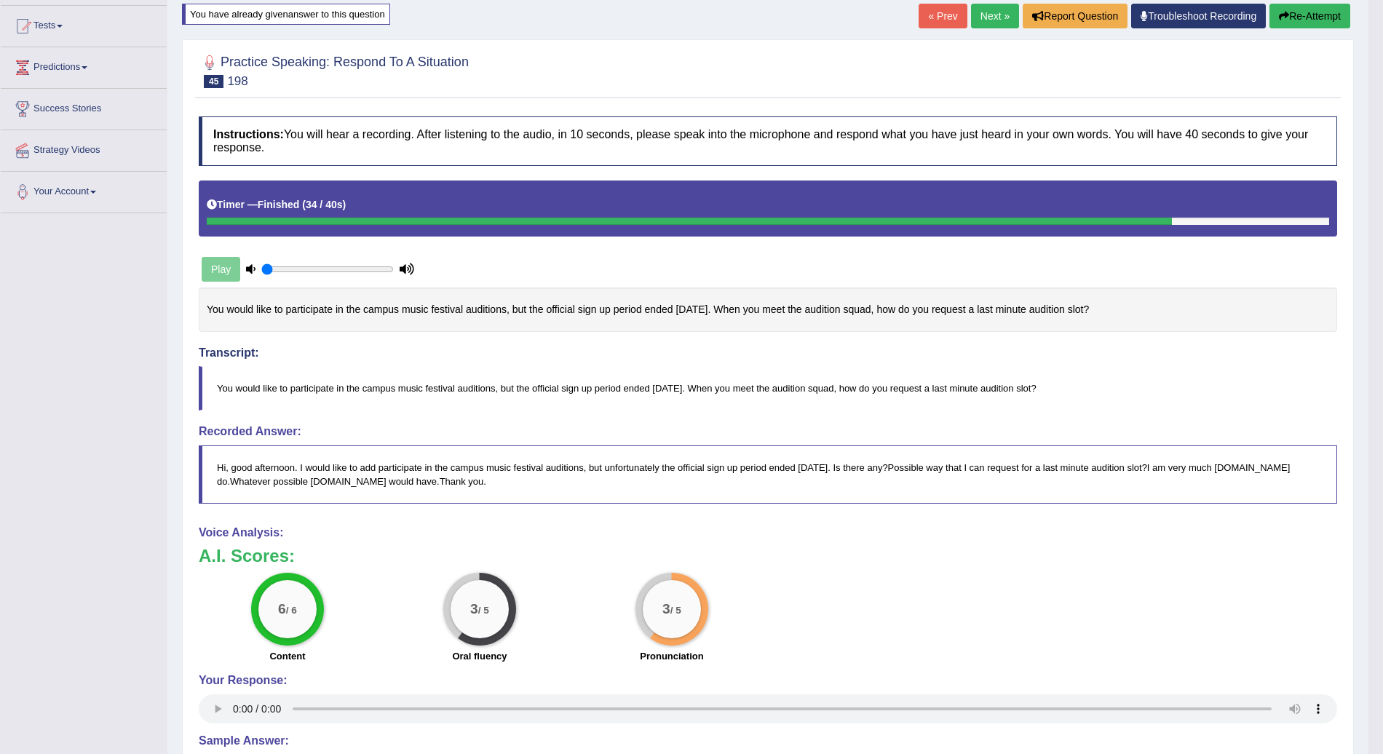
click at [989, 10] on link "Next »" at bounding box center [995, 16] width 48 height 25
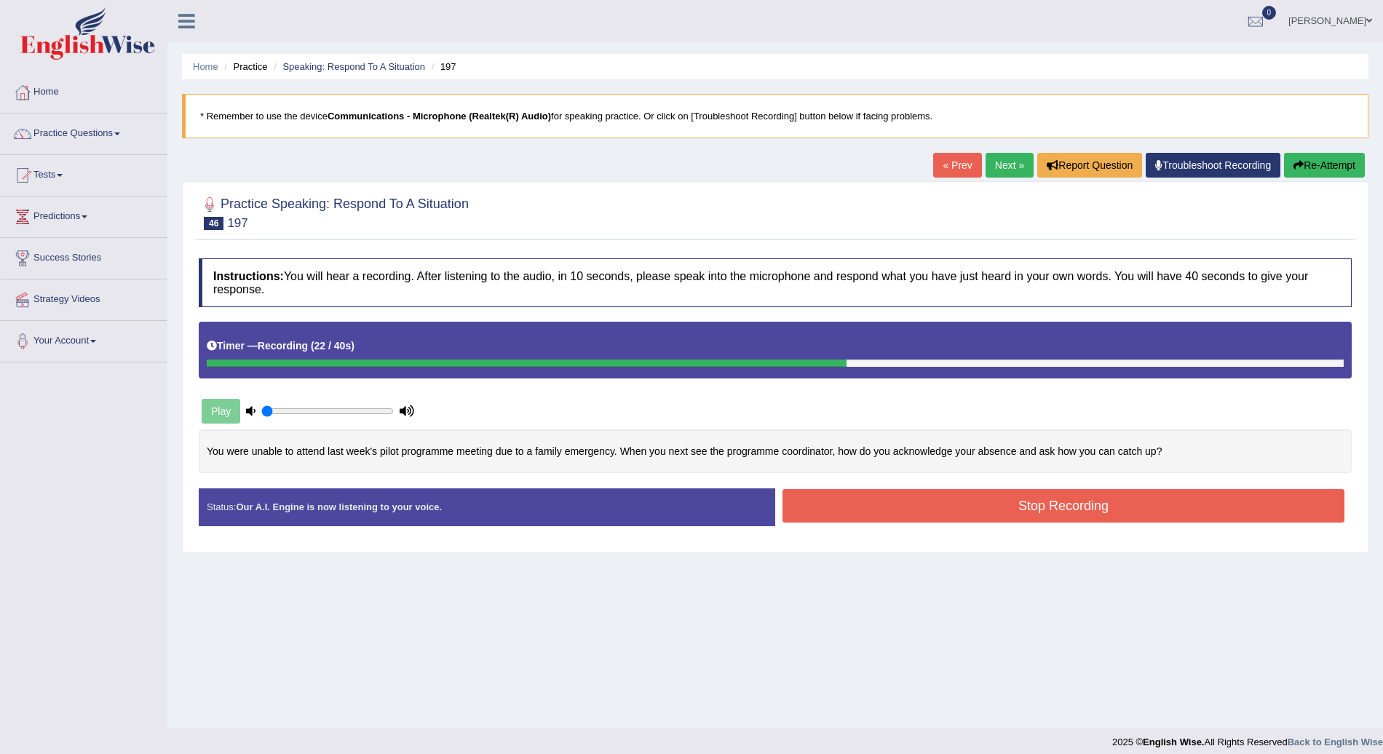
click at [1091, 506] on button "Stop Recording" at bounding box center [1064, 505] width 562 height 33
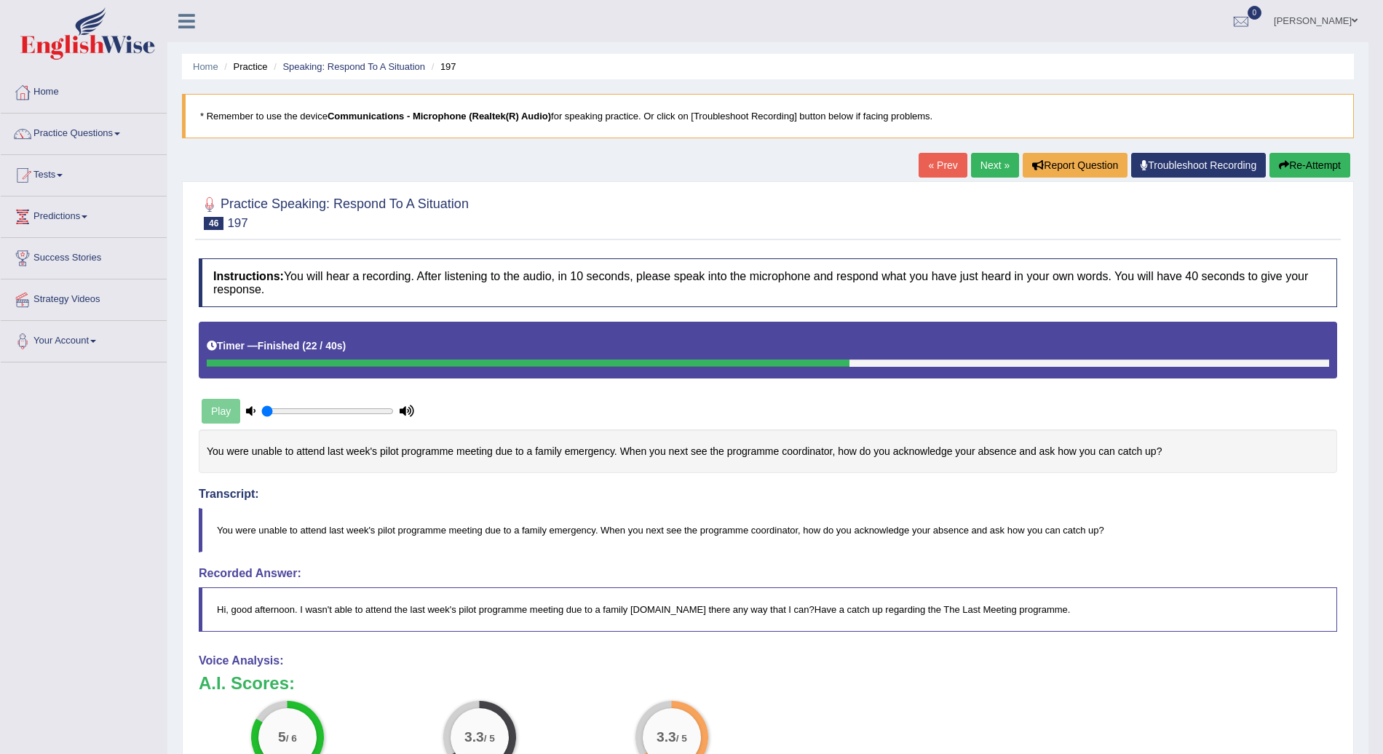
click at [1320, 165] on button "Re-Attempt" at bounding box center [1310, 165] width 81 height 25
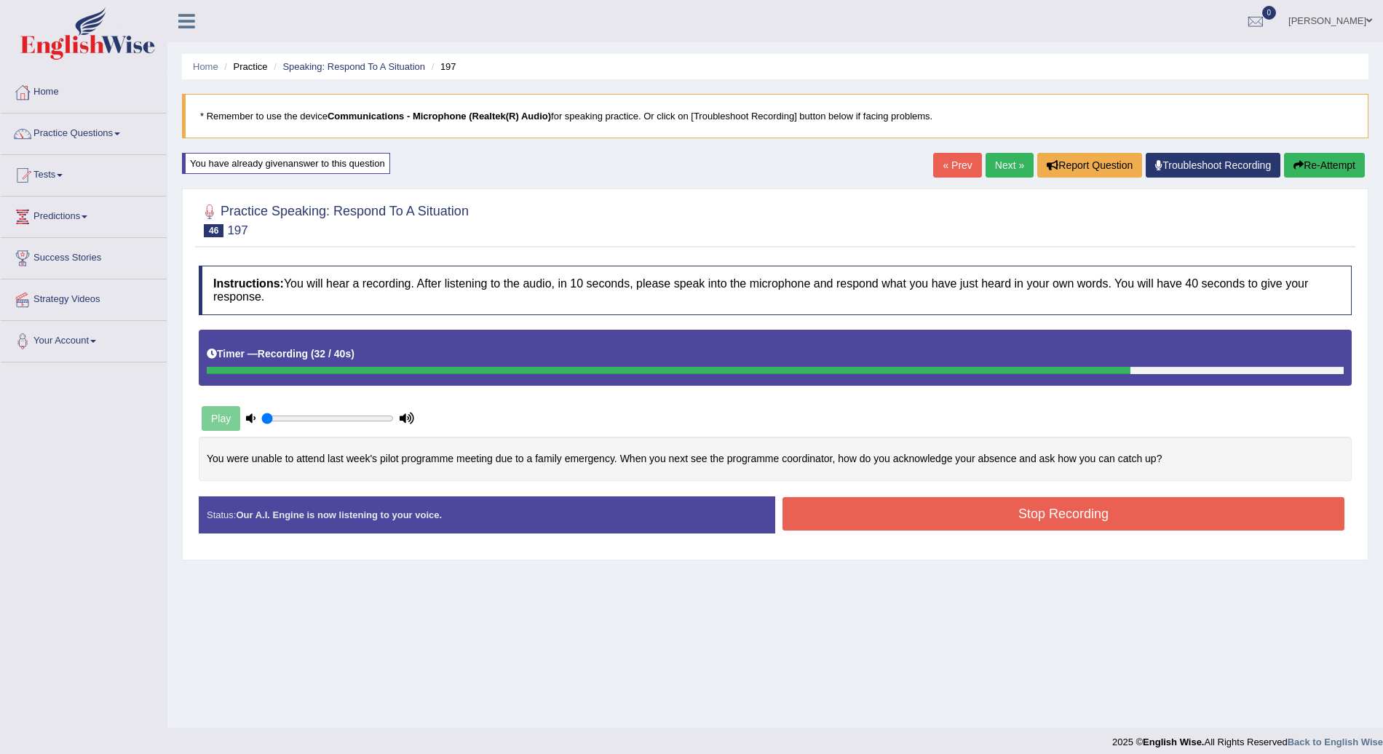
click at [1050, 509] on button "Stop Recording" at bounding box center [1064, 513] width 562 height 33
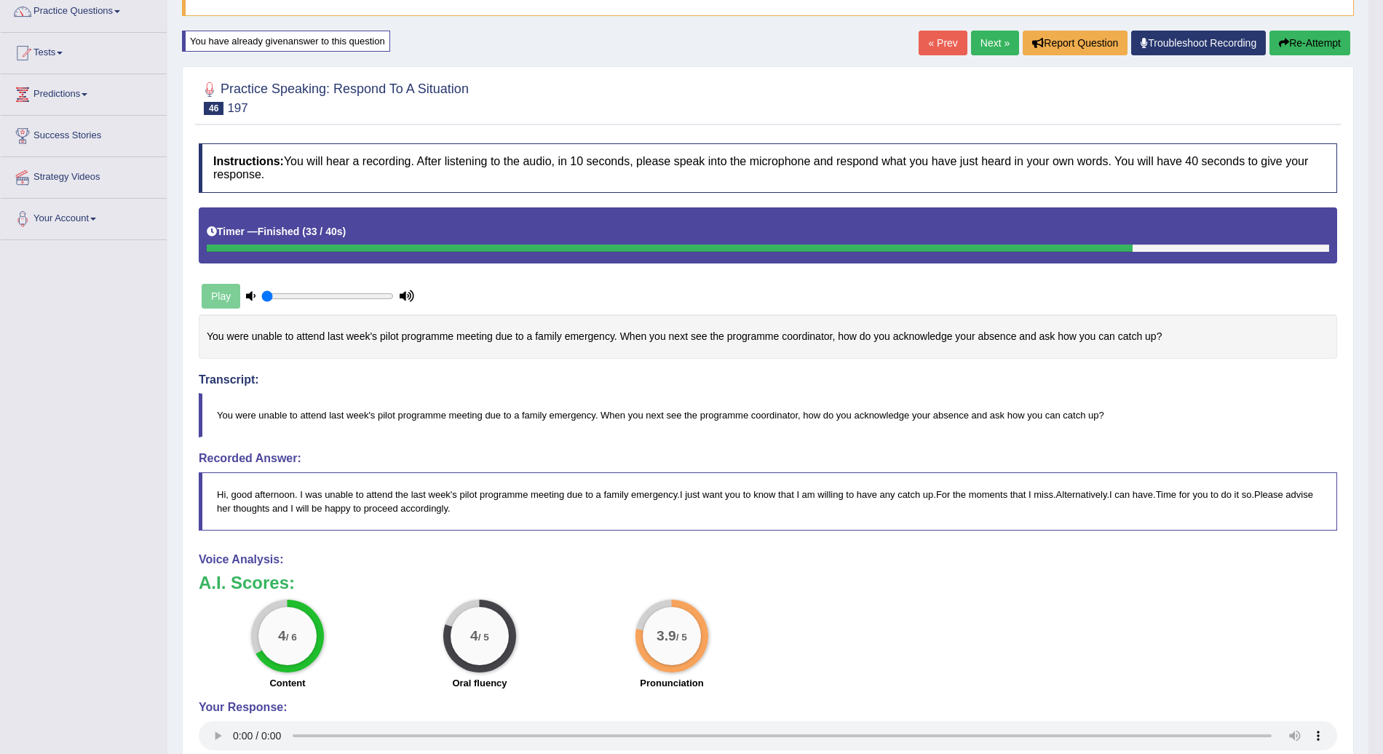
scroll to position [124, 0]
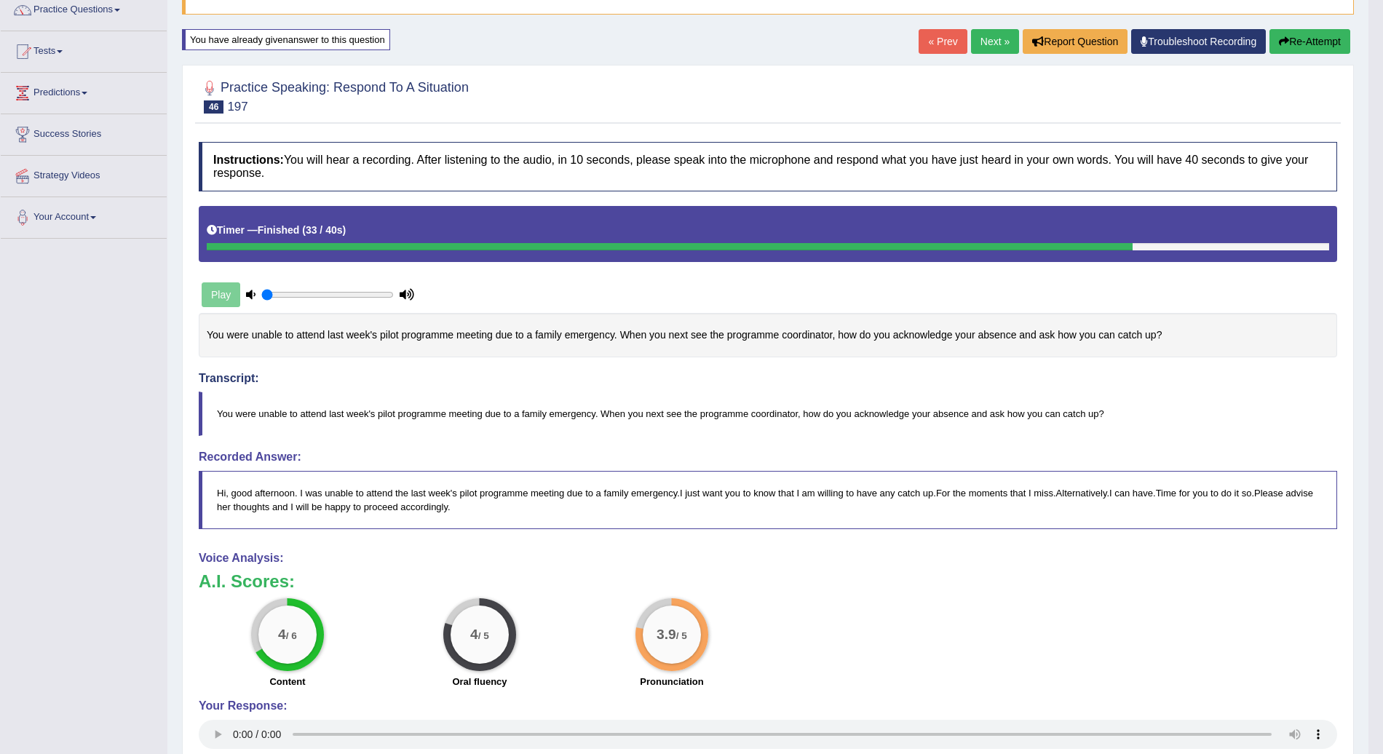
click at [992, 39] on link "Next »" at bounding box center [995, 41] width 48 height 25
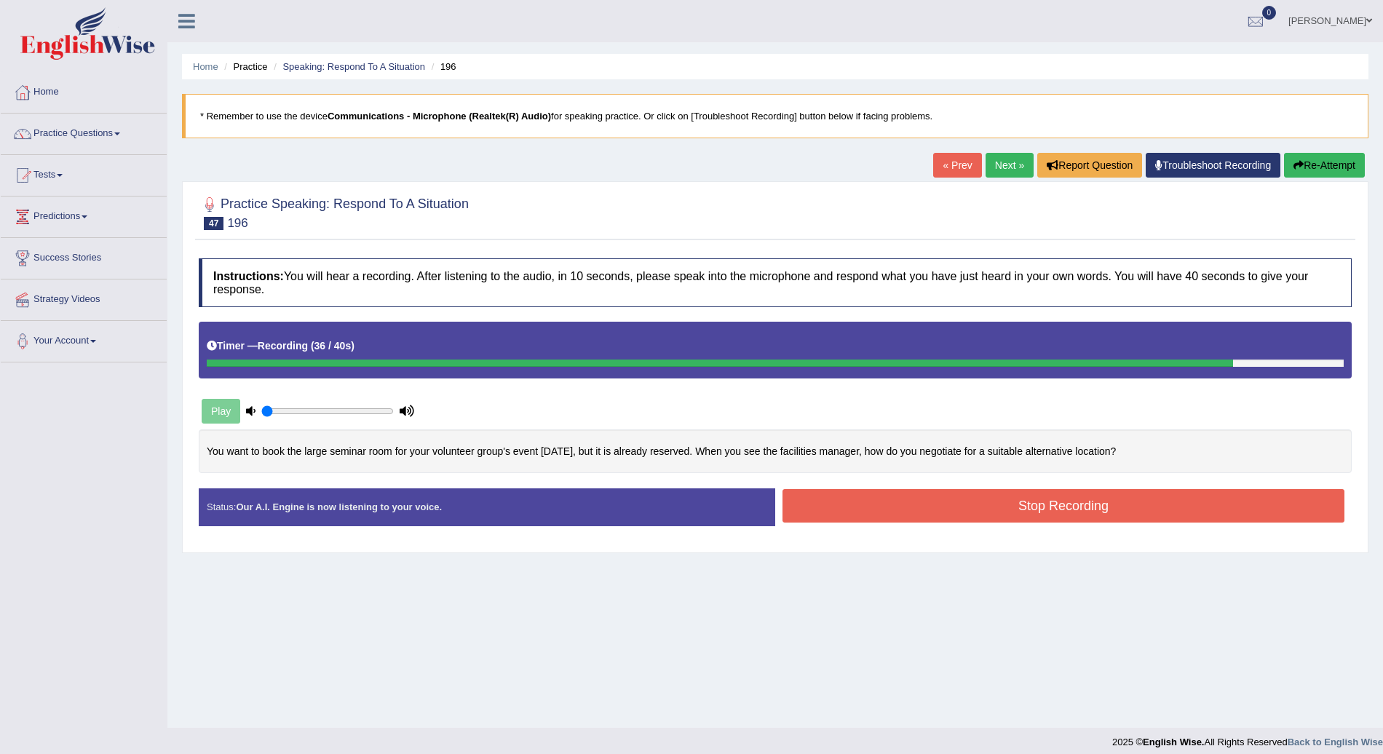
click at [1094, 507] on button "Stop Recording" at bounding box center [1064, 505] width 562 height 33
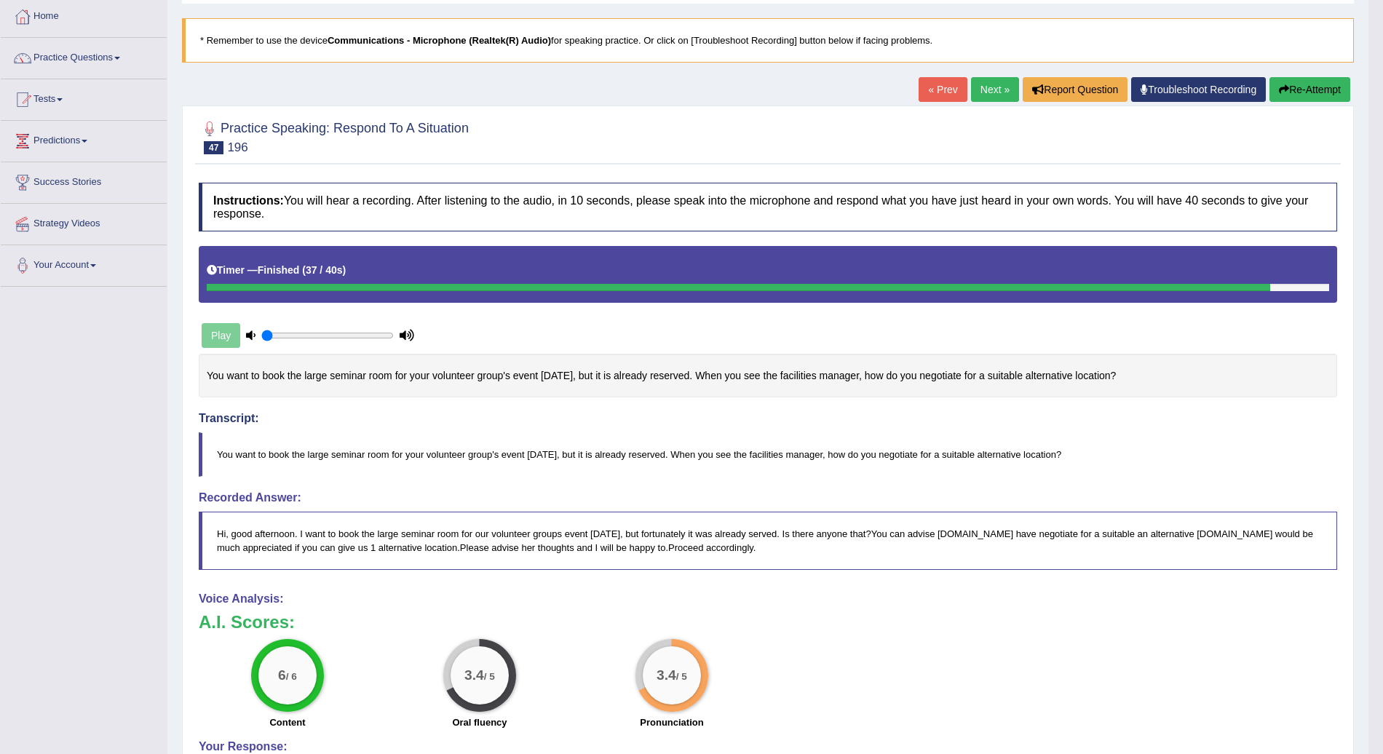
scroll to position [63, 0]
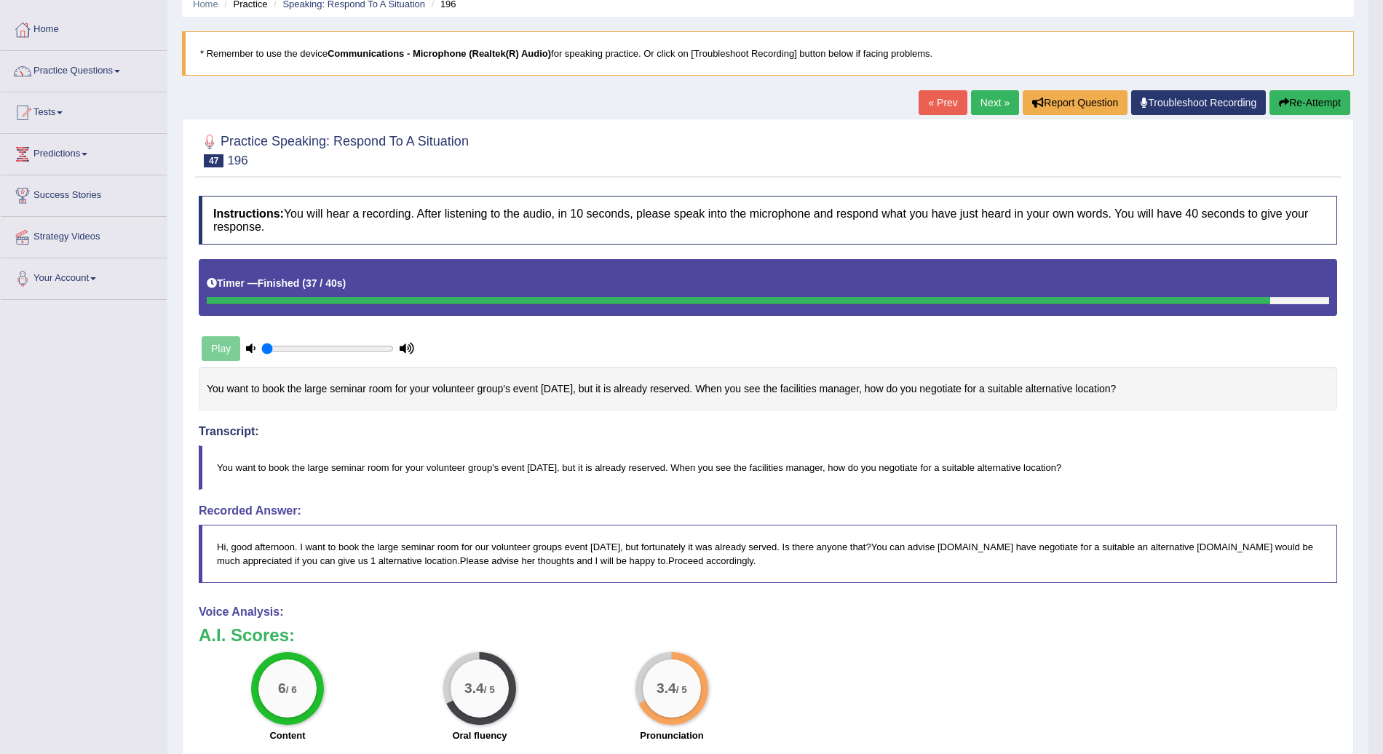
click at [993, 100] on link "Next »" at bounding box center [995, 102] width 48 height 25
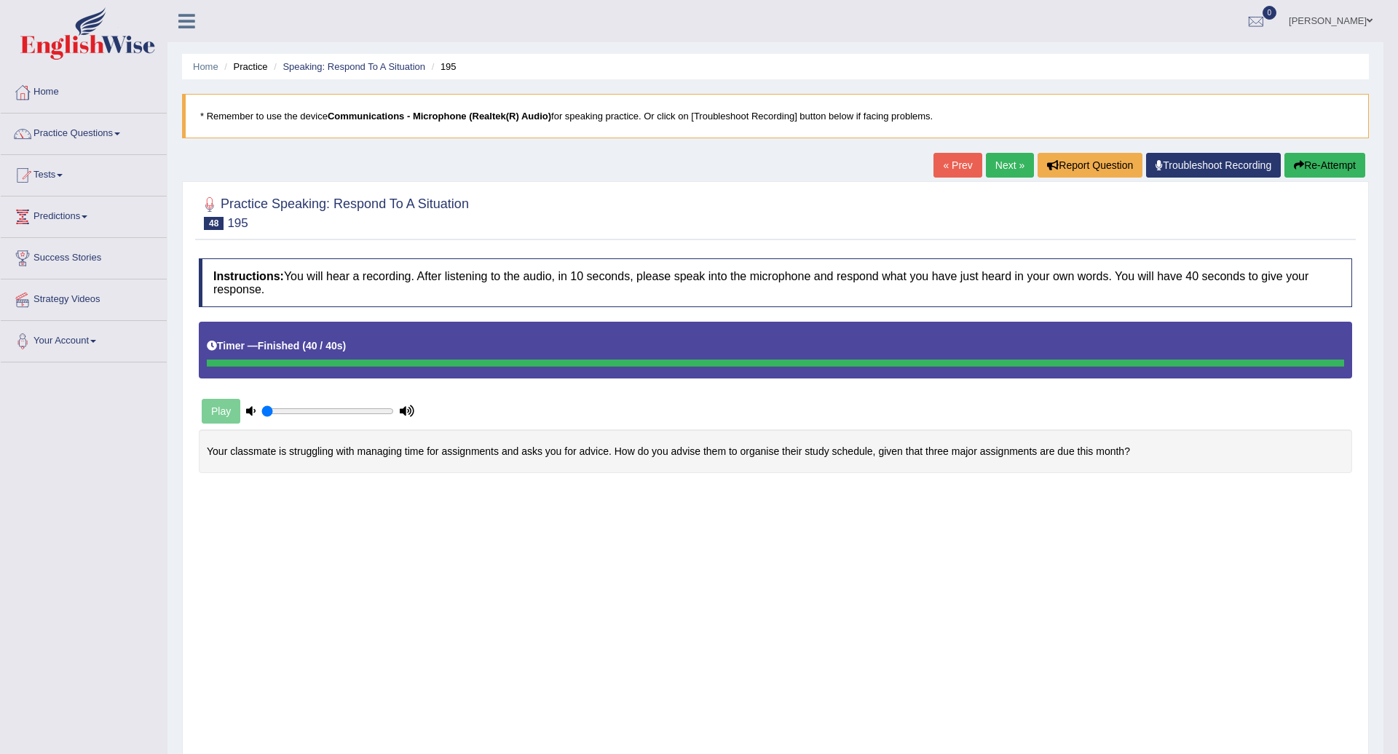
click at [1037, 501] on body "Toggle navigation Home Practice Questions Speaking Practice Read Aloud Repeat S…" at bounding box center [699, 377] width 1398 height 754
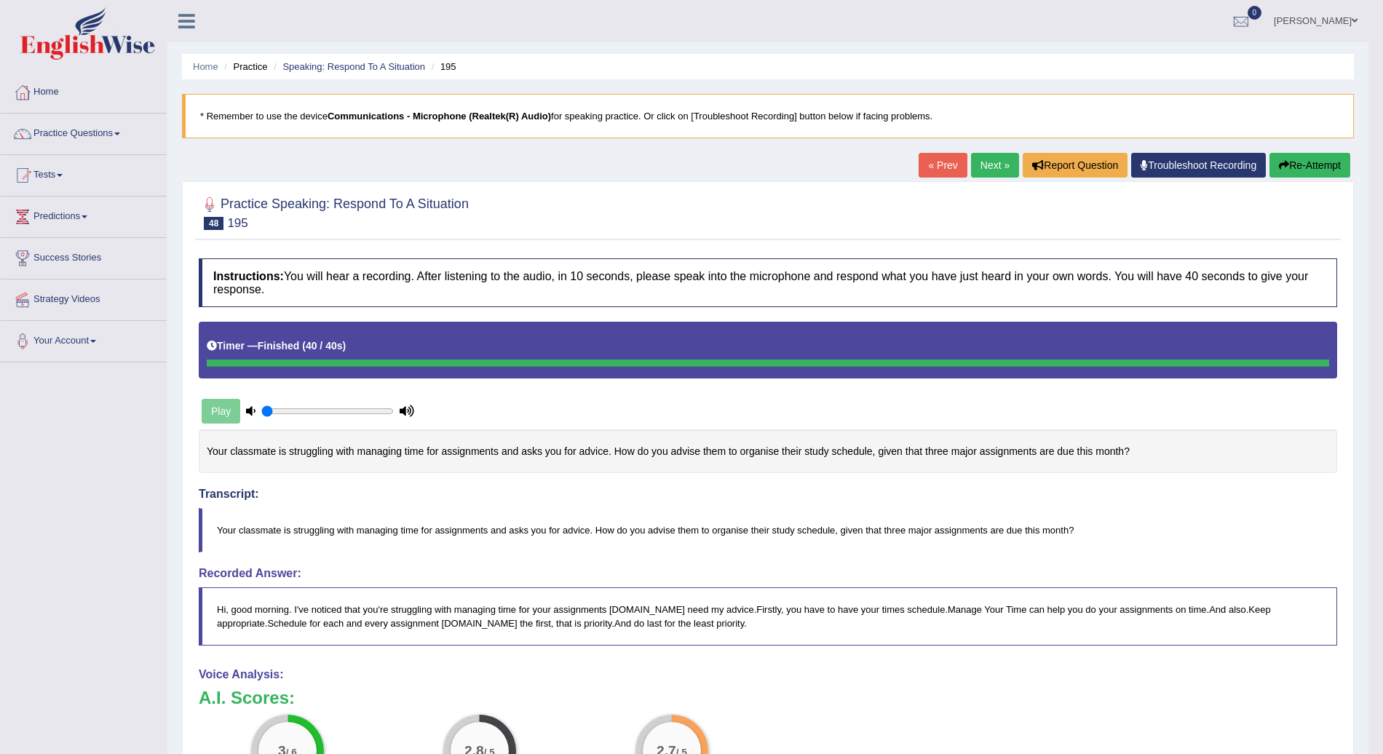
click at [1319, 162] on button "Re-Attempt" at bounding box center [1310, 165] width 81 height 25
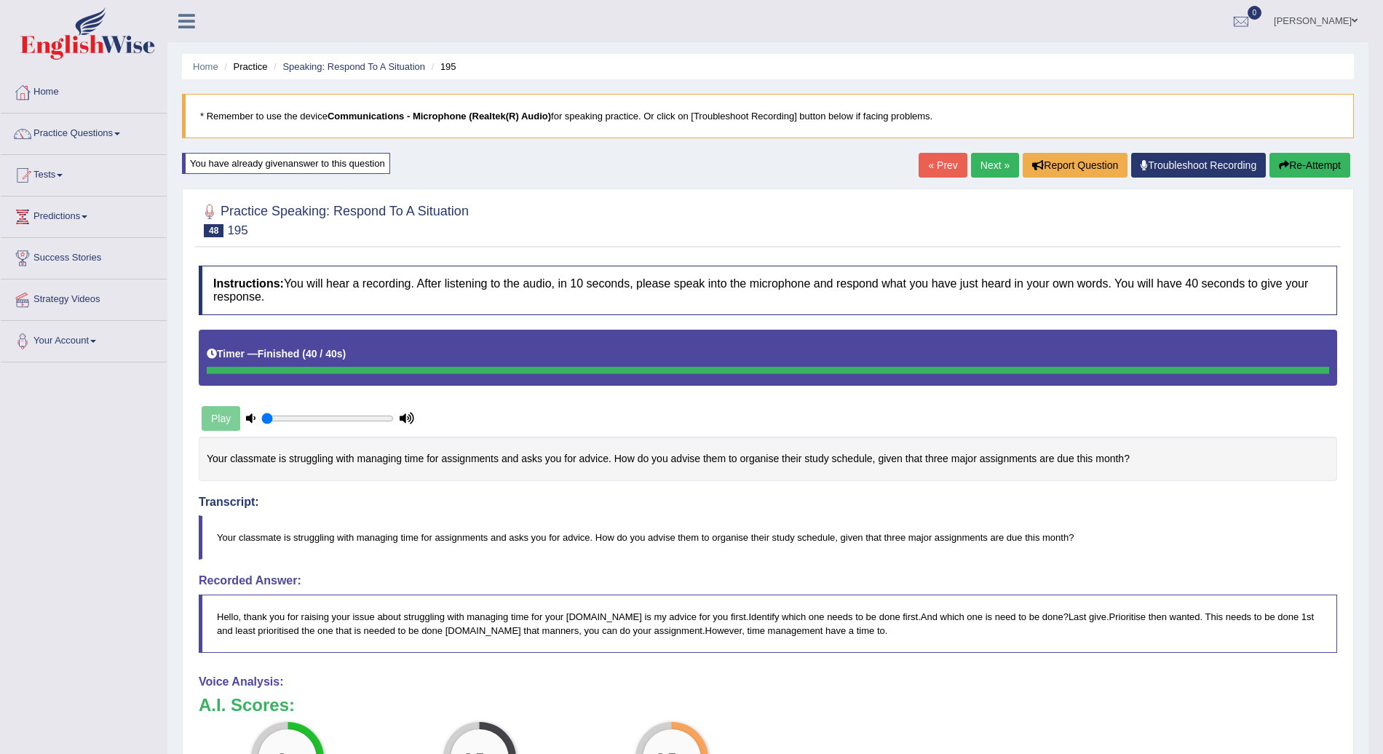
click at [1302, 165] on button "Re-Attempt" at bounding box center [1310, 165] width 81 height 25
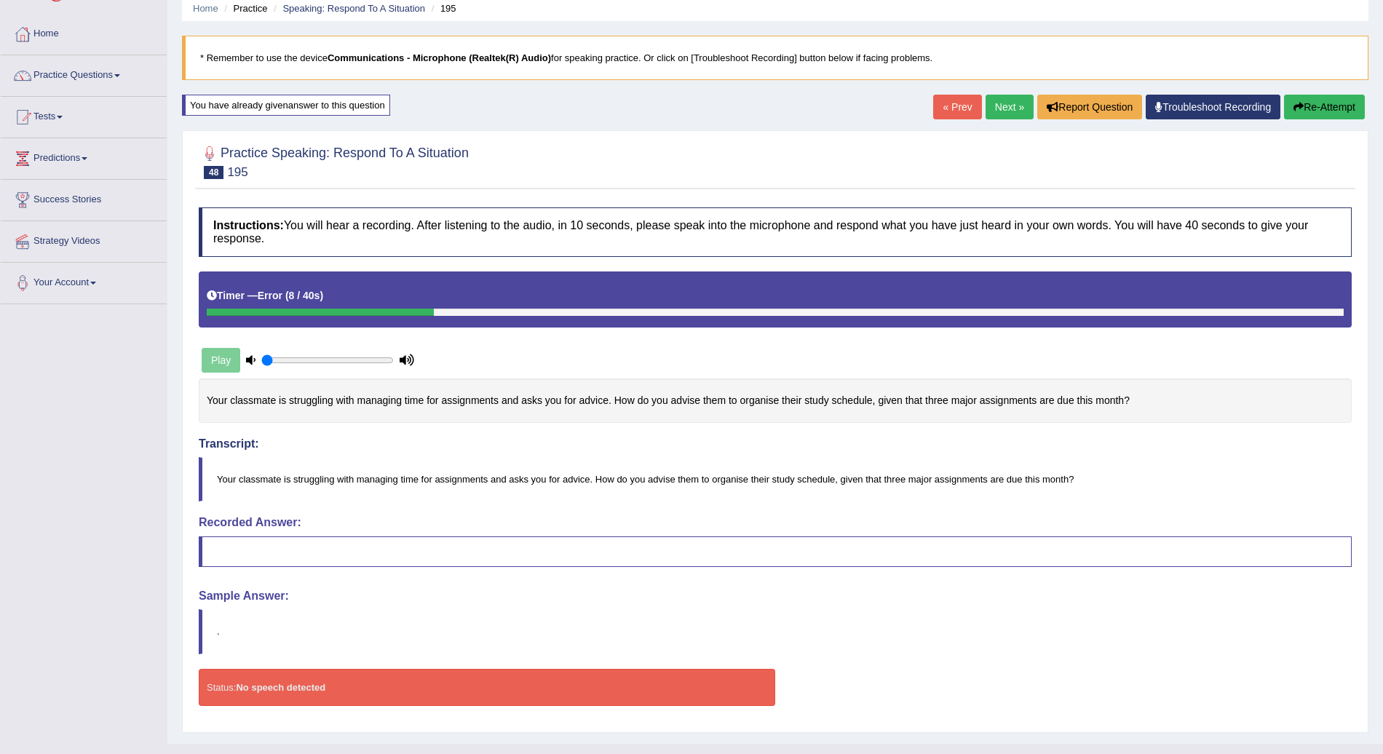
scroll to position [59, 0]
click at [1337, 99] on button "Re-Attempt" at bounding box center [1324, 106] width 81 height 25
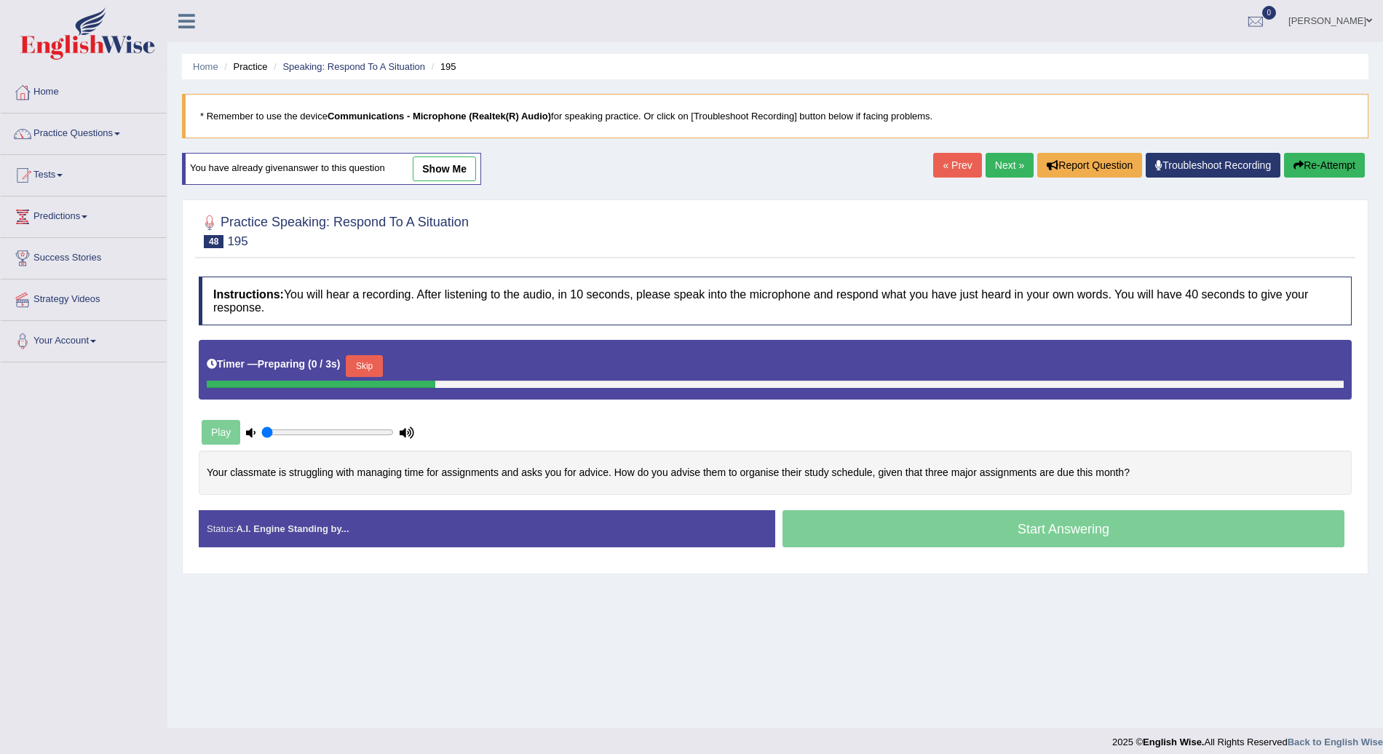
scroll to position [10, 0]
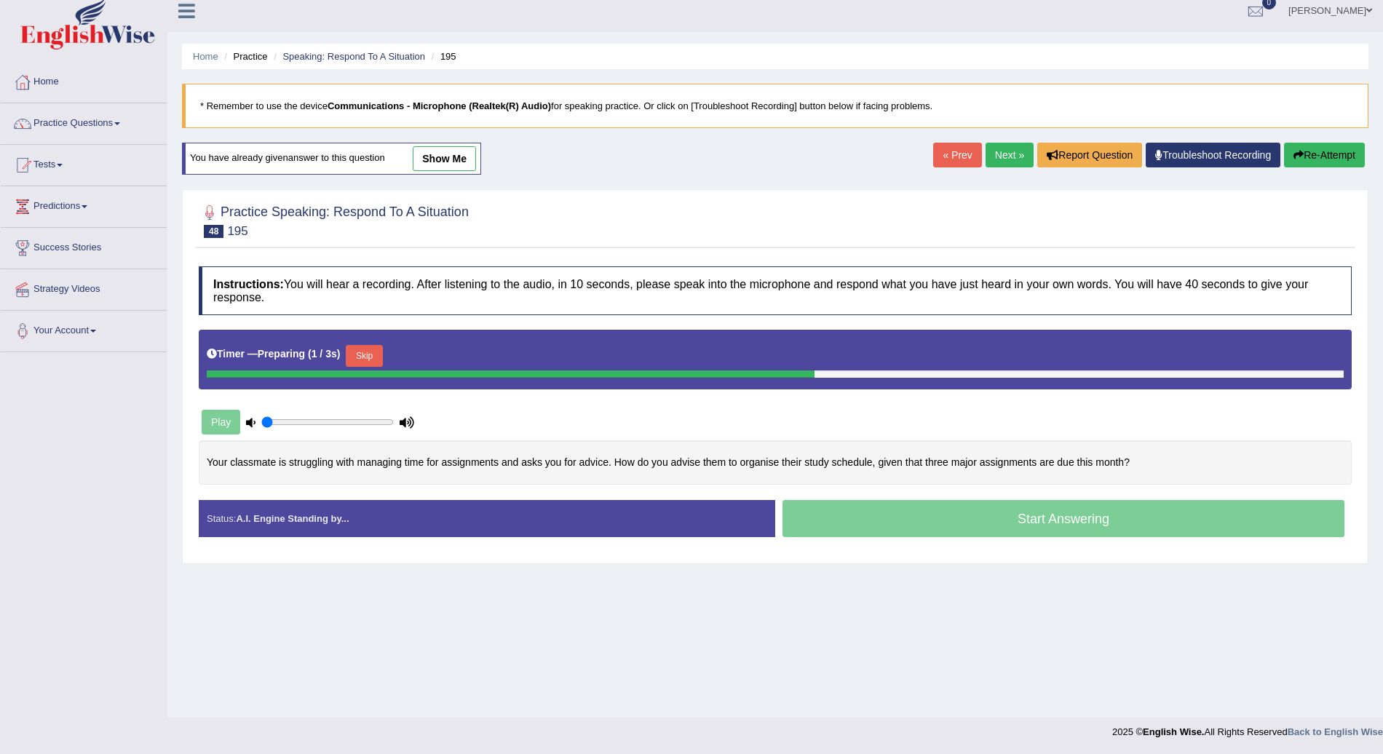
click at [363, 356] on button "Skip" at bounding box center [364, 356] width 36 height 22
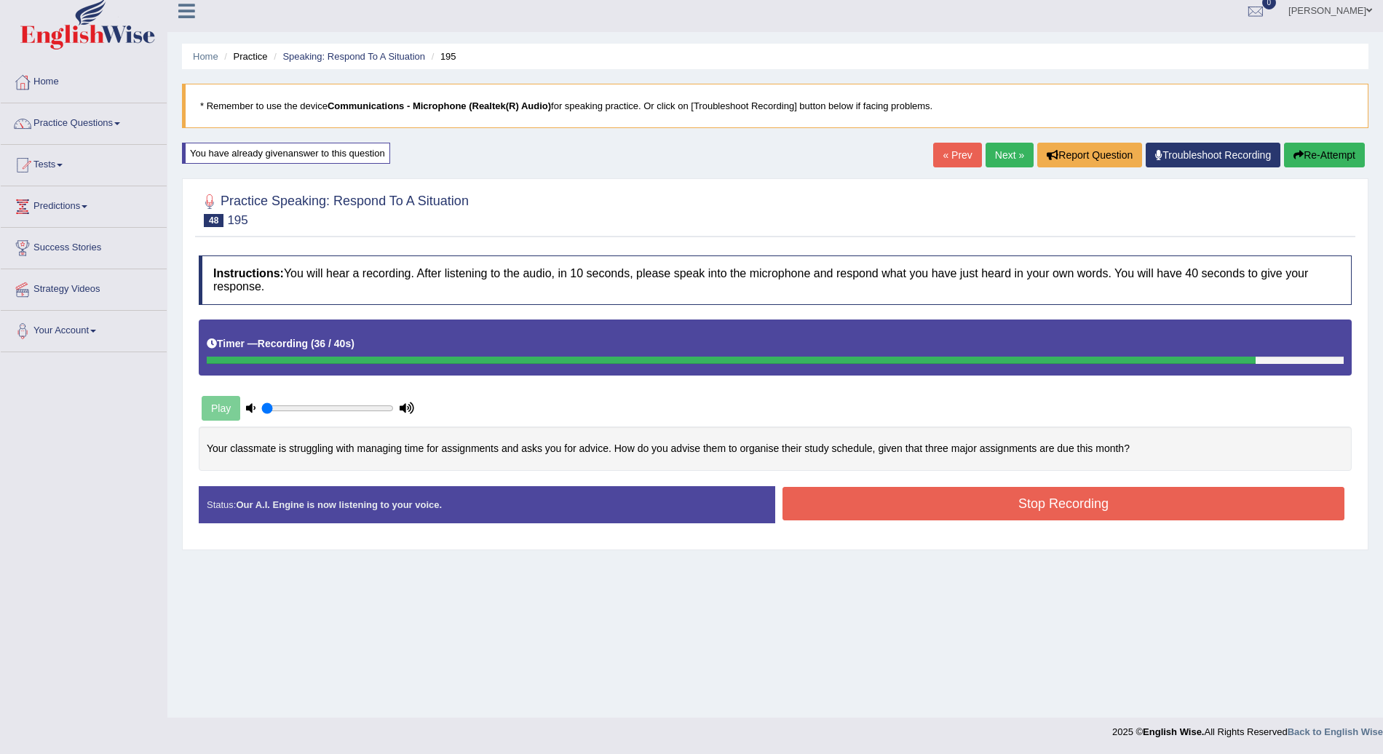
click at [992, 513] on button "Stop Recording" at bounding box center [1064, 503] width 562 height 33
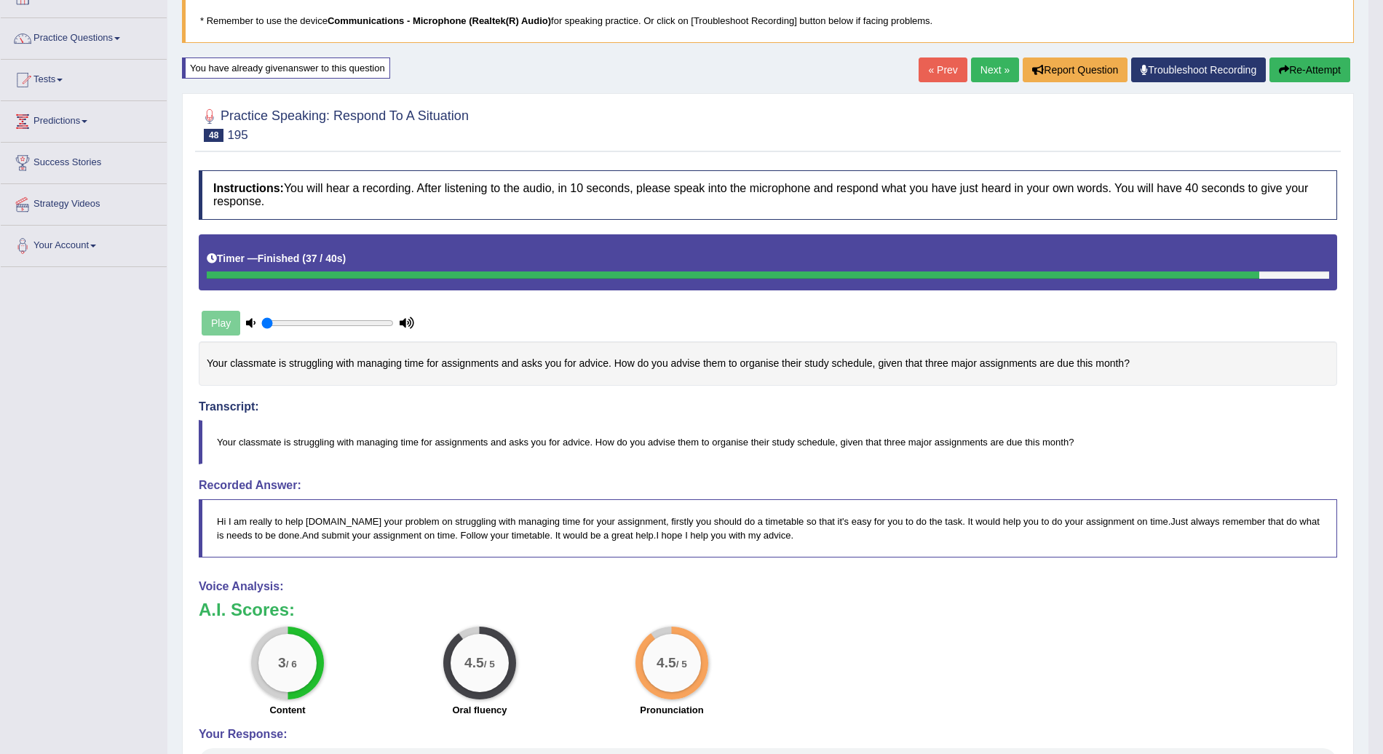
scroll to position [95, 0]
click at [1319, 70] on button "Re-Attempt" at bounding box center [1310, 70] width 81 height 25
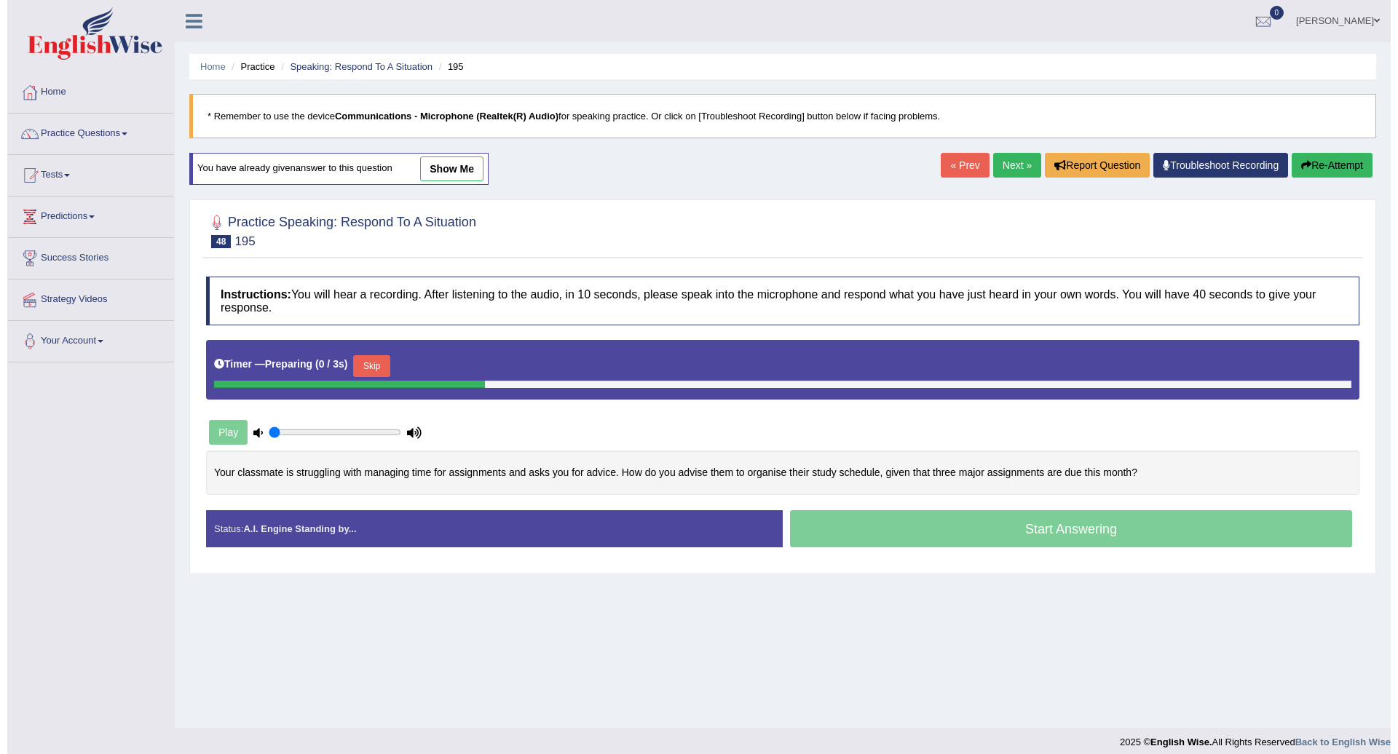
scroll to position [10, 0]
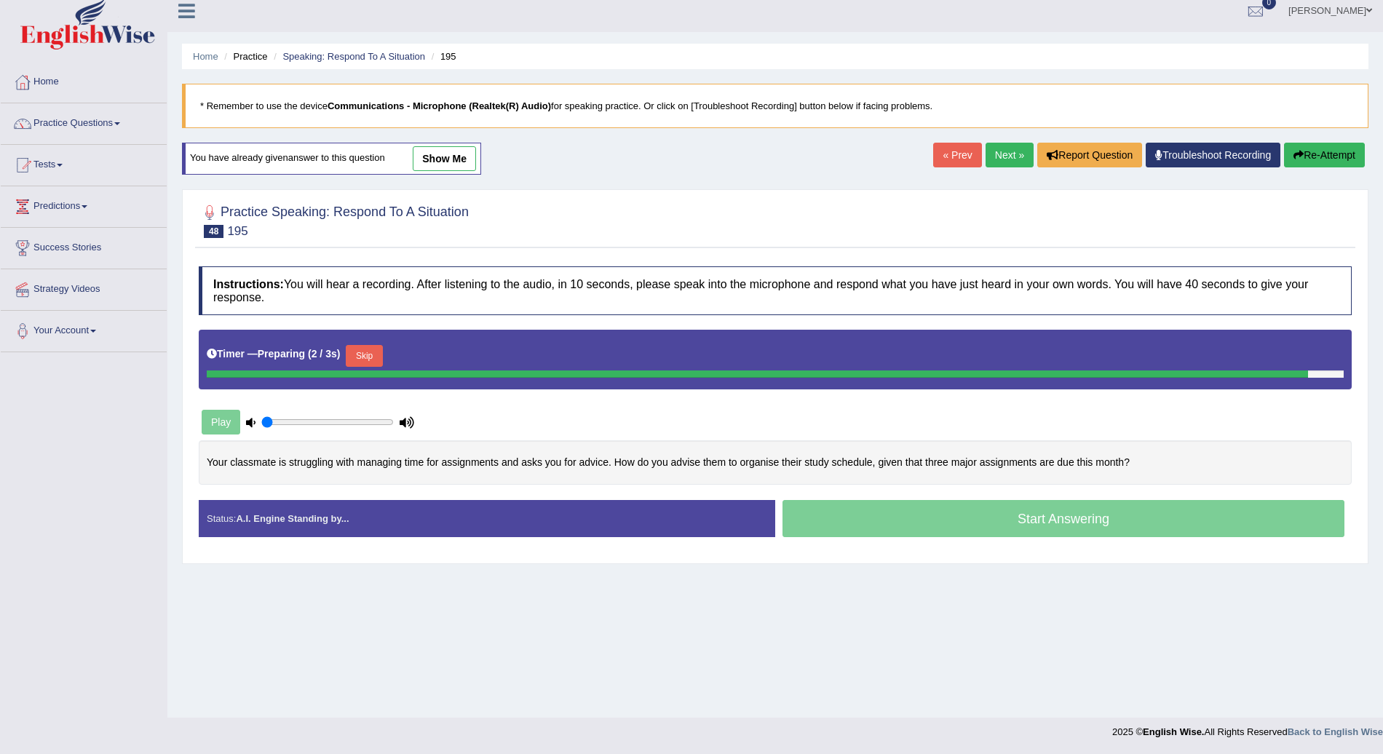
click at [373, 351] on div "Timer — Preparing ( 2 / 3s ) Skip" at bounding box center [775, 355] width 1137 height 29
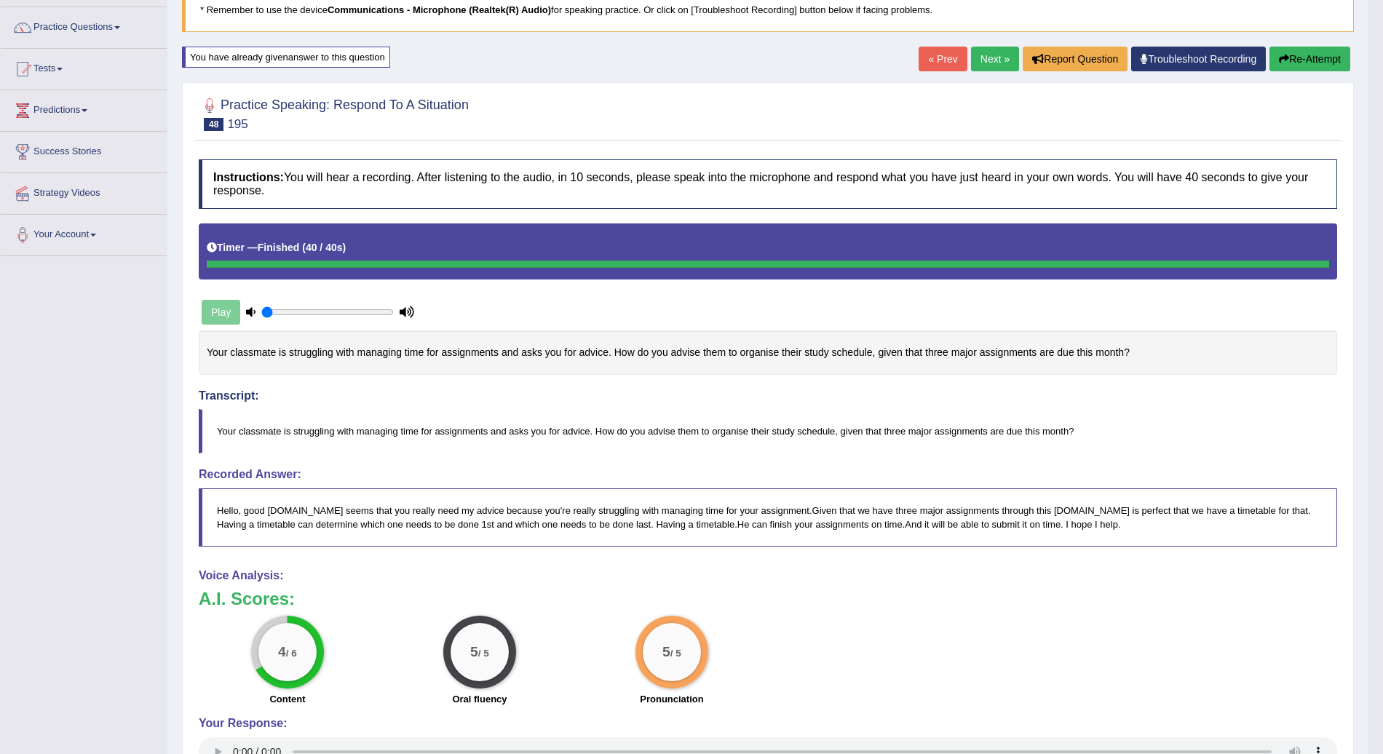
scroll to position [107, 0]
click at [999, 58] on link "Next »" at bounding box center [995, 58] width 48 height 25
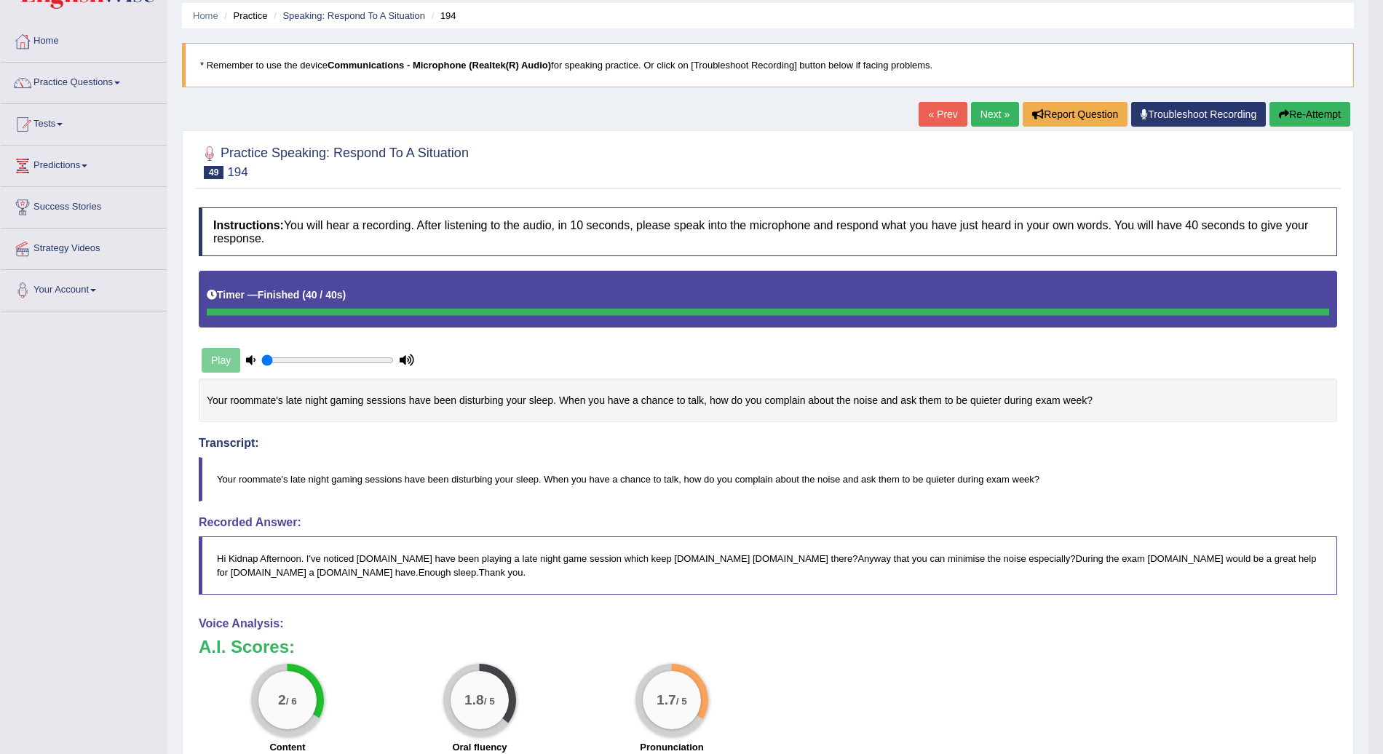
scroll to position [27, 0]
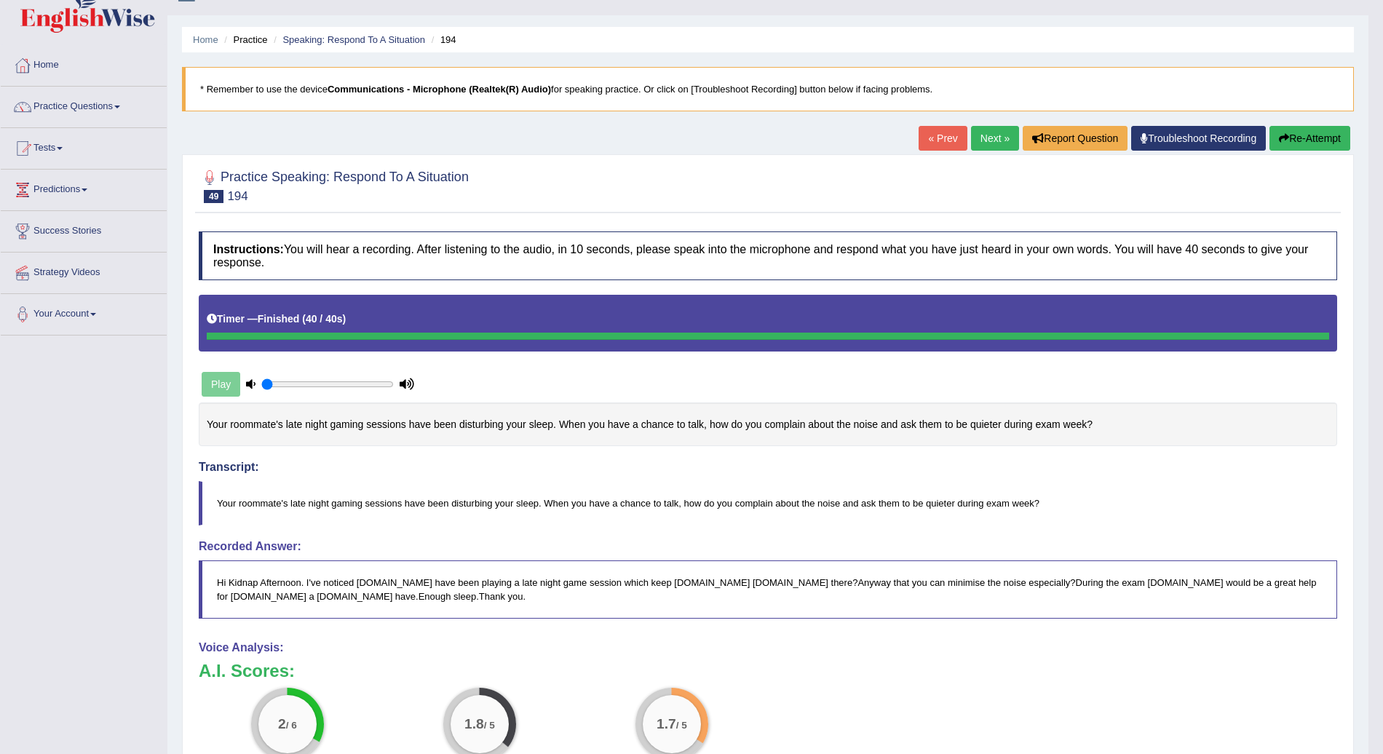
click at [1314, 142] on button "Re-Attempt" at bounding box center [1310, 138] width 81 height 25
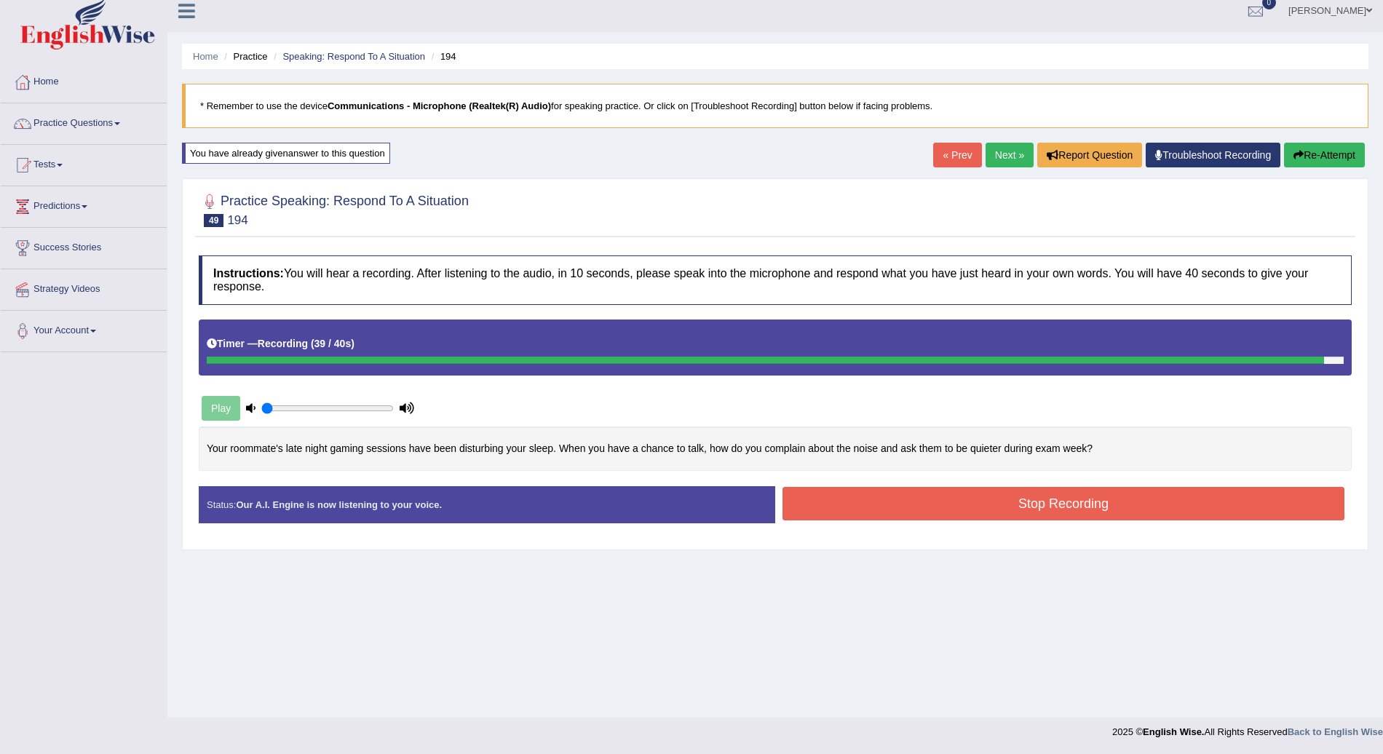
click at [1110, 502] on button "Stop Recording" at bounding box center [1064, 503] width 562 height 33
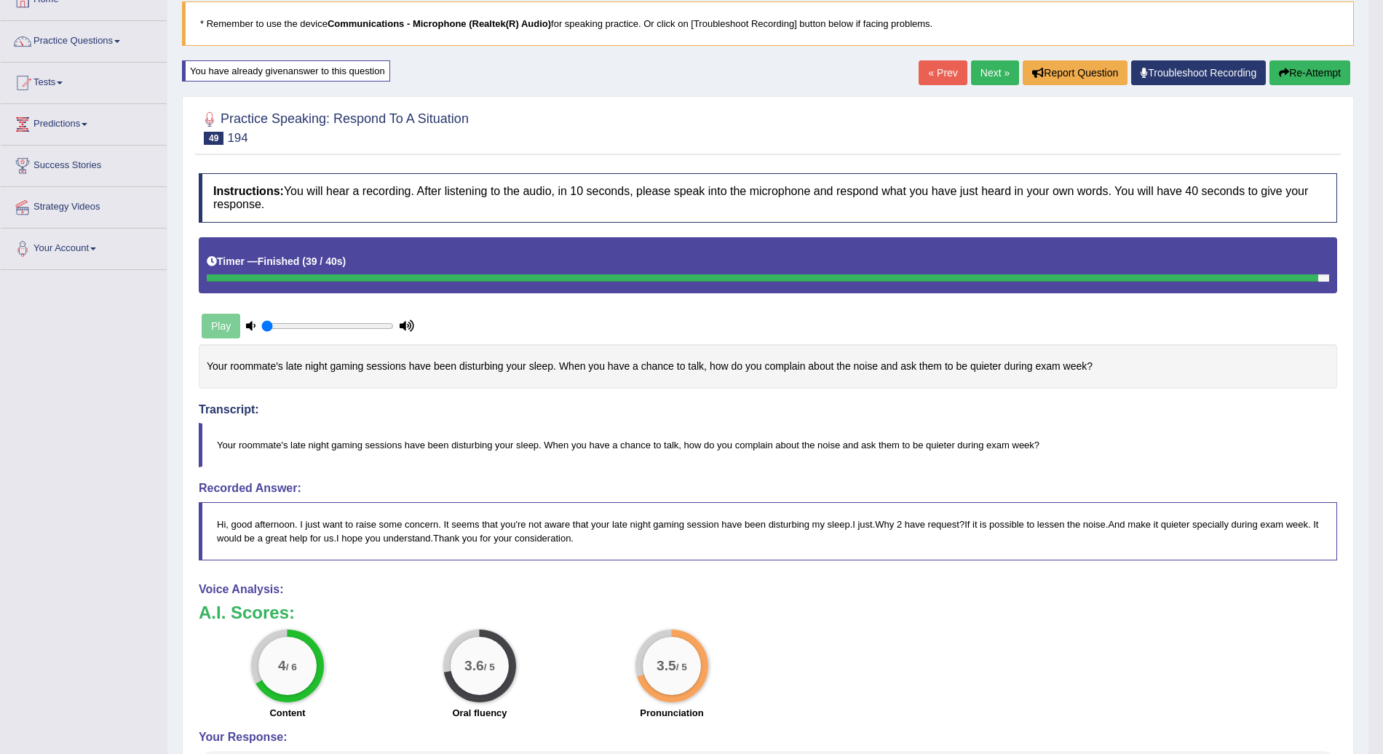
scroll to position [93, 0]
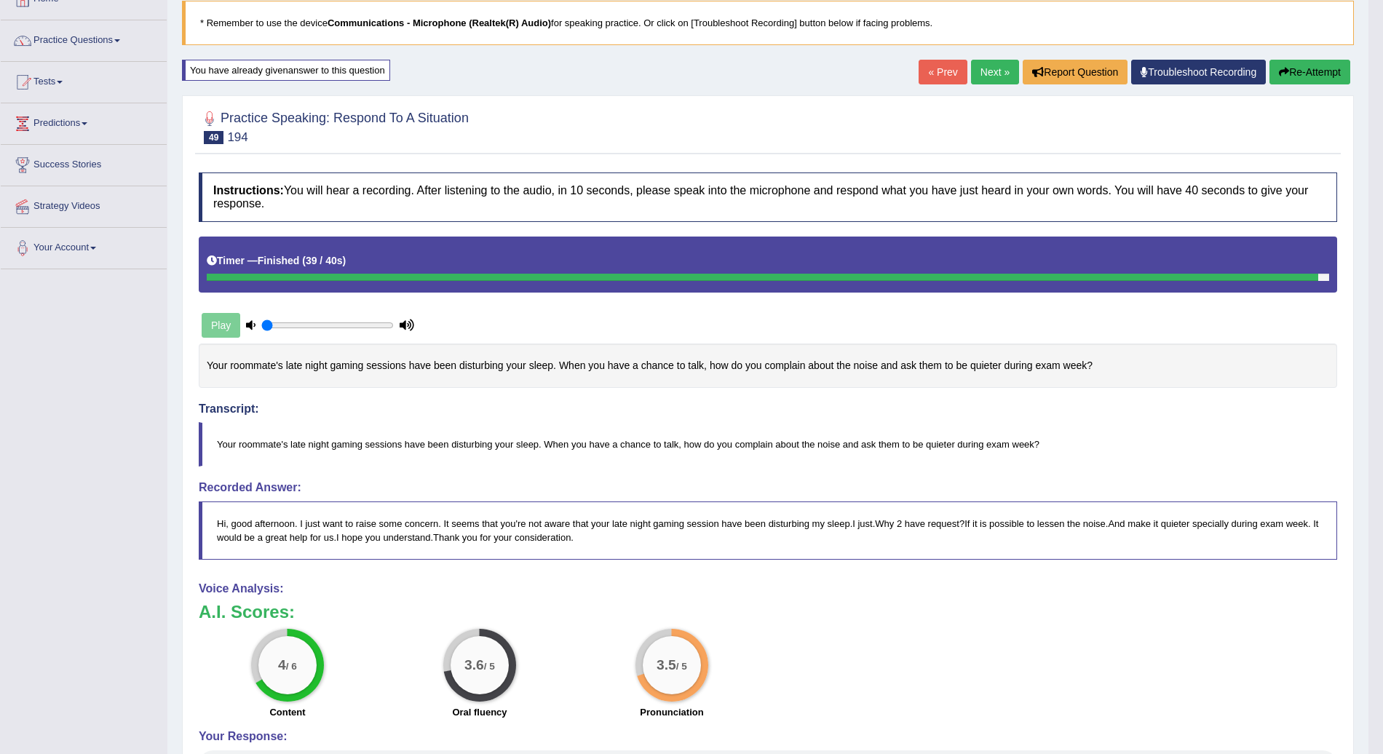
click at [1306, 68] on button "Re-Attempt" at bounding box center [1310, 72] width 81 height 25
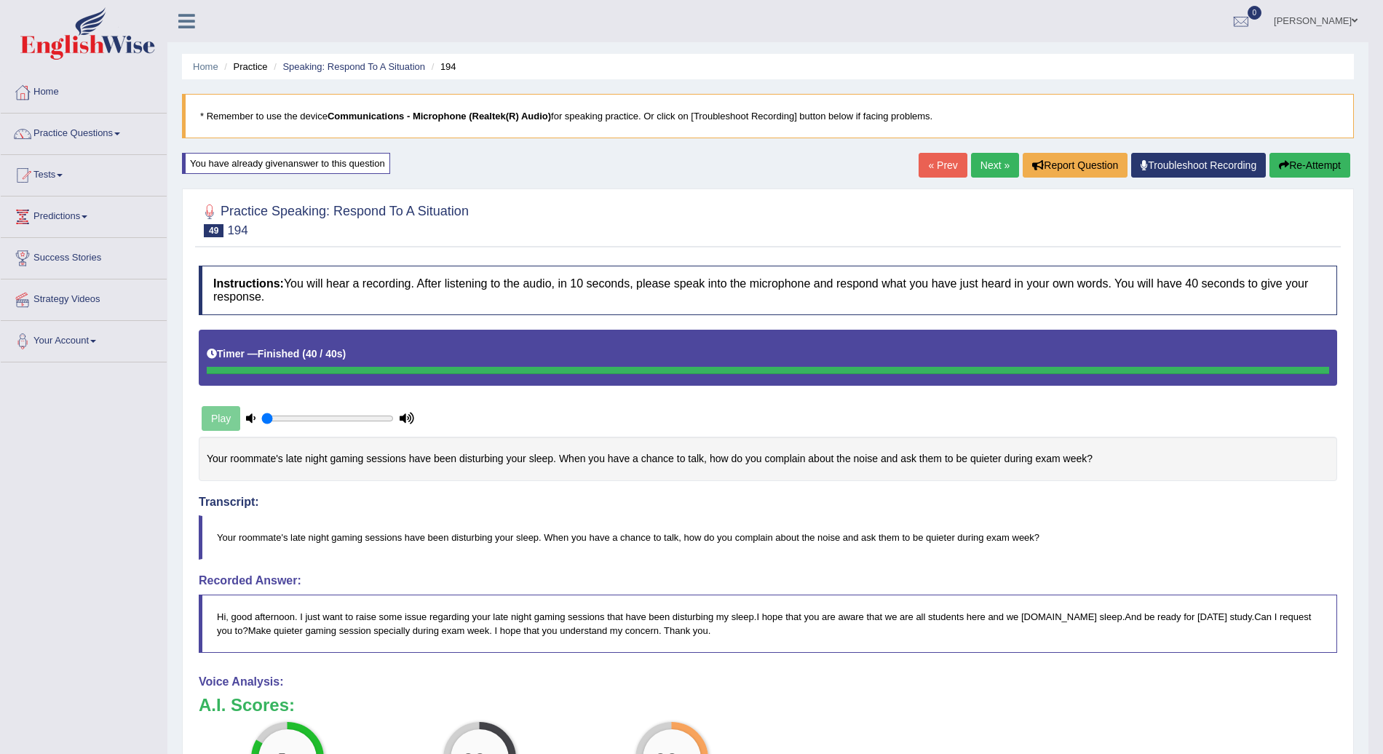
click at [1315, 167] on button "Re-Attempt" at bounding box center [1310, 165] width 81 height 25
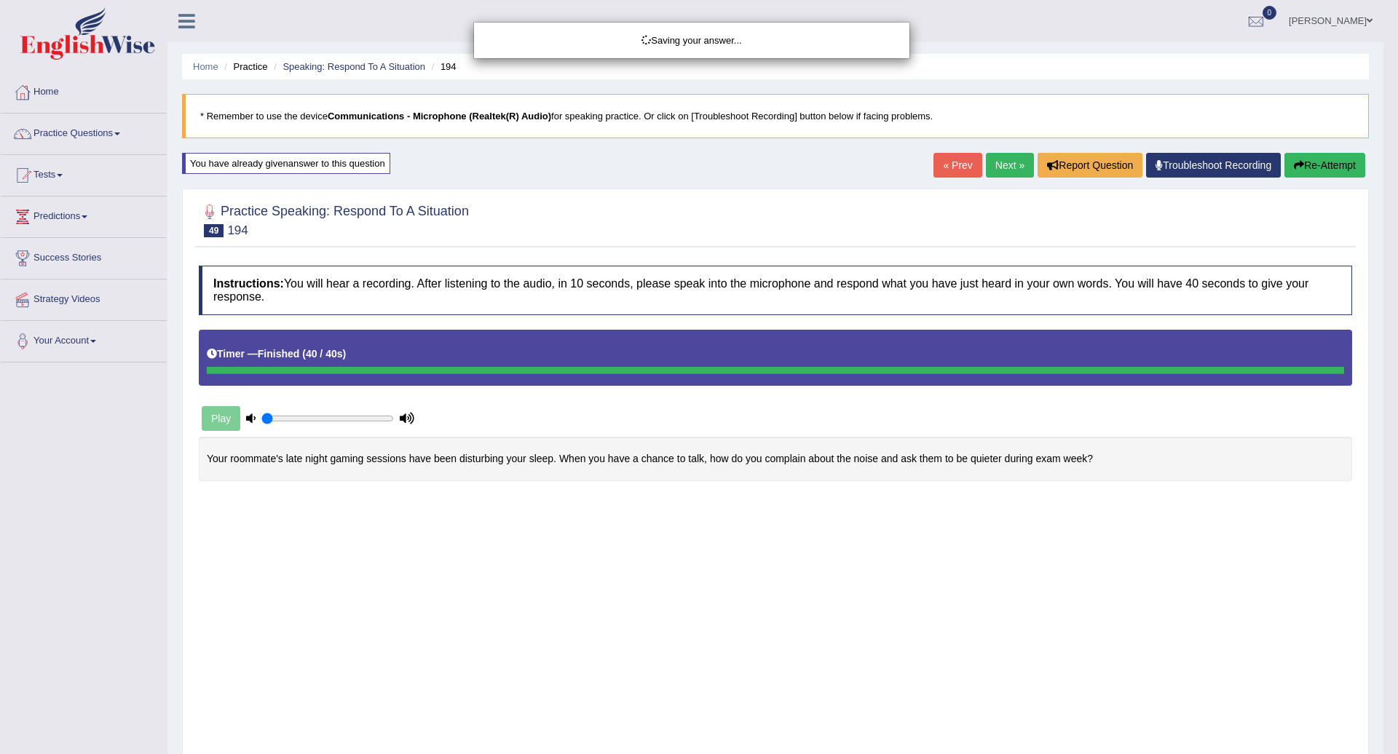
click at [1069, 514] on div "Saving your answer..." at bounding box center [699, 377] width 1398 height 754
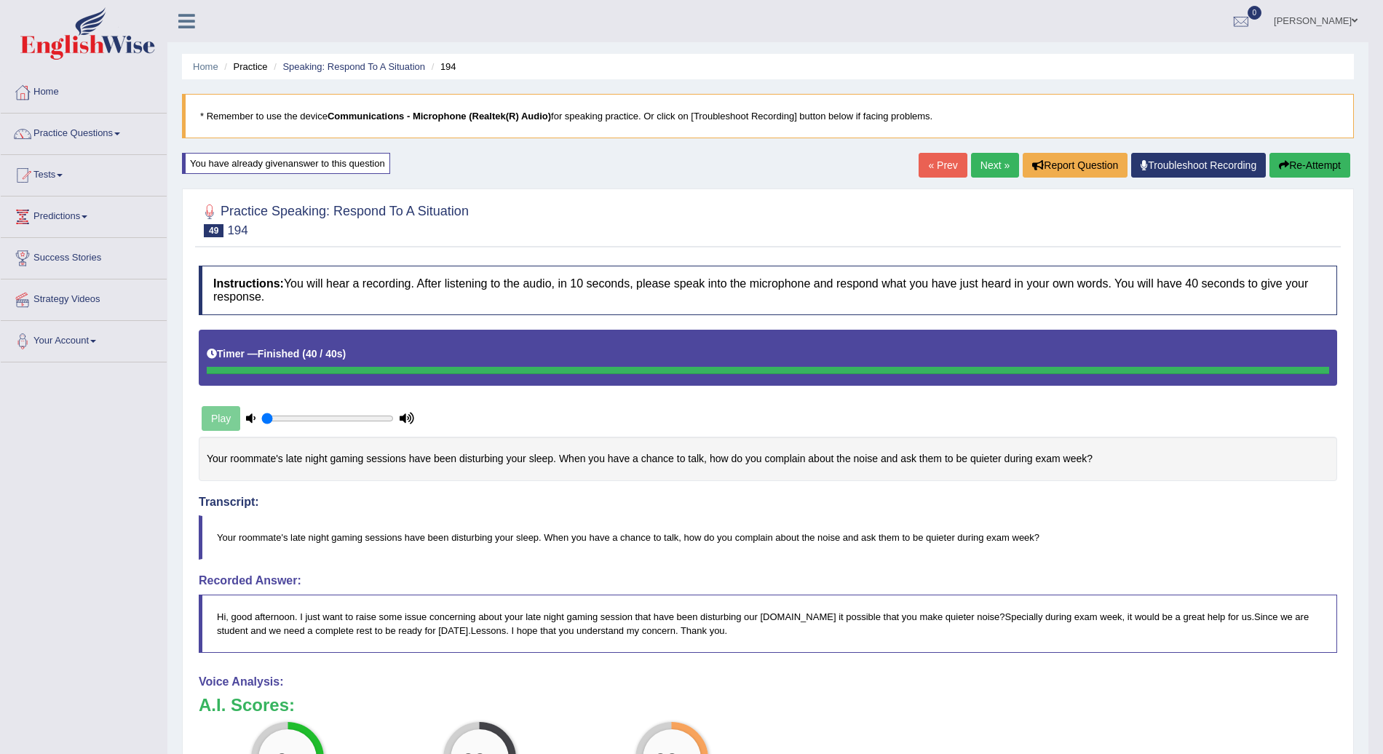
click at [1300, 165] on button "Re-Attempt" at bounding box center [1310, 165] width 81 height 25
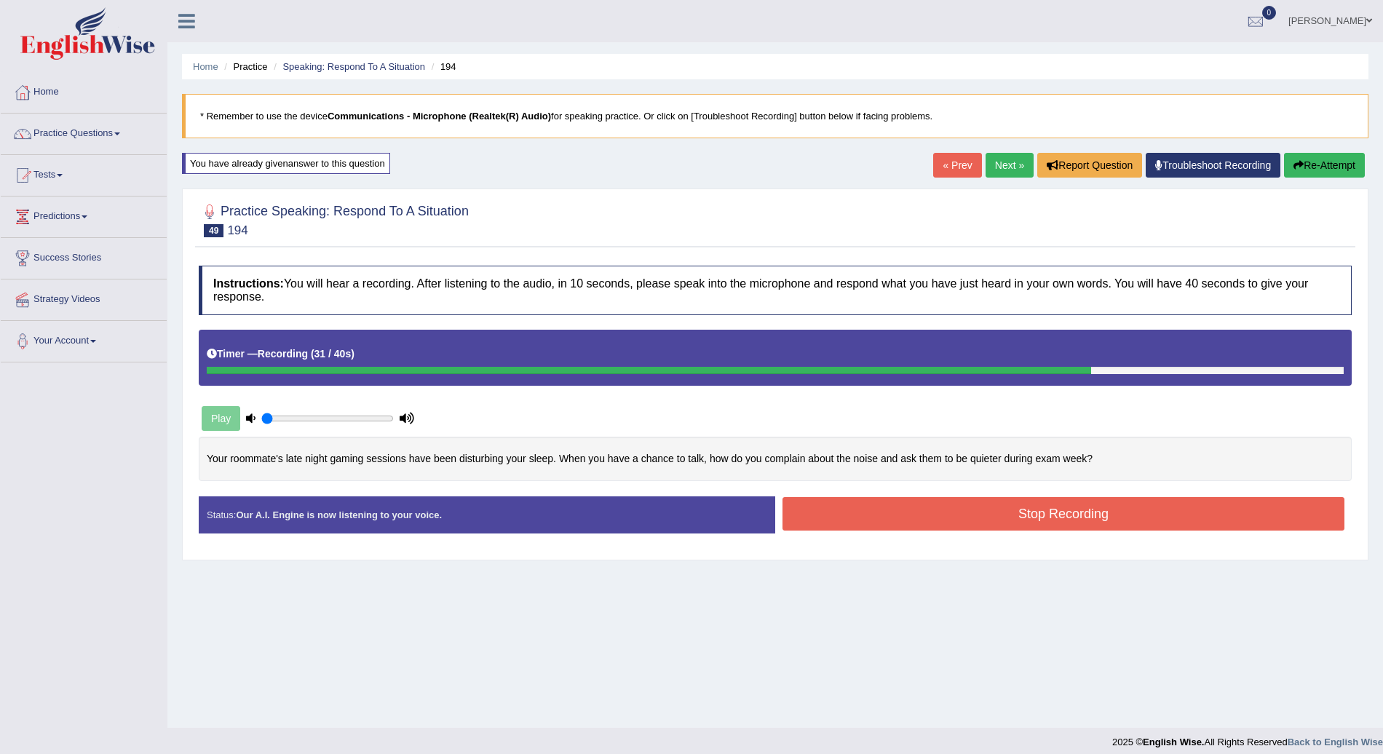
click at [1077, 508] on button "Stop Recording" at bounding box center [1064, 513] width 562 height 33
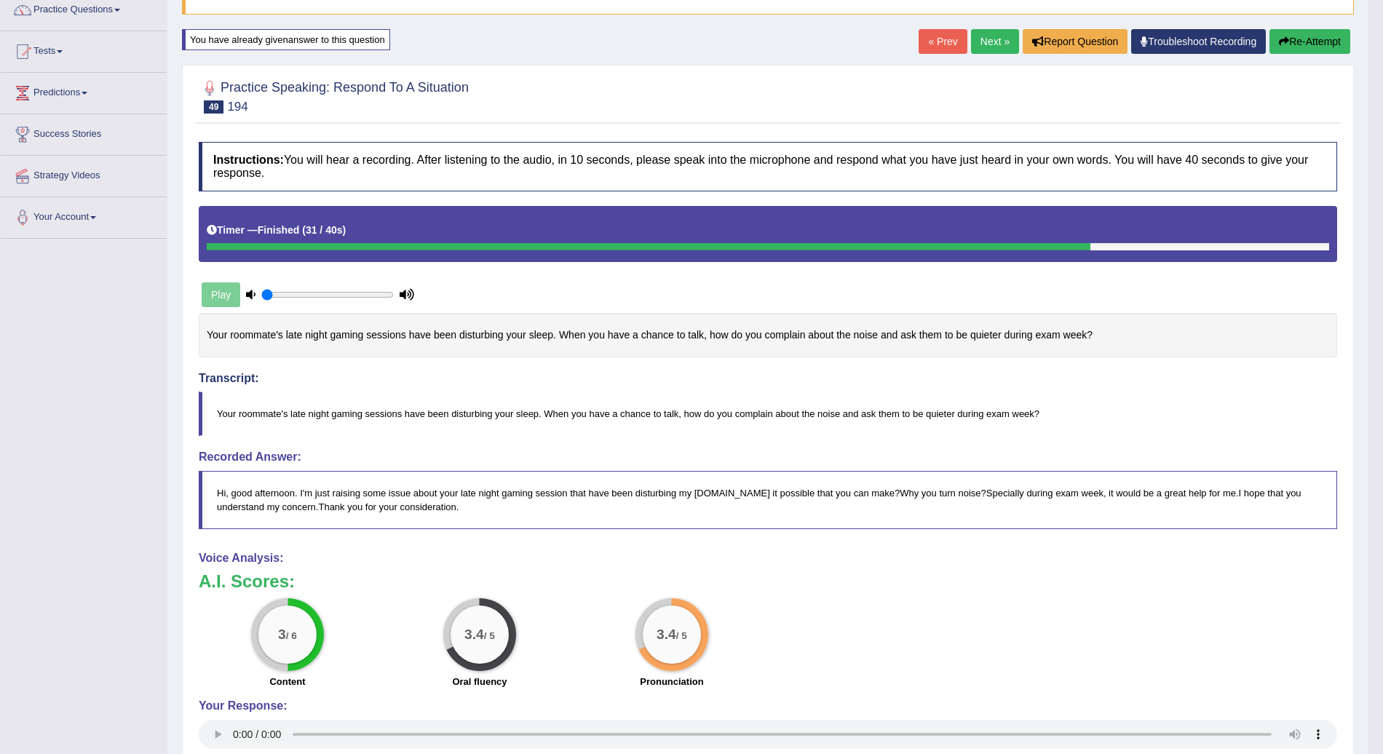
scroll to position [126, 0]
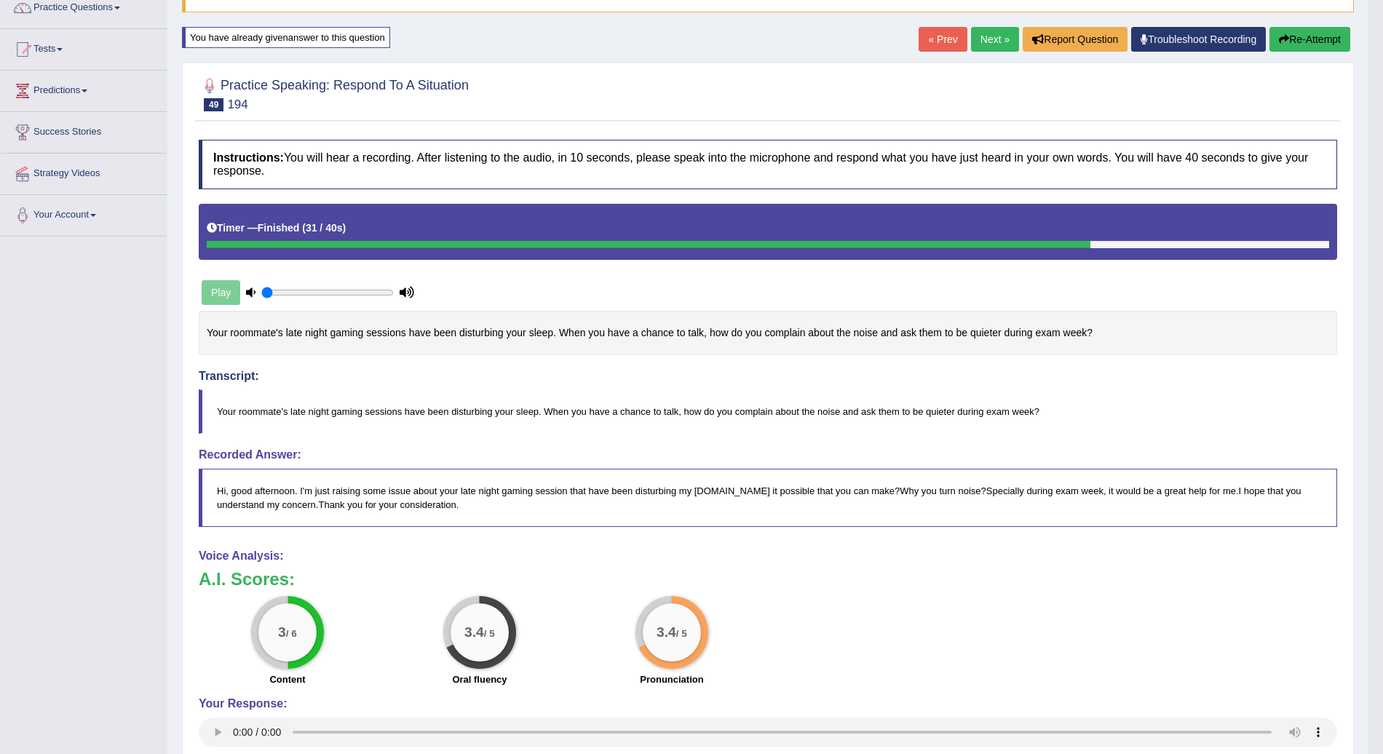
click at [986, 39] on link "Next »" at bounding box center [995, 39] width 48 height 25
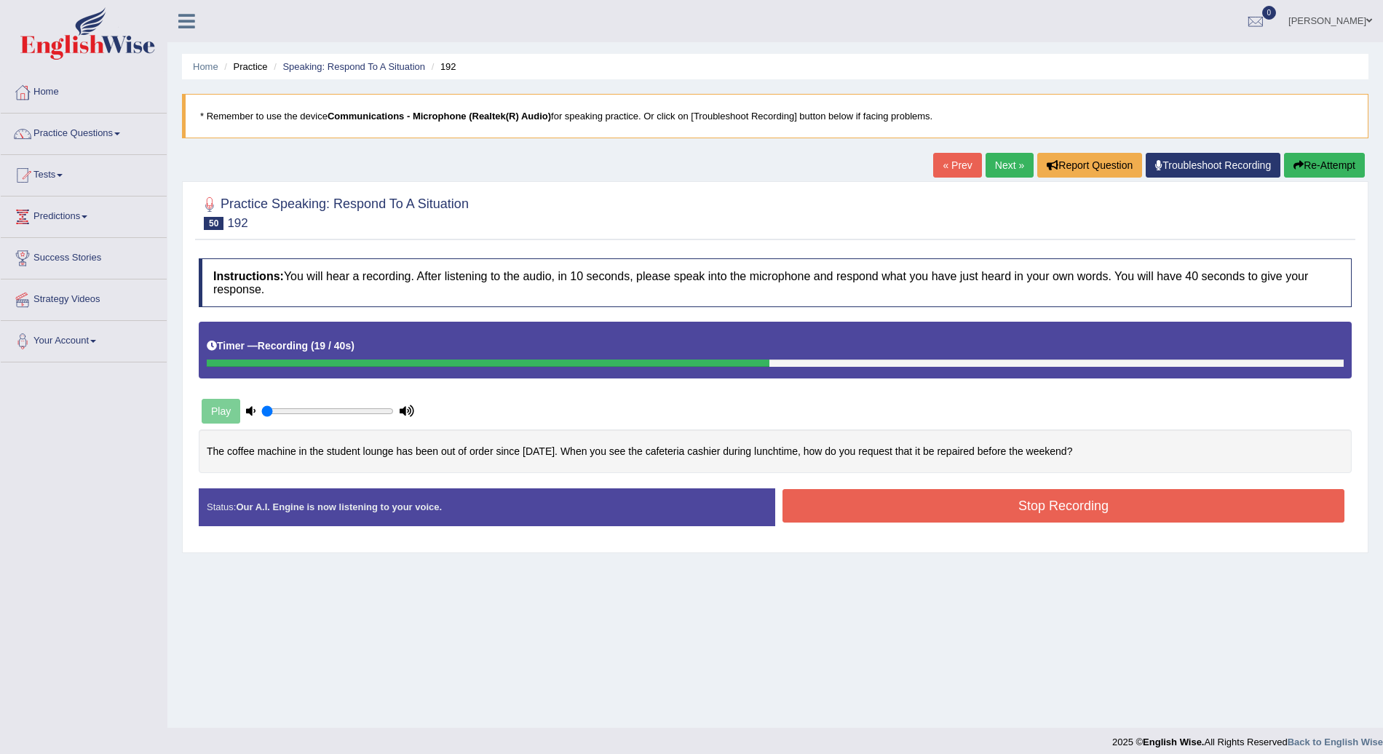
click at [973, 497] on button "Stop Recording" at bounding box center [1064, 505] width 562 height 33
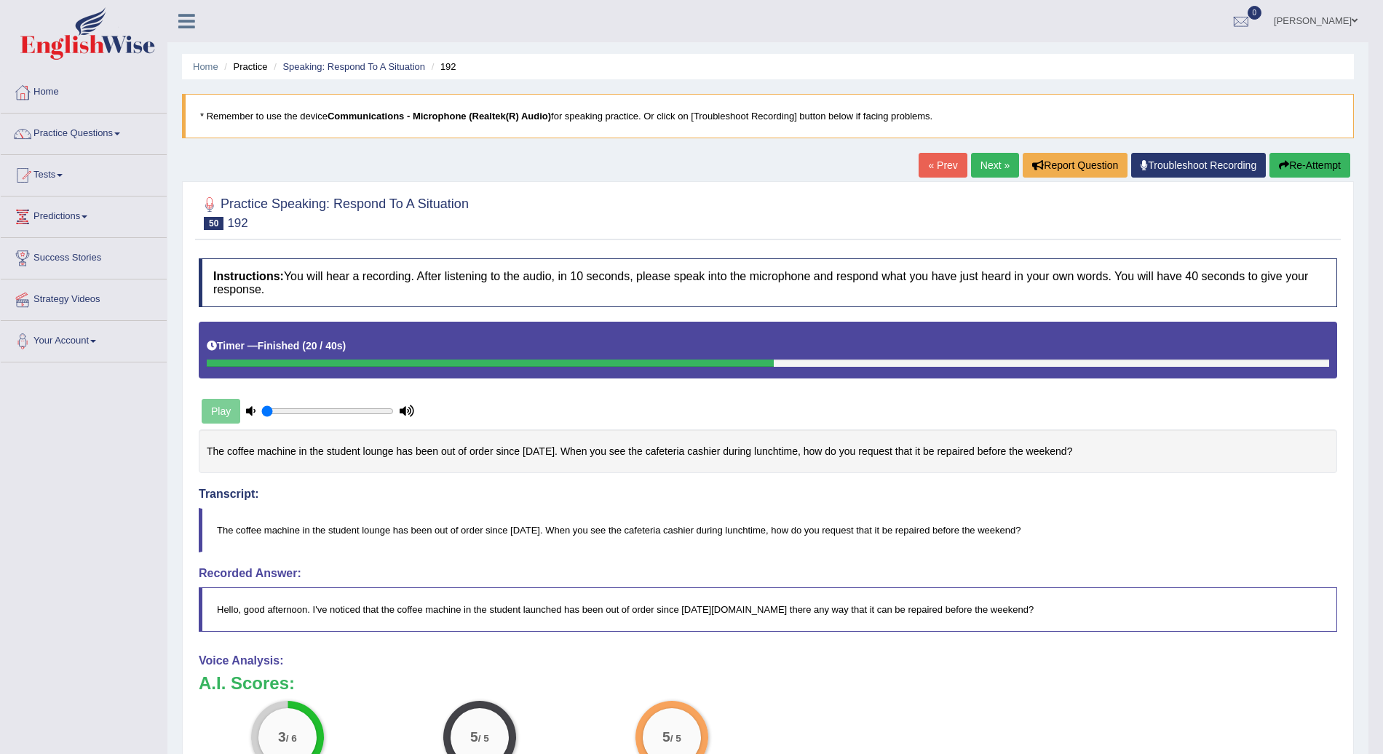
click at [1311, 160] on button "Re-Attempt" at bounding box center [1310, 165] width 81 height 25
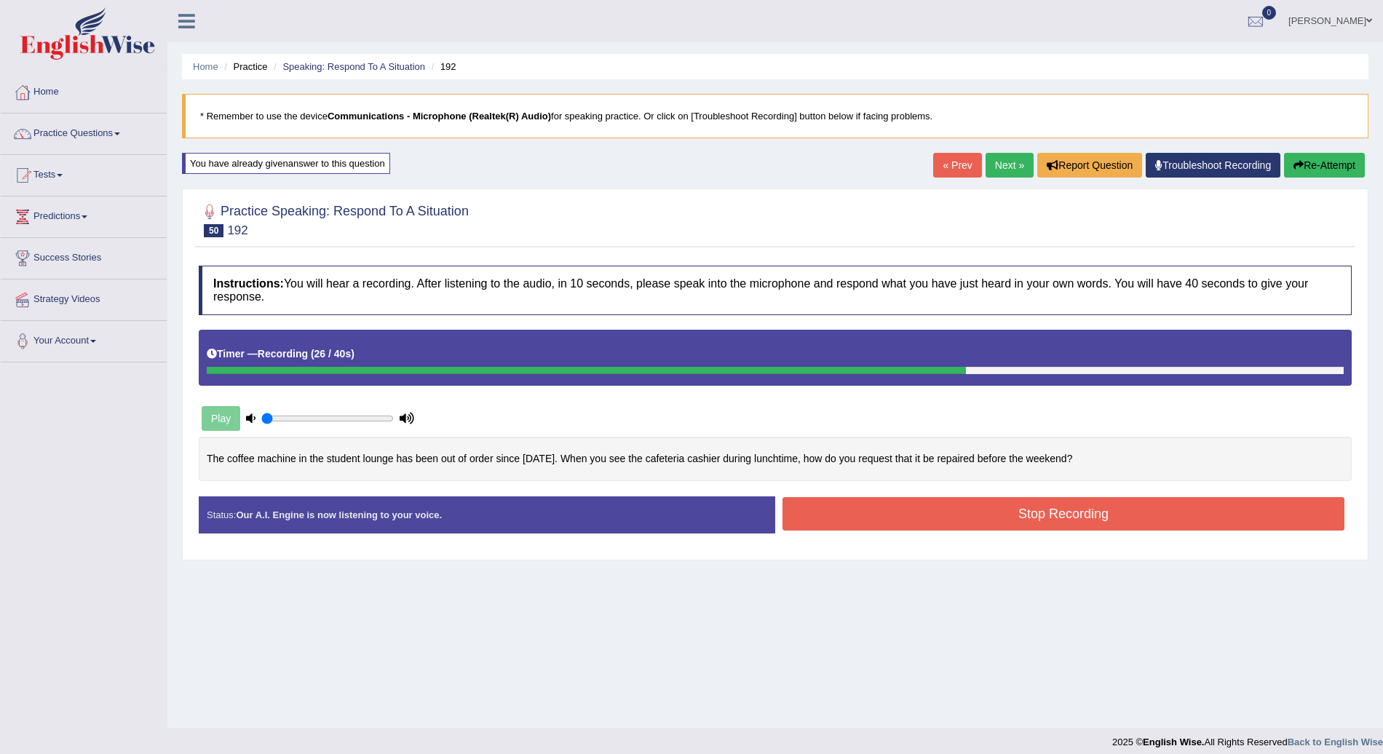
click at [1101, 508] on button "Stop Recording" at bounding box center [1064, 513] width 562 height 33
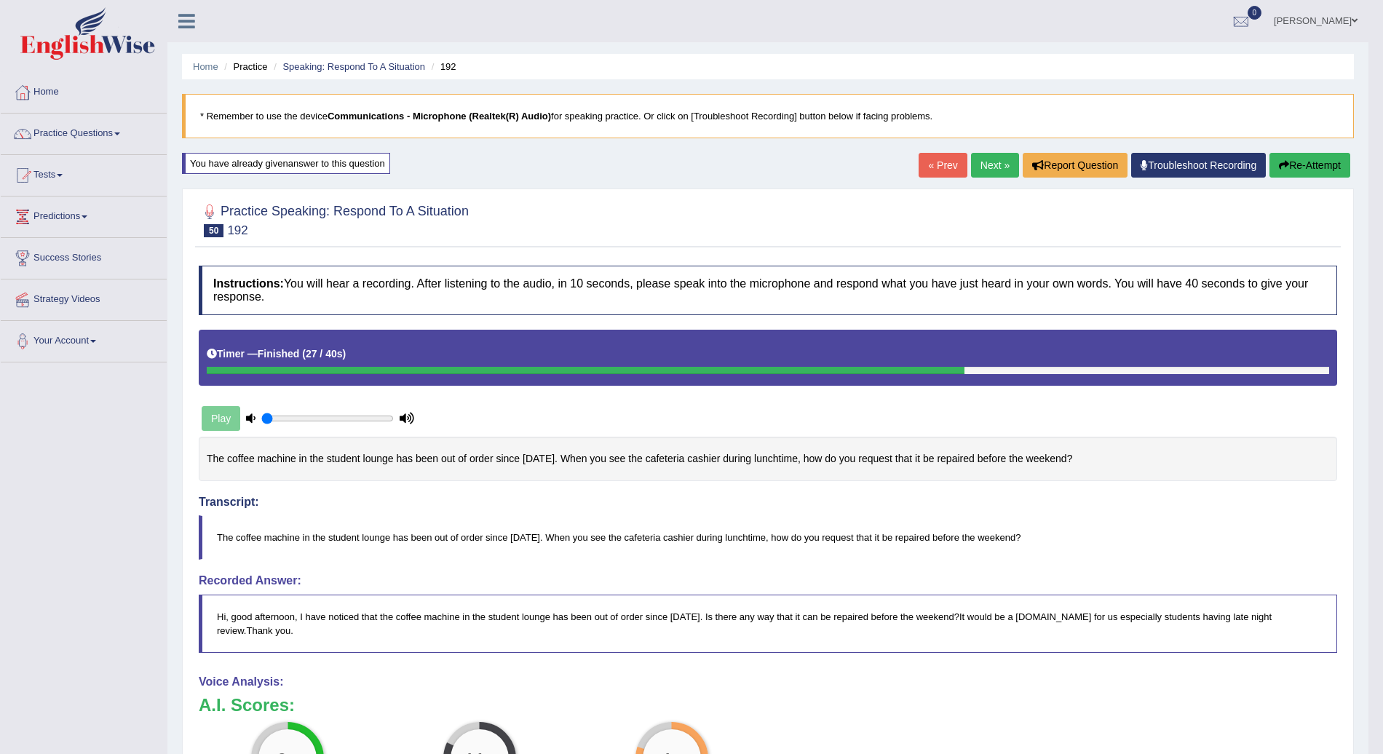
click at [1323, 167] on button "Re-Attempt" at bounding box center [1310, 165] width 81 height 25
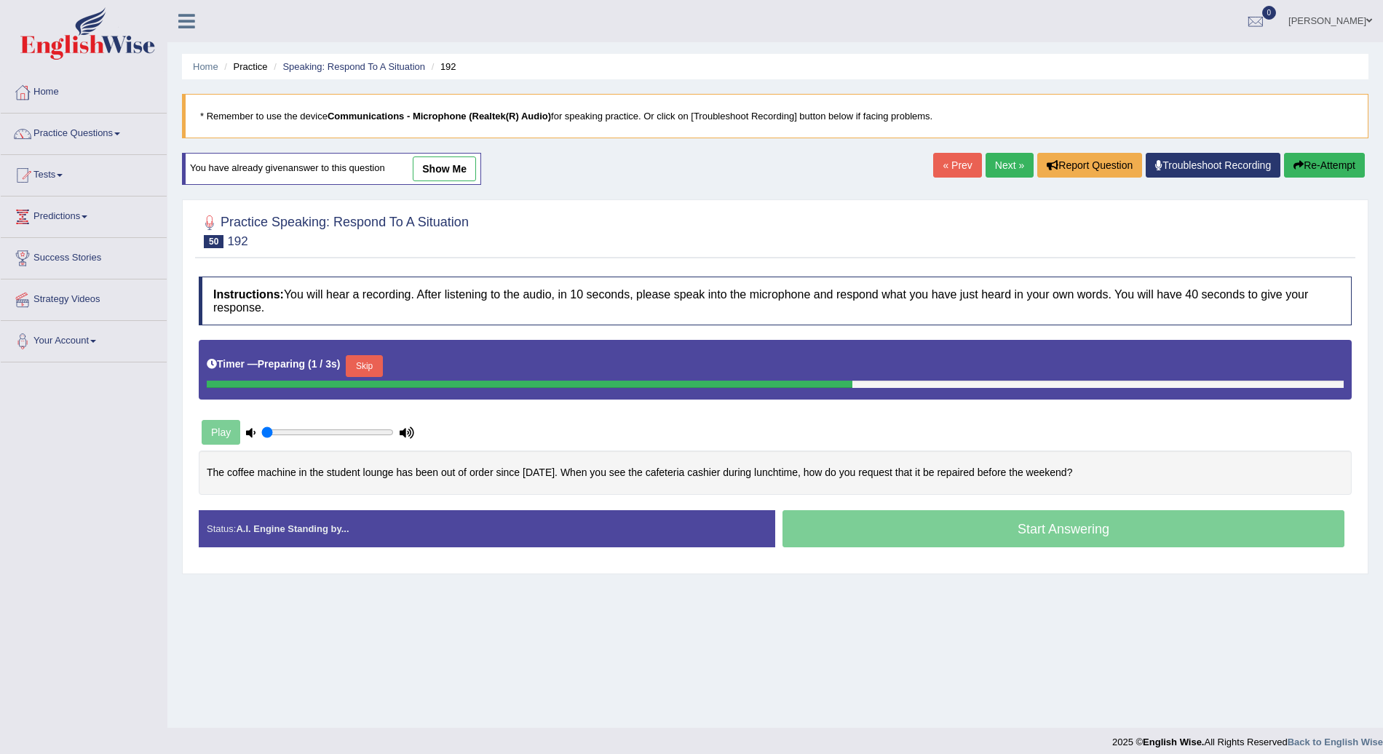
click at [367, 365] on button "Skip" at bounding box center [364, 366] width 36 height 22
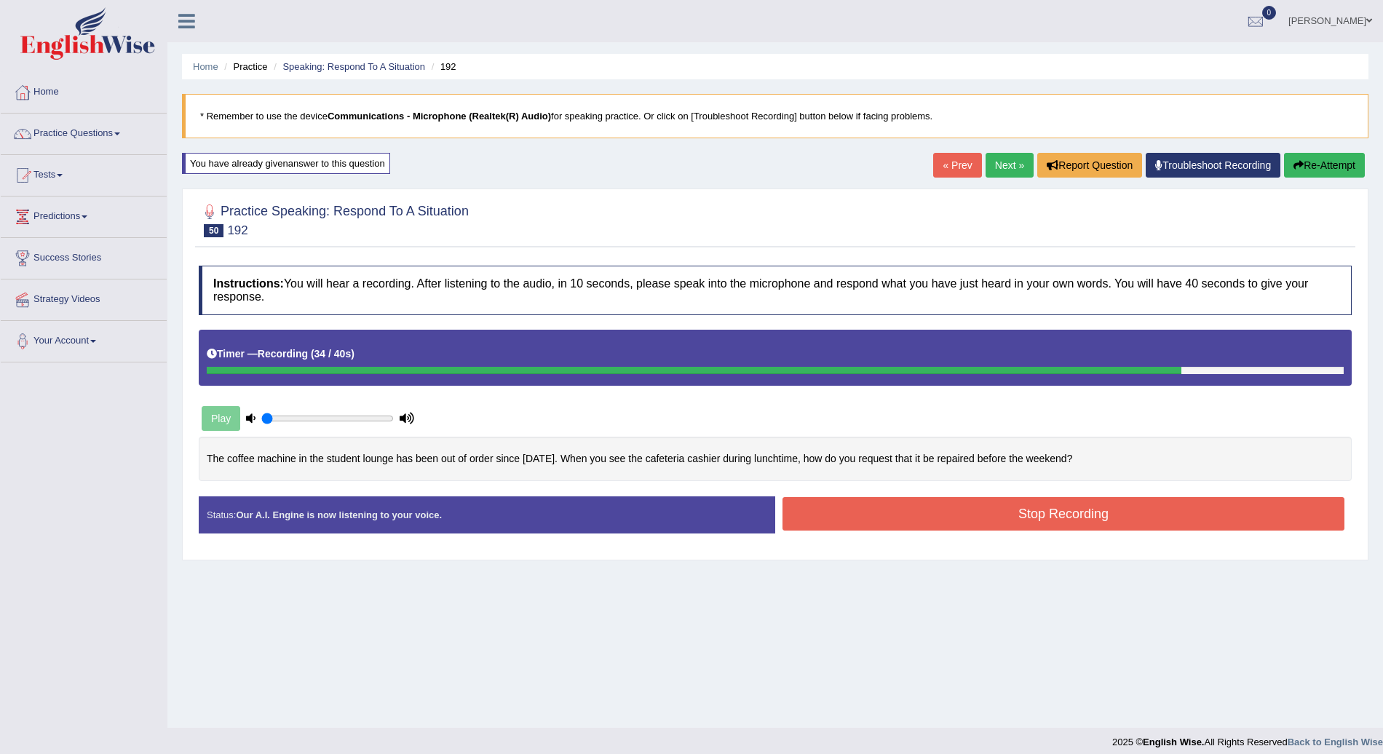
click at [1082, 510] on button "Stop Recording" at bounding box center [1064, 513] width 562 height 33
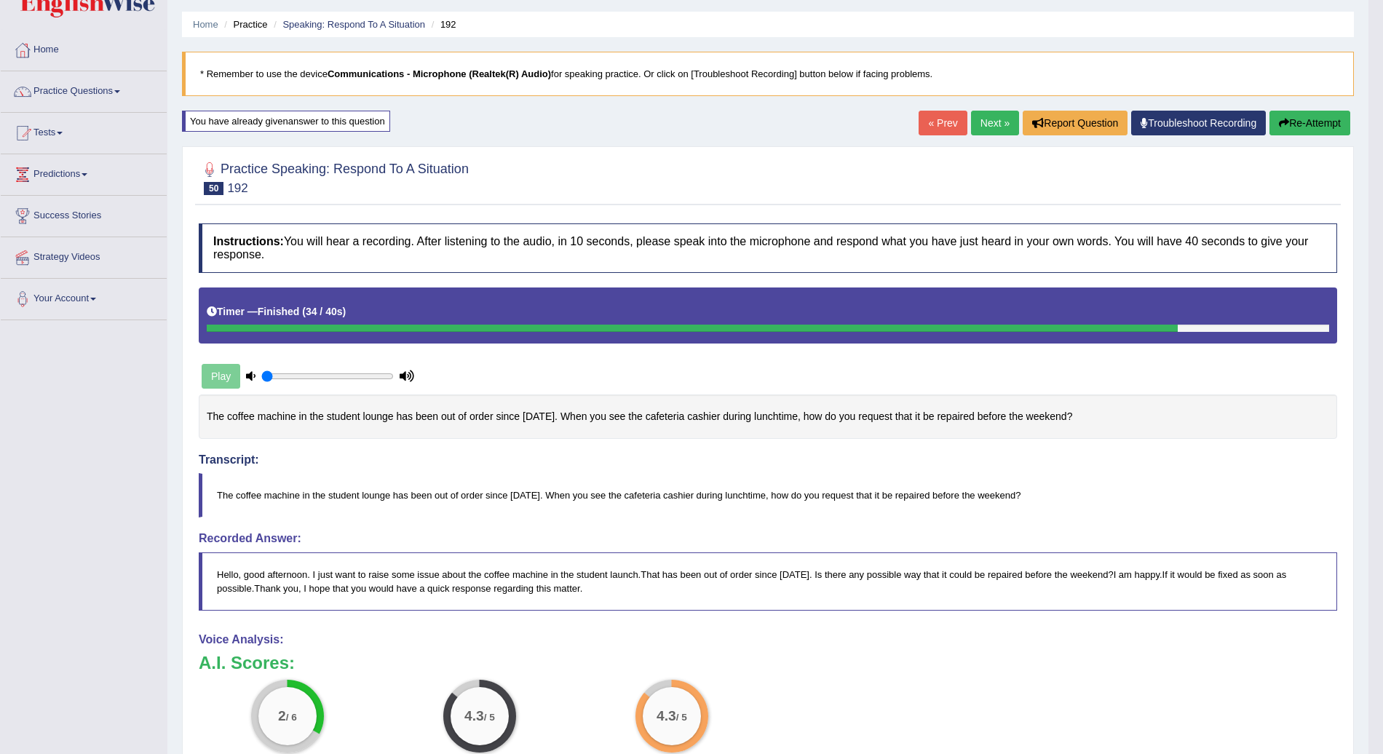
scroll to position [39, 0]
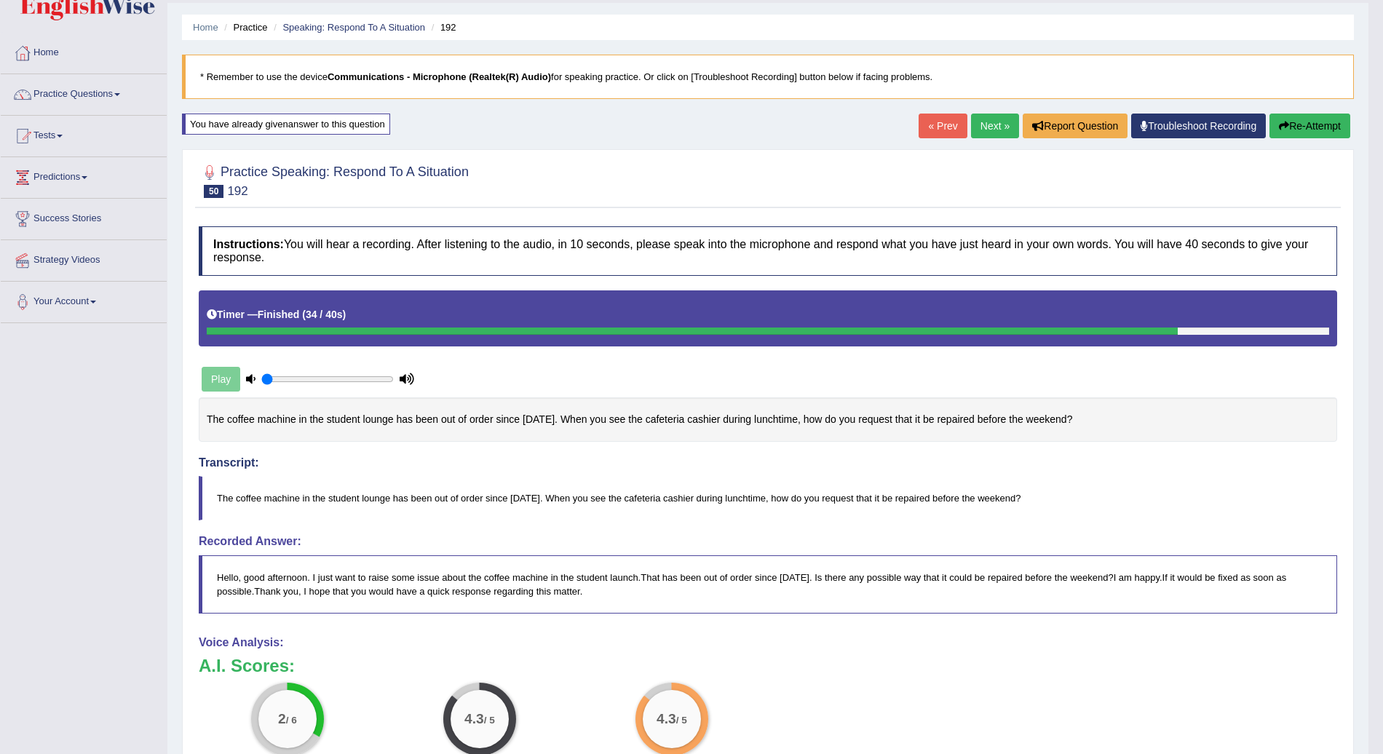
click at [1314, 119] on button "Re-Attempt" at bounding box center [1310, 126] width 81 height 25
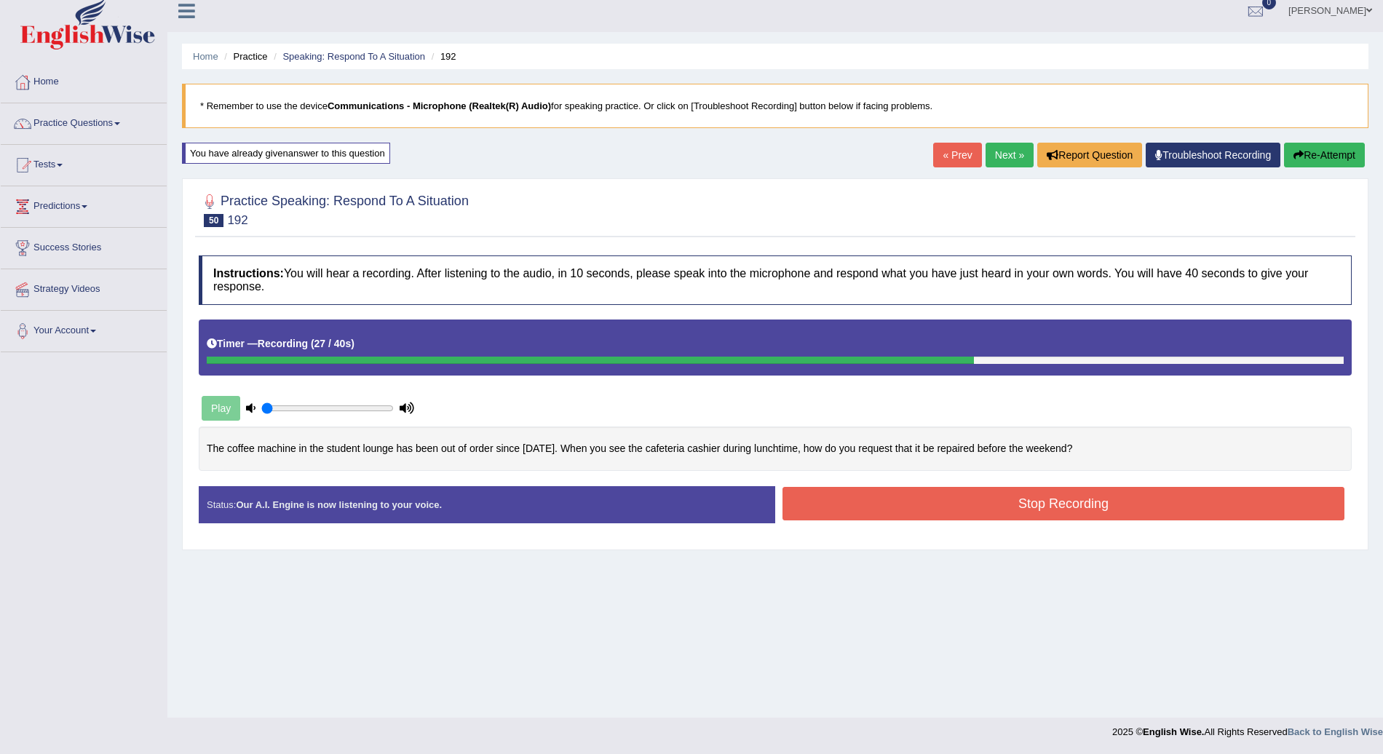
click at [1059, 510] on button "Stop Recording" at bounding box center [1064, 503] width 562 height 33
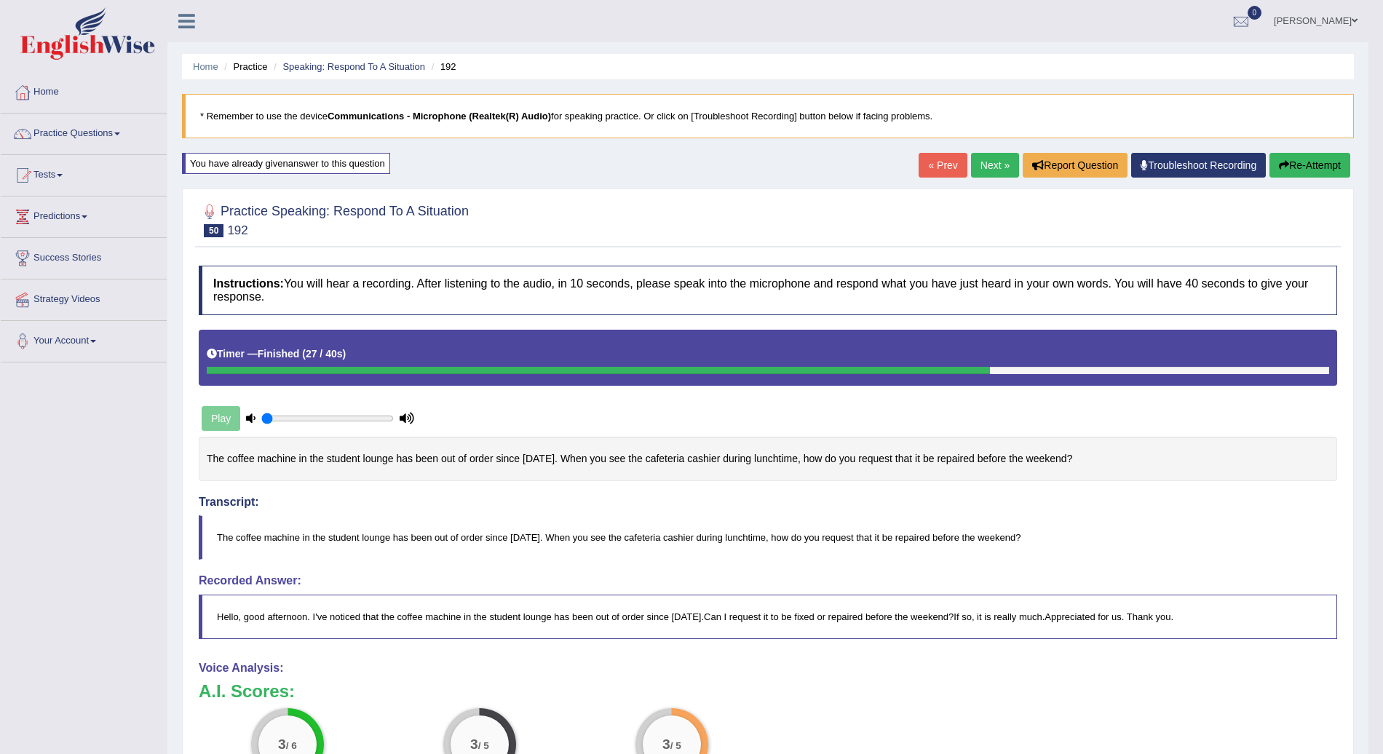
click at [992, 164] on link "Next »" at bounding box center [995, 165] width 48 height 25
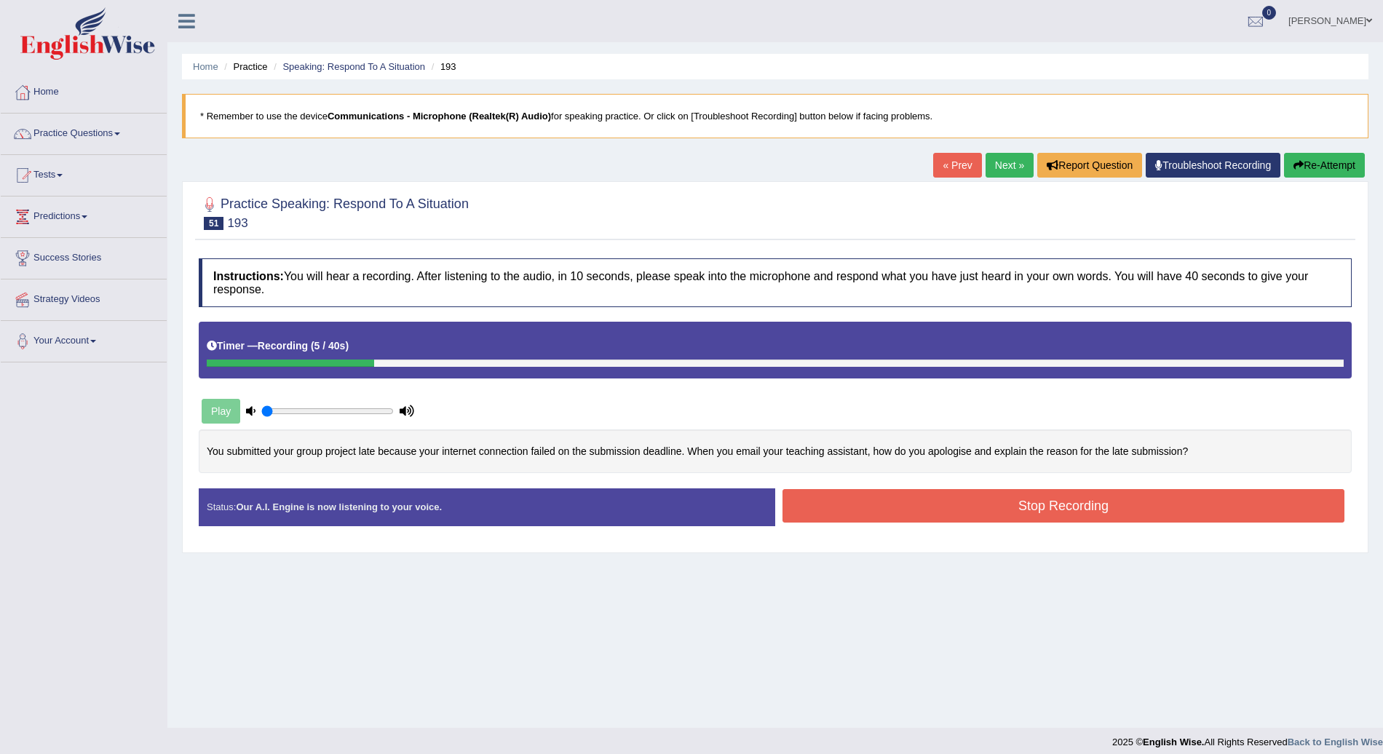
click at [1339, 160] on button "Re-Attempt" at bounding box center [1324, 165] width 81 height 25
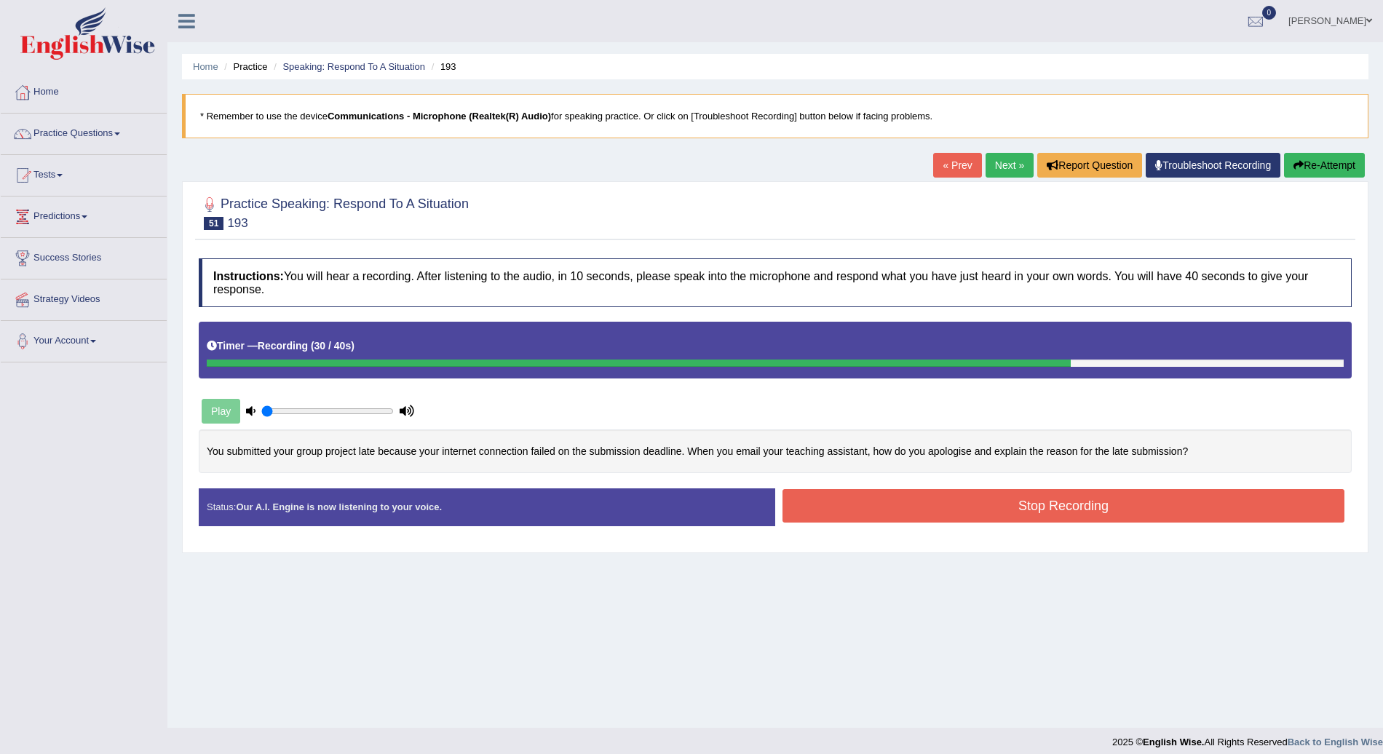
click at [1058, 512] on button "Stop Recording" at bounding box center [1064, 505] width 562 height 33
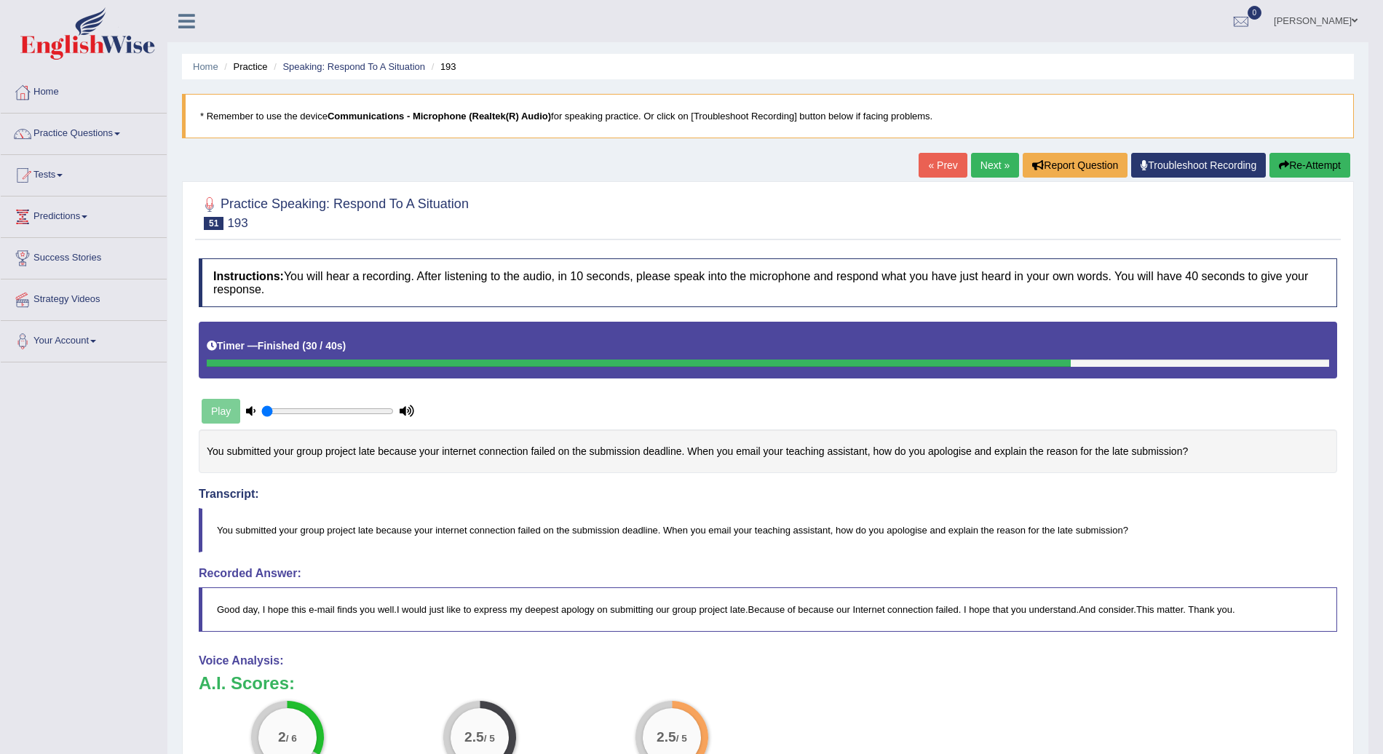
click at [1299, 158] on button "Re-Attempt" at bounding box center [1310, 165] width 81 height 25
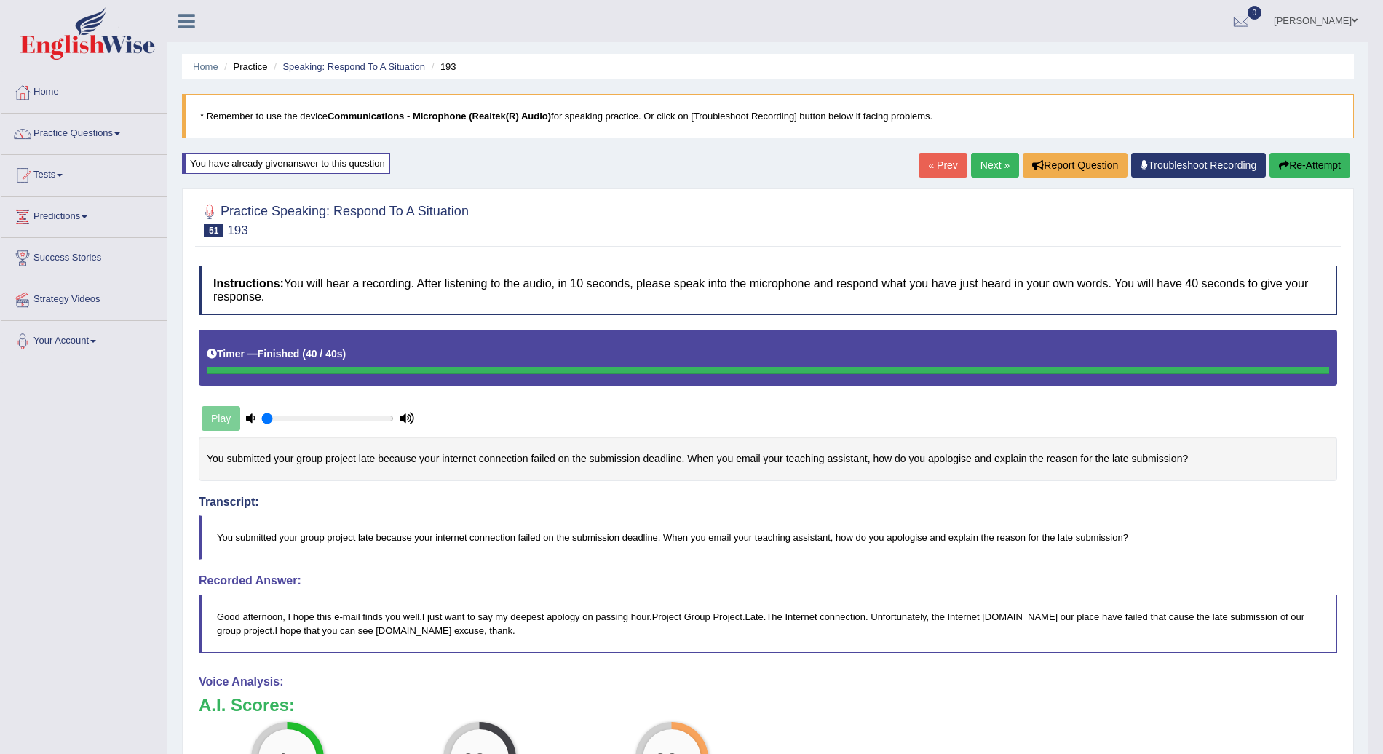
click at [1317, 165] on button "Re-Attempt" at bounding box center [1310, 165] width 81 height 25
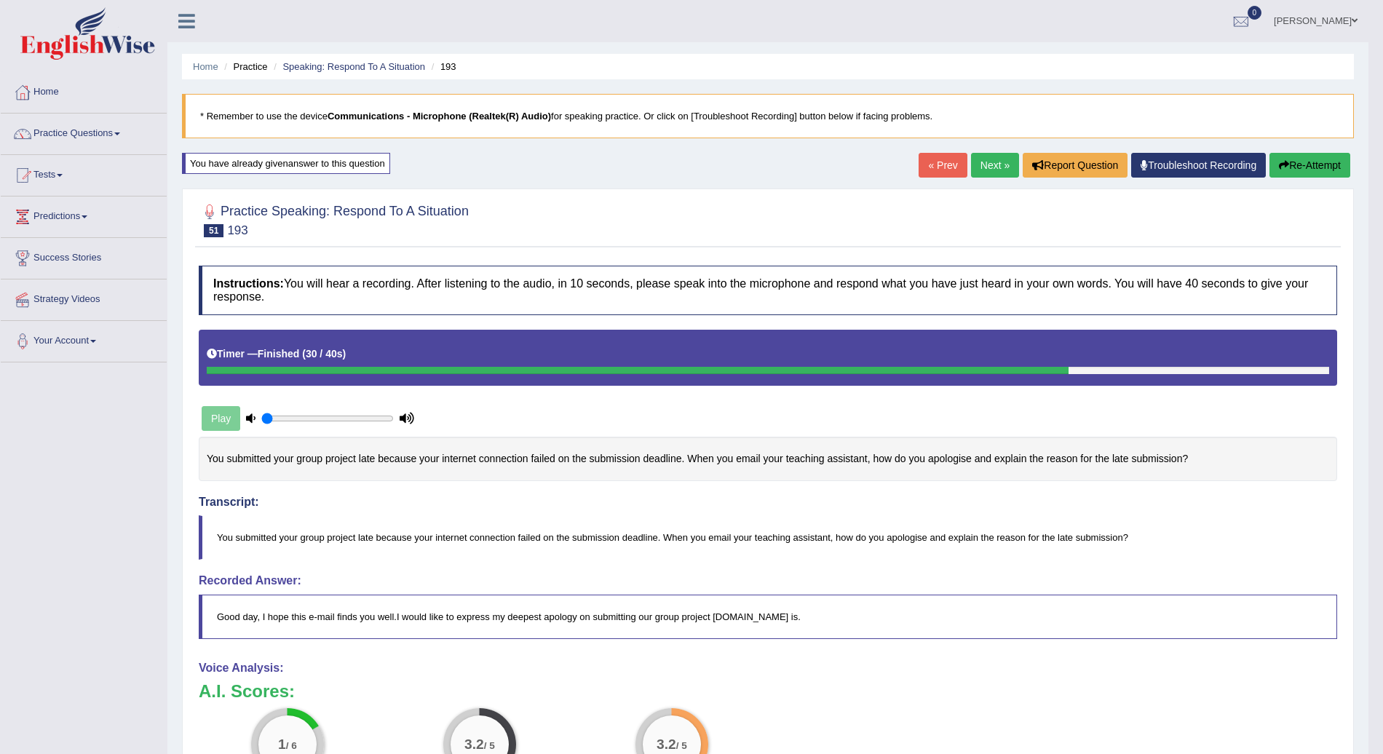
click at [1316, 168] on button "Re-Attempt" at bounding box center [1310, 165] width 81 height 25
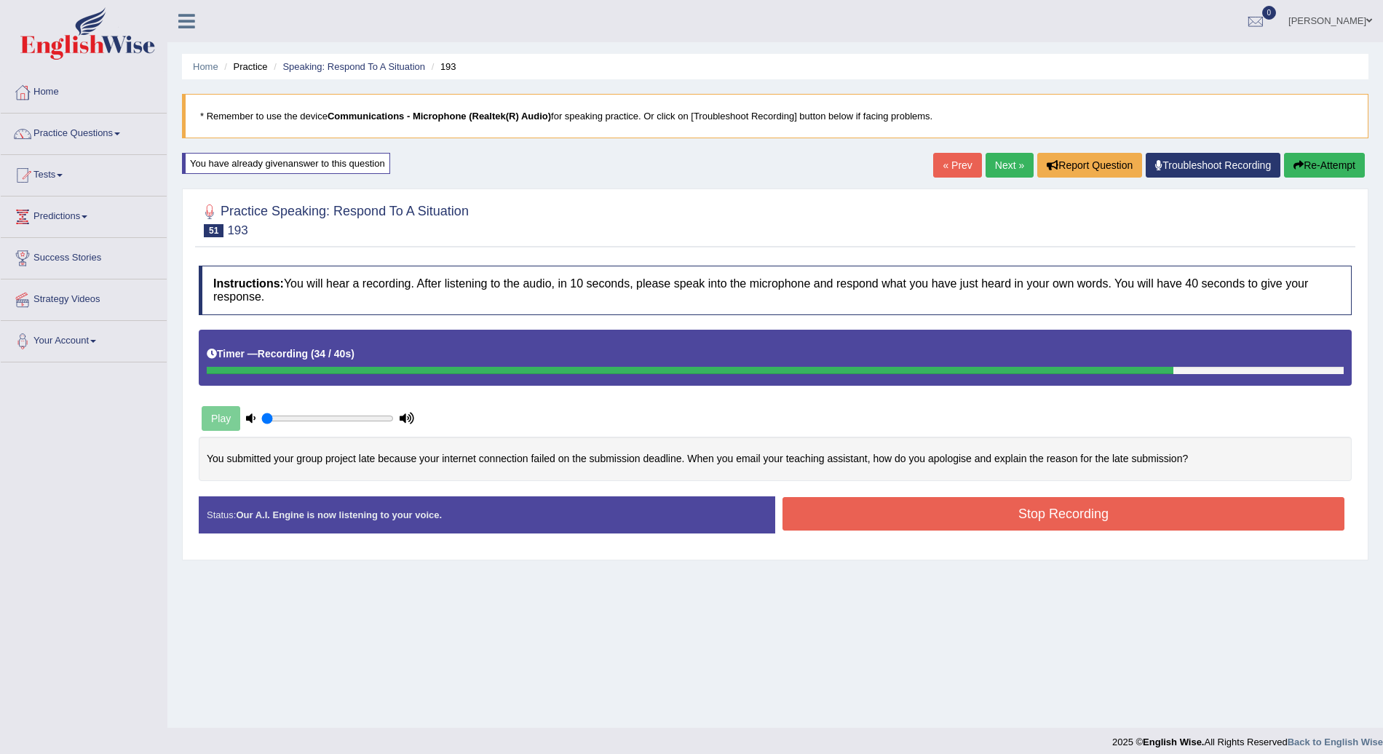
click at [967, 514] on button "Stop Recording" at bounding box center [1064, 513] width 562 height 33
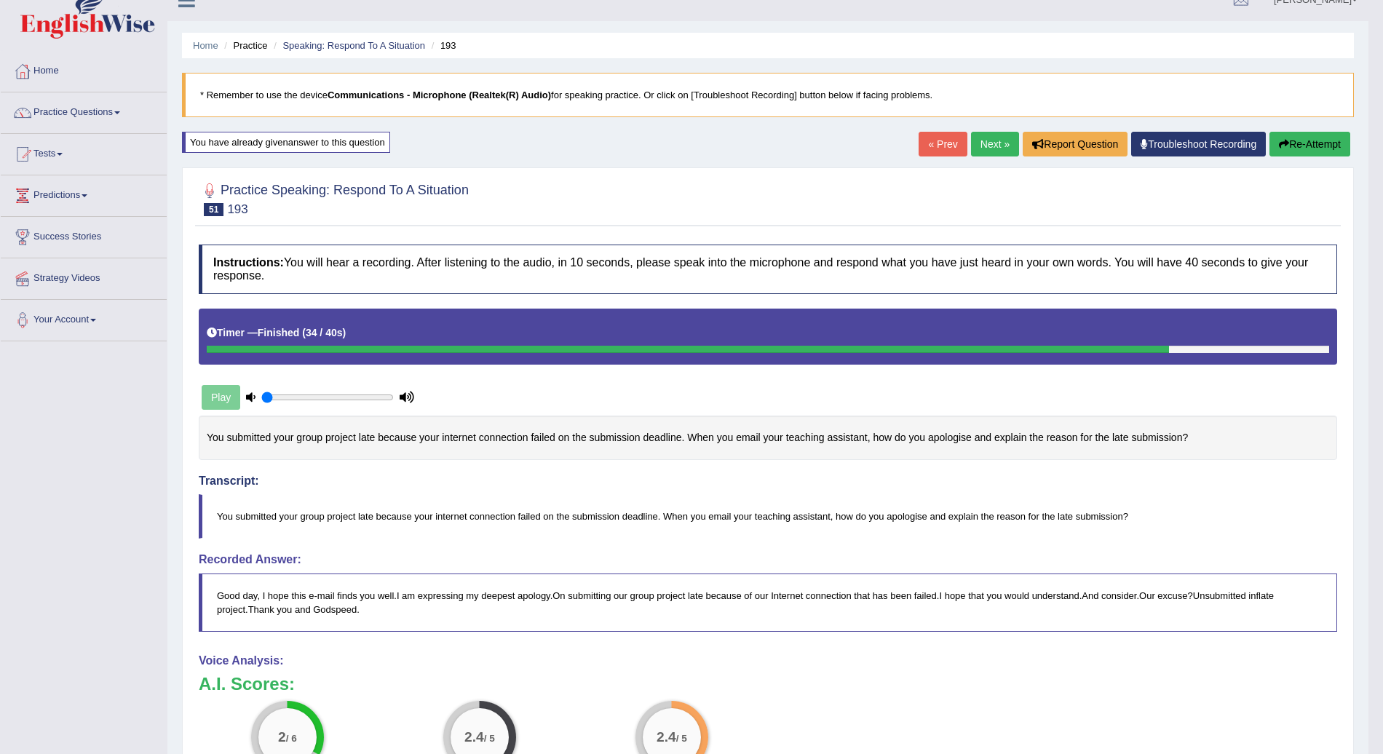
scroll to position [20, 0]
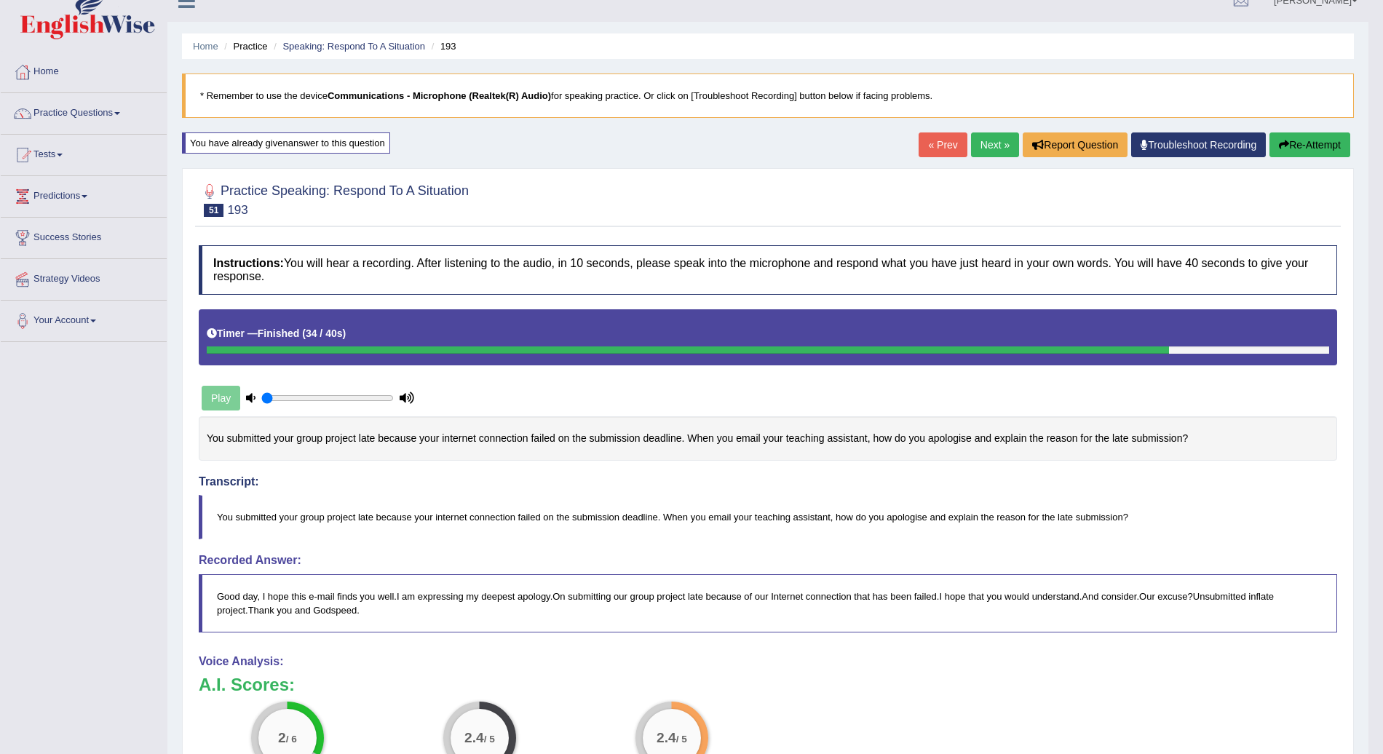
click at [1289, 140] on button "Re-Attempt" at bounding box center [1310, 145] width 81 height 25
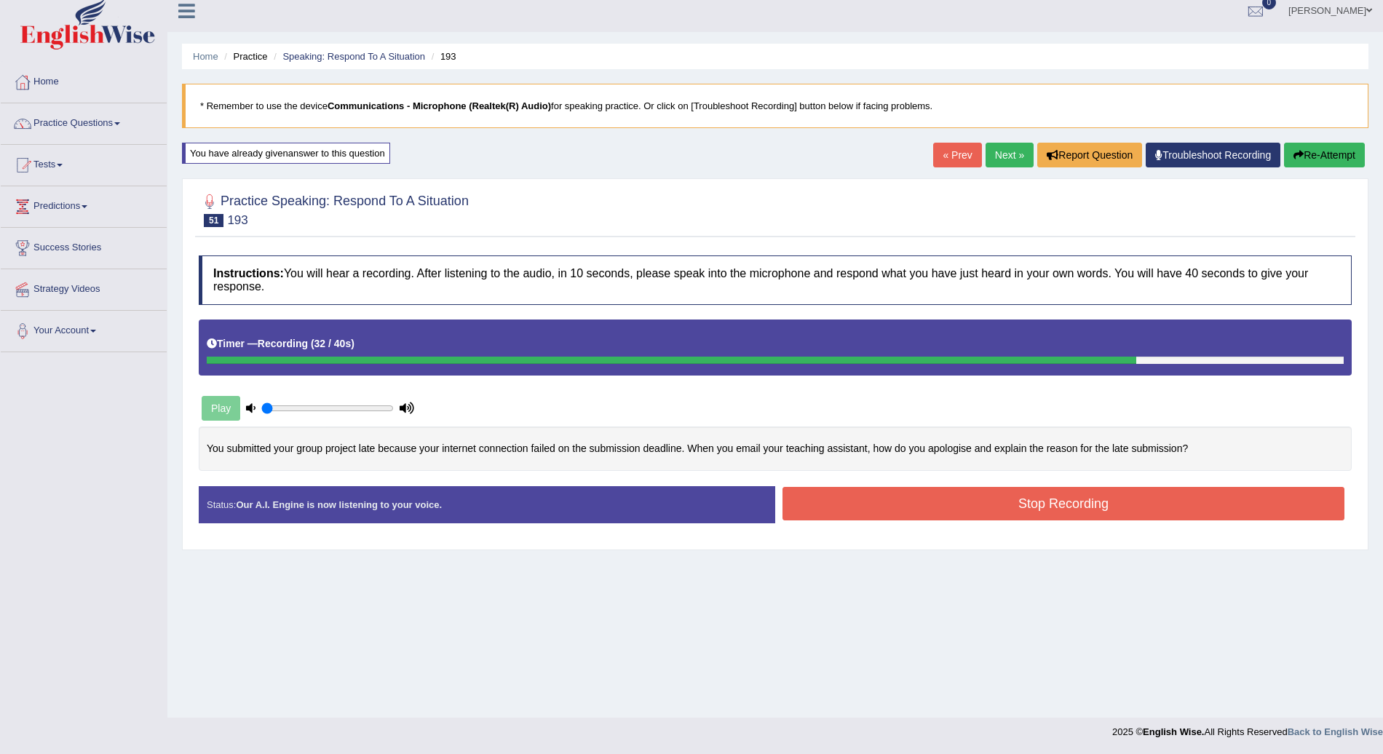
click at [1146, 501] on button "Stop Recording" at bounding box center [1064, 503] width 562 height 33
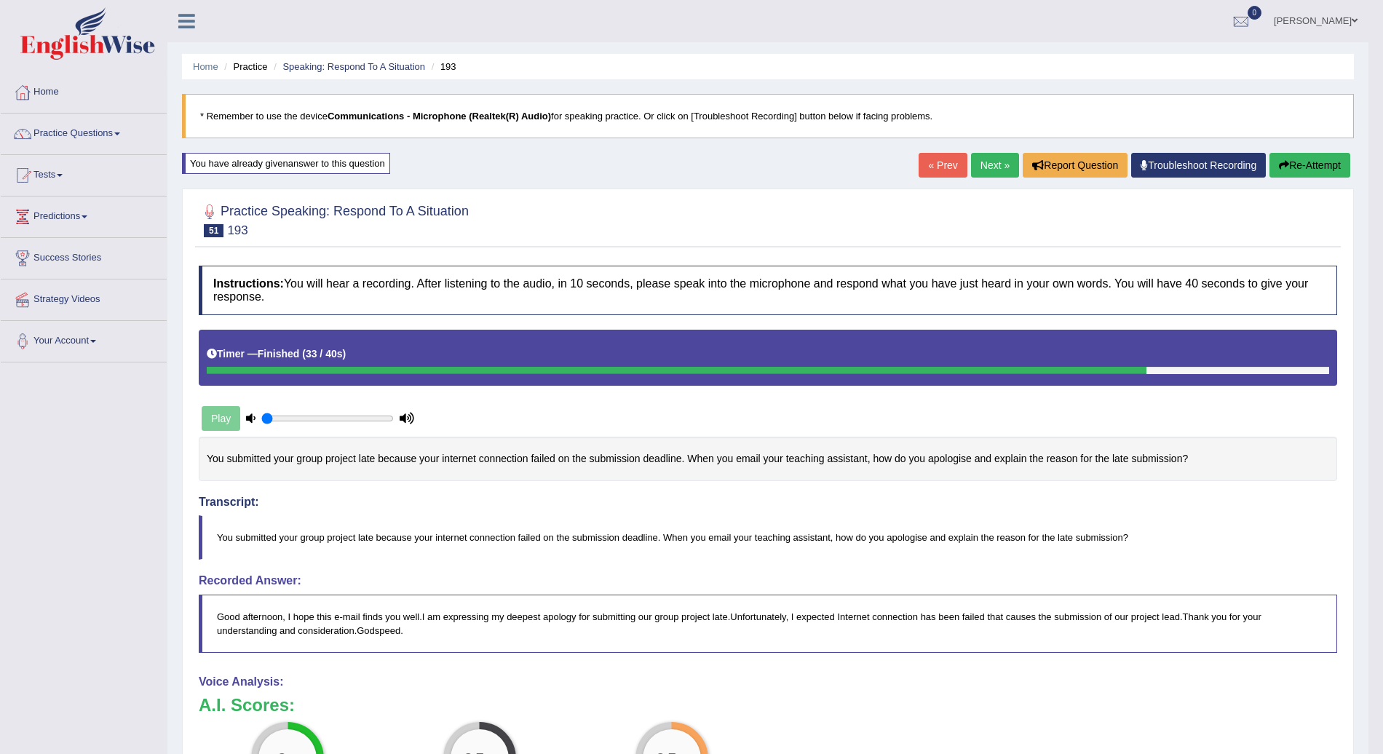
click at [1299, 166] on button "Re-Attempt" at bounding box center [1310, 165] width 81 height 25
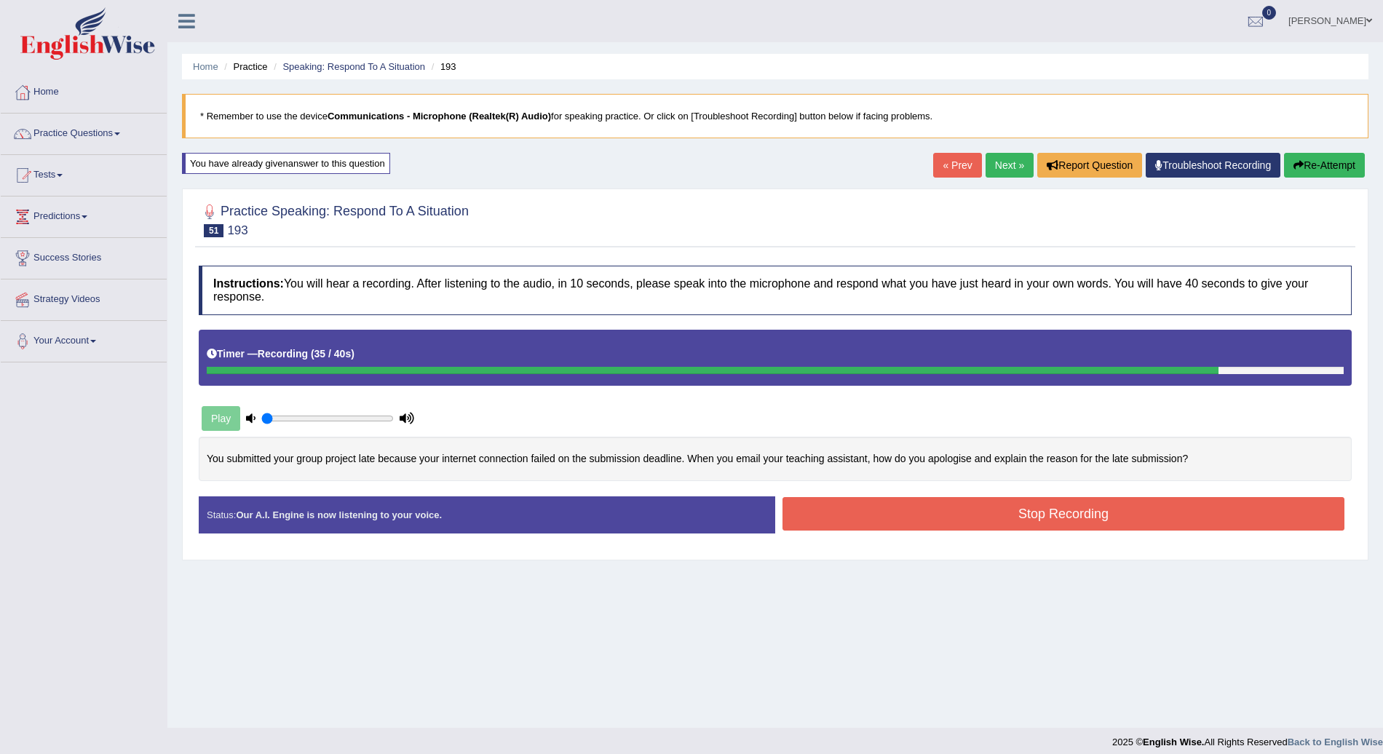
click at [1102, 507] on button "Stop Recording" at bounding box center [1064, 513] width 562 height 33
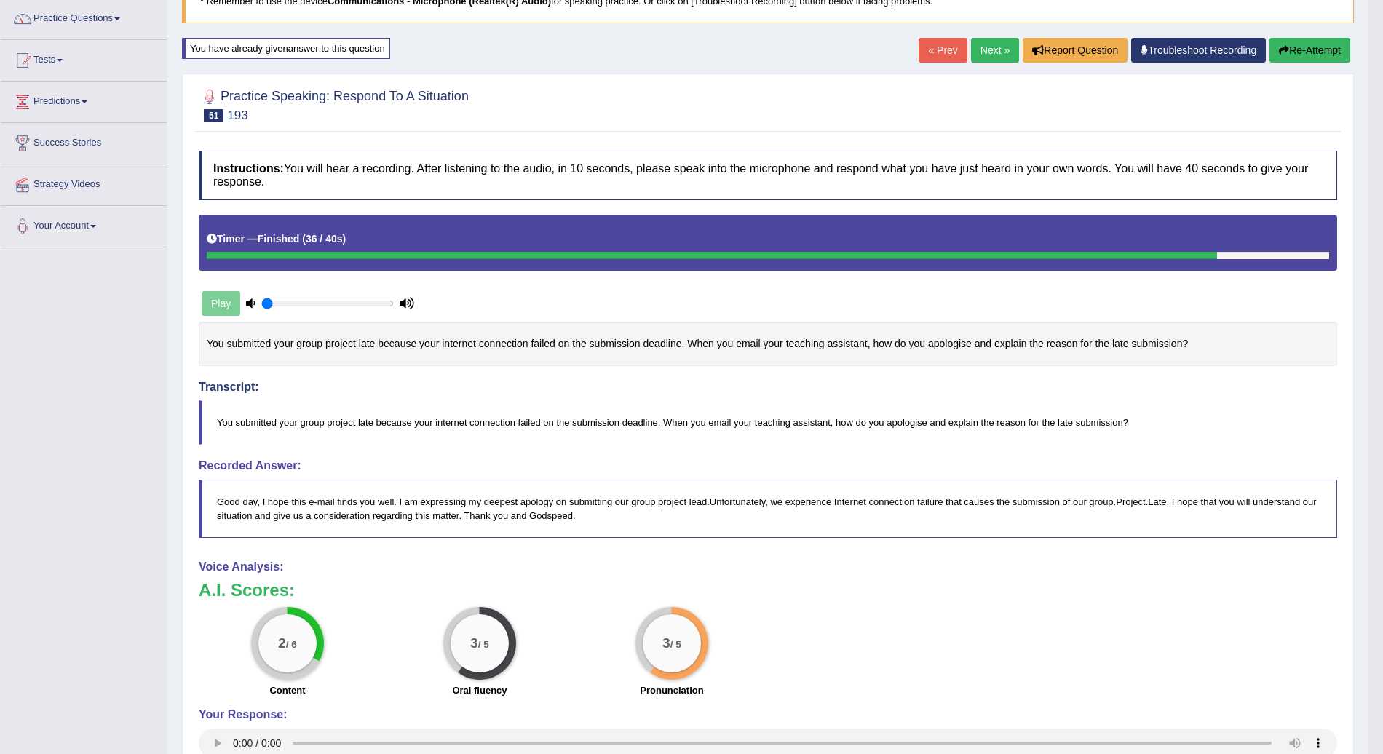
scroll to position [116, 0]
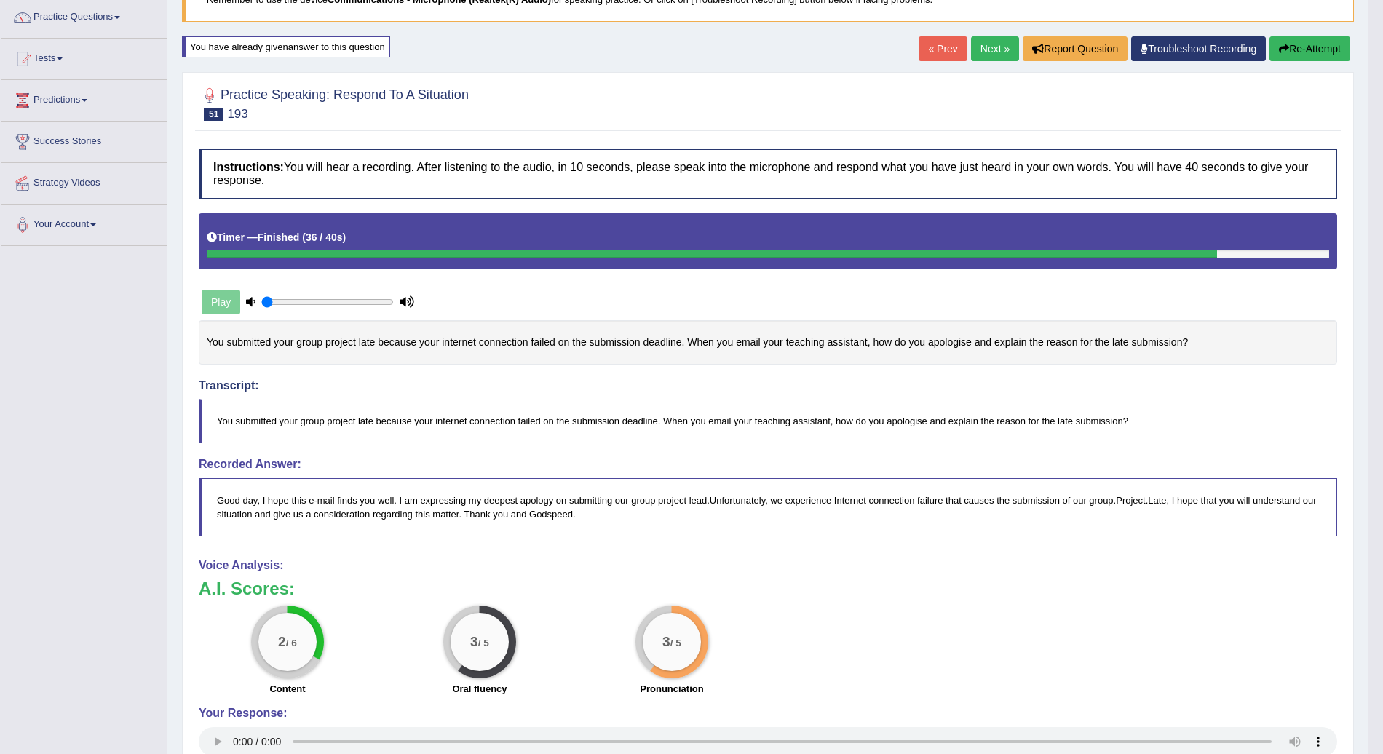
click at [1322, 55] on button "Re-Attempt" at bounding box center [1310, 48] width 81 height 25
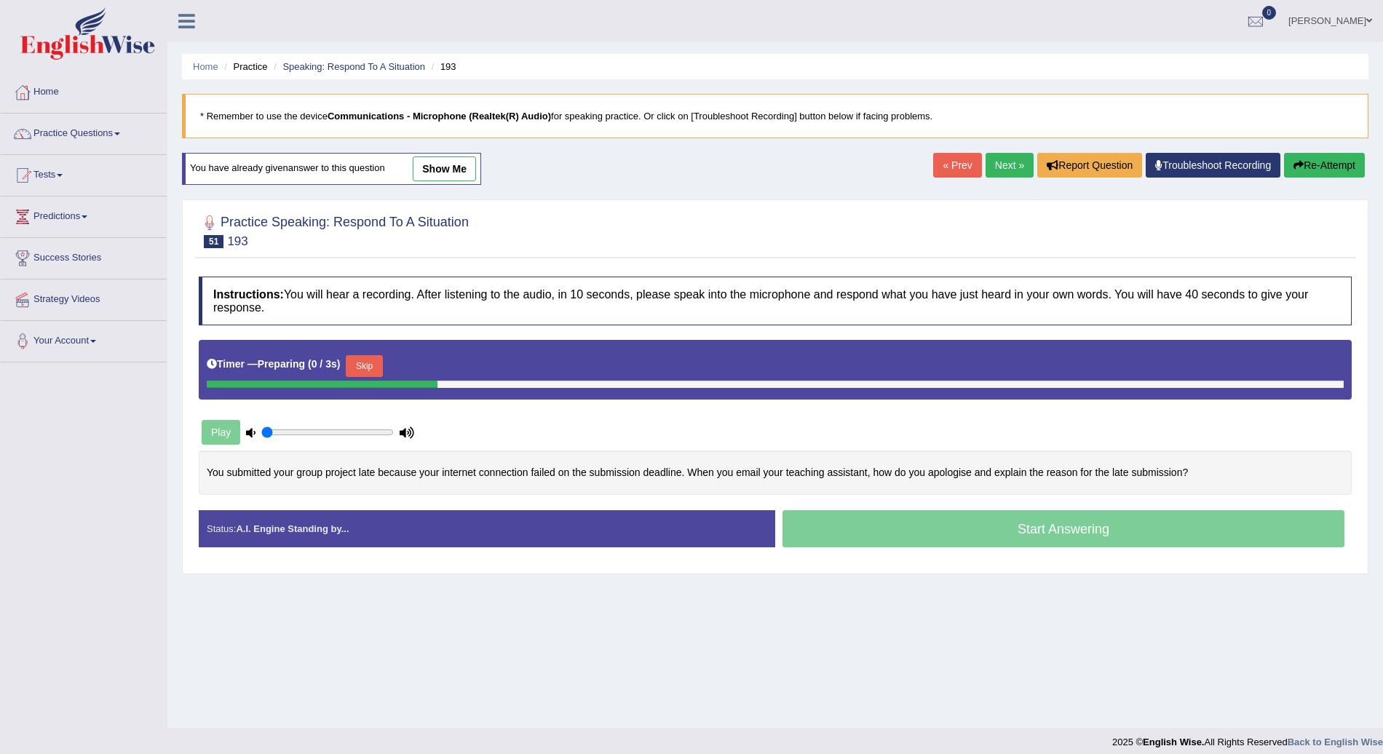
scroll to position [10, 0]
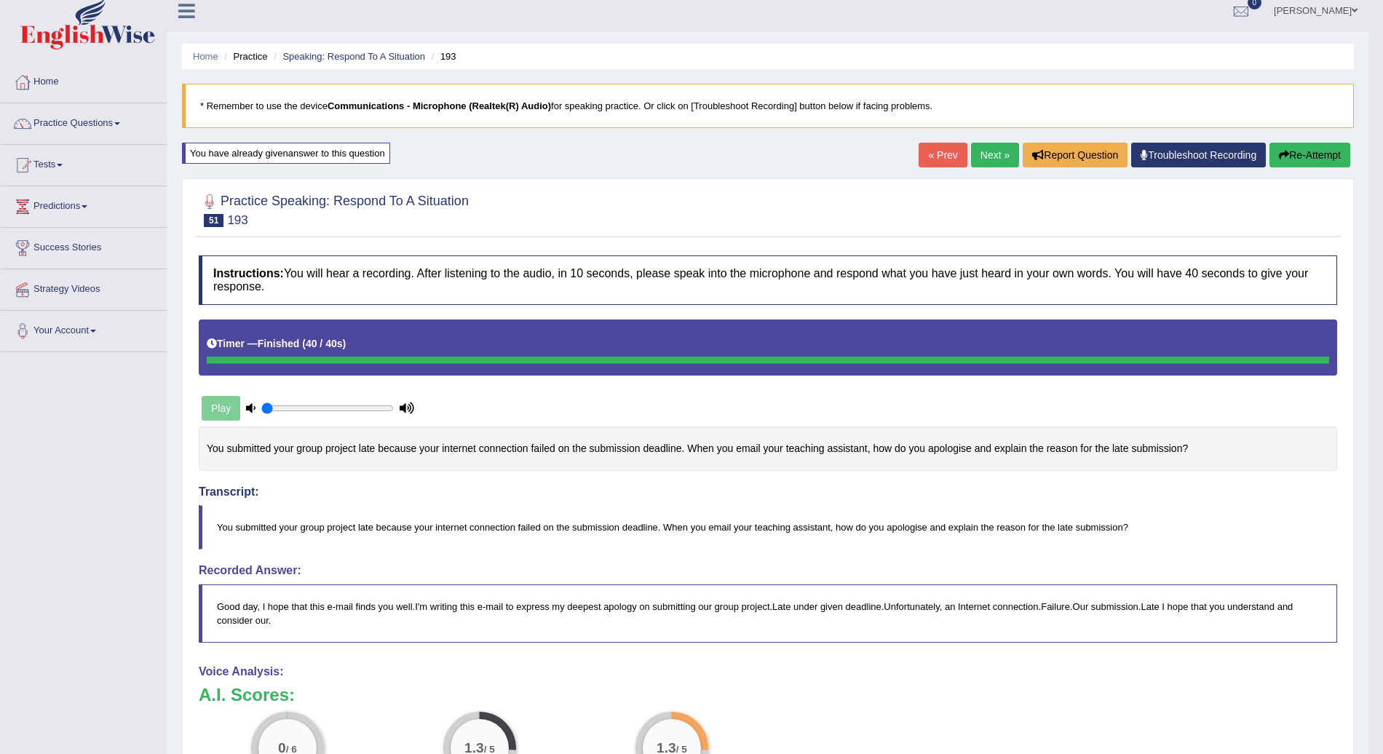
click at [1311, 157] on button "Re-Attempt" at bounding box center [1310, 155] width 81 height 25
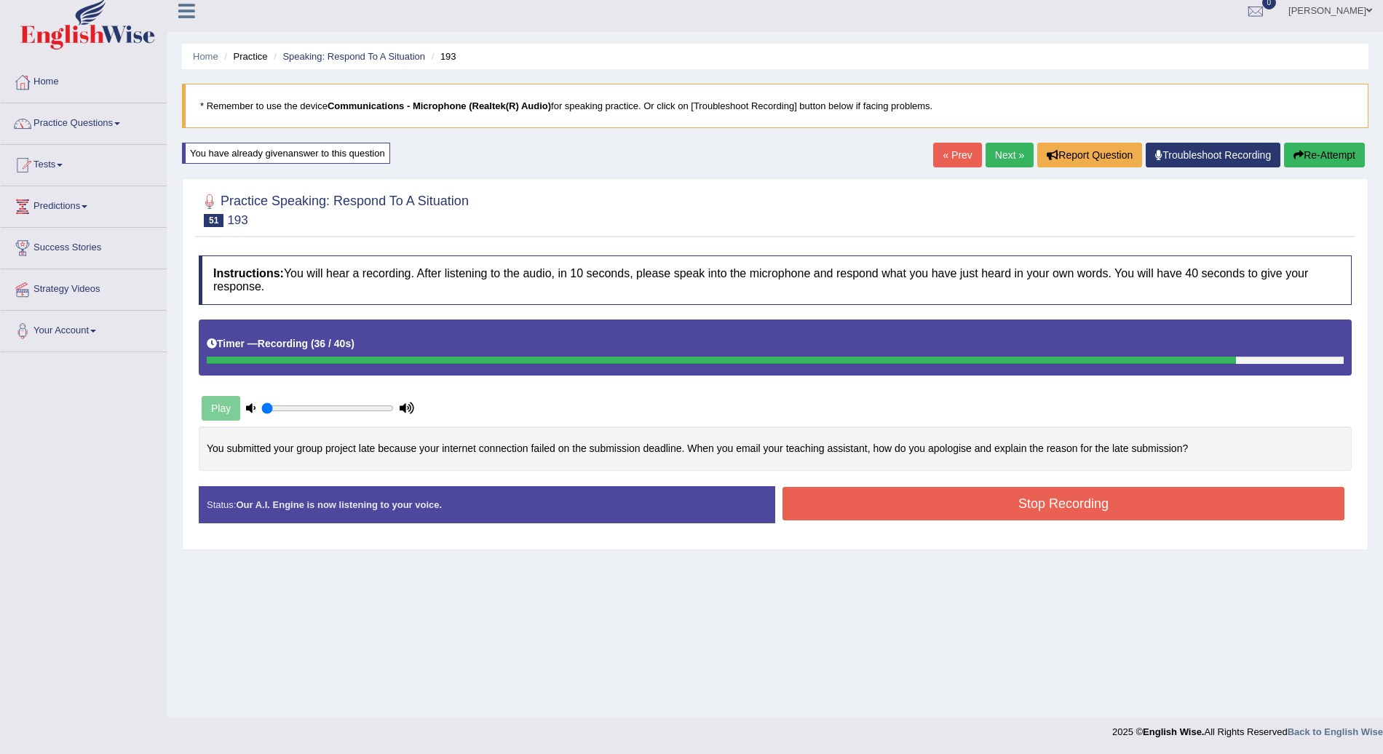
click at [1077, 502] on button "Stop Recording" at bounding box center [1064, 503] width 562 height 33
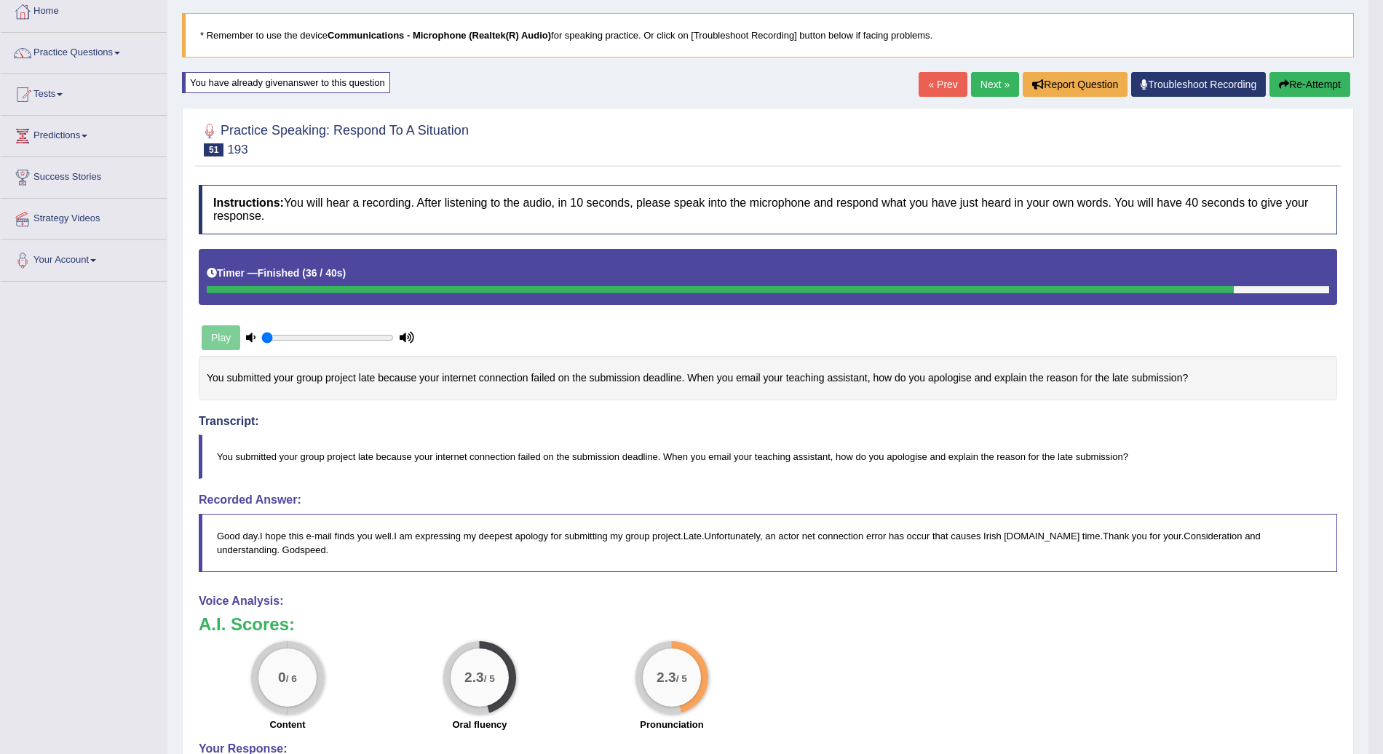
scroll to position [82, 0]
click at [1294, 88] on button "Re-Attempt" at bounding box center [1310, 83] width 81 height 25
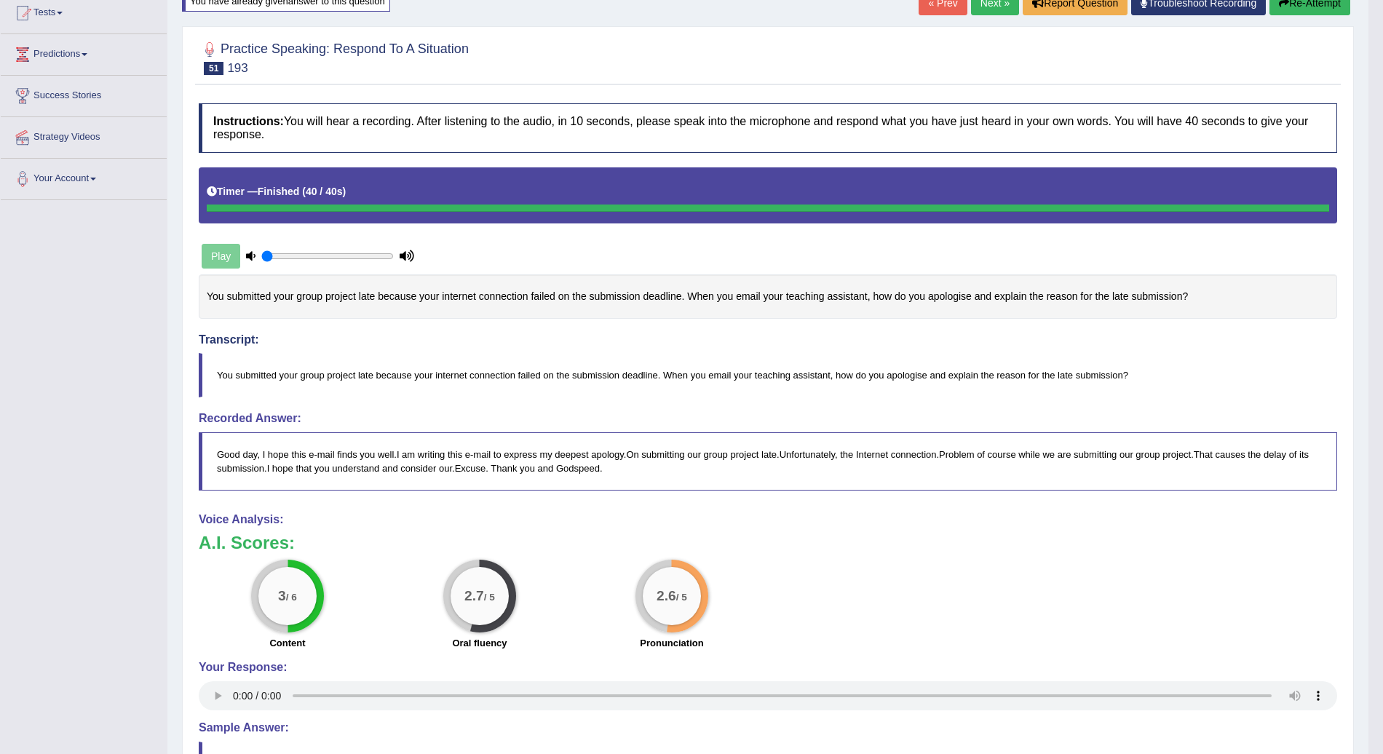
scroll to position [163, 0]
